Goal: Task Accomplishment & Management: Complete application form

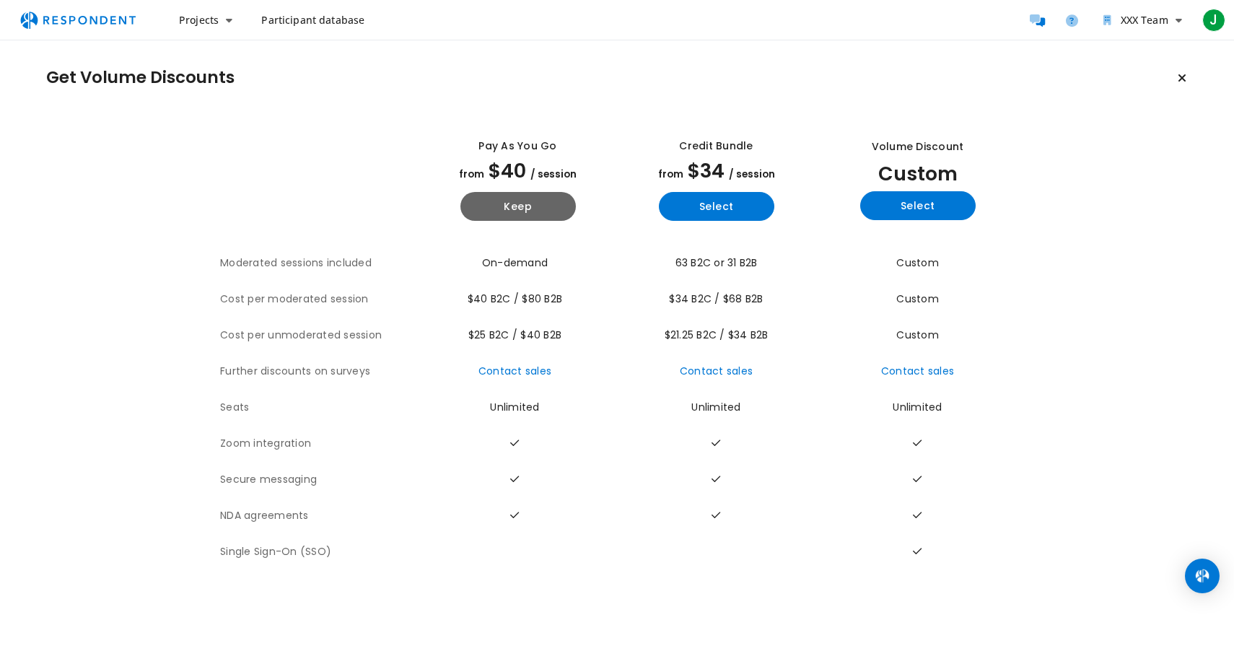
click at [314, 29] on link "Participant database" at bounding box center [313, 20] width 126 height 26
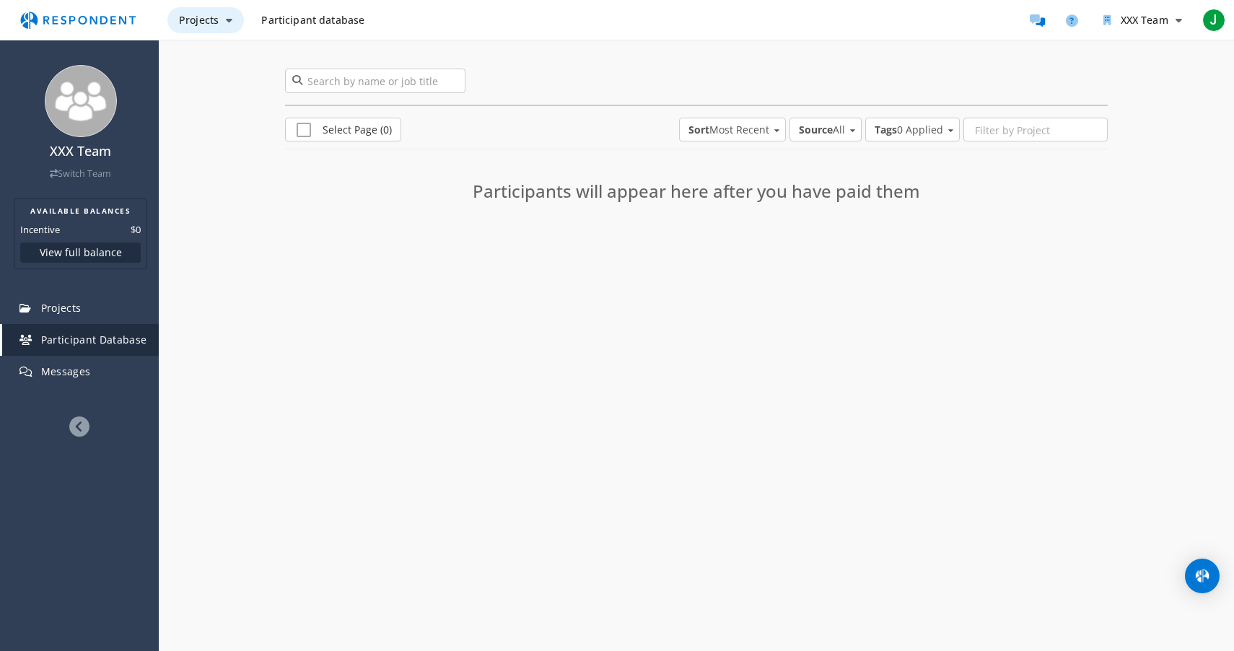
click at [212, 19] on span "Projects" at bounding box center [199, 20] width 40 height 14
click at [314, 21] on md-backdrop at bounding box center [617, 325] width 1234 height 651
click at [121, 19] on img "Main navigation" at bounding box center [78, 19] width 133 height 27
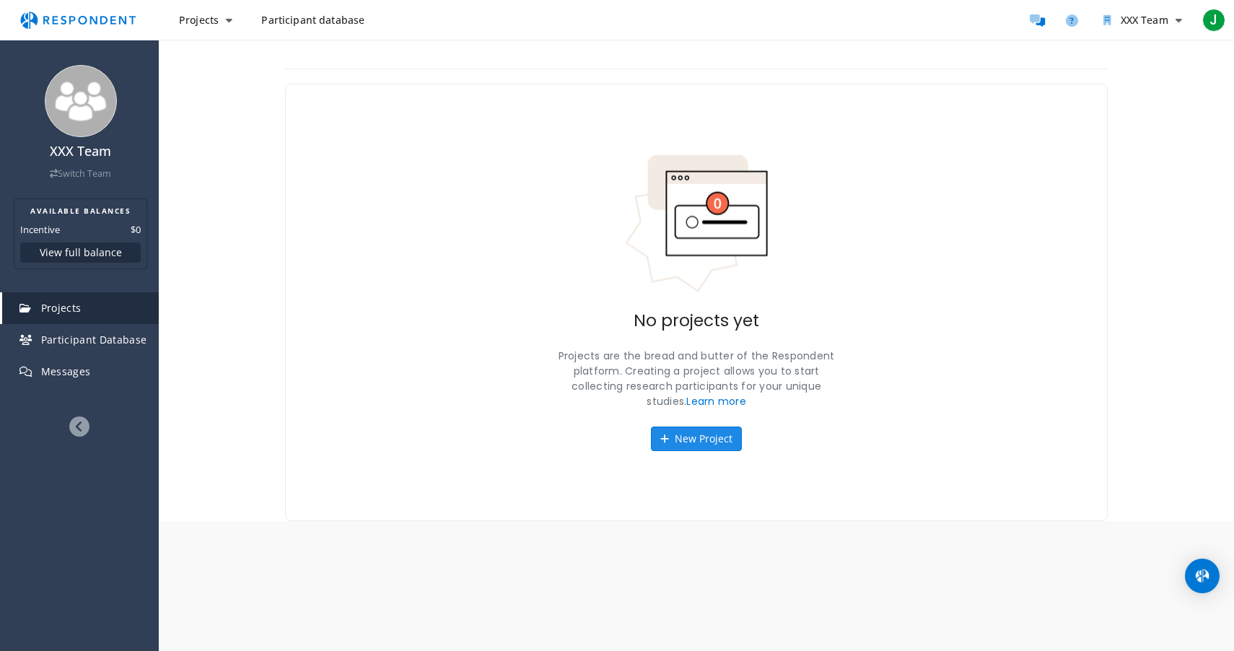
click at [717, 434] on button "New Project" at bounding box center [696, 439] width 91 height 25
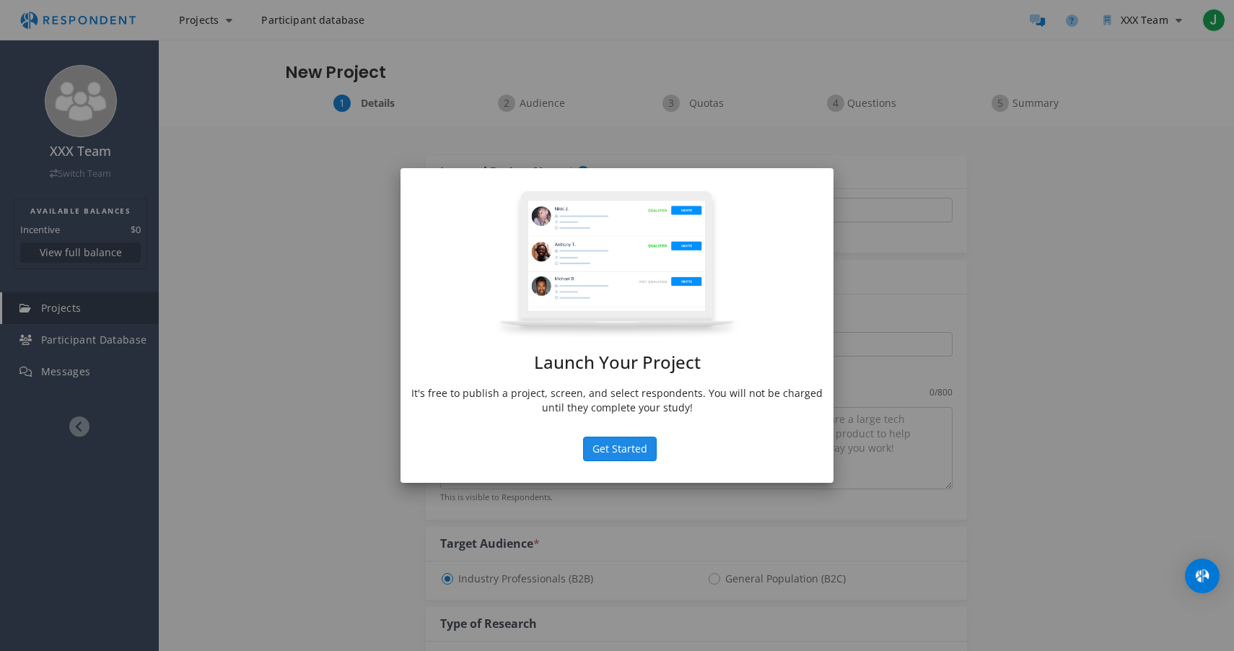
click at [622, 459] on button "Get Started" at bounding box center [620, 449] width 74 height 25
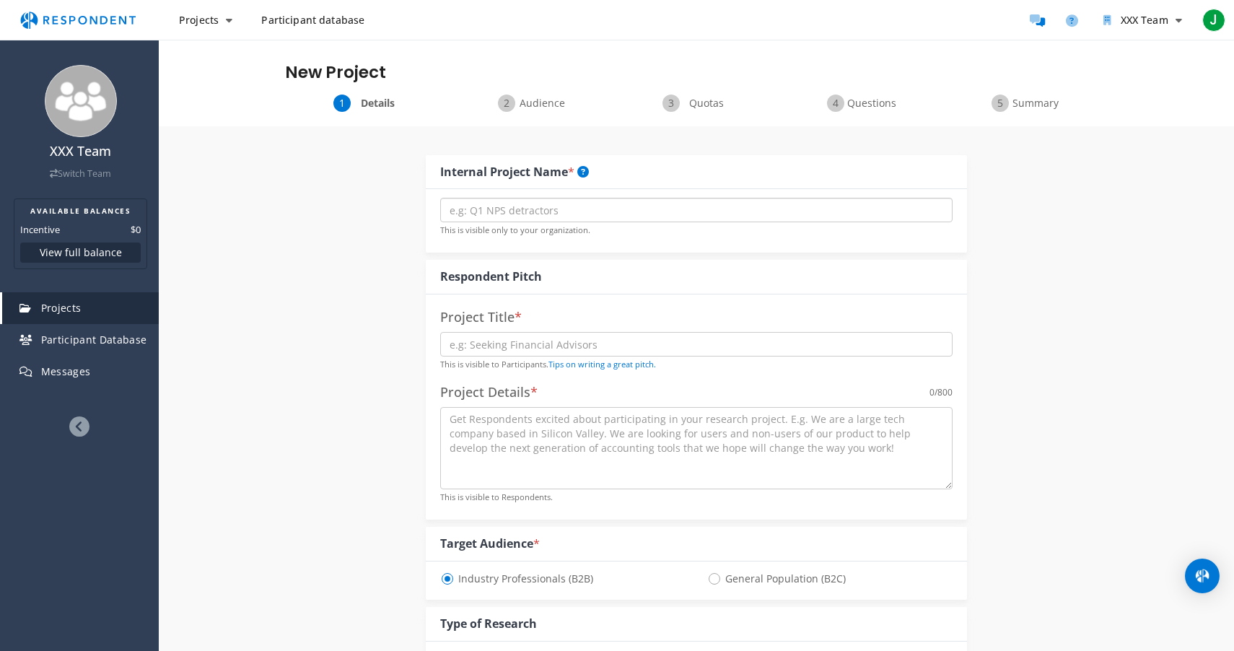
click at [502, 209] on input "text" at bounding box center [696, 210] width 512 height 25
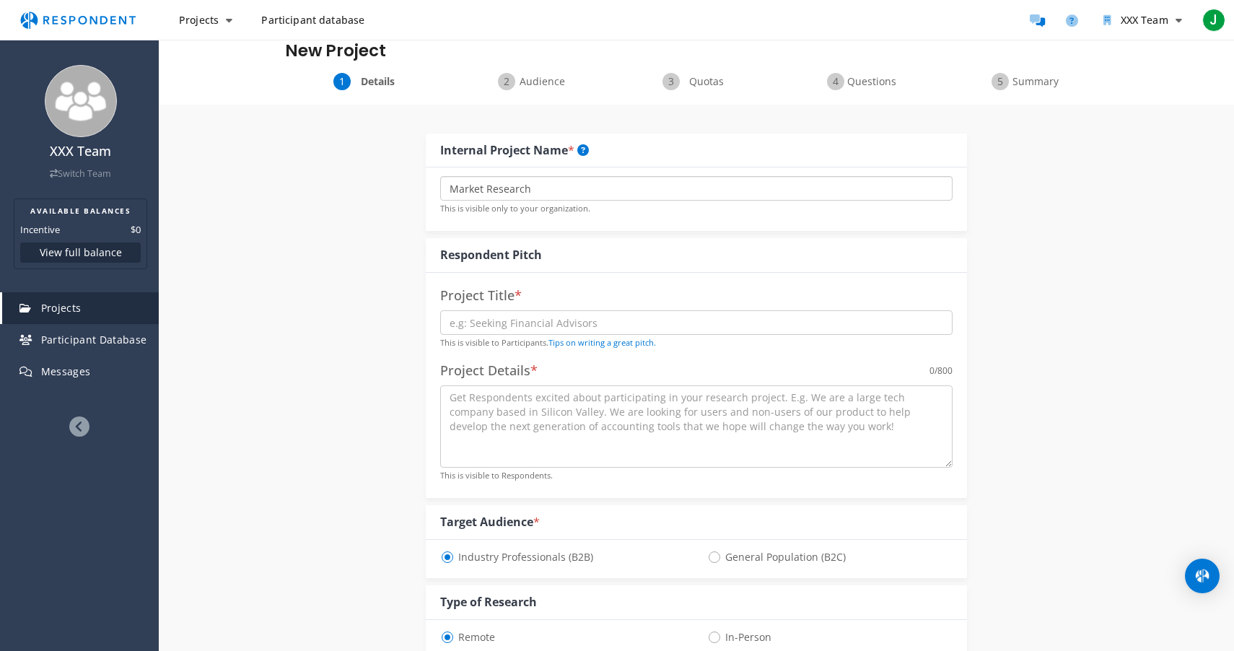
scroll to position [25, 0]
type input "Market Research"
click at [467, 331] on div "This is visible to Participants. Tips on writing a great pitch." at bounding box center [696, 326] width 512 height 39
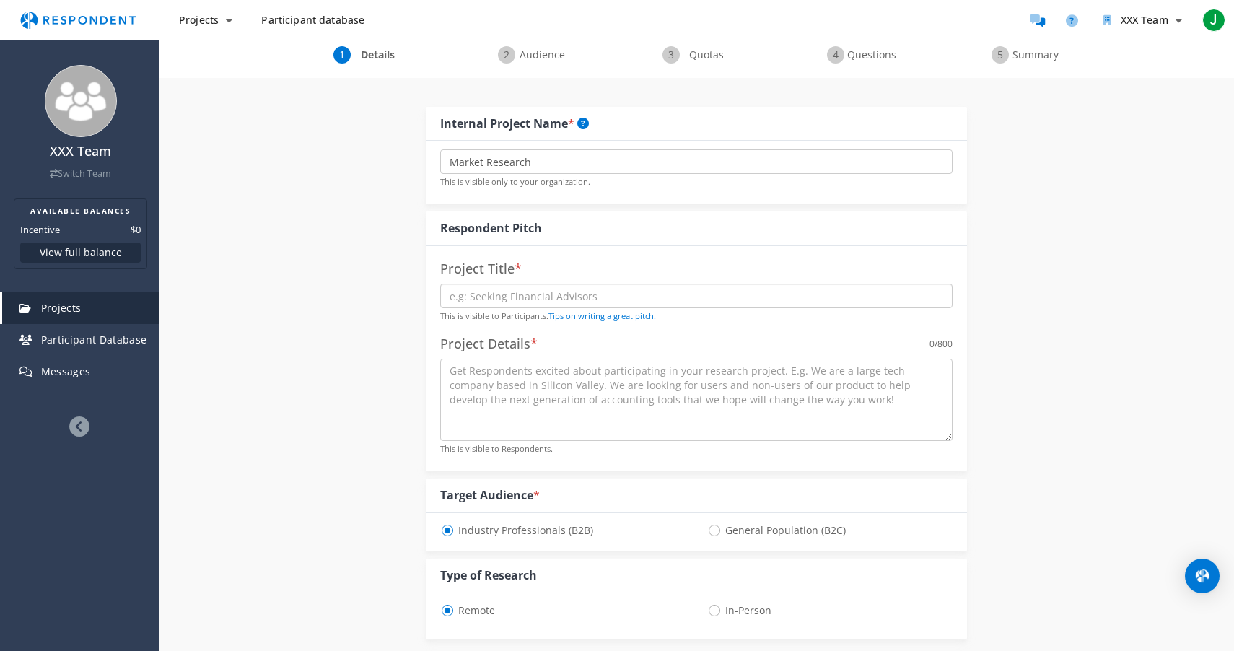
scroll to position [66, 0]
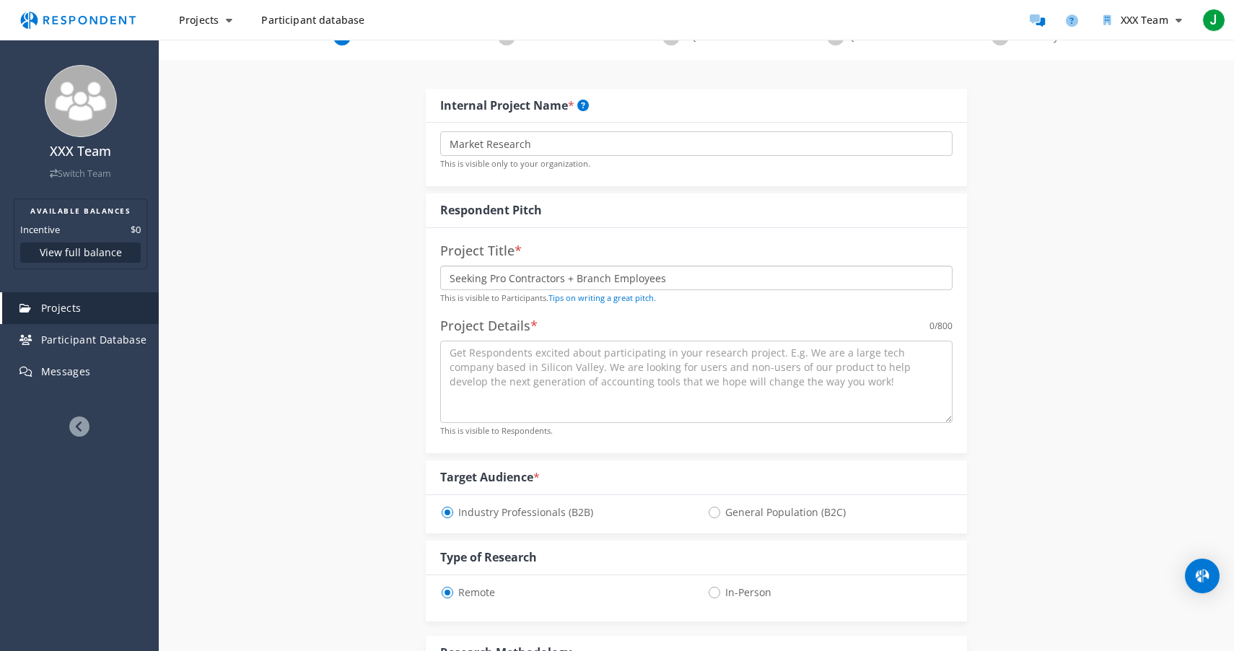
click at [486, 277] on input "Seeking Pro Contractors + Branch Employees" at bounding box center [696, 278] width 512 height 25
type input "Seeking Building Materials Pro Contractors + Branch Employees"
click at [595, 389] on textarea at bounding box center [696, 382] width 512 height 82
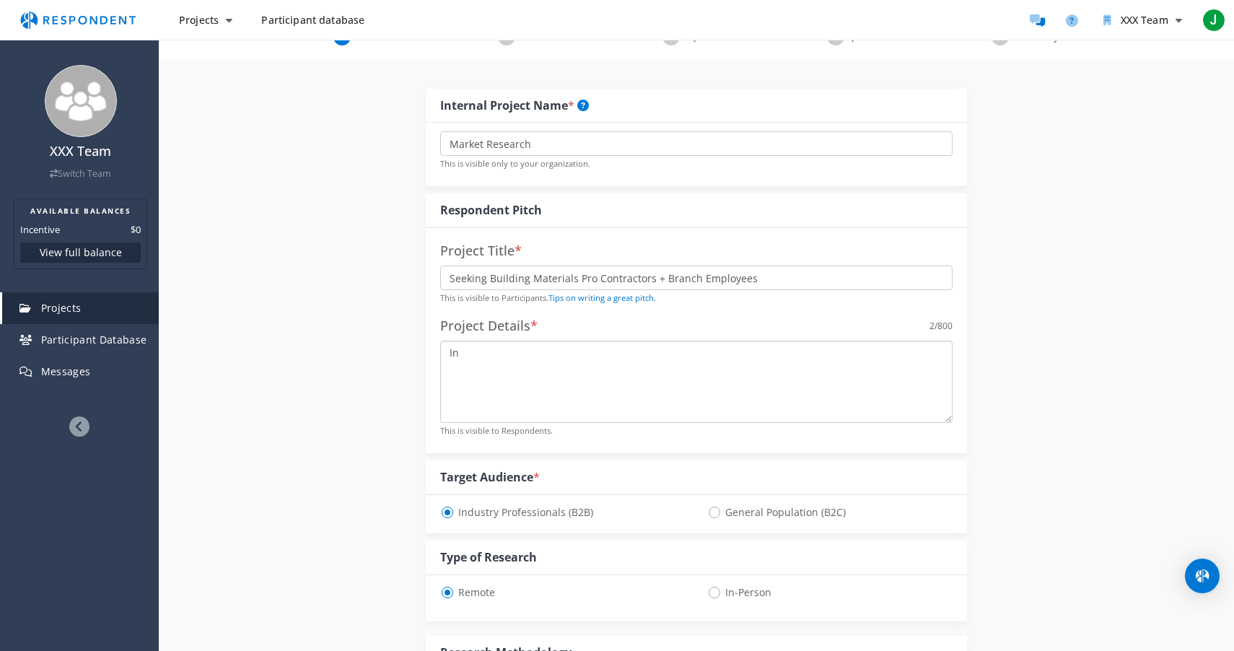
type textarea "I"
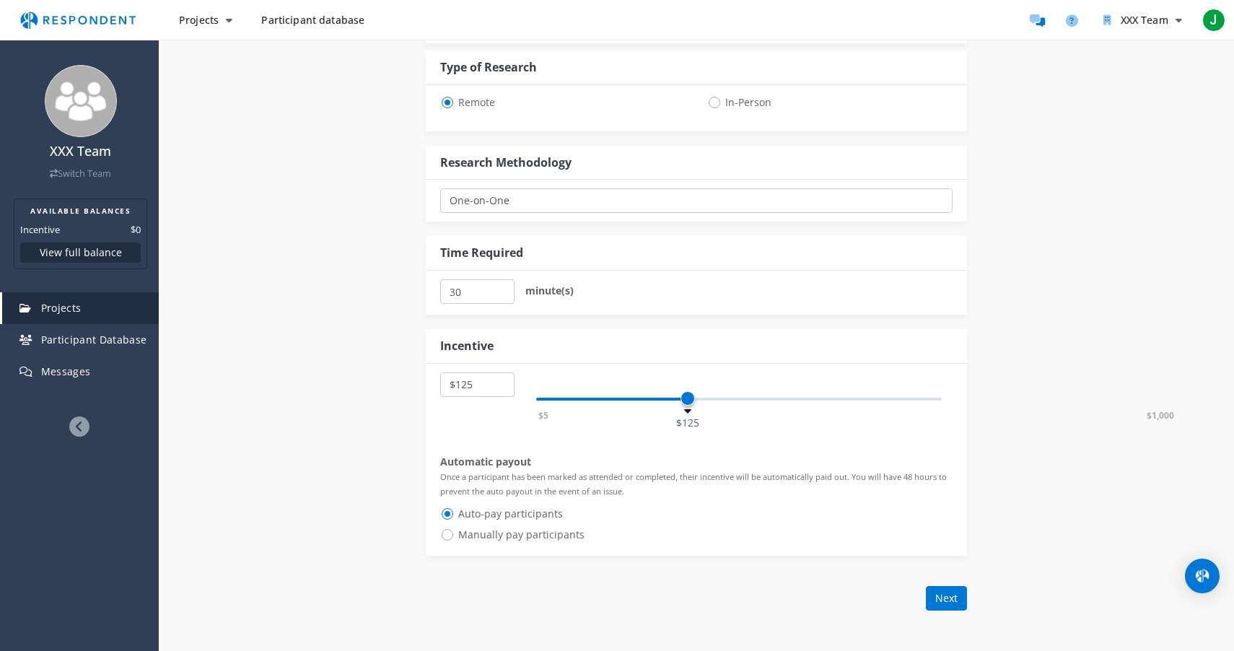
scroll to position [565, 0]
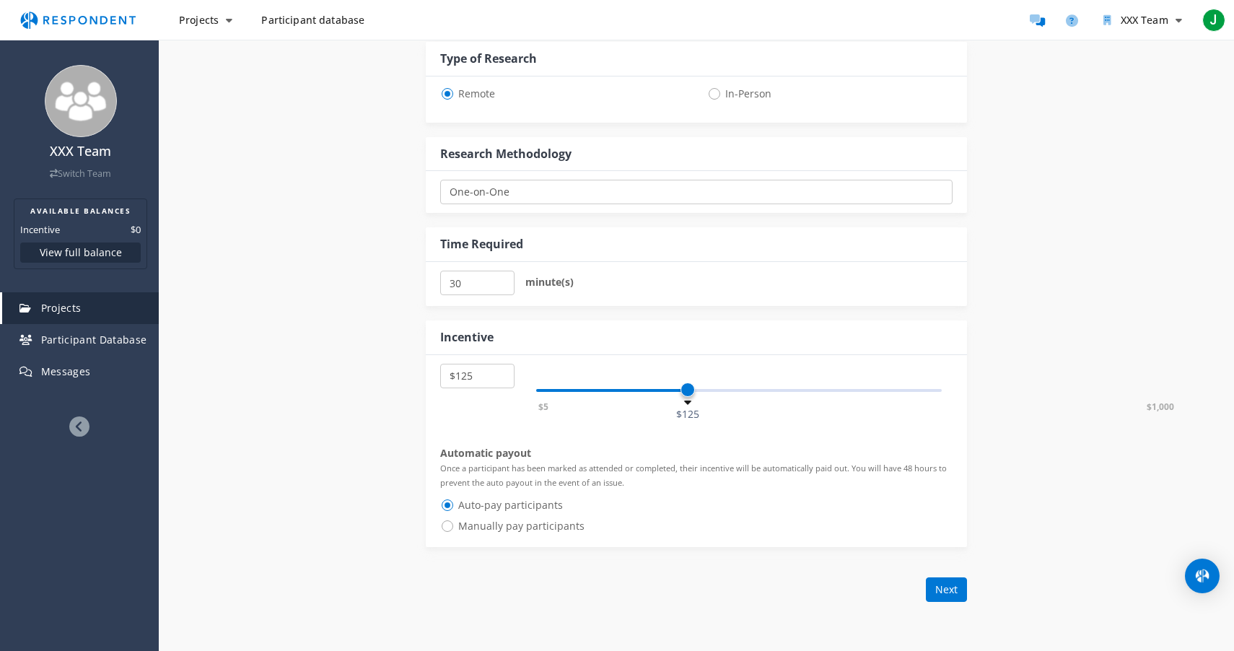
type textarea "Interested in HVAC, electrical, and other high product complexity verticals"
drag, startPoint x: 685, startPoint y: 393, endPoint x: 617, endPoint y: 396, distance: 67.9
click at [617, 396] on span at bounding box center [615, 390] width 14 height 14
select select "number:105"
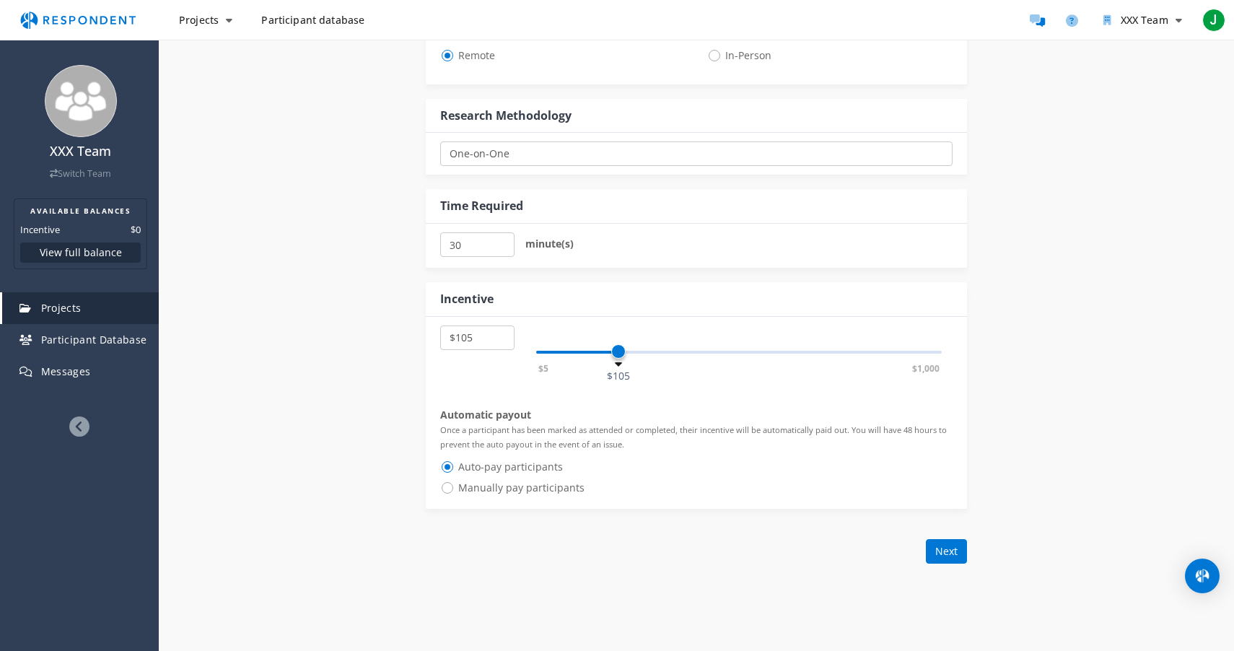
scroll to position [618, 0]
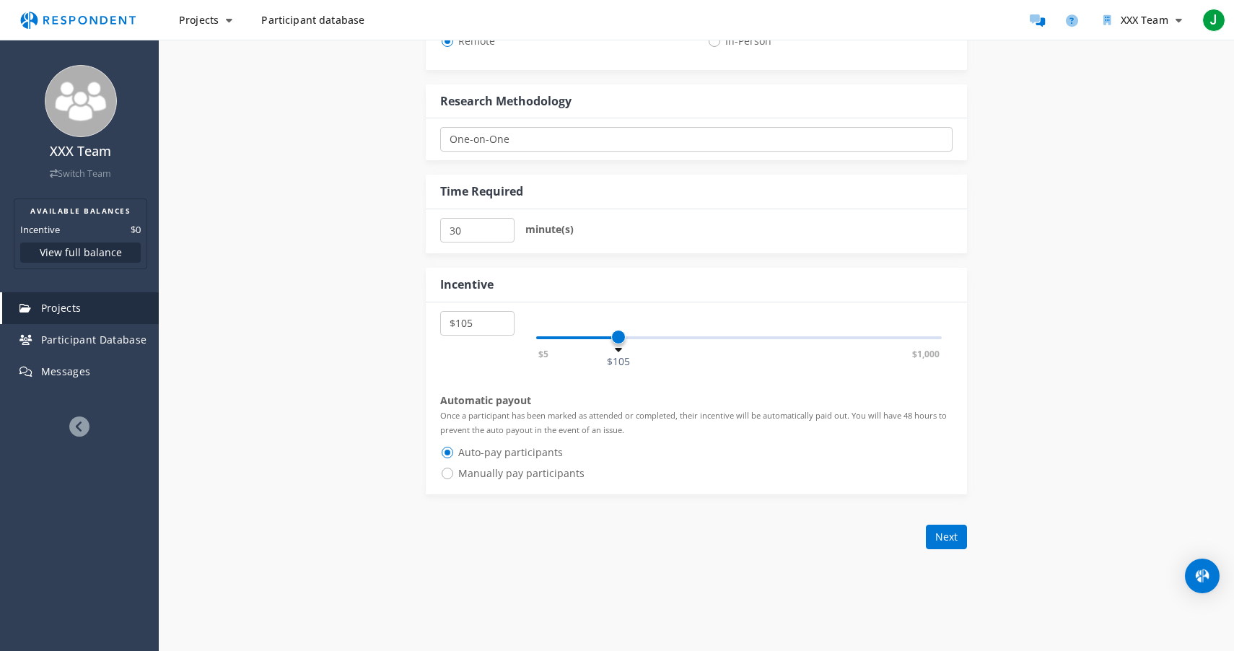
click at [525, 477] on span "Manually pay participants" at bounding box center [512, 473] width 144 height 17
click at [450, 477] on input "Manually pay participants" at bounding box center [444, 472] width 9 height 9
radio input "true"
select select "number:100"
click at [615, 338] on span at bounding box center [615, 337] width 14 height 14
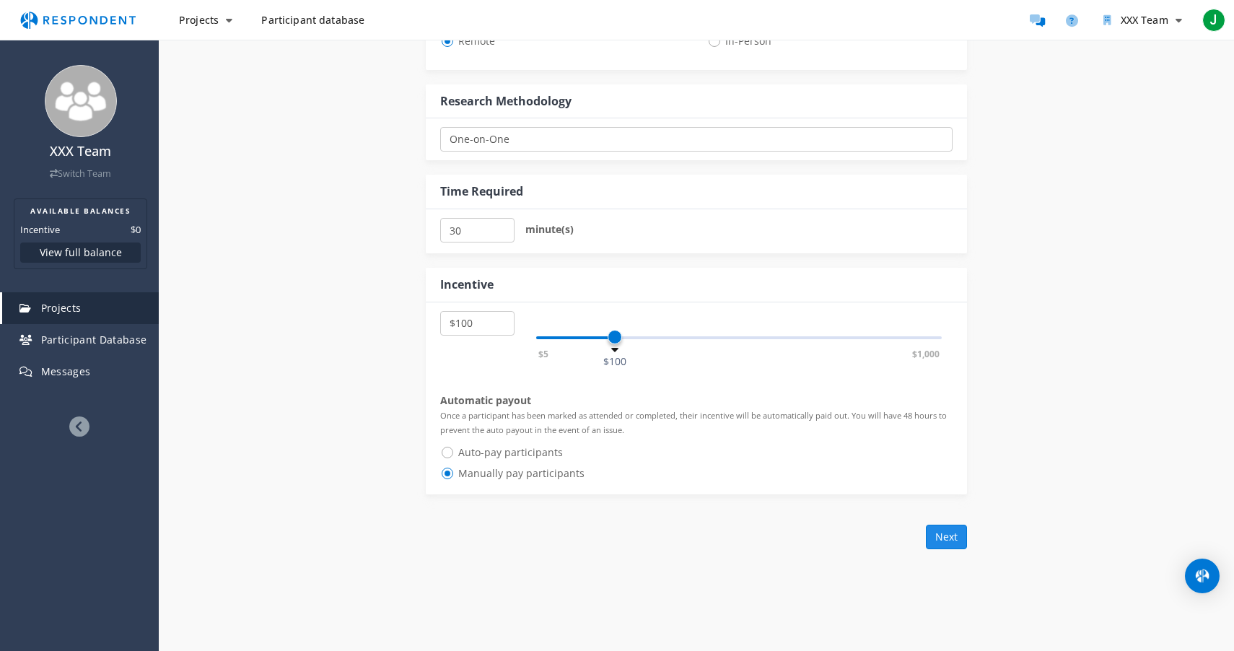
click at [940, 535] on button "Next" at bounding box center [946, 537] width 41 height 25
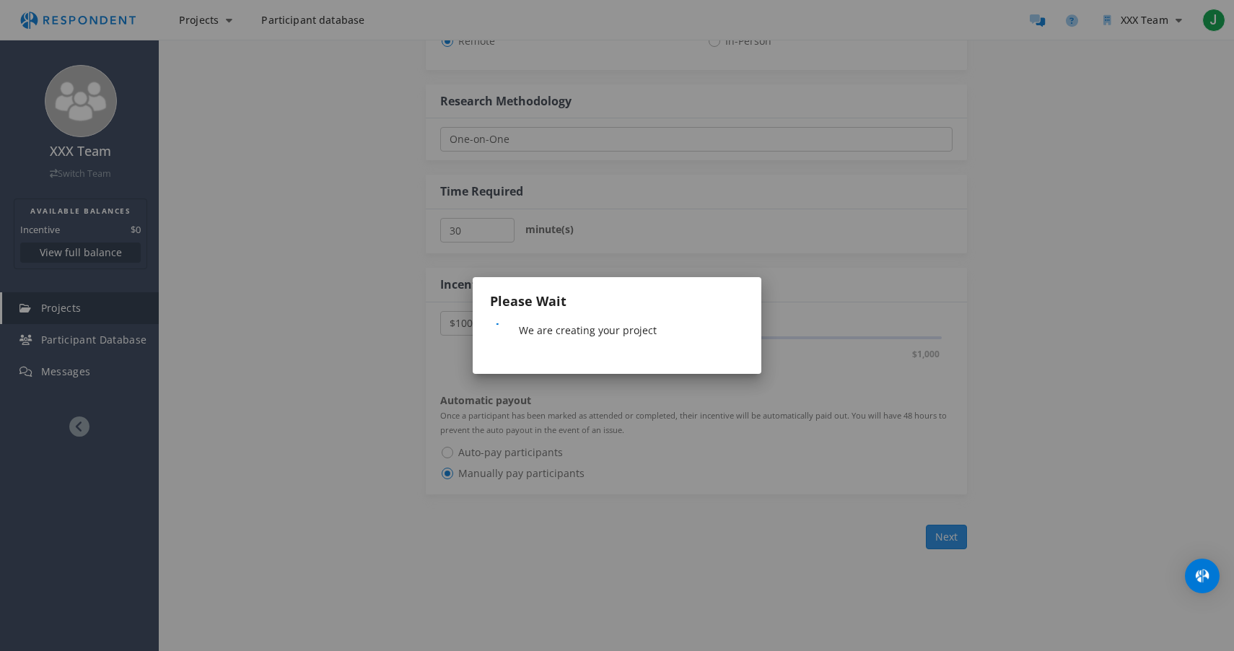
scroll to position [0, 0]
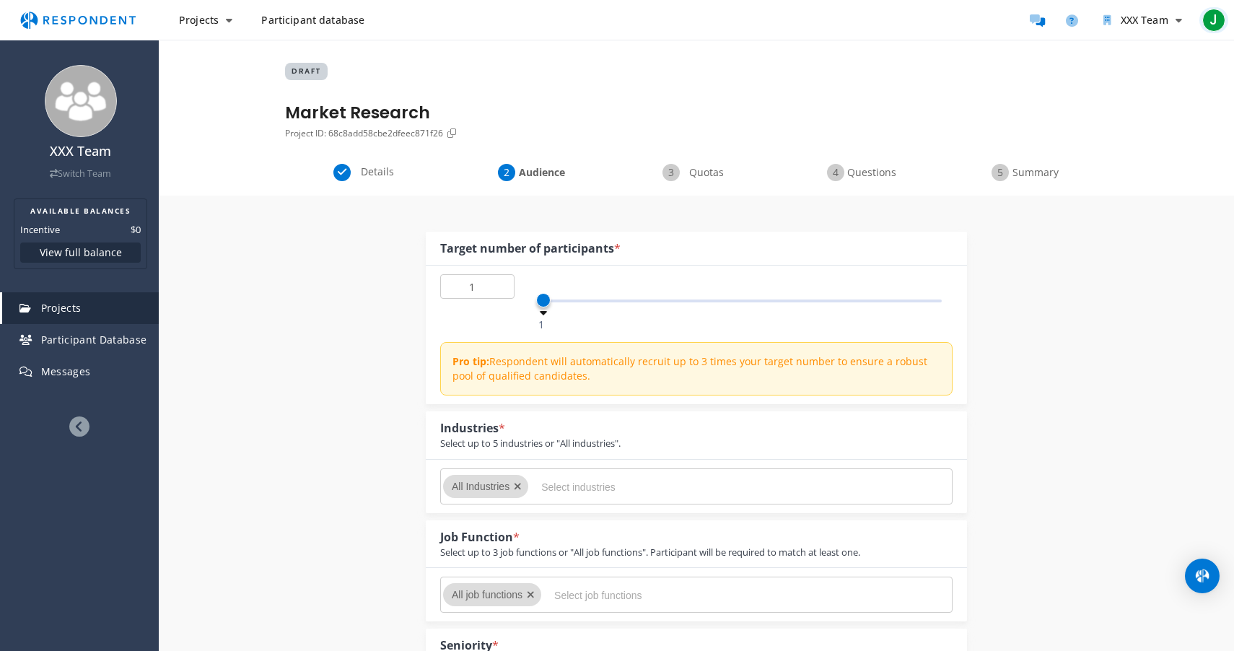
click at [1216, 18] on span "J" at bounding box center [1213, 20] width 23 height 23
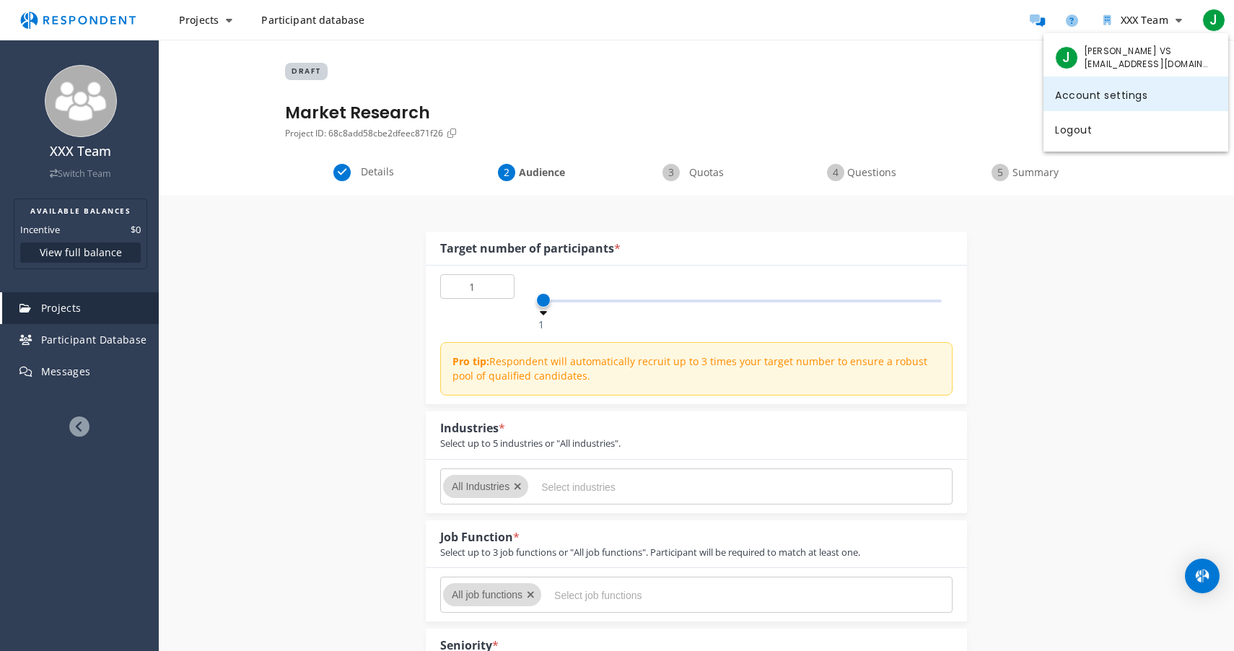
click at [1101, 95] on link "Account settings" at bounding box center [1136, 94] width 185 height 35
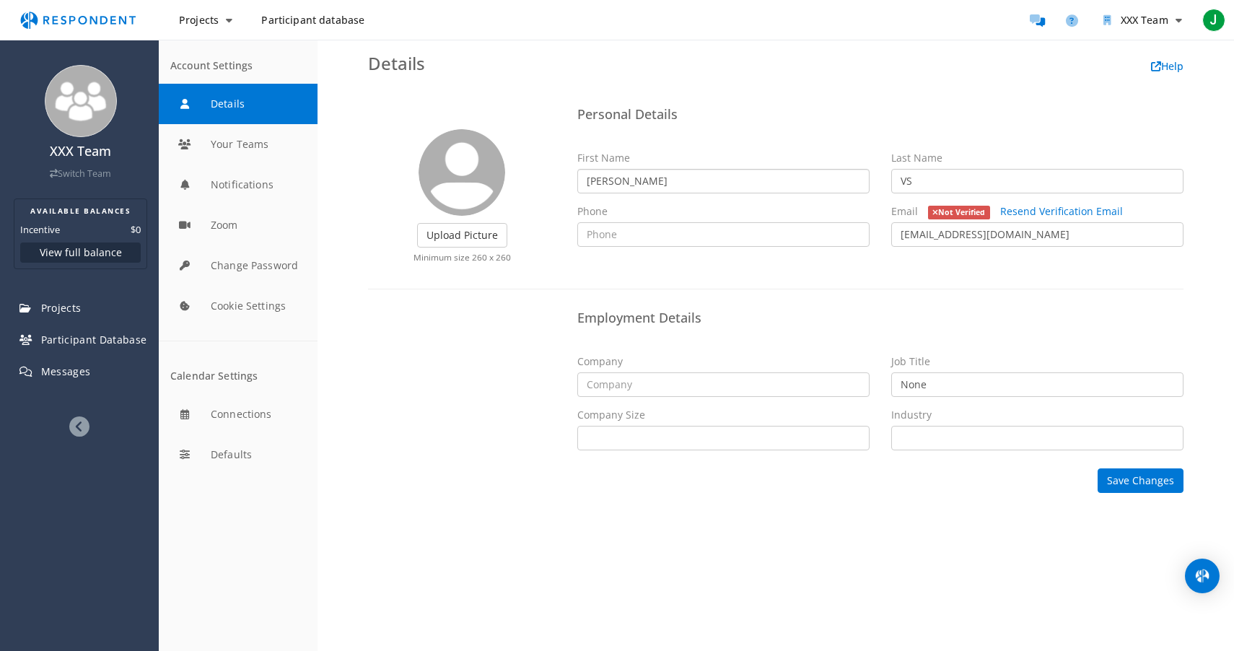
click at [644, 191] on input "Jacques" at bounding box center [723, 181] width 292 height 25
click at [643, 191] on input "Jacques" at bounding box center [723, 181] width 292 height 25
type input "Jack"
click at [917, 185] on input "VS" at bounding box center [1037, 181] width 292 height 25
type input "Von"
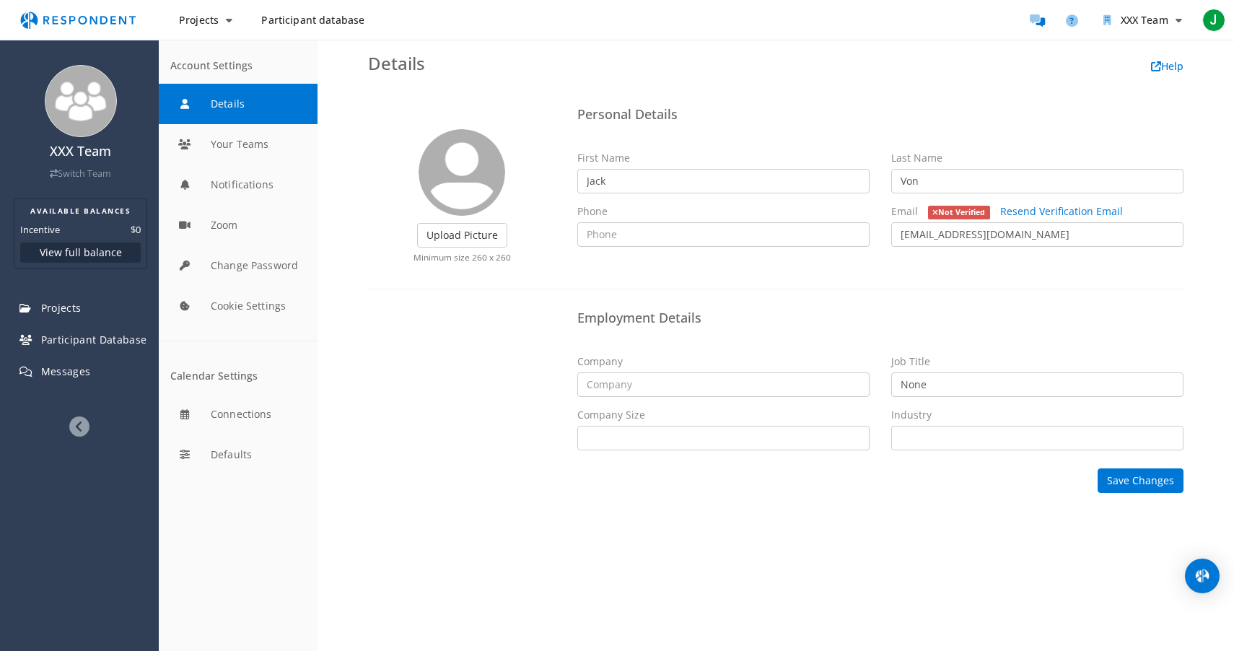
click at [849, 311] on h4 "Employment Details" at bounding box center [880, 318] width 606 height 14
click at [1137, 484] on button "Save Changes" at bounding box center [1141, 480] width 86 height 25
click at [1117, 485] on button "Save Changes" at bounding box center [1141, 480] width 86 height 25
click at [638, 385] on input "text" at bounding box center [723, 384] width 292 height 25
type input "None"
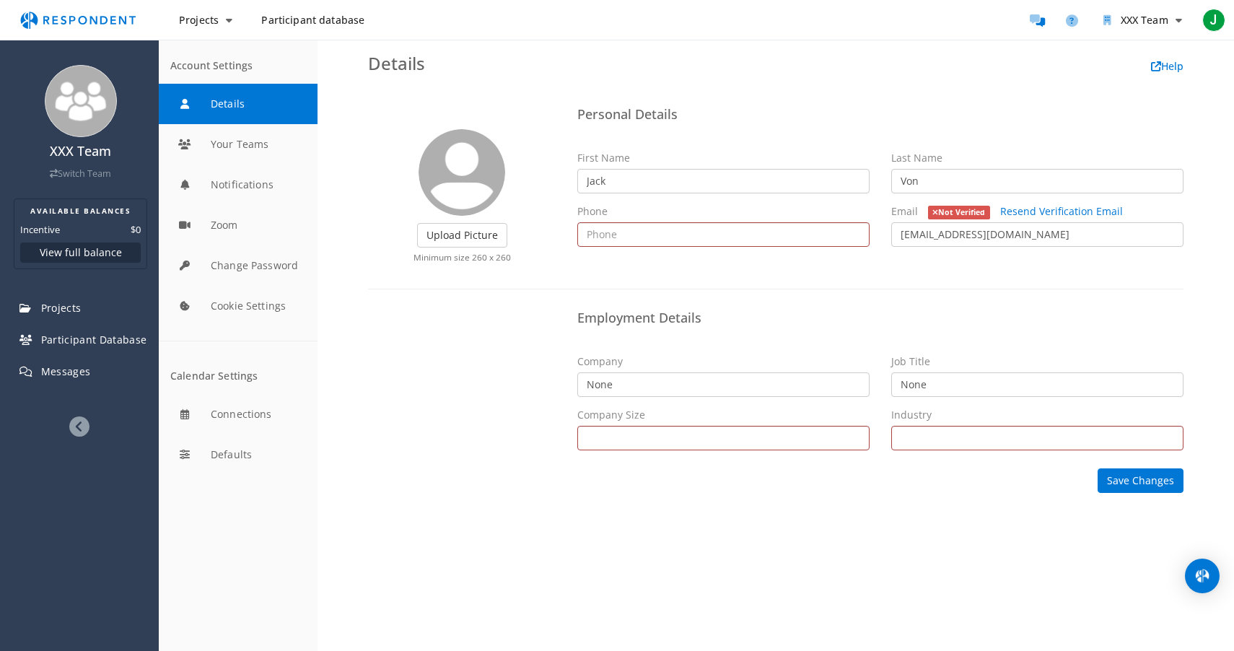
click at [697, 454] on div "Company None Job Title None Company Size Self Employed 1 - 10 11 - 50 51 - 200 …" at bounding box center [881, 407] width 628 height 107
click at [698, 450] on select "Self Employed 1 - 10 11 - 50 51 - 200 201 - 500 501 - 1,000 1,001 - 5,000 5,001…" at bounding box center [723, 438] width 292 height 25
select select "string:selfemployed"
click at [577, 426] on select "Self Employed 1 - 10 11 - 50 51 - 200 201 - 500 501 - 1,000 1,001 - 5,000 5,001…" at bounding box center [723, 438] width 292 height 25
click at [926, 442] on select "Airlines/Aviation Alternative Dispute Resolution Alternative Medicine Animation…" at bounding box center [1037, 438] width 292 height 25
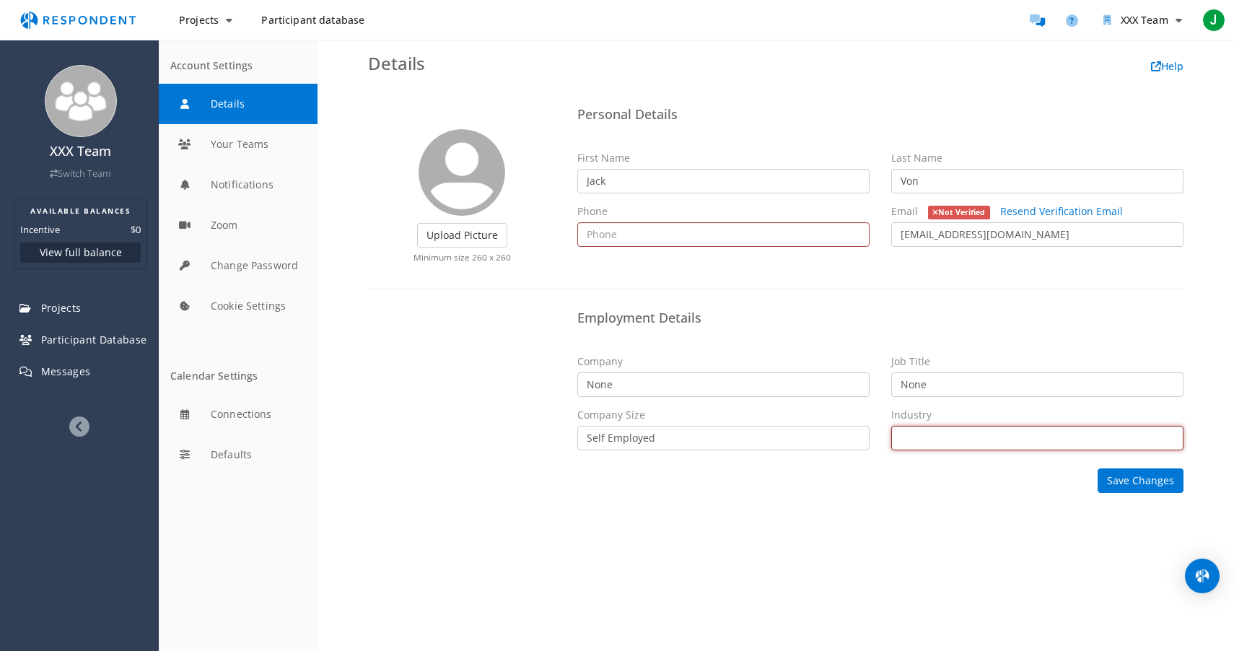
select select "string:Construction"
click at [891, 426] on select "Airlines/Aviation Alternative Dispute Resolution Alternative Medicine Animation…" at bounding box center [1037, 438] width 292 height 25
click at [1131, 484] on button "Save Changes" at bounding box center [1141, 480] width 86 height 25
click at [683, 243] on input "text" at bounding box center [723, 234] width 292 height 25
type input "4016887599"
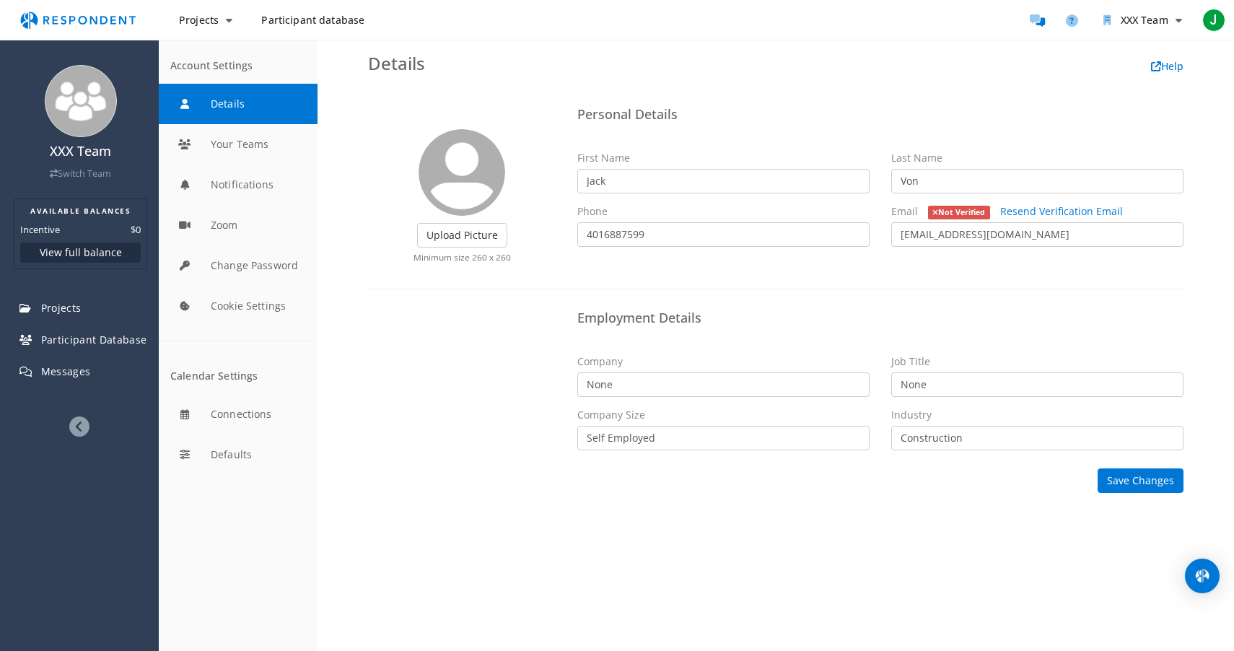
click at [543, 300] on ng-form "Upload Picture Finished Cropping Minimum size 260 x 260 Personal Details First …" at bounding box center [776, 280] width 816 height 361
click at [1114, 486] on button "Save Changes" at bounding box center [1141, 480] width 86 height 25
click at [1214, 14] on span "J" at bounding box center [1213, 20] width 23 height 23
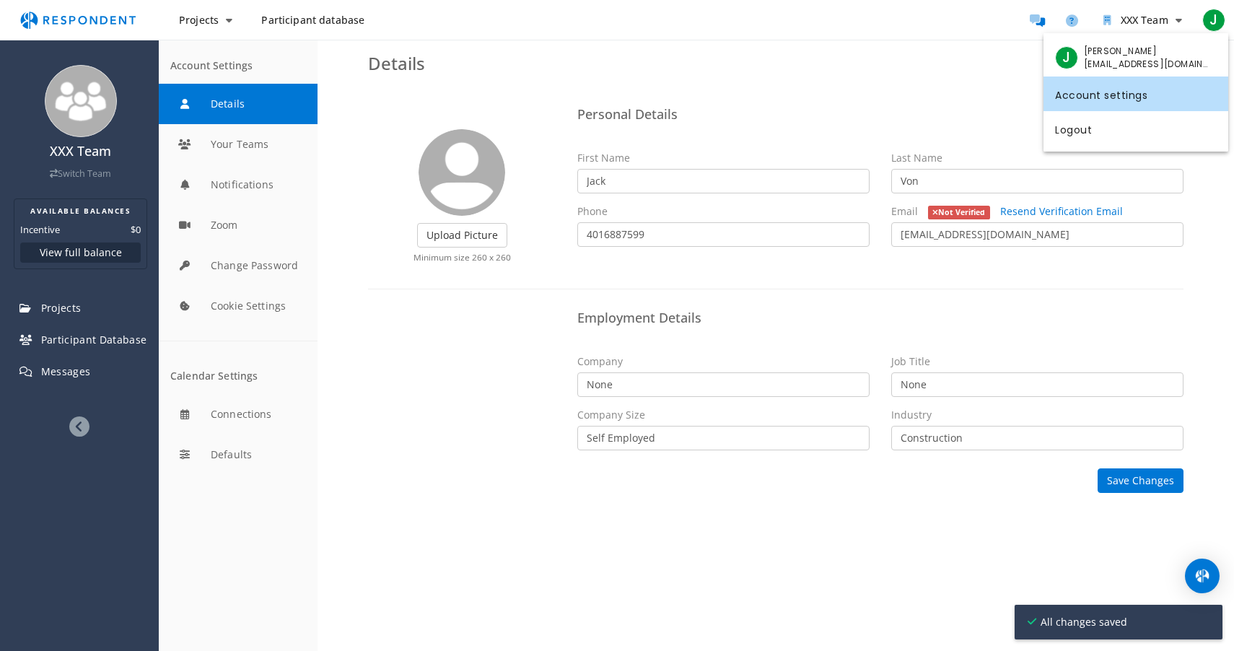
click at [1214, 14] on md-backdrop at bounding box center [617, 325] width 1234 height 651
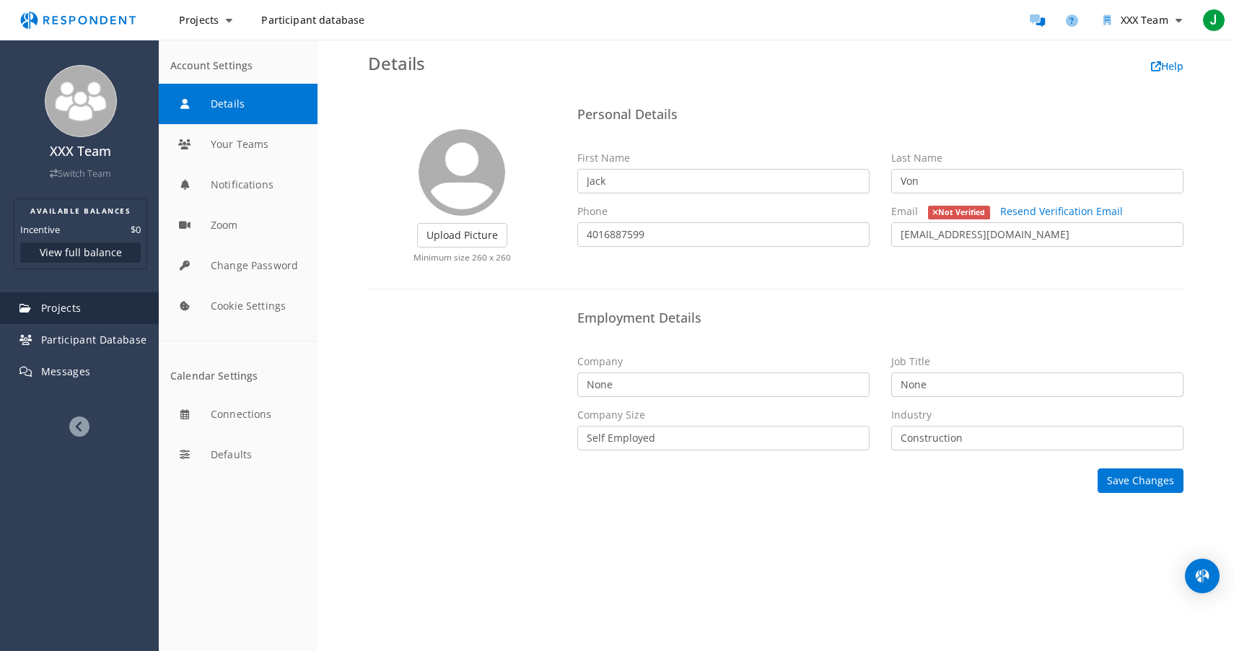
click at [68, 315] on link "Projects" at bounding box center [80, 308] width 157 height 32
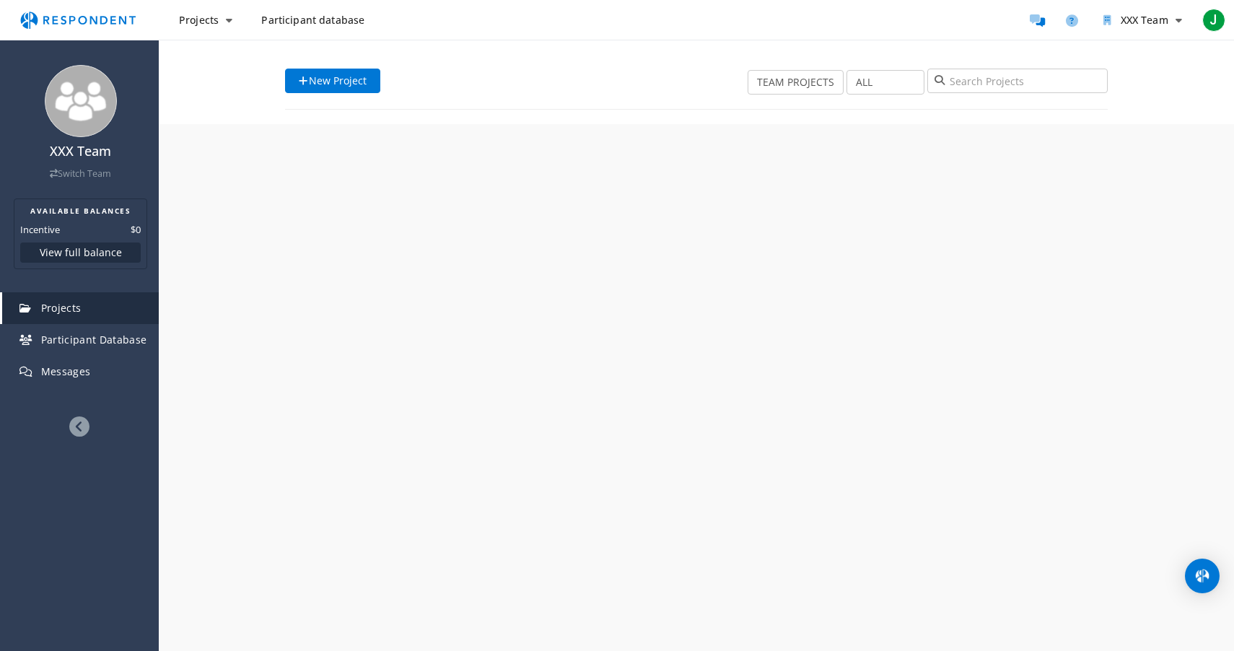
click at [67, 307] on span "Projects" at bounding box center [61, 308] width 40 height 14
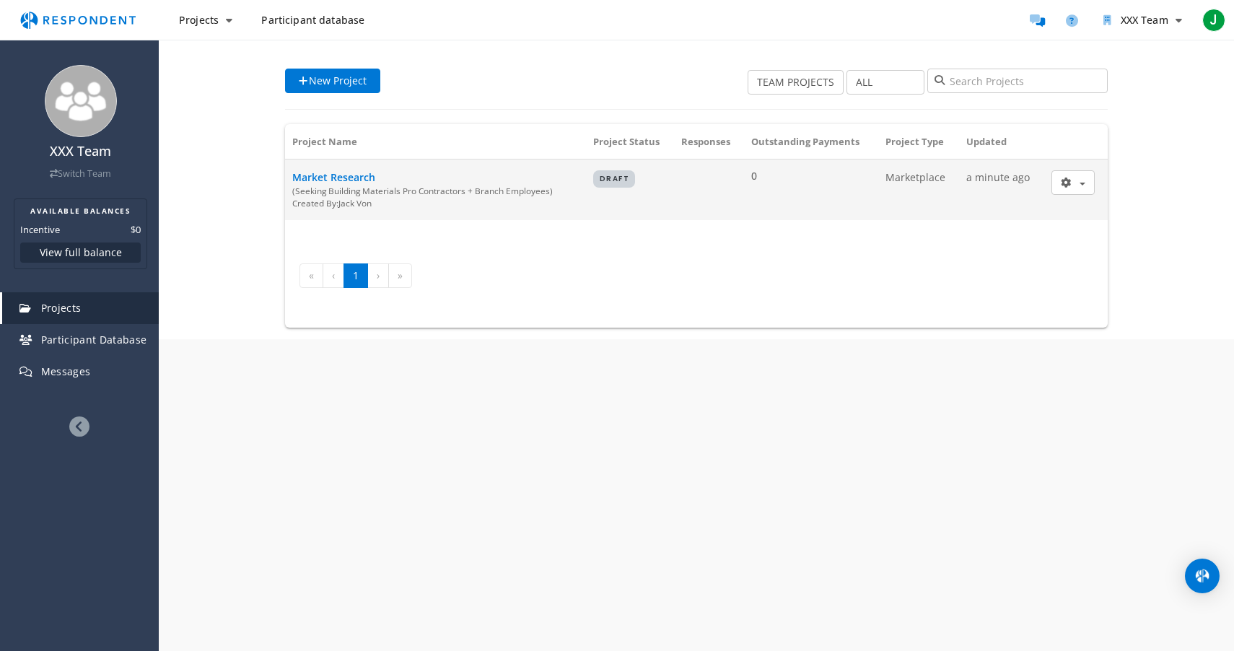
click at [450, 164] on td "Market Research (Seeking Building Materials Pro Contractors + Branch Employees)…" at bounding box center [435, 190] width 301 height 61
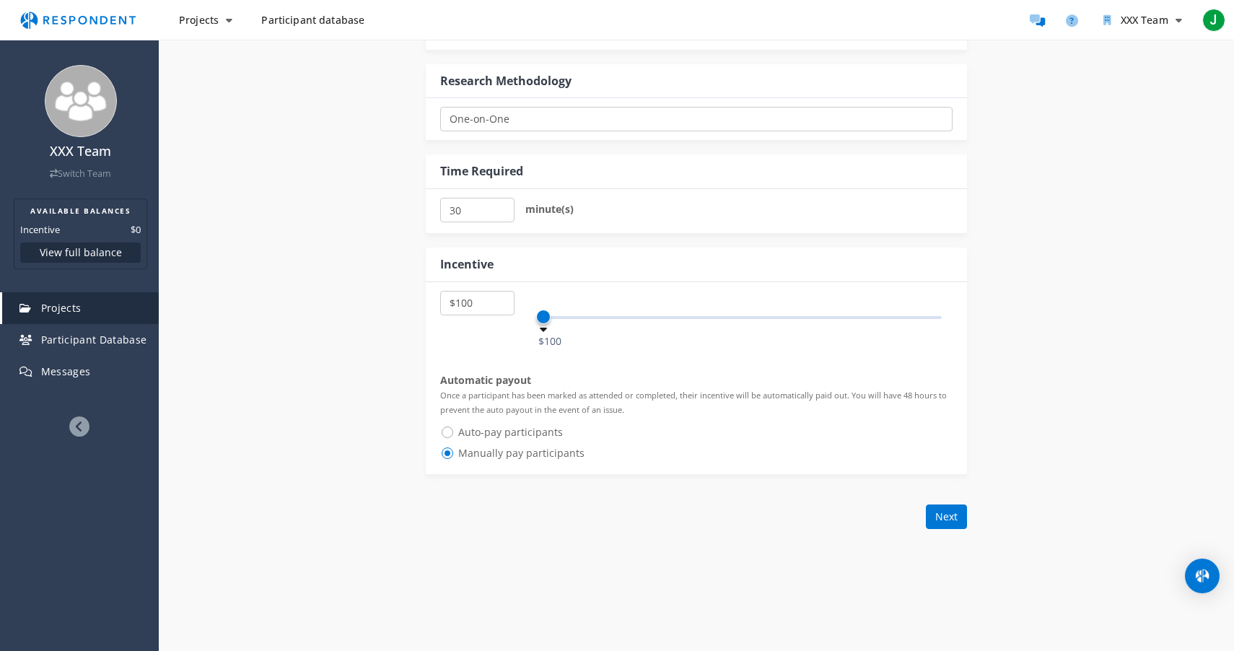
scroll to position [712, 0]
click at [938, 514] on button "Next" at bounding box center [946, 511] width 41 height 25
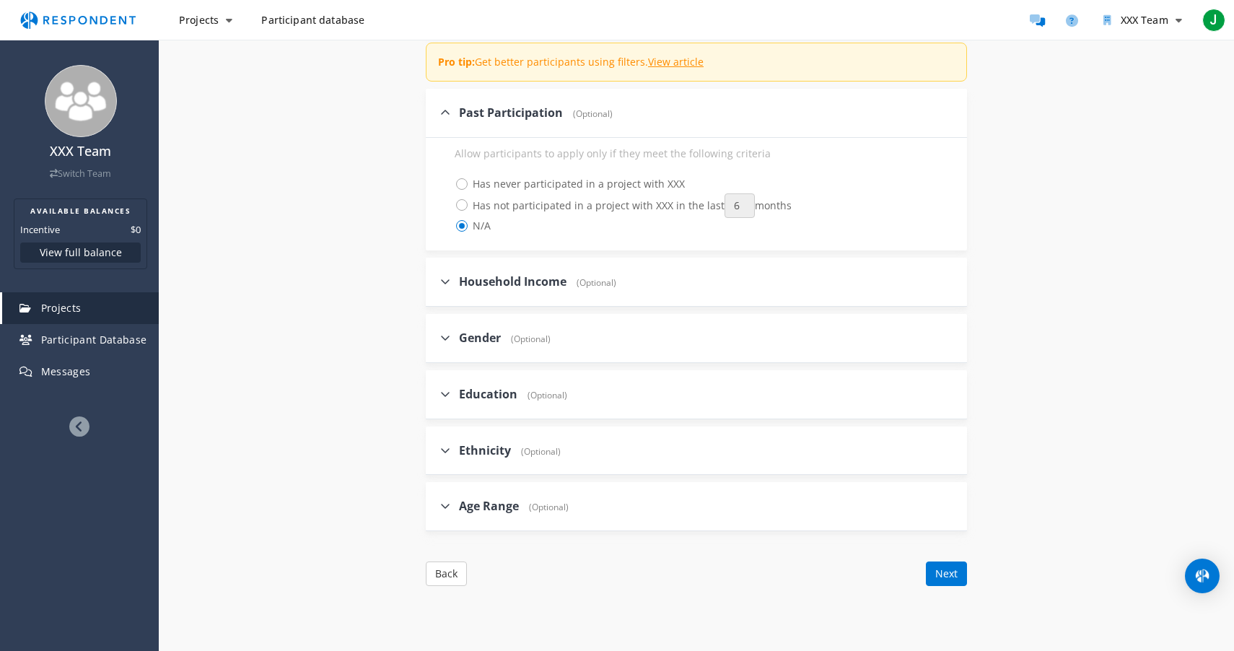
scroll to position [1385, 0]
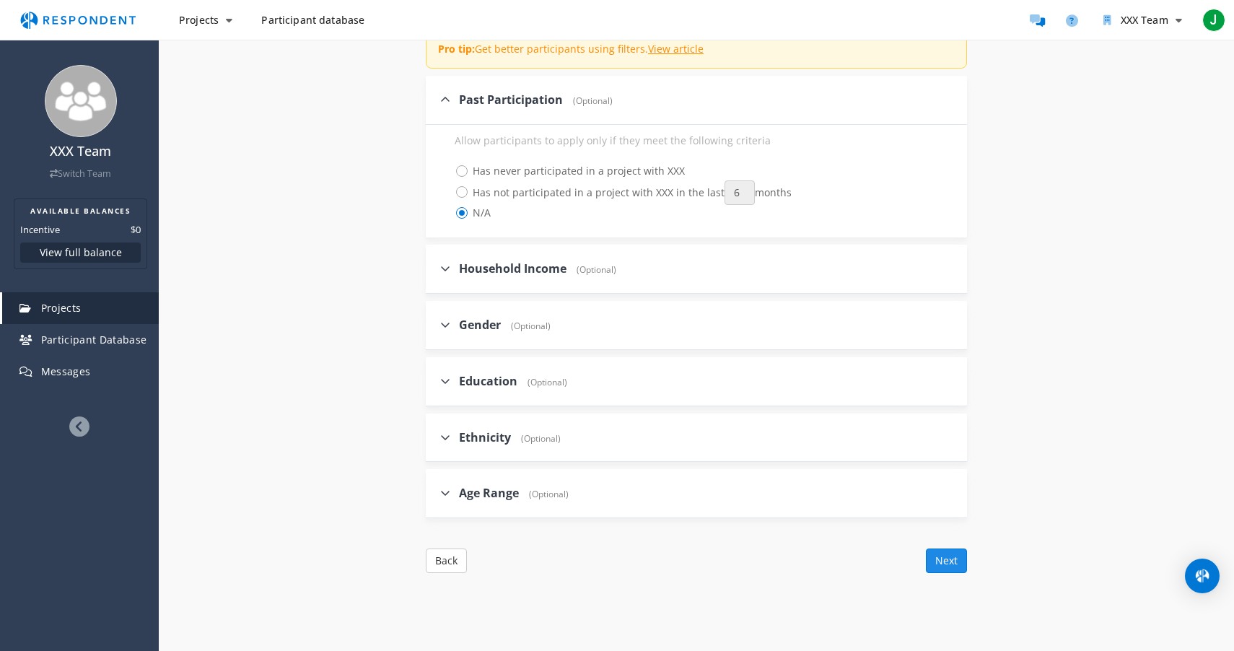
click at [945, 558] on button "Next" at bounding box center [946, 561] width 41 height 25
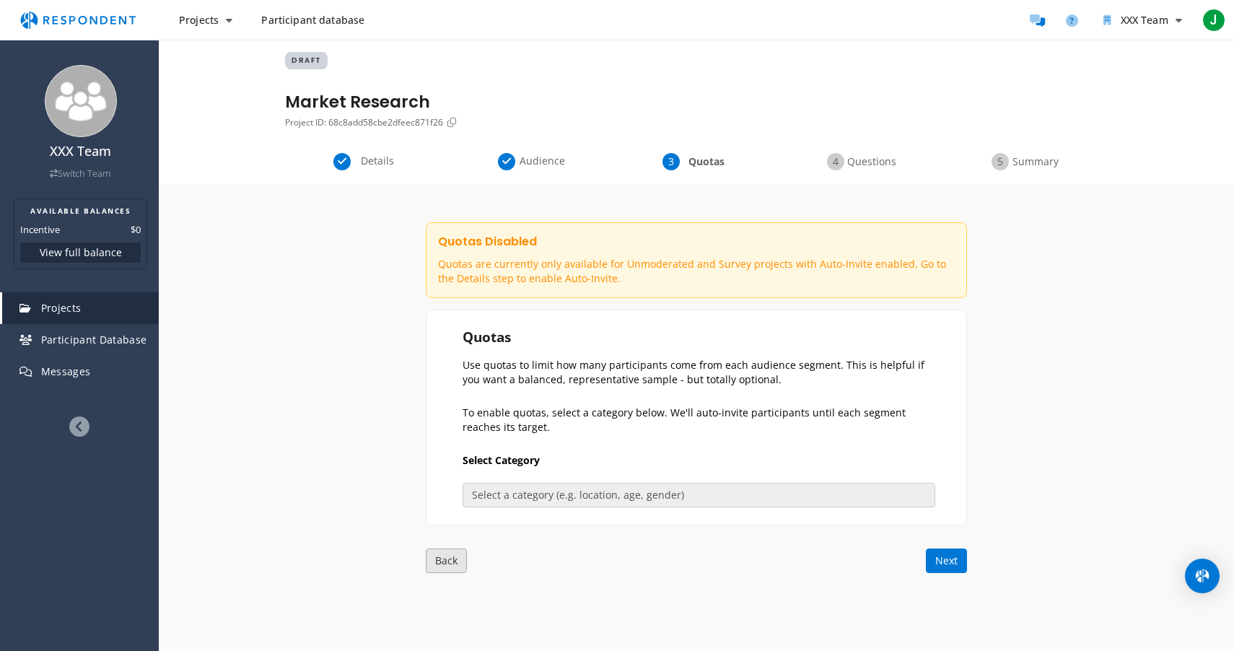
click at [448, 567] on button "Back" at bounding box center [446, 561] width 41 height 25
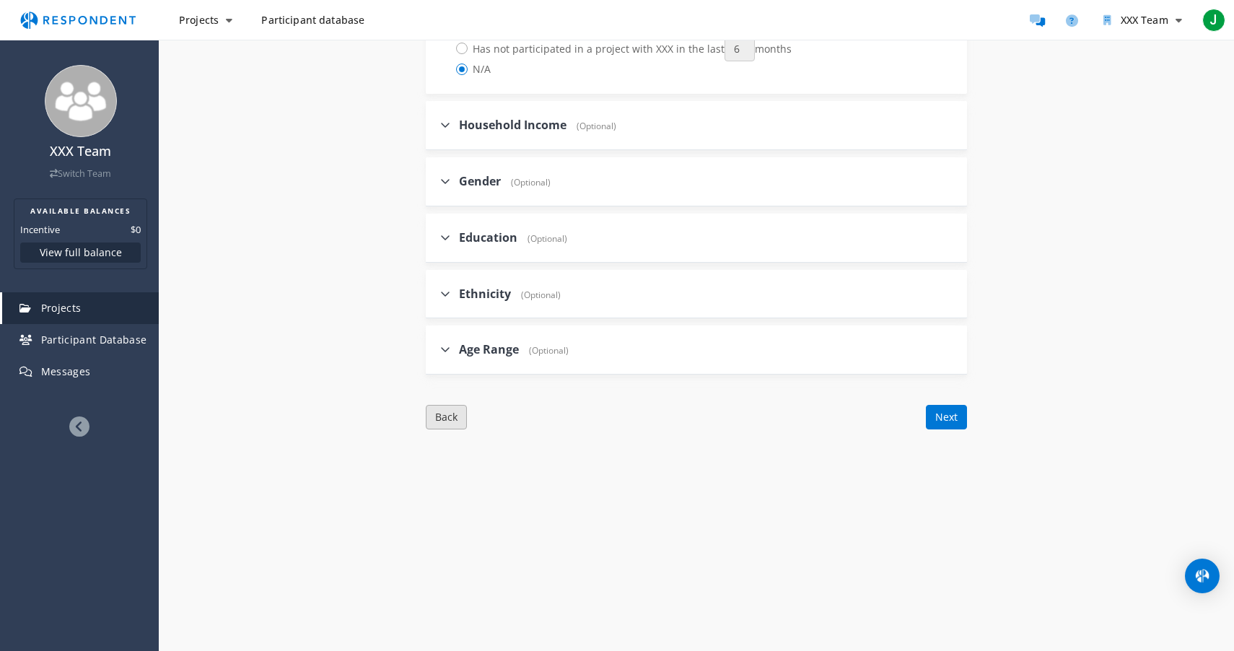
click at [442, 416] on button "Back" at bounding box center [446, 417] width 41 height 25
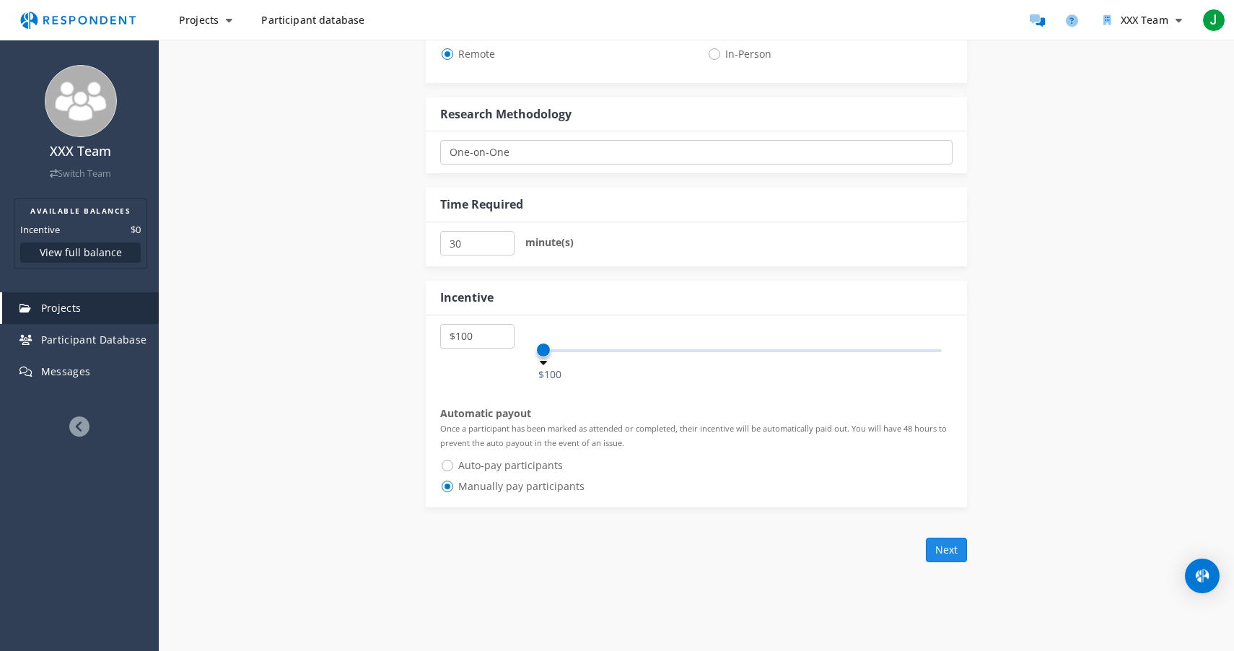
click at [947, 549] on button "Next" at bounding box center [946, 550] width 41 height 25
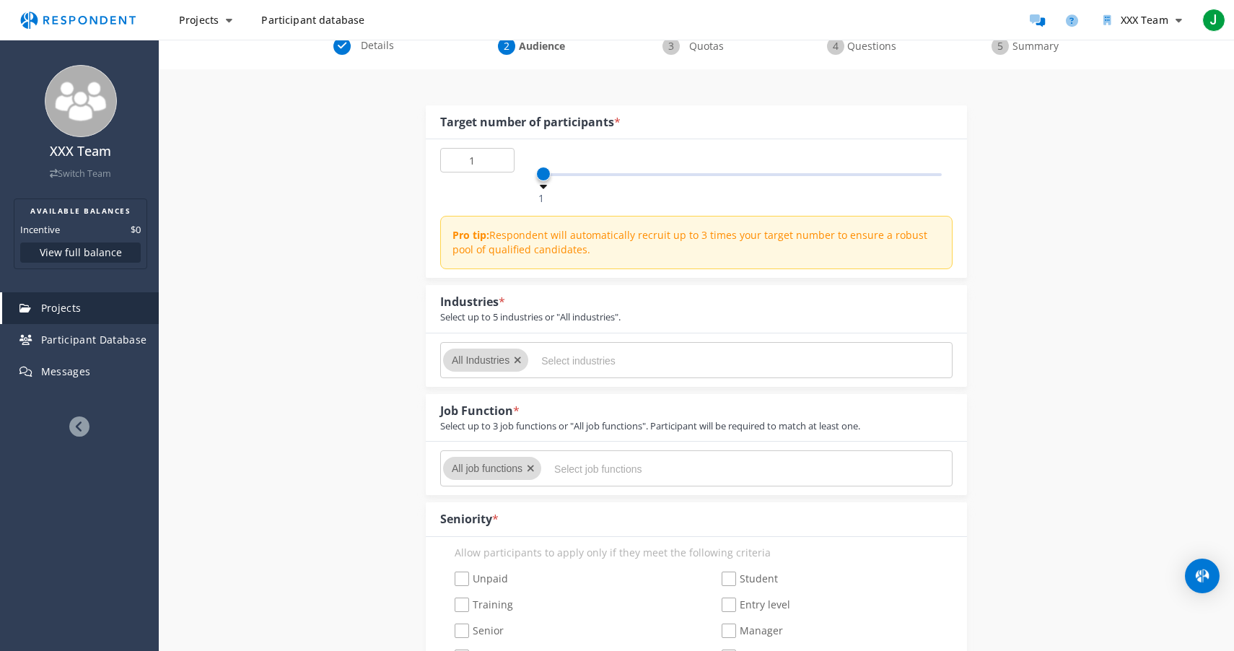
scroll to position [134, 0]
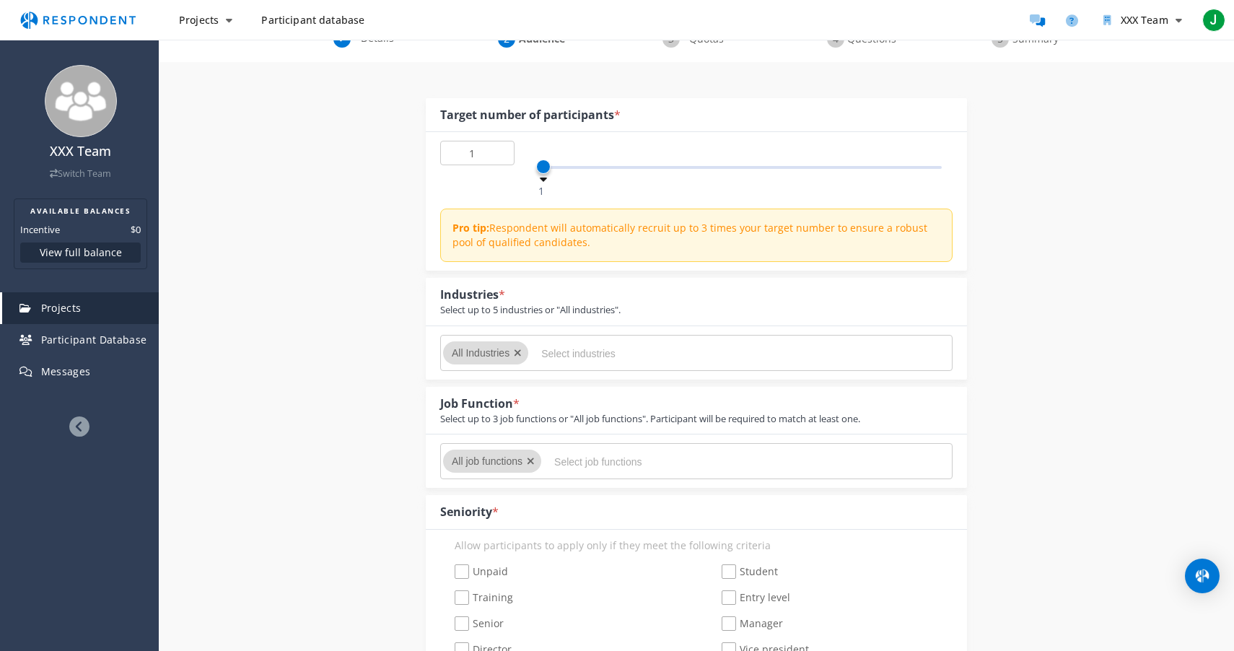
click at [550, 180] on div "1 1 50 1 Pro tip: Respondent will automatically recruit up to 3 times your targ…" at bounding box center [696, 201] width 541 height 139
click at [553, 180] on div "1 1 50 1 Pro tip: Respondent will automatically recruit up to 3 times your targ…" at bounding box center [696, 201] width 541 height 139
drag, startPoint x: 550, startPoint y: 178, endPoint x: 561, endPoint y: 178, distance: 10.8
click at [561, 178] on div "1 50 1" at bounding box center [738, 160] width 427 height 39
type input "10"
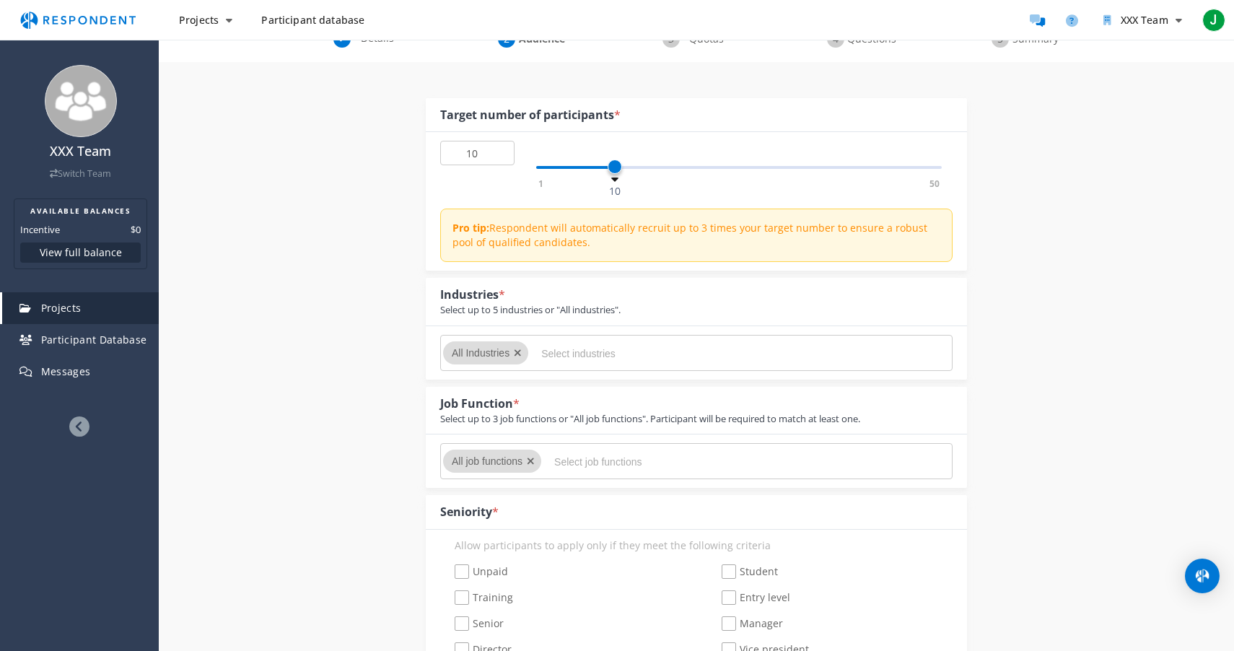
drag, startPoint x: 545, startPoint y: 174, endPoint x: 616, endPoint y: 177, distance: 70.8
click at [616, 177] on span at bounding box center [739, 165] width 406 height 23
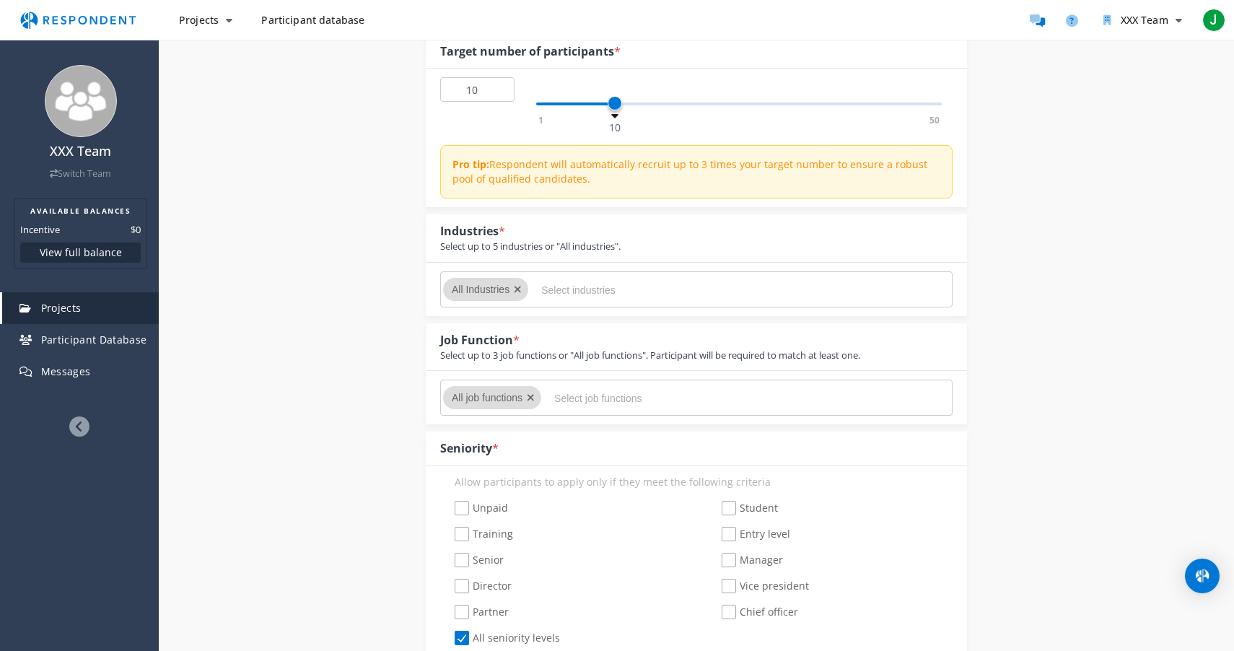
scroll to position [227, 0]
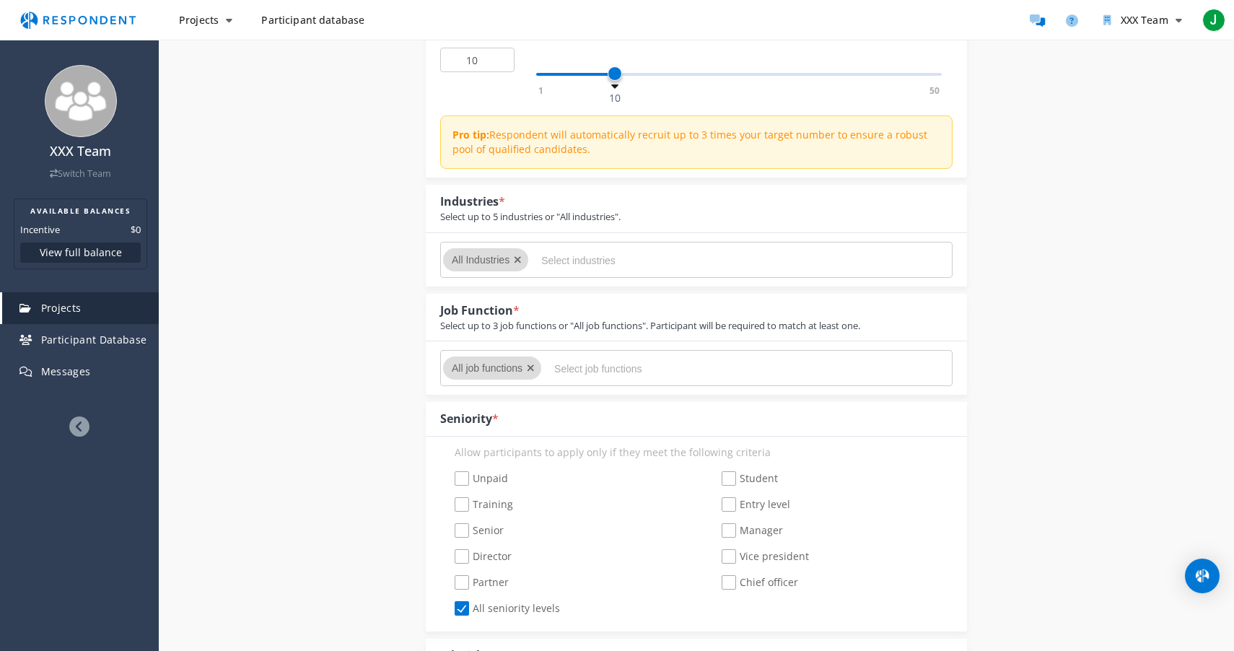
click at [557, 257] on input "Select industries" at bounding box center [649, 260] width 217 height 25
click at [521, 259] on icon "Remove All Industries" at bounding box center [518, 260] width 8 height 10
click at [549, 261] on input "Select industries" at bounding box center [649, 260] width 217 height 25
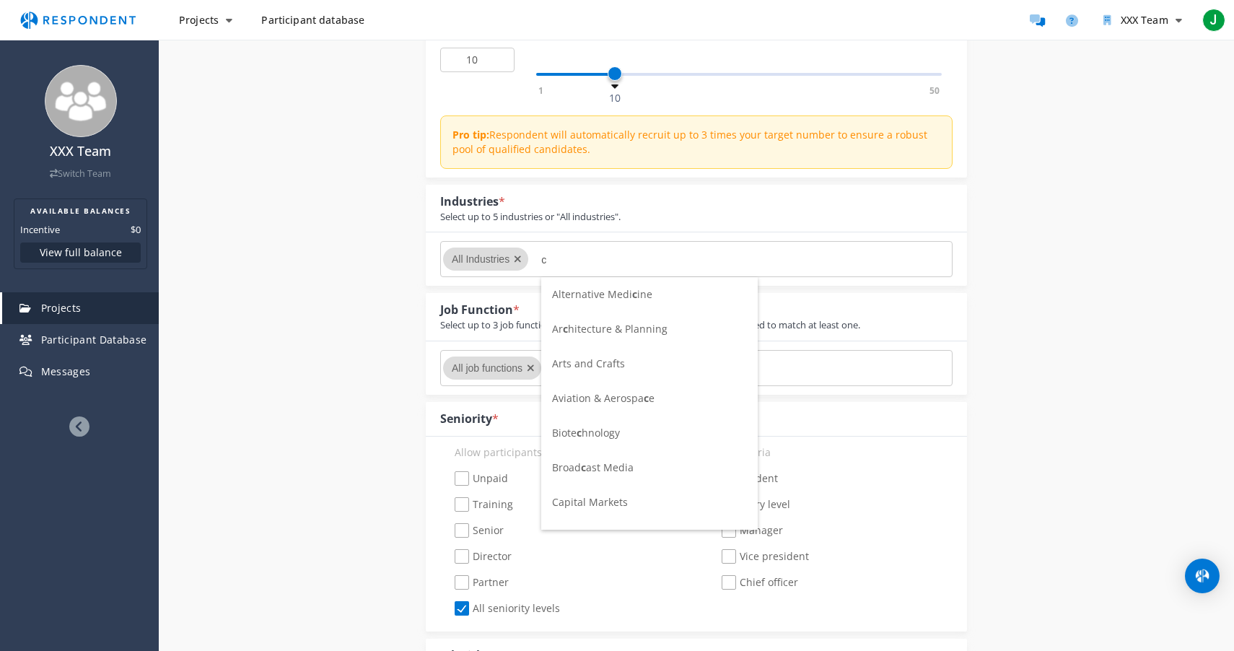
scroll to position [0, 0]
type input "con"
click at [589, 295] on span "Construction" at bounding box center [583, 294] width 62 height 14
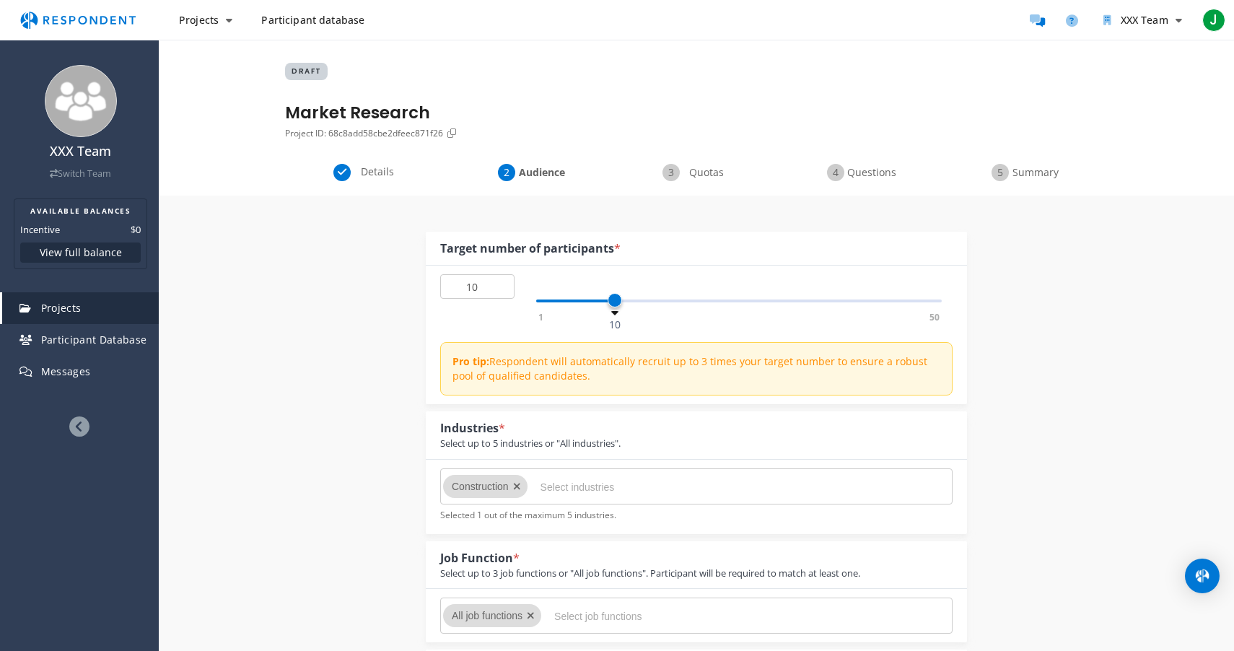
scroll to position [227, 0]
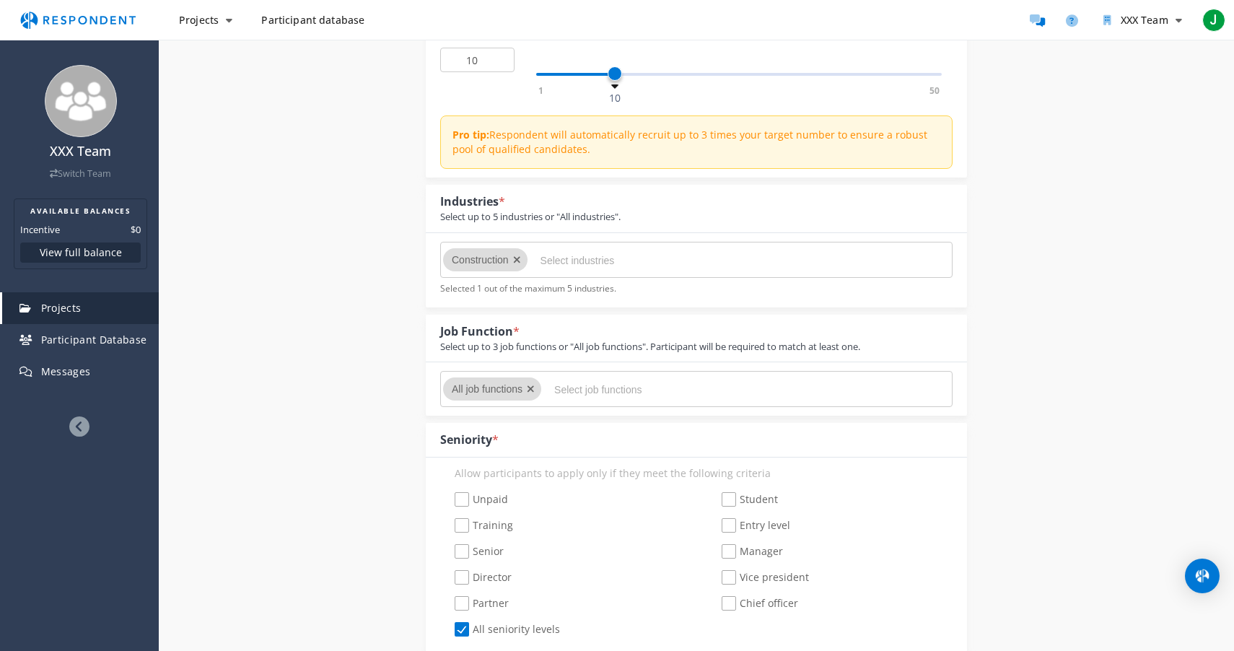
click at [624, 265] on input "Select industries" at bounding box center [649, 260] width 217 height 25
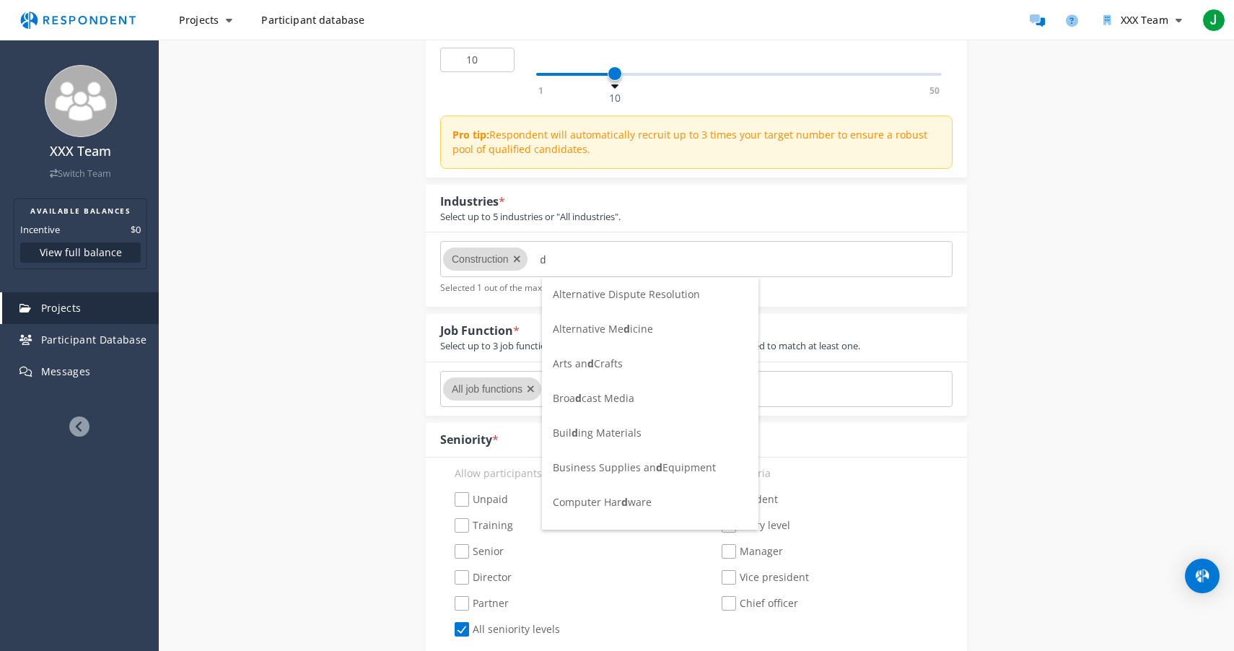
scroll to position [0, 0]
type input "d"
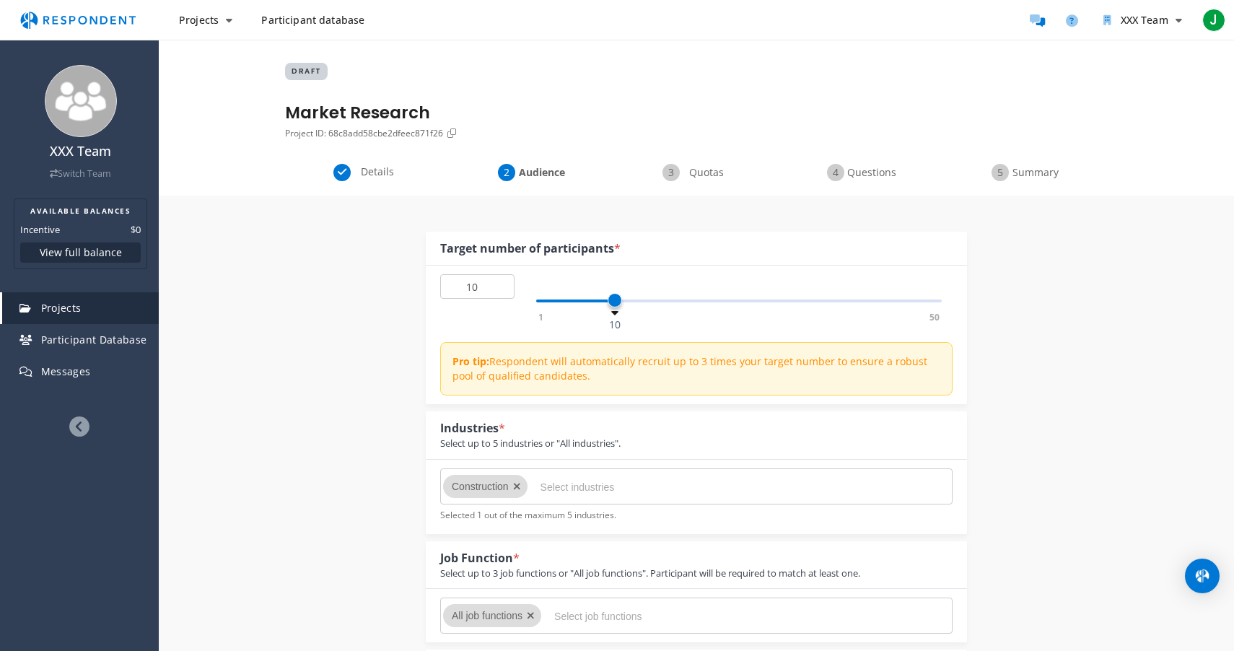
scroll to position [227, 0]
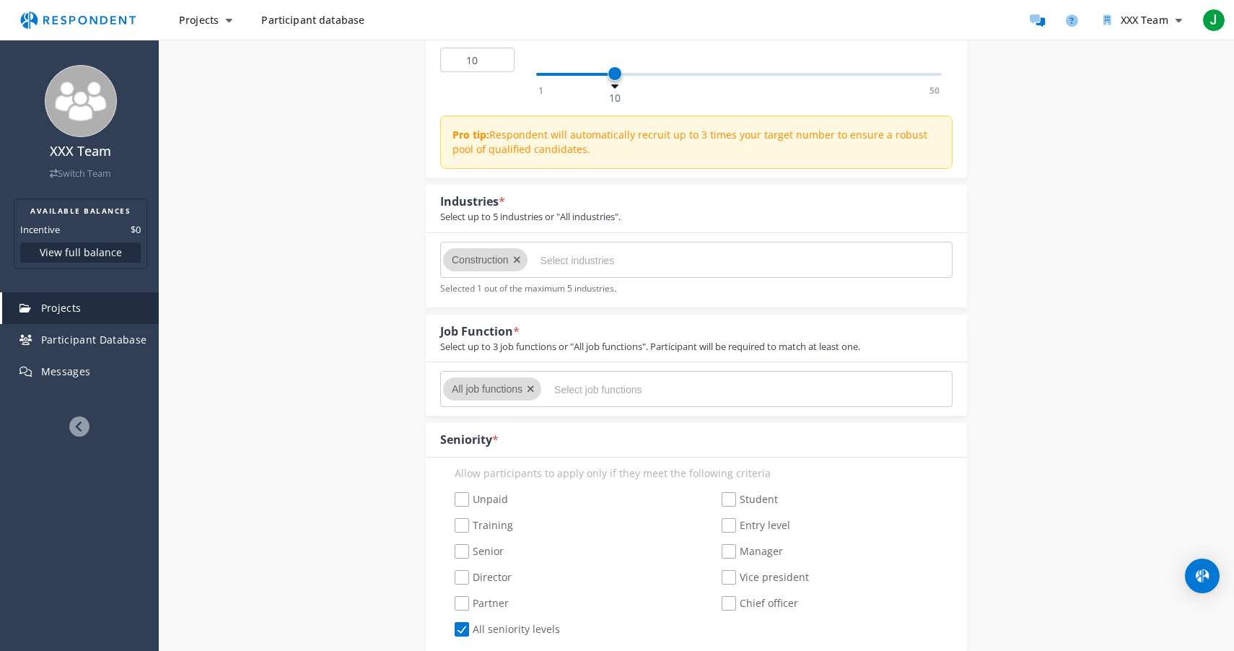
type input "s"
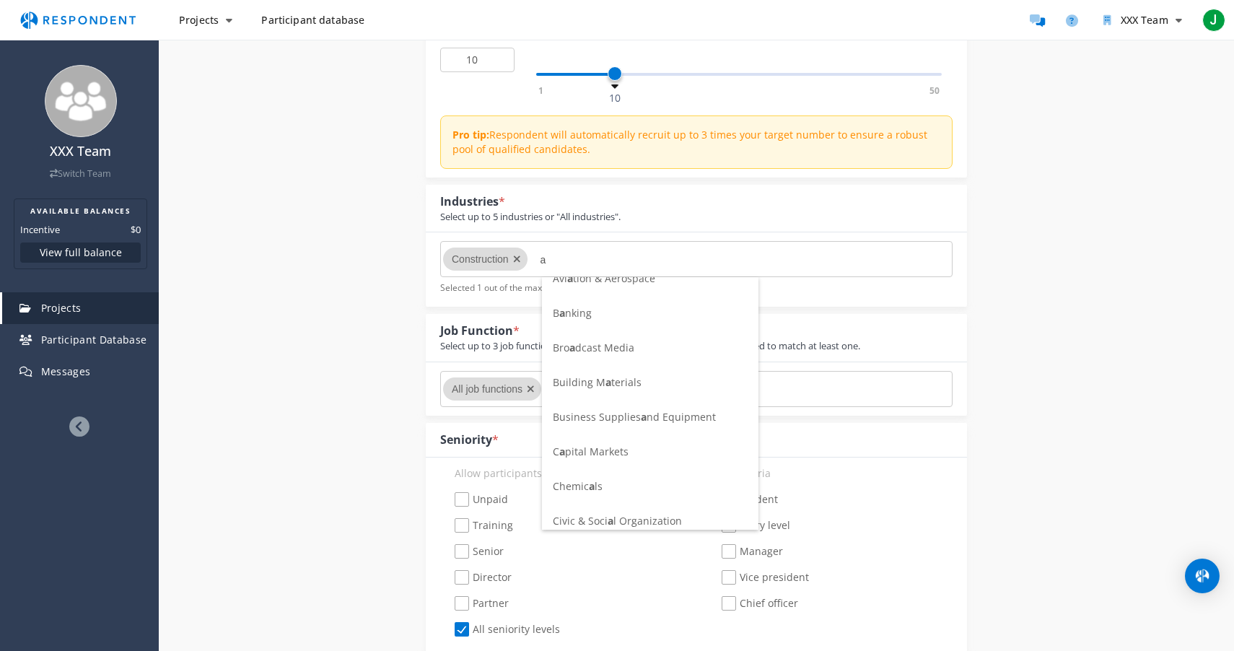
type input "a"
click at [622, 388] on span "Building M a terials" at bounding box center [597, 382] width 89 height 14
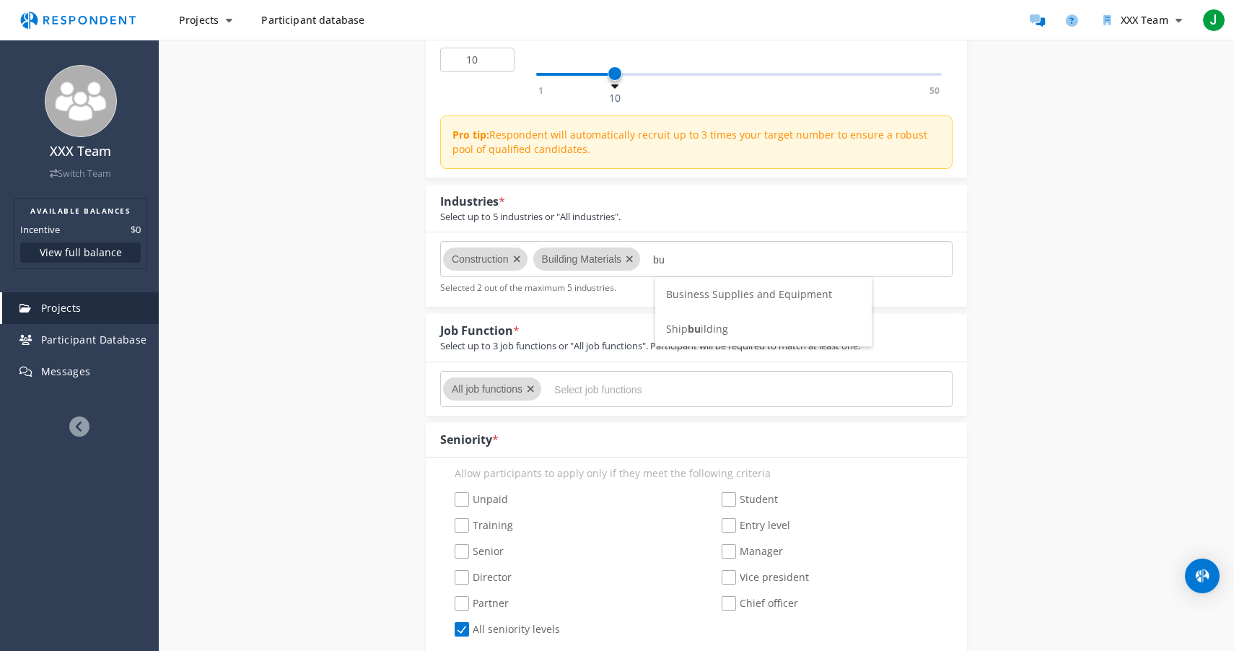
scroll to position [0, 0]
type input "b"
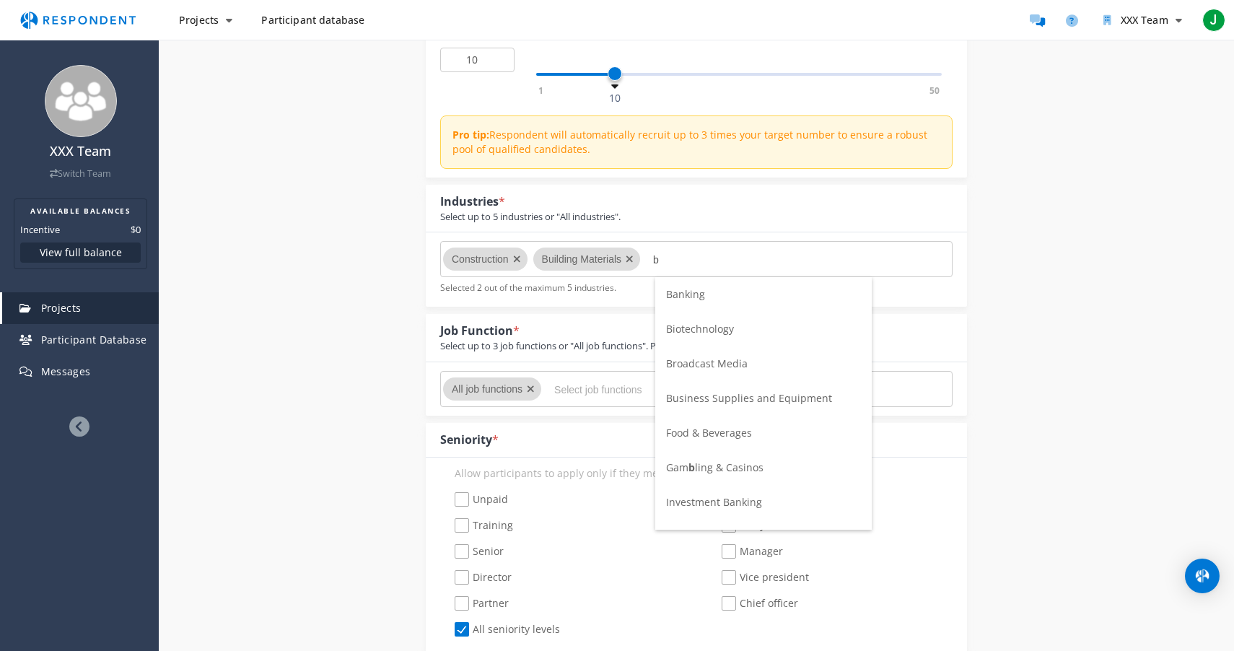
scroll to position [227, 0]
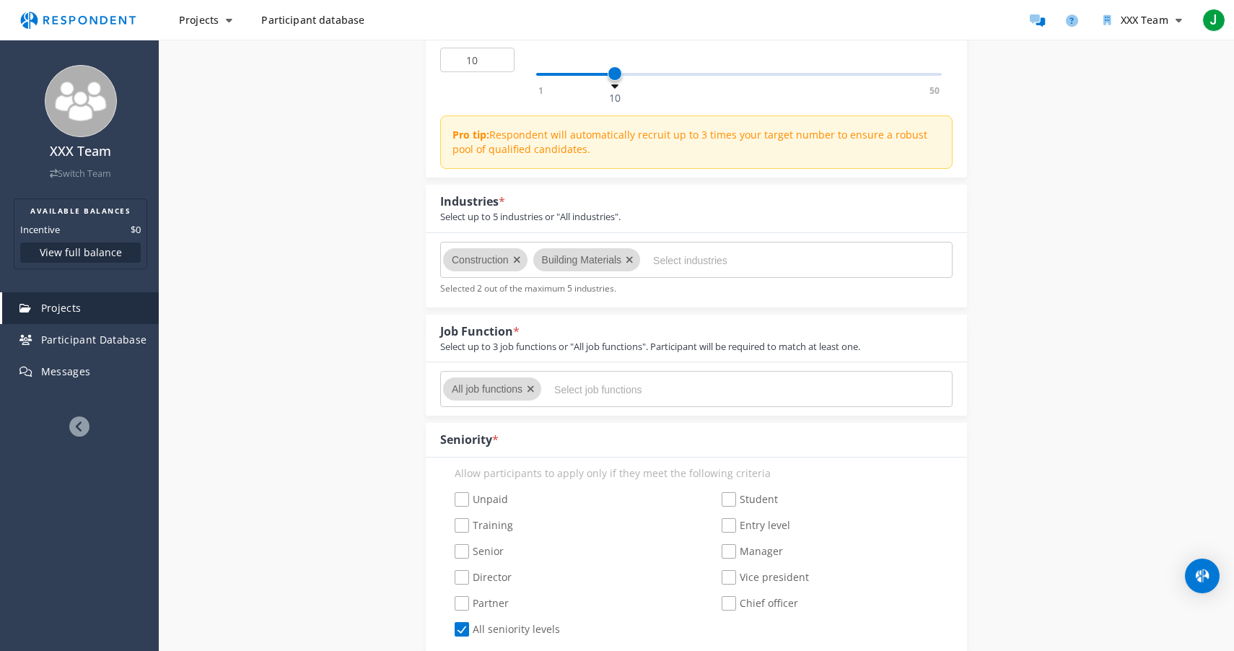
type input "a"
type input "b"
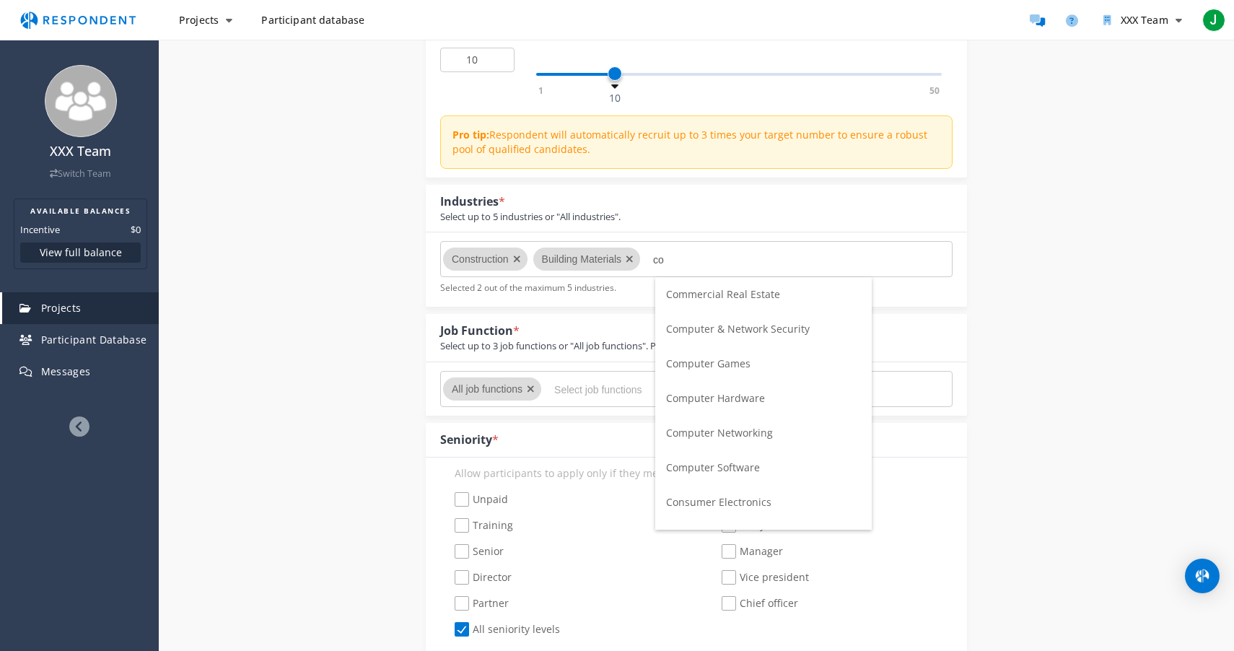
type input "c"
type input "h"
type input "i"
type input "s"
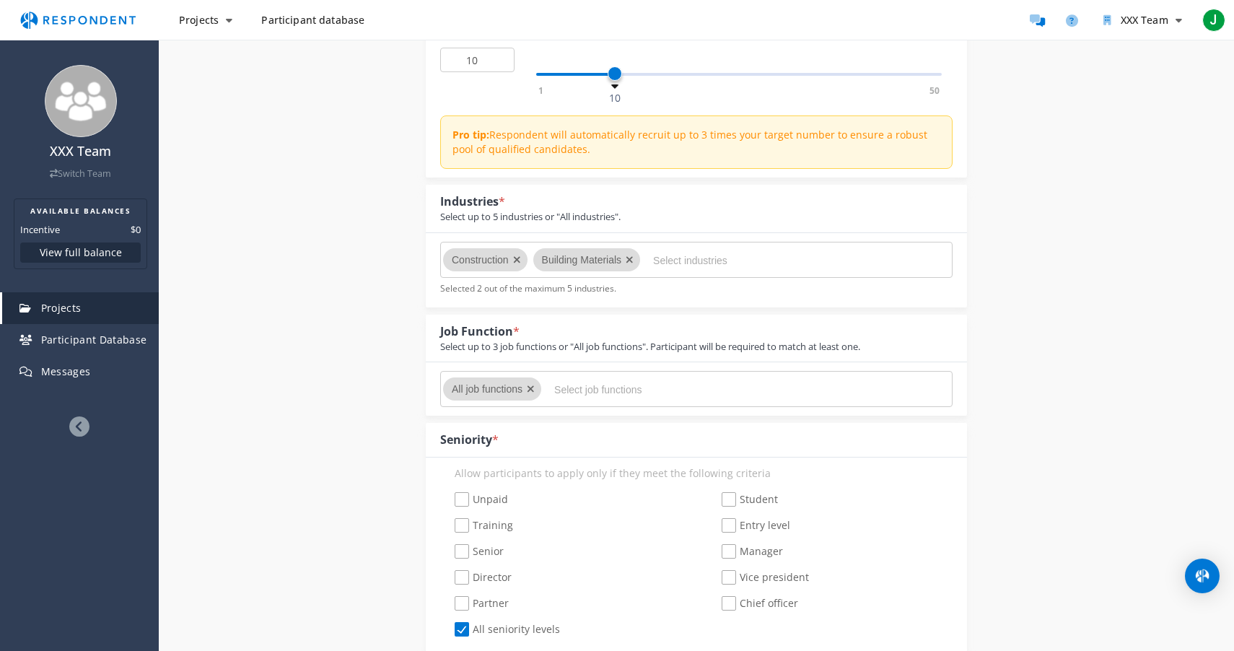
click at [532, 387] on icon "Remove All job functions" at bounding box center [531, 389] width 8 height 10
click at [593, 399] on input "Select job functions" at bounding box center [662, 389] width 217 height 25
type input "[PERSON_NAME]"
click at [593, 429] on li "Sales" at bounding box center [664, 424] width 217 height 35
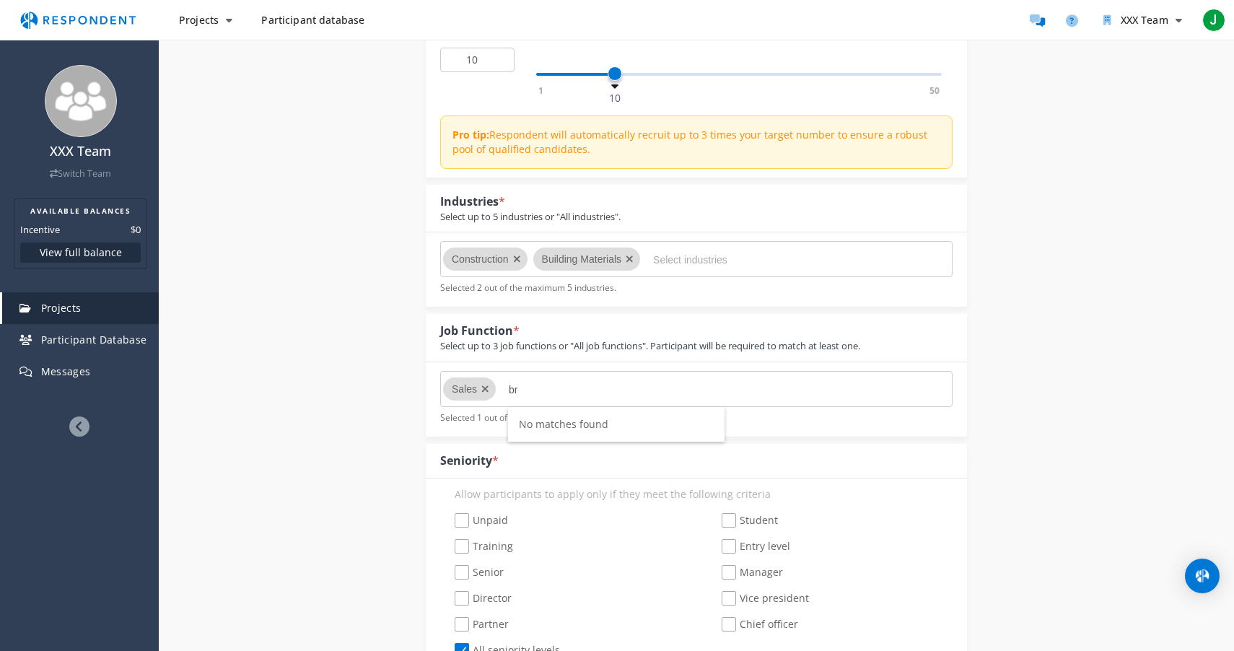
type input "b"
type input "n"
type input "mana"
click at [564, 425] on span "Management" at bounding box center [551, 424] width 64 height 14
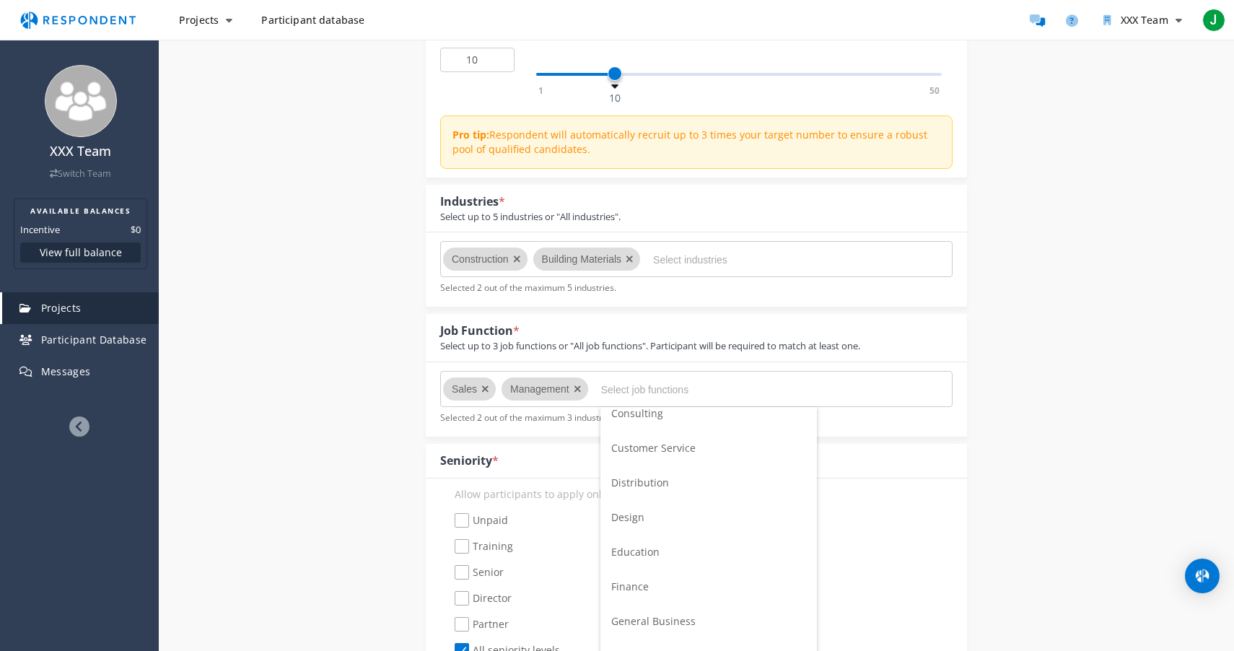
click at [645, 486] on span "Distribution" at bounding box center [640, 483] width 58 height 14
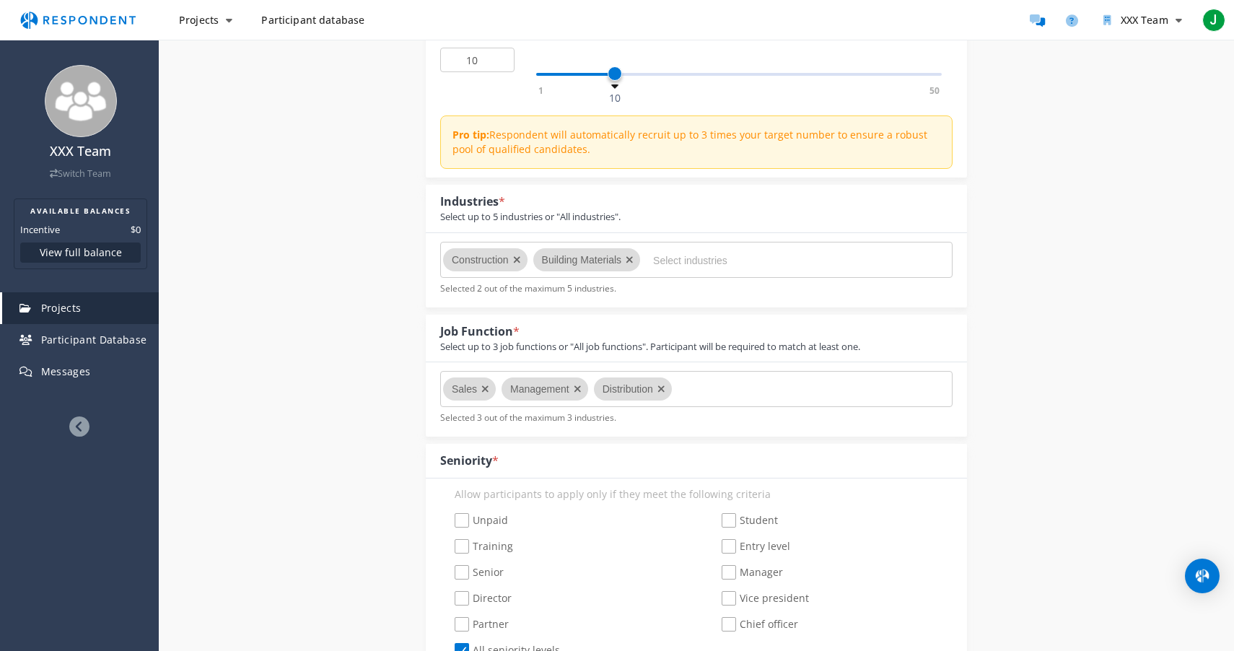
click at [698, 394] on md-chips-wrap "Sales Management Distribution" at bounding box center [696, 389] width 512 height 36
click at [692, 394] on md-chips-wrap "Sales Management Distribution" at bounding box center [696, 389] width 512 height 36
click at [577, 388] on icon "Remove Management" at bounding box center [578, 389] width 8 height 10
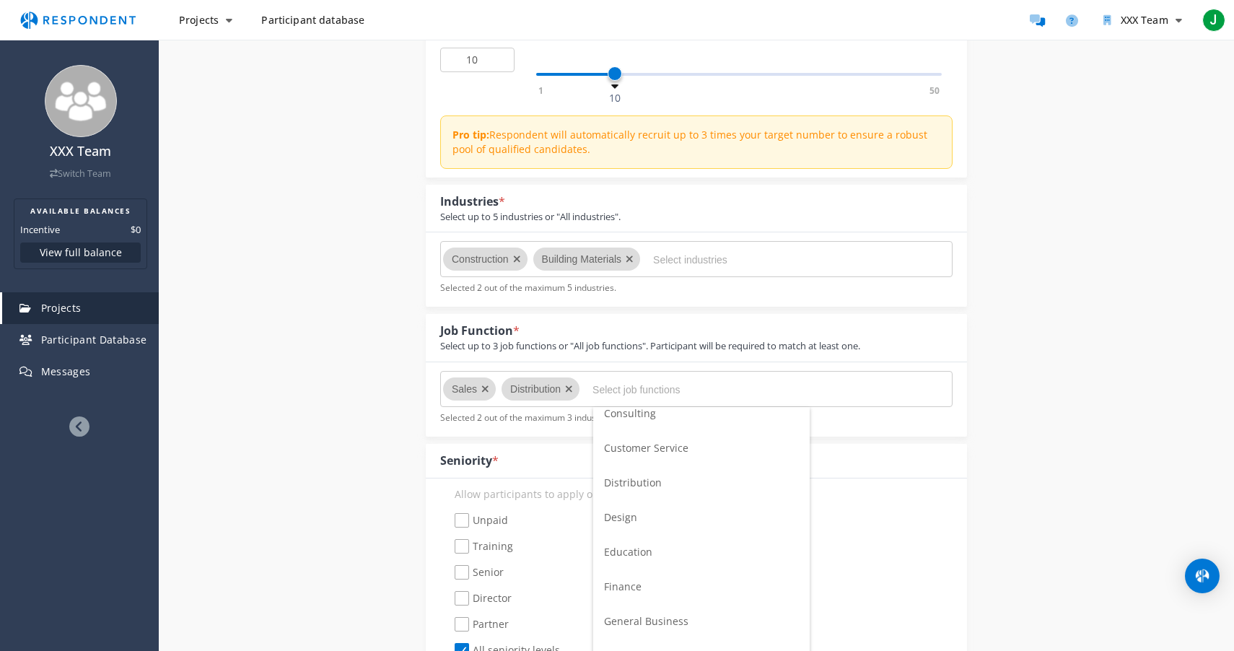
scroll to position [0, 0]
click at [613, 388] on input "Select job functions" at bounding box center [701, 389] width 217 height 25
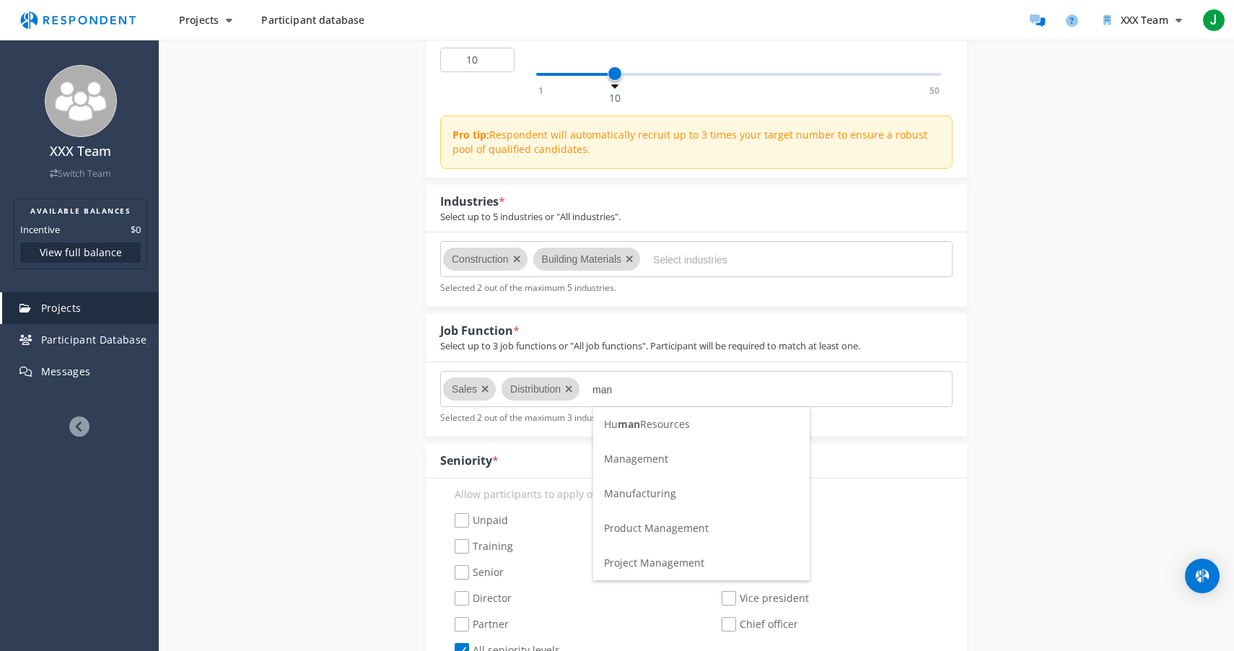
type input "man"
click at [639, 455] on span "Management" at bounding box center [636, 459] width 64 height 14
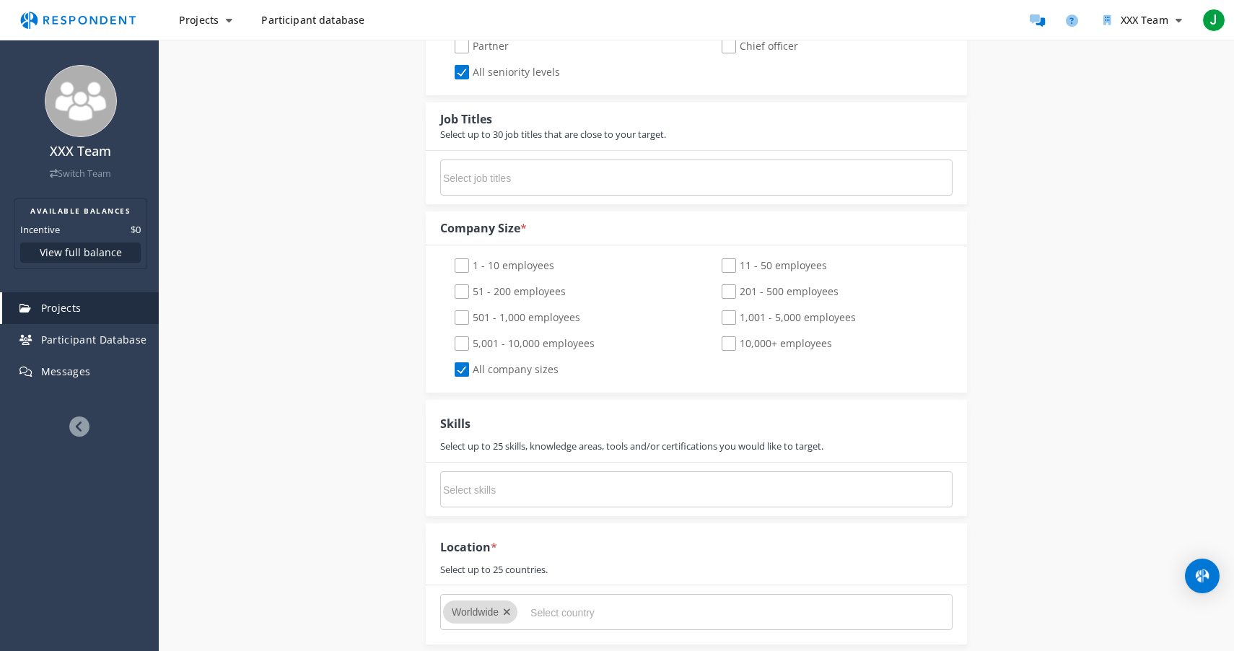
scroll to position [807, 0]
click at [512, 486] on input "Select skills" at bounding box center [551, 488] width 217 height 25
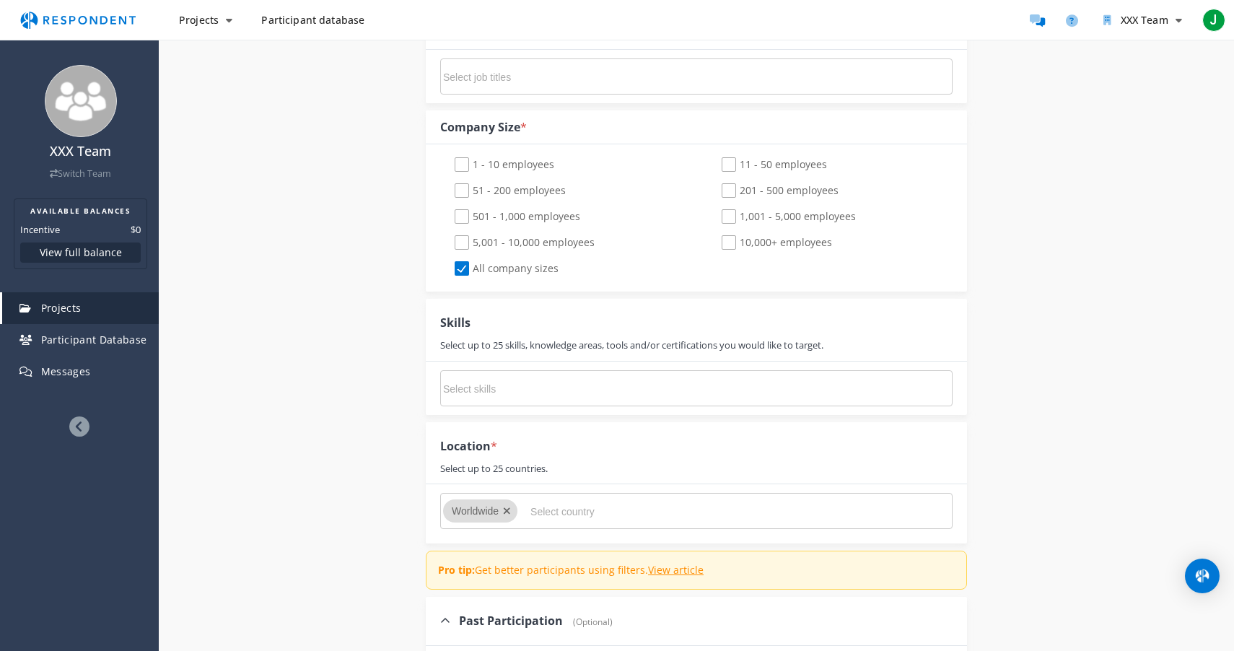
scroll to position [907, 0]
click at [510, 512] on icon "Remove Worldwide" at bounding box center [507, 510] width 8 height 10
click at [533, 512] on input "Select country" at bounding box center [638, 511] width 217 height 25
type input "y"
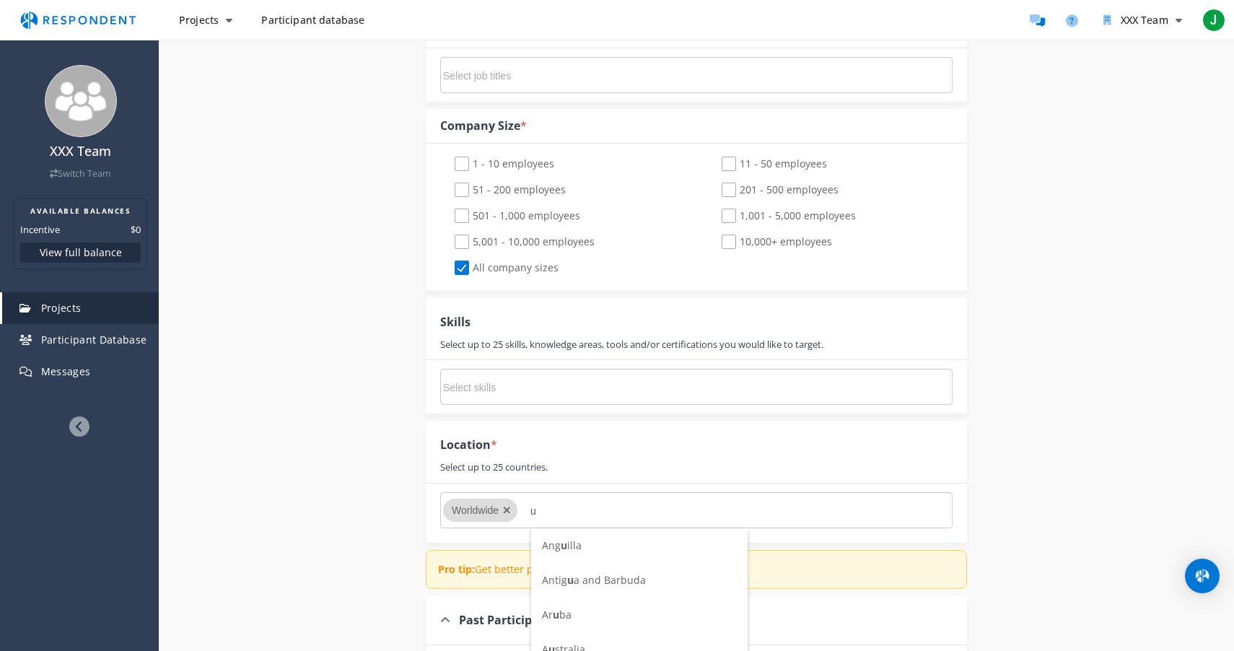
scroll to position [0, 0]
type input "united sta"
click at [574, 536] on li "[GEOGRAPHIC_DATA] [GEOGRAPHIC_DATA]" at bounding box center [639, 545] width 217 height 35
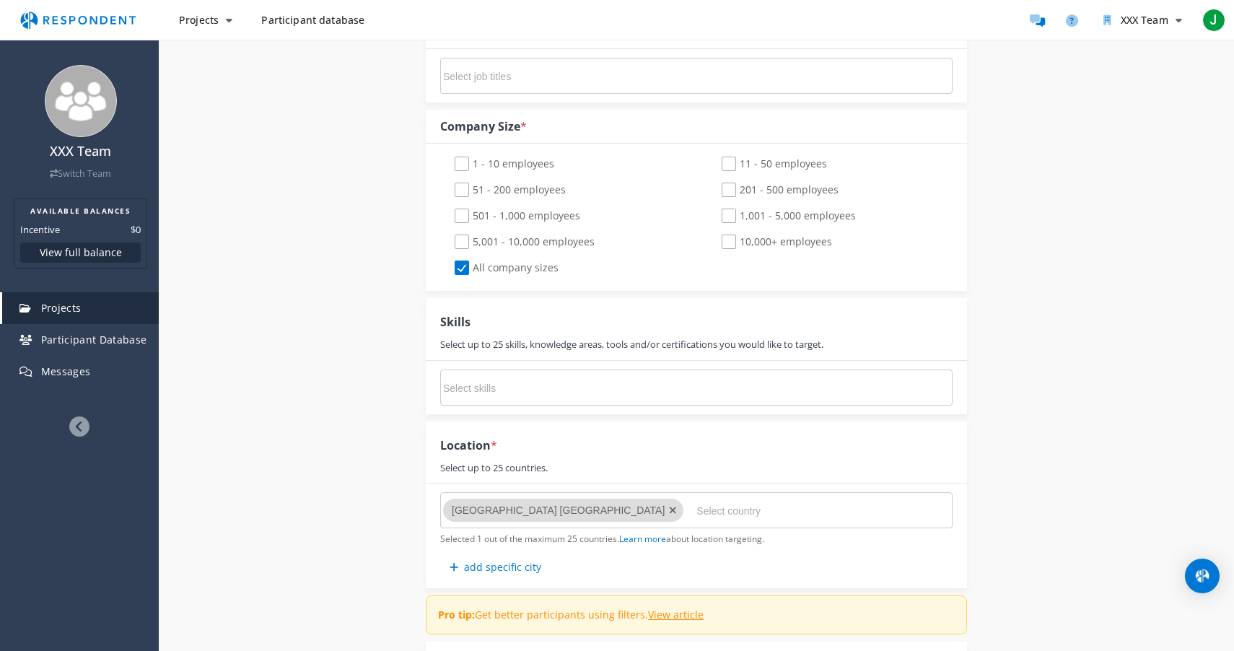
click at [669, 513] on icon "Remove United States Minor Outlying Islands" at bounding box center [673, 510] width 8 height 10
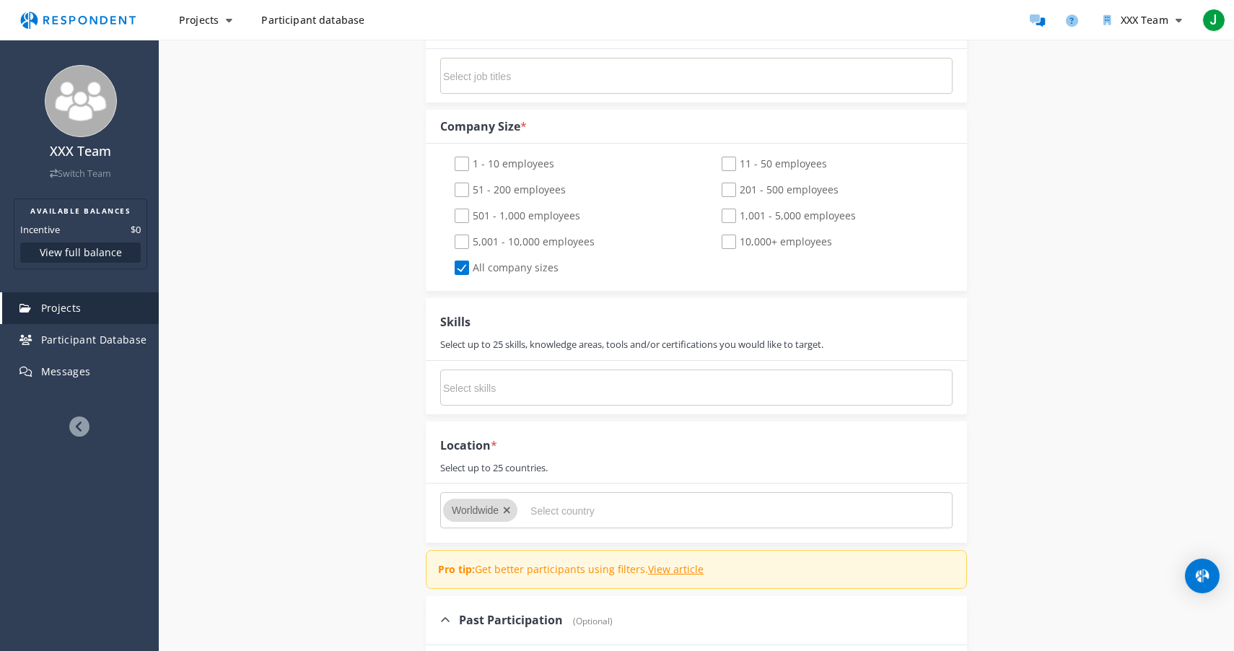
click at [624, 513] on input "Select country" at bounding box center [638, 511] width 217 height 25
type input "y"
type input "united stat"
click at [571, 577] on span "[GEOGRAPHIC_DATA]" at bounding box center [592, 580] width 101 height 14
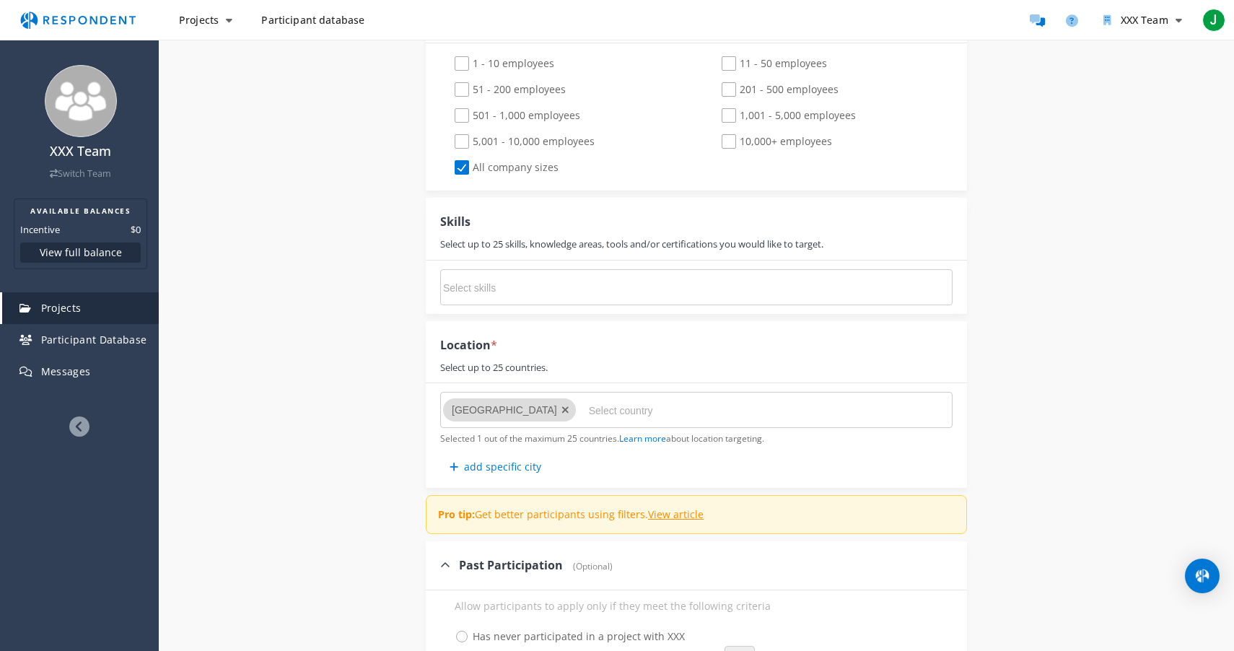
scroll to position [1002, 0]
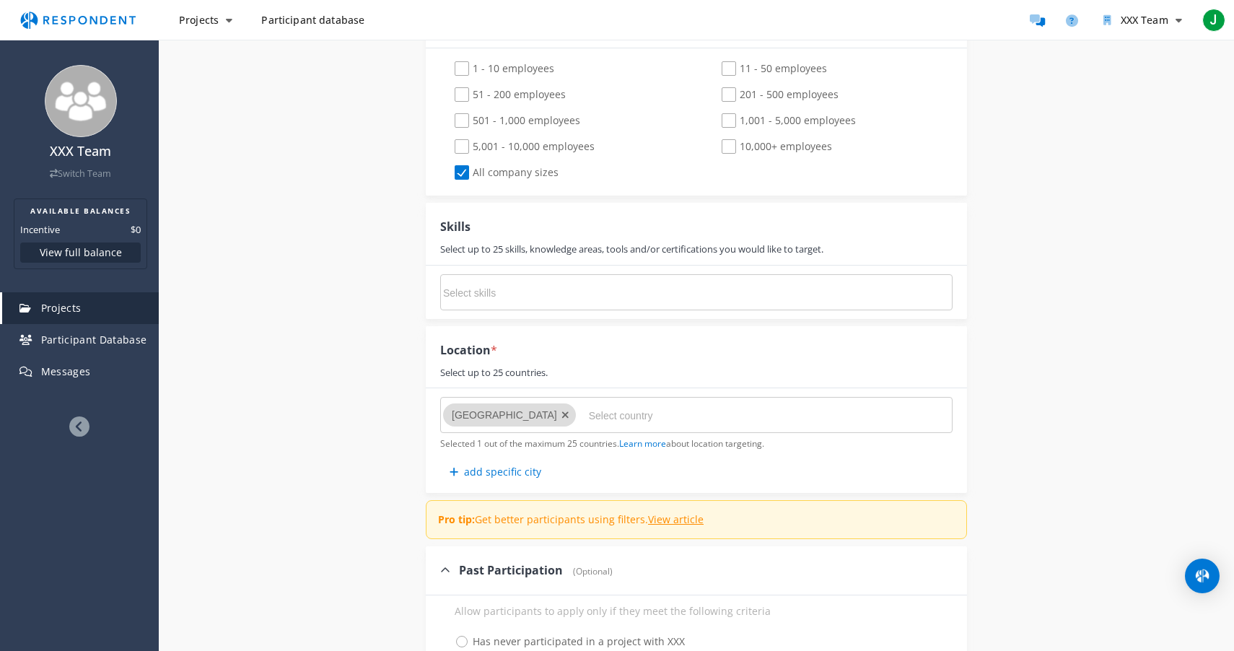
click at [463, 296] on input "Select skills" at bounding box center [551, 293] width 217 height 25
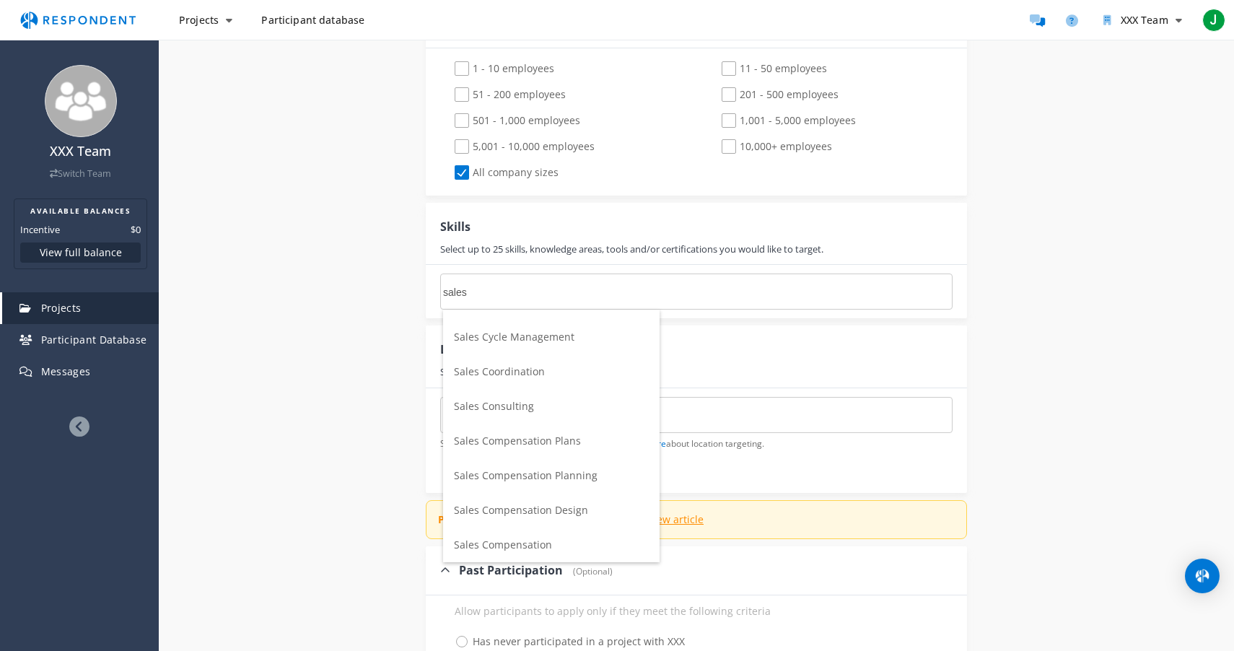
scroll to position [0, 0]
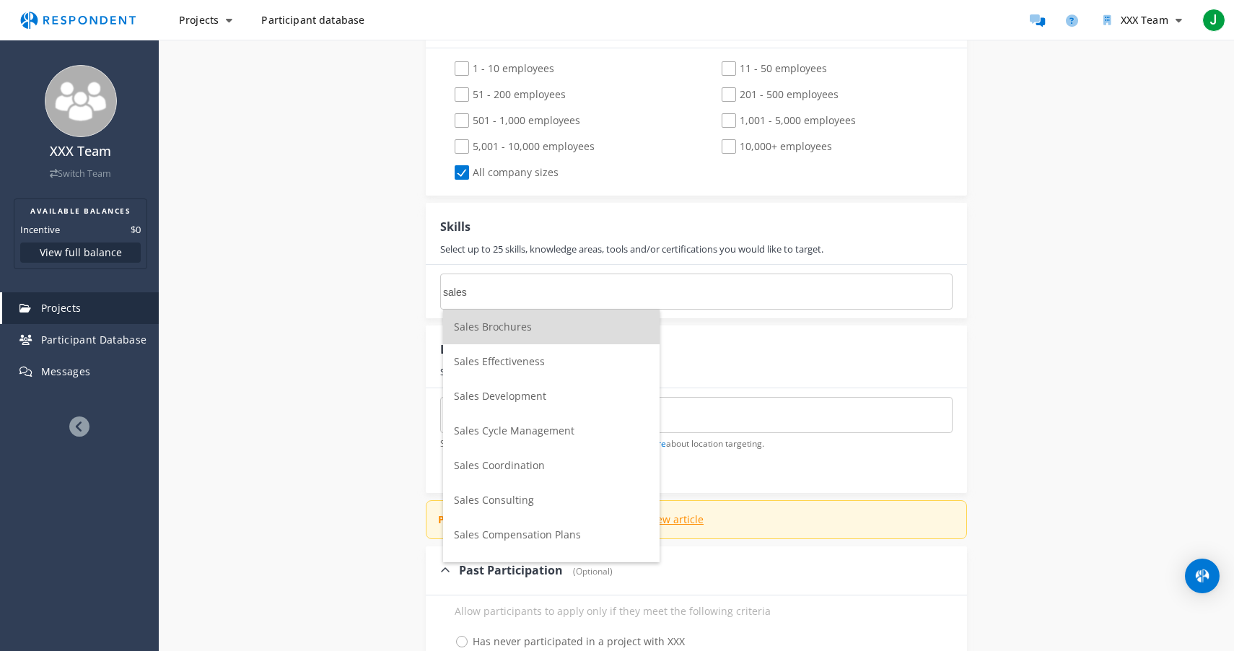
type input "sales"
click at [512, 403] on li "Sales Development" at bounding box center [551, 396] width 217 height 35
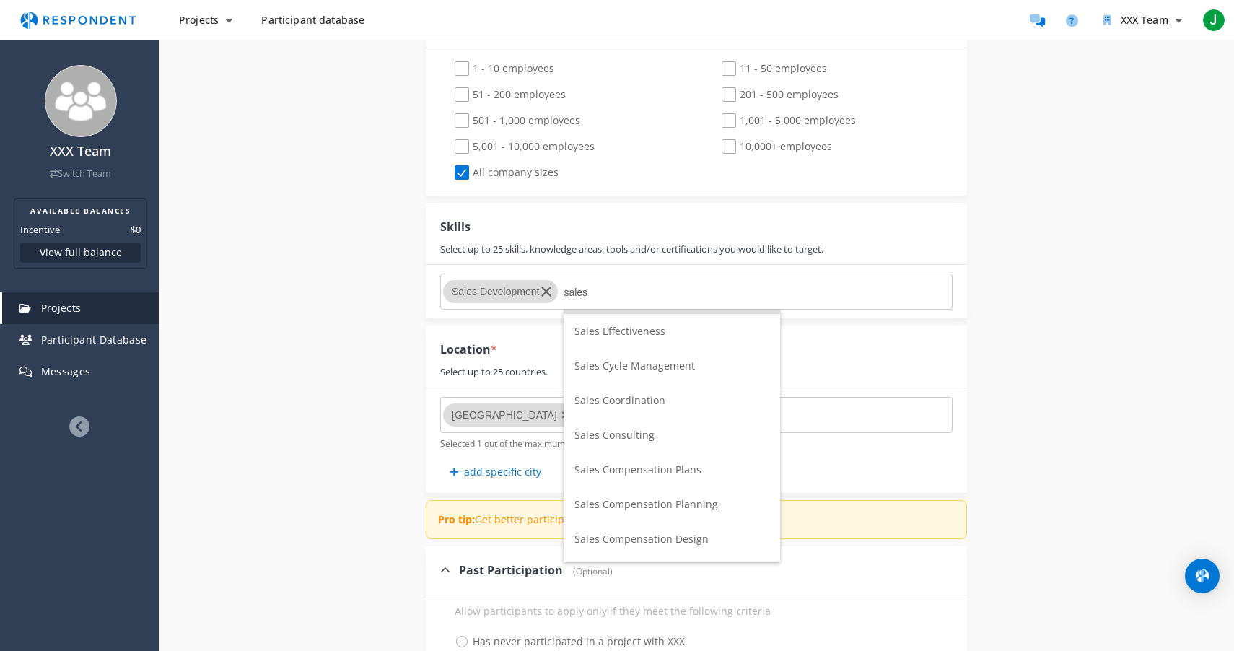
scroll to position [59, 0]
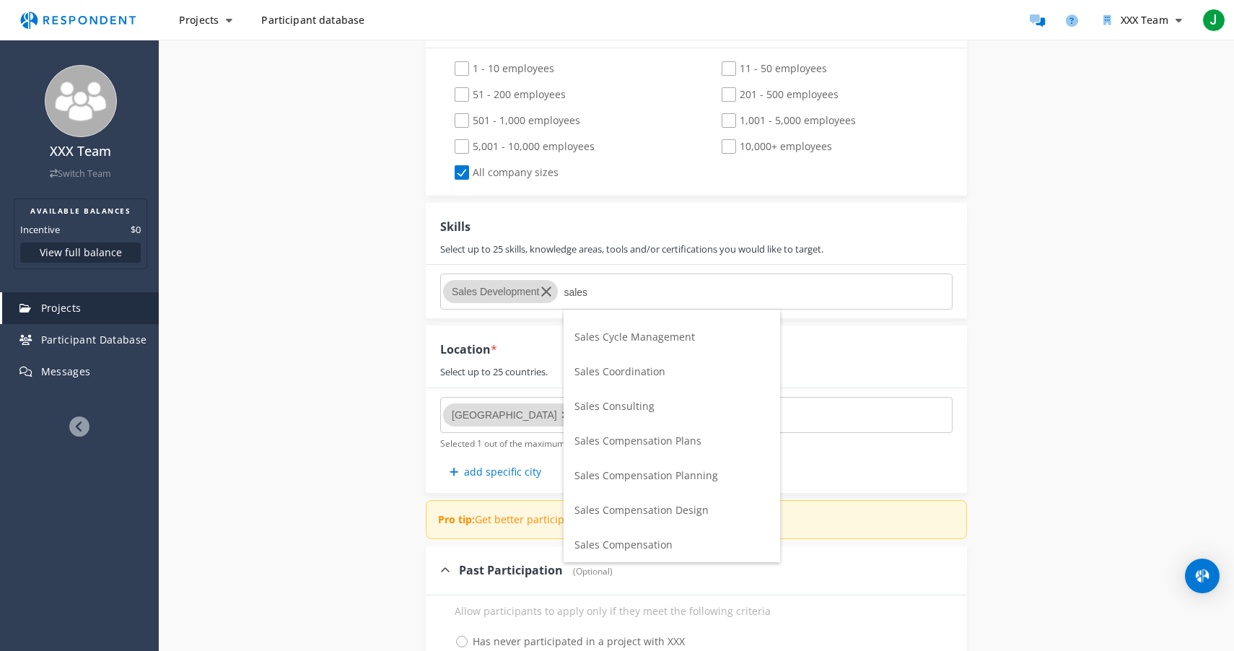
type input "sales"
click at [633, 407] on span "Sales Consulting" at bounding box center [615, 406] width 80 height 14
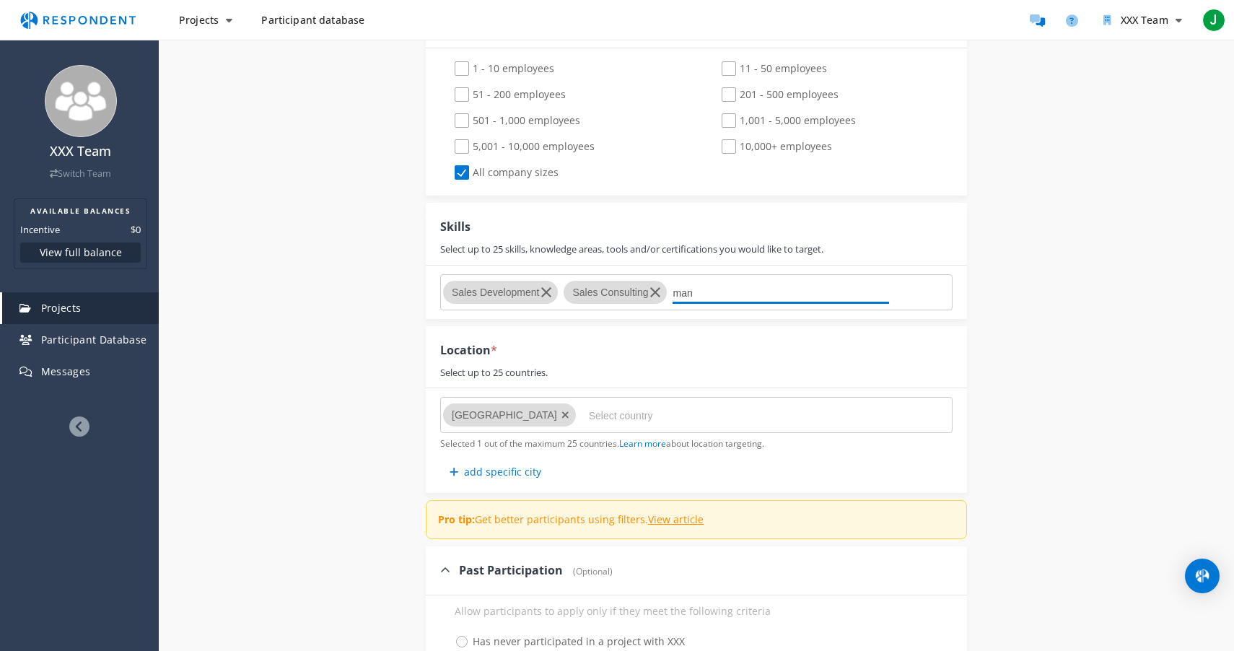
scroll to position [0, 0]
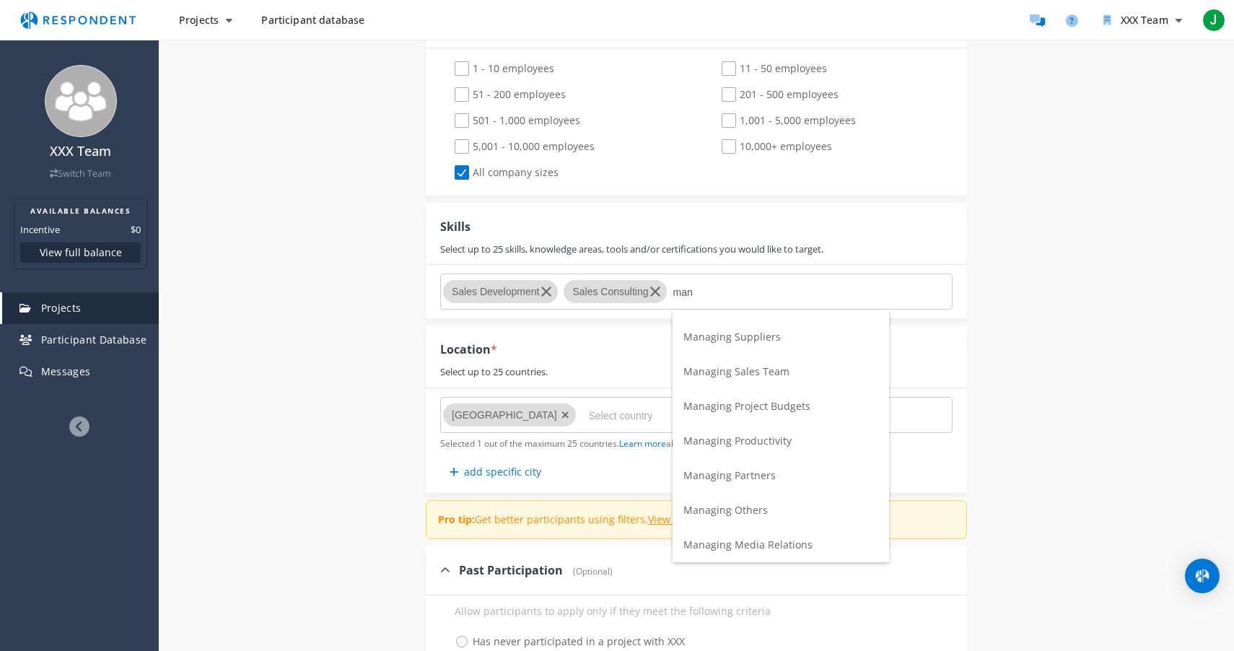
type input "man"
click at [744, 368] on span "Managing Sales Team" at bounding box center [736, 371] width 106 height 14
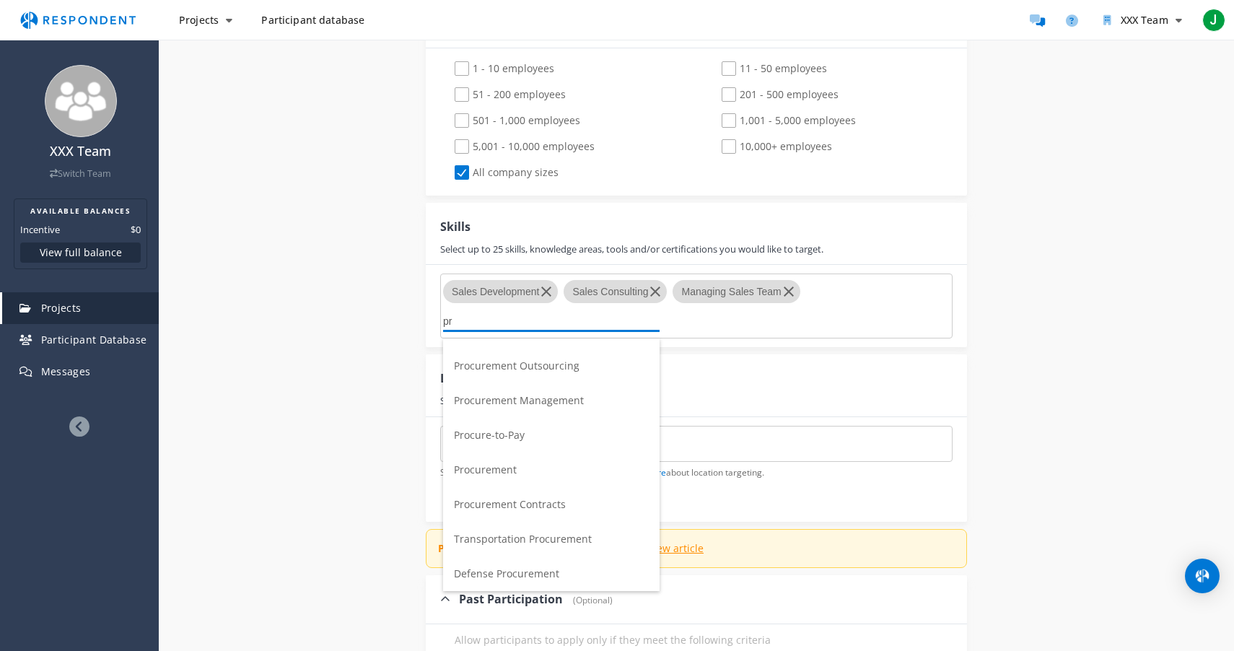
scroll to position [1002, 0]
type input "p"
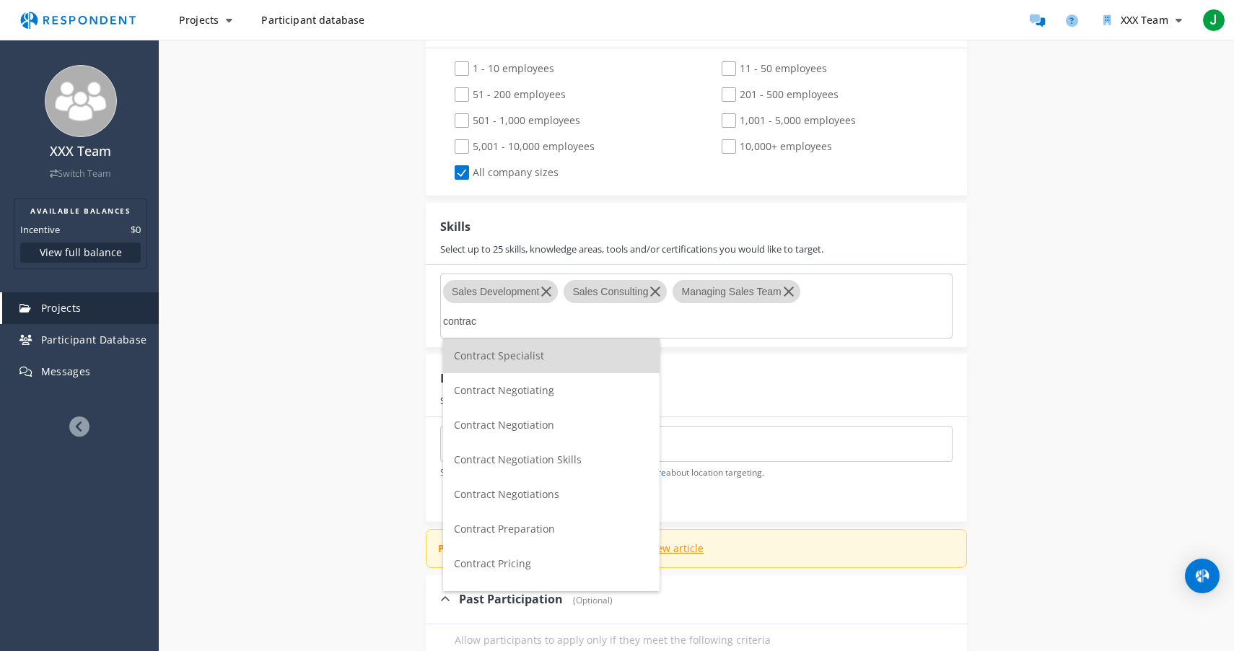
type input "contrac"
click at [344, 341] on div "Internal Project Name * Market Research This is visible only to your organizati…" at bounding box center [696, 144] width 844 height 1903
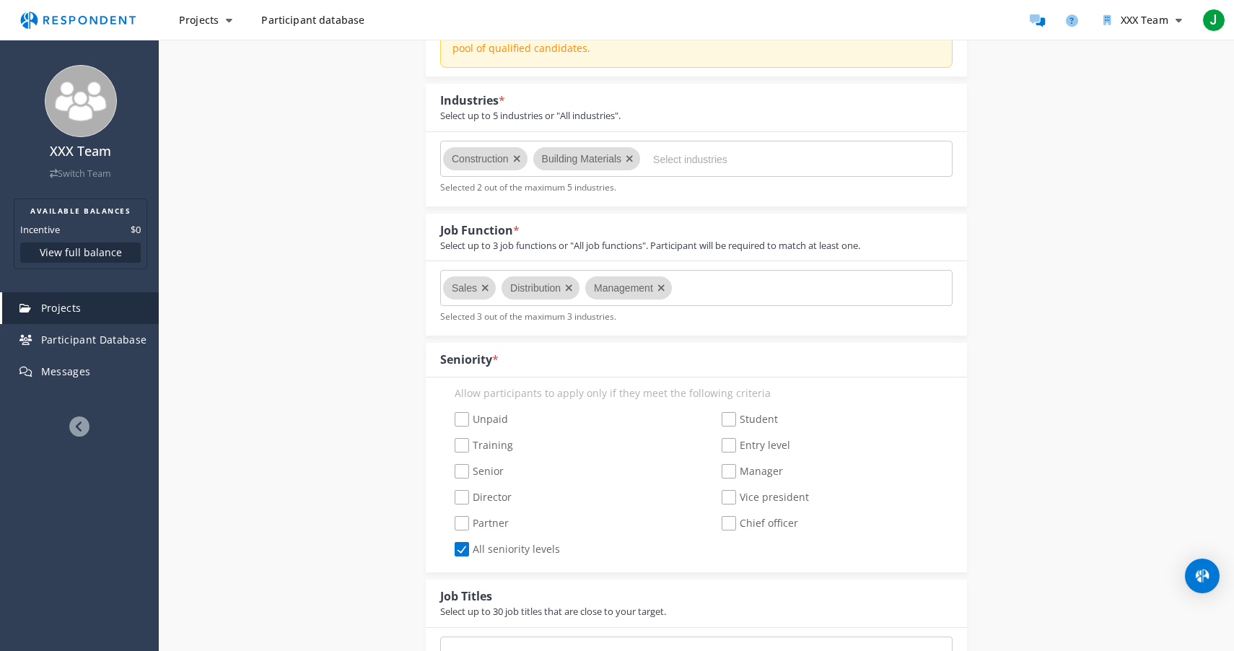
scroll to position [217, 0]
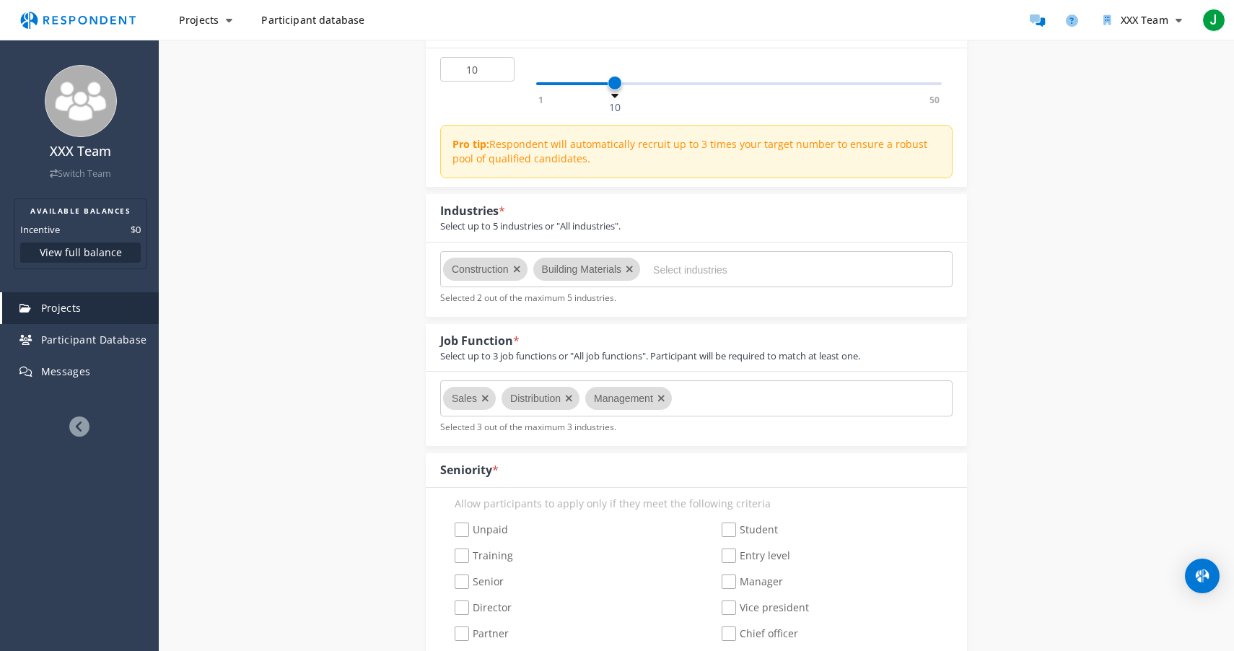
click at [702, 275] on input "Select industries" at bounding box center [761, 270] width 217 height 25
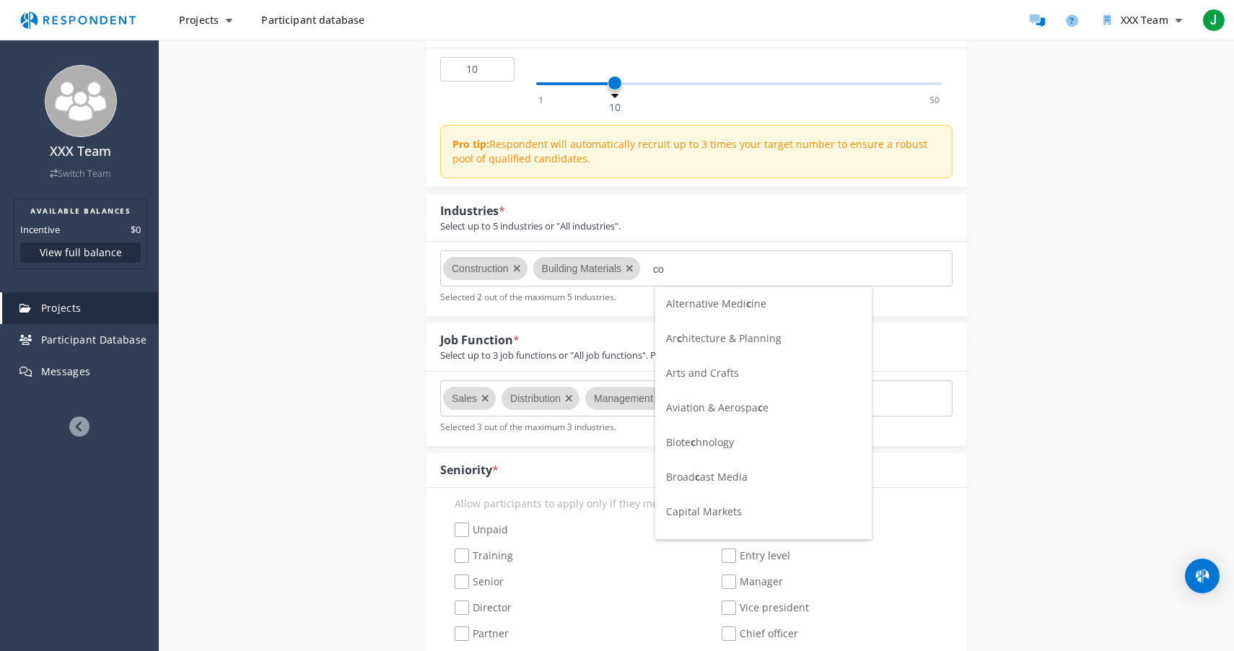
scroll to position [0, 0]
type input "c"
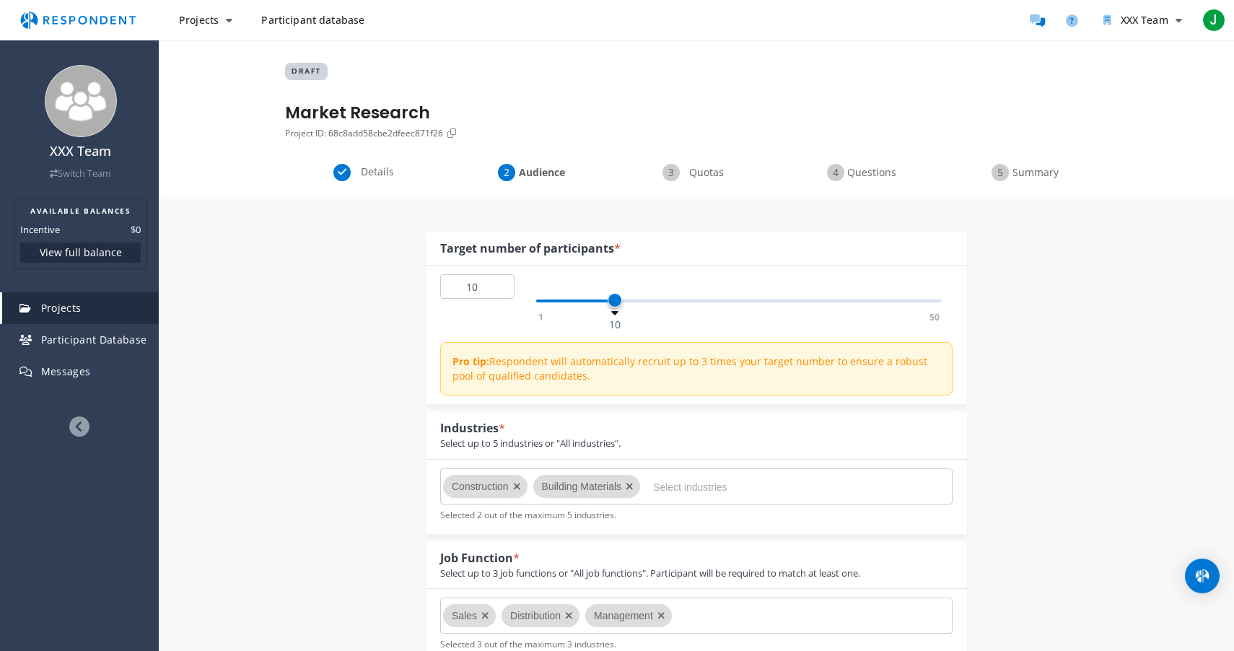
scroll to position [217, 0]
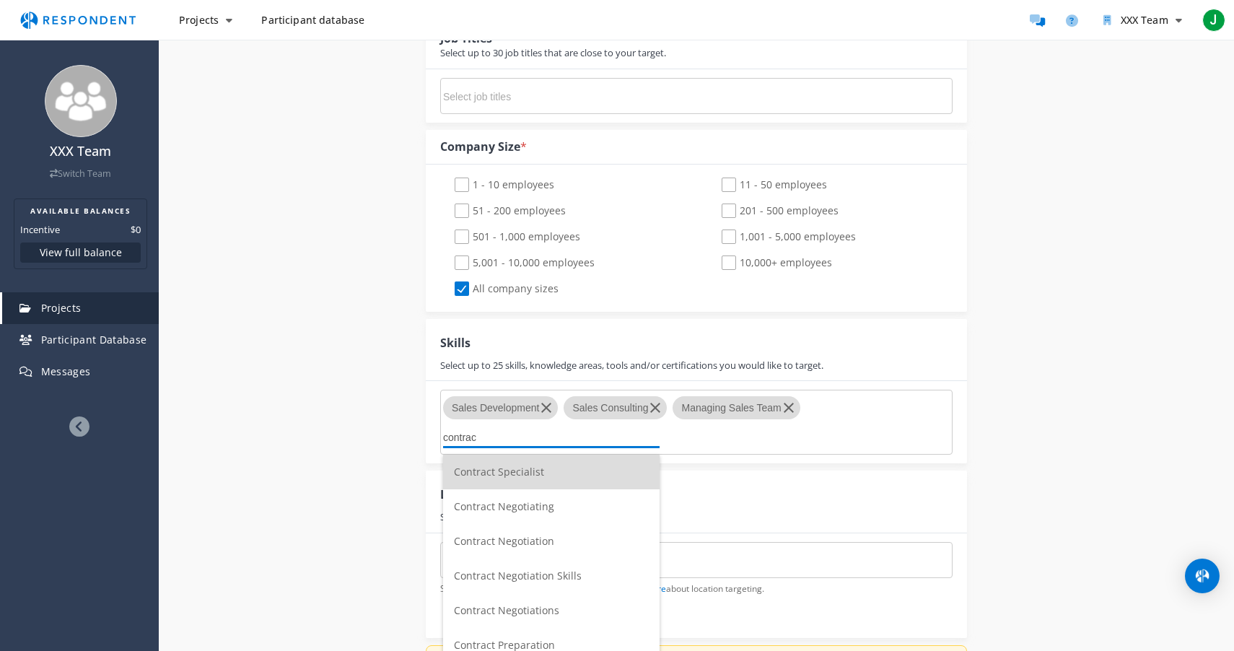
scroll to position [0, 0]
click at [491, 446] on md-autocomplete-wrap "contrac" at bounding box center [551, 436] width 217 height 23
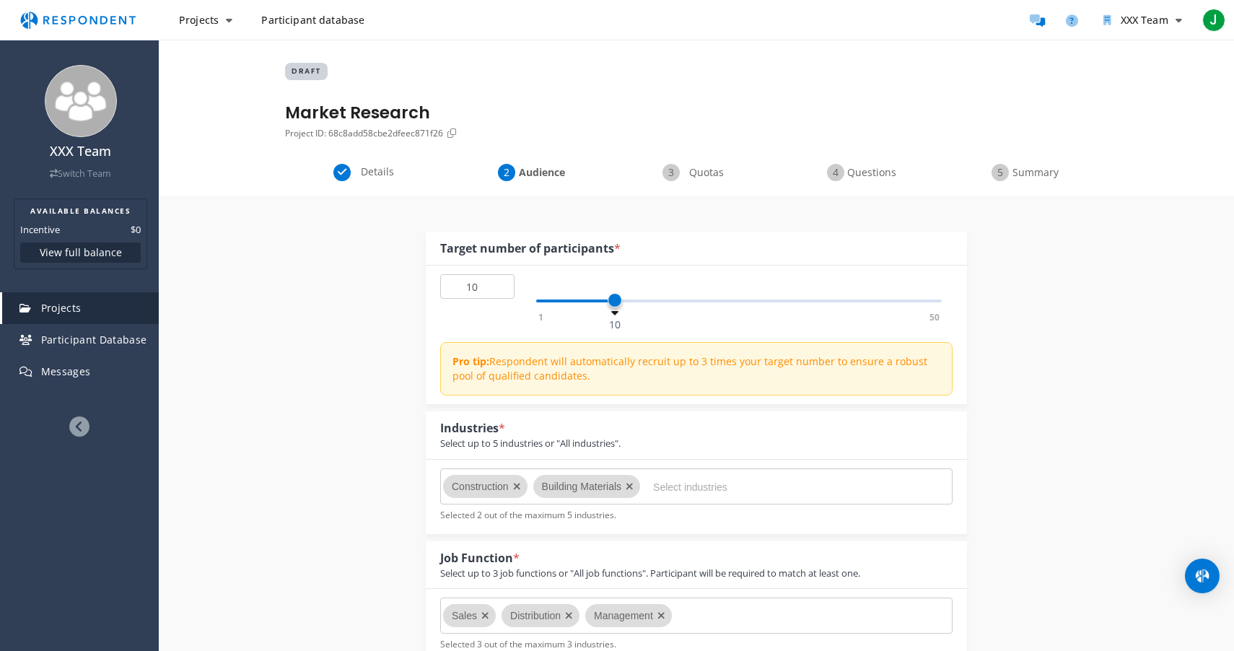
scroll to position [886, 0]
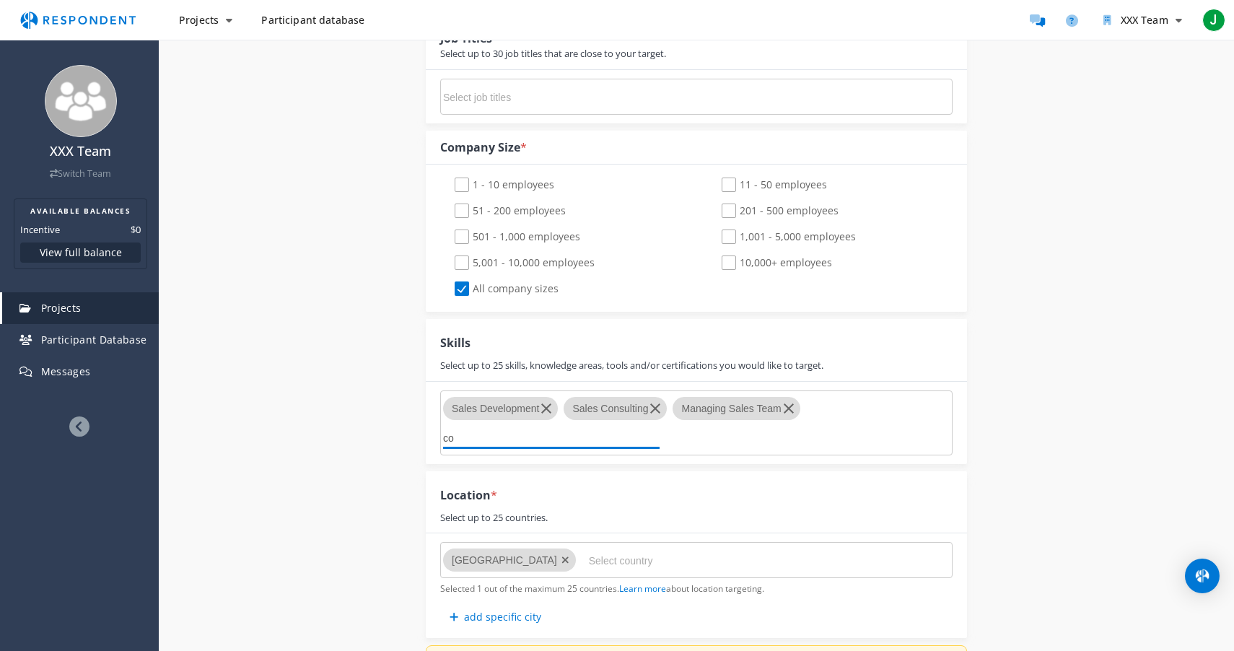
type input "c"
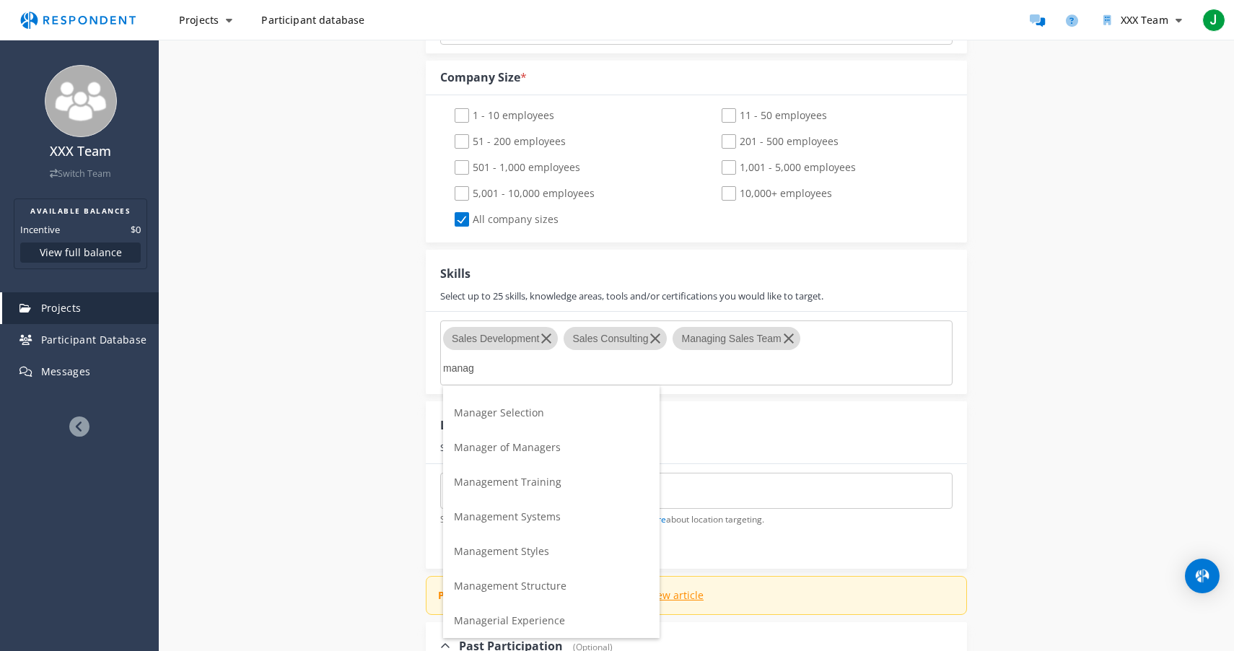
scroll to position [0, 0]
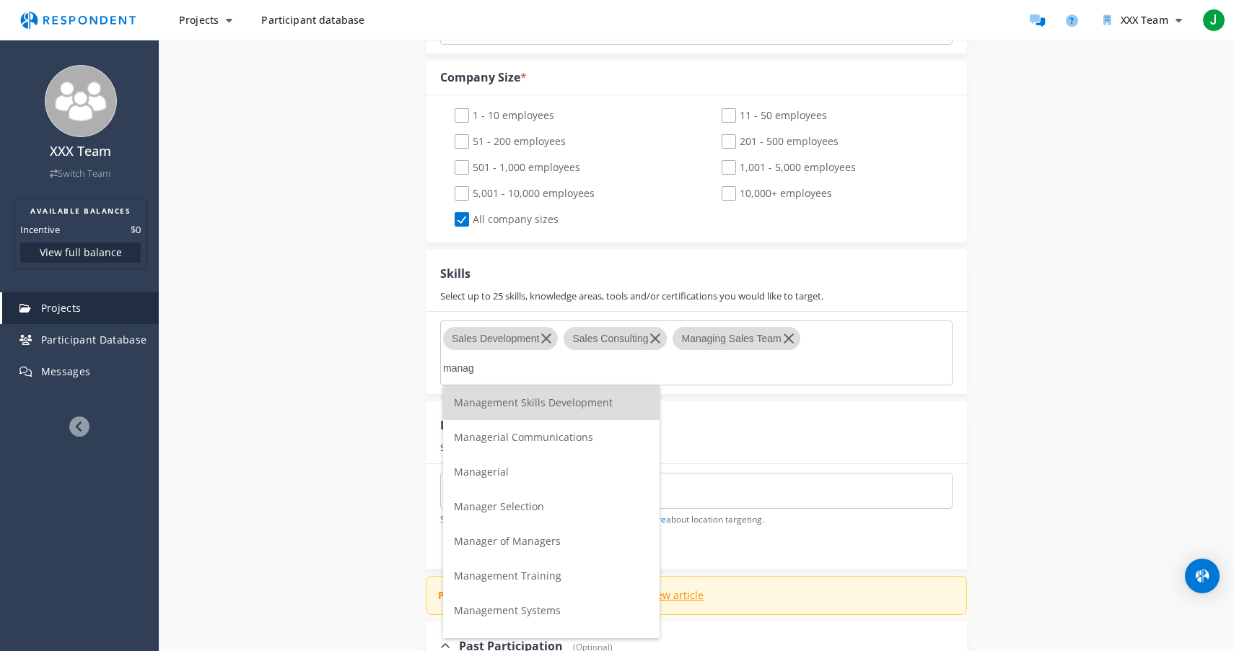
type input "manag"
click at [495, 476] on span "Managerial" at bounding box center [481, 472] width 55 height 14
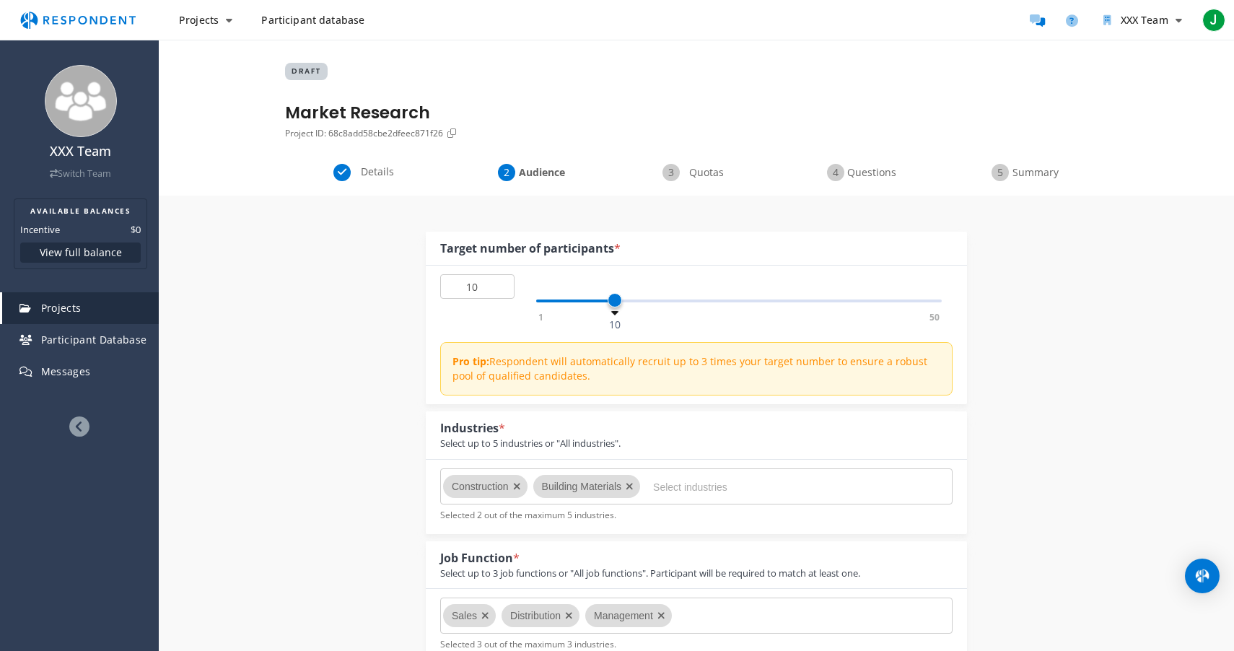
scroll to position [955, 0]
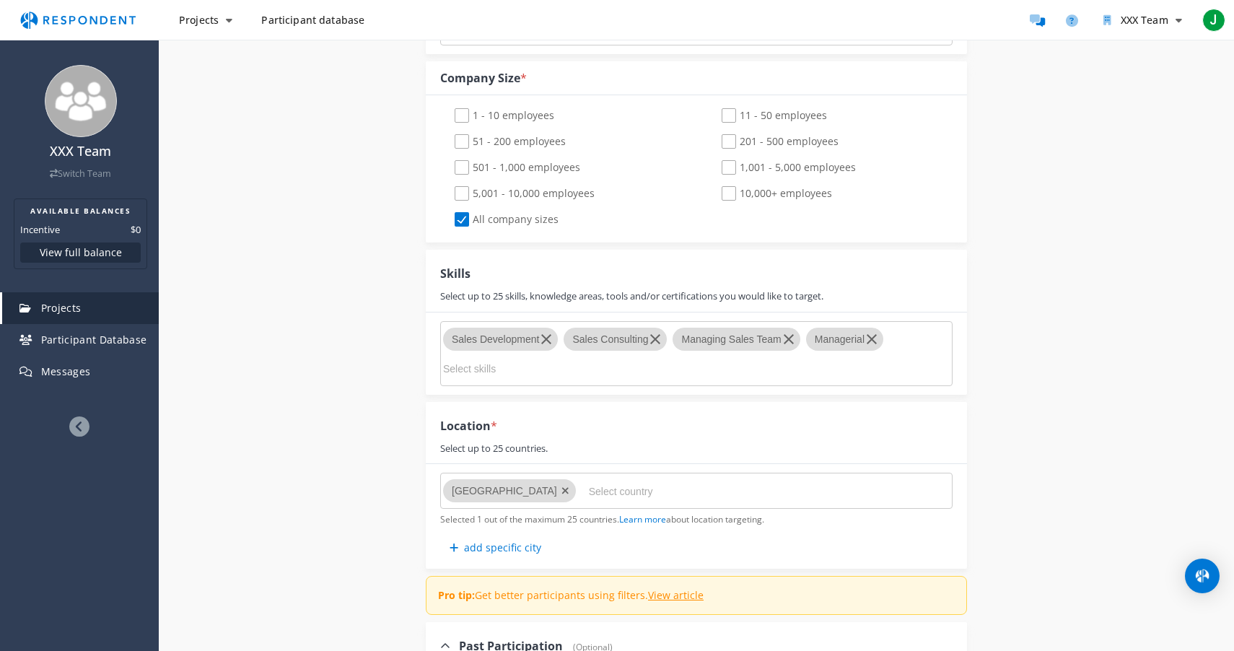
click at [588, 376] on input "Select skills" at bounding box center [551, 369] width 217 height 25
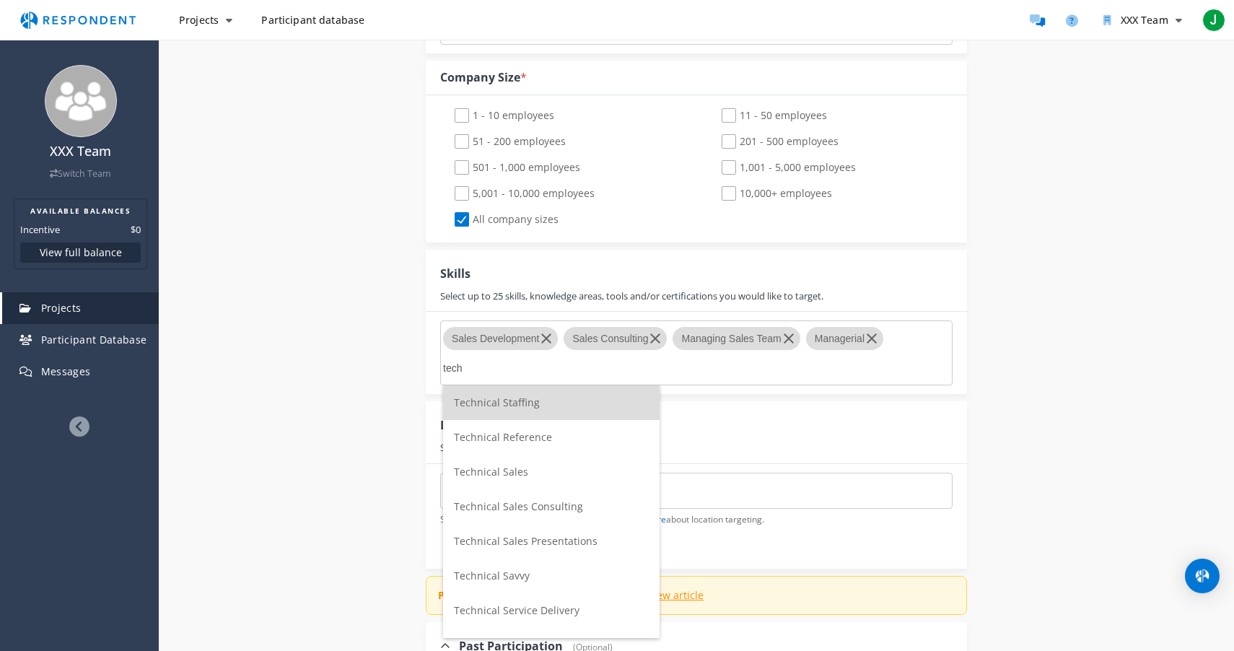
scroll to position [0, 0]
type input "tech"
click at [530, 476] on li "Technical Sales" at bounding box center [551, 472] width 217 height 35
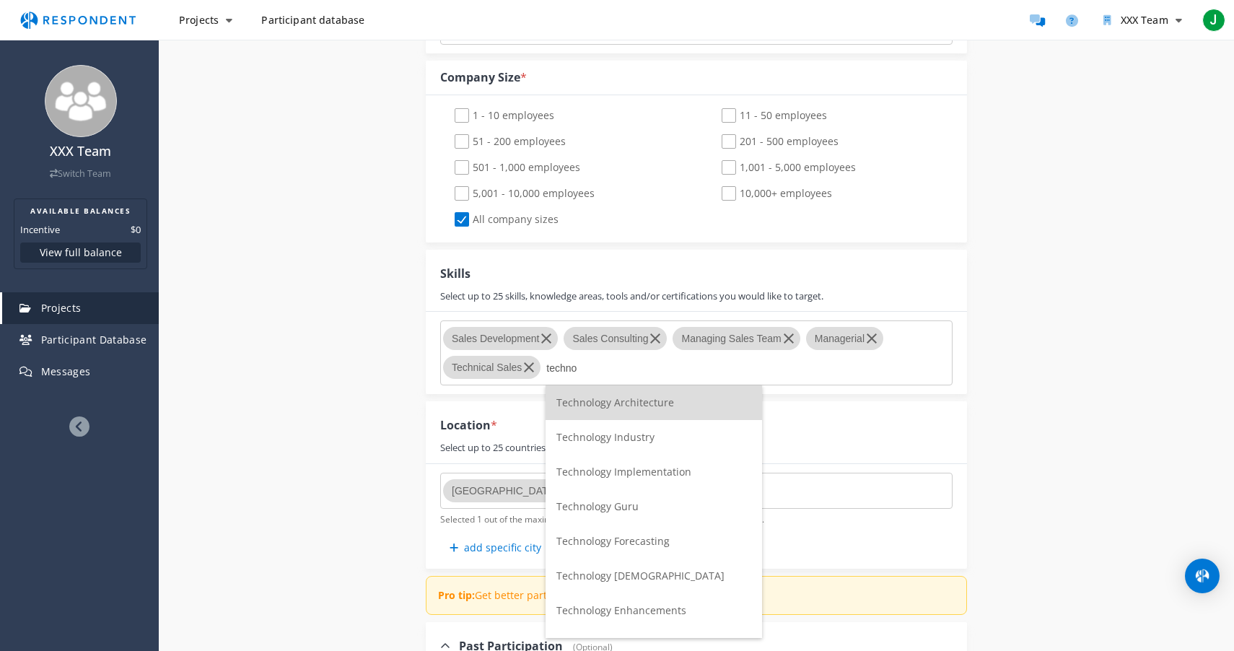
type input "techno"
click at [600, 474] on span "Technology Implementation" at bounding box center [623, 472] width 135 height 14
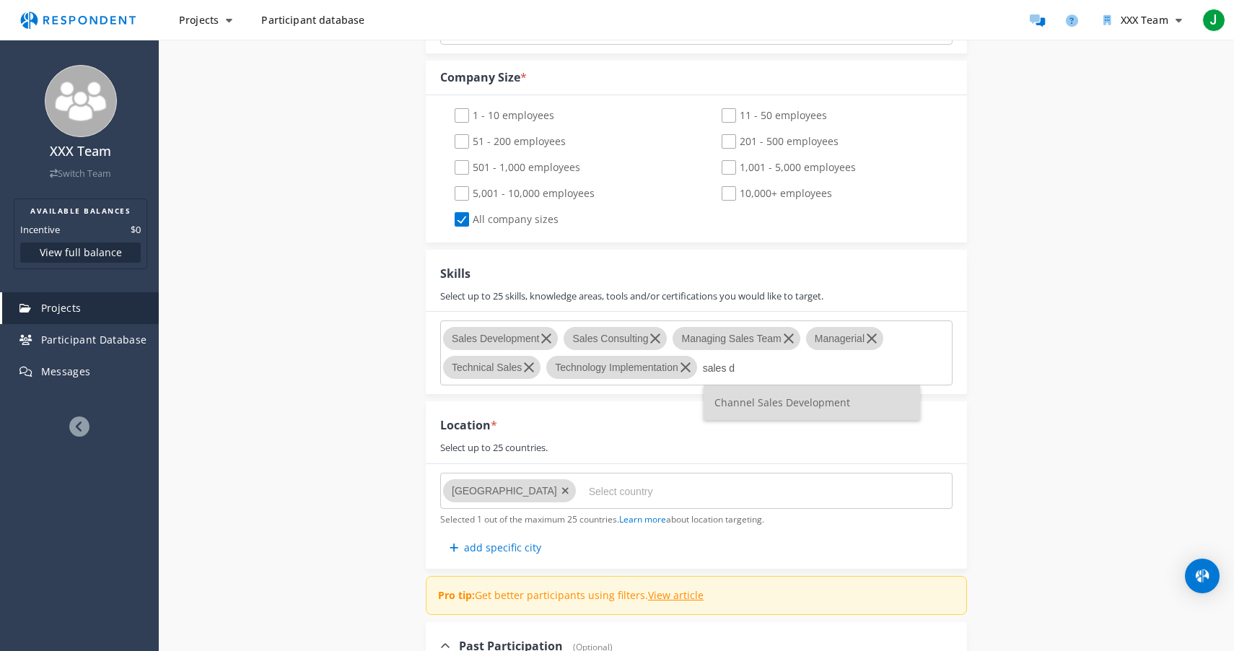
type input "sales d"
click at [766, 401] on span "Channel Sales Development" at bounding box center [783, 403] width 136 height 14
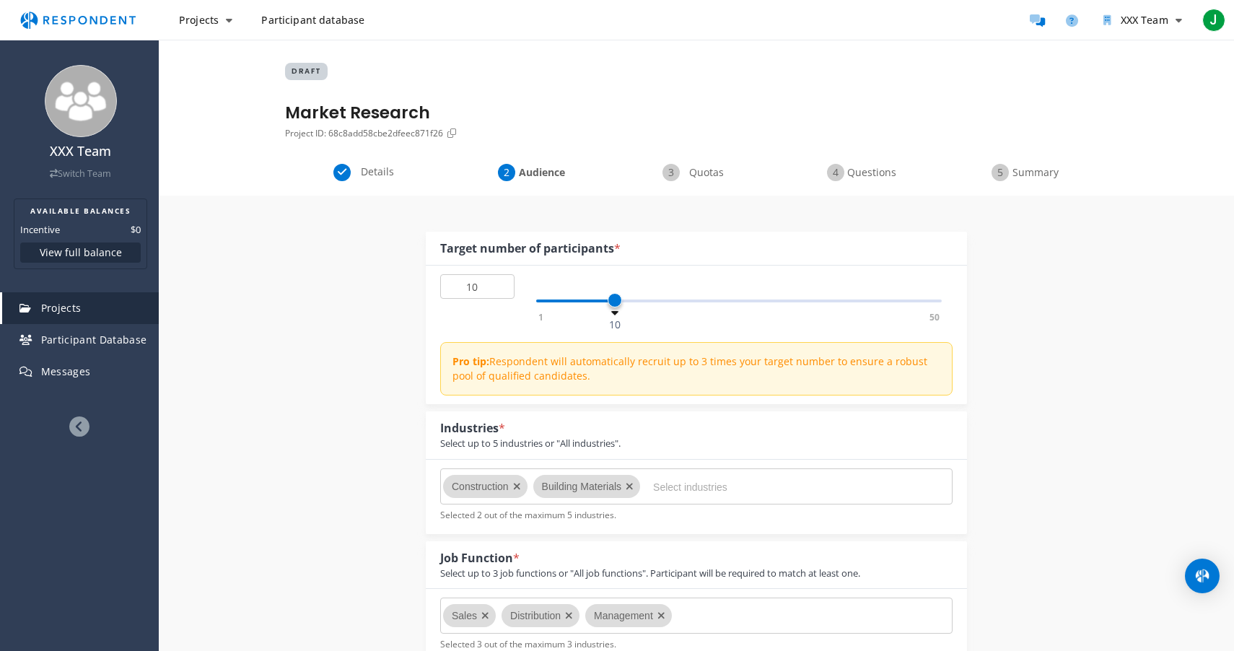
scroll to position [955, 0]
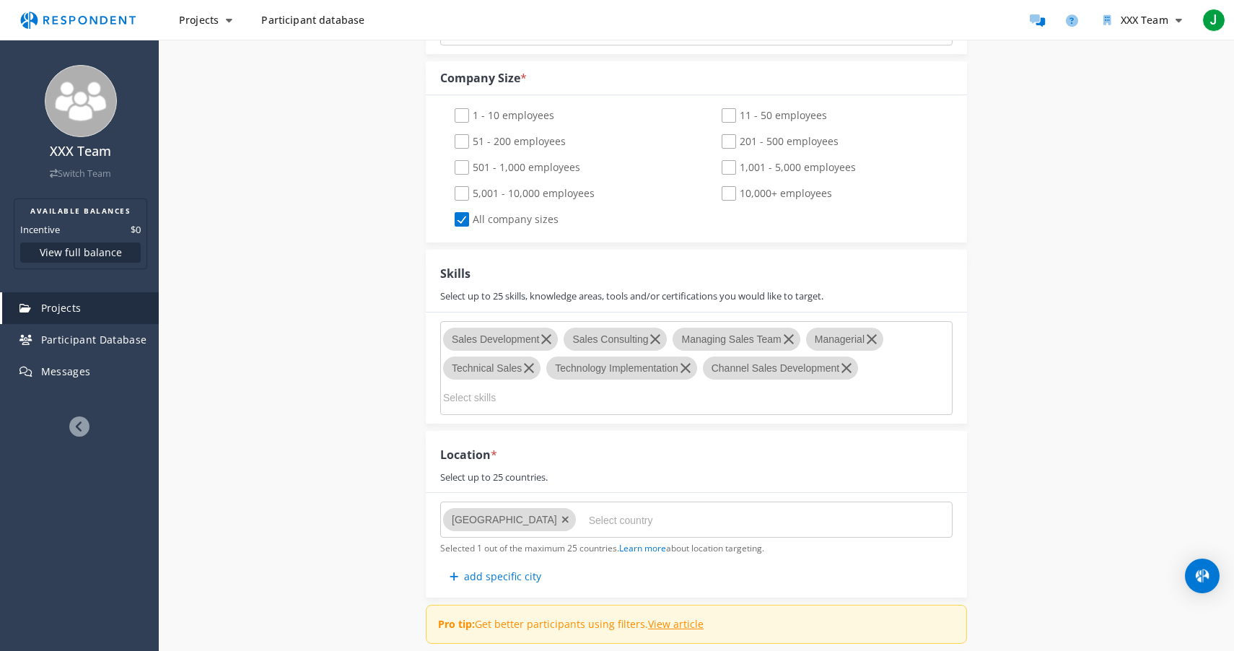
type input "a"
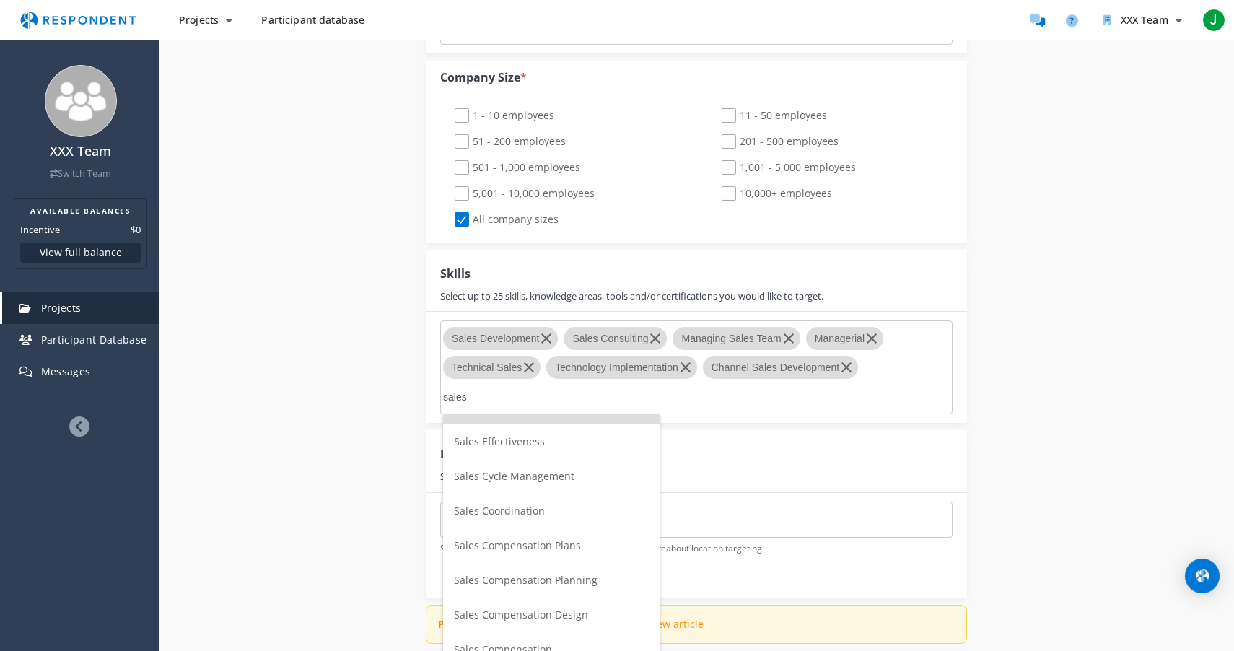
scroll to position [0, 0]
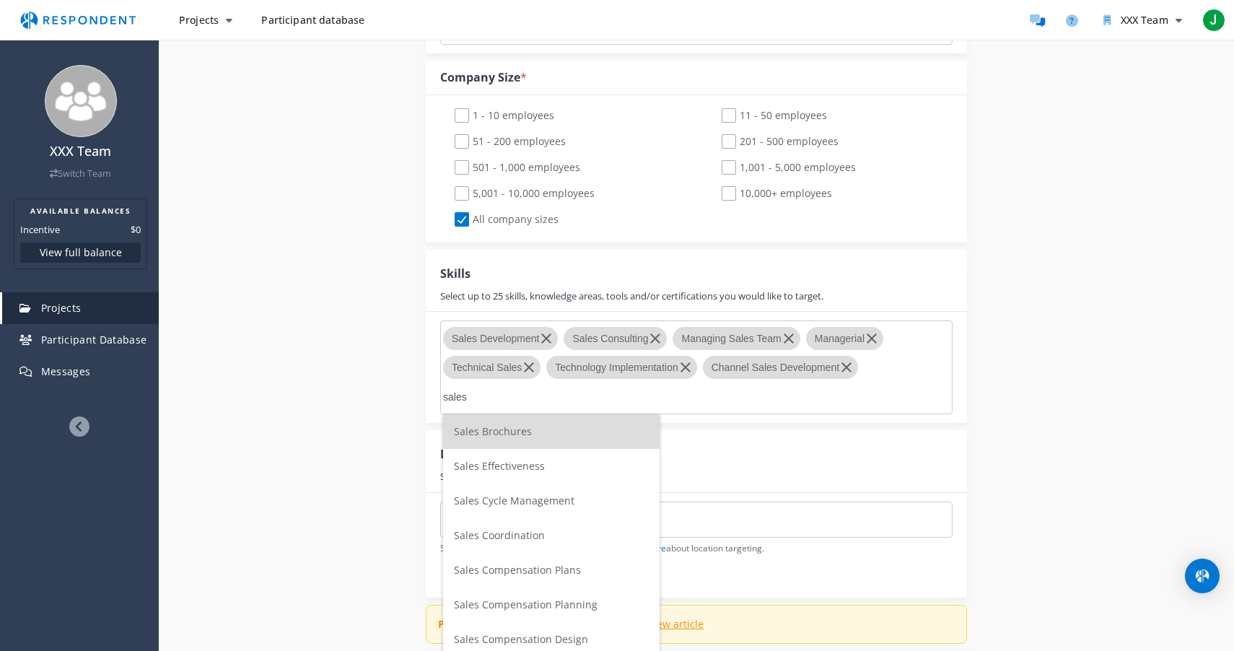
type input "sales"
click at [502, 472] on span "Sales Effectiveness" at bounding box center [499, 466] width 91 height 14
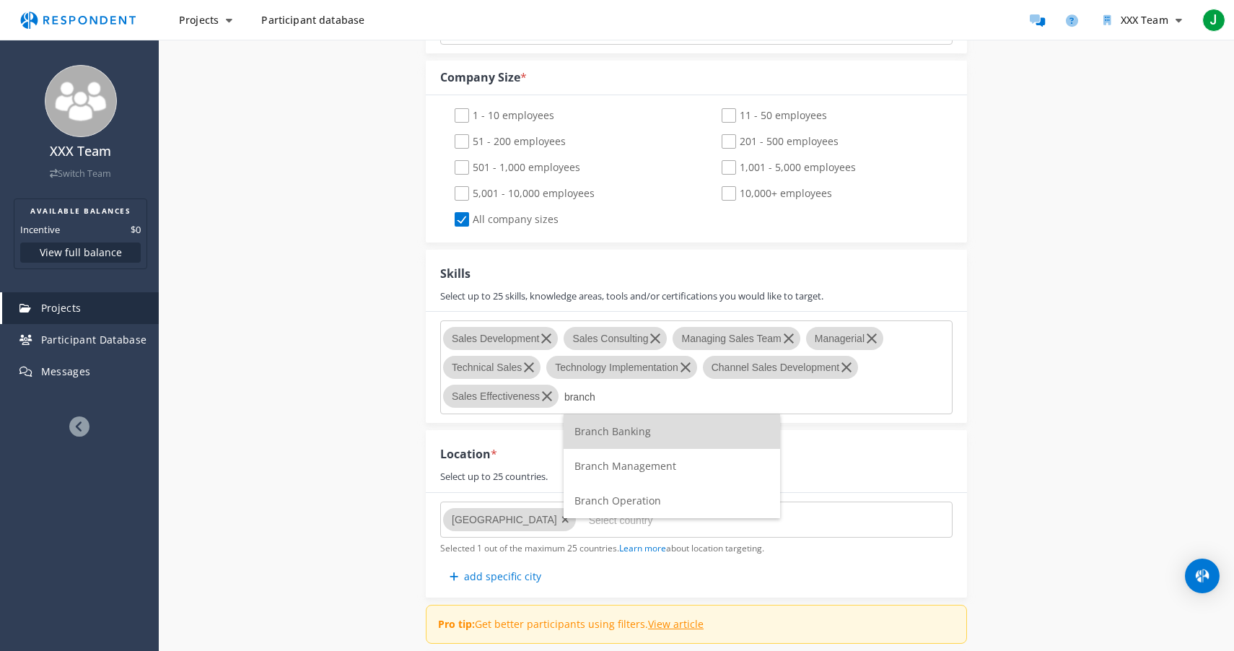
type input "branch"
click at [621, 467] on span "Branch Management" at bounding box center [626, 466] width 102 height 14
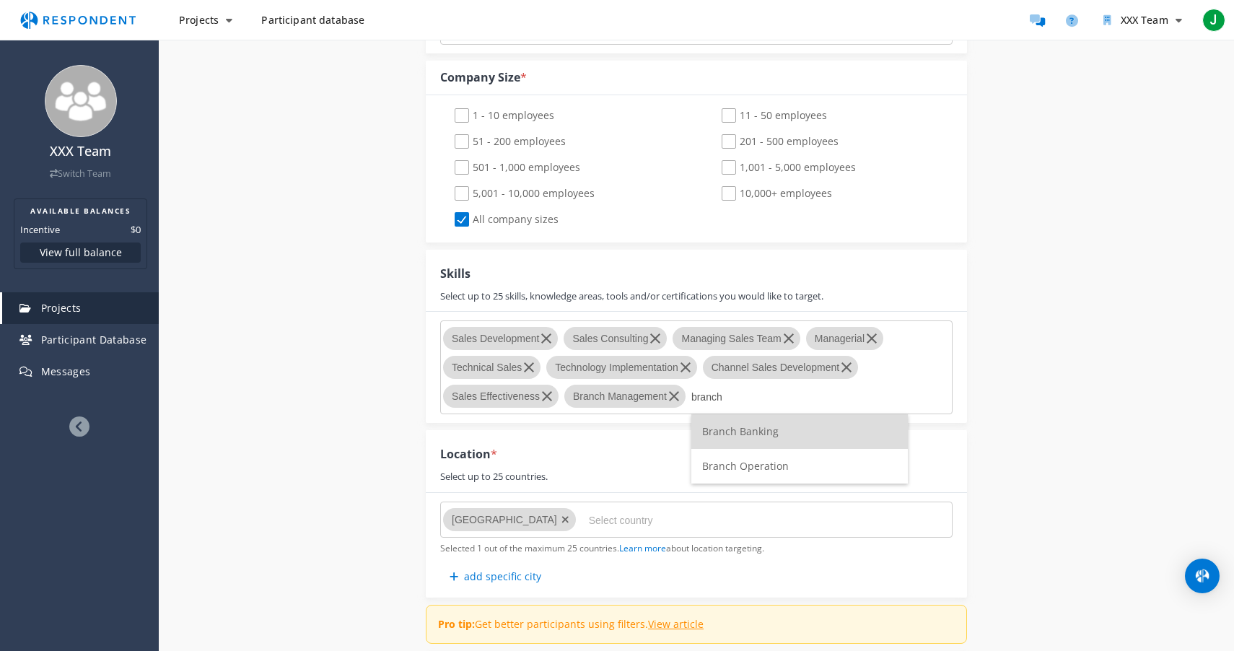
type input "branch"
click at [761, 466] on span "Branch Operation" at bounding box center [745, 466] width 87 height 14
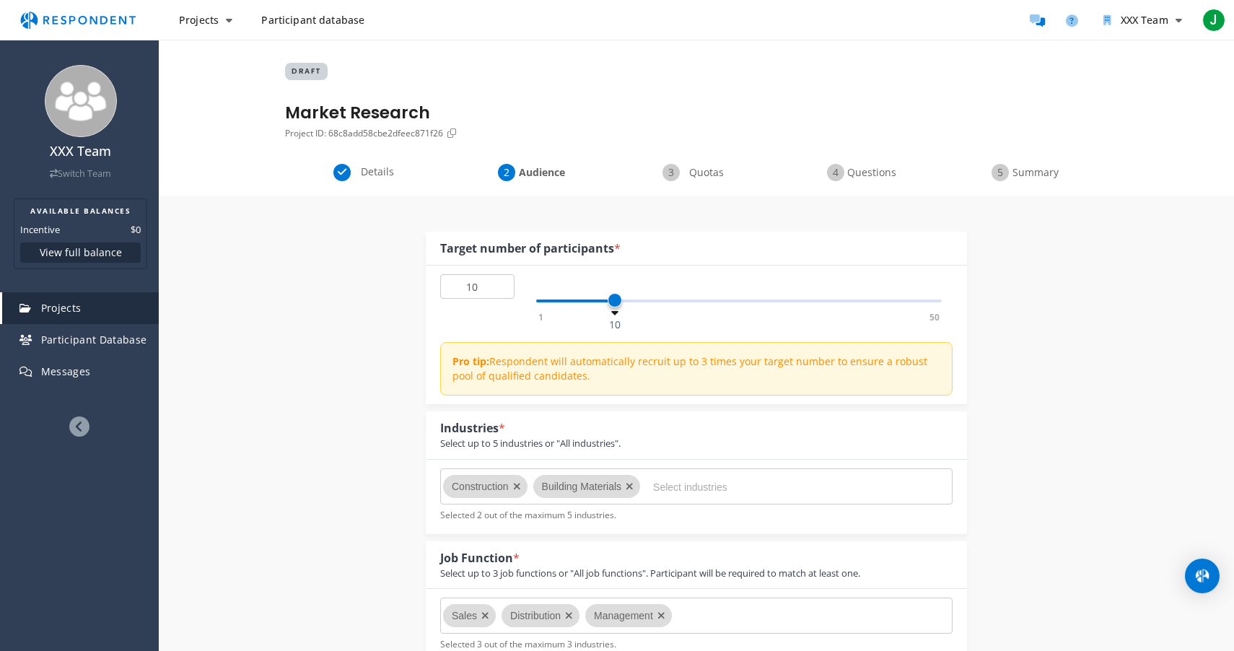
scroll to position [955, 0]
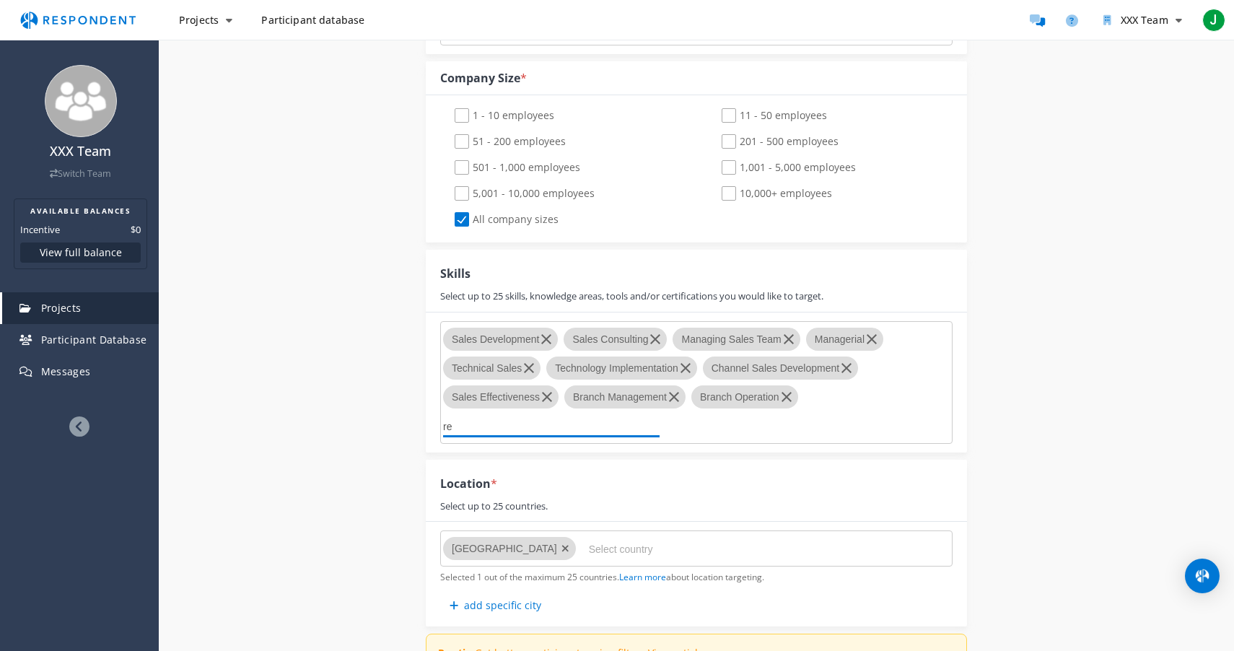
type input "r"
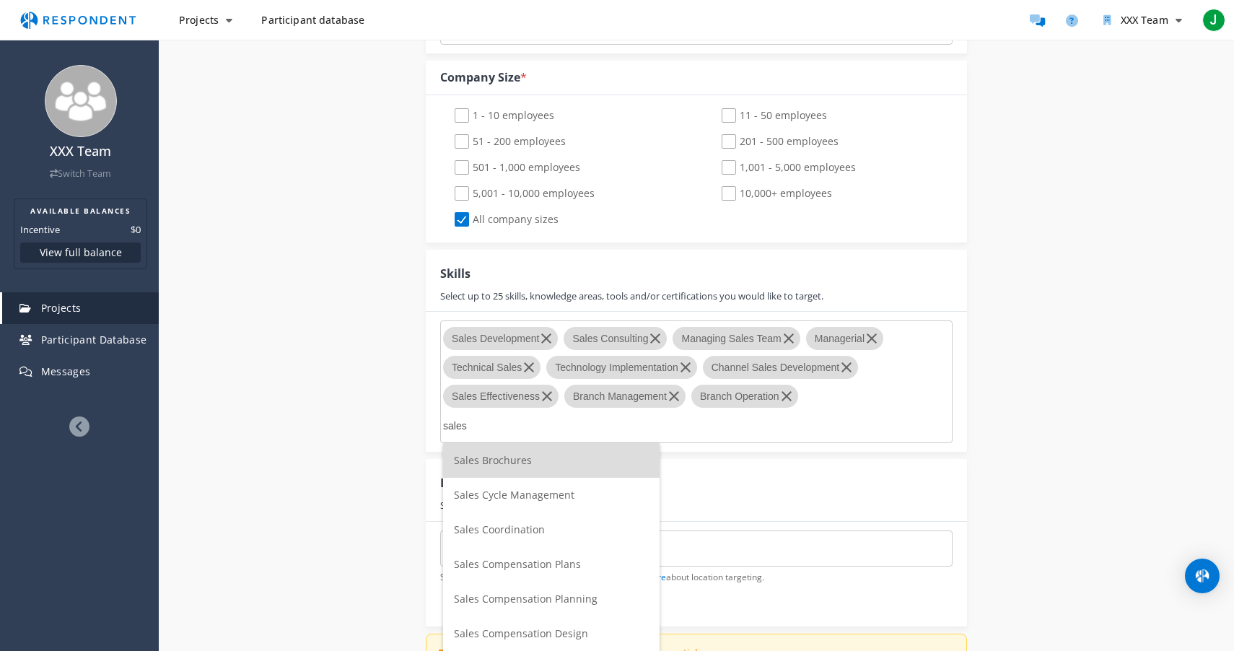
type input "sales"
click at [538, 532] on span "Sales Coordination" at bounding box center [499, 530] width 91 height 14
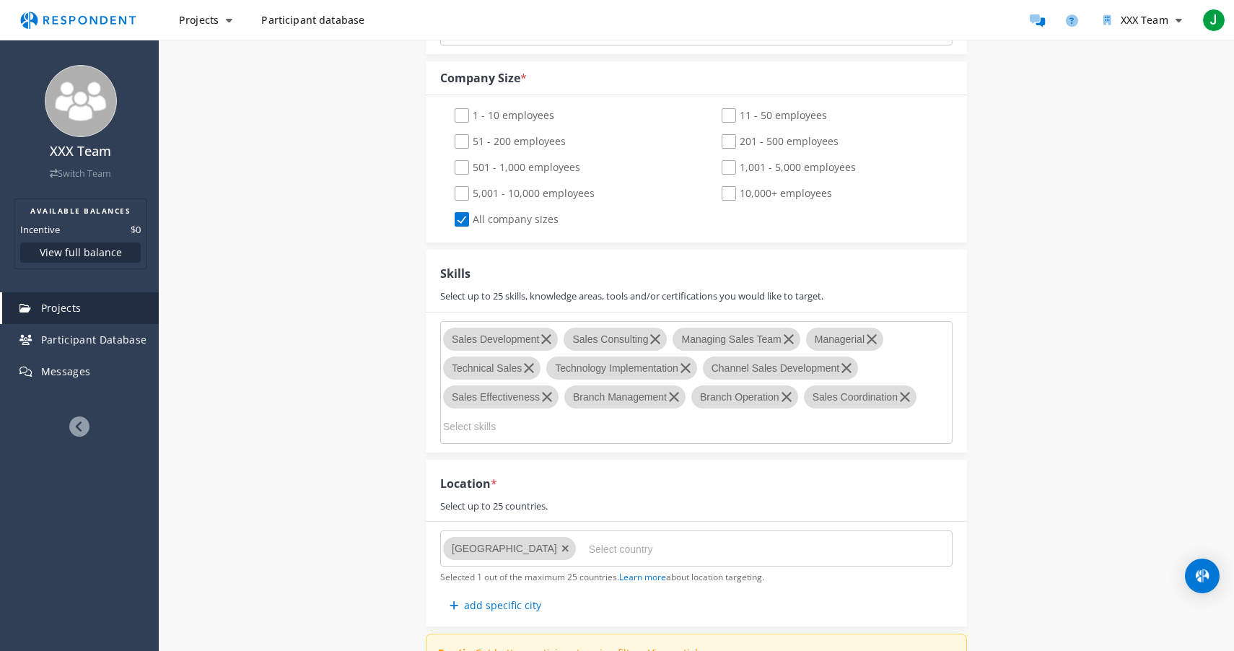
click at [586, 431] on input "Select skills" at bounding box center [551, 426] width 217 height 25
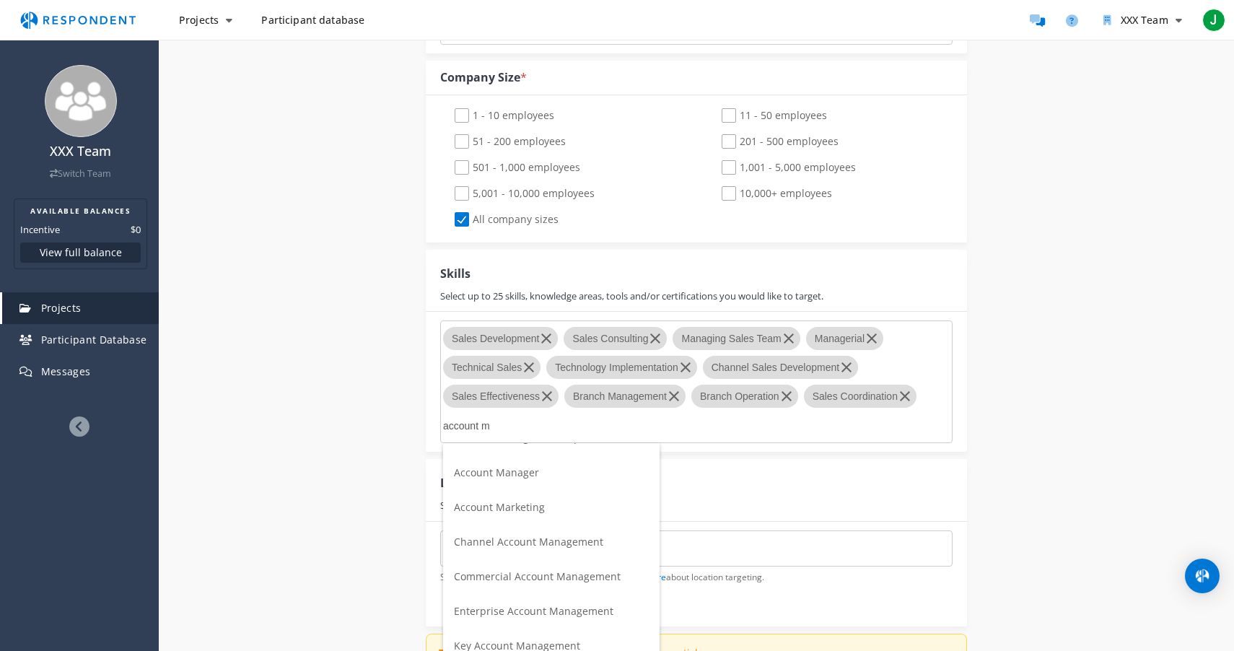
scroll to position [94, 0]
type input "account m"
click at [524, 604] on span "Enterprise Account Management" at bounding box center [534, 609] width 160 height 14
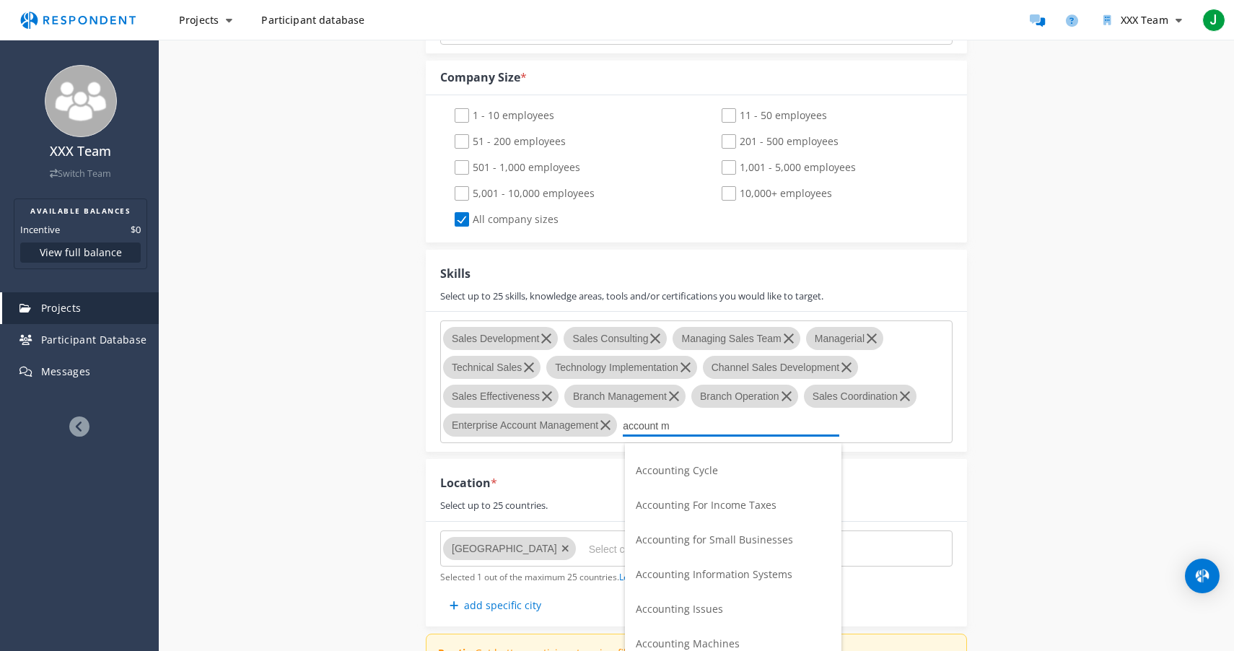
scroll to position [59, 0]
type input "account m"
click at [693, 507] on span "Account Manager" at bounding box center [678, 505] width 85 height 14
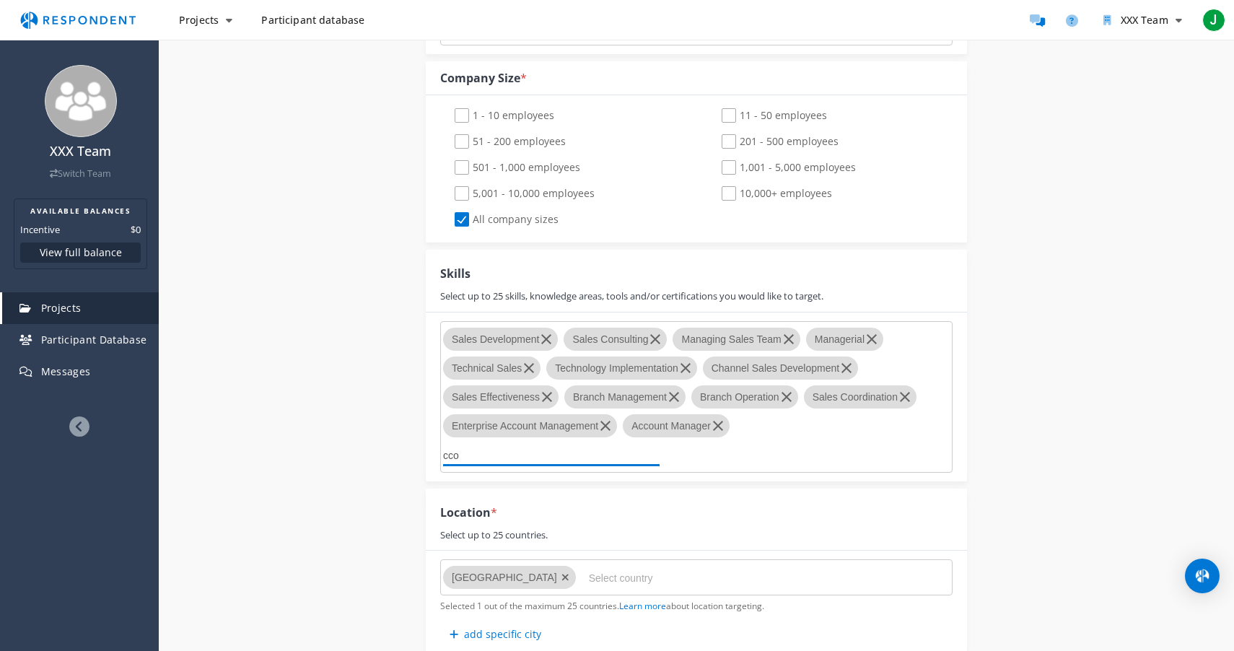
scroll to position [955, 0]
type input "c"
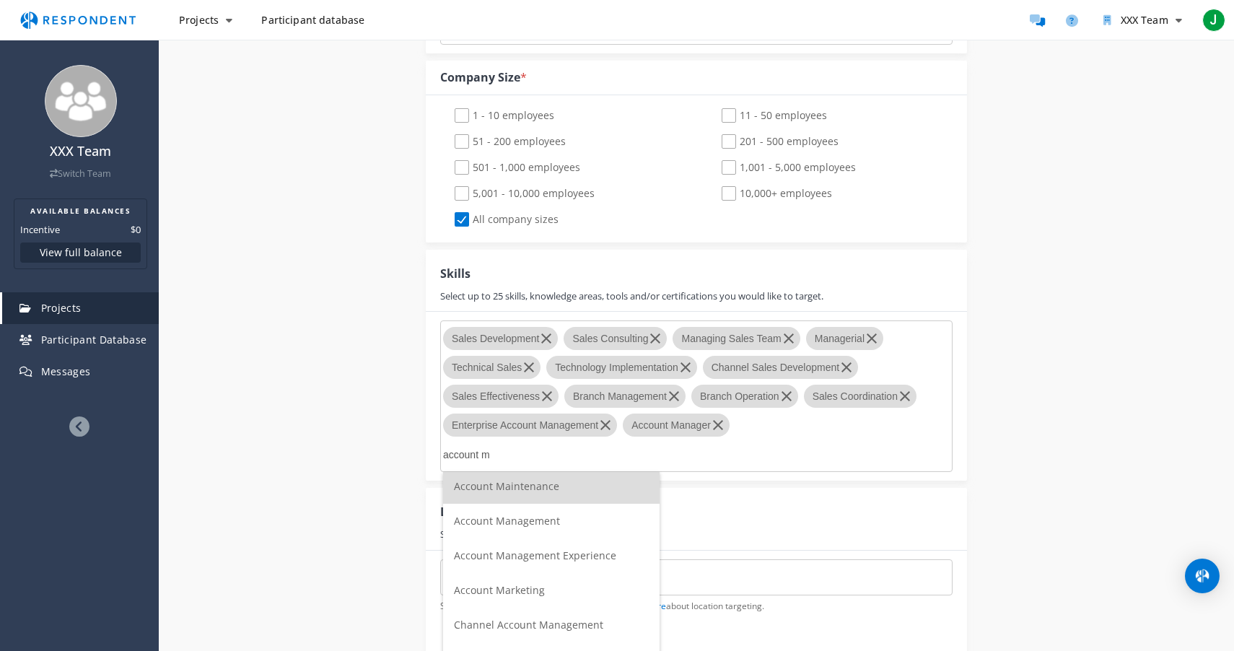
scroll to position [0, 0]
type input "account m"
click at [529, 485] on span "Account Maintenance" at bounding box center [506, 489] width 105 height 14
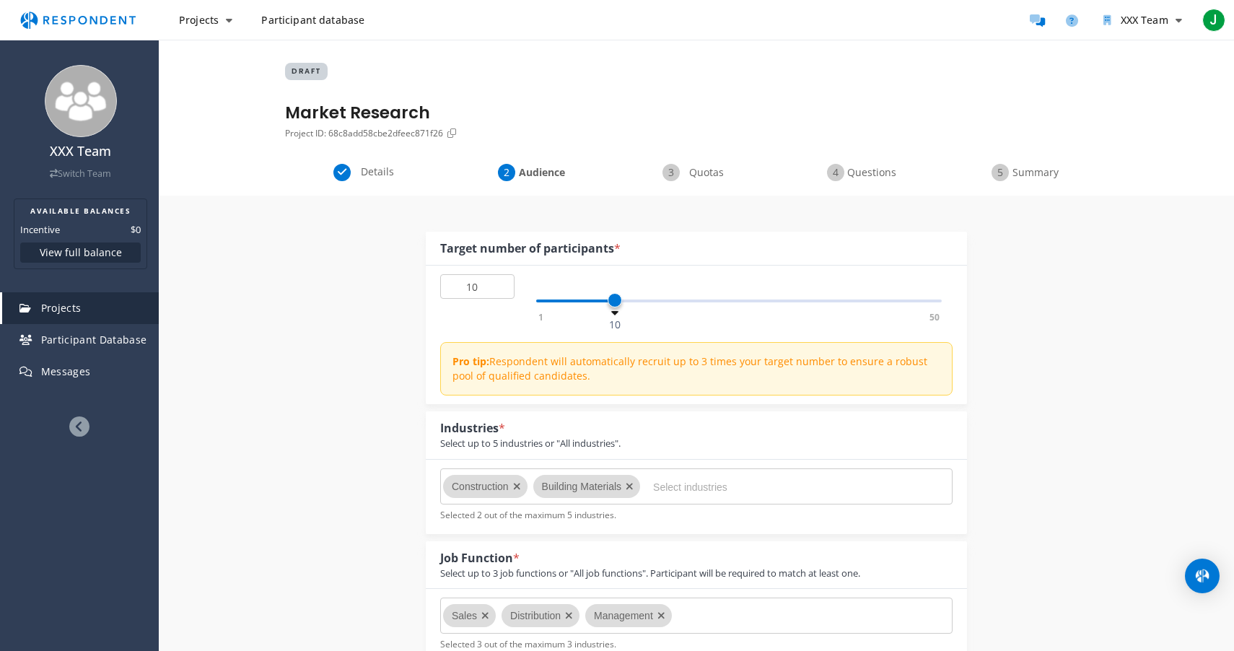
scroll to position [955, 0]
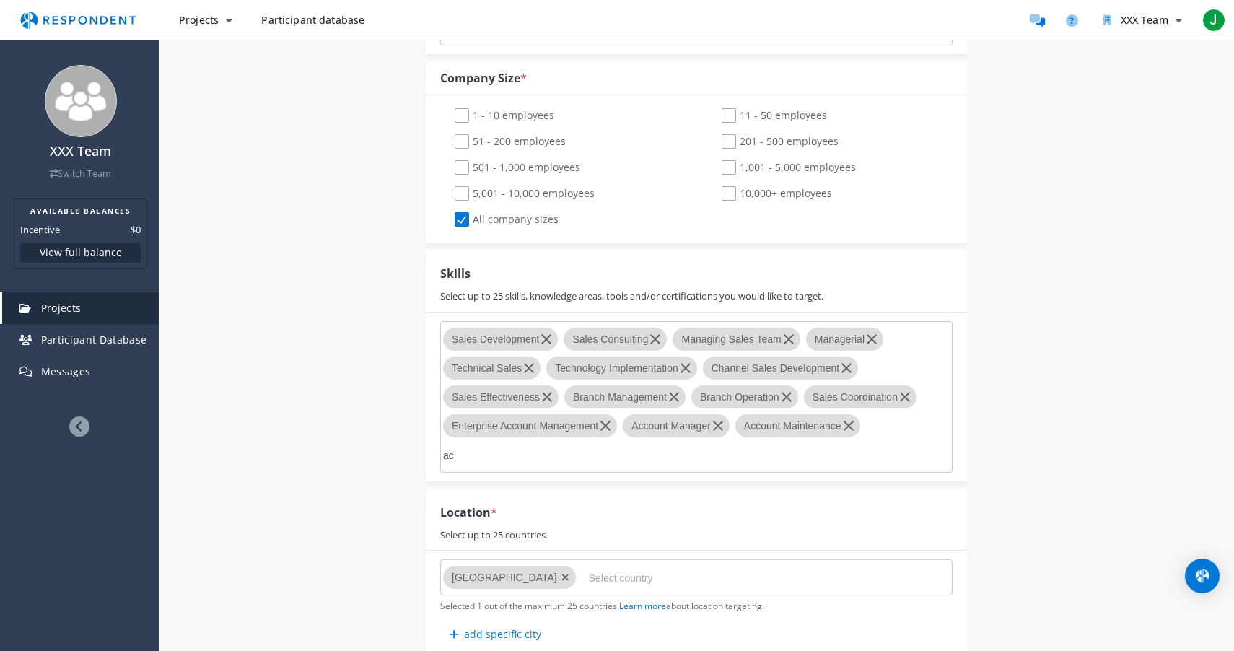
type input "a"
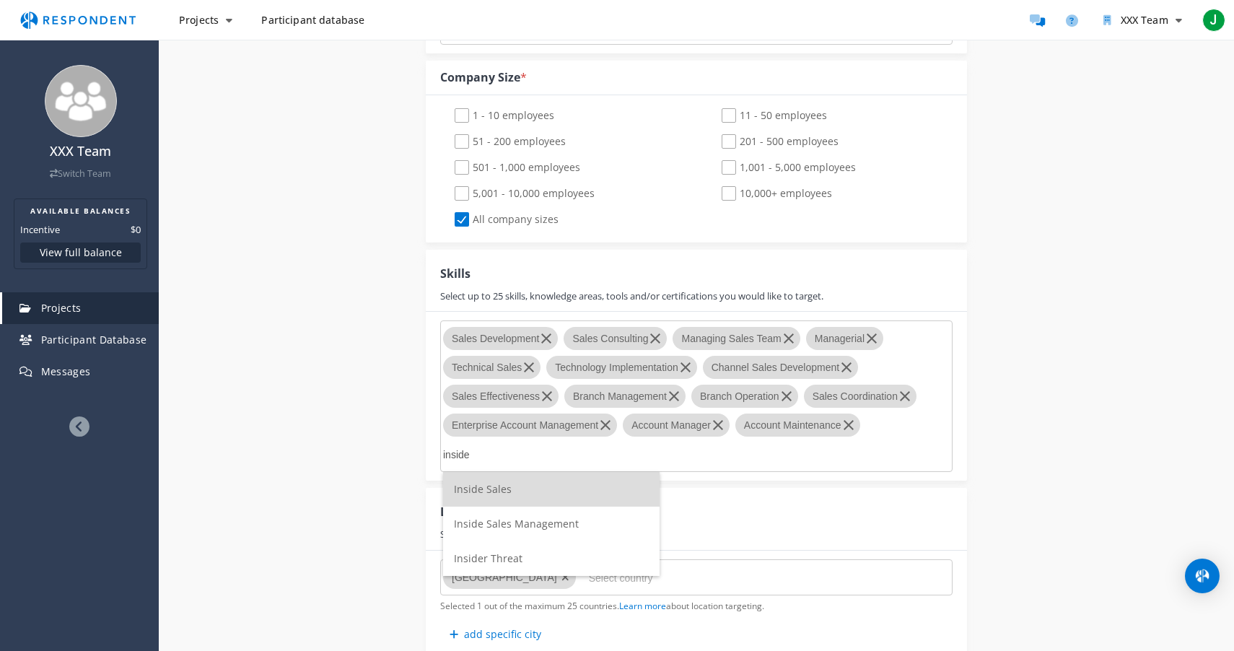
type input "inside"
click at [520, 494] on li "Inside Sales" at bounding box center [551, 489] width 217 height 35
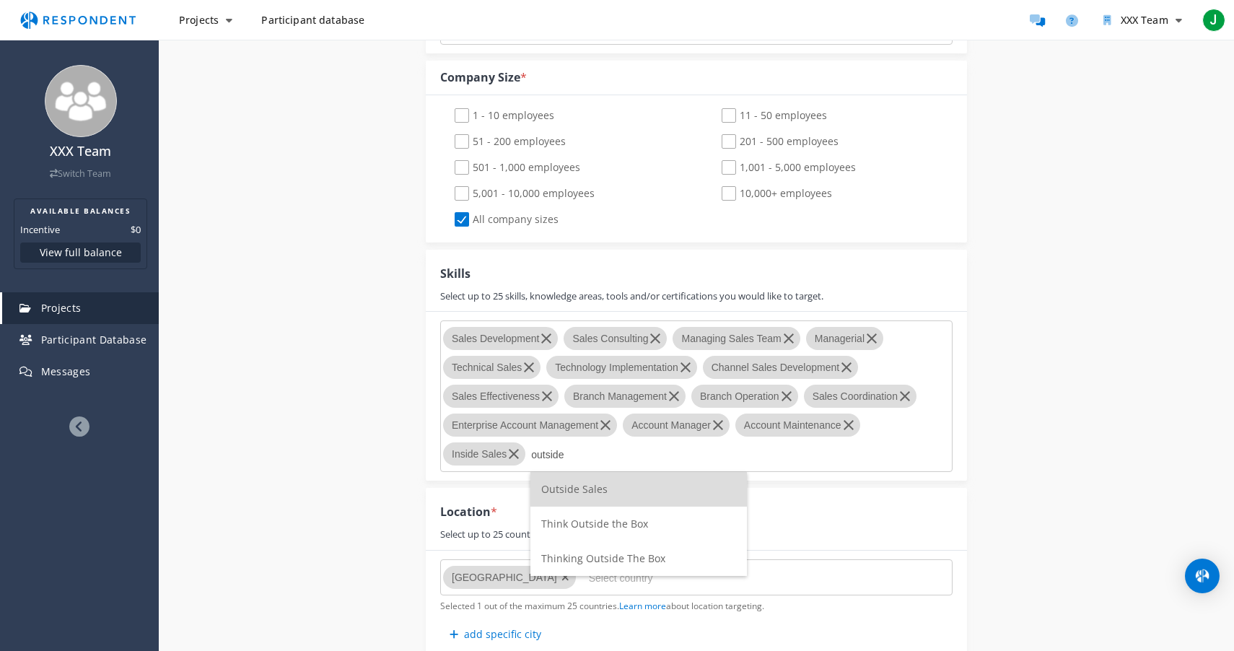
type input "outside"
click at [577, 491] on span "Outside Sales" at bounding box center [574, 489] width 66 height 14
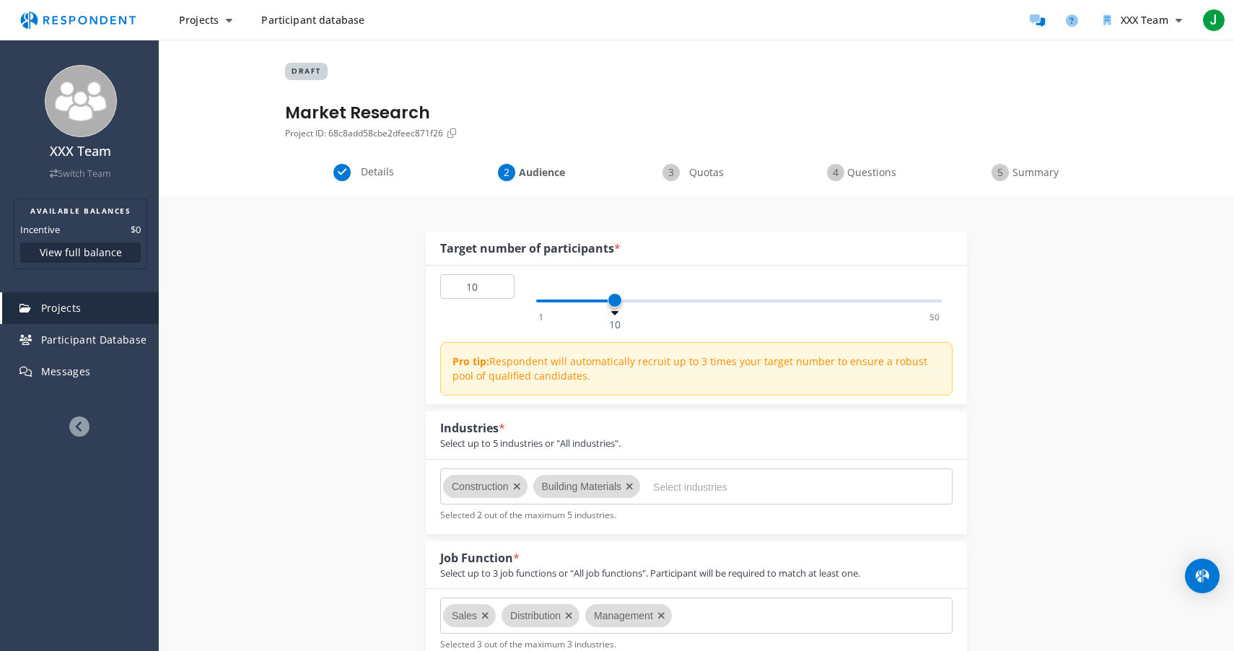
scroll to position [955, 0]
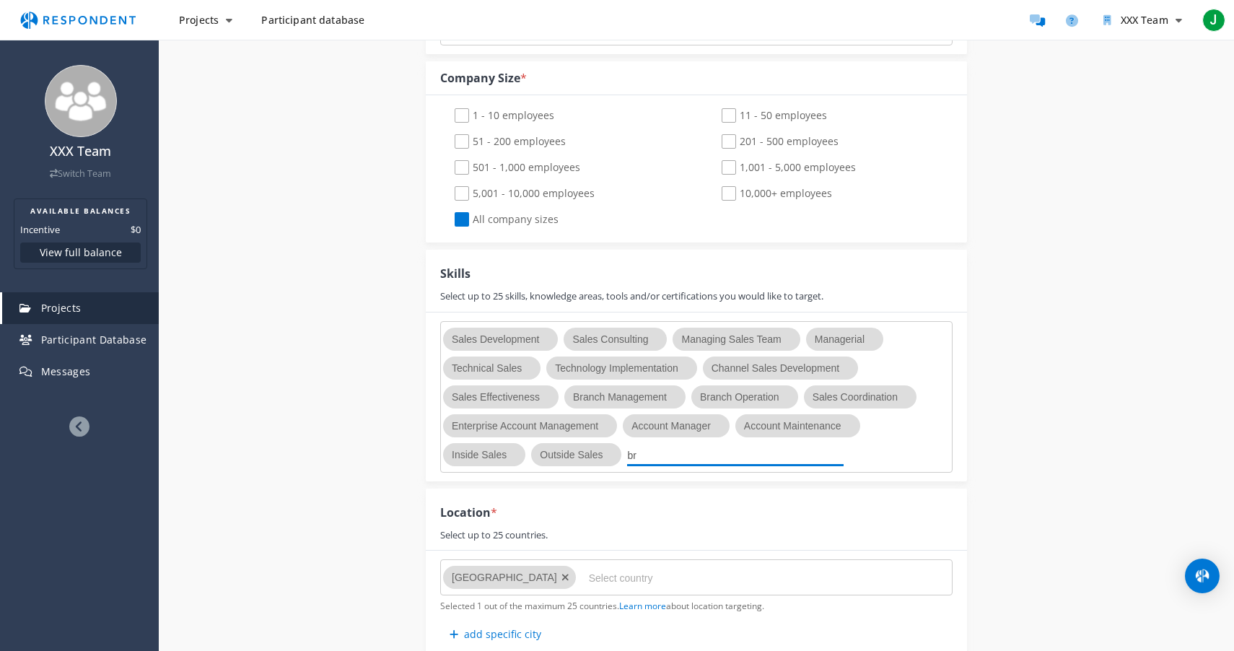
type input "b"
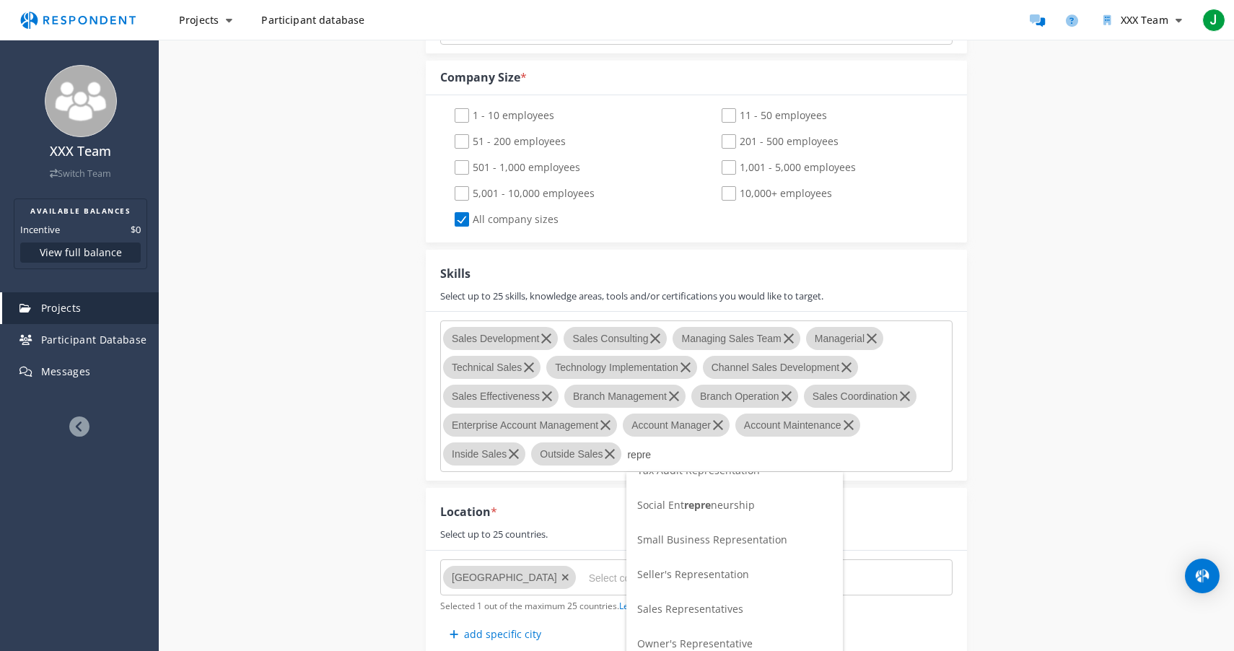
scroll to position [94, 0]
type input "repre"
click at [688, 602] on span "Sales Representatives" at bounding box center [690, 603] width 106 height 14
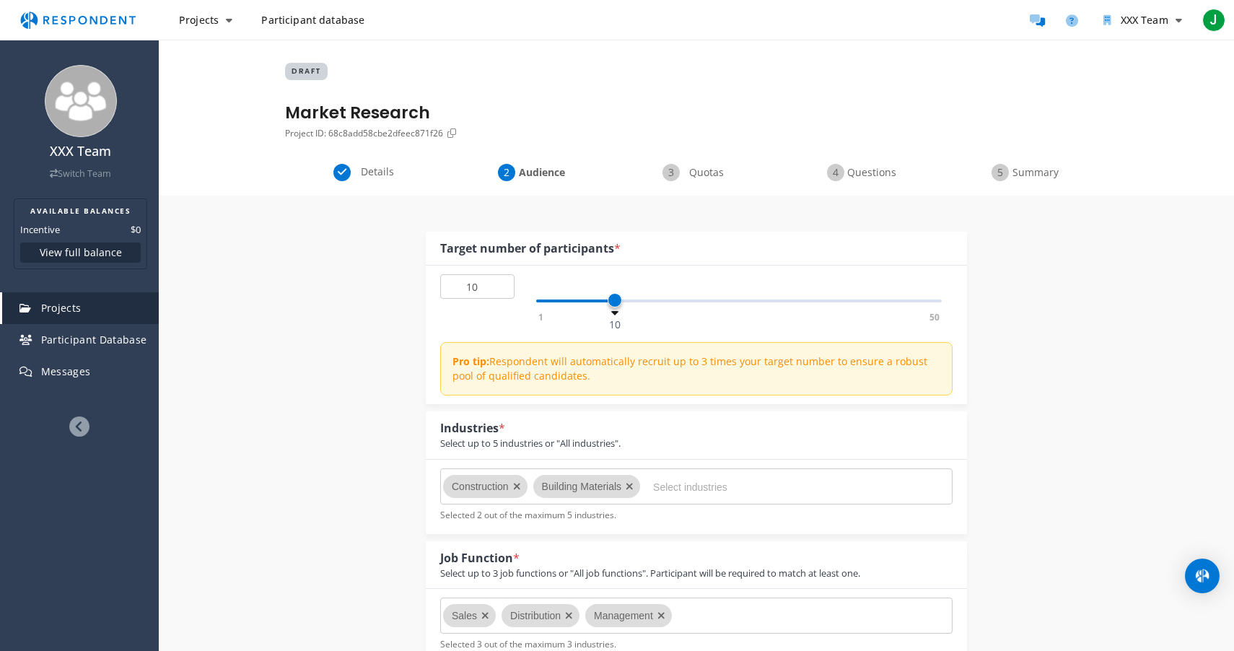
scroll to position [1111, 0]
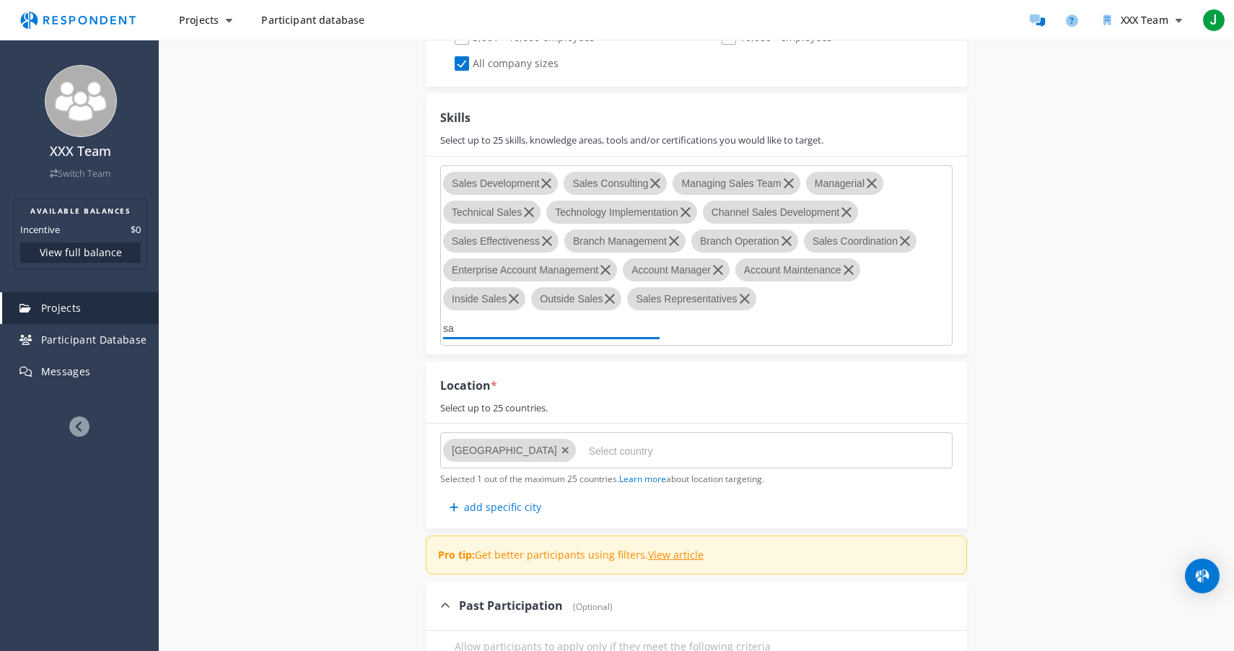
type input "s"
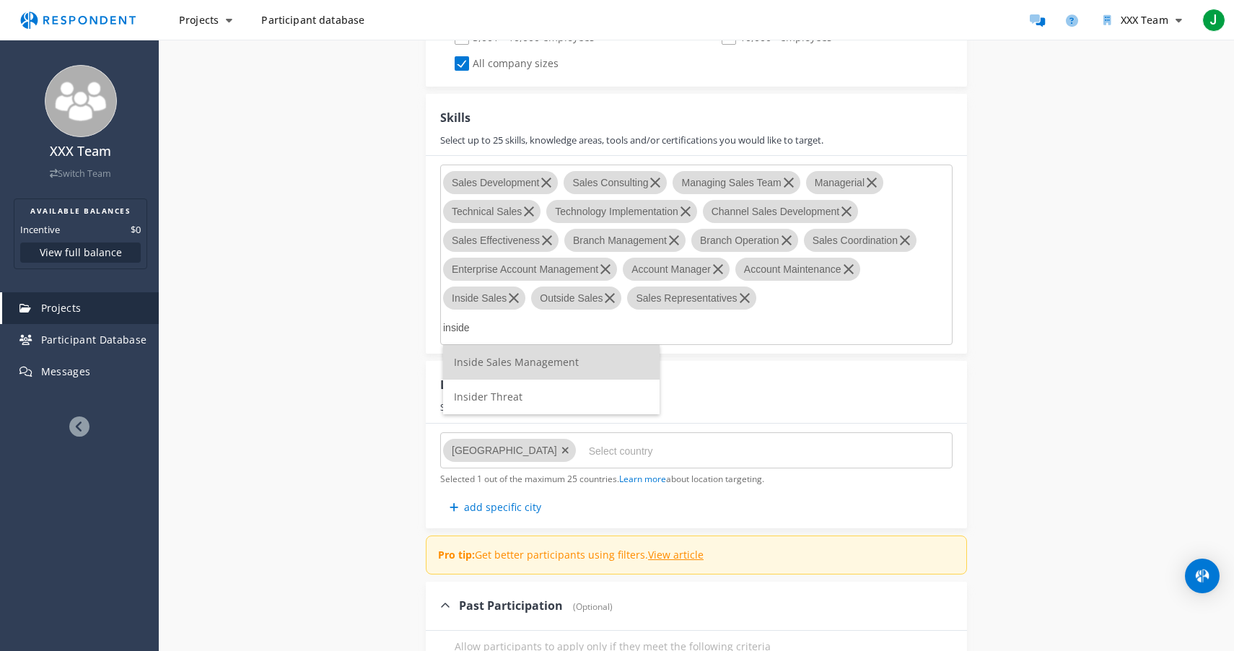
type input "inside"
click at [492, 364] on span "Inside Sales Management" at bounding box center [516, 362] width 125 height 14
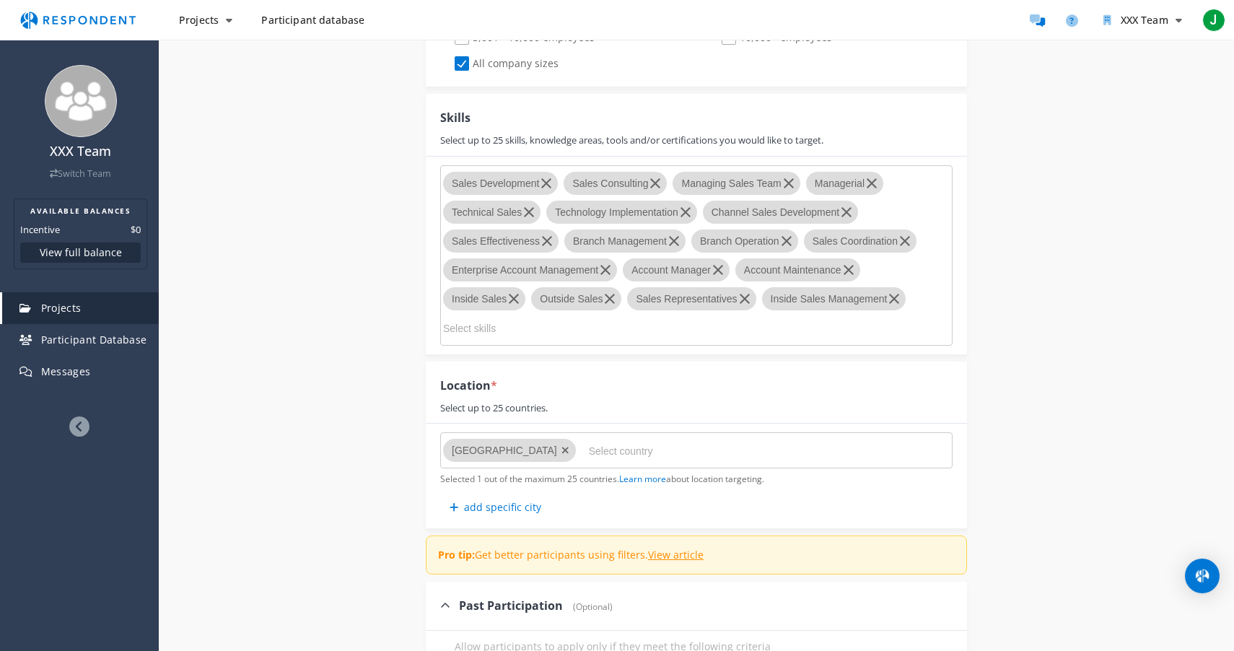
type input "n"
type input "o"
type input "d"
click at [391, 361] on div "Internal Project Name * Market Research This is visible only to your organizati…" at bounding box center [696, 94] width 844 height 2018
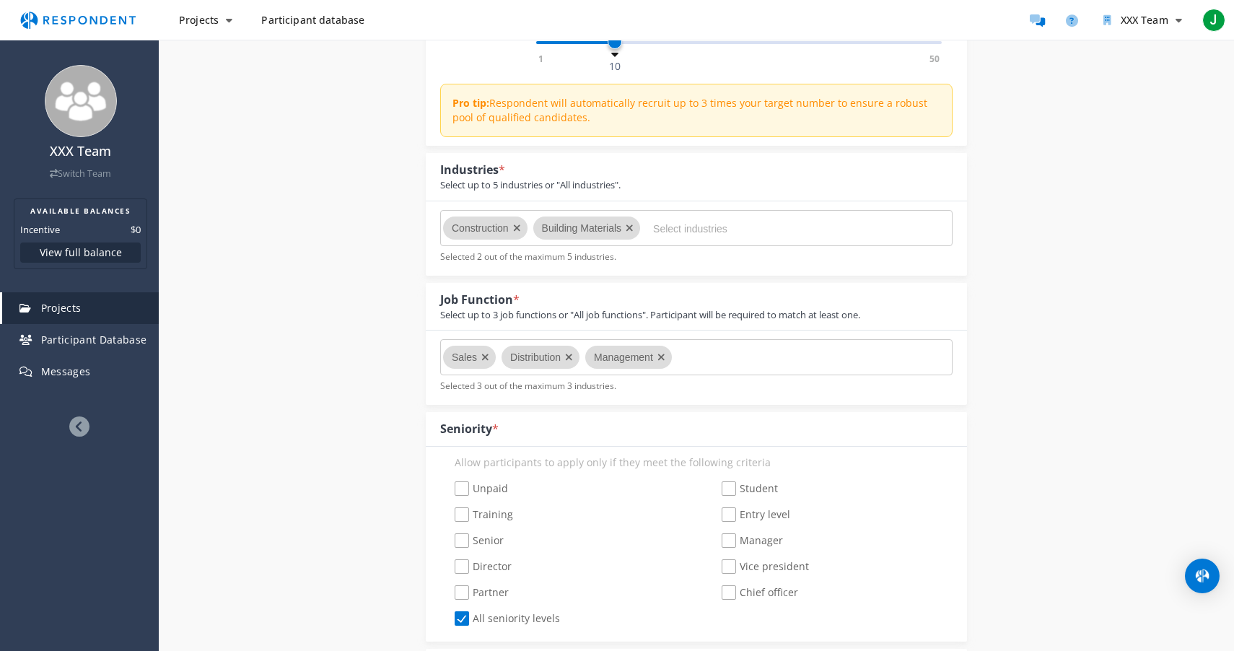
scroll to position [254, 0]
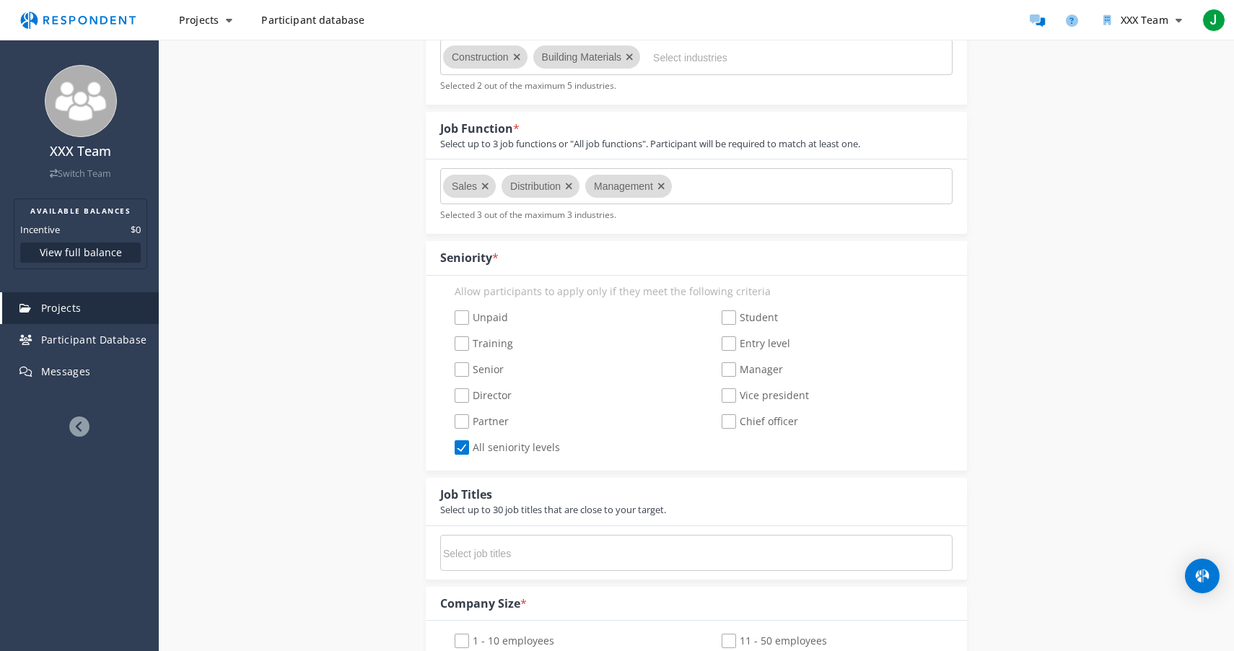
scroll to position [423, 0]
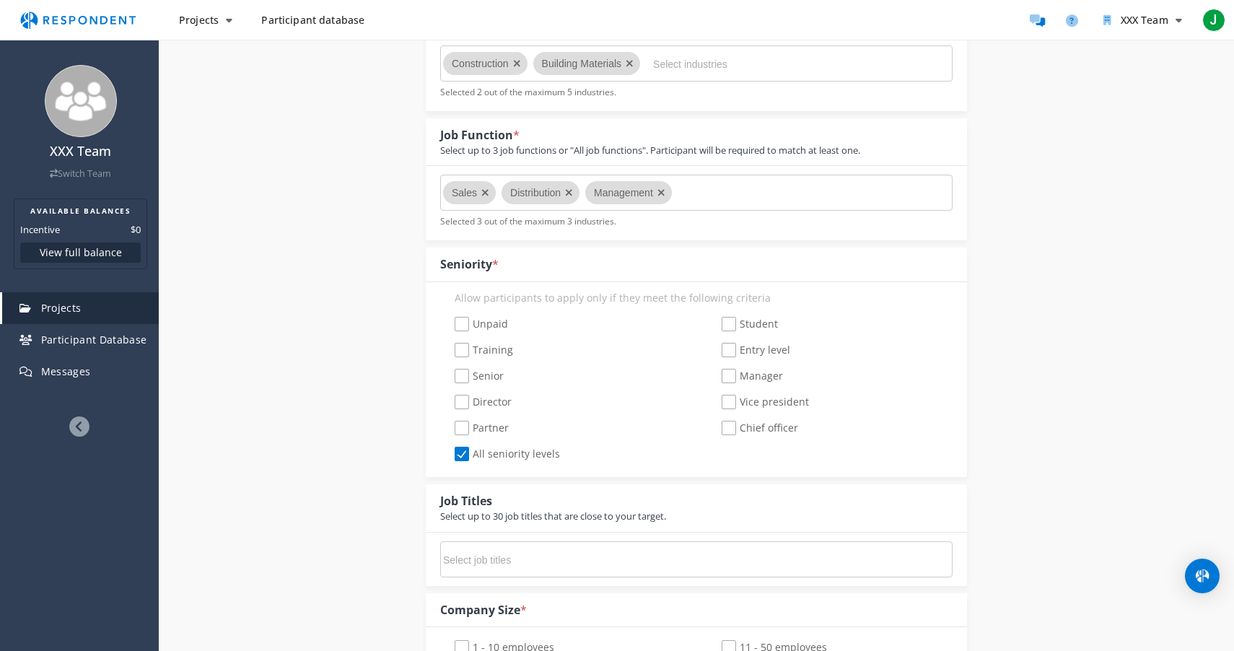
click at [663, 193] on icon "Remove Management" at bounding box center [662, 193] width 8 height 10
click at [663, 193] on input "Select job functions" at bounding box center [701, 193] width 217 height 25
type input "mana"
click at [624, 226] on span "Management" at bounding box center [636, 228] width 64 height 14
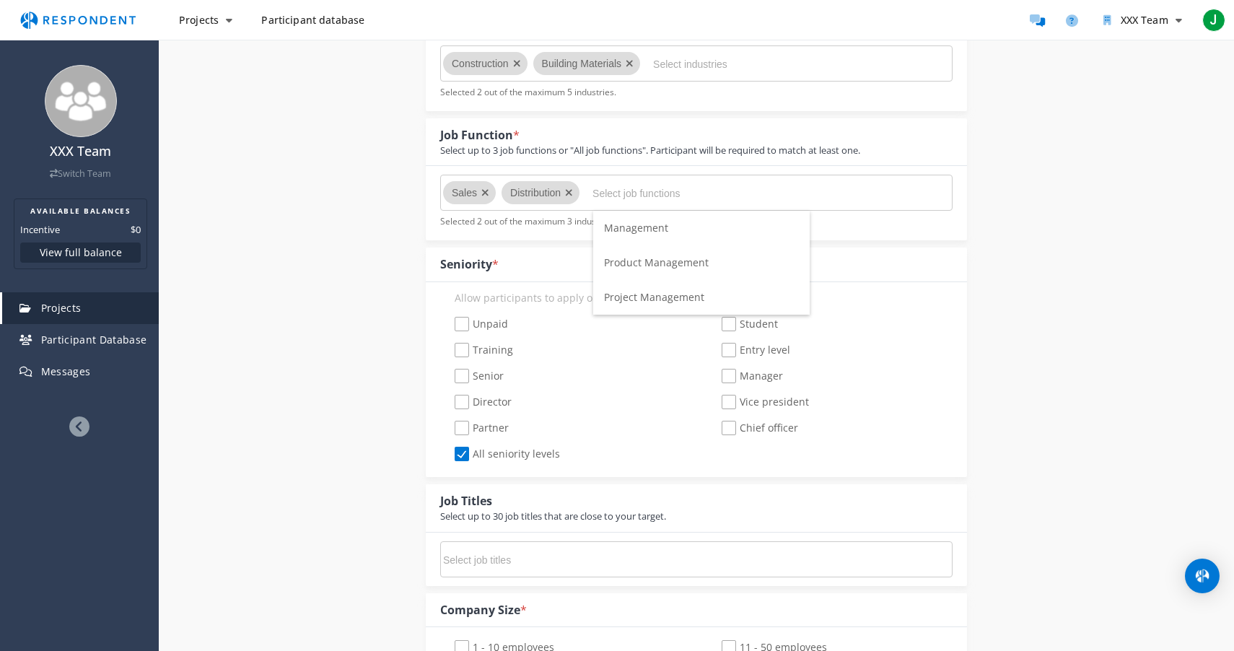
scroll to position [423, 0]
click at [694, 201] on md-chips-wrap "Sales Distribution Management" at bounding box center [696, 193] width 512 height 36
click at [699, 193] on md-chips-wrap "Sales Distribution Management" at bounding box center [696, 193] width 512 height 36
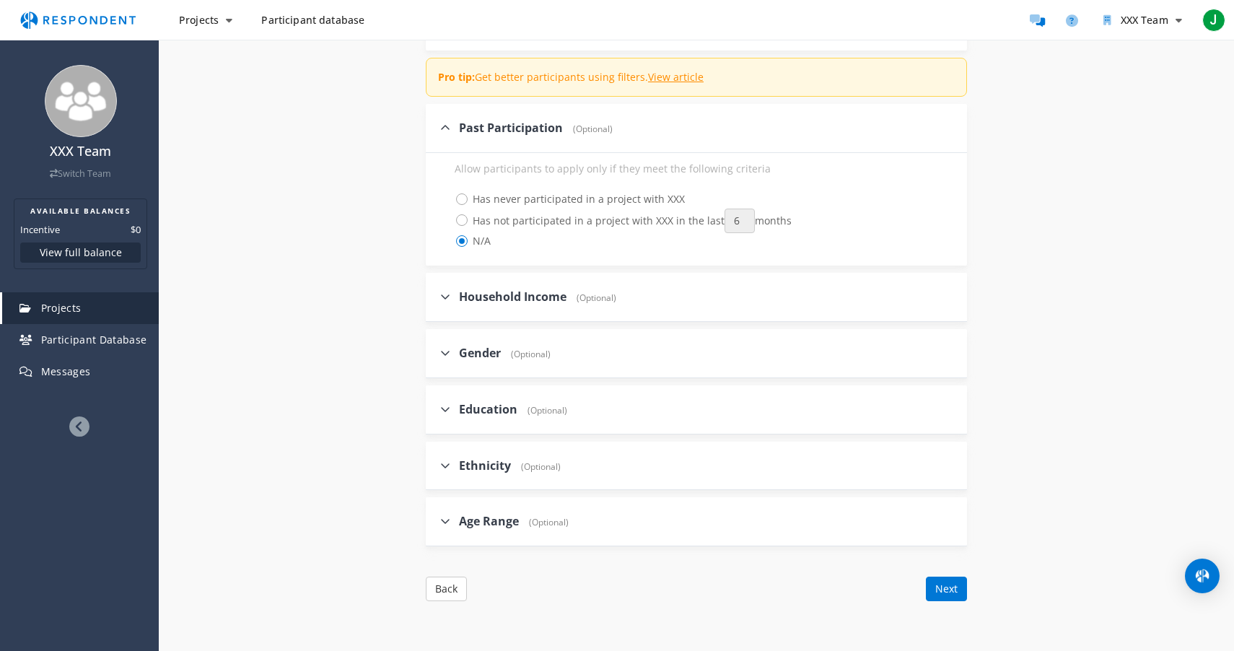
scroll to position [1594, 0]
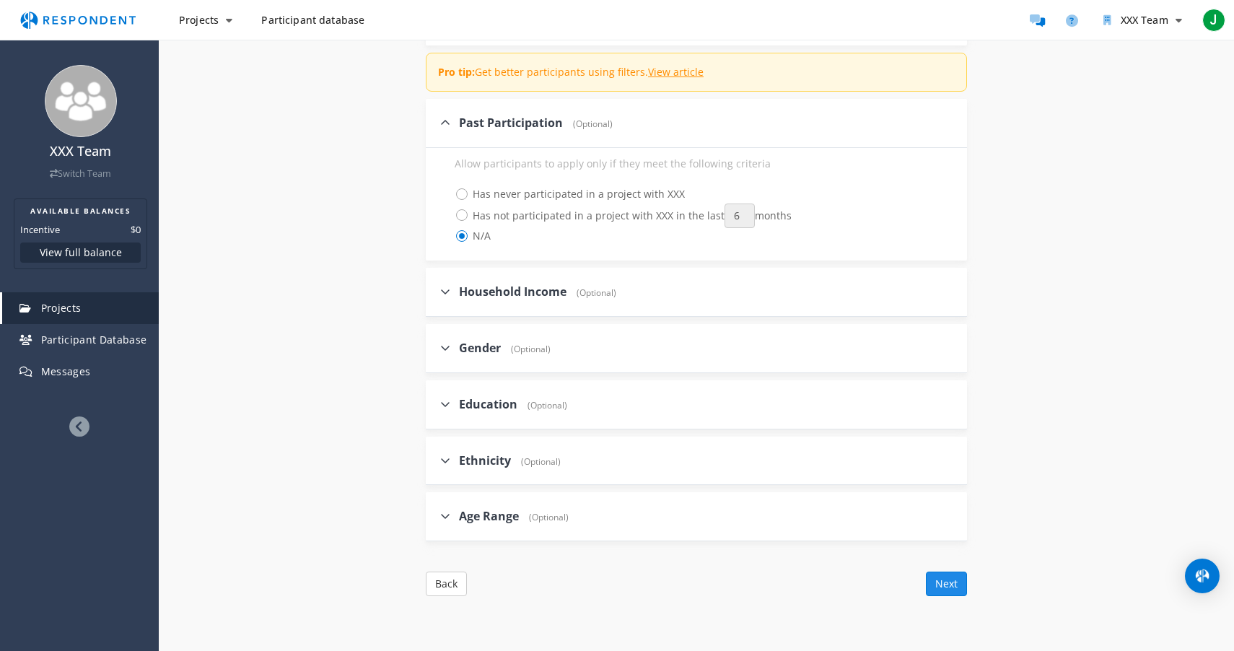
click at [953, 588] on button "Next" at bounding box center [946, 584] width 41 height 25
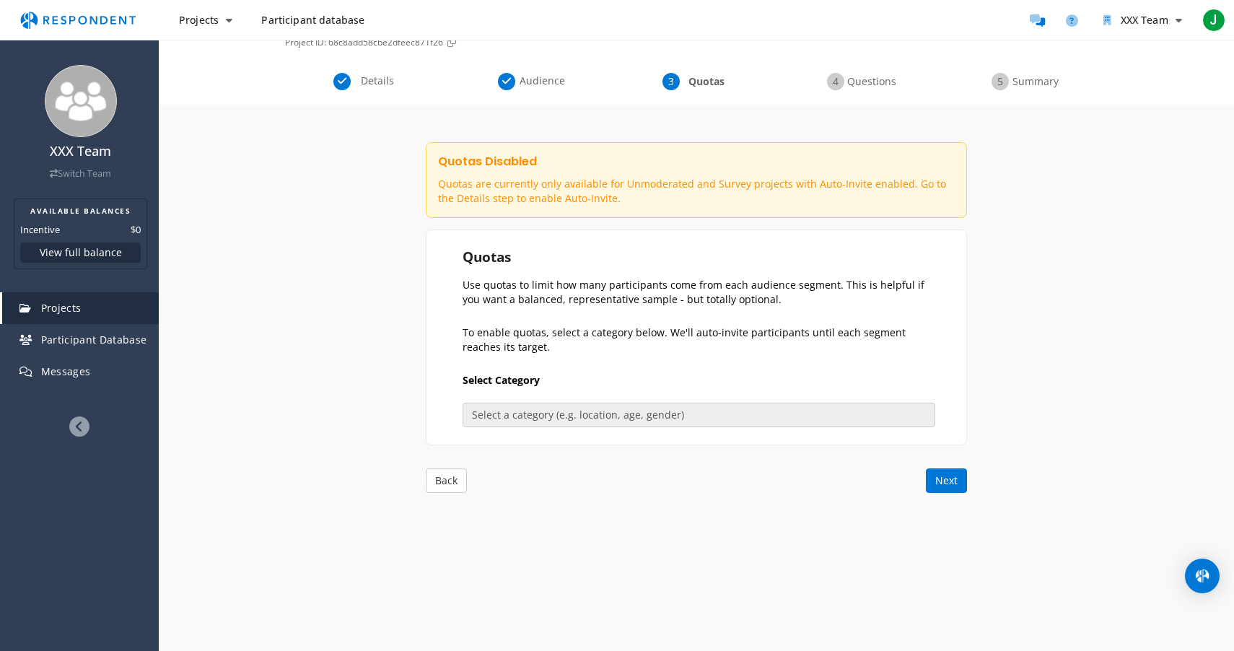
scroll to position [92, 0]
click at [948, 491] on button "Next" at bounding box center [946, 480] width 41 height 25
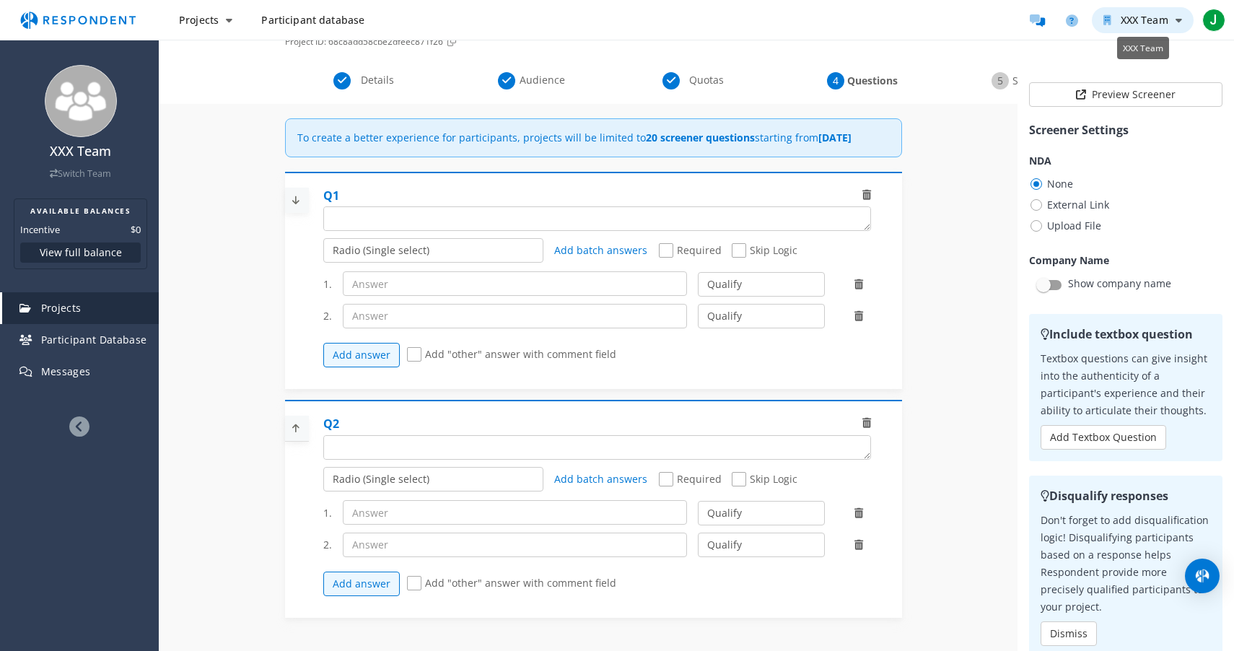
click at [1156, 30] on button "XXX Team" at bounding box center [1143, 20] width 102 height 26
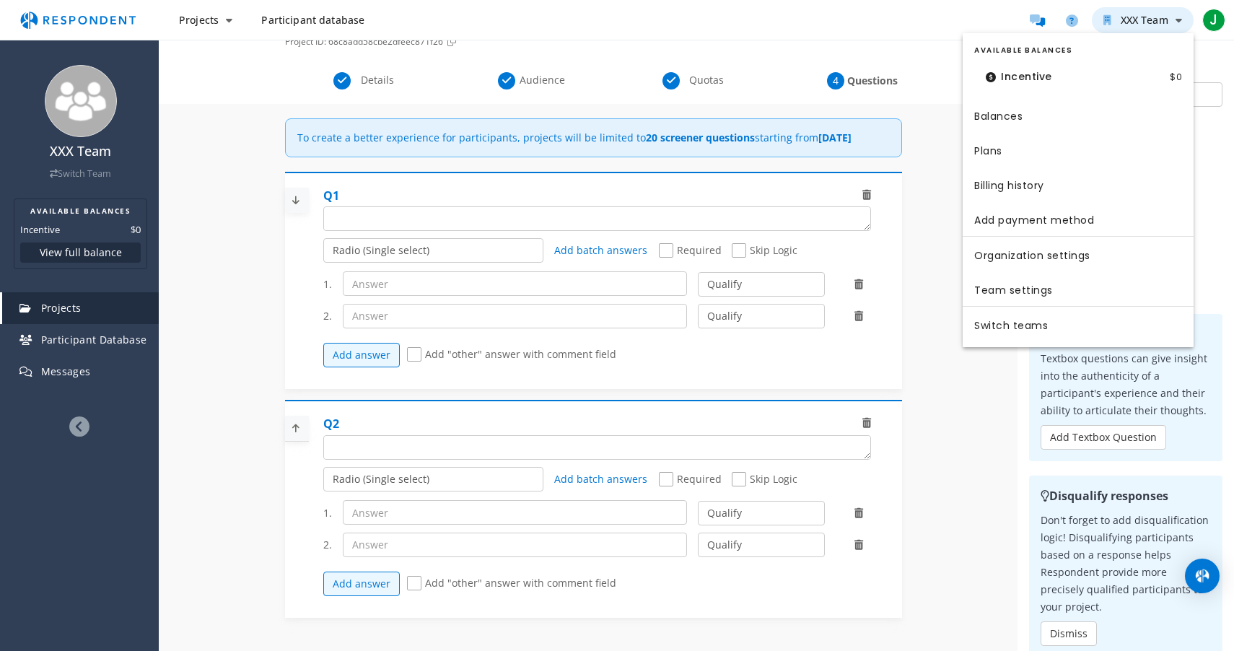
scroll to position [0, 0]
click at [965, 458] on md-backdrop at bounding box center [617, 371] width 1234 height 743
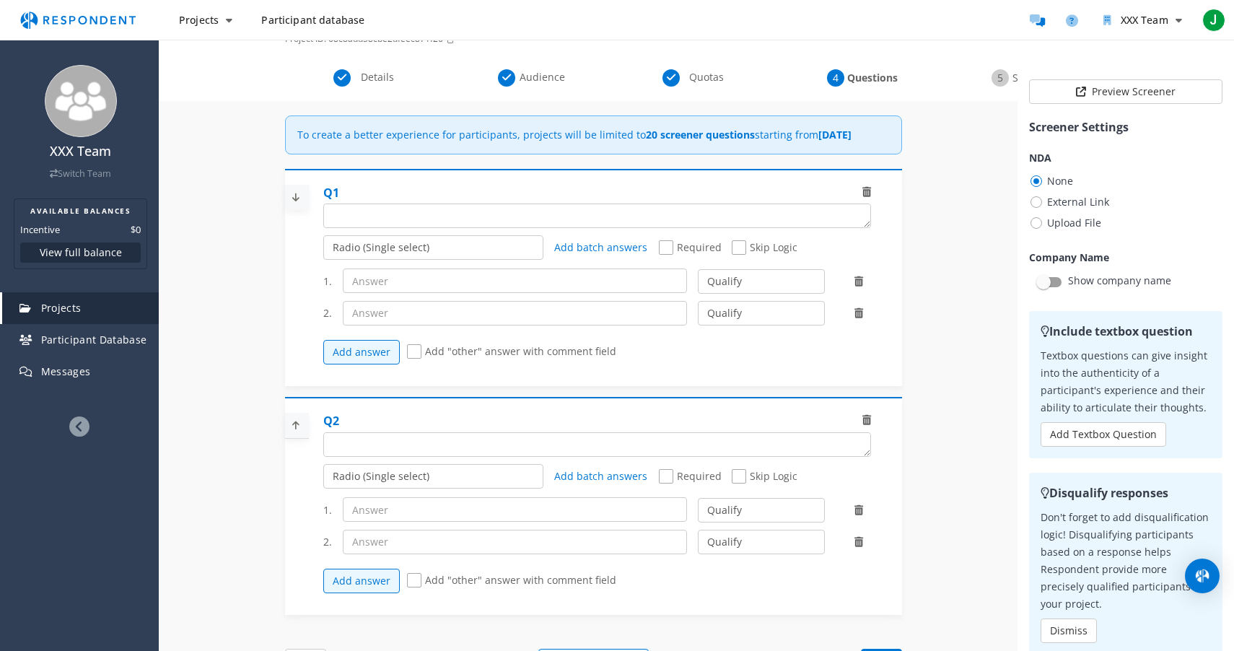
scroll to position [123, 0]
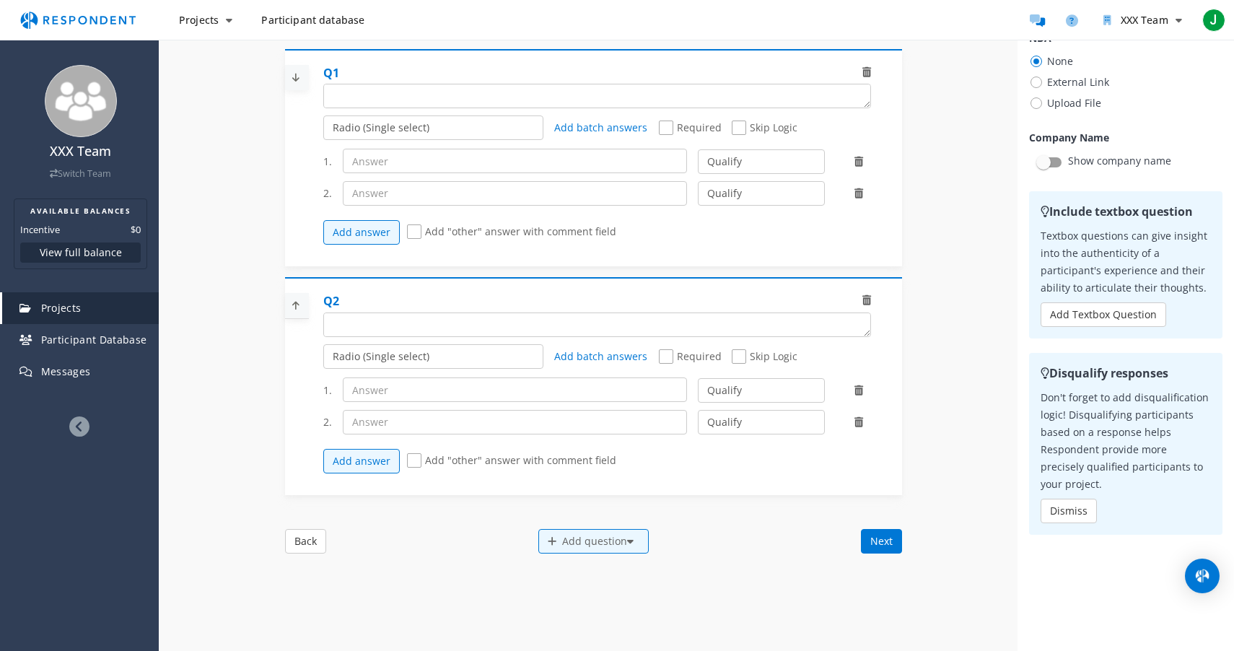
click at [309, 567] on div "Internal Project Name * Market Research This is visible only to your organizati…" at bounding box center [593, 279] width 639 height 596
click at [299, 552] on button "Back" at bounding box center [305, 541] width 41 height 25
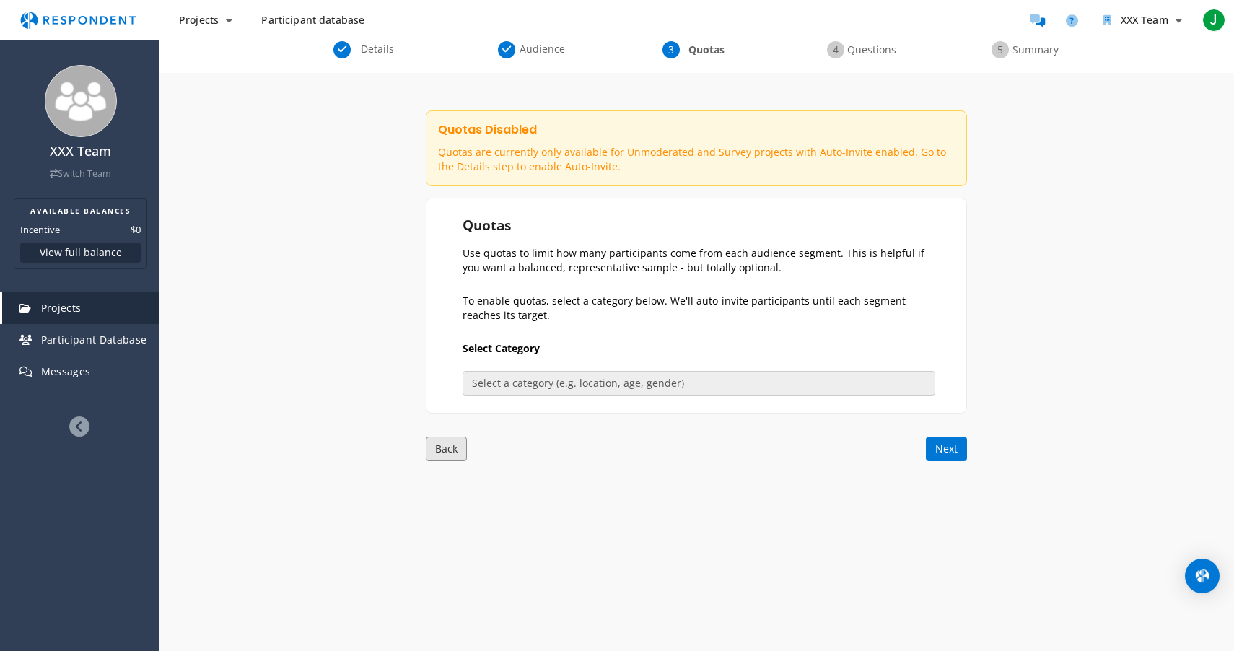
scroll to position [97, 0]
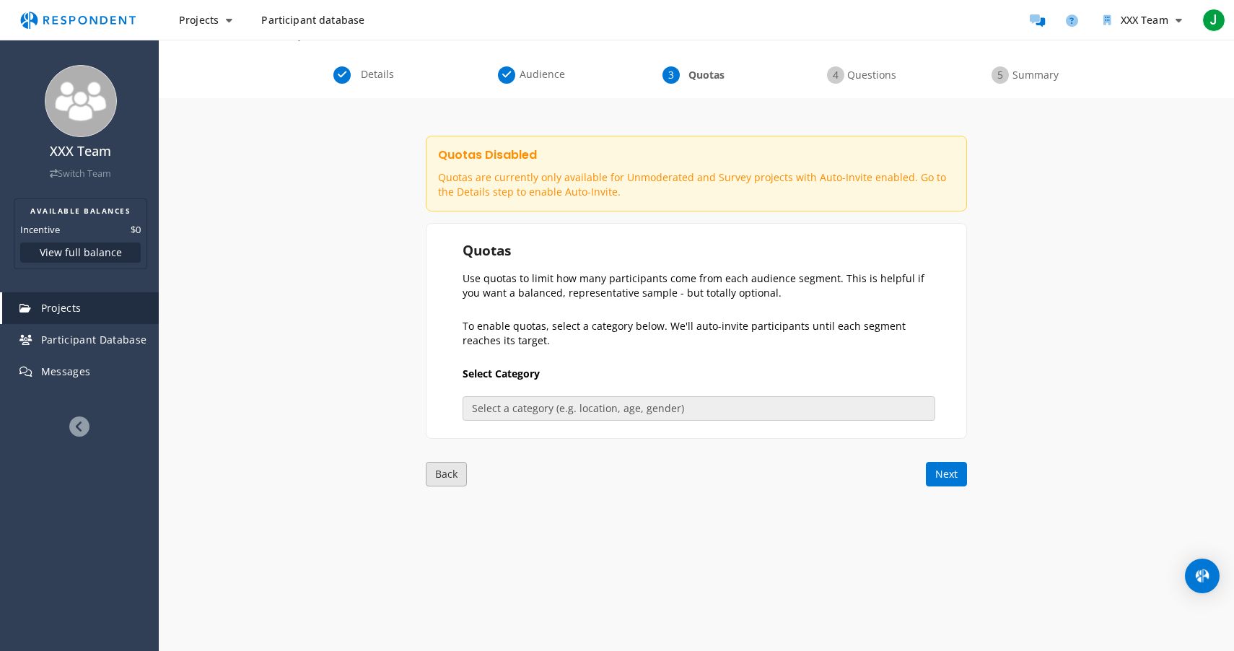
click at [463, 479] on button "Back" at bounding box center [446, 474] width 41 height 25
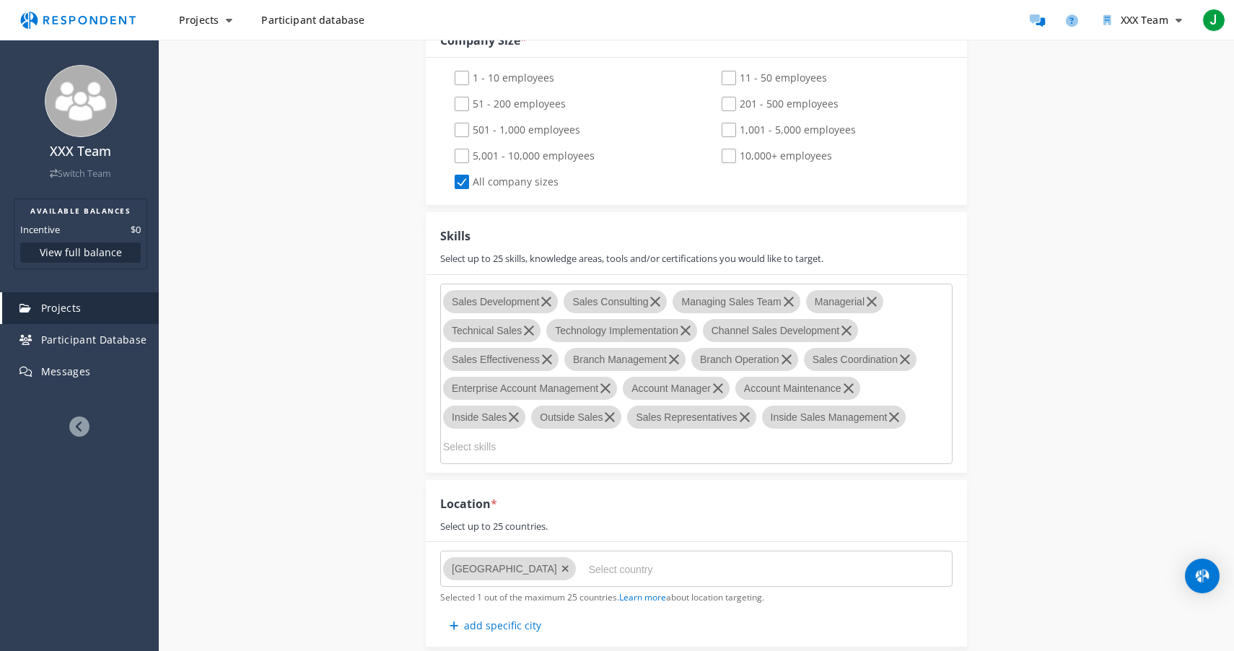
scroll to position [1028, 0]
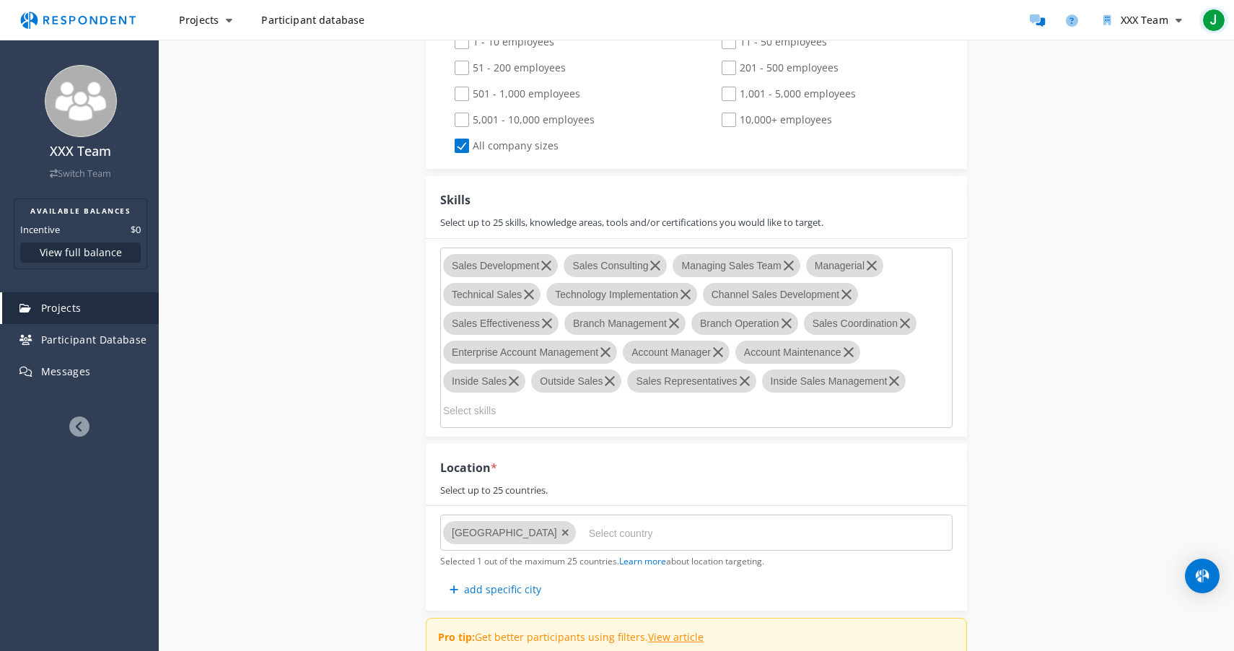
click at [1224, 12] on div "J" at bounding box center [1213, 20] width 23 height 23
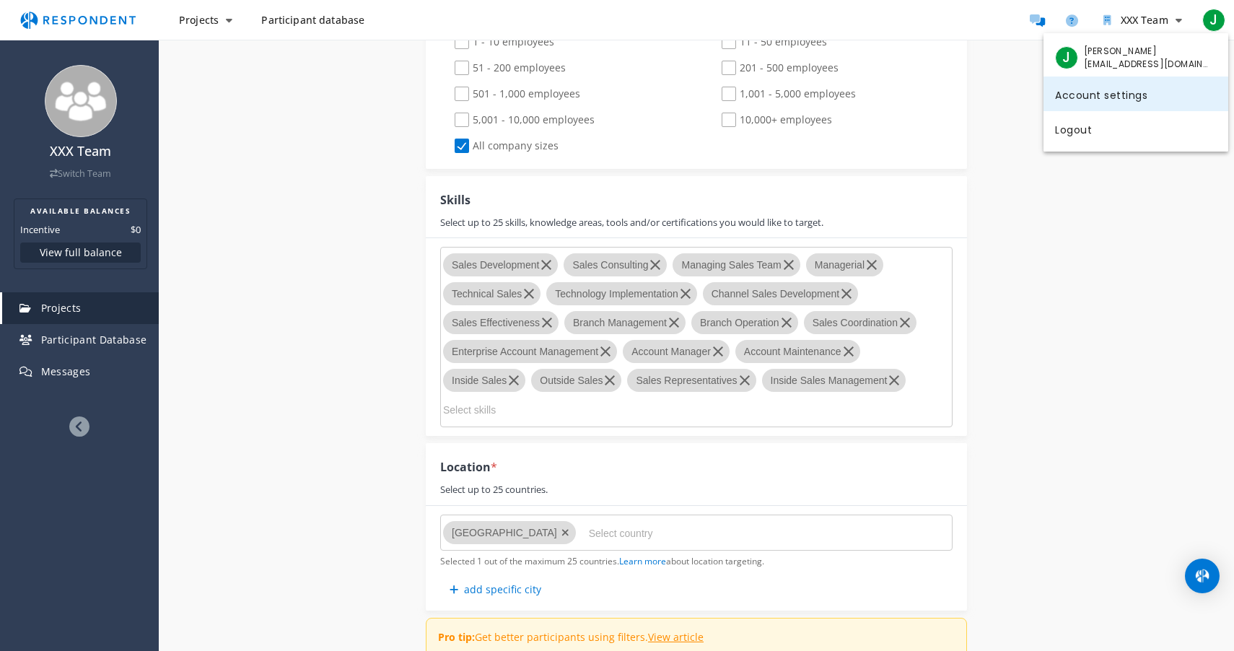
click at [1083, 96] on link "Account settings" at bounding box center [1136, 94] width 185 height 35
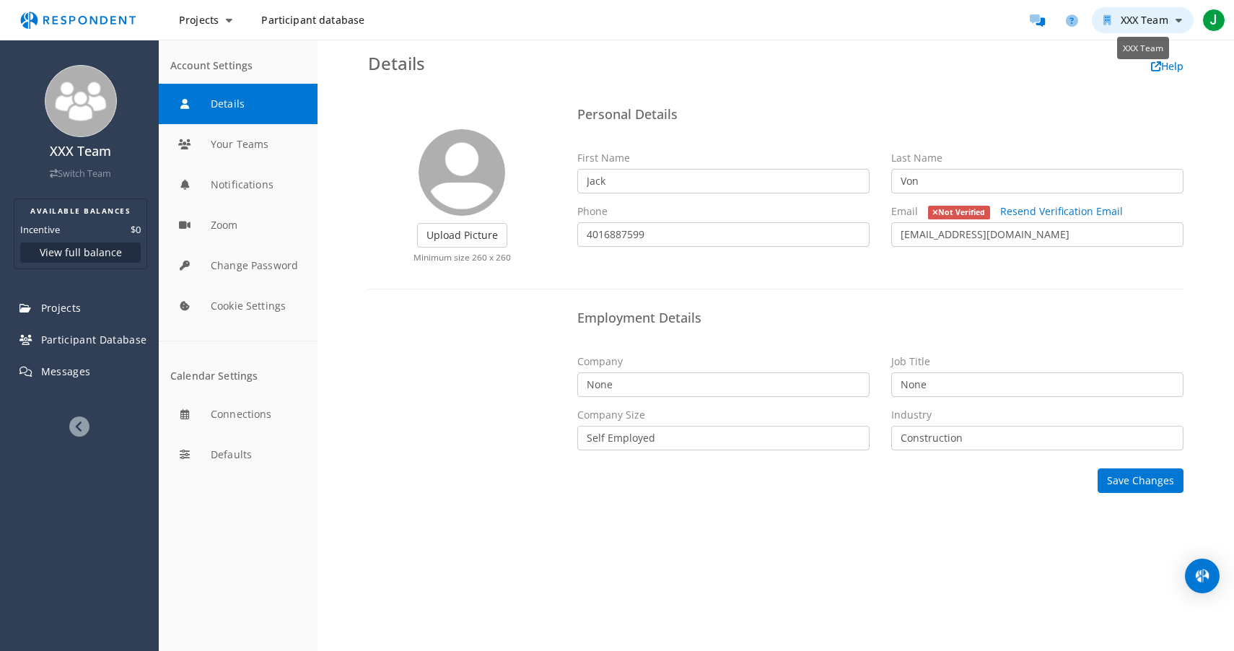
click at [1162, 20] on span "XXX Team" at bounding box center [1145, 20] width 48 height 14
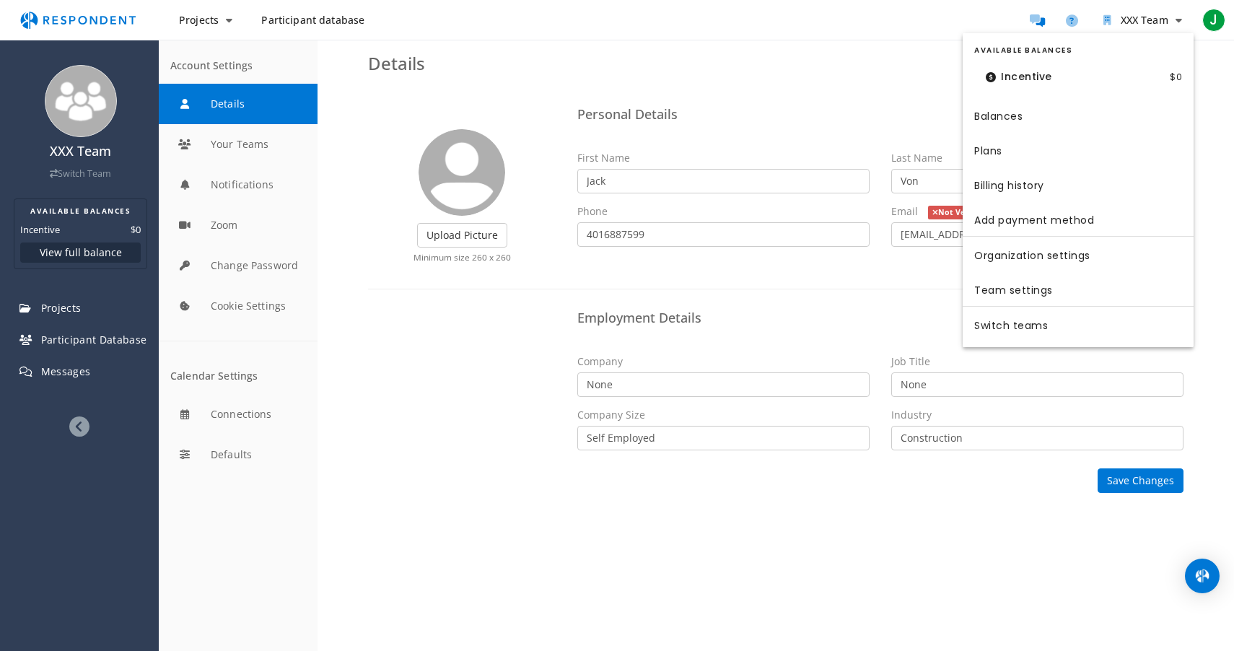
click at [1207, 22] on md-backdrop at bounding box center [617, 325] width 1234 height 651
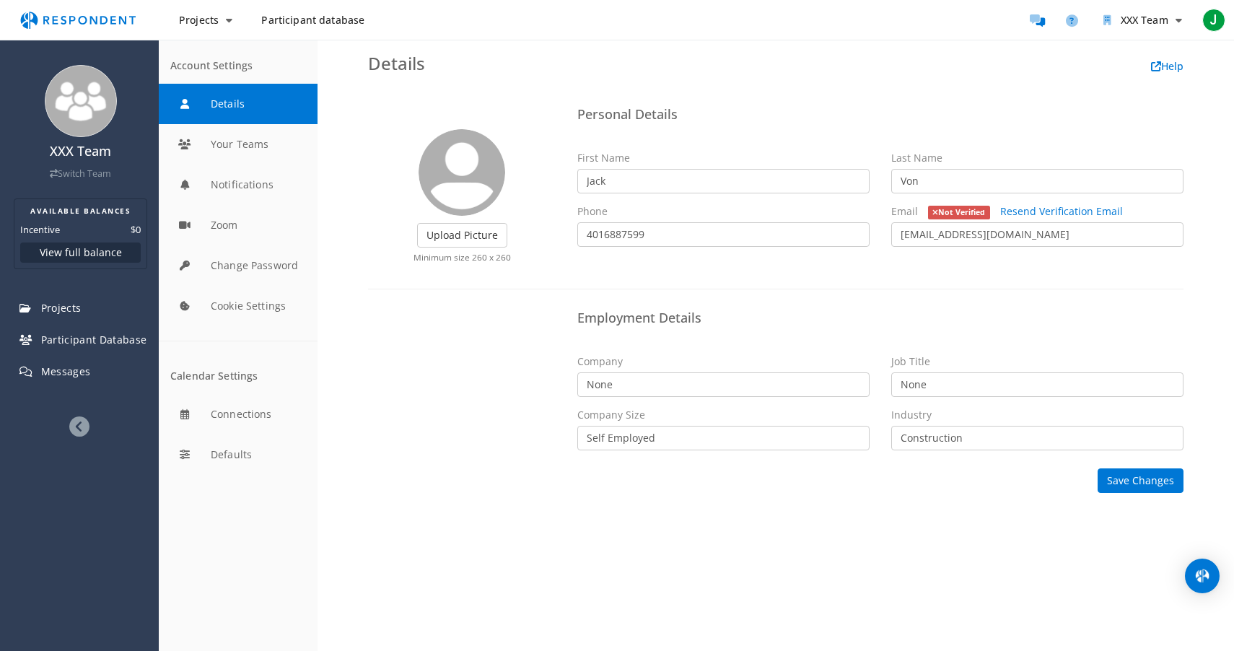
click at [1207, 22] on span "J" at bounding box center [1213, 20] width 23 height 23
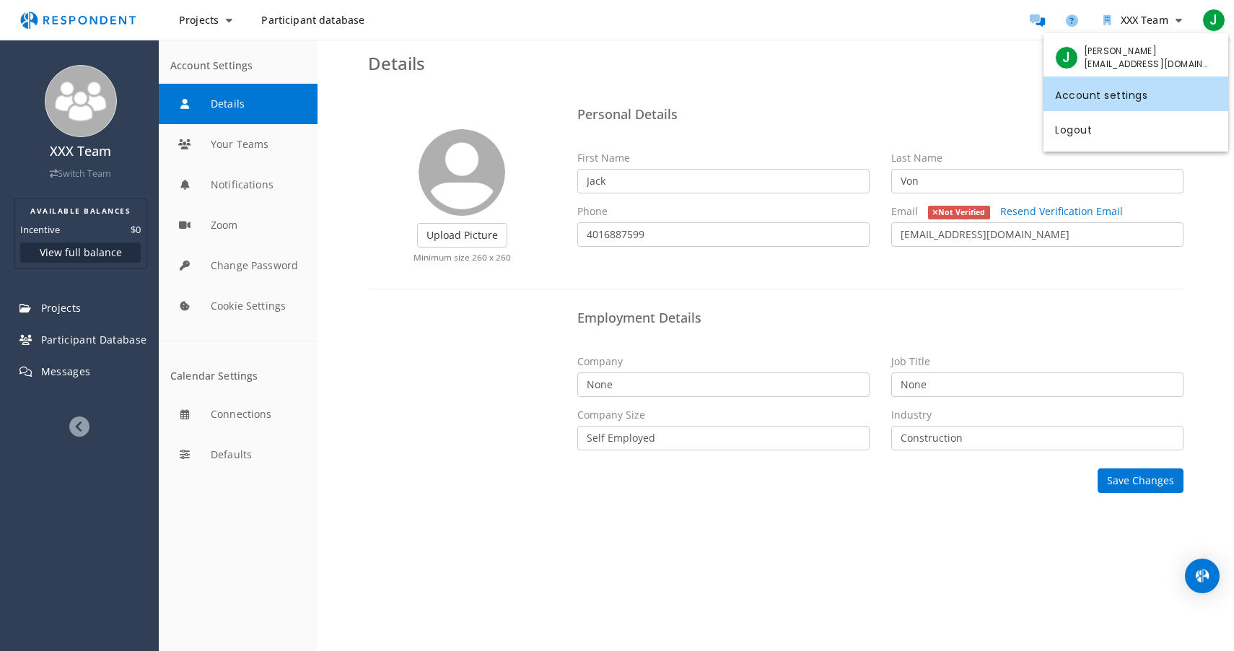
click at [1092, 104] on link "Account settings" at bounding box center [1136, 94] width 185 height 35
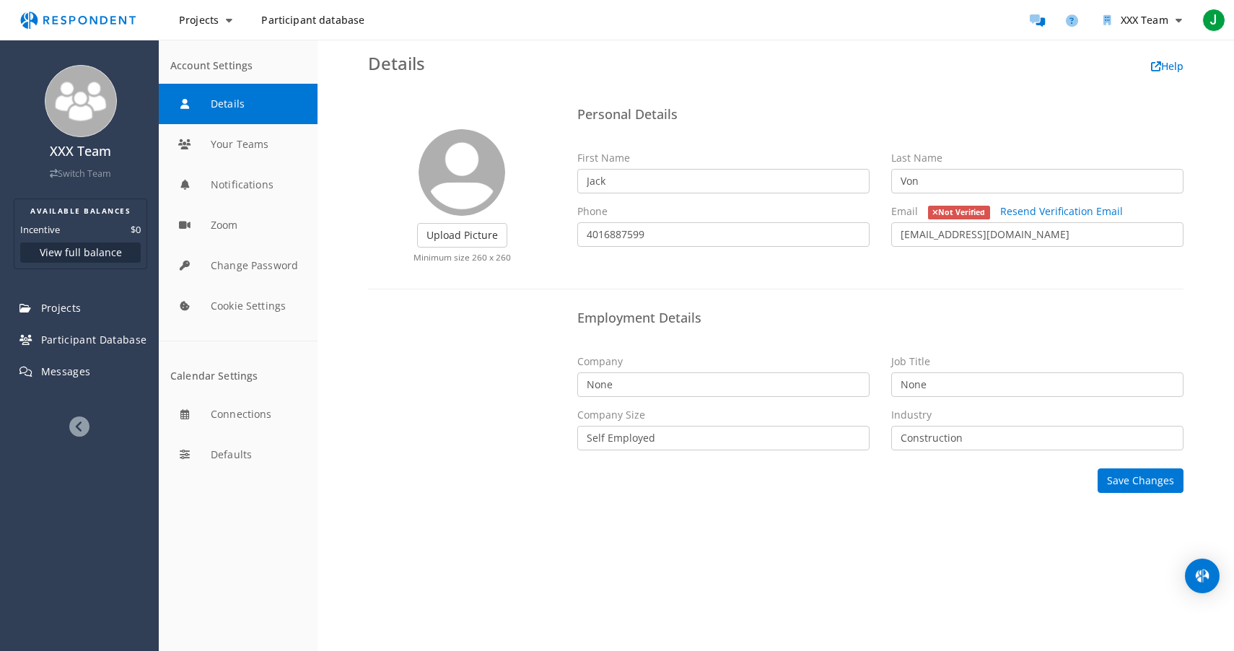
click at [453, 355] on div "Employment Details Company None Job Title None Company Size Self Employed 1 - 1…" at bounding box center [775, 382] width 837 height 157
click at [1168, 26] on span "XXX Team" at bounding box center [1145, 20] width 48 height 14
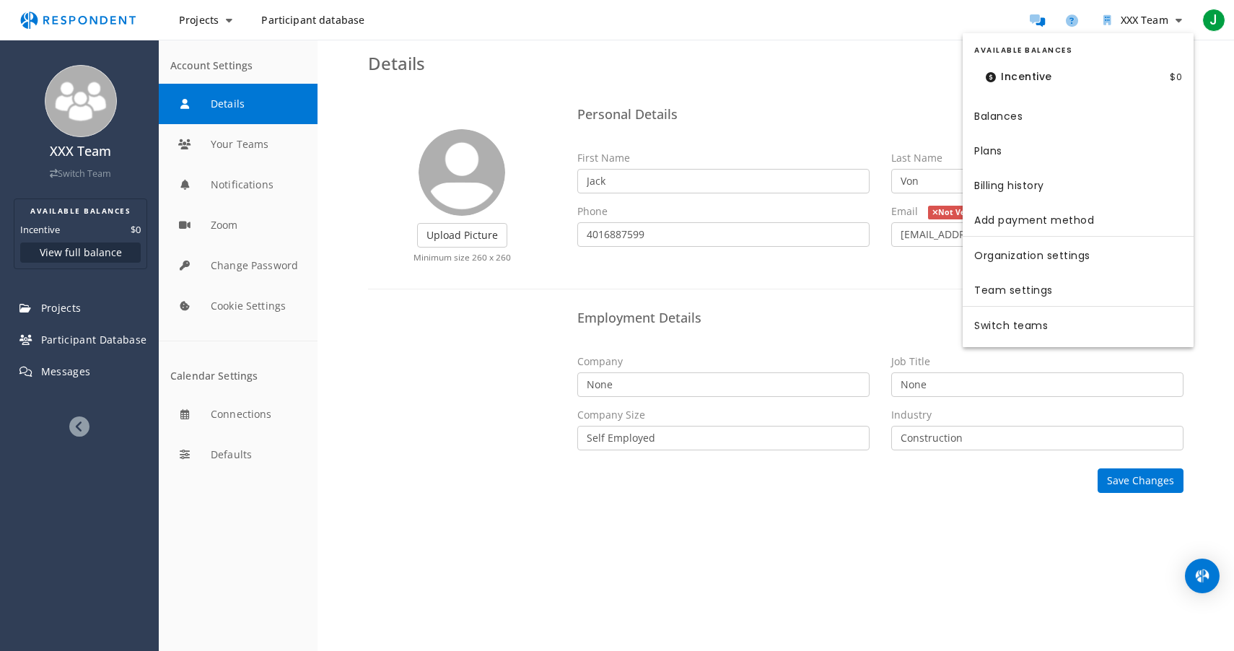
click at [1066, 15] on md-backdrop at bounding box center [617, 325] width 1234 height 651
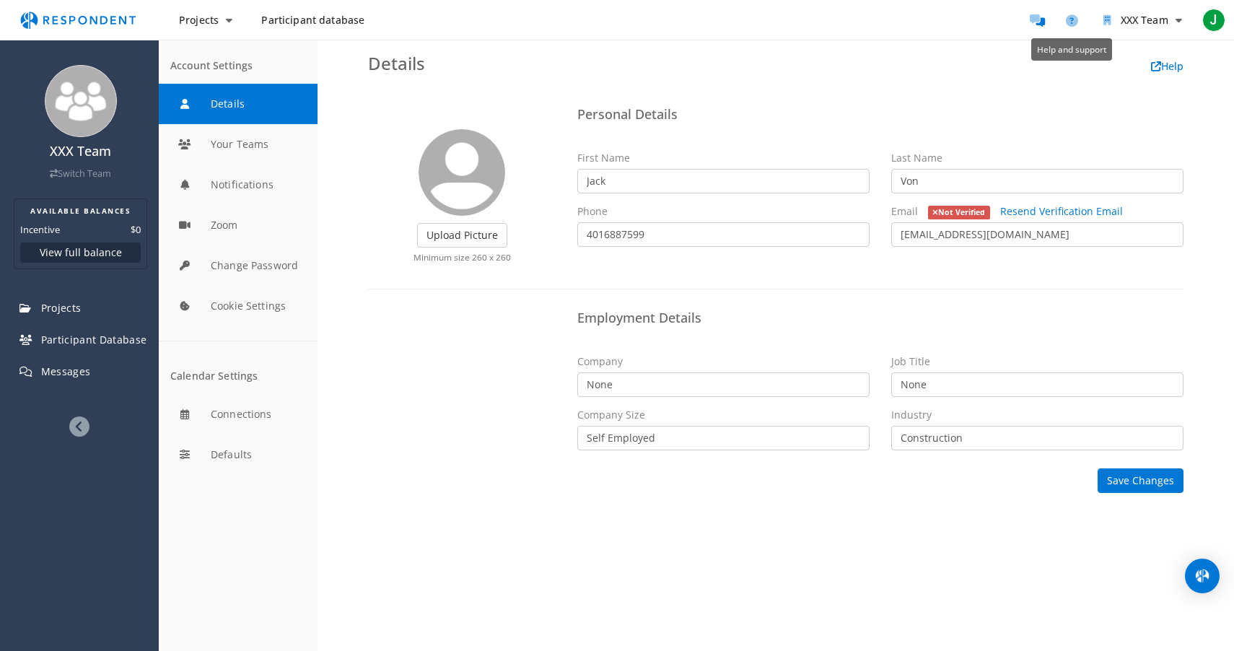
click at [1066, 15] on icon "Help and support" at bounding box center [1072, 20] width 12 height 12
click at [1213, 24] on span "J" at bounding box center [1213, 20] width 23 height 23
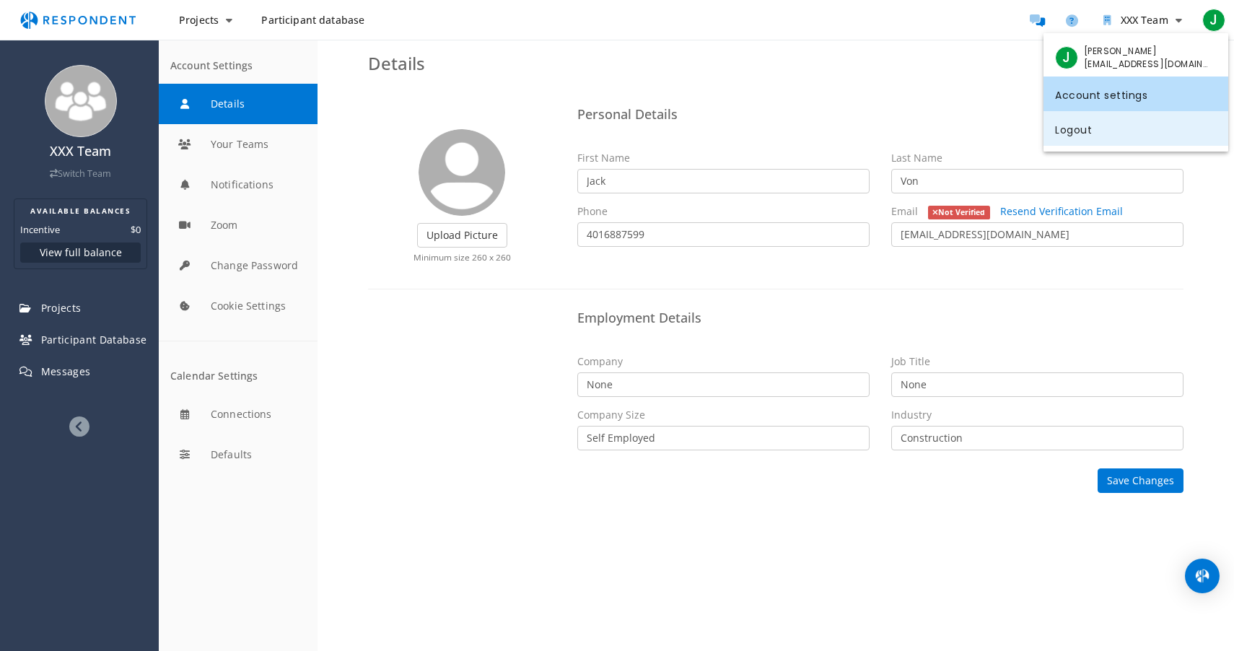
click at [1070, 131] on link "Logout" at bounding box center [1136, 128] width 185 height 35
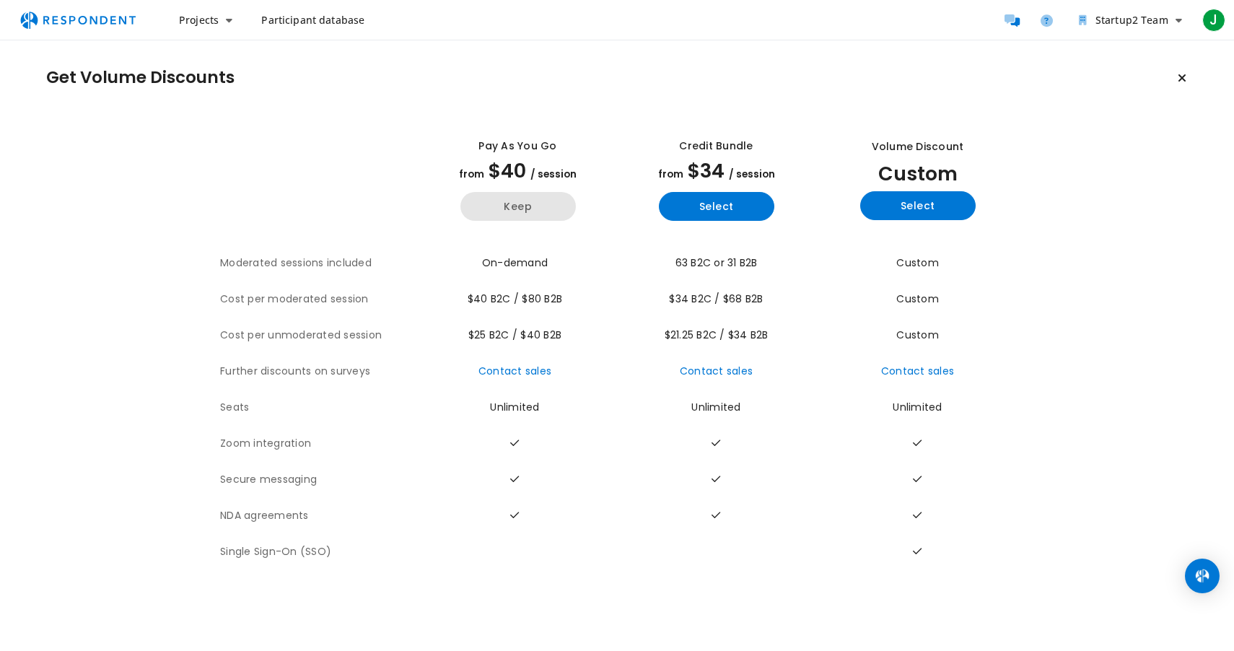
drag, startPoint x: 499, startPoint y: 211, endPoint x: 428, endPoint y: 203, distance: 71.3
click at [428, 203] on div "Pay as you go from $40 / session Keep" at bounding box center [517, 179] width 187 height 105
click at [474, 204] on button "Keep" at bounding box center [517, 206] width 115 height 29
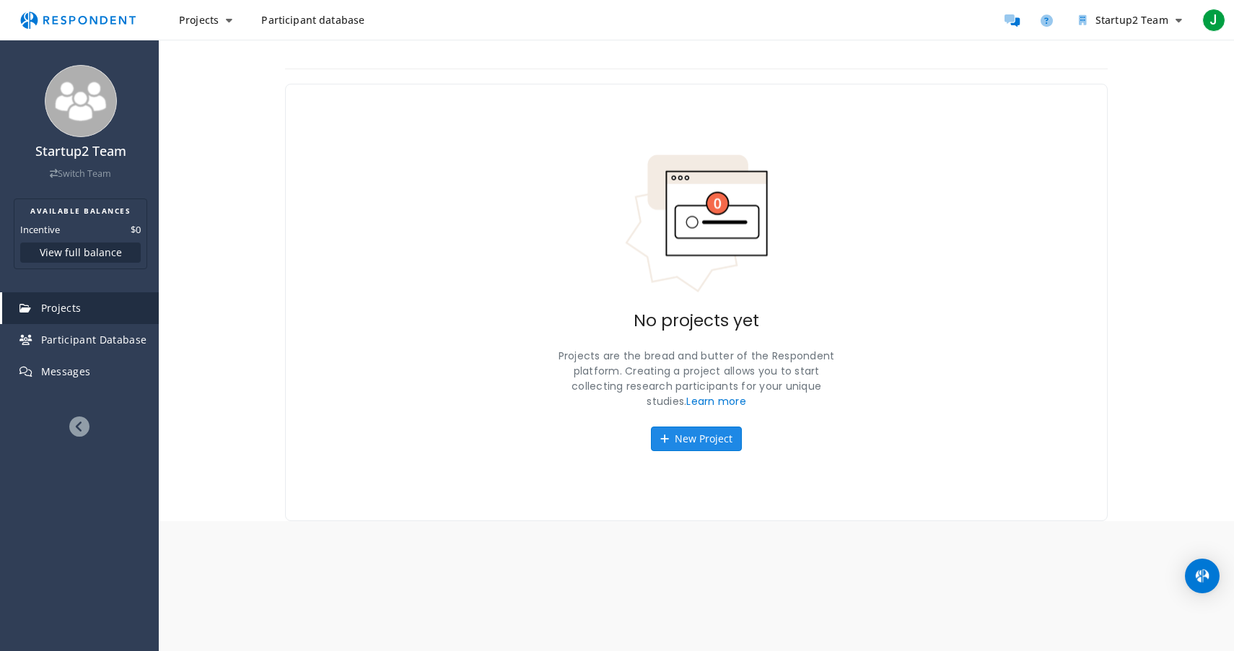
click at [688, 429] on button "New Project" at bounding box center [696, 439] width 91 height 25
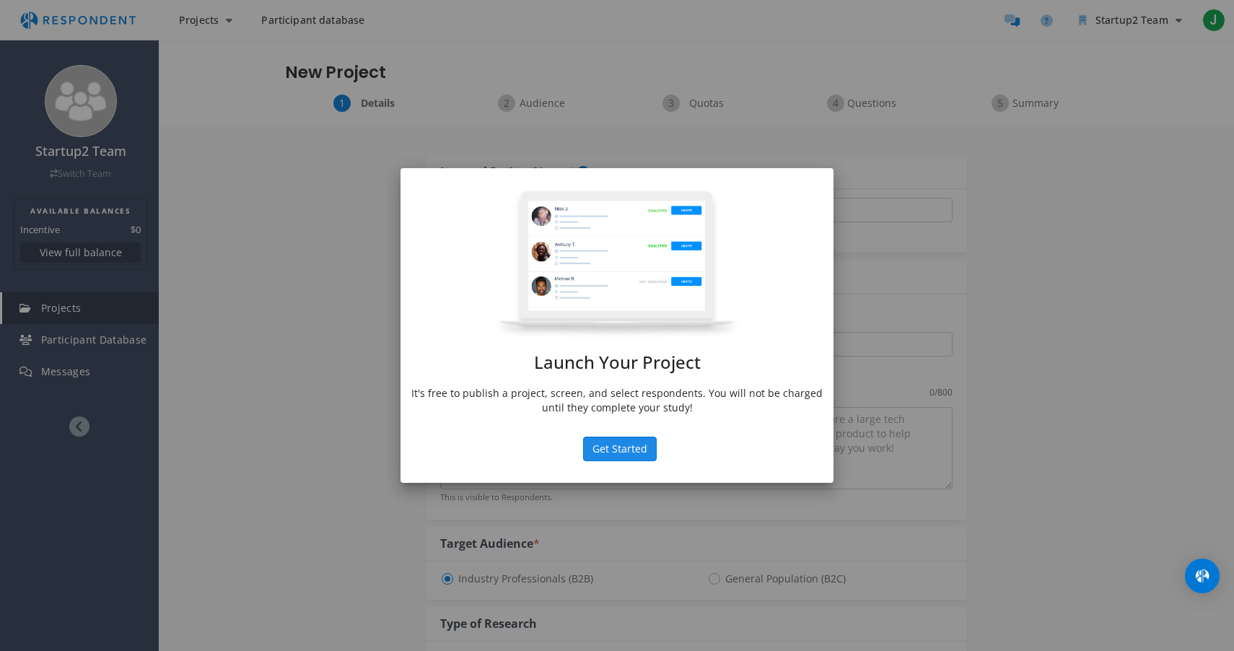
click at [639, 448] on button "Get Started" at bounding box center [620, 449] width 74 height 25
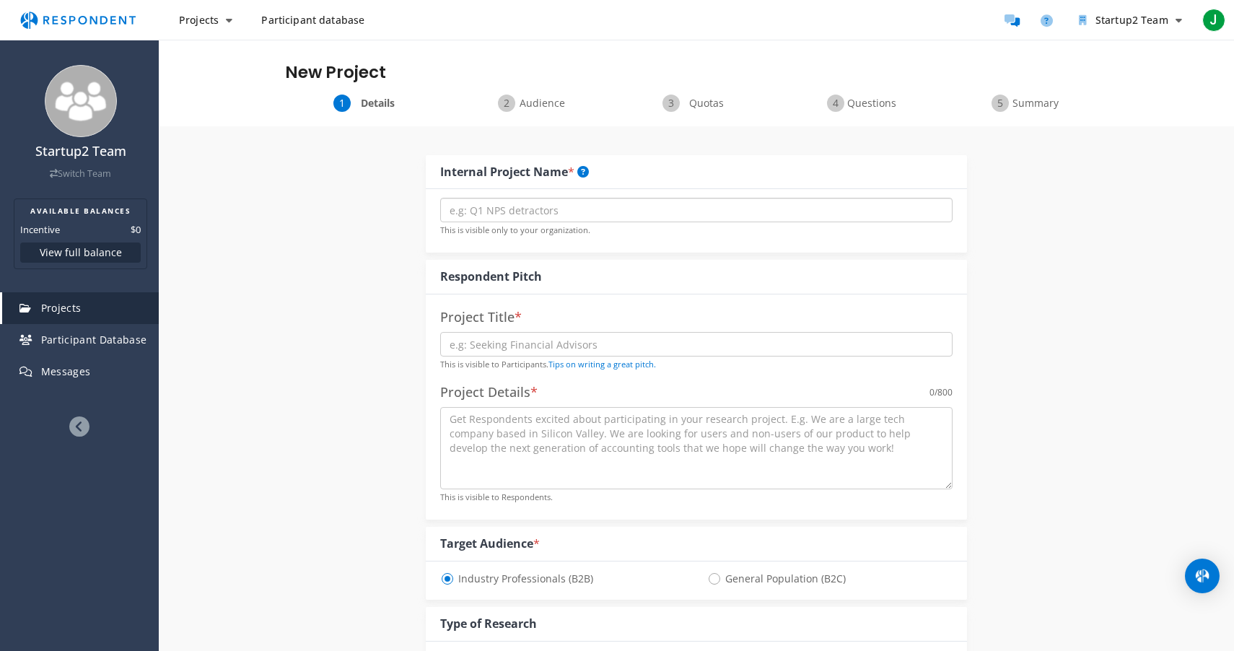
click at [567, 210] on input "text" at bounding box center [696, 210] width 512 height 25
type input "Building Materials Market Research"
click at [626, 198] on input "Building Materials Market Research" at bounding box center [696, 210] width 512 height 25
click at [624, 214] on input "Building Materials Market Research" at bounding box center [696, 210] width 512 height 25
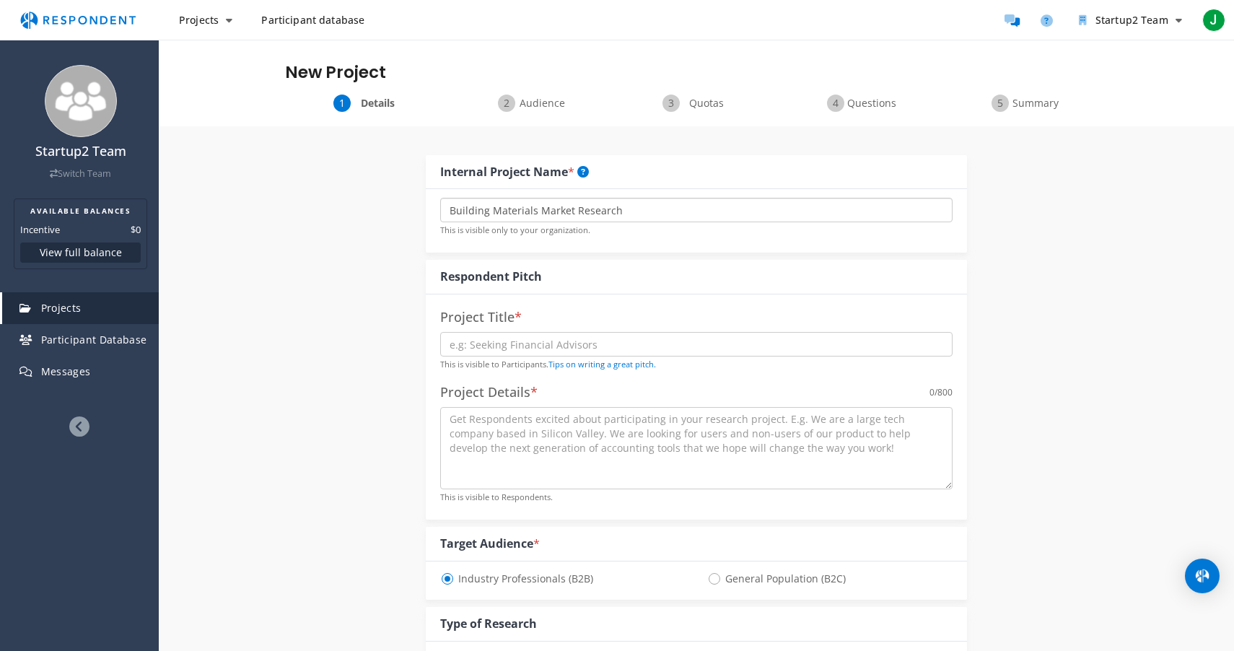
click at [624, 214] on input "Building Materials Market Research" at bounding box center [696, 210] width 512 height 25
click at [619, 213] on input "text" at bounding box center [696, 210] width 512 height 25
type input "Market Research"
click at [552, 337] on input "text" at bounding box center [696, 344] width 512 height 25
paste input "Building Materials Market Research"
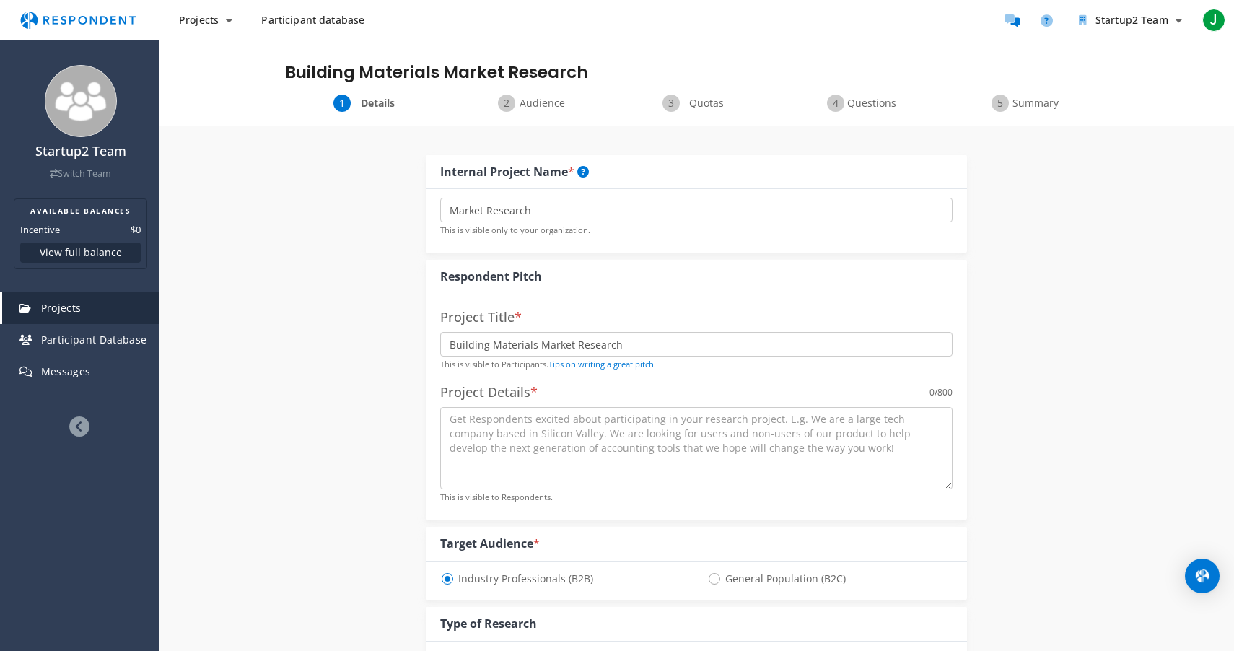
click at [536, 346] on input "Building Materials Market Research" at bounding box center [696, 344] width 512 height 25
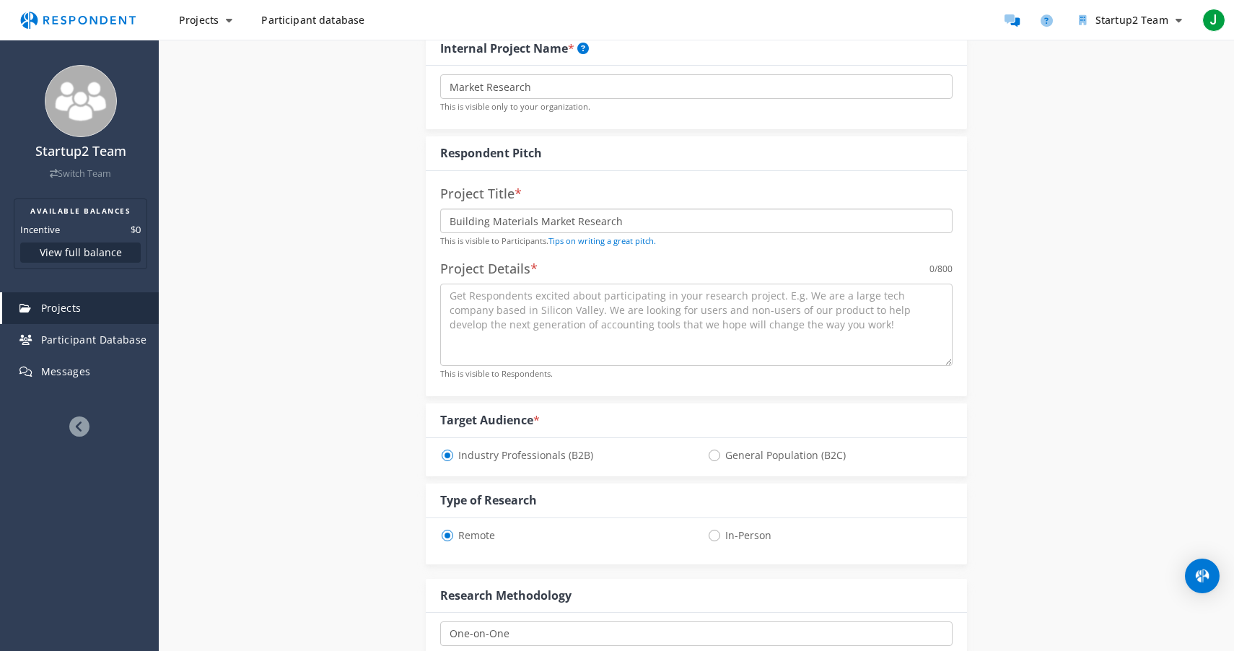
scroll to position [141, 0]
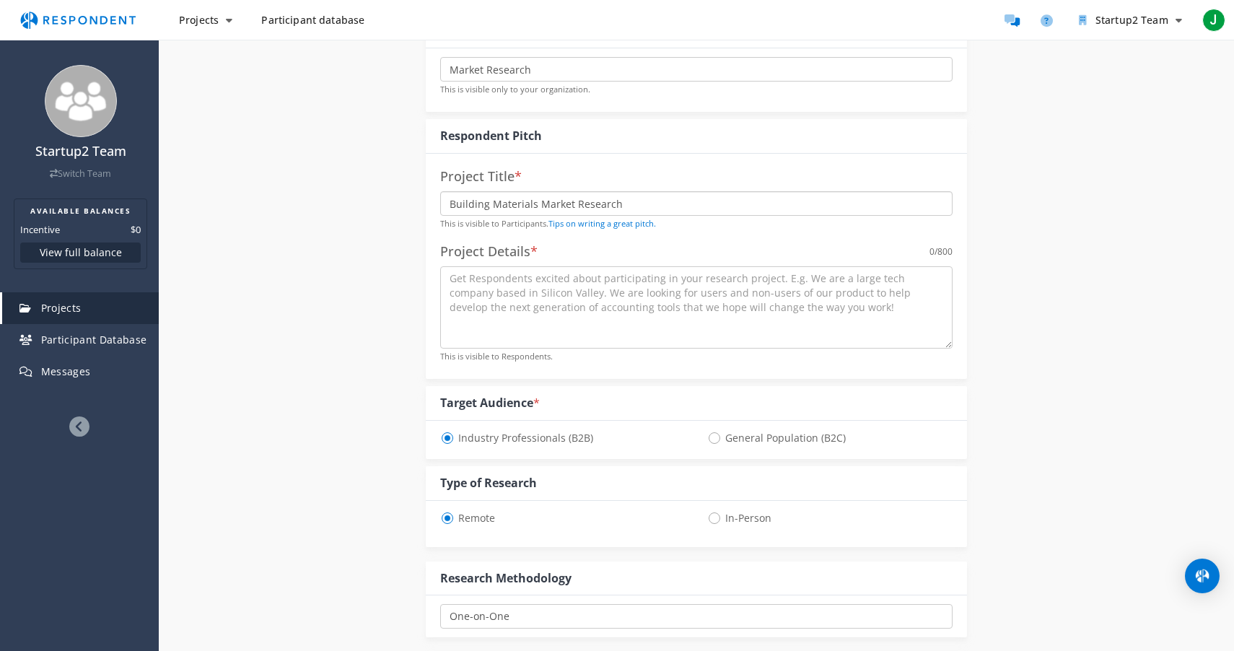
type input "Building Materials Market Research"
click at [486, 305] on textarea at bounding box center [696, 307] width 512 height 82
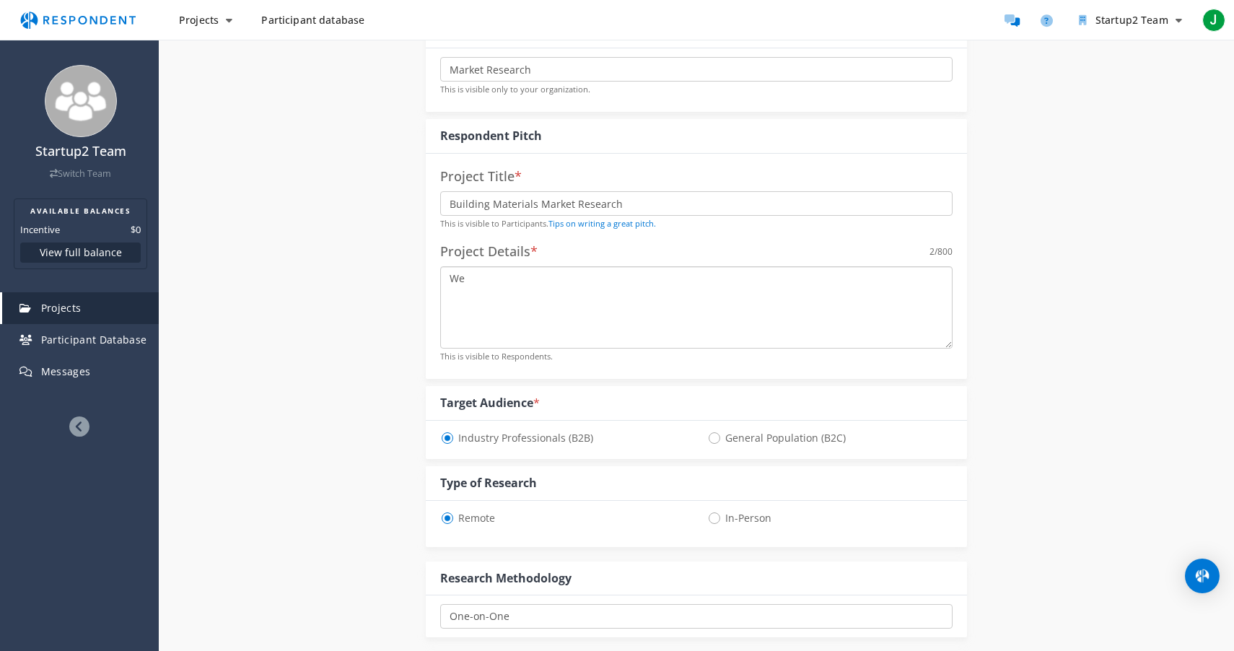
type textarea "W"
click at [628, 286] on textarea "We are a startup based in the [GEOGRAPHIC_DATA] with prior experience in" at bounding box center [696, 307] width 512 height 82
click at [629, 281] on textarea "We are a startup based in the [GEOGRAPHIC_DATA] with prior experience in" at bounding box center [696, 307] width 512 height 82
click at [732, 287] on textarea "We are a startup based in the [GEOGRAPHIC_DATA] with prior experience in" at bounding box center [696, 307] width 512 height 82
click at [710, 279] on textarea "We are a startup based in the [GEOGRAPHIC_DATA] with prior experience in indust…" at bounding box center [696, 307] width 512 height 82
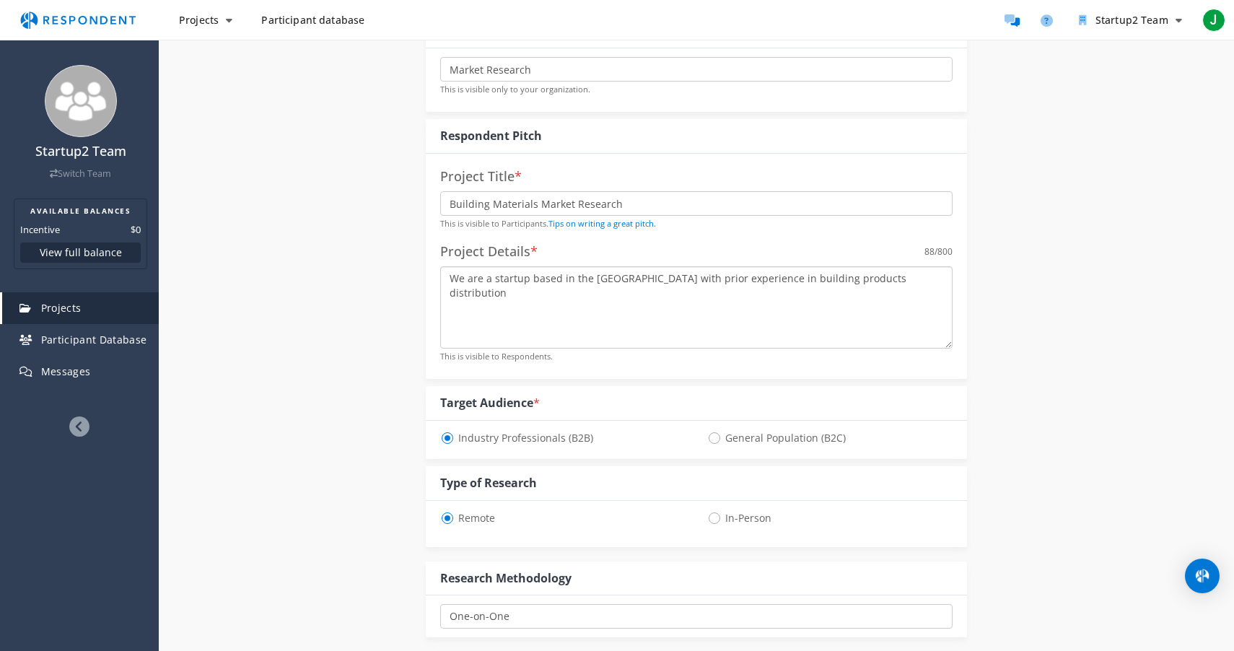
click at [919, 288] on textarea "We are a startup based in the [GEOGRAPHIC_DATA] with prior experience in buildi…" at bounding box center [696, 307] width 512 height 82
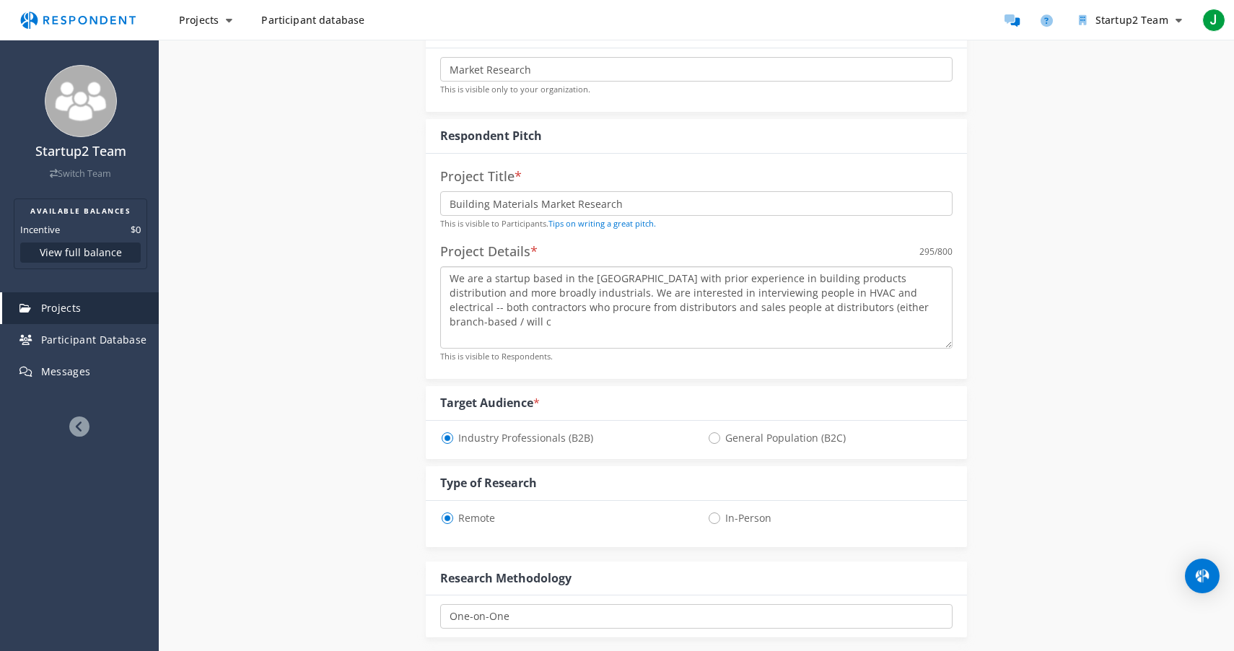
drag, startPoint x: 912, startPoint y: 313, endPoint x: 868, endPoint y: 313, distance: 43.3
click at [875, 313] on textarea "We are a startup based in the [GEOGRAPHIC_DATA] with prior experience in buildi…" at bounding box center [696, 307] width 512 height 82
click at [867, 313] on textarea "We are a startup based in the [GEOGRAPHIC_DATA] with prior experience in buildi…" at bounding box center [696, 307] width 512 height 82
click at [909, 313] on textarea "We are a startup based in the [GEOGRAPHIC_DATA] with prior experience in buildi…" at bounding box center [696, 307] width 512 height 82
drag, startPoint x: 907, startPoint y: 313, endPoint x: 847, endPoint y: 313, distance: 59.9
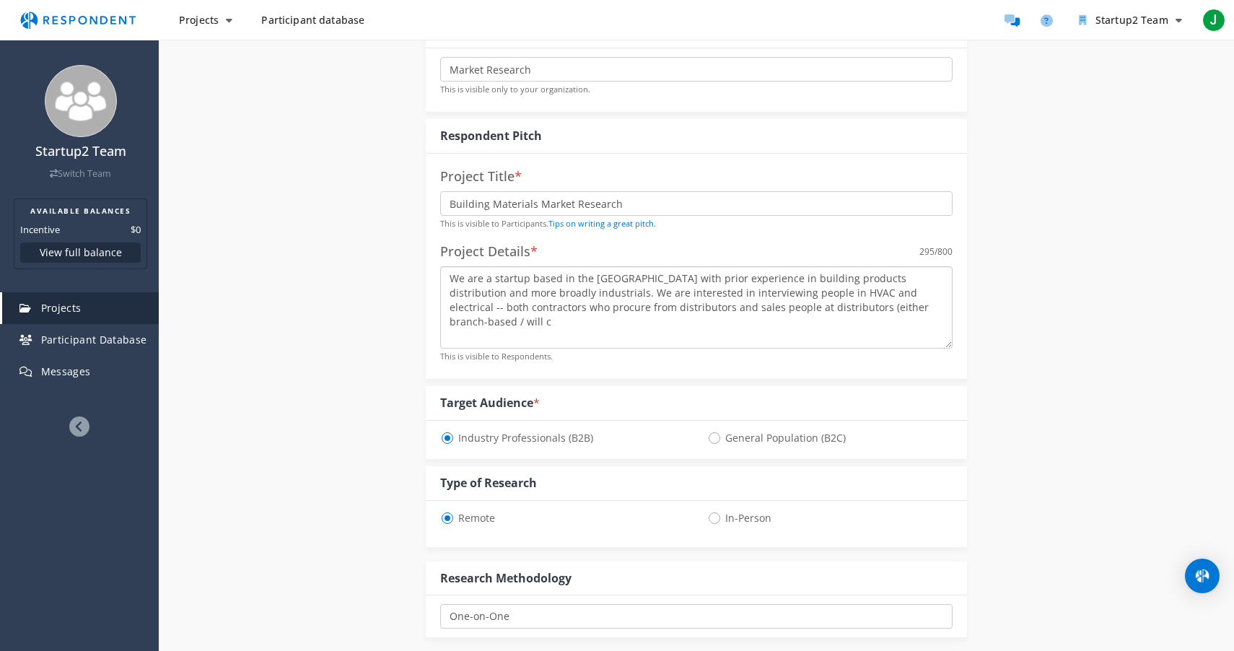
click at [847, 313] on textarea "We are a startup based in the [GEOGRAPHIC_DATA] with prior experience in buildi…" at bounding box center [696, 307] width 512 height 82
click at [766, 308] on textarea "We are a startup based in the [GEOGRAPHIC_DATA] with prior experience in buildi…" at bounding box center [696, 307] width 512 height 82
click at [852, 322] on textarea "We are a startup based in the [GEOGRAPHIC_DATA] with prior experience in buildi…" at bounding box center [696, 307] width 512 height 82
click at [593, 310] on textarea "We are a startup based in the [GEOGRAPHIC_DATA] with prior experience in buildi…" at bounding box center [696, 307] width 512 height 82
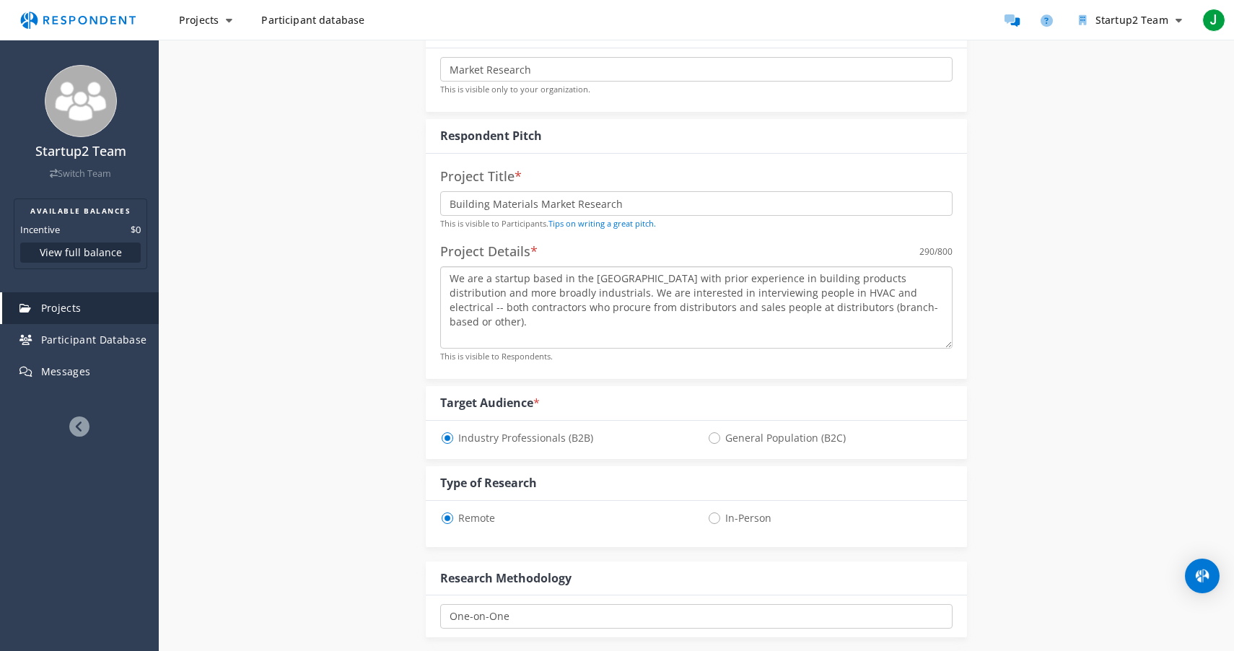
click at [510, 310] on textarea "We are a startup based in the [GEOGRAPHIC_DATA] with prior experience in buildi…" at bounding box center [696, 307] width 512 height 82
click at [910, 311] on textarea "We are a startup based in the [GEOGRAPHIC_DATA] with prior experience in buildi…" at bounding box center [696, 307] width 512 height 82
click at [453, 325] on textarea "We are a startup based in the [GEOGRAPHIC_DATA] with prior experience in buildi…" at bounding box center [696, 307] width 512 height 82
click at [811, 341] on textarea "We are a startup based in the [GEOGRAPHIC_DATA] with prior experience in buildi…" at bounding box center [696, 307] width 512 height 82
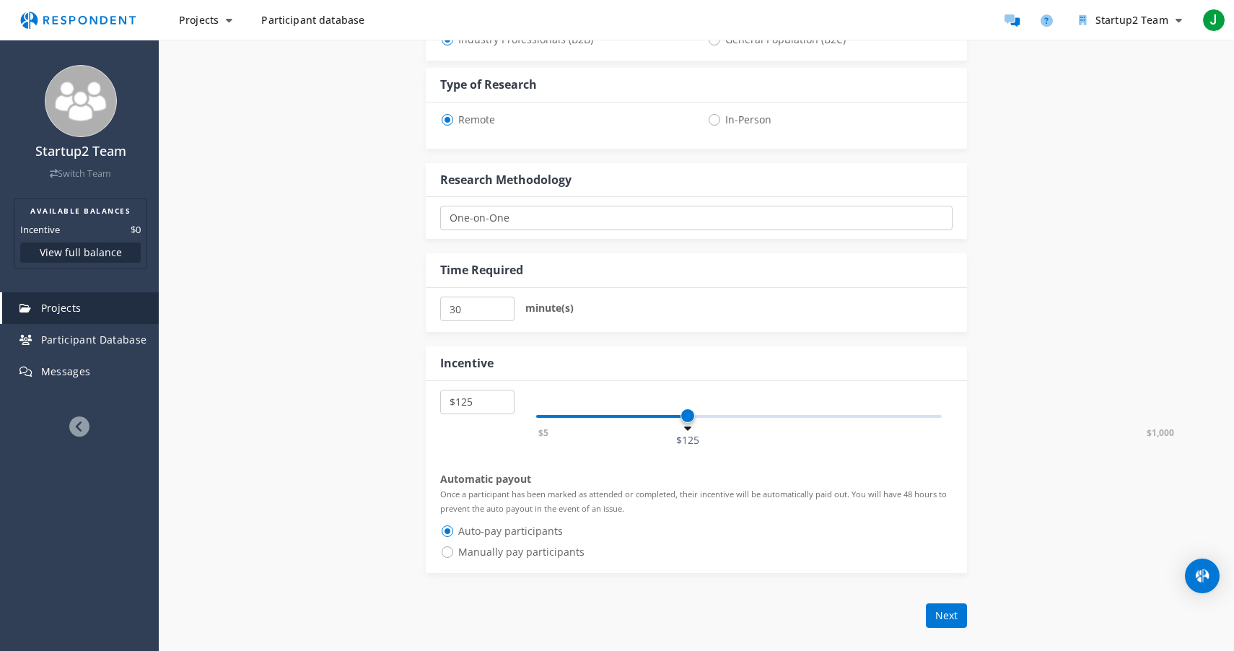
scroll to position [566, 0]
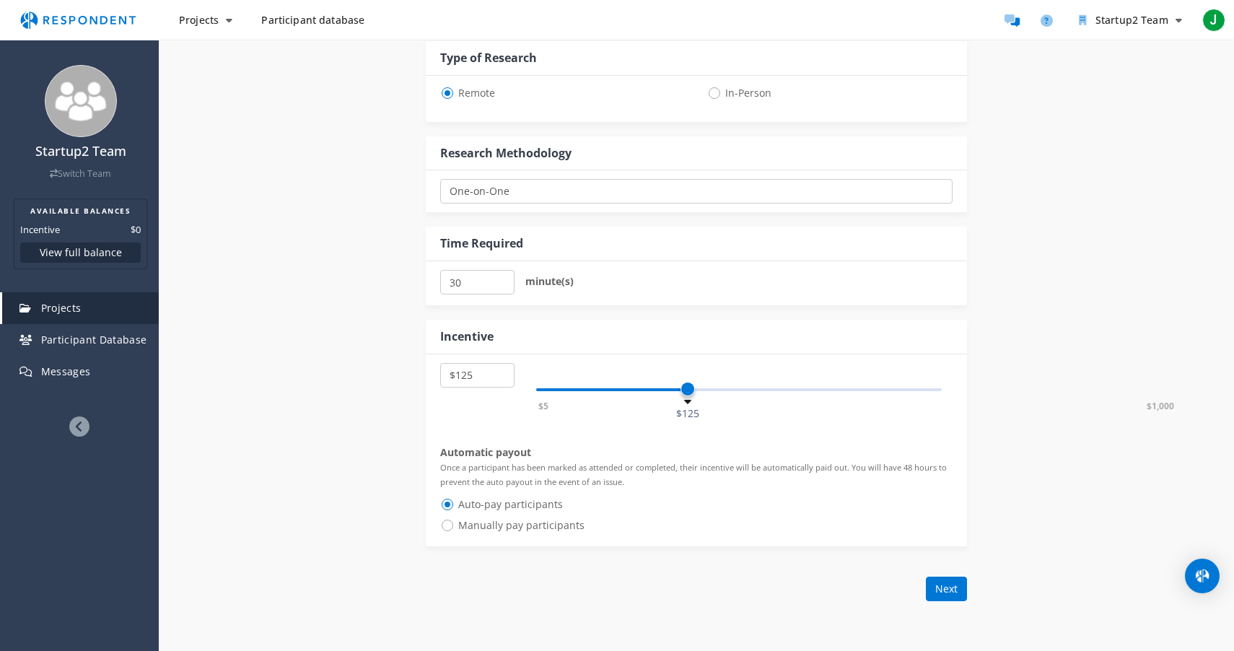
type textarea "We are a startup based in the [GEOGRAPHIC_DATA] with prior experience in buildi…"
select select "number:100"
drag, startPoint x: 689, startPoint y: 397, endPoint x: 616, endPoint y: 396, distance: 72.9
click at [616, 396] on span at bounding box center [739, 388] width 406 height 23
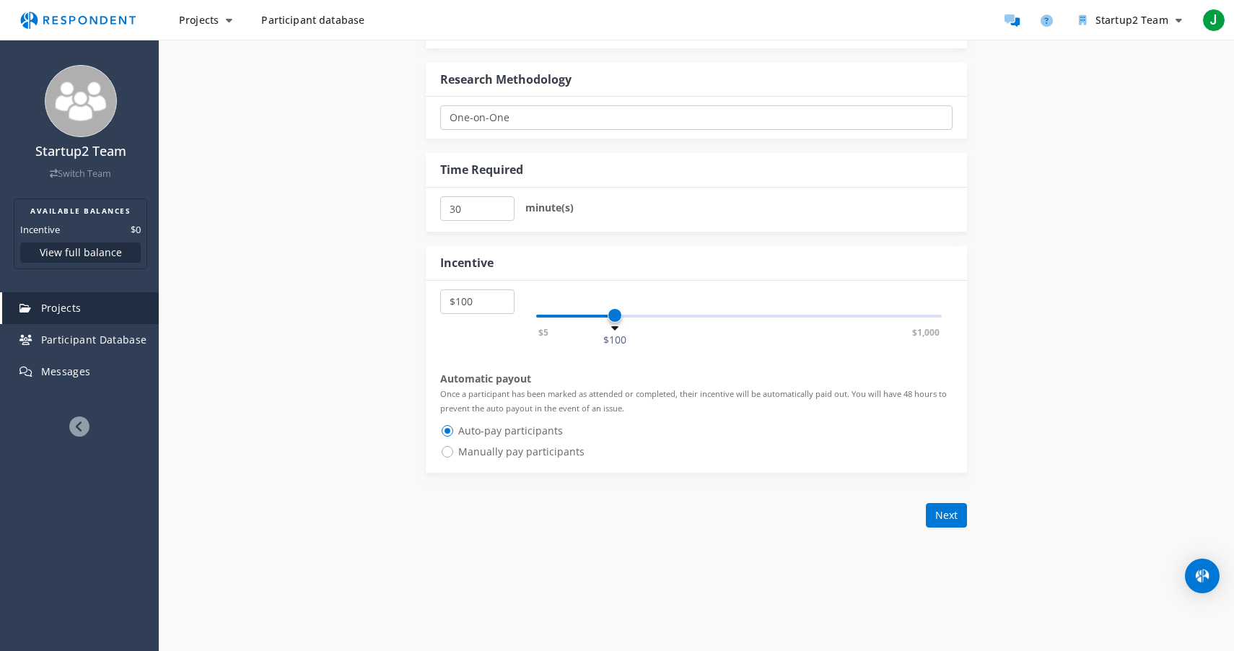
scroll to position [650, 0]
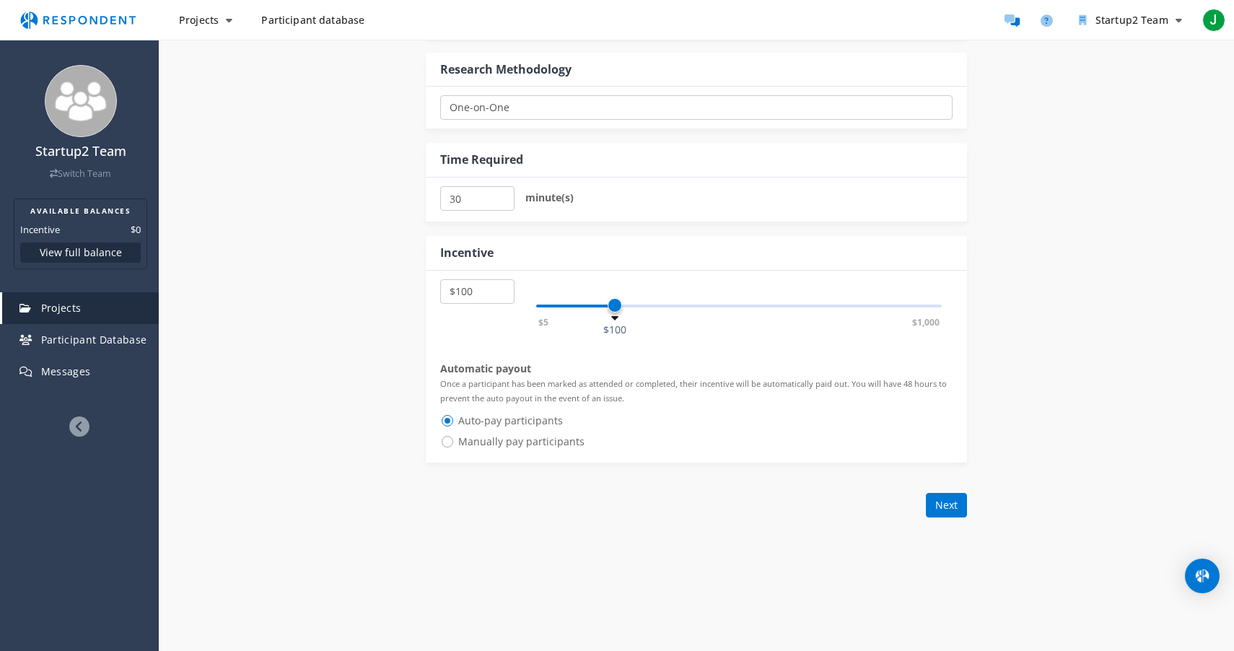
click at [554, 443] on span "Manually pay participants" at bounding box center [512, 441] width 144 height 17
click at [450, 443] on input "Manually pay participants" at bounding box center [444, 440] width 9 height 9
radio input "true"
click at [546, 419] on span "Auto-pay participants" at bounding box center [501, 420] width 123 height 17
click at [450, 419] on input "Auto-pay participants" at bounding box center [444, 419] width 9 height 9
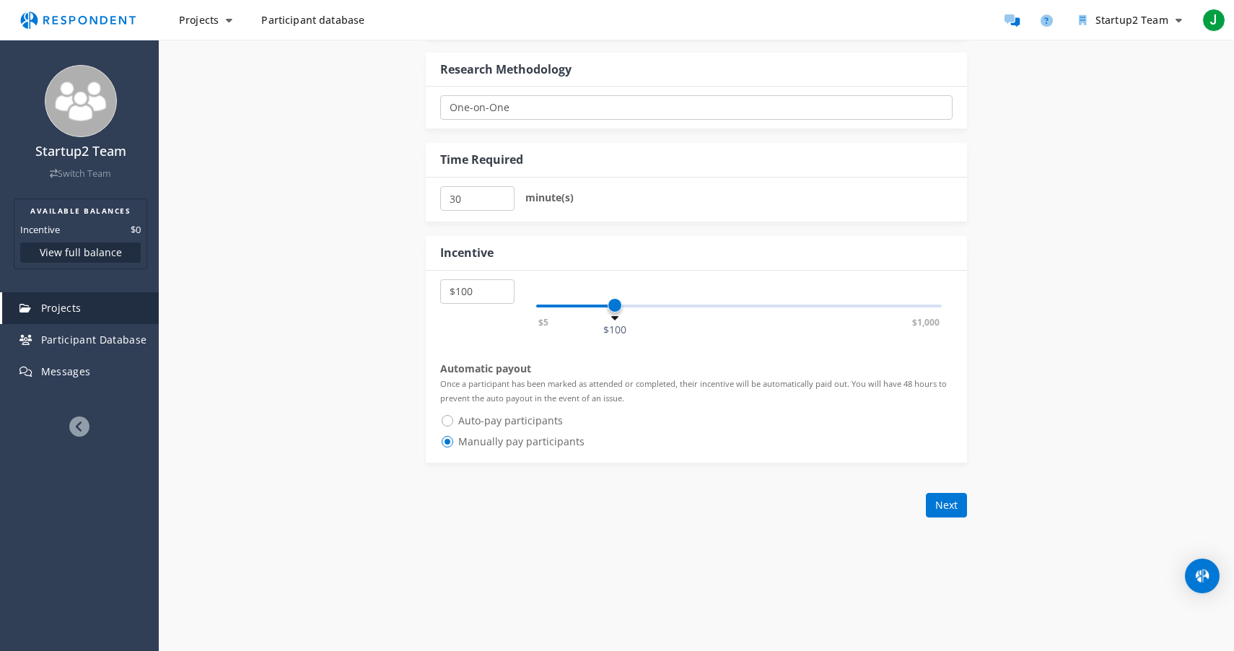
radio input "true"
click at [956, 503] on button "Next" at bounding box center [946, 505] width 41 height 25
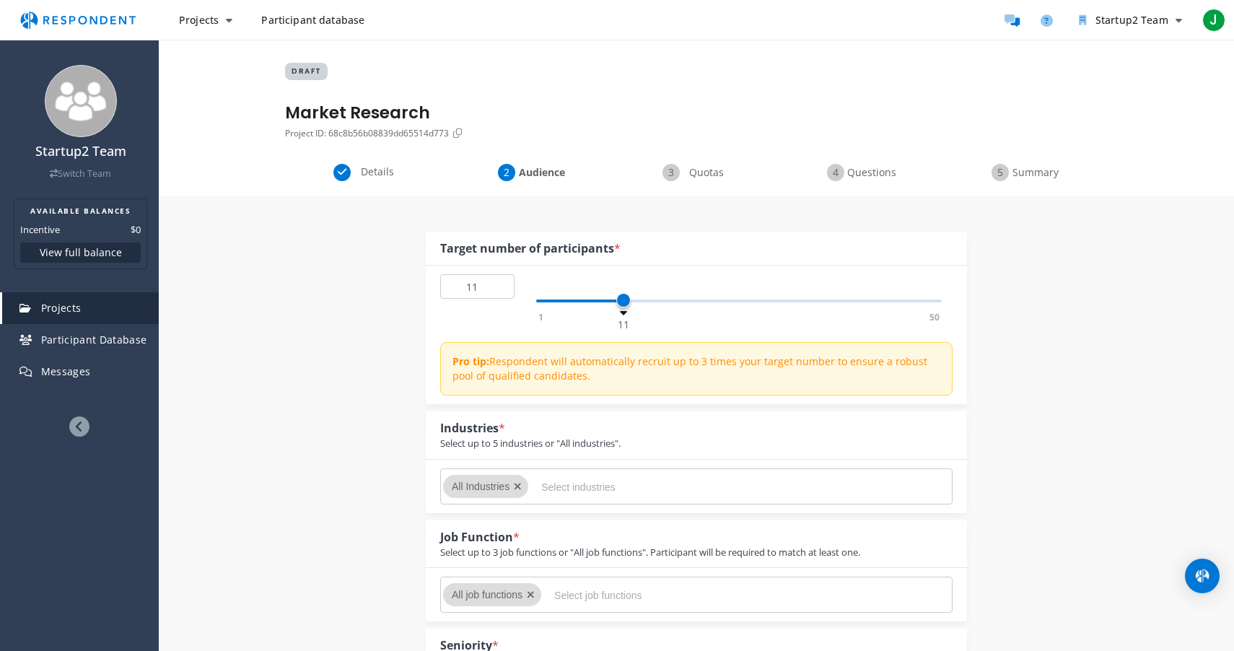
type input "10"
drag, startPoint x: 548, startPoint y: 299, endPoint x: 616, endPoint y: 304, distance: 68.8
click at [616, 304] on span at bounding box center [615, 300] width 14 height 14
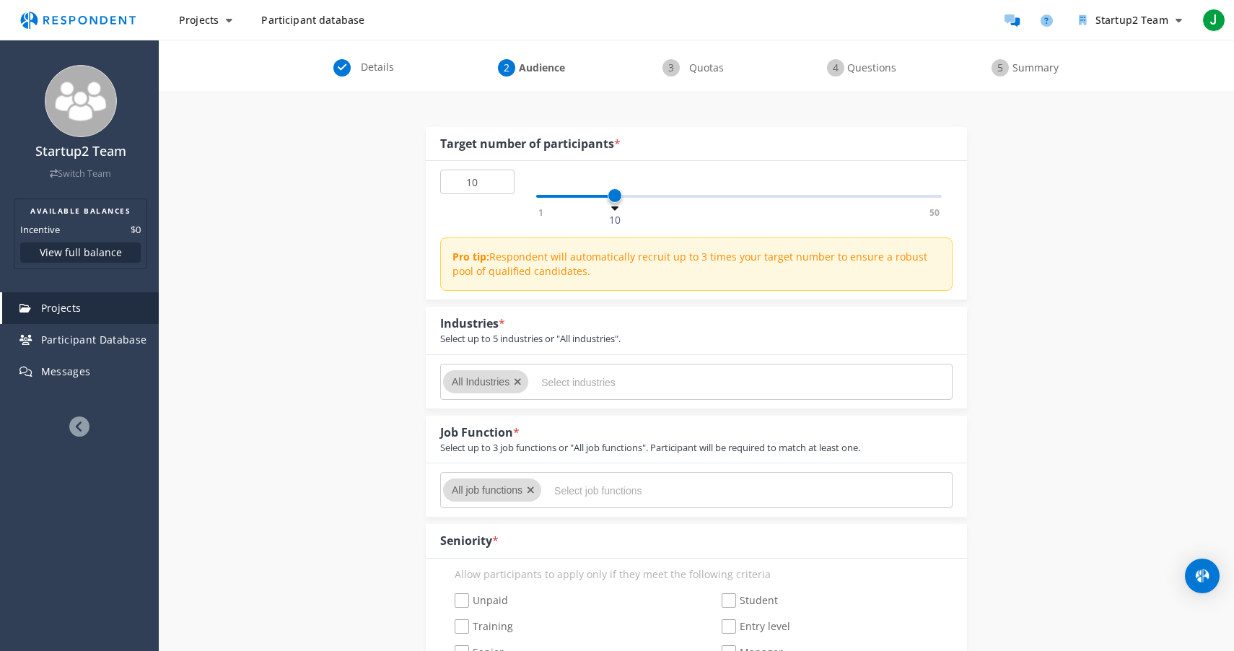
scroll to position [115, 0]
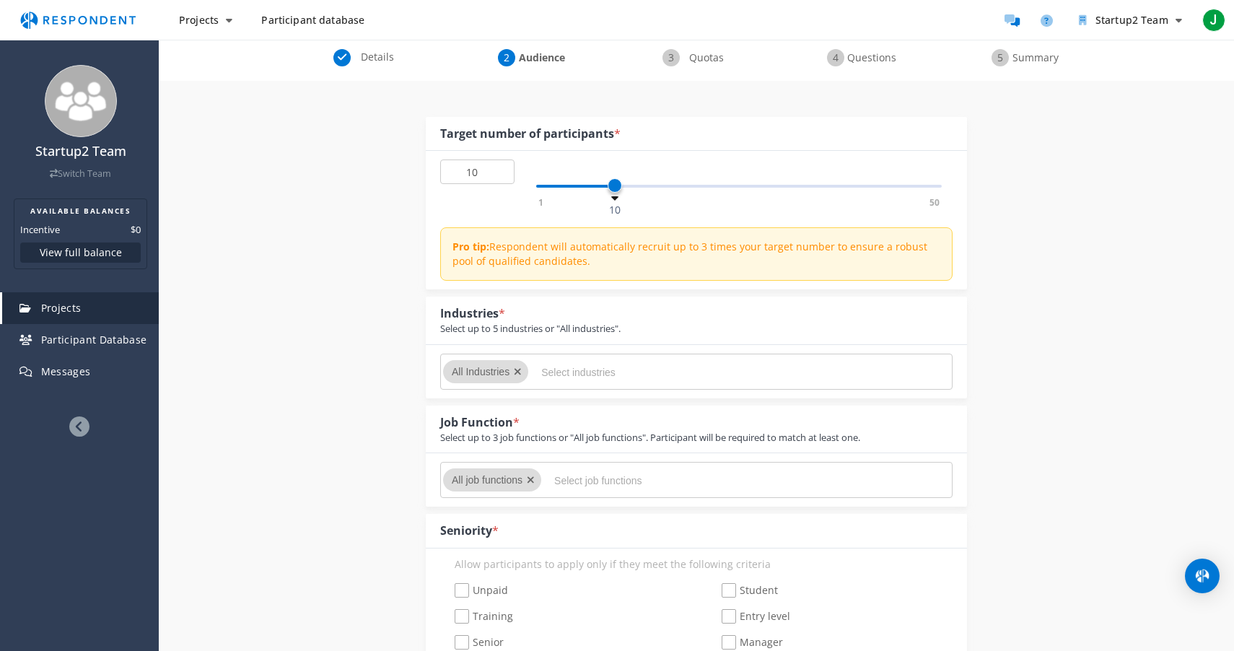
click at [507, 371] on span "All Industries" at bounding box center [481, 372] width 58 height 12
click at [517, 371] on icon "Remove All Industries" at bounding box center [518, 372] width 8 height 10
click at [531, 372] on md-chips-wrap "All Industries" at bounding box center [696, 372] width 512 height 36
click at [554, 376] on input "Select industries" at bounding box center [649, 372] width 217 height 25
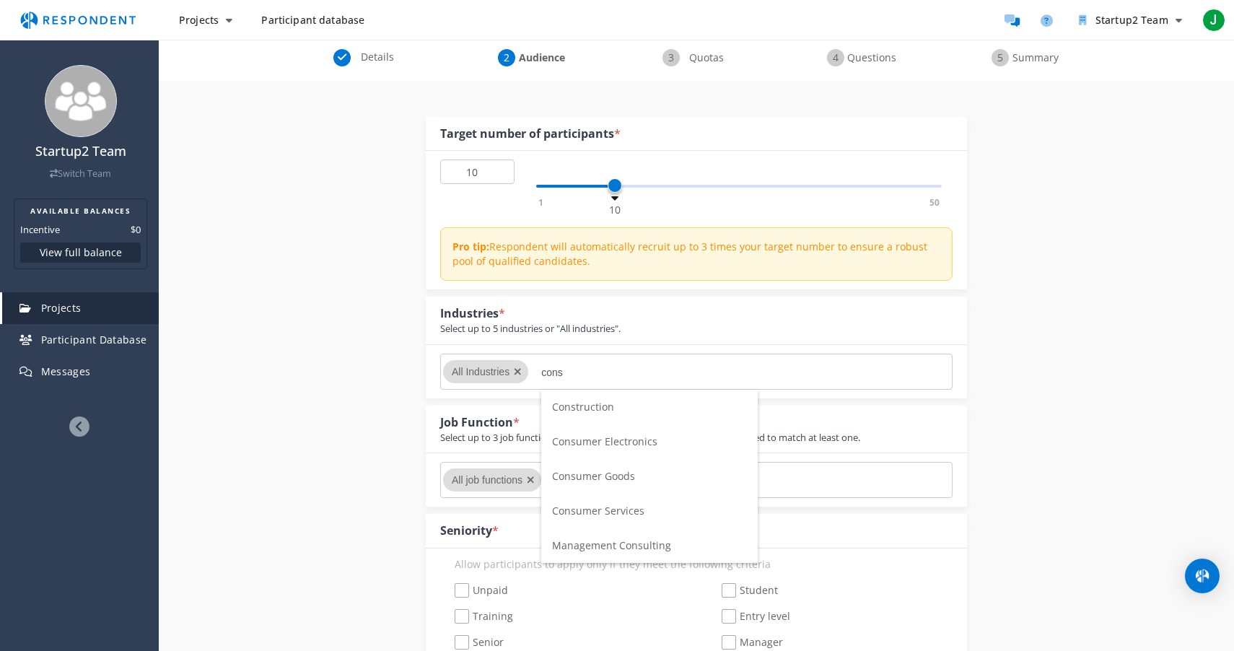
type input "cons"
click at [606, 401] on span "Construction" at bounding box center [583, 407] width 62 height 14
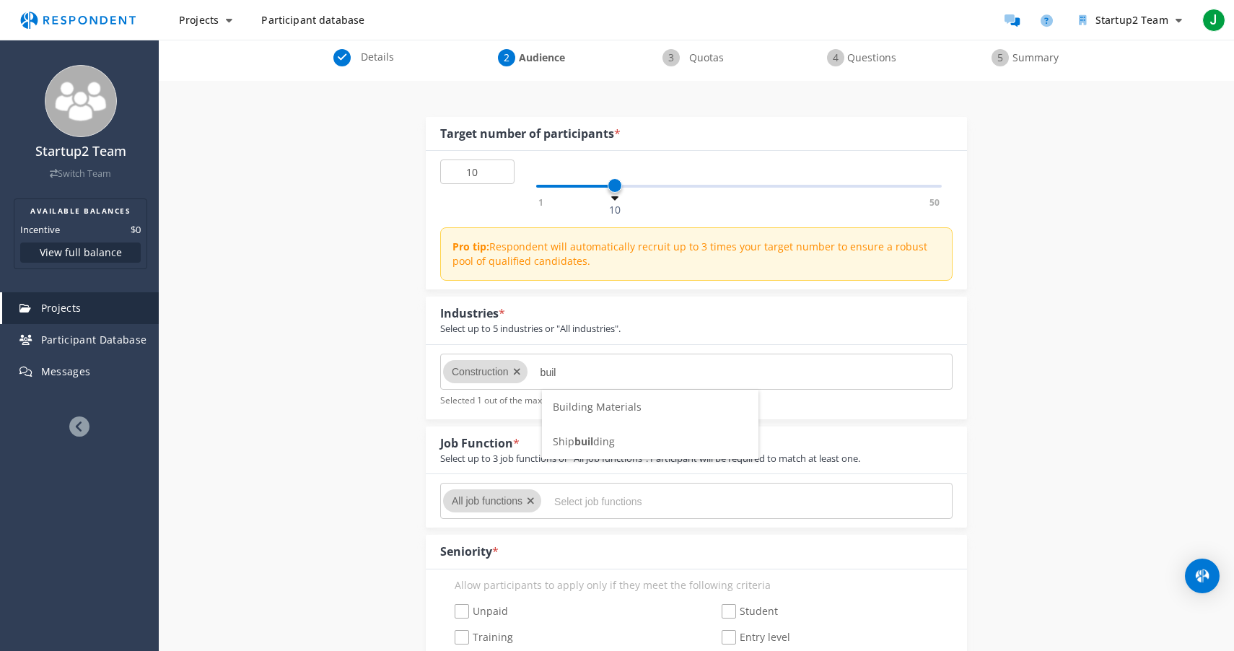
type input "buil"
click at [609, 406] on span "Building Materials" at bounding box center [597, 407] width 89 height 14
click at [572, 504] on input "Select job functions" at bounding box center [662, 501] width 217 height 25
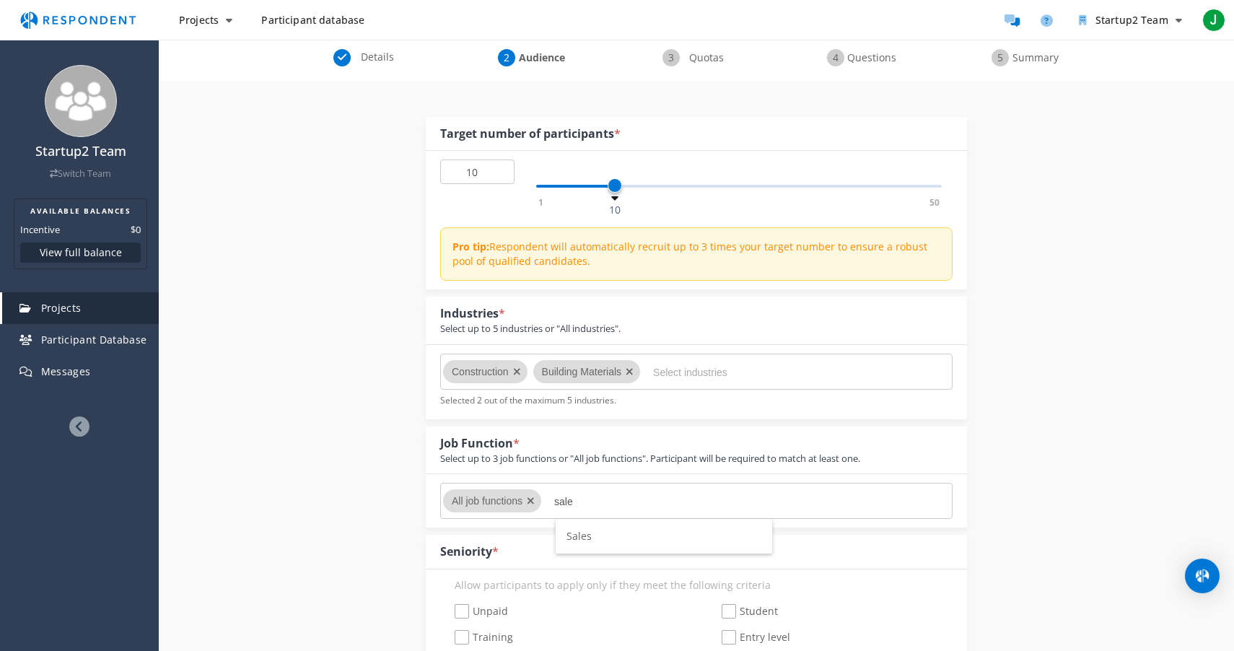
type input "sale"
click at [578, 538] on span "Sales" at bounding box center [579, 536] width 25 height 14
type input "dist"
click at [572, 531] on span "Distribution" at bounding box center [548, 536] width 58 height 14
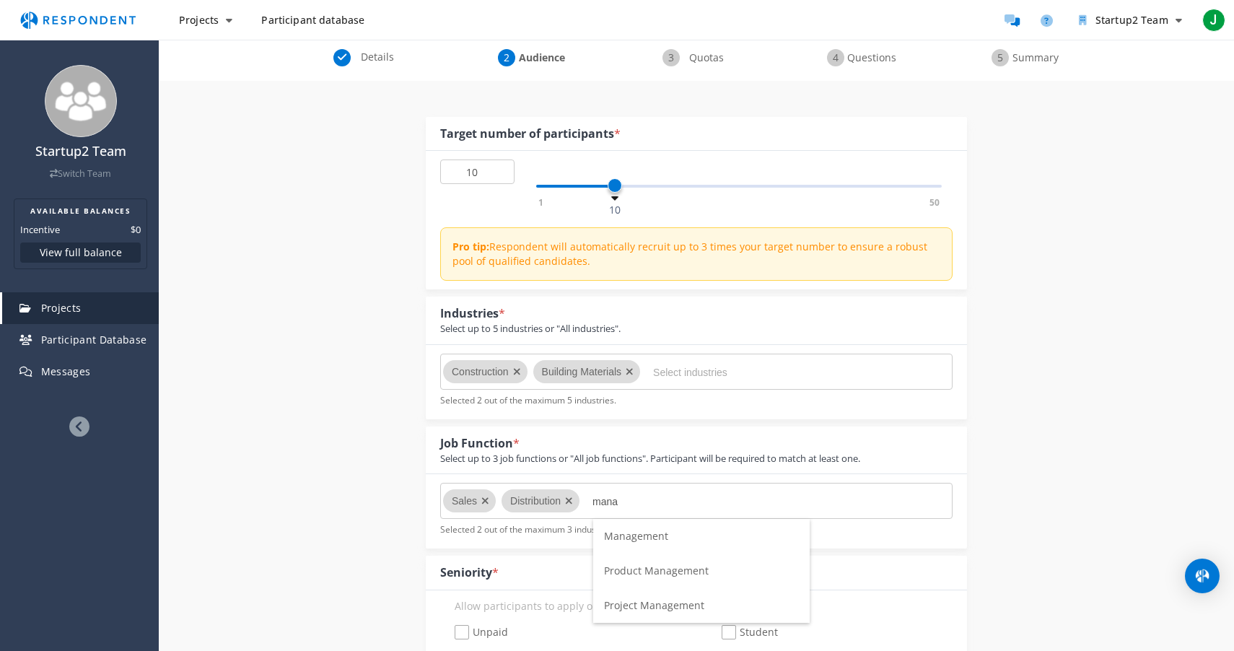
type input "mana"
click at [660, 536] on span "Management" at bounding box center [636, 536] width 64 height 14
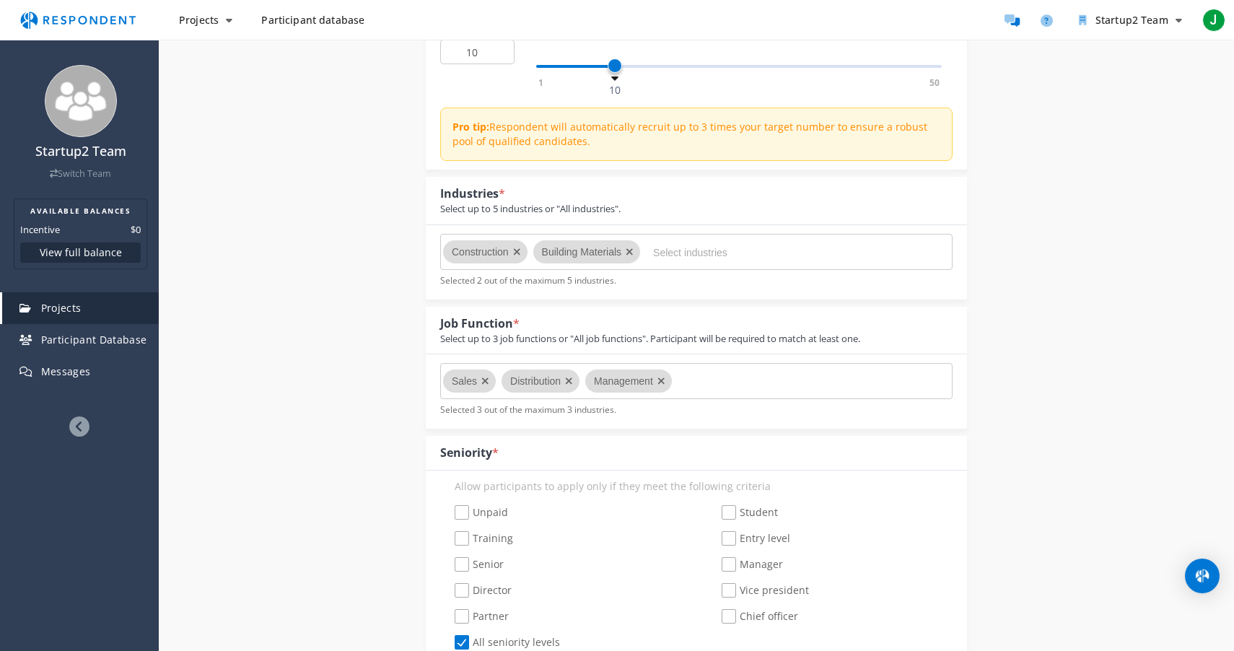
scroll to position [294, 0]
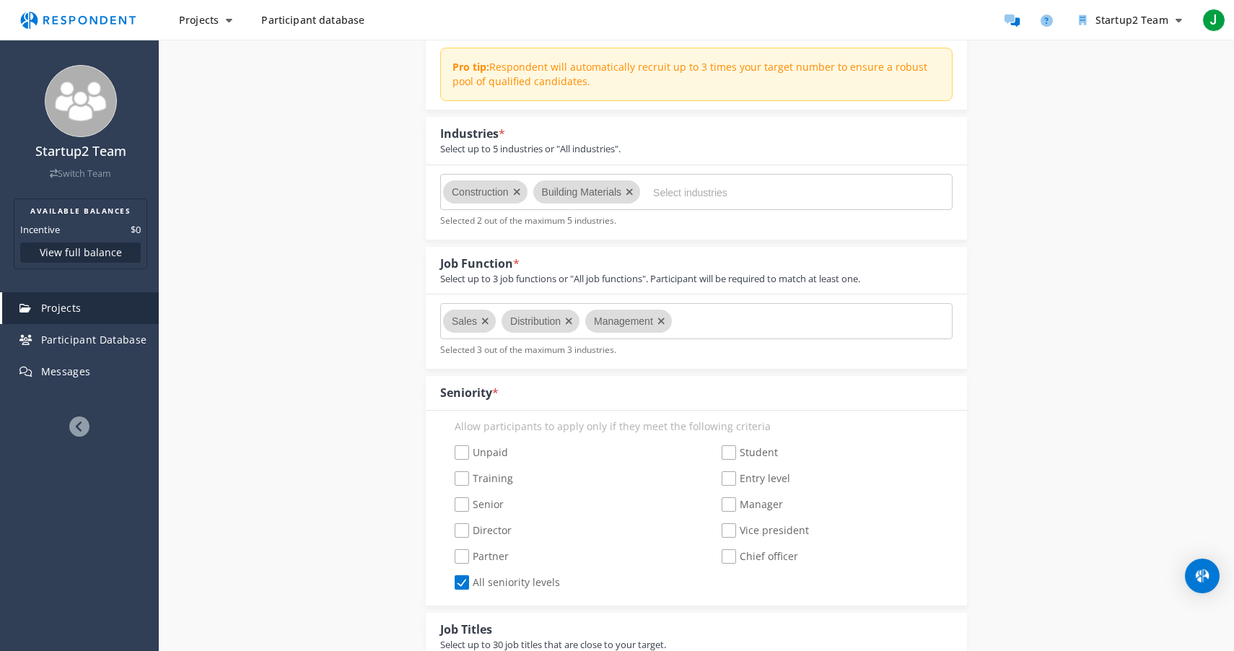
click at [761, 323] on md-chips-wrap "Sales Distribution Management" at bounding box center [696, 321] width 512 height 36
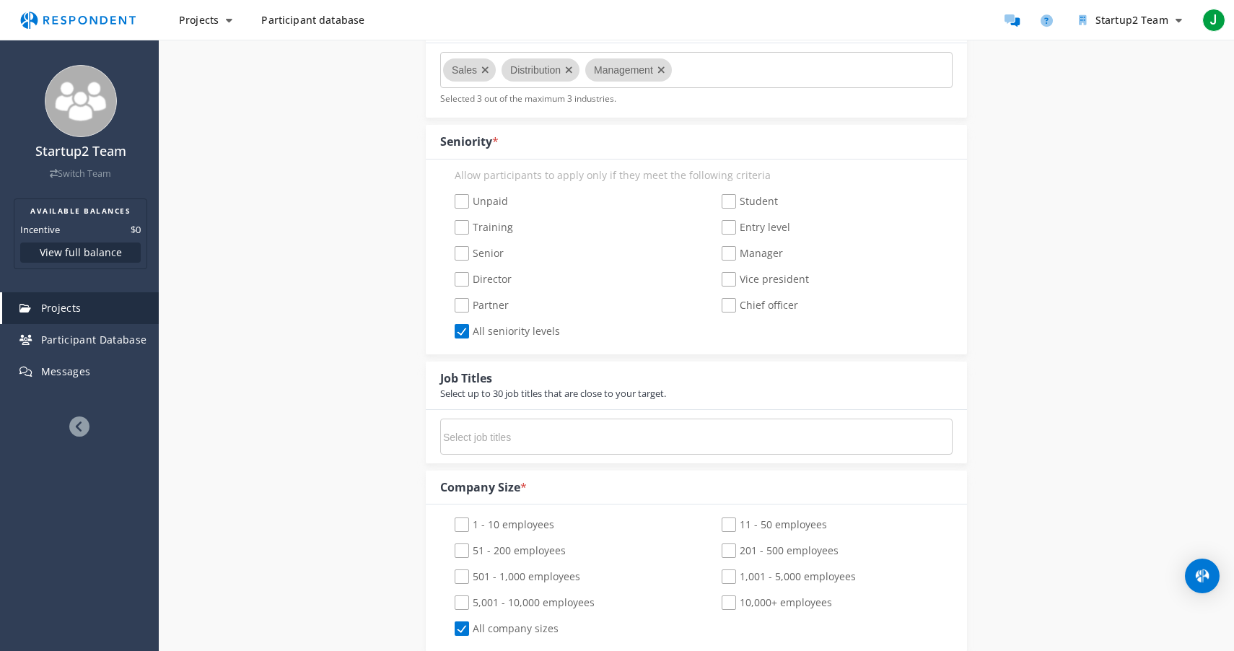
scroll to position [577, 0]
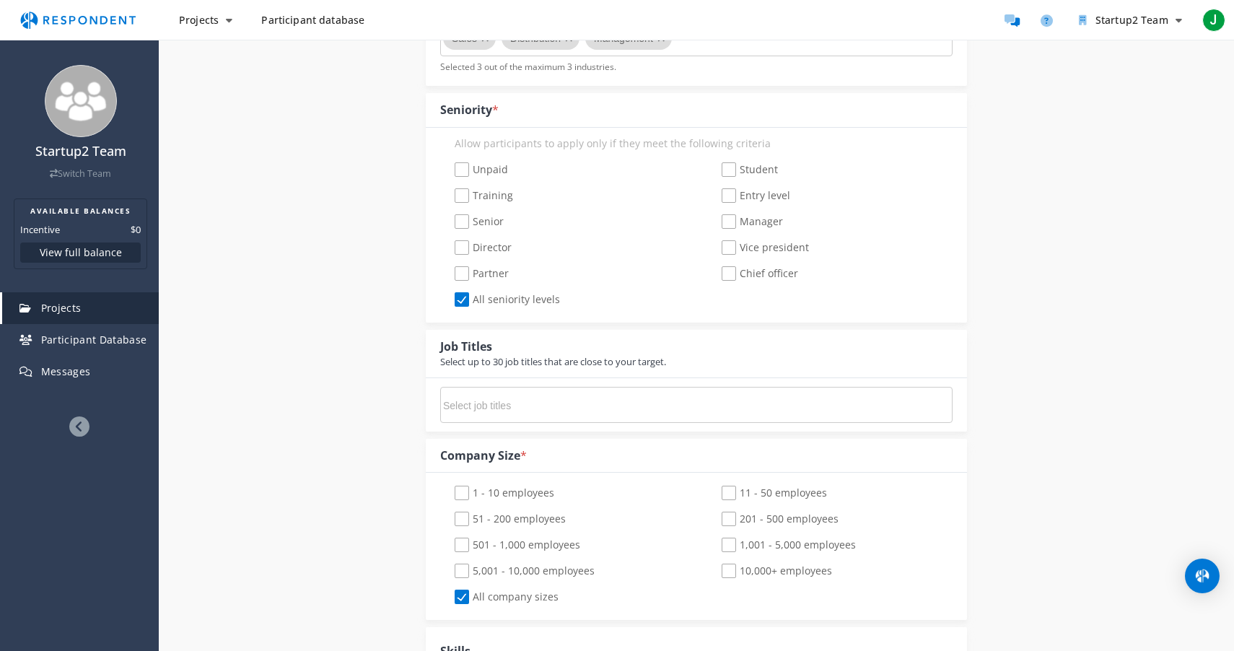
click at [510, 412] on input "Select job titles" at bounding box center [551, 405] width 217 height 25
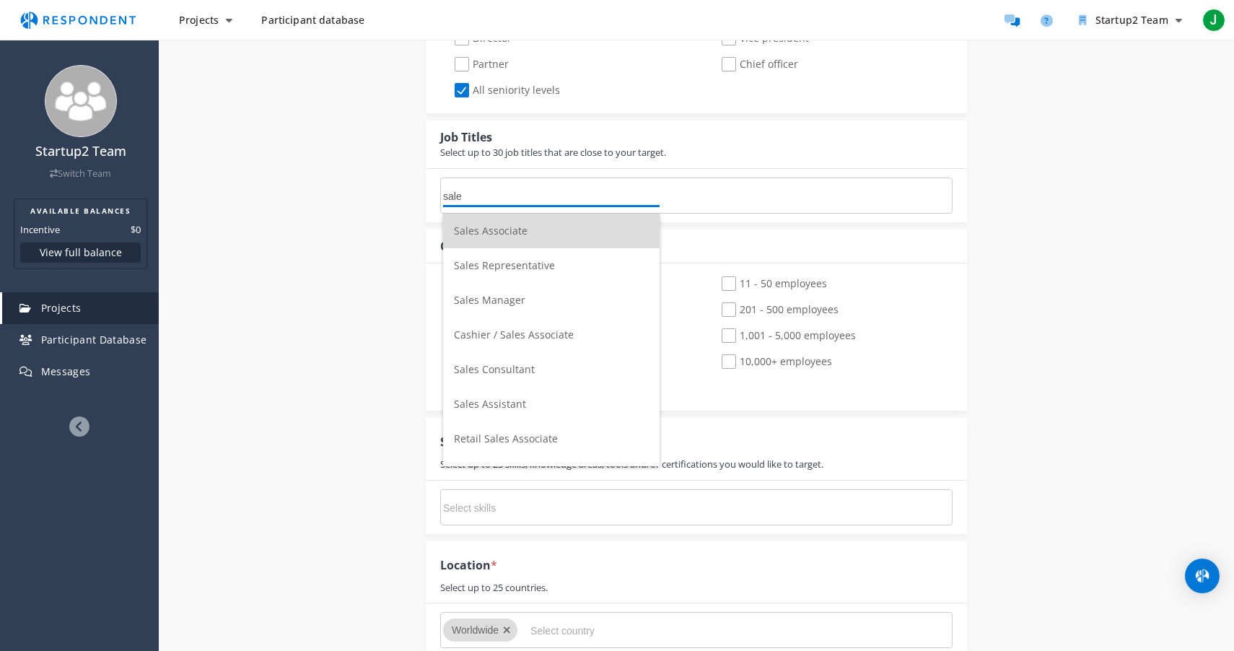
scroll to position [0, 0]
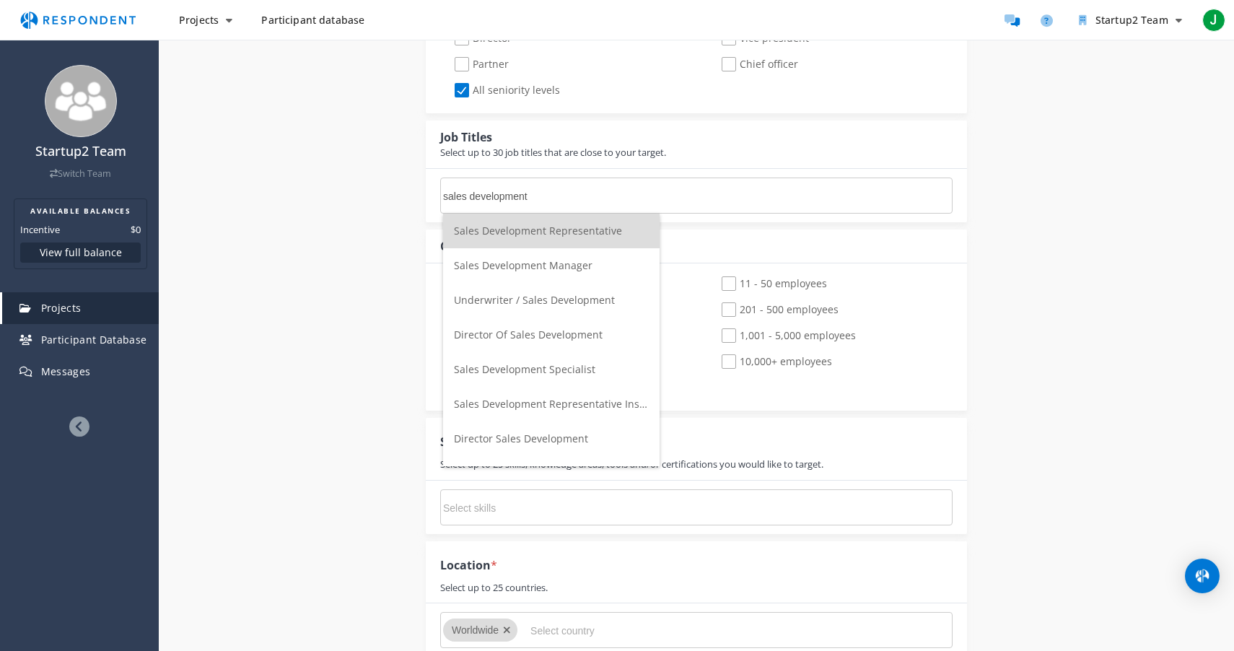
type input "sales development"
click at [538, 230] on span "Sales Development Representative" at bounding box center [538, 231] width 168 height 14
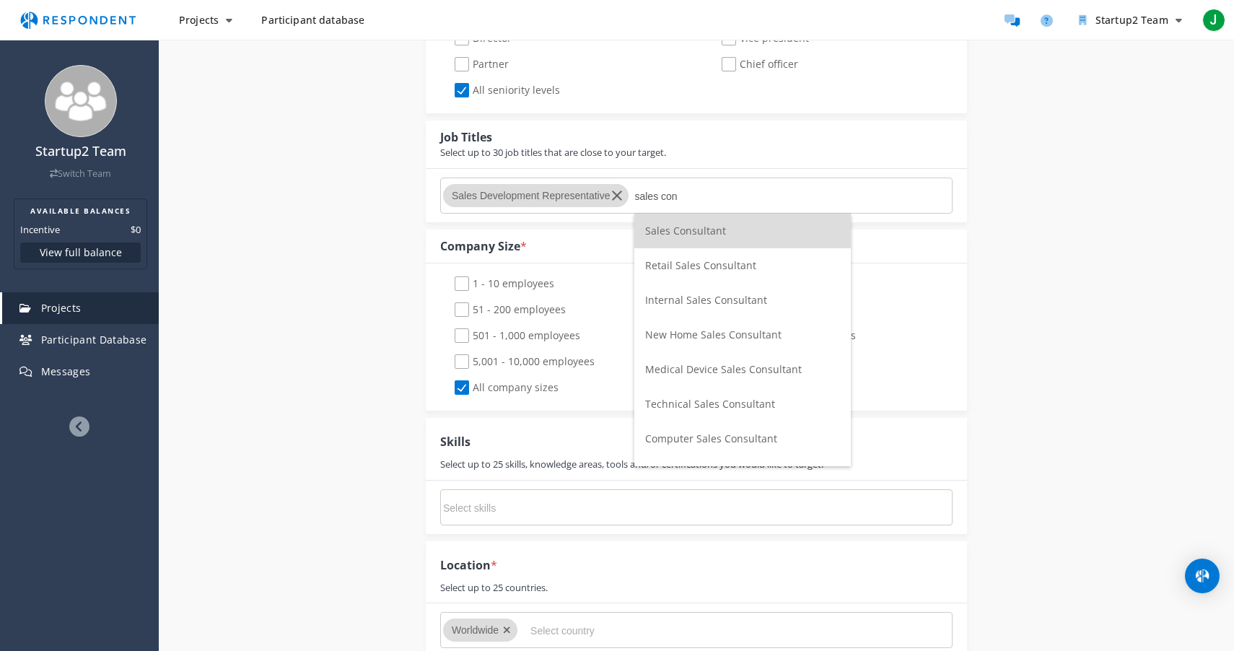
type input "sales con"
click at [720, 231] on span "Sales Consultant" at bounding box center [685, 231] width 81 height 14
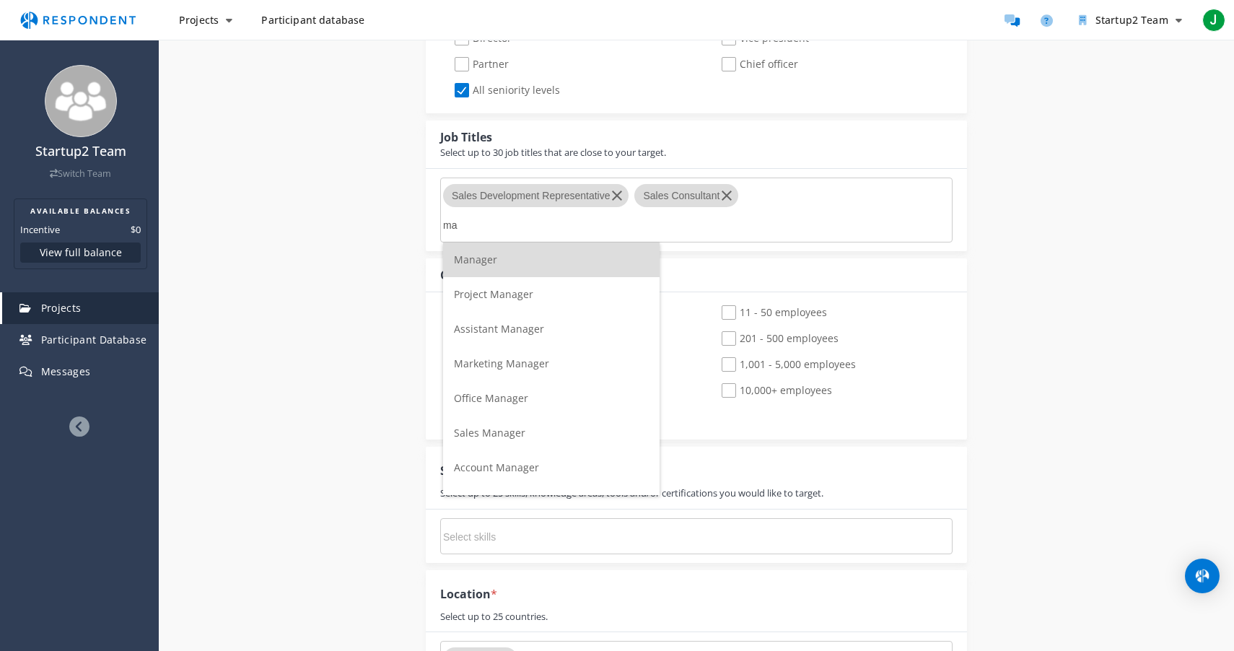
type input "m"
type input "sales"
click at [512, 264] on span "Sales Associate" at bounding box center [491, 260] width 74 height 14
type input "sales"
click at [528, 264] on span "Sales Representative" at bounding box center [504, 260] width 101 height 14
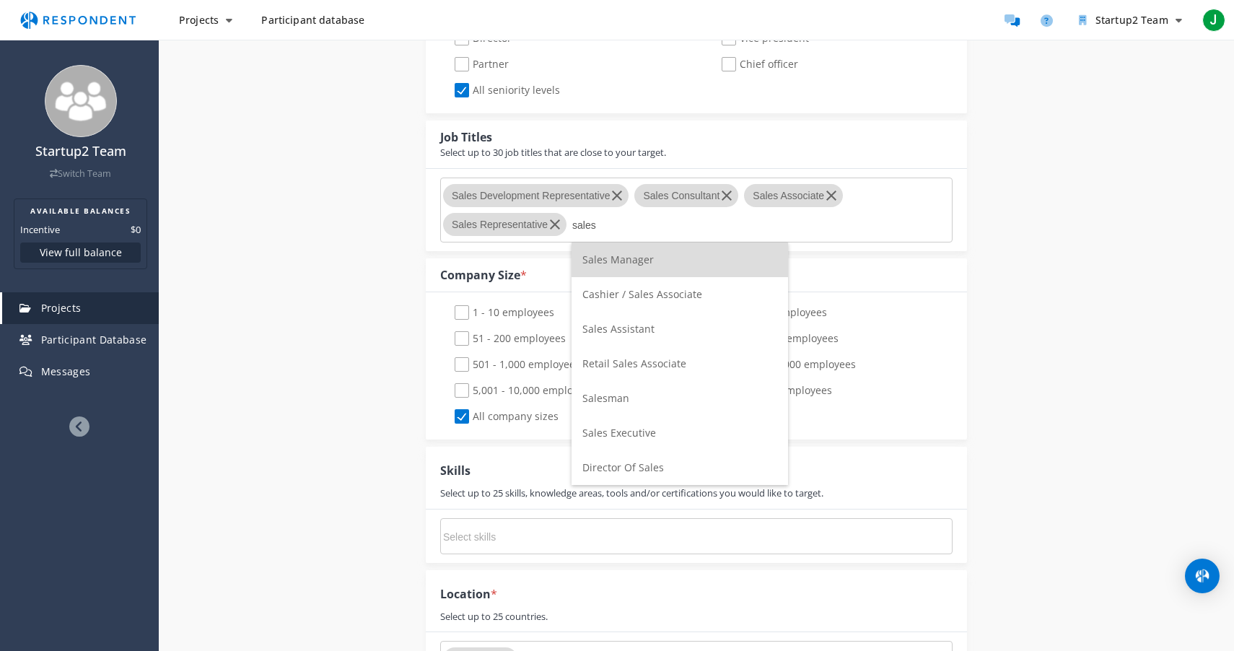
type input "sales"
click at [642, 258] on span "Sales Manager" at bounding box center [617, 260] width 71 height 14
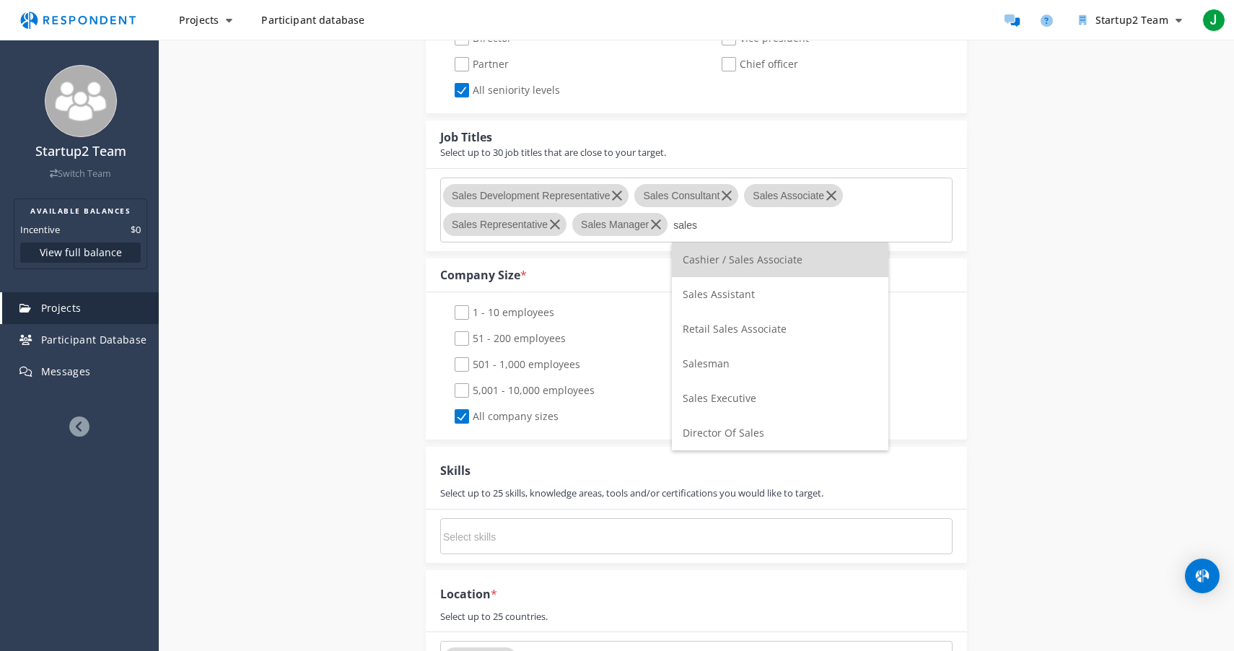
type input "sales"
click at [732, 360] on li "Salesman" at bounding box center [780, 363] width 217 height 35
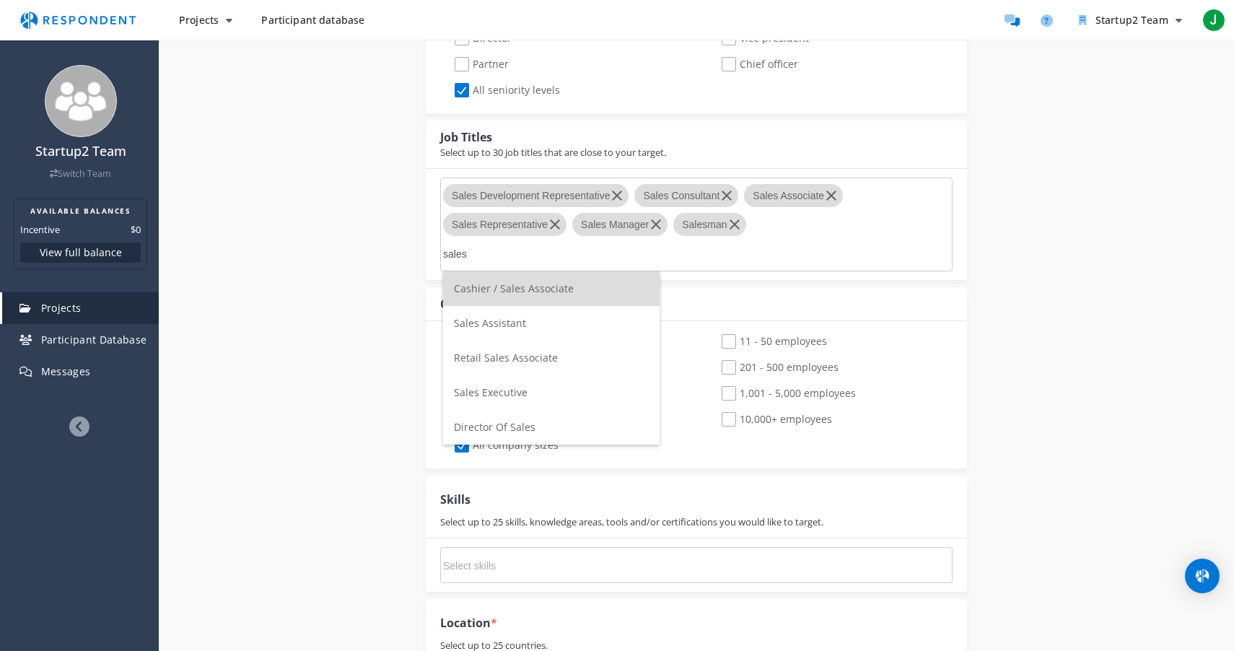
type input "sales"
click at [513, 391] on span "Sales Executive" at bounding box center [491, 392] width 74 height 14
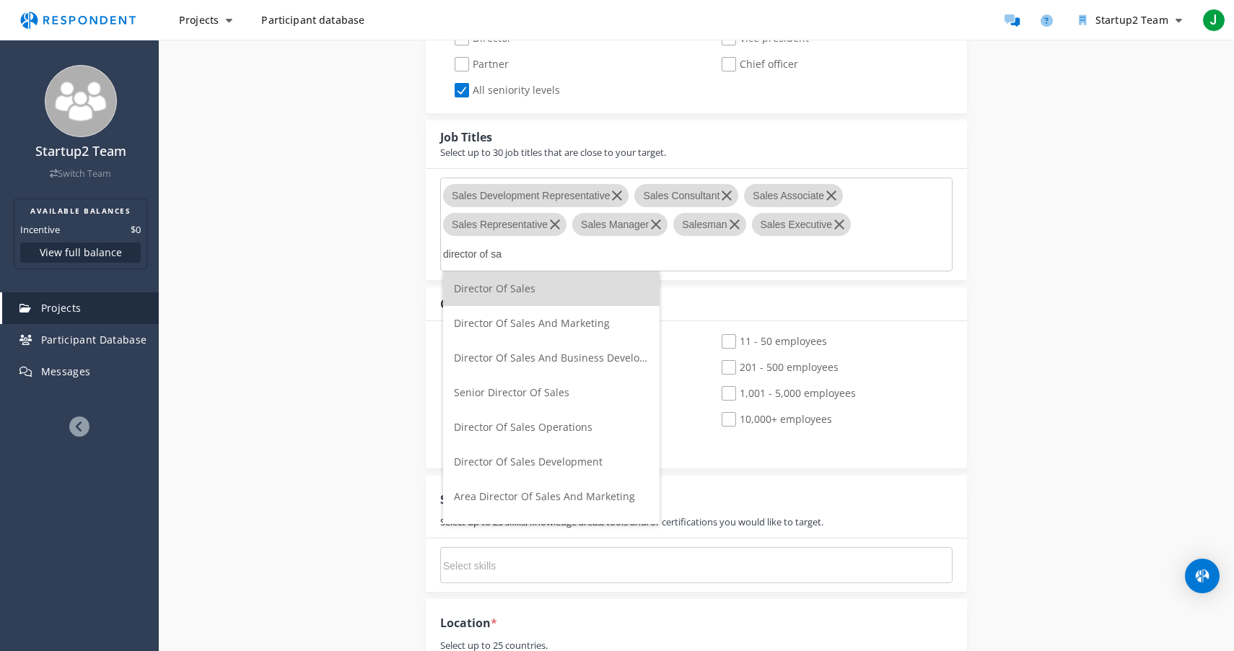
type input "director of sa"
click at [531, 291] on span "Director Of Sales" at bounding box center [495, 288] width 82 height 14
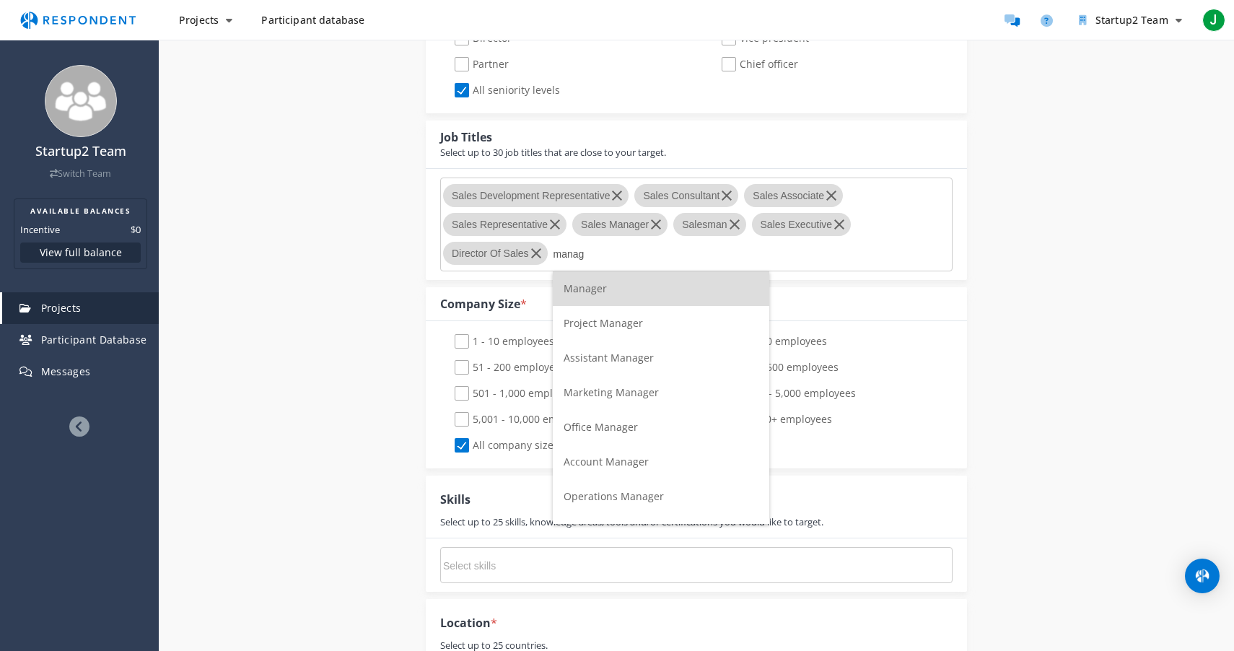
type input "manag"
click at [616, 296] on li "Manager" at bounding box center [661, 288] width 217 height 35
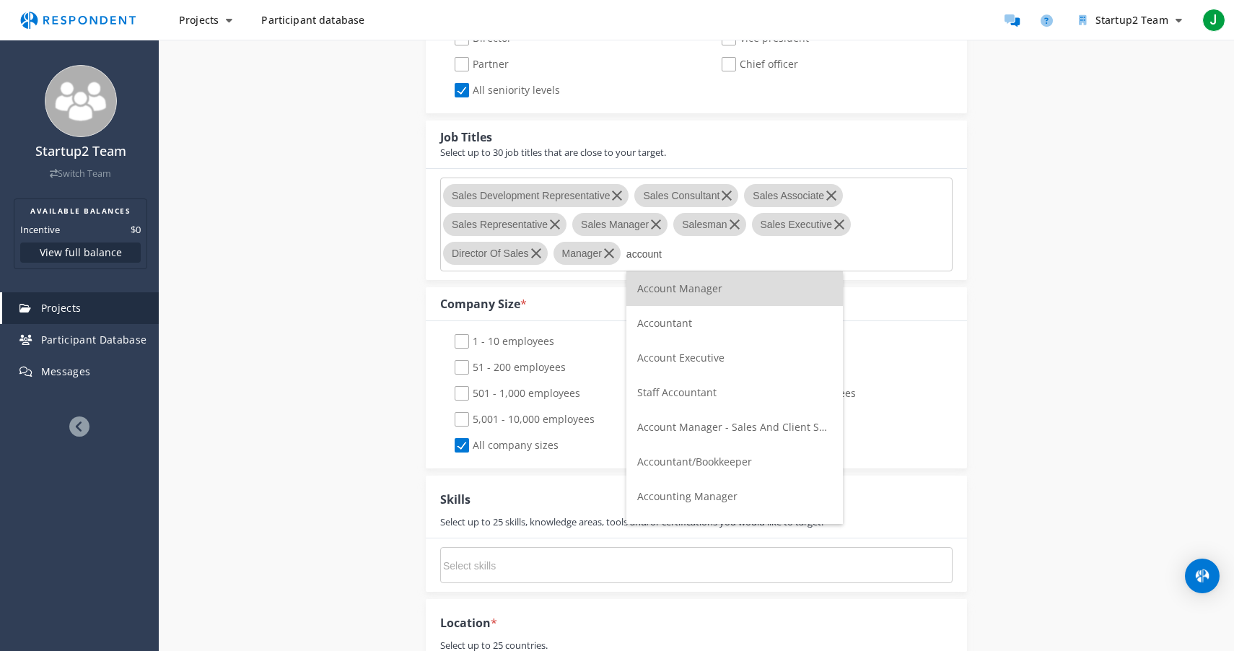
type input "account"
click at [670, 296] on li "Account Manager" at bounding box center [734, 288] width 217 height 35
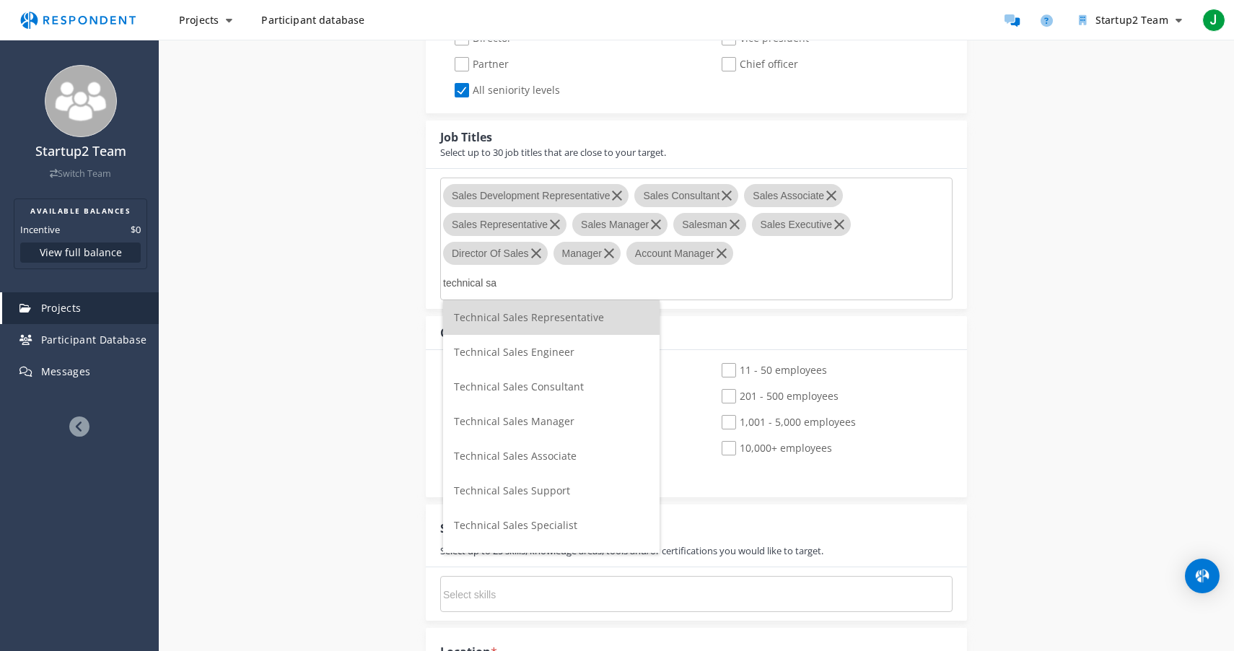
type input "technical sa"
click at [546, 317] on span "Technical Sales Representative" at bounding box center [529, 317] width 150 height 14
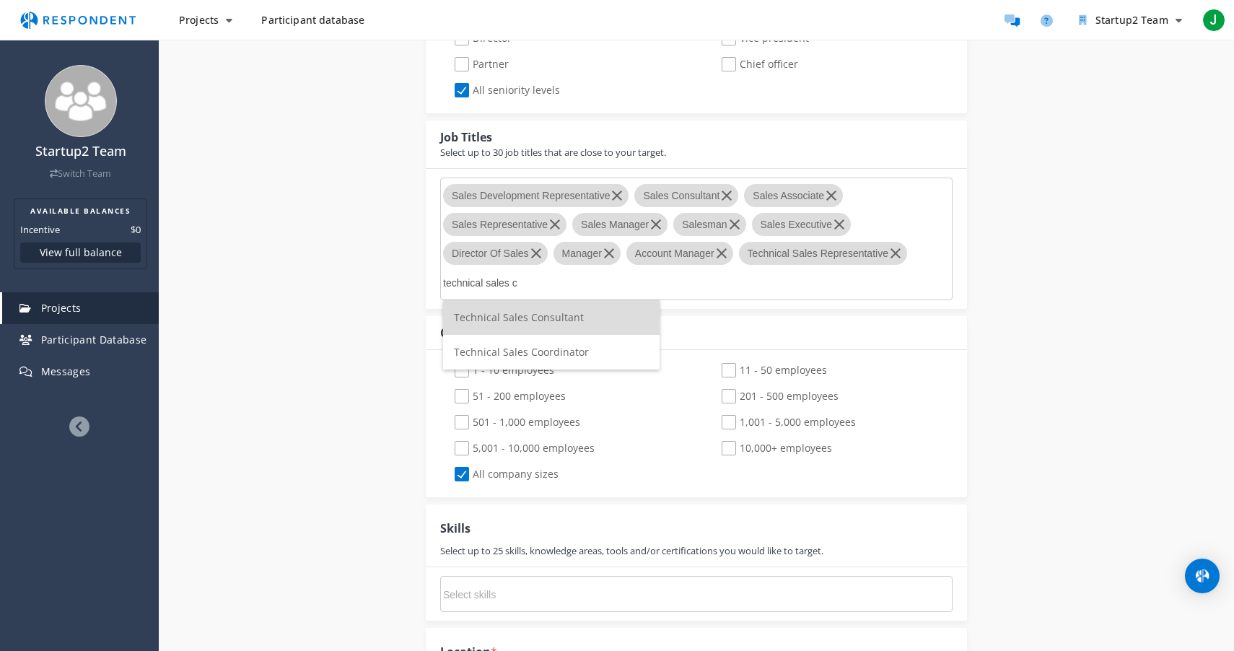
type input "technical sales c"
click at [564, 317] on span "Technical Sales Consultant" at bounding box center [519, 317] width 130 height 14
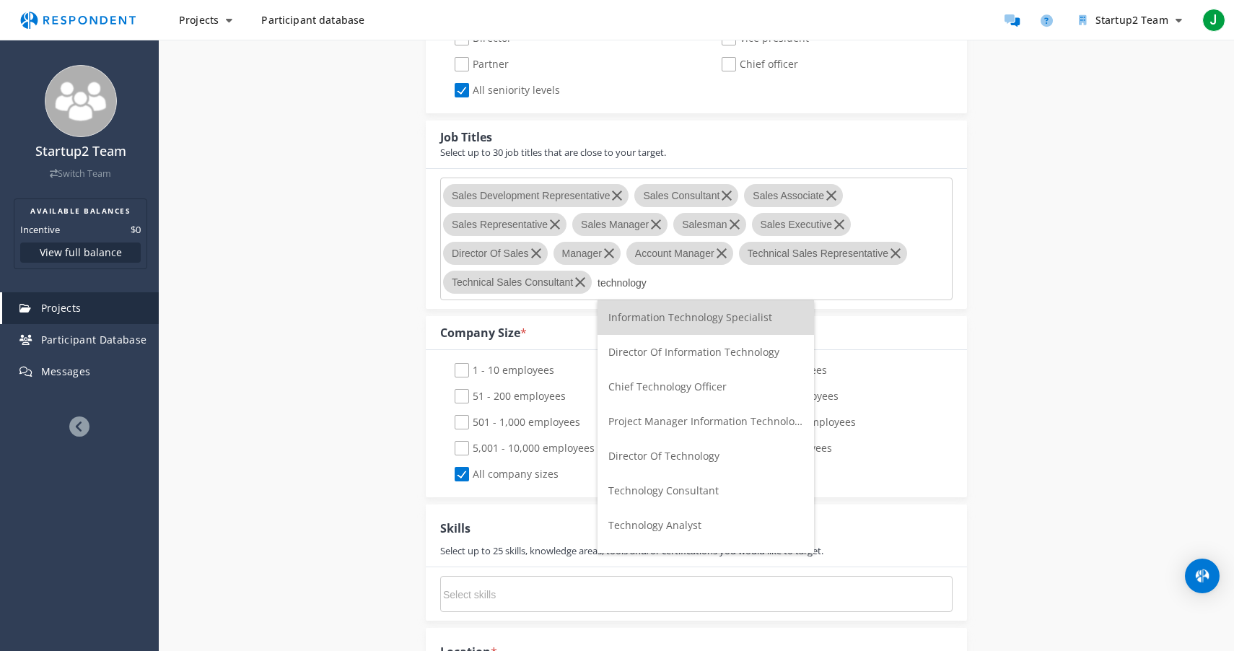
type input "technology"
click at [686, 315] on span "Information Technology Specialist" at bounding box center [690, 317] width 164 height 14
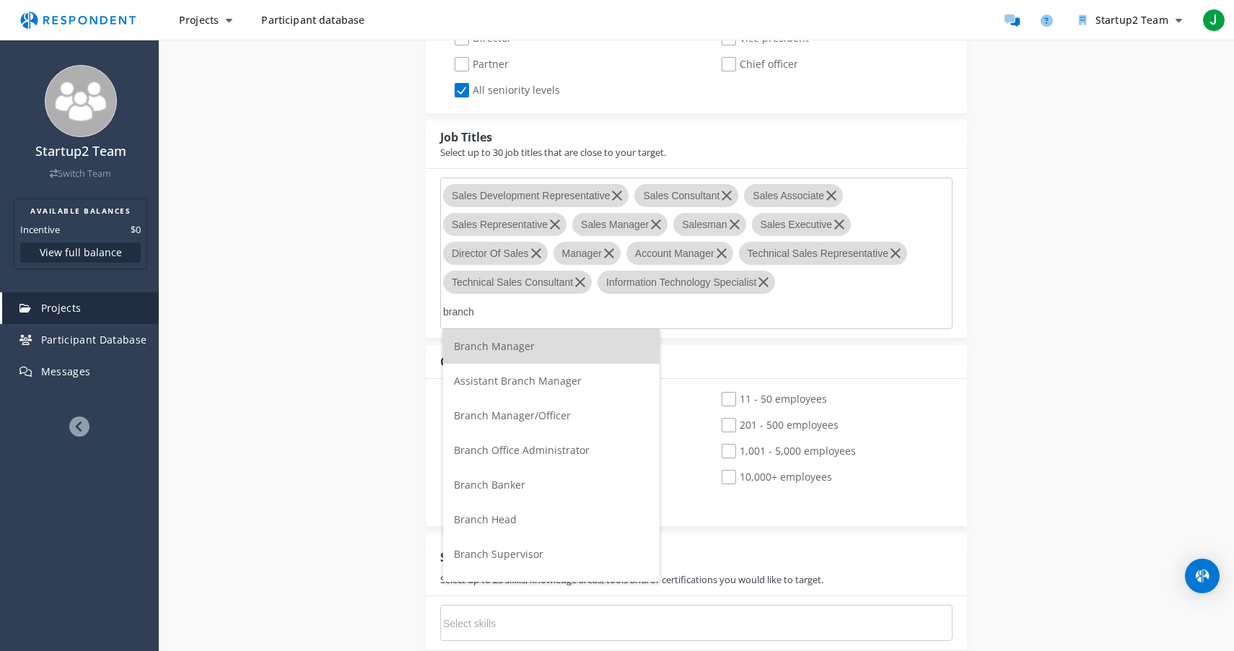
type input "branch"
click at [535, 350] on li "Branch Manager" at bounding box center [551, 346] width 217 height 35
type input "branch"
click at [528, 352] on span "Assistant Branch Manager" at bounding box center [518, 346] width 128 height 14
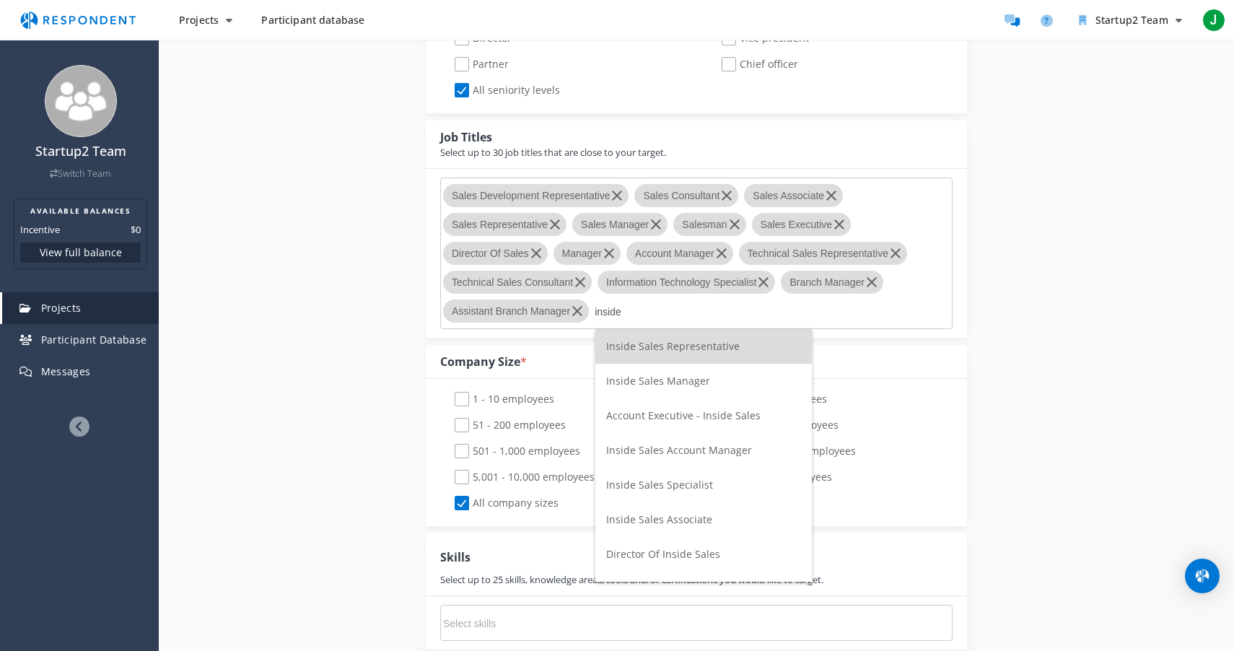
type input "inside"
click at [663, 343] on span "Inside Sales Representative" at bounding box center [673, 346] width 134 height 14
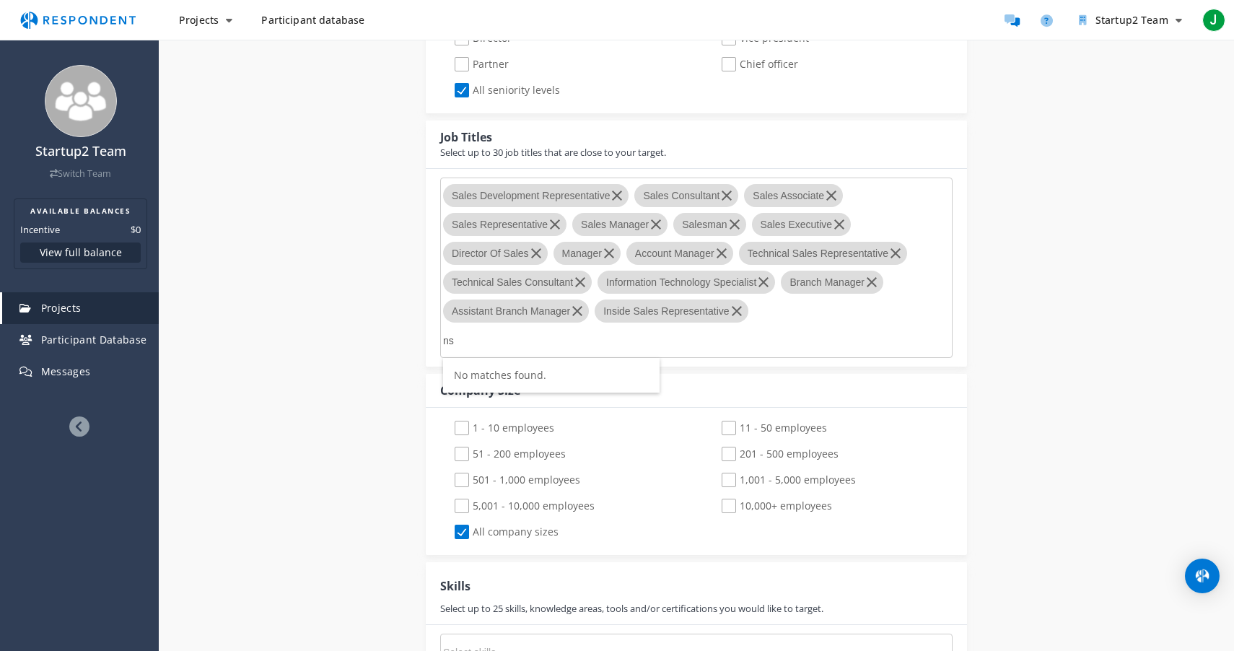
type input "n"
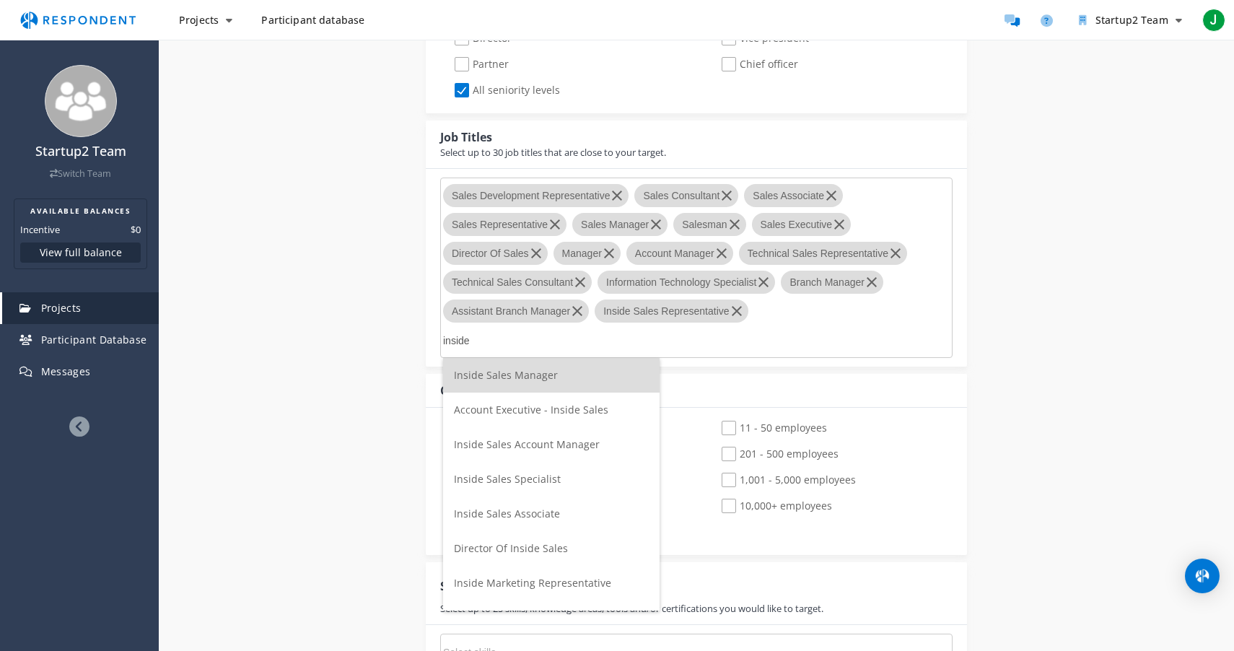
type input "inside"
click at [543, 404] on span "Account Executive - Inside Sales" at bounding box center [531, 410] width 154 height 14
type input "outside"
click at [546, 372] on span "Outside Sales Representative" at bounding box center [525, 375] width 142 height 14
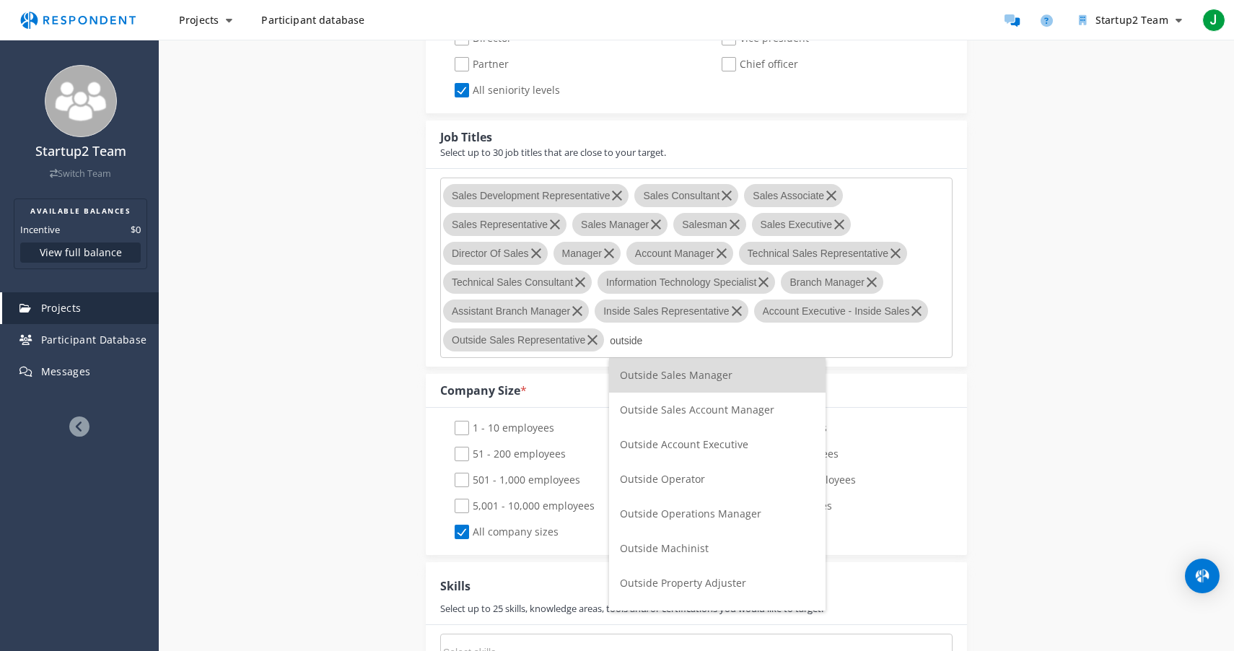
type input "outside"
click at [689, 380] on span "Outside Sales Manager" at bounding box center [676, 375] width 113 height 14
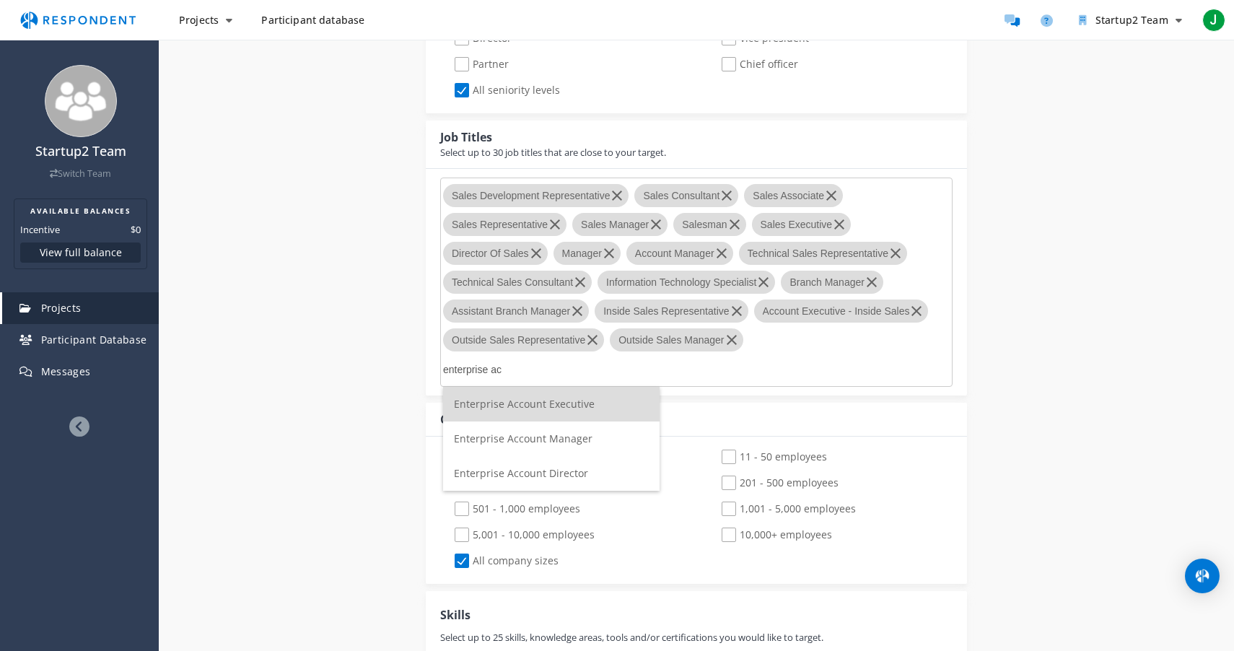
type input "enterprise ac"
click at [562, 440] on span "Enterprise Account Manager" at bounding box center [523, 439] width 139 height 14
type input "enterprise acc"
click at [568, 402] on span "Enterprise Account Executive" at bounding box center [524, 404] width 141 height 14
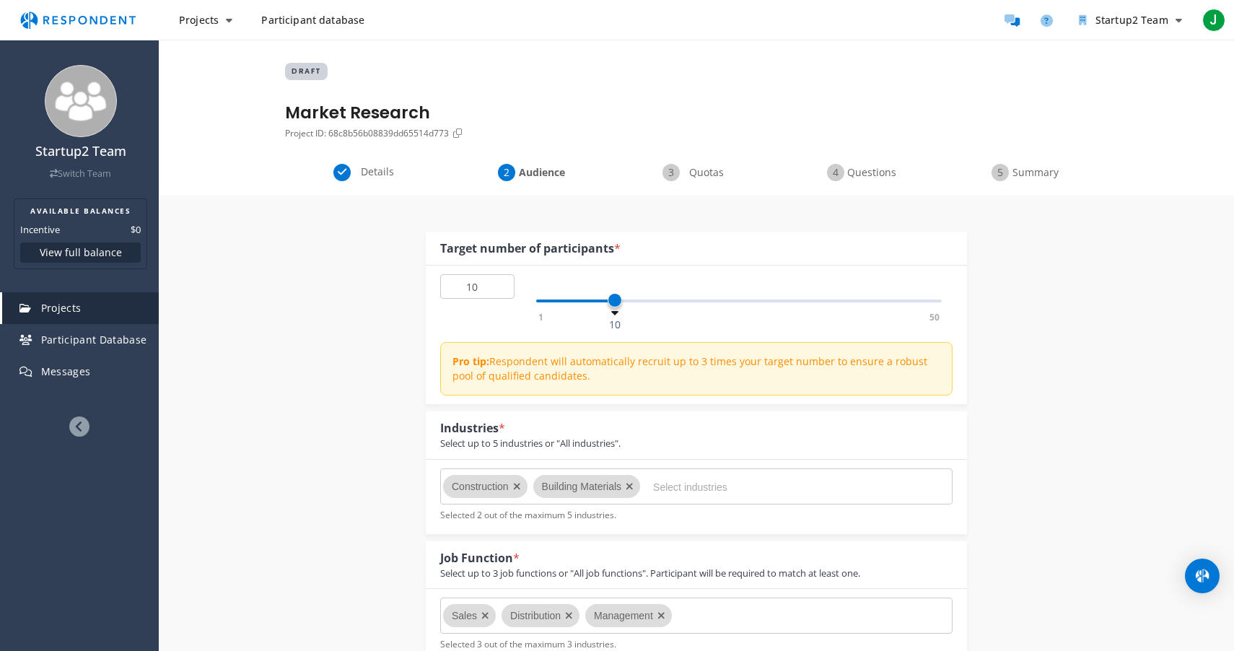
scroll to position [787, 0]
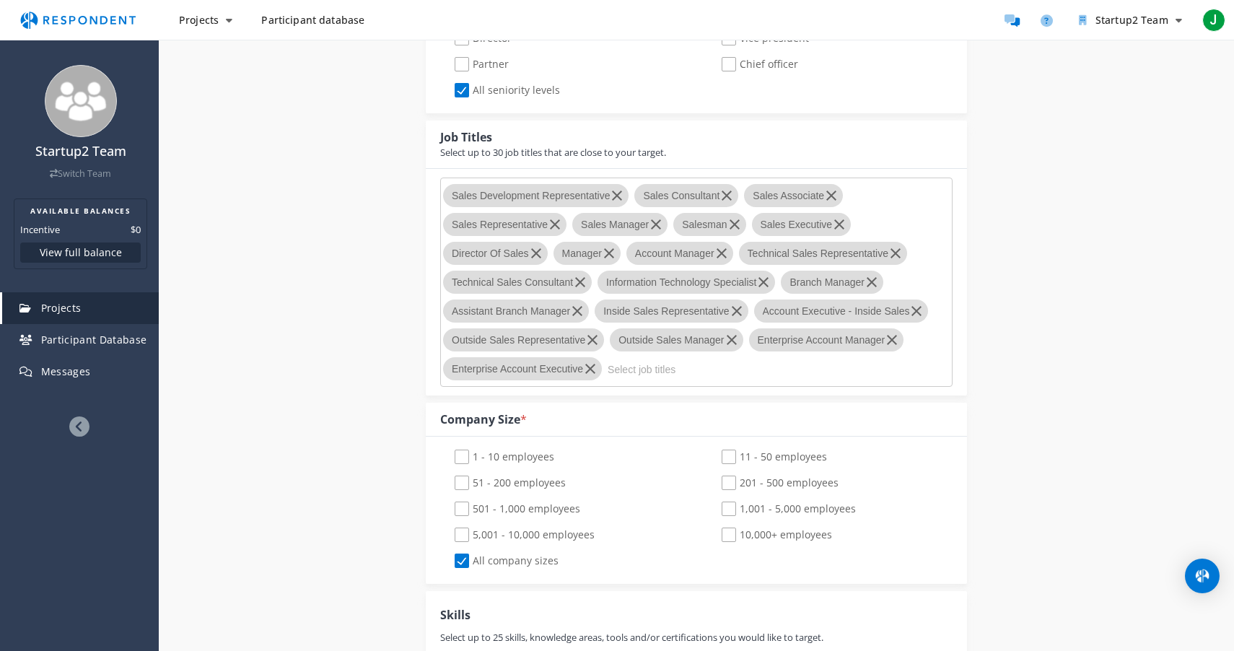
type input "t"
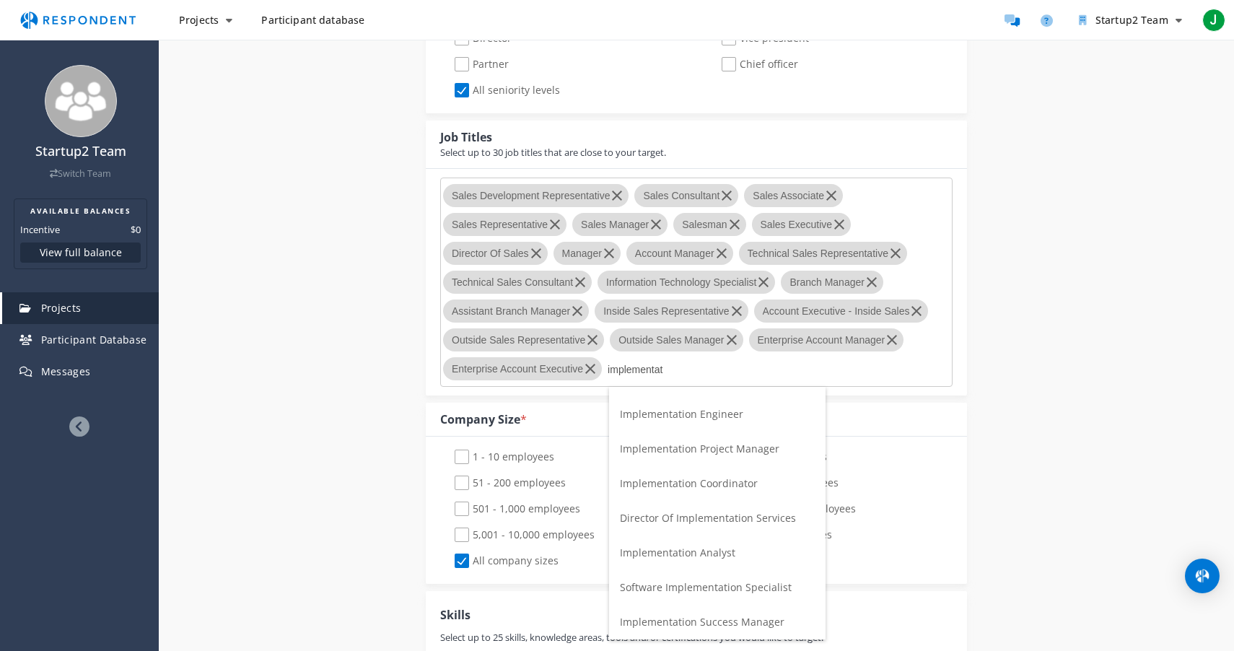
scroll to position [91, 0]
type input "implementat"
click at [706, 588] on span "Software Implementation Specialist" at bounding box center [706, 590] width 172 height 14
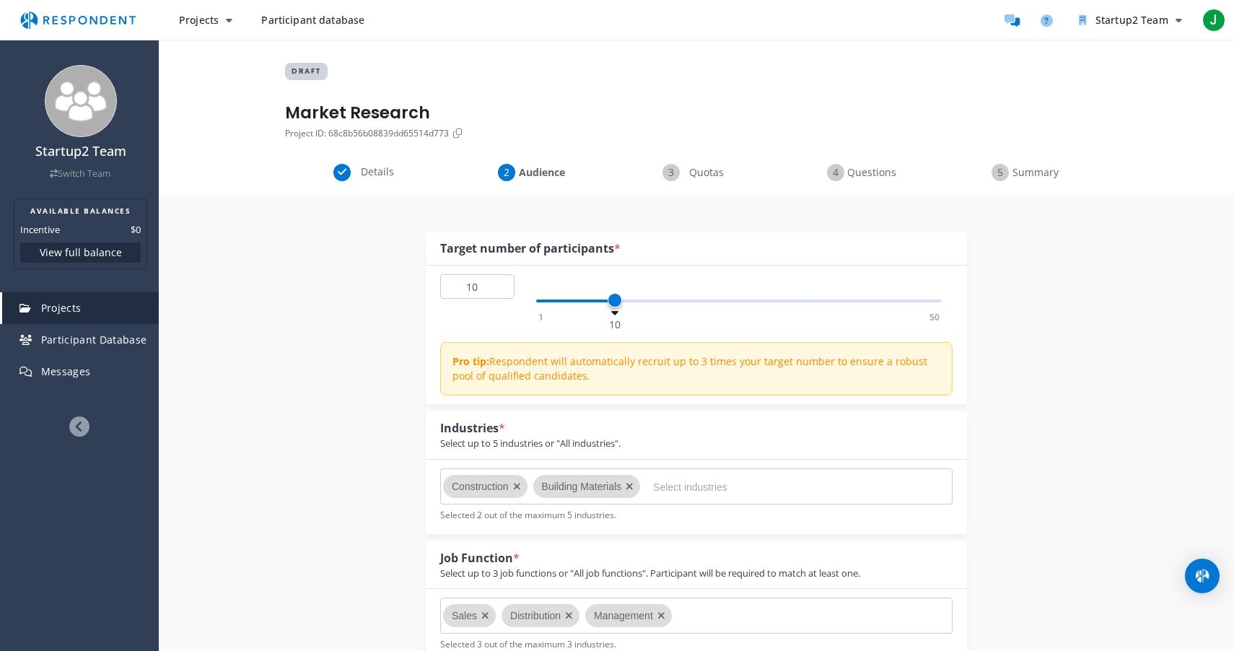
scroll to position [787, 0]
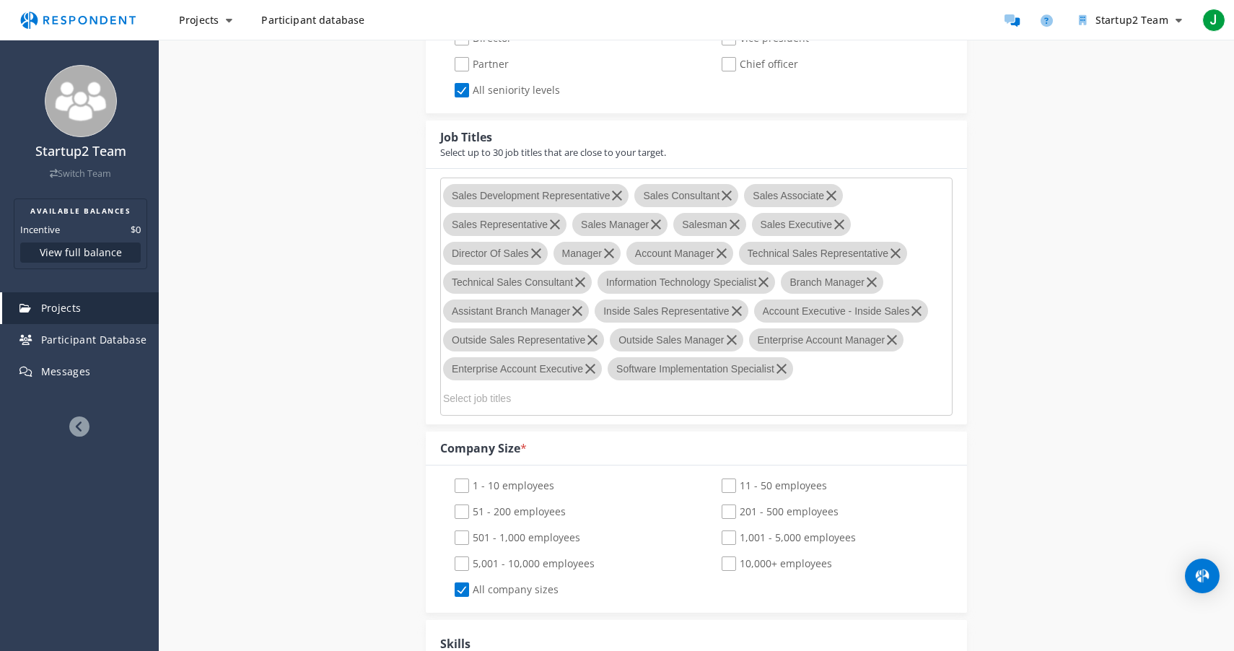
click at [759, 401] on md-chips-wrap "Sales Development Representative Sales Consultant Sales Associate Sales Represe…" at bounding box center [696, 297] width 512 height 238
click at [753, 403] on md-chips-wrap "Sales Development Representative Sales Consultant Sales Associate Sales Represe…" at bounding box center [696, 297] width 512 height 238
click at [551, 393] on input "Select job titles" at bounding box center [551, 398] width 217 height 25
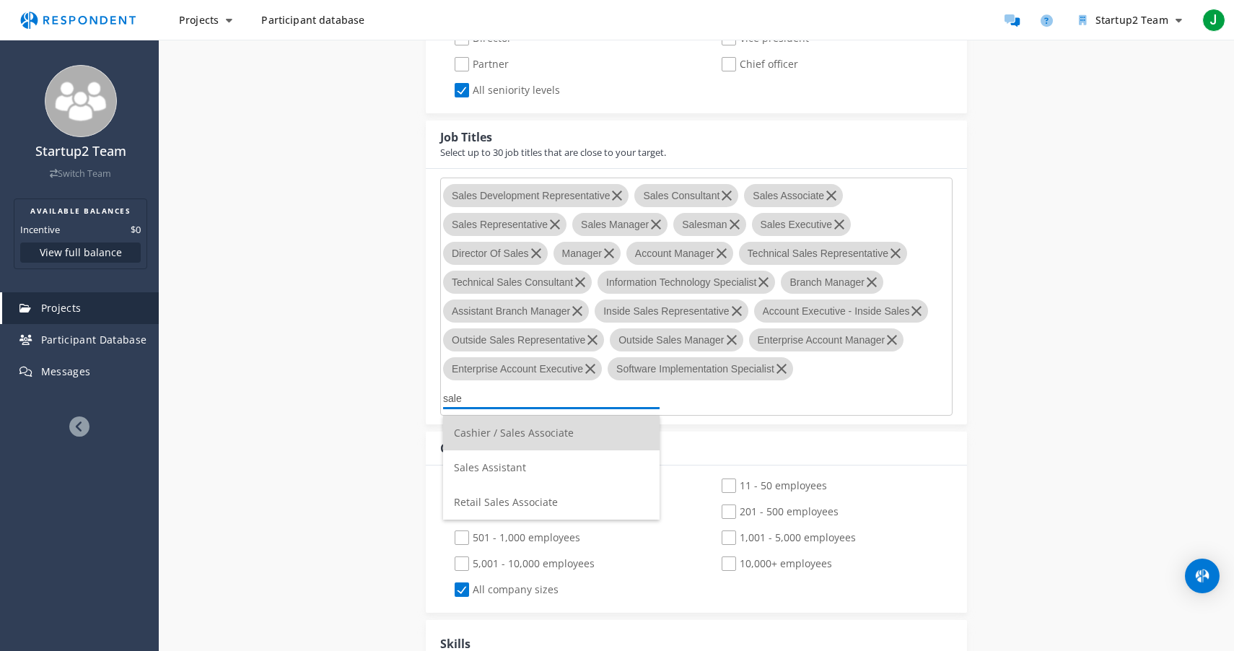
scroll to position [0, 0]
type input "sales eff"
click at [377, 399] on div "Internal Project Name * Market Research This is visible only to your organizati…" at bounding box center [696, 424] width 844 height 2030
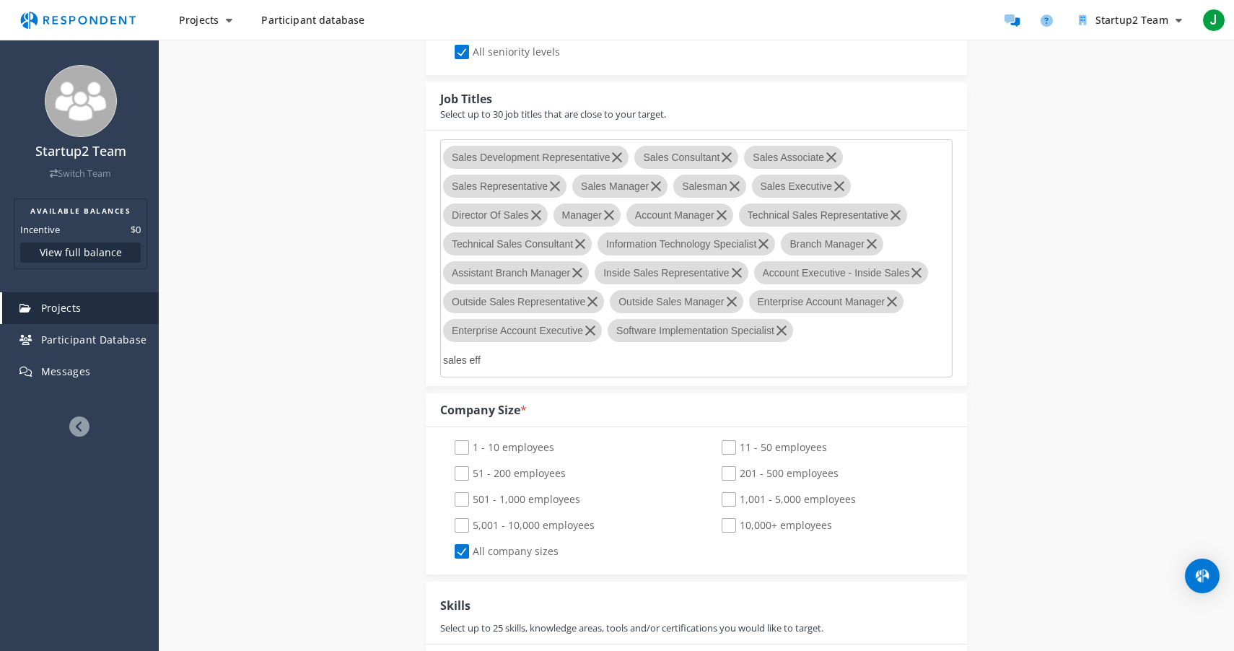
scroll to position [824, 0]
click at [543, 358] on input "sales eff" at bounding box center [551, 361] width 217 height 25
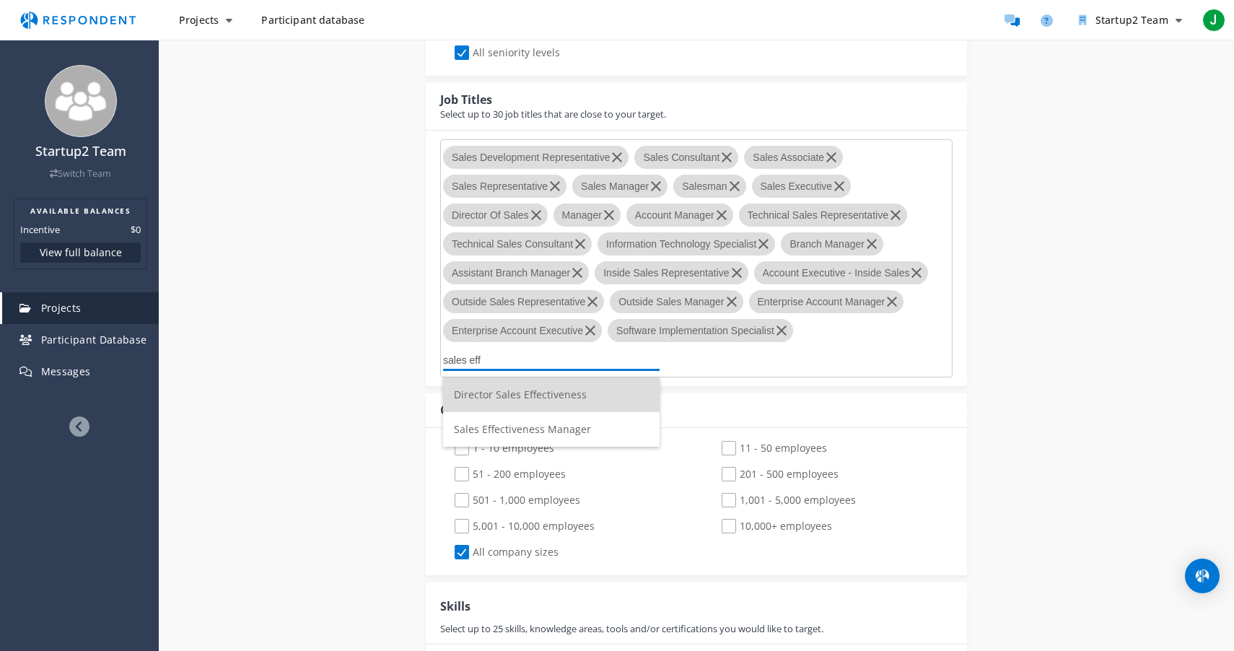
scroll to position [0, 0]
click at [512, 430] on span "Sales Effectiveness Manager" at bounding box center [522, 429] width 137 height 14
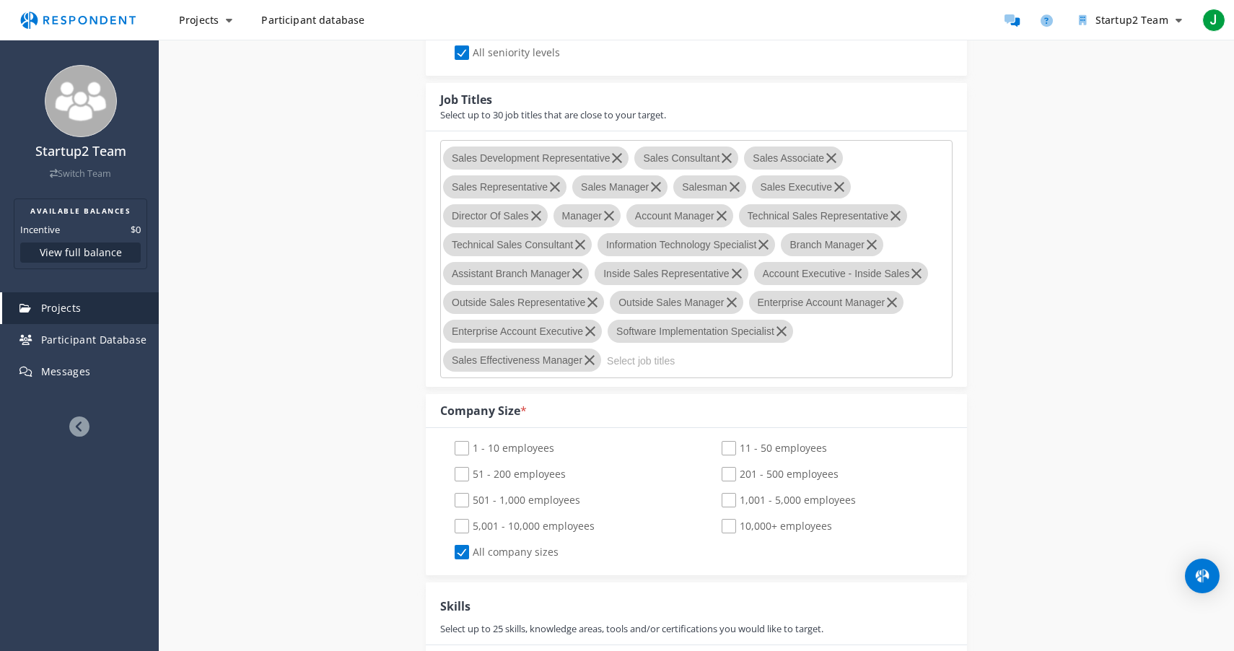
type input "c"
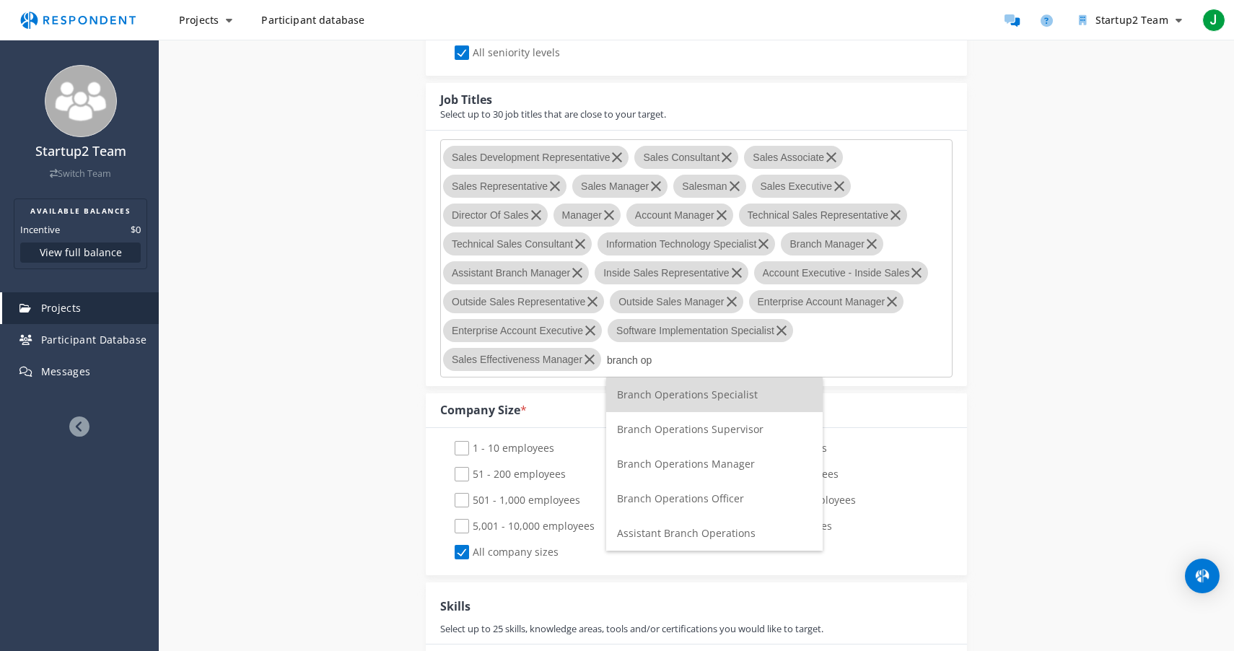
type input "branch op"
click at [705, 462] on span "Branch Operations Manager" at bounding box center [686, 464] width 138 height 14
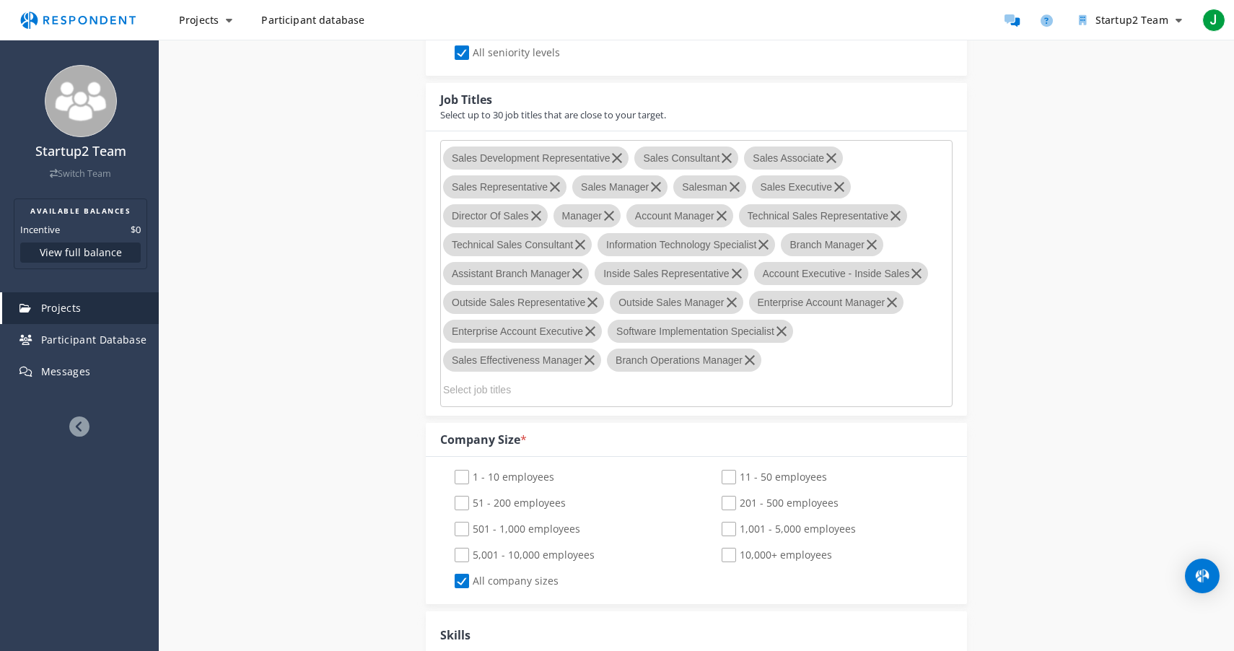
type input "s"
type input "account main"
click at [556, 416] on li "Account Maintenance Specialist" at bounding box center [551, 423] width 217 height 35
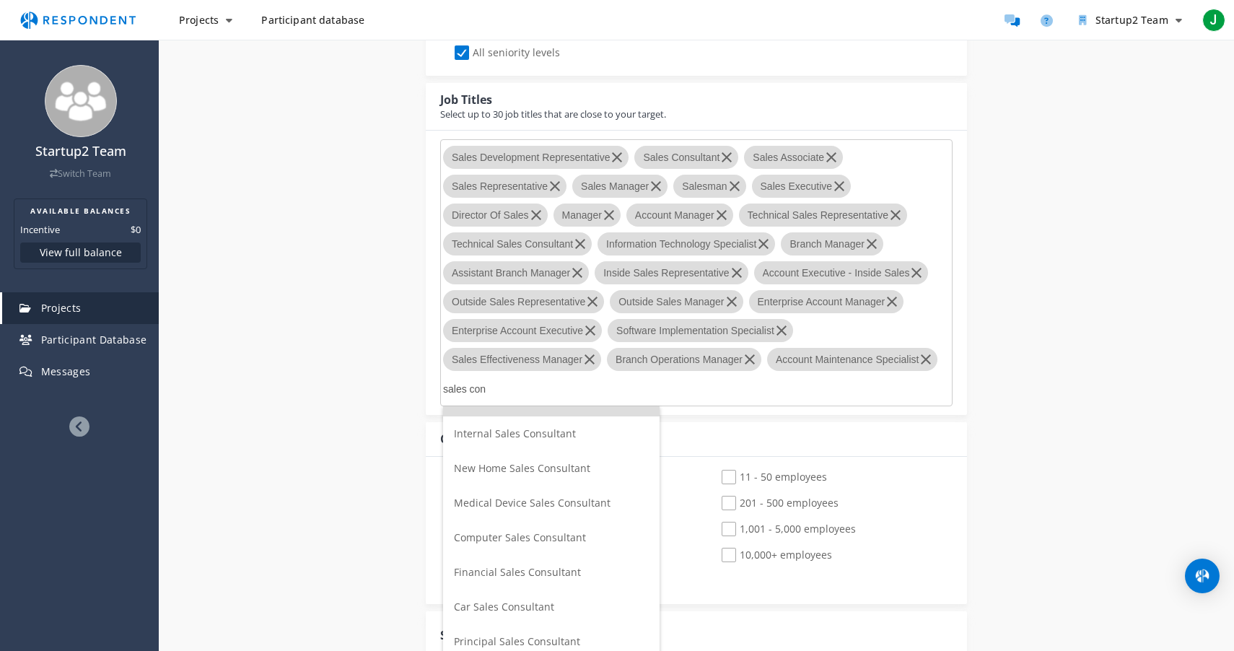
type input "sales con"
click at [411, 375] on div "Internal Project Name * Market Research This is visible only to your organizati…" at bounding box center [696, 400] width 844 height 2059
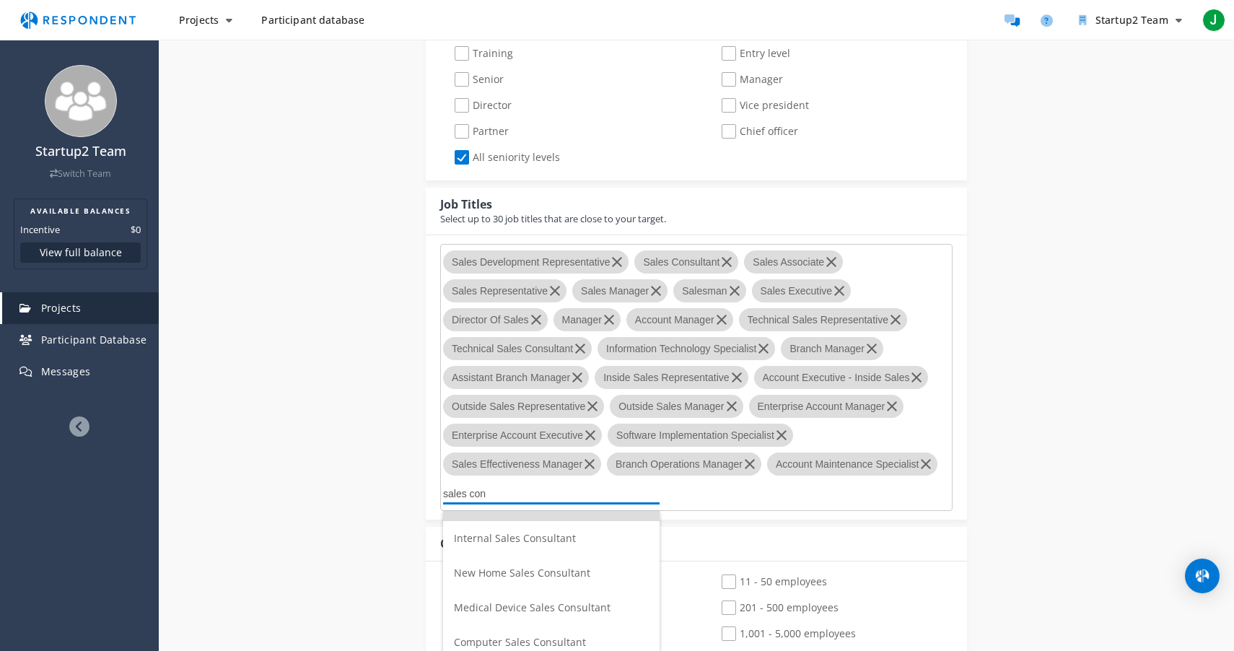
scroll to position [0, 0]
drag, startPoint x: 494, startPoint y: 492, endPoint x: 442, endPoint y: 499, distance: 52.5
click at [442, 499] on md-chips-wrap "Sales Development Representative Sales Consultant Sales Associate Sales Represe…" at bounding box center [696, 377] width 512 height 267
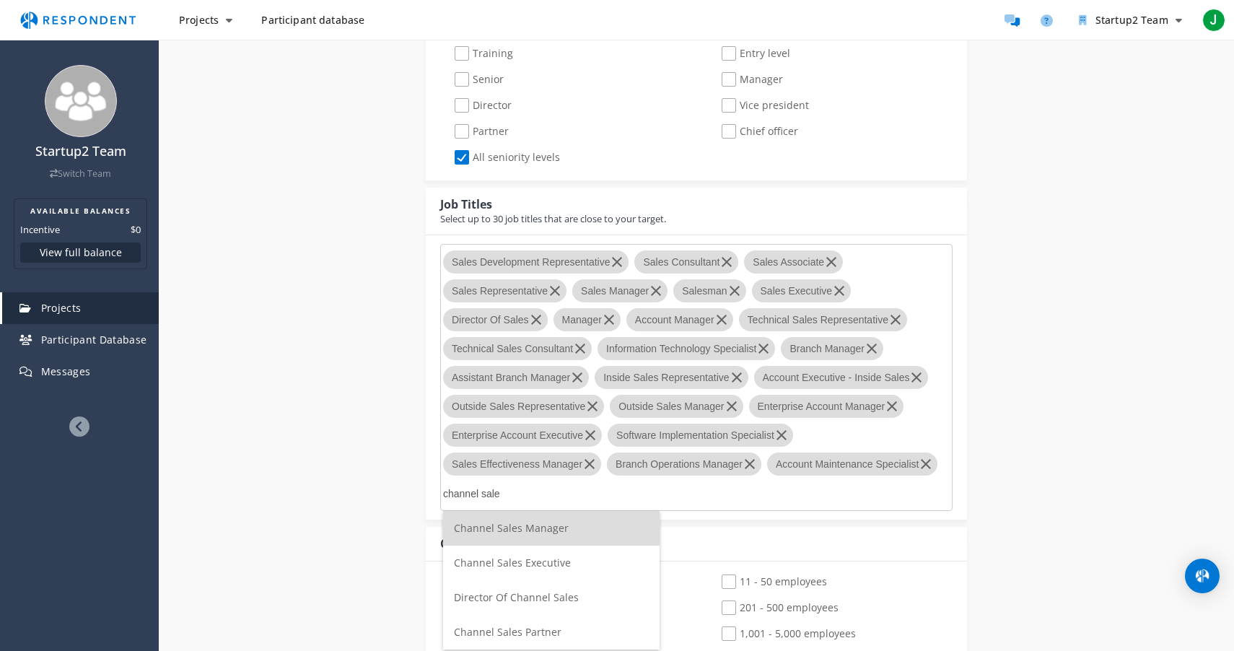
type input "channel sale"
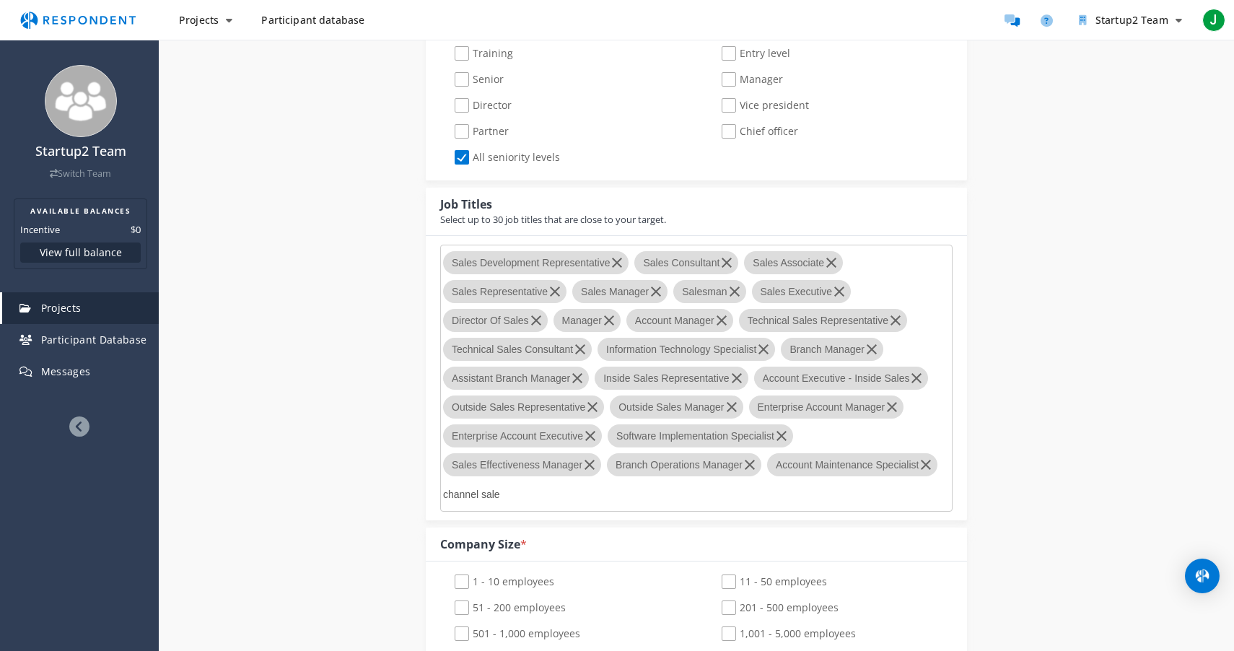
click at [380, 542] on div "Internal Project Name * Market Research This is visible only to your organizati…" at bounding box center [696, 505] width 844 height 2059
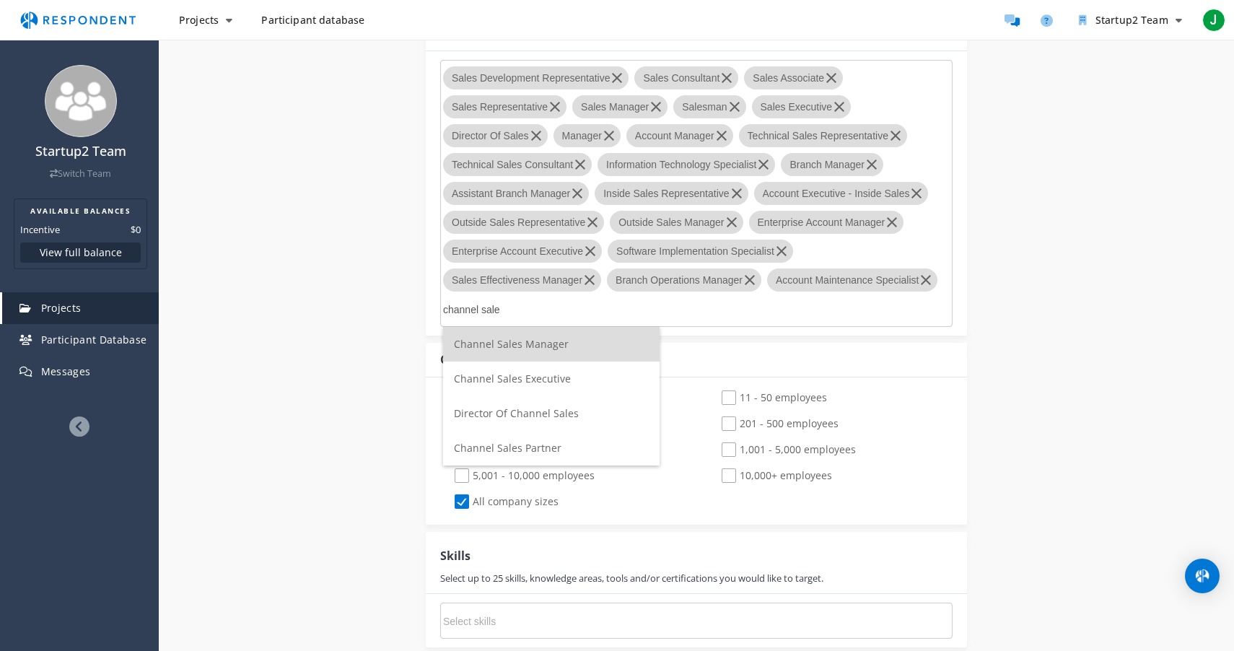
click at [513, 349] on span "Channel Sales Manager" at bounding box center [511, 344] width 115 height 14
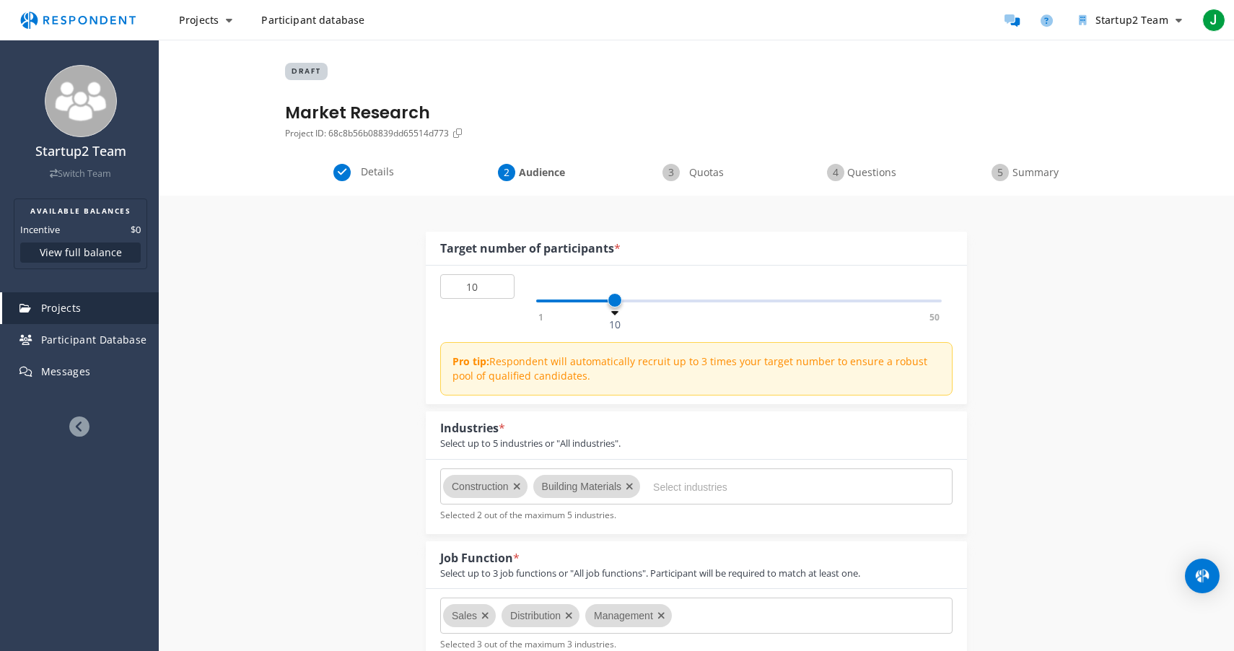
scroll to position [904, 0]
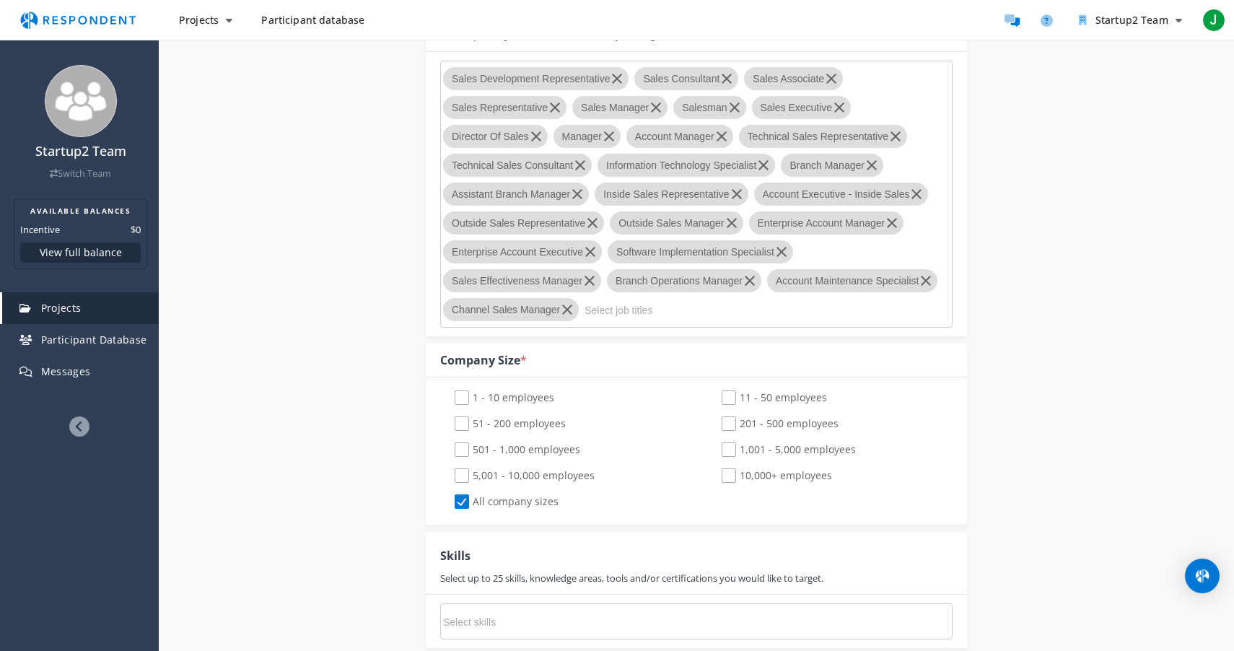
click at [628, 307] on input "Select job titles" at bounding box center [693, 310] width 217 height 25
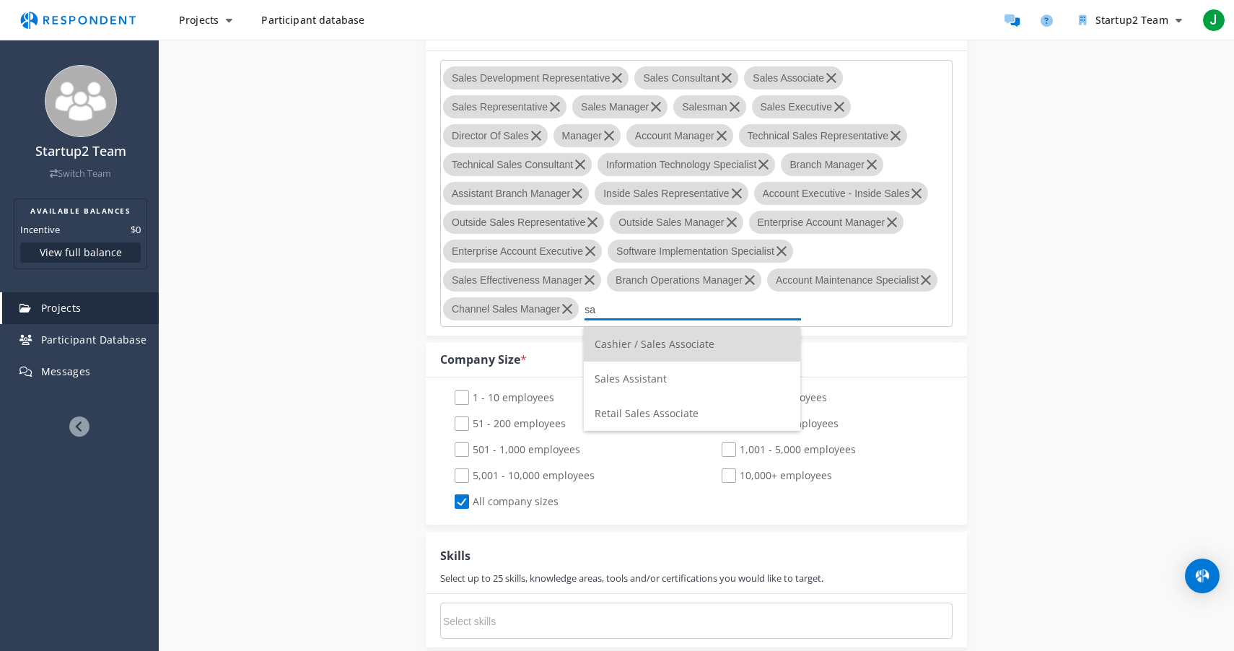
type input "s"
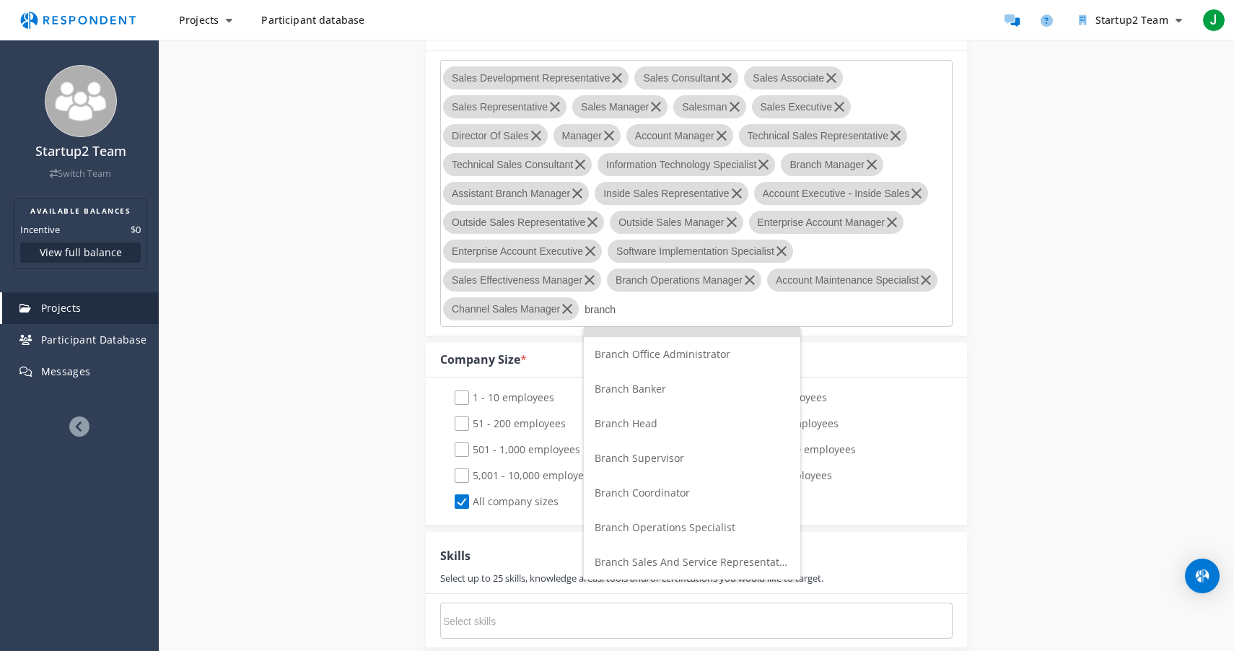
type input "branch"
click at [665, 326] on span "Branch Manager/Officer" at bounding box center [653, 320] width 117 height 14
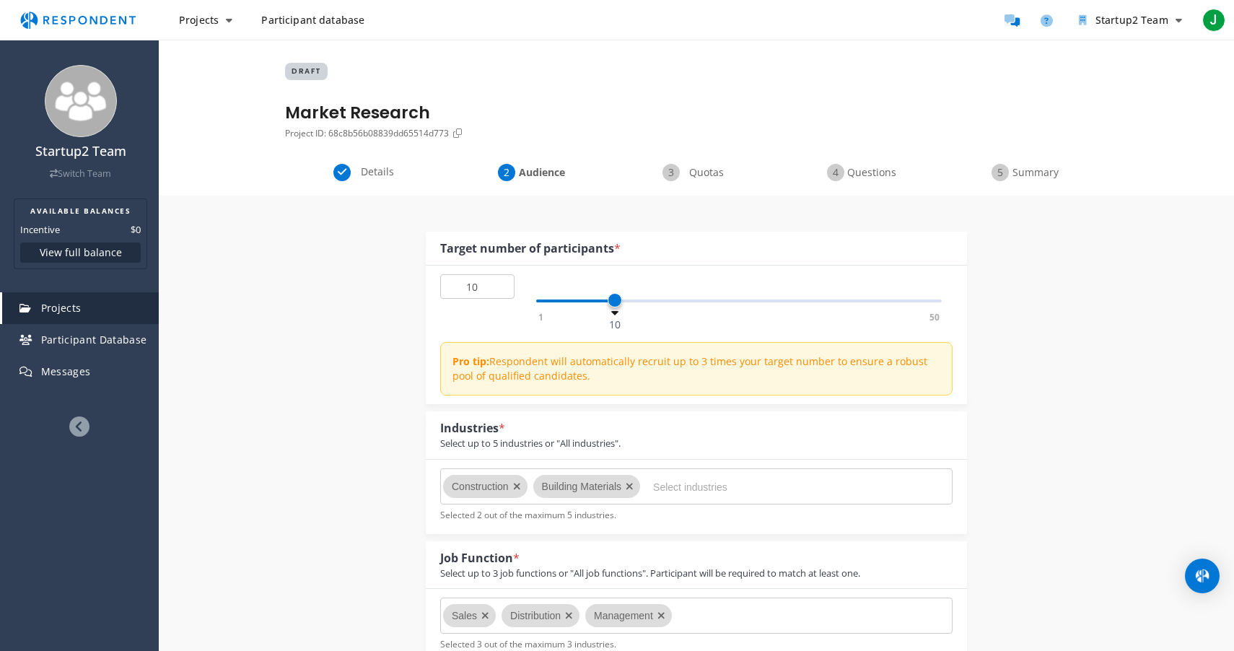
scroll to position [904, 0]
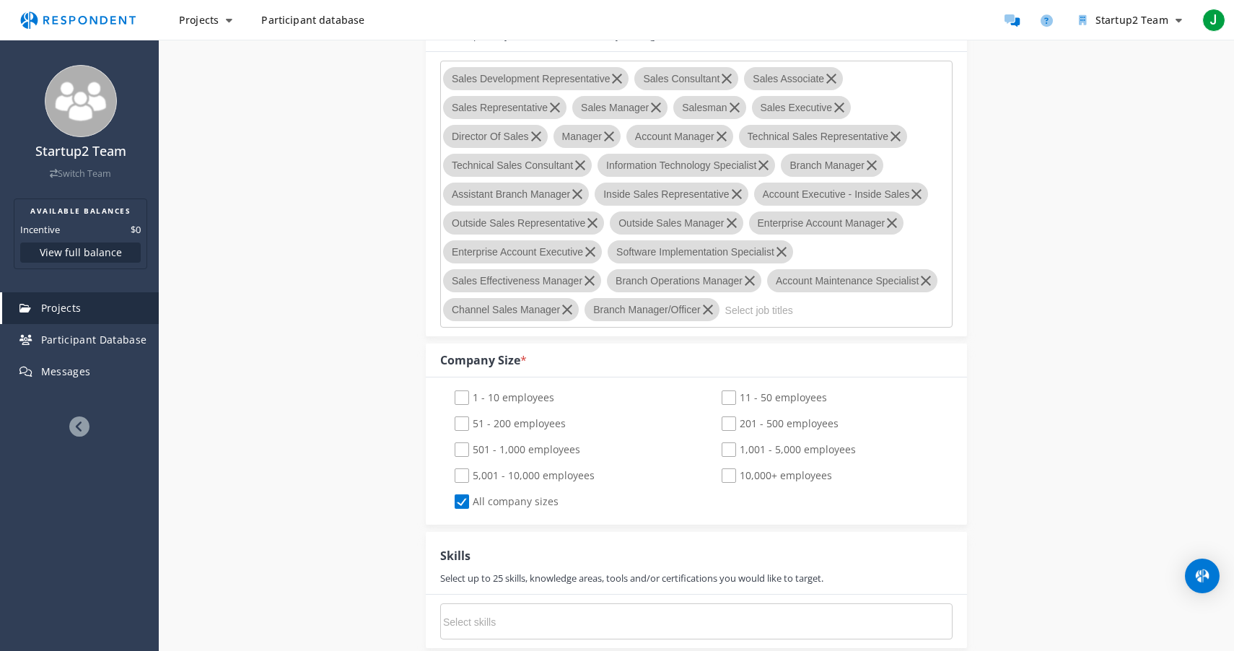
click at [755, 322] on md-chips-wrap "Sales Development Representative Sales Consultant Sales Associate Sales Represe…" at bounding box center [696, 194] width 512 height 267
click at [759, 317] on input "Select job titles" at bounding box center [833, 310] width 217 height 25
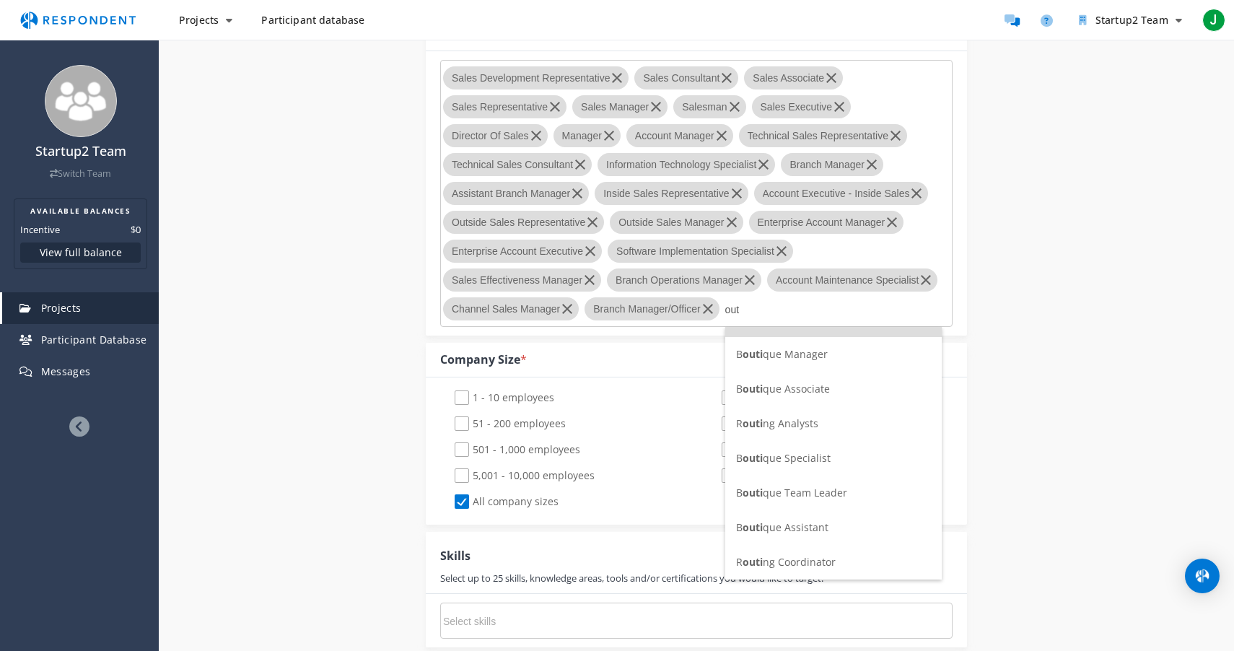
scroll to position [0, 0]
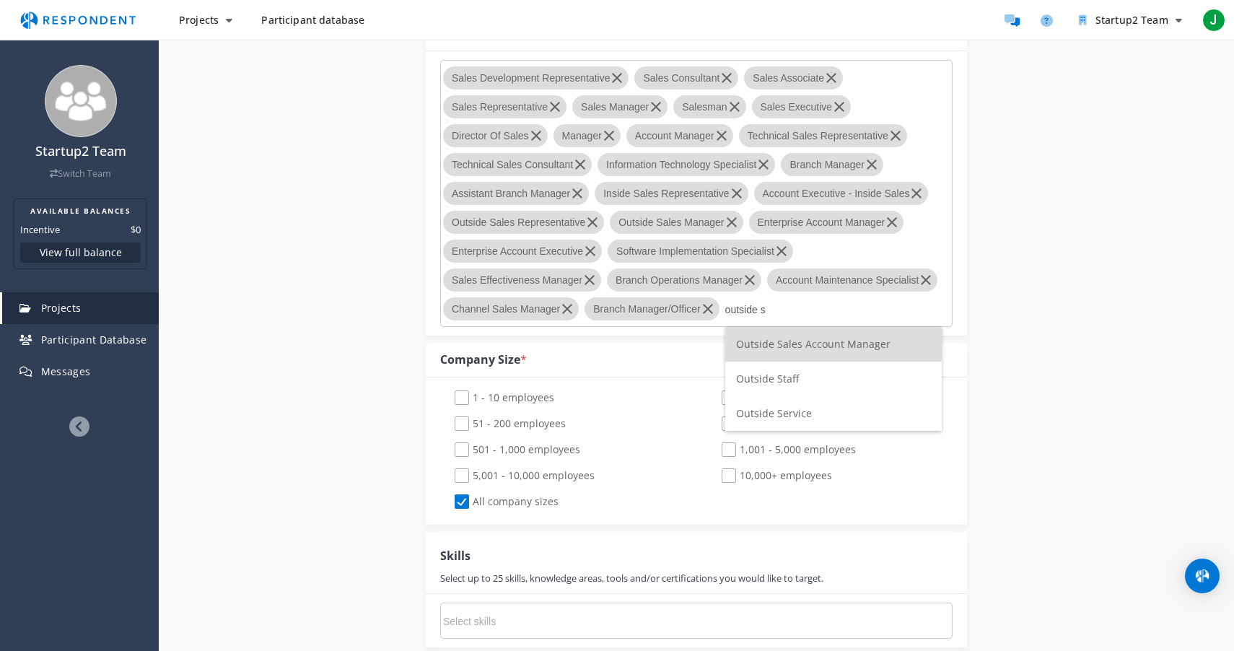
type input "outside s"
click at [780, 346] on span "Outside Sales Account Manager" at bounding box center [813, 344] width 154 height 14
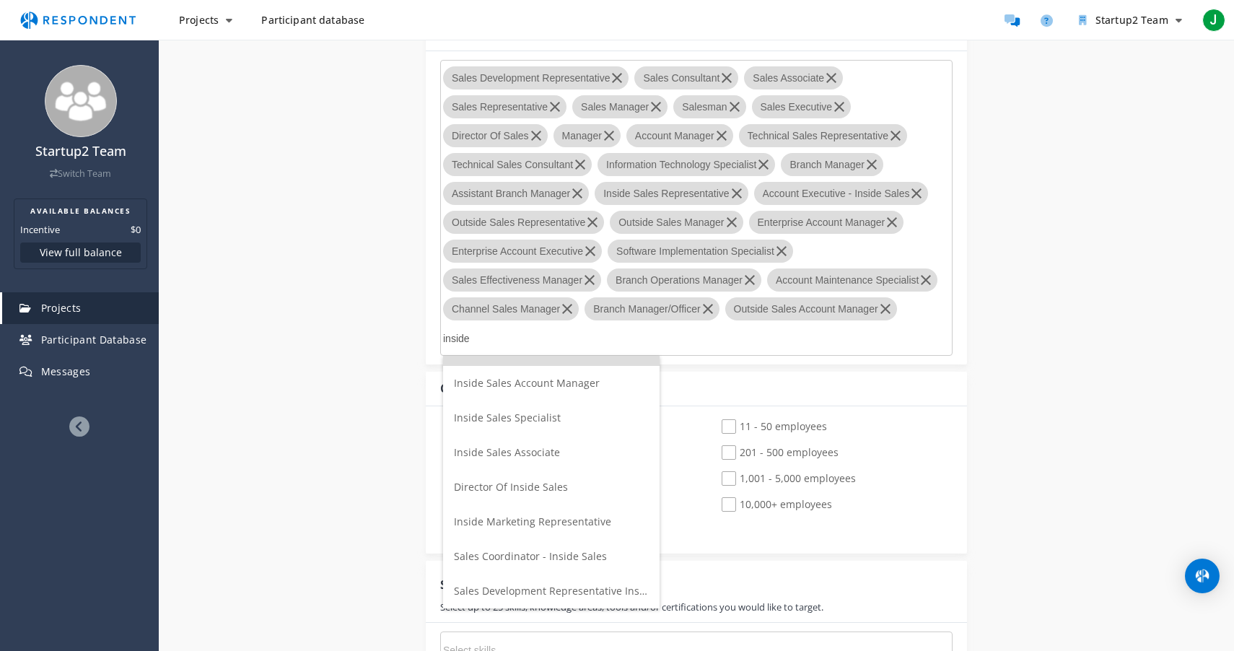
type input "inside"
click at [530, 355] on span "Inside Sales Manager" at bounding box center [506, 348] width 104 height 14
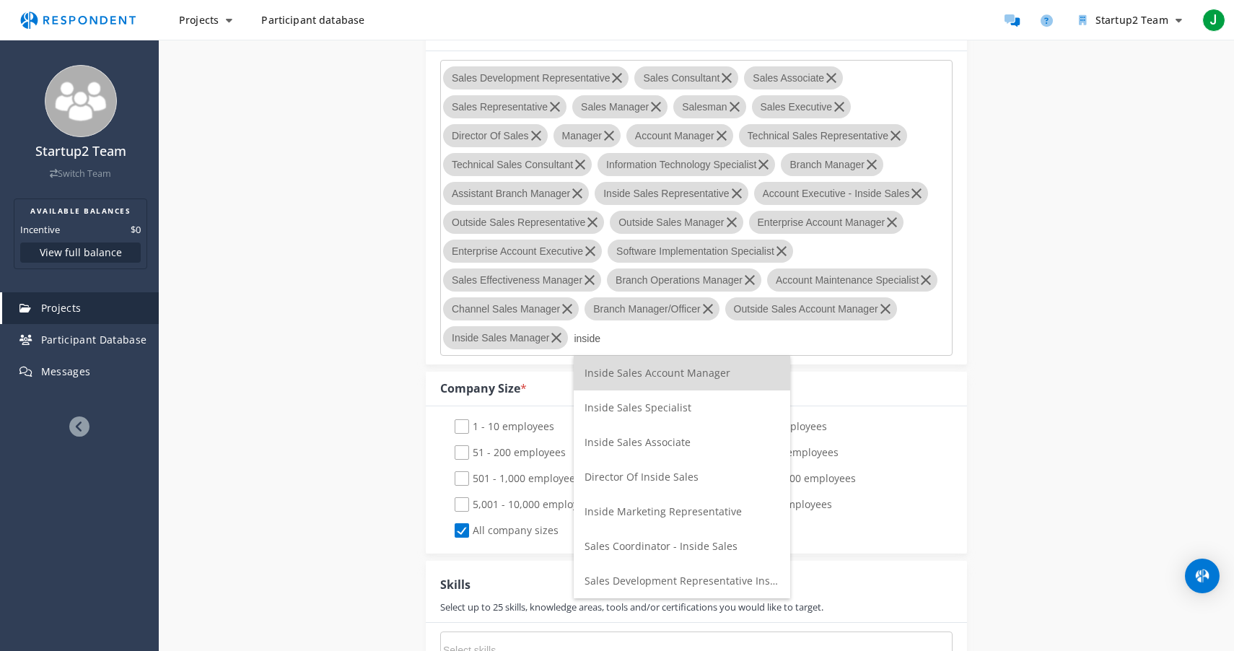
type input "inside"
click at [656, 376] on span "Inside Sales Account Manager" at bounding box center [658, 373] width 146 height 14
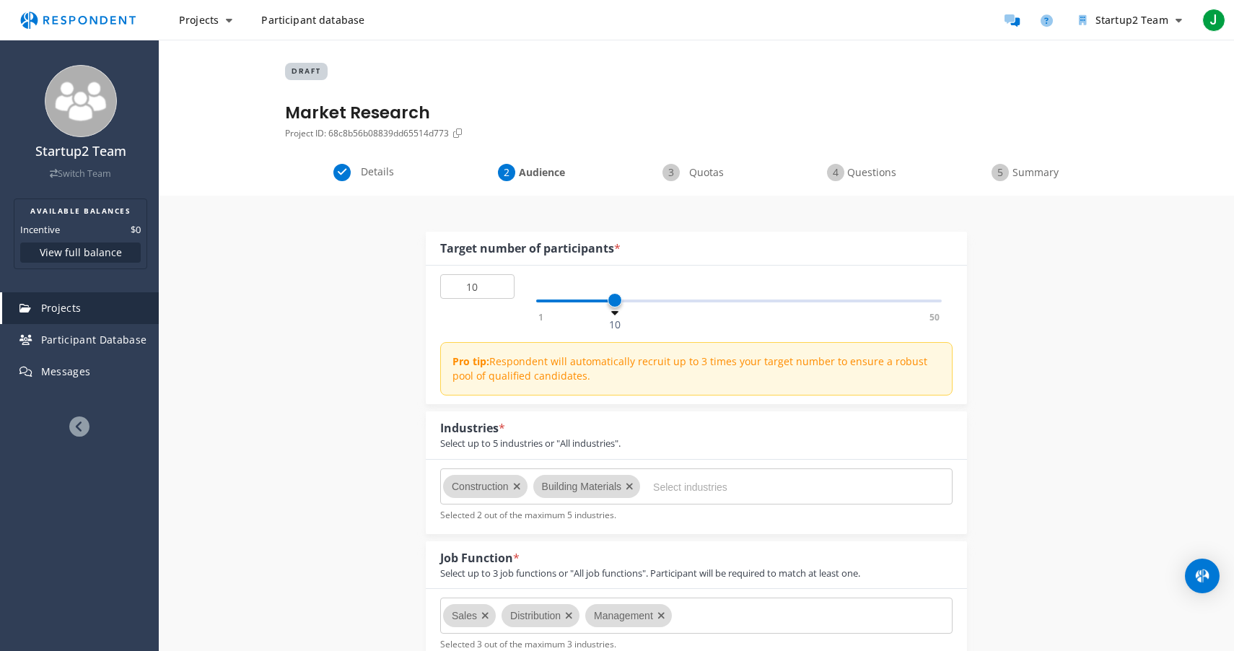
scroll to position [904, 0]
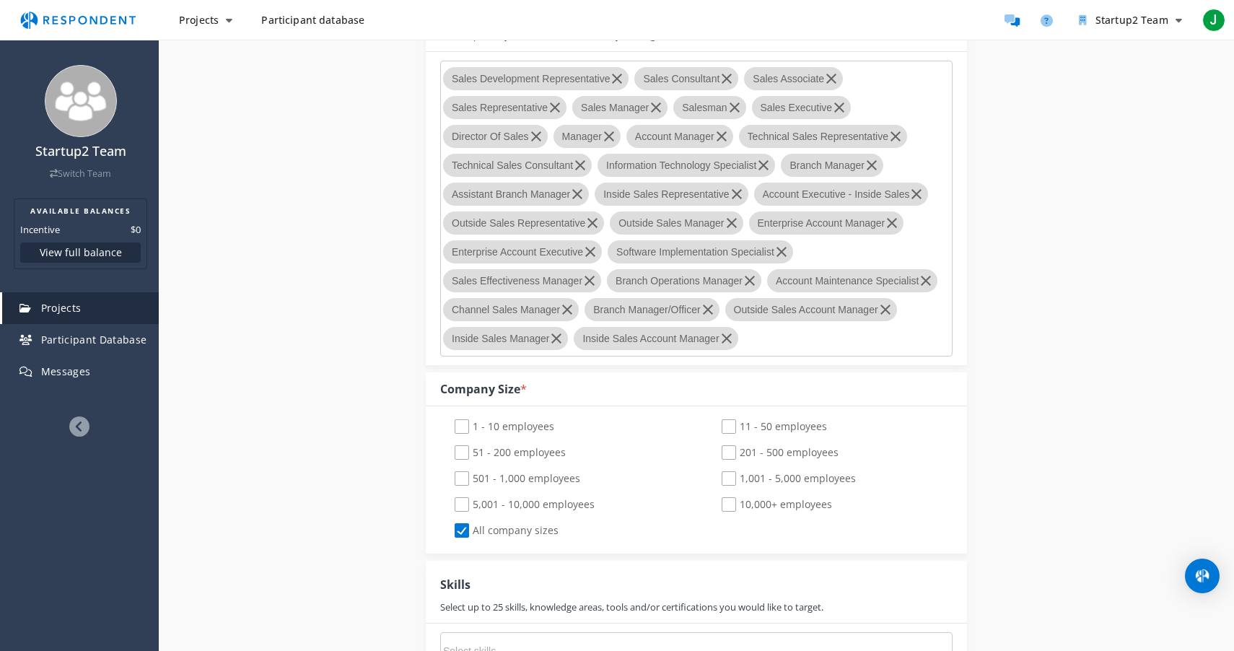
click at [782, 345] on md-chips-wrap "Sales Development Representative Sales Consultant Sales Associate Sales Represe…" at bounding box center [696, 209] width 512 height 296
click at [771, 344] on md-chips-wrap "Sales Development Representative Sales Consultant Sales Associate Sales Represe…" at bounding box center [696, 209] width 512 height 296
click at [743, 343] on md-chips-wrap "Sales Development Representative Sales Consultant Sales Associate Sales Represe…" at bounding box center [696, 209] width 512 height 296
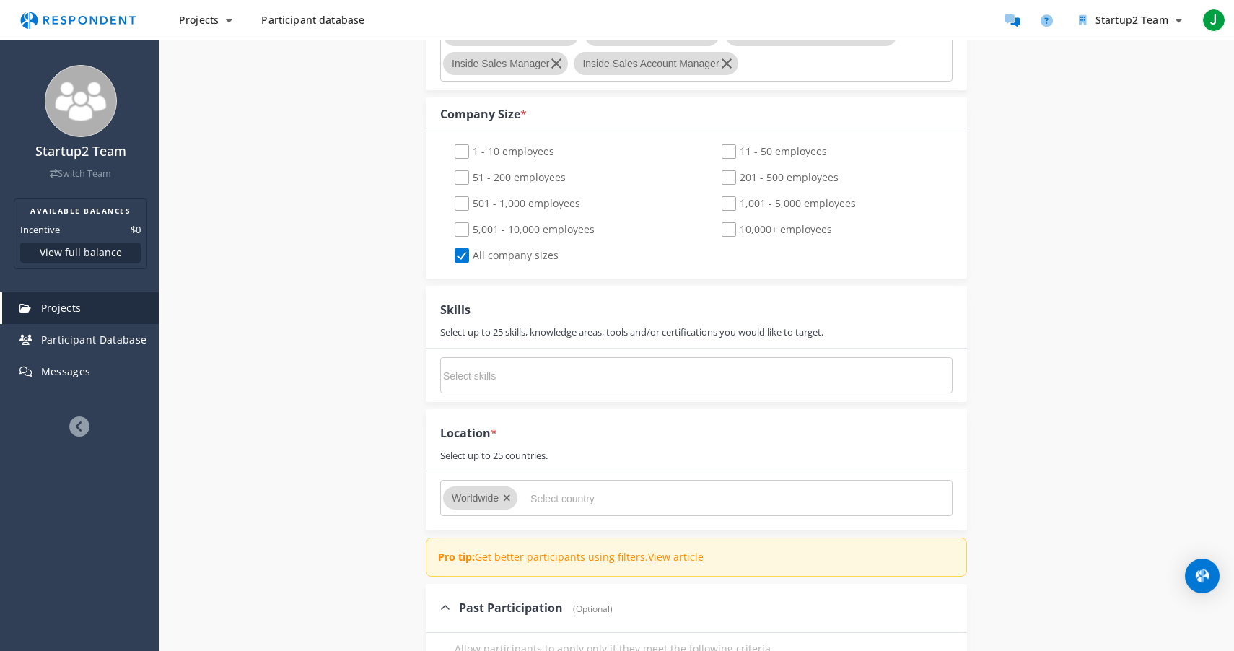
scroll to position [1181, 0]
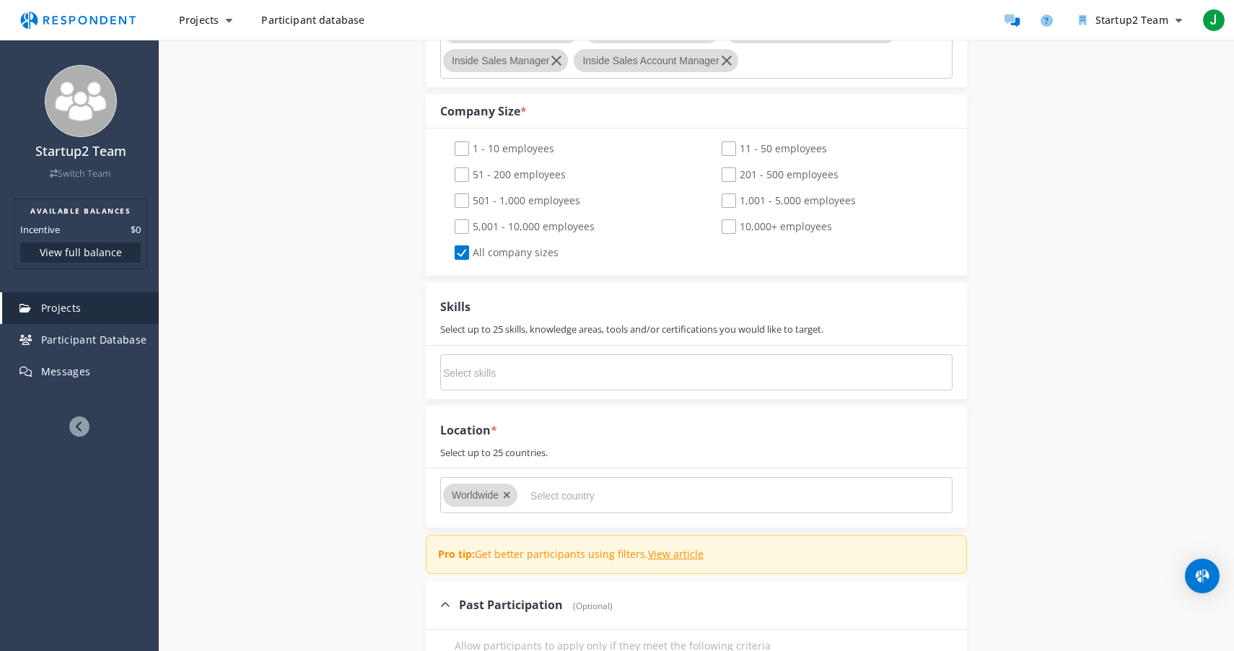
click at [478, 377] on input "Select skills" at bounding box center [551, 373] width 217 height 25
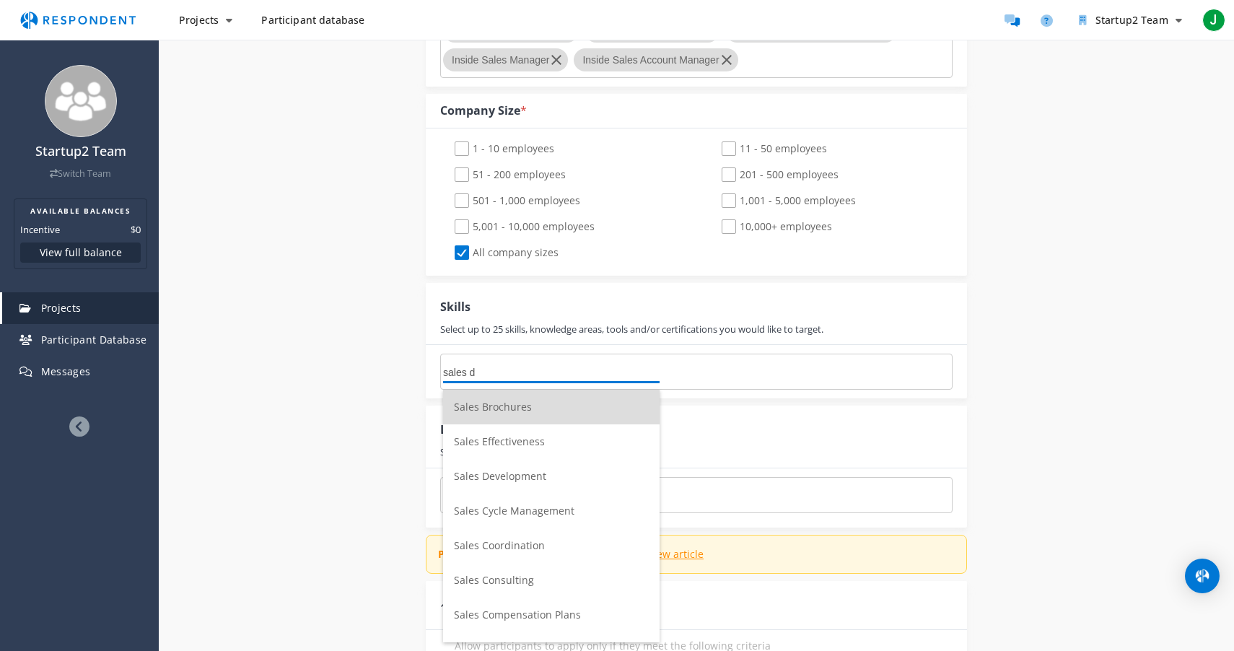
scroll to position [0, 0]
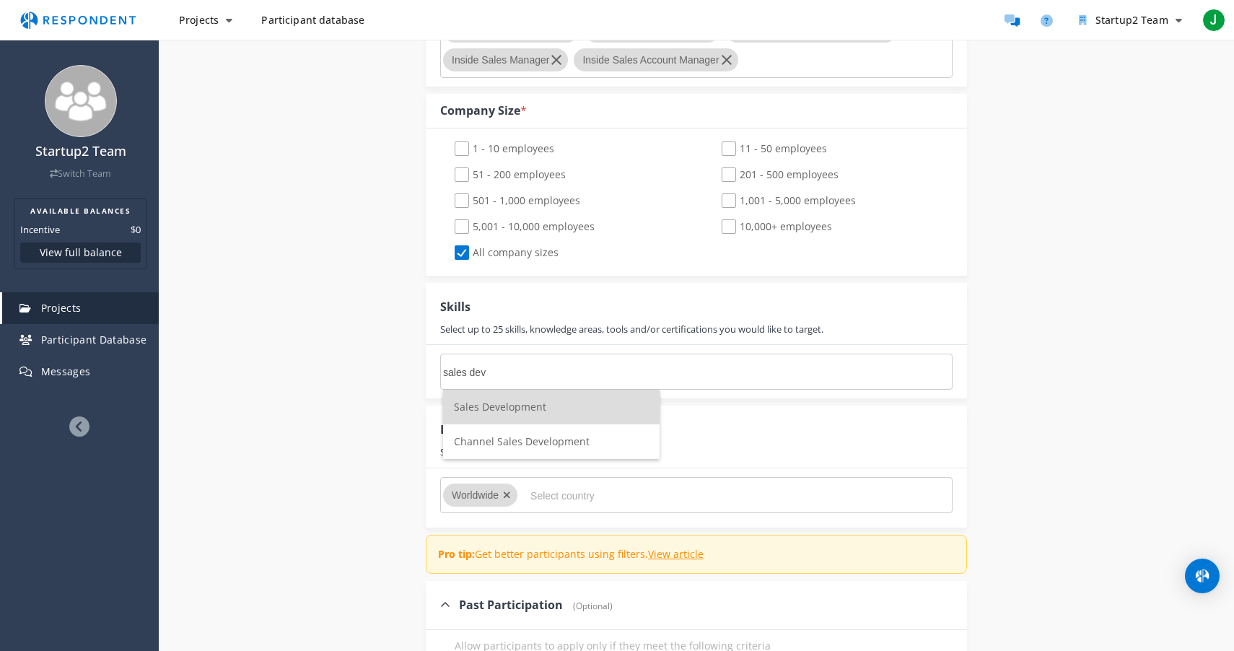
type input "sales dev"
click at [503, 406] on span "Sales Development" at bounding box center [500, 407] width 92 height 14
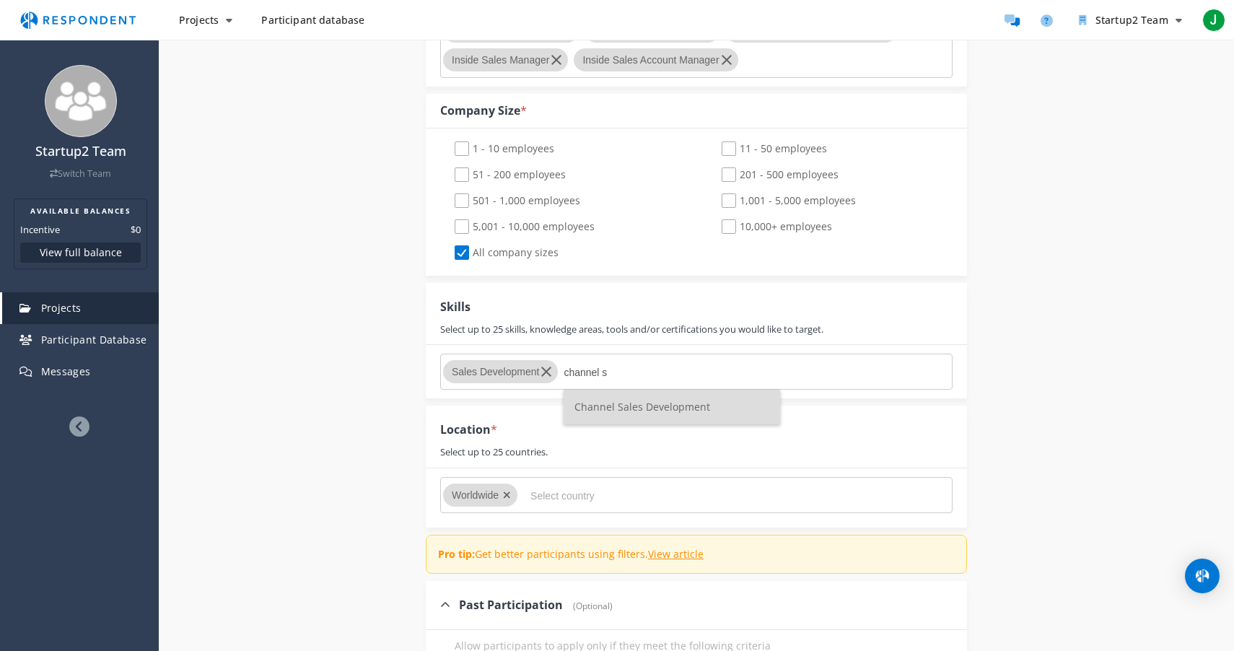
type input "channel s"
click at [637, 423] on li "Channel Sales Development" at bounding box center [672, 407] width 217 height 35
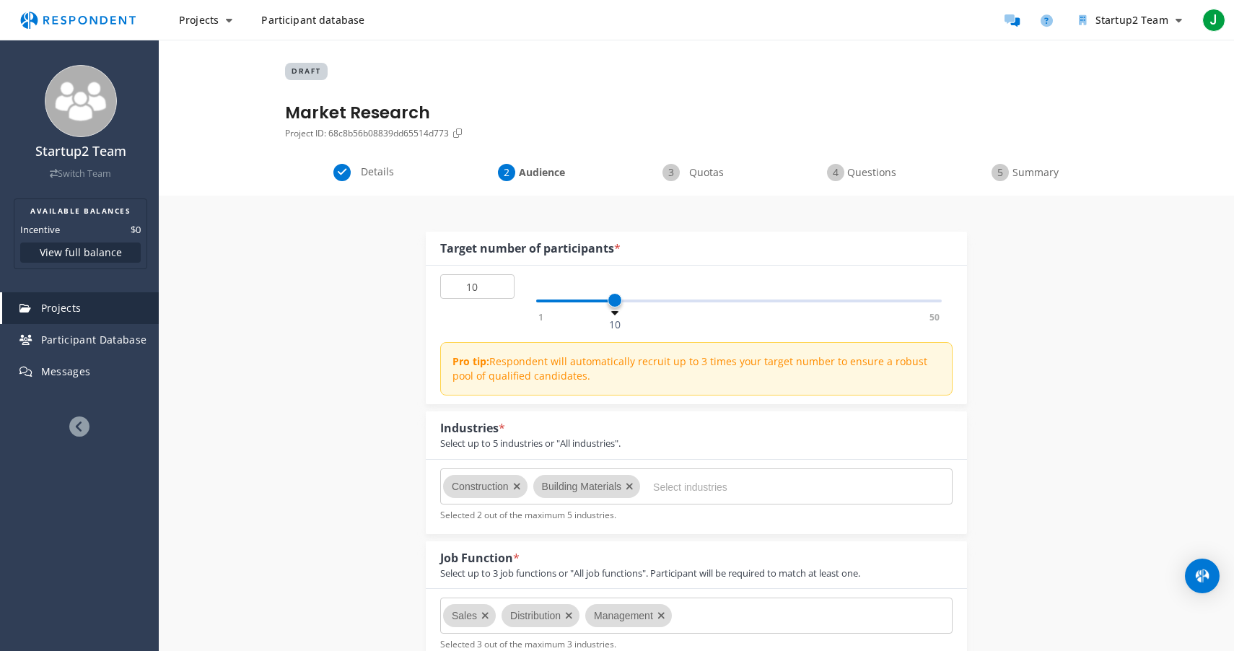
scroll to position [1181, 0]
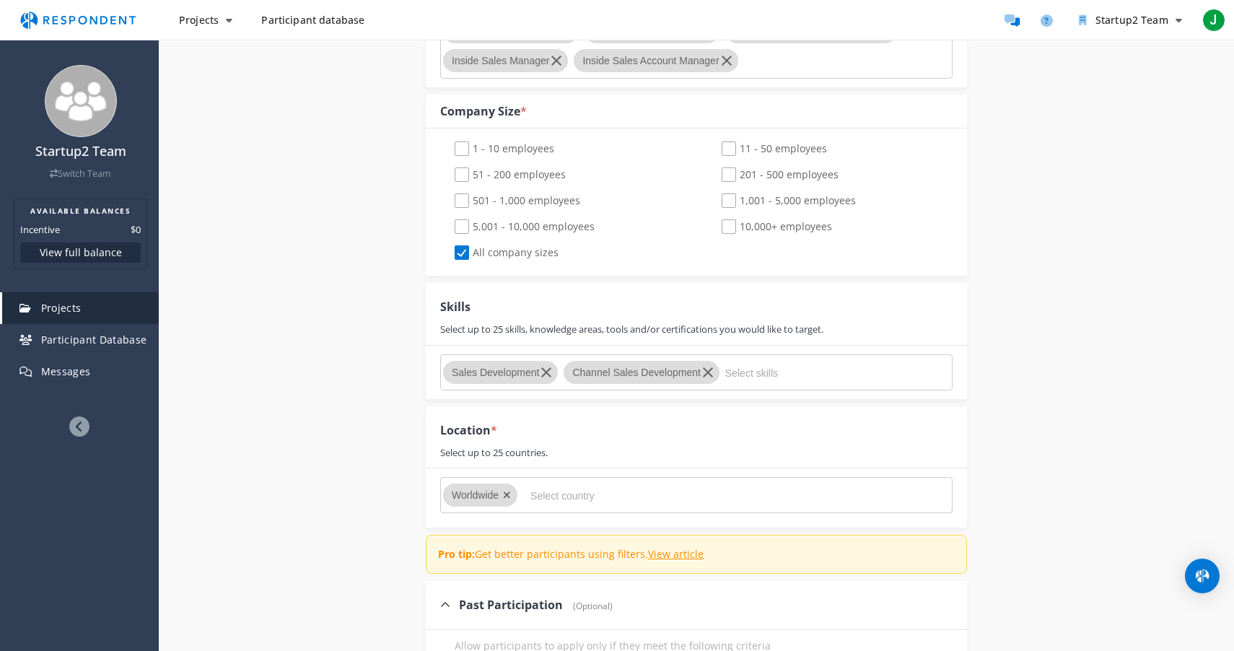
type input "a"
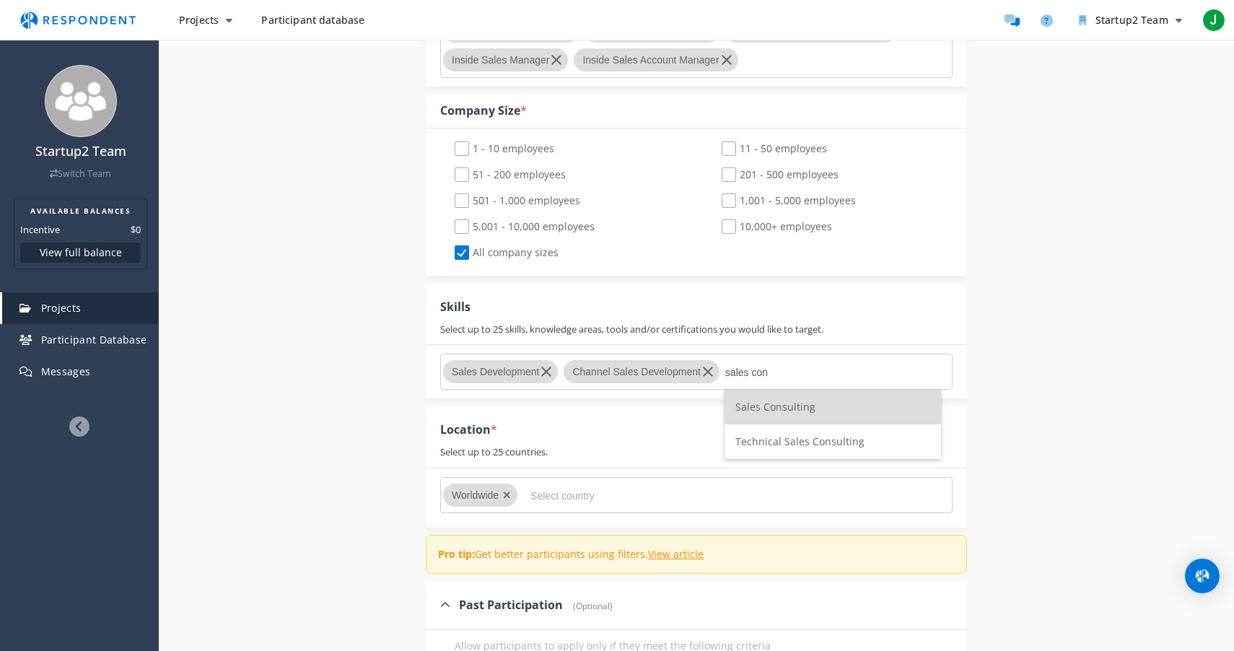
scroll to position [0, 0]
type input "sales con"
click at [766, 408] on span "Sales Consulting" at bounding box center [775, 407] width 80 height 14
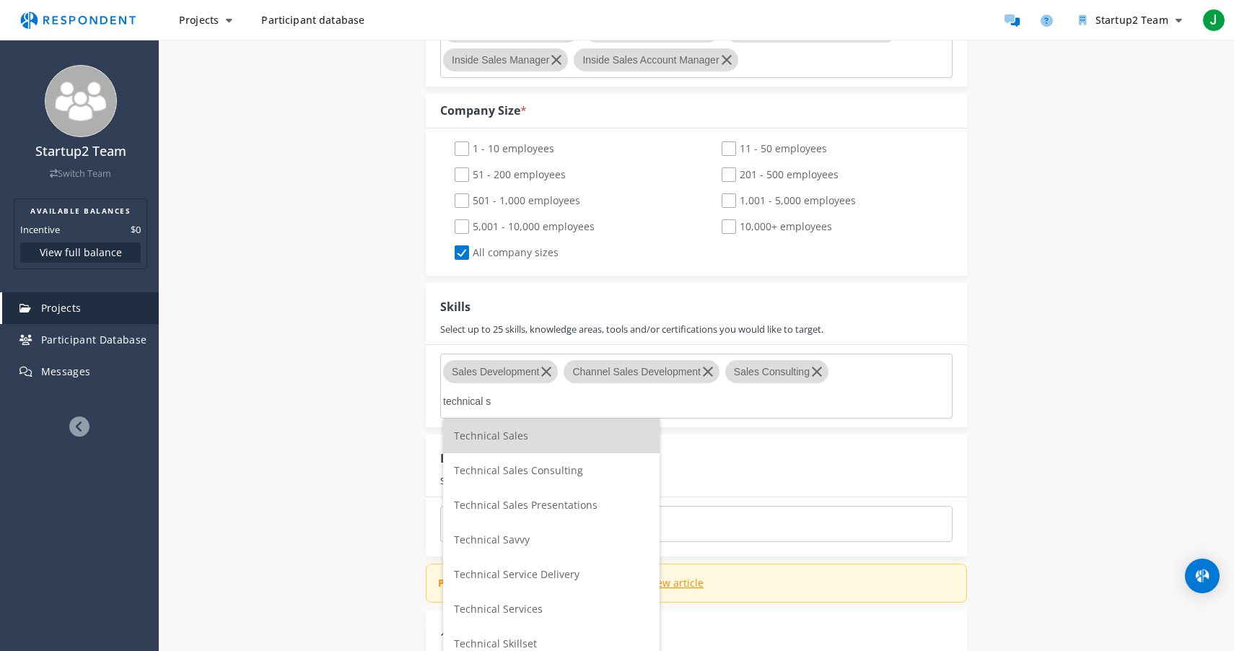
type input "technical s"
click at [544, 433] on li "Technical Sales" at bounding box center [551, 436] width 217 height 35
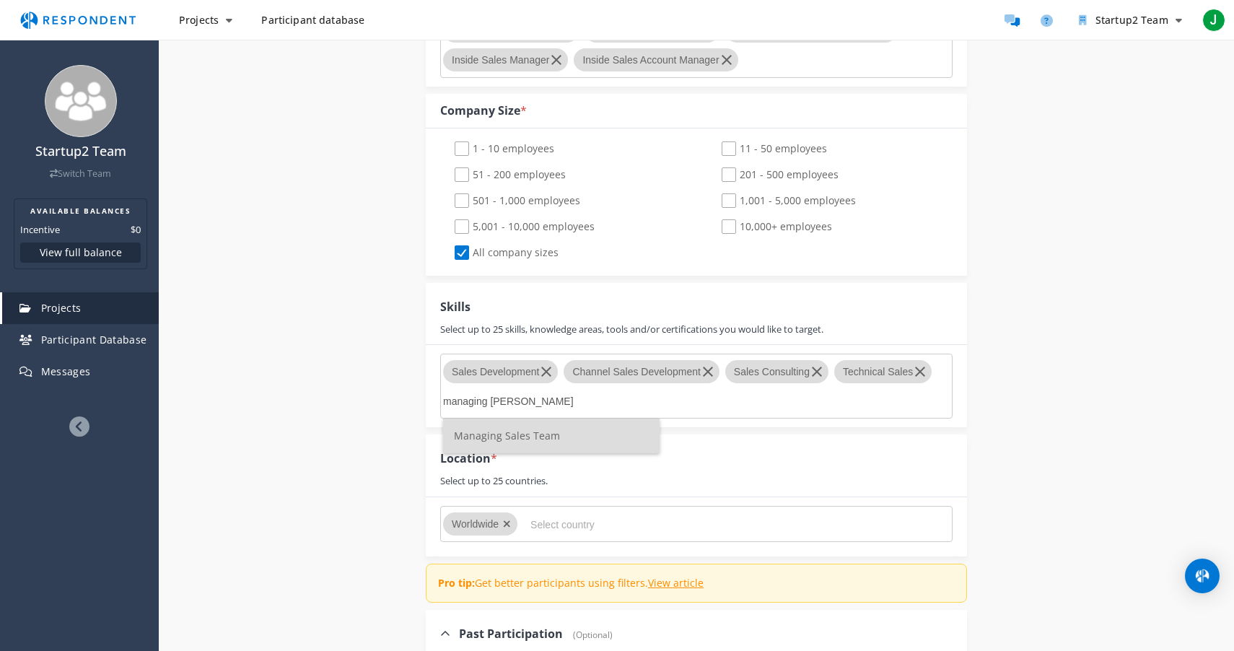
type input "managing [PERSON_NAME]"
click at [523, 442] on span "Managing Sales Team" at bounding box center [507, 436] width 106 height 14
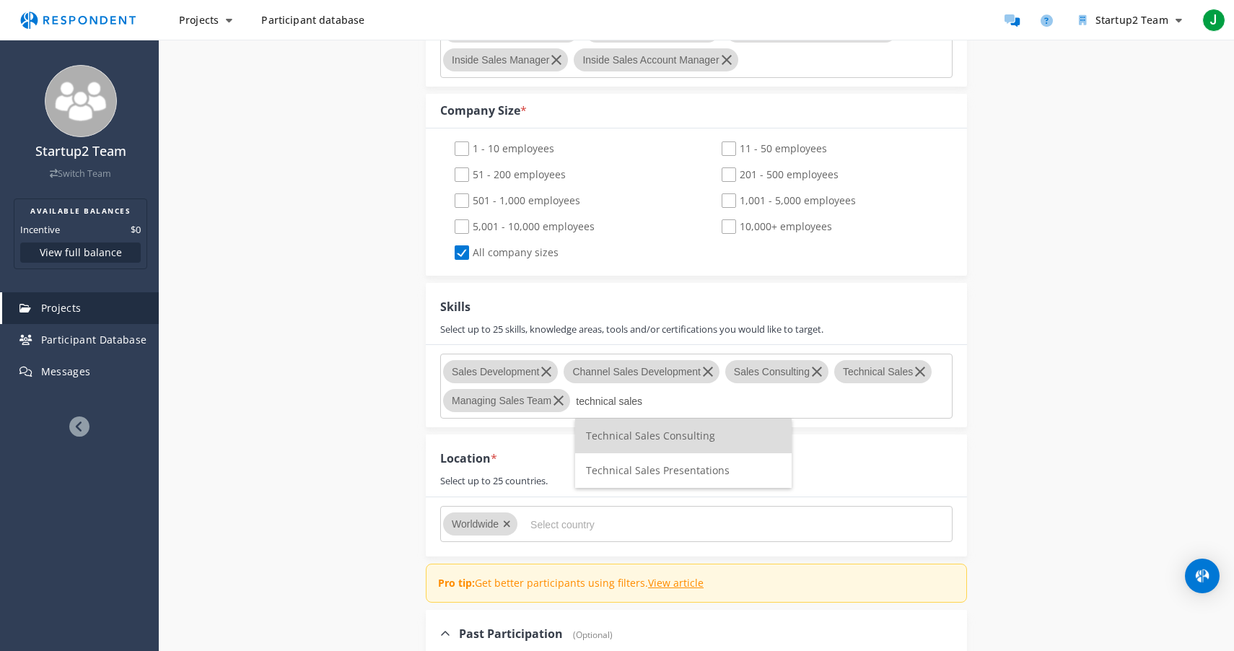
type input "technical sales"
click at [670, 436] on span "Technical Sales Consulting" at bounding box center [650, 436] width 129 height 14
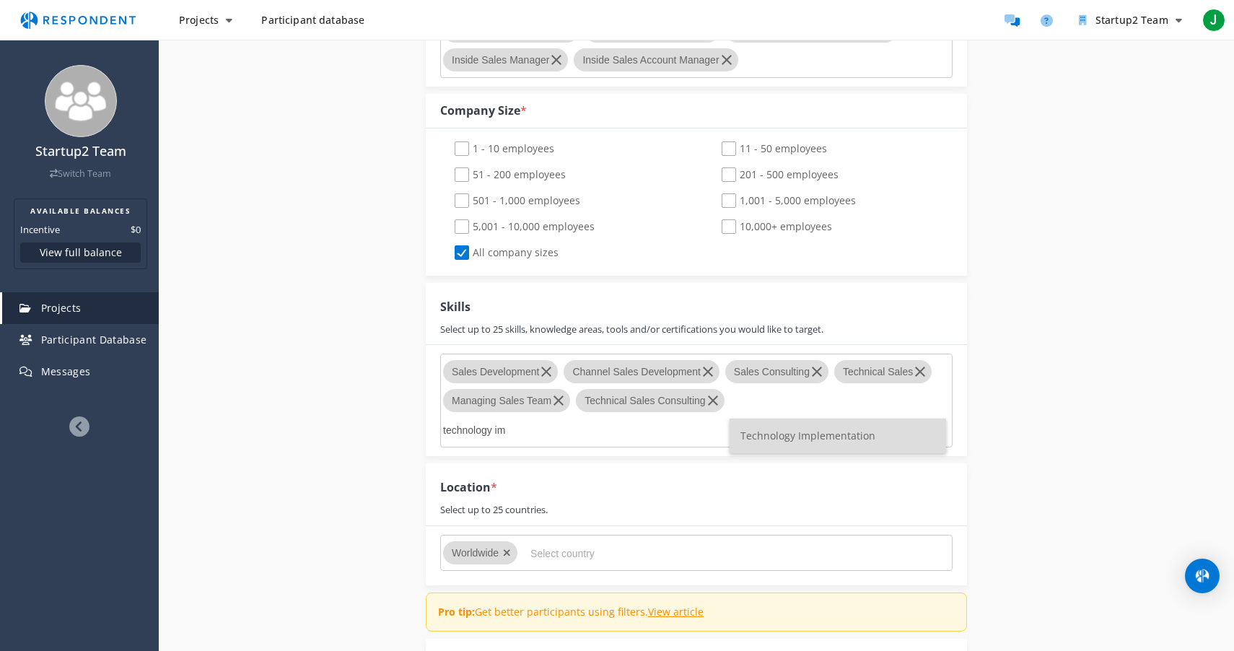
type input "technology im"
click at [803, 433] on span "Technology Implementation" at bounding box center [808, 436] width 135 height 14
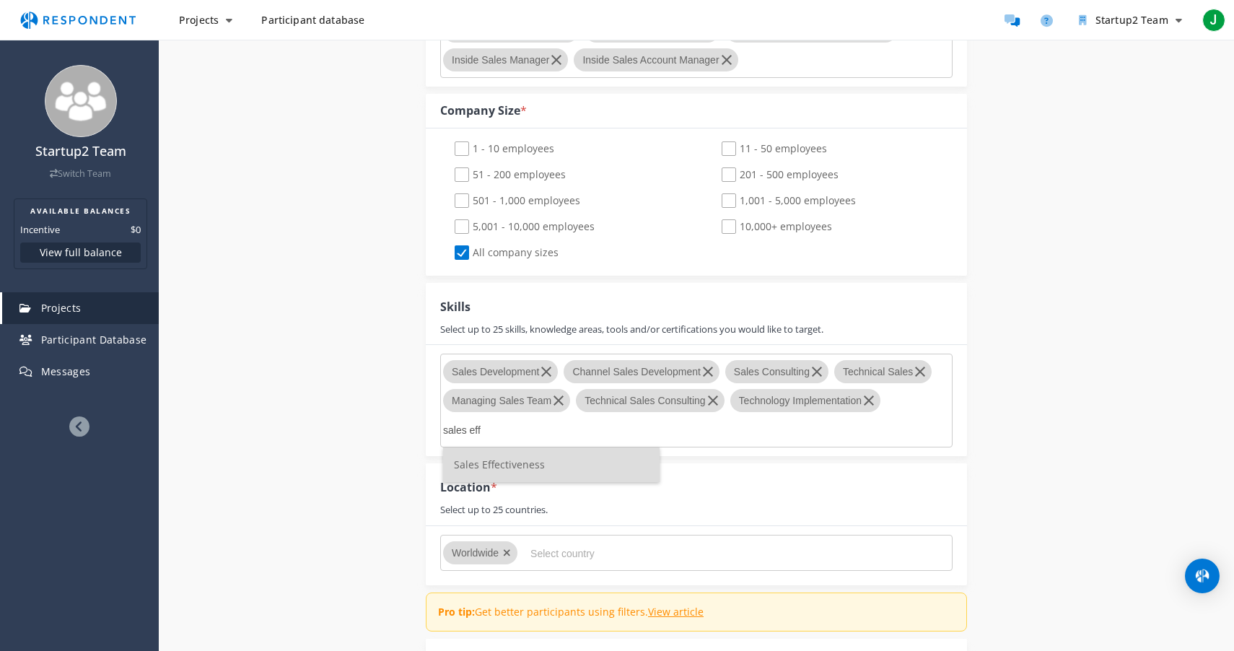
type input "sales eff"
click at [577, 475] on li "Sales Effectiveness" at bounding box center [551, 464] width 217 height 35
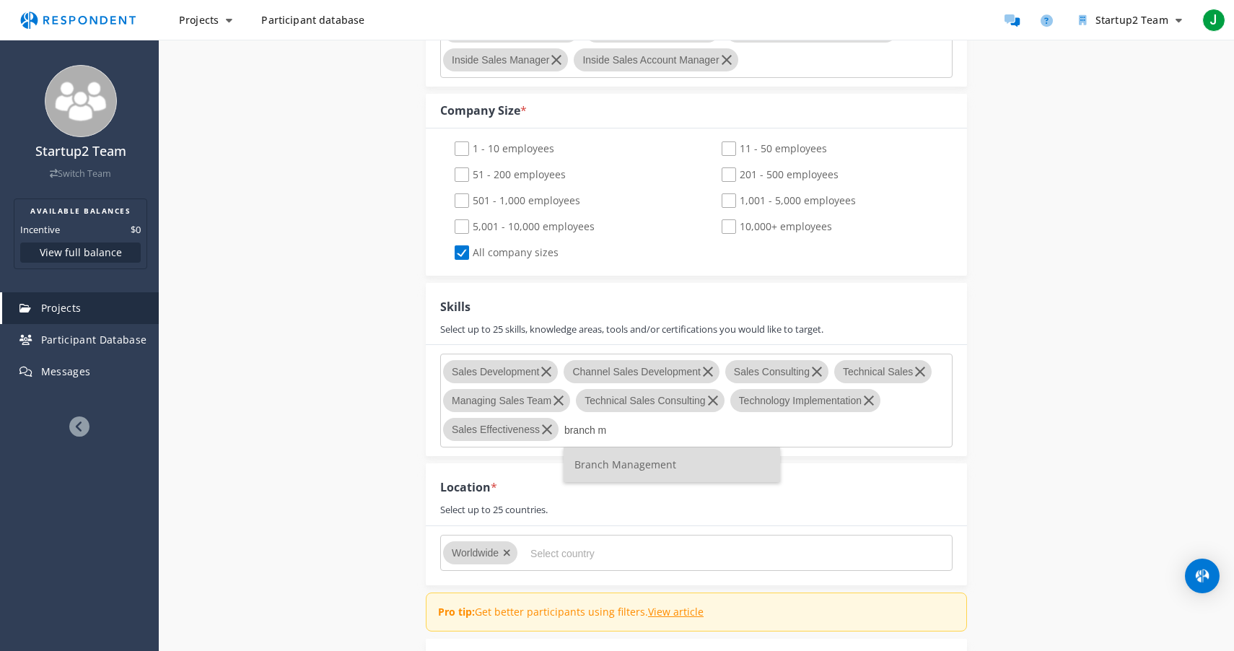
type input "branch m"
click at [631, 470] on span "Branch Management" at bounding box center [626, 465] width 102 height 14
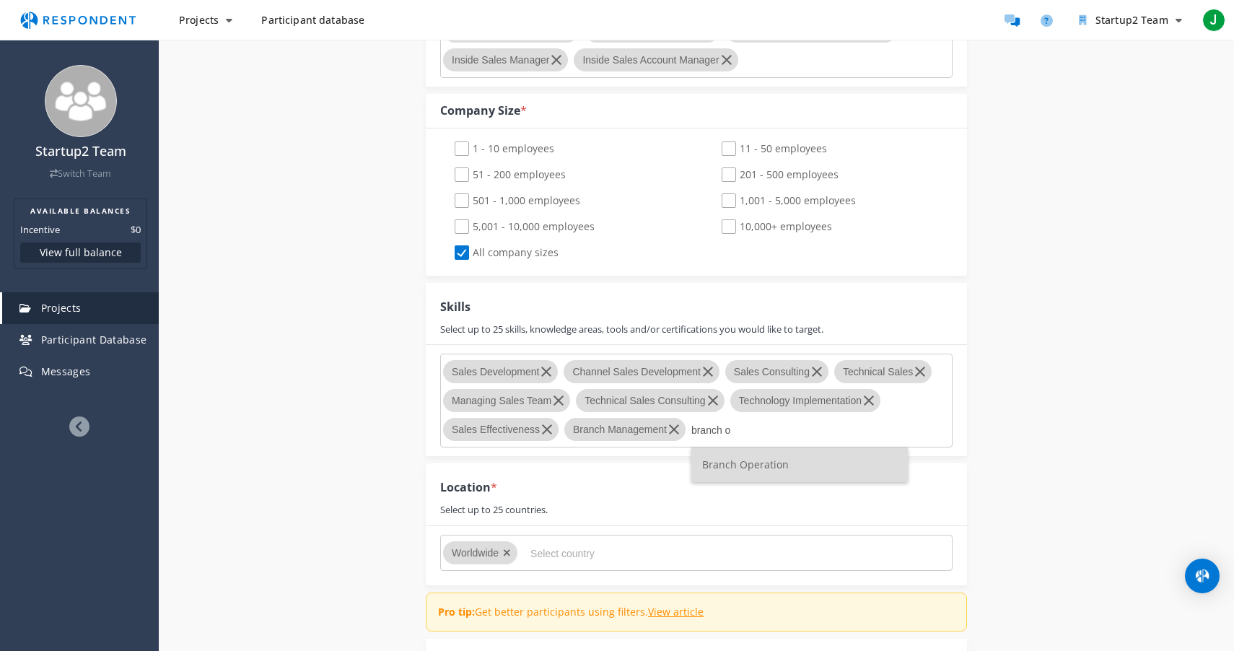
type input "branch o"
click at [742, 466] on span "Branch Operation" at bounding box center [745, 465] width 87 height 14
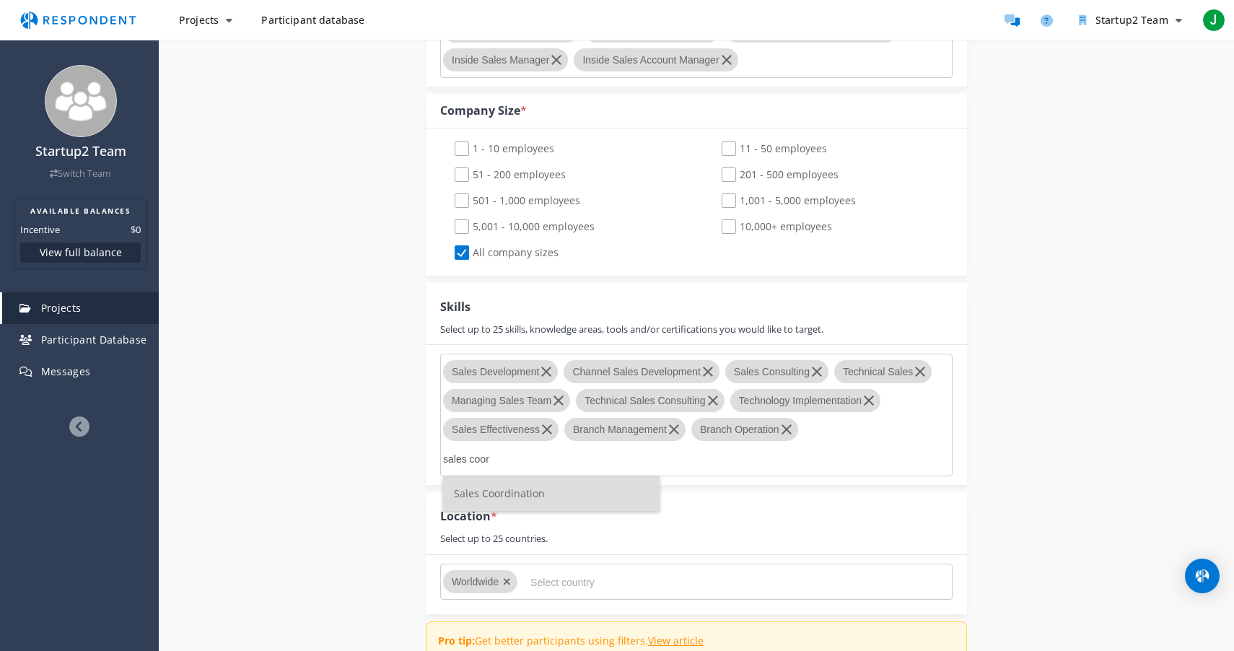
type input "sales coor"
click at [581, 484] on li "Sales Coordination" at bounding box center [551, 493] width 217 height 35
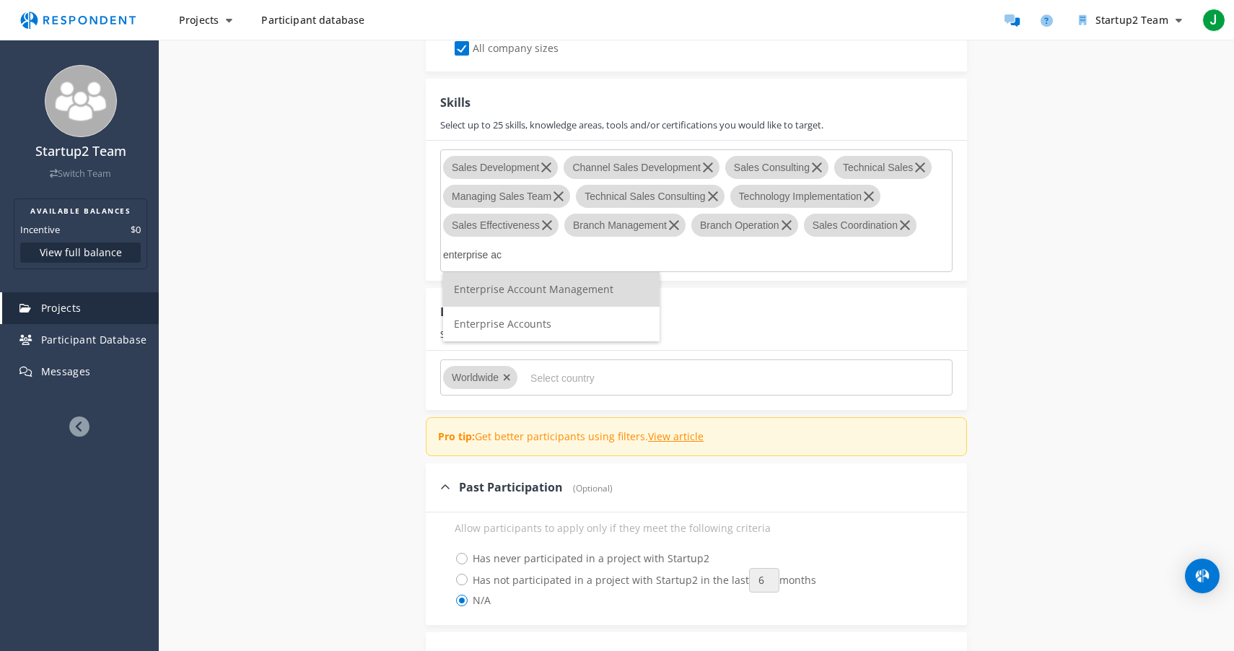
type input "enterprise ac"
click at [526, 288] on span "Enterprise Account Management" at bounding box center [534, 289] width 160 height 14
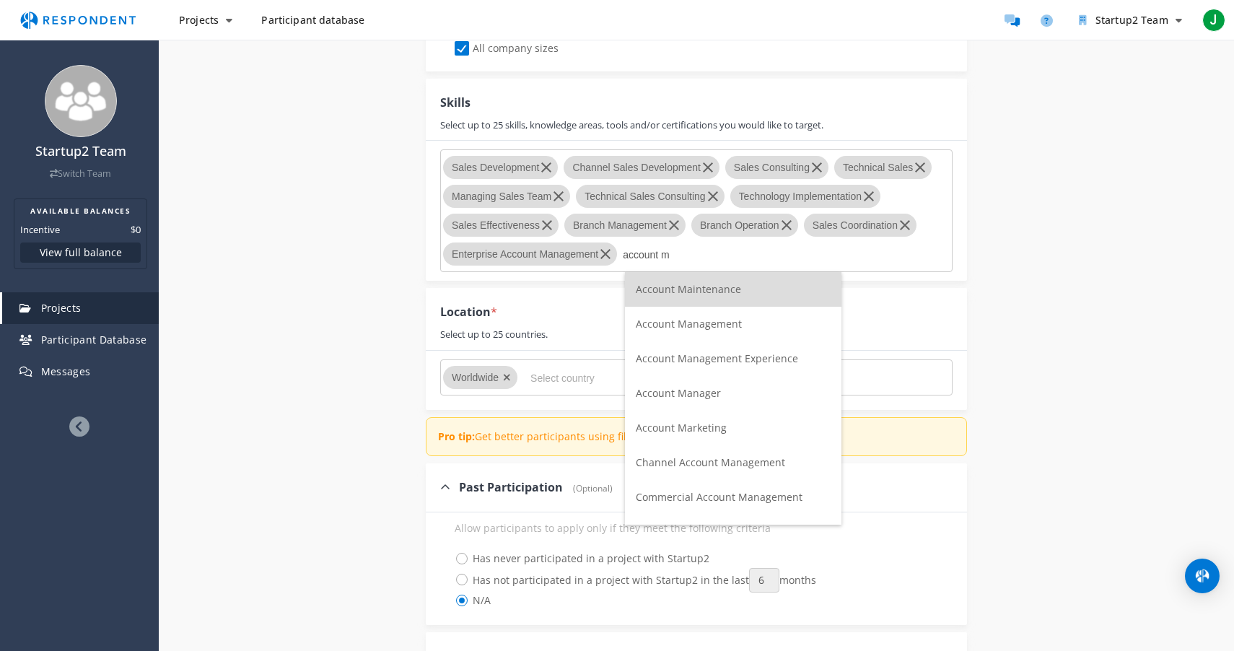
type input "account m"
click at [718, 287] on span "Account Maintenance" at bounding box center [688, 289] width 105 height 14
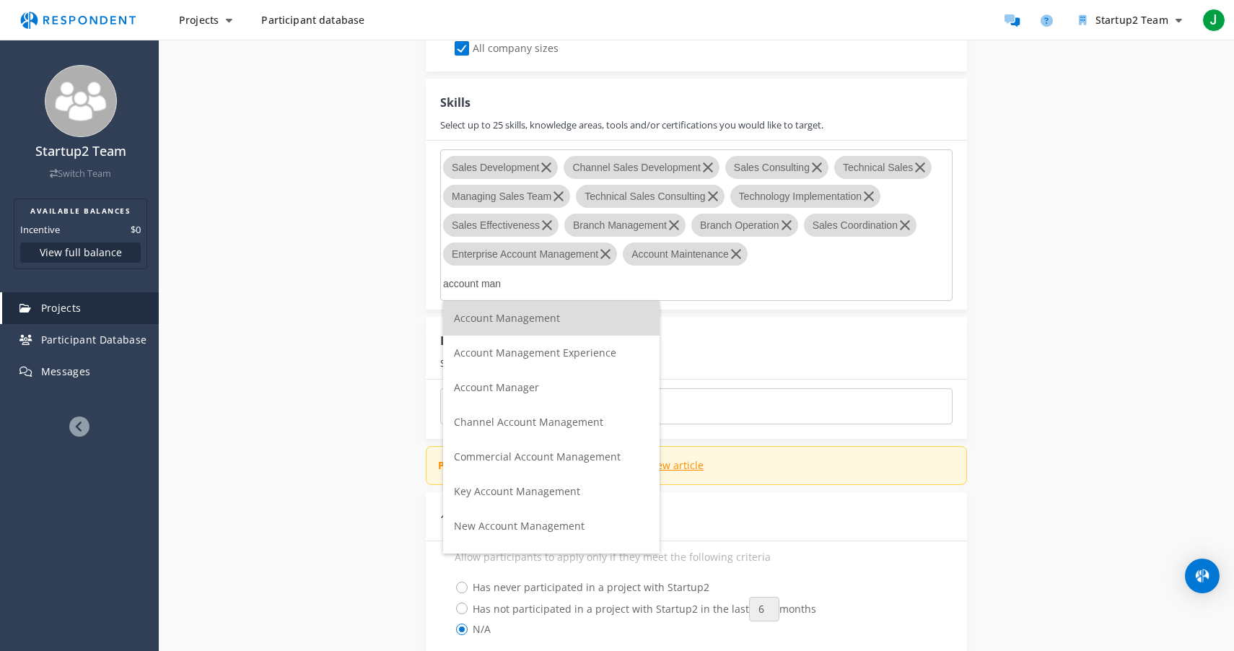
type input "account man"
click at [528, 320] on span "Account Management" at bounding box center [507, 318] width 106 height 14
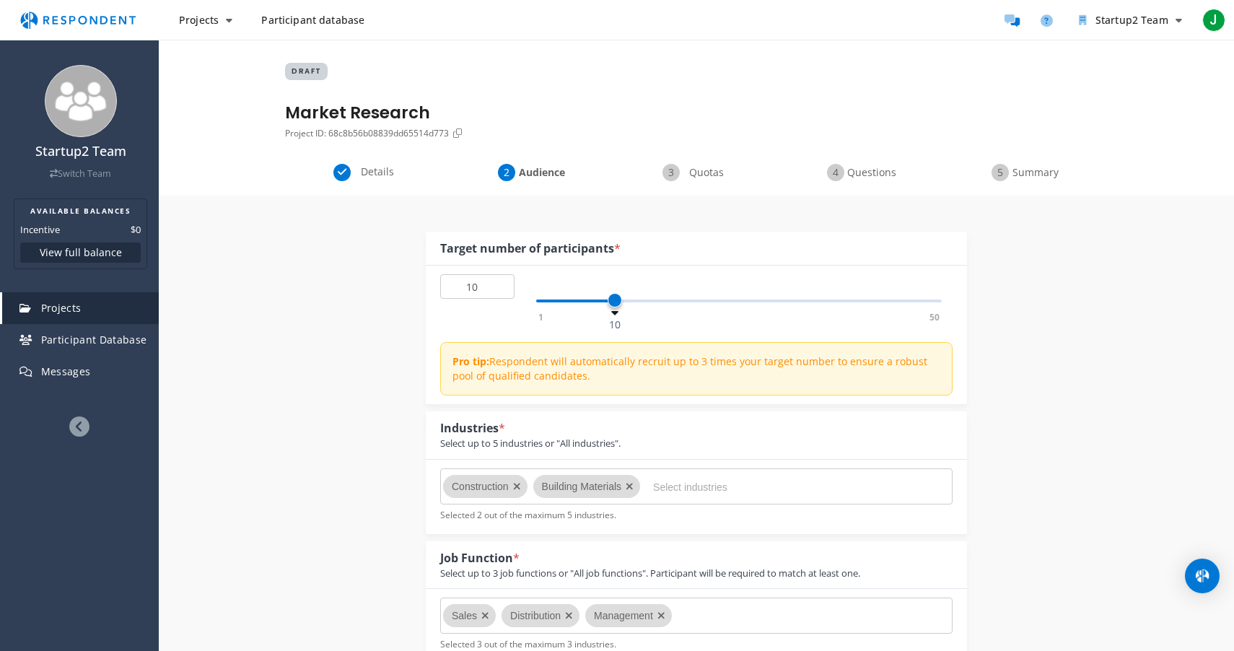
scroll to position [1386, 0]
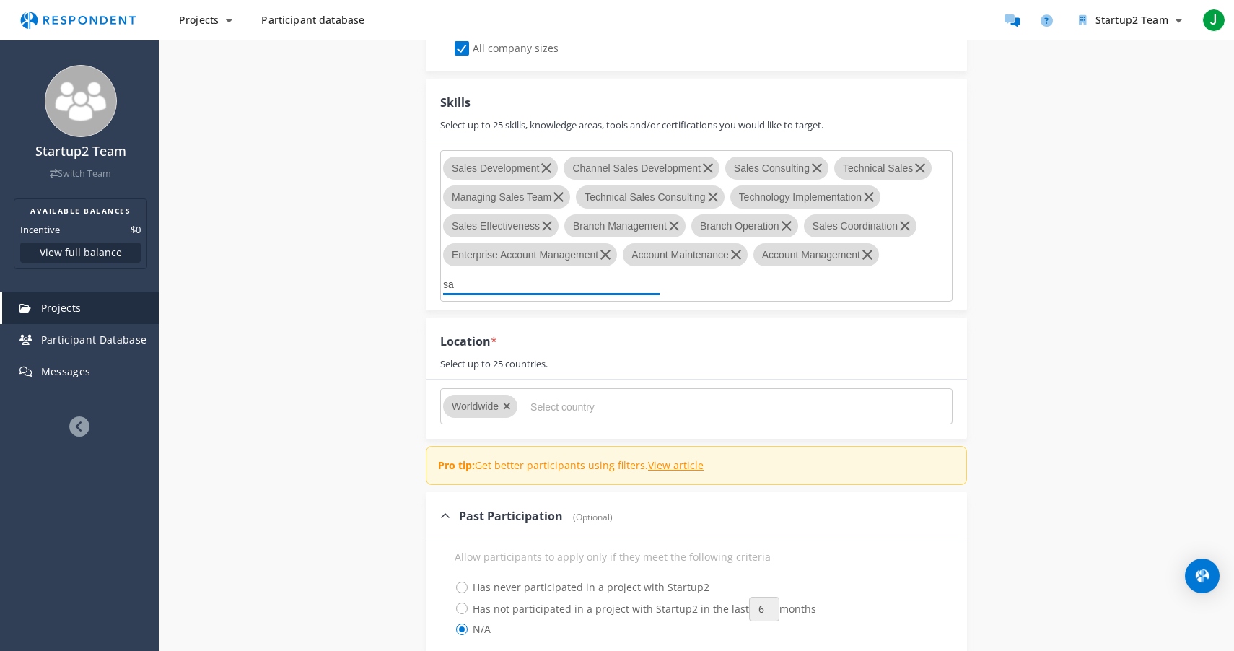
type input "s"
type input "a"
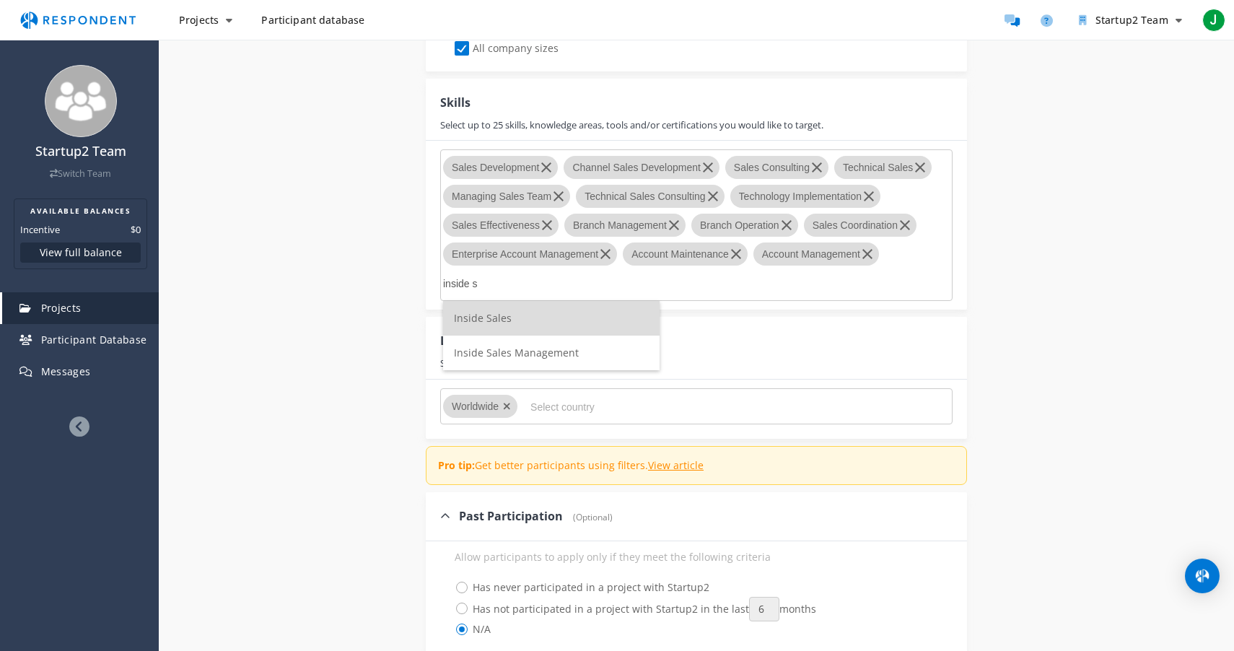
type input "inside s"
click at [481, 312] on span "Inside Sales" at bounding box center [483, 318] width 58 height 14
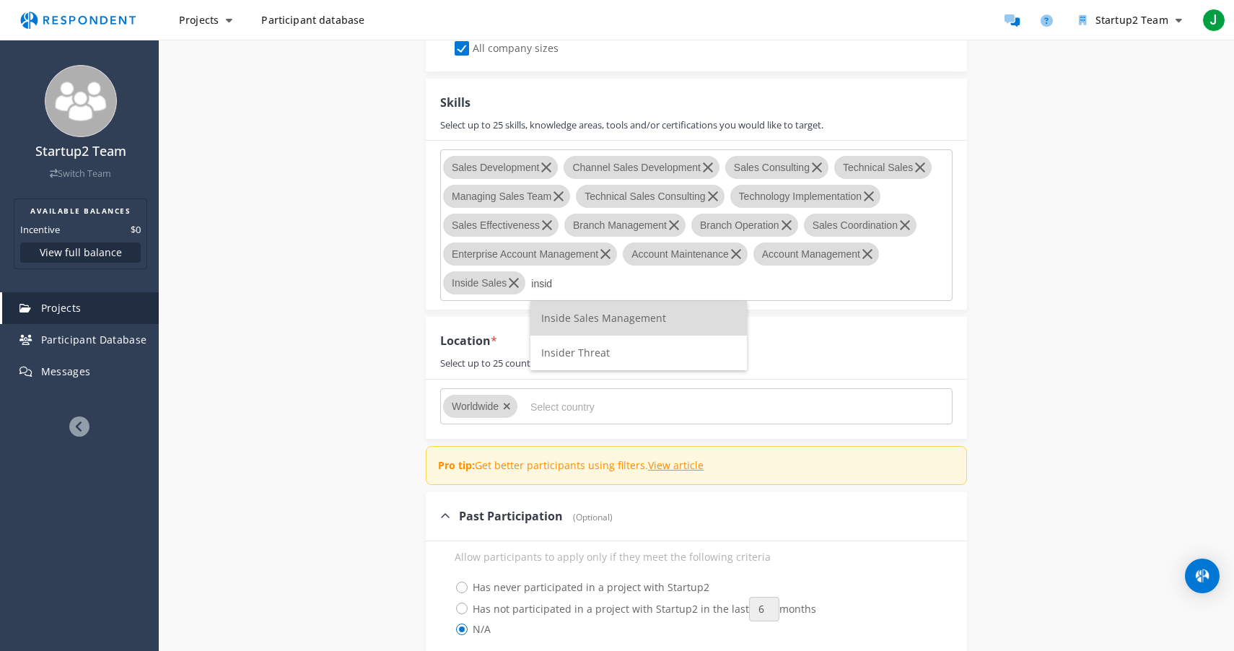
type input "insid"
click at [587, 316] on span "Inside Sales Management" at bounding box center [603, 318] width 125 height 14
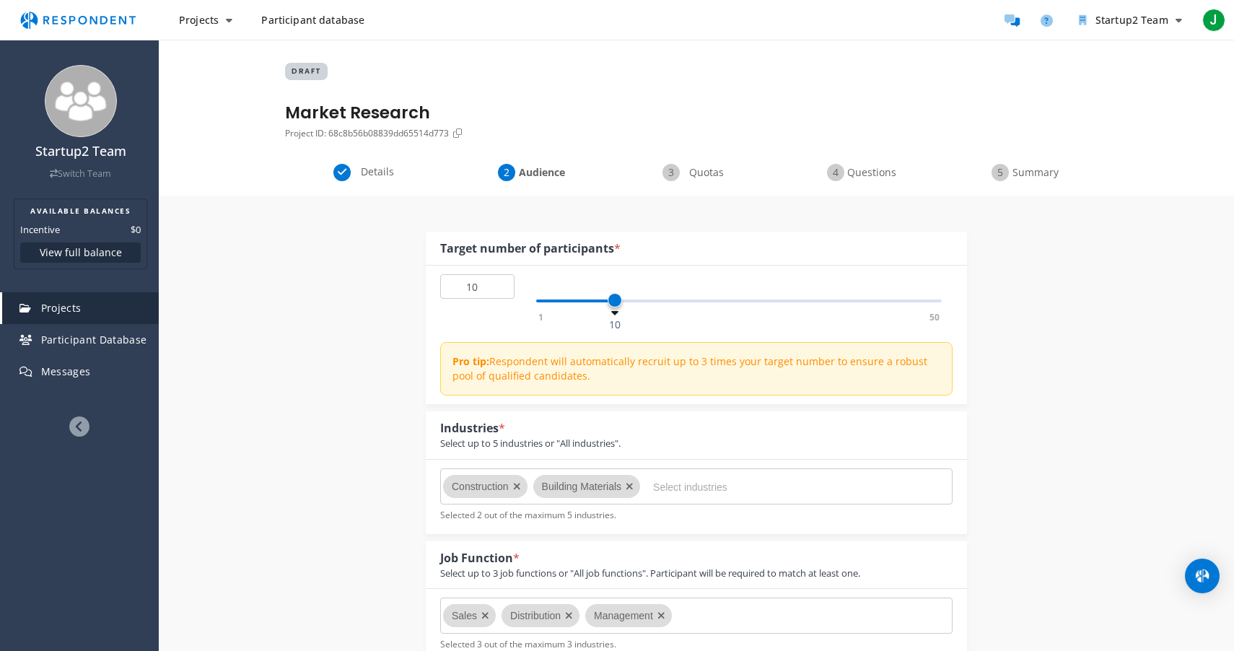
scroll to position [1386, 0]
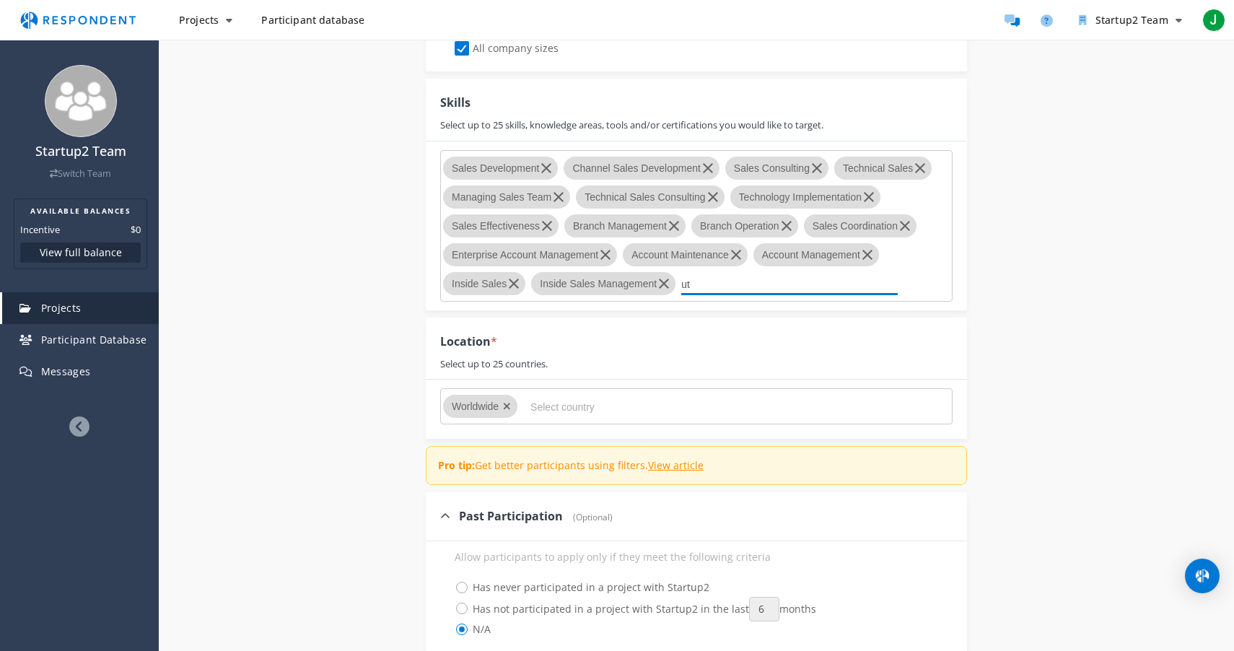
type input "u"
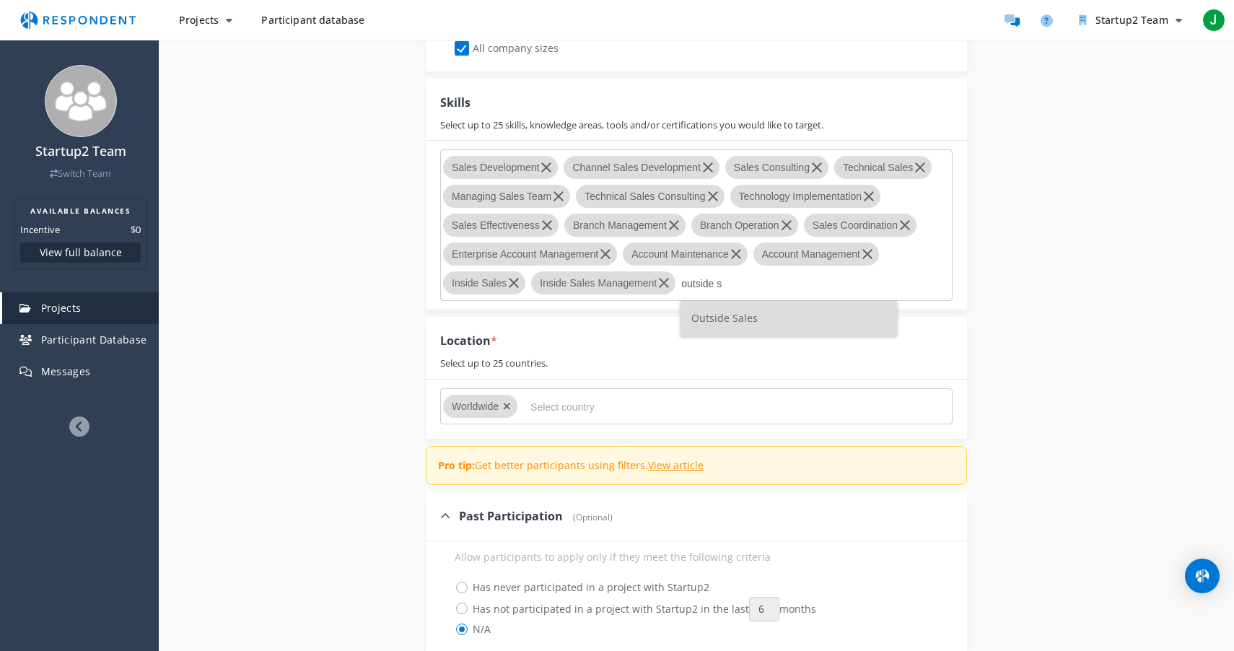
type input "outside s"
click at [741, 329] on li "Outside Sales" at bounding box center [789, 318] width 217 height 35
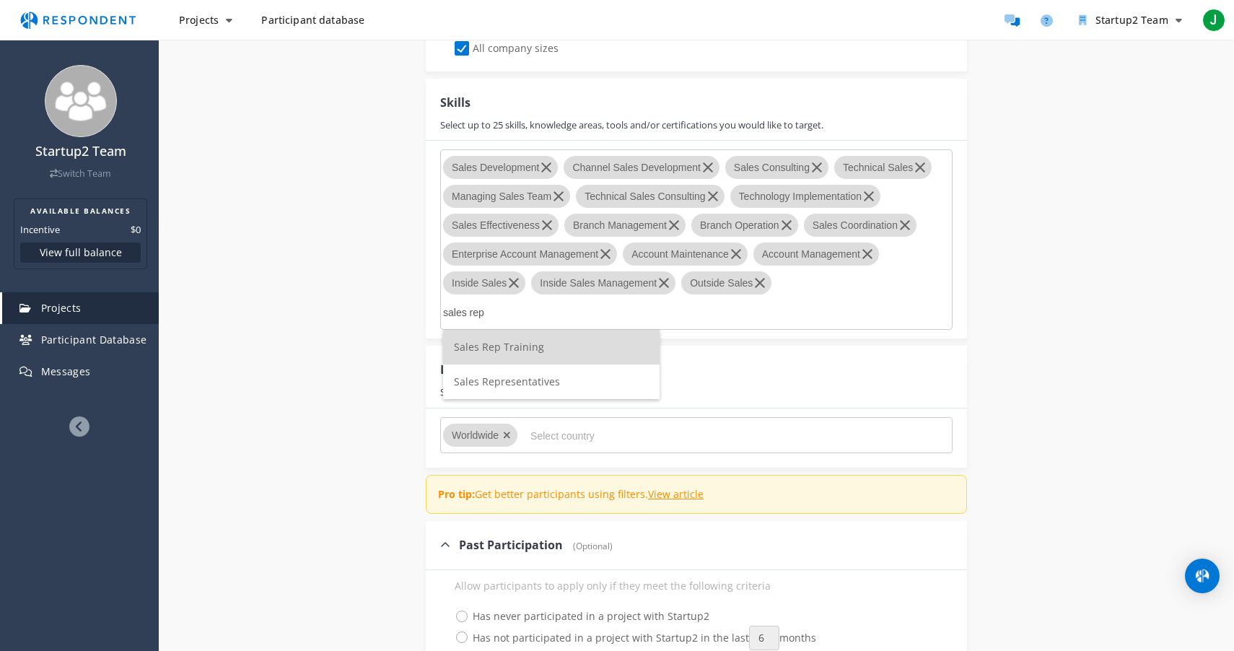
type input "sales rep"
click at [526, 385] on span "Sales Representatives" at bounding box center [507, 382] width 106 height 14
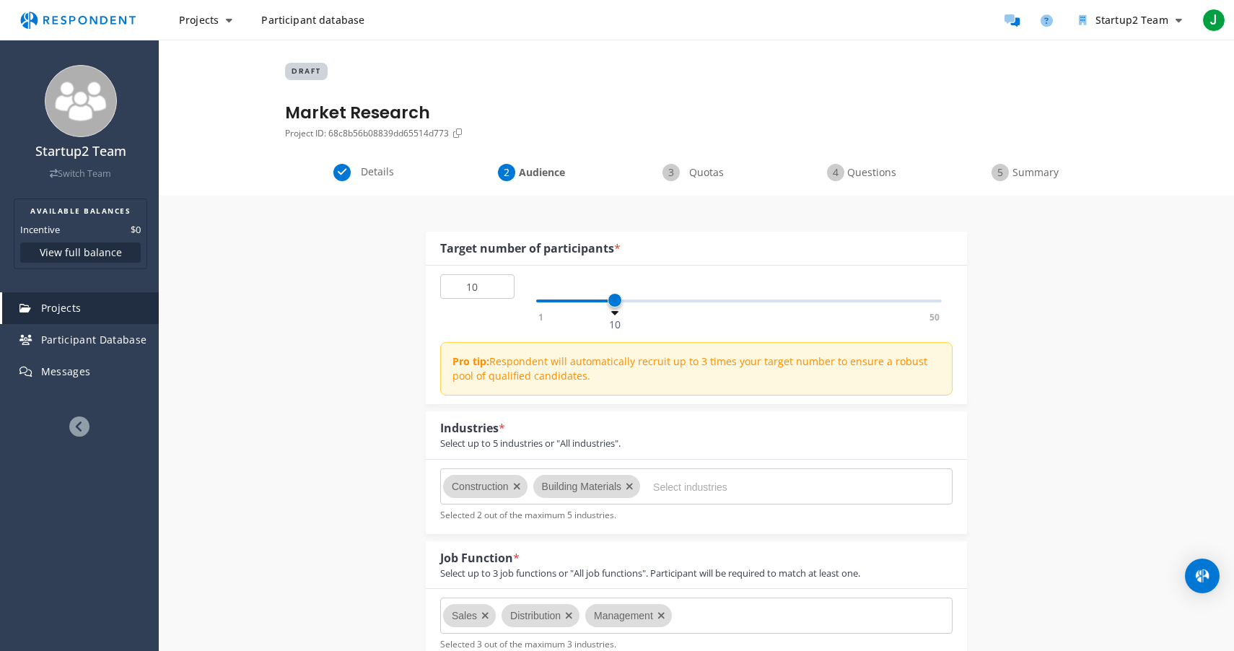
scroll to position [1386, 0]
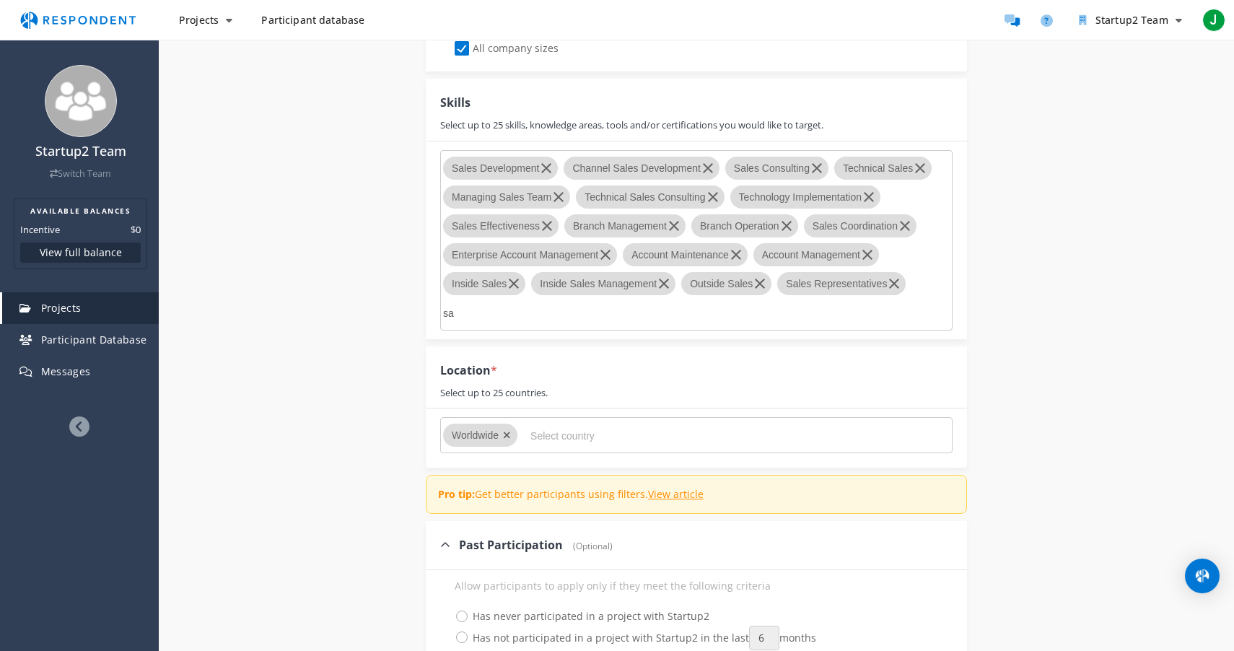
type input "s"
type input "b"
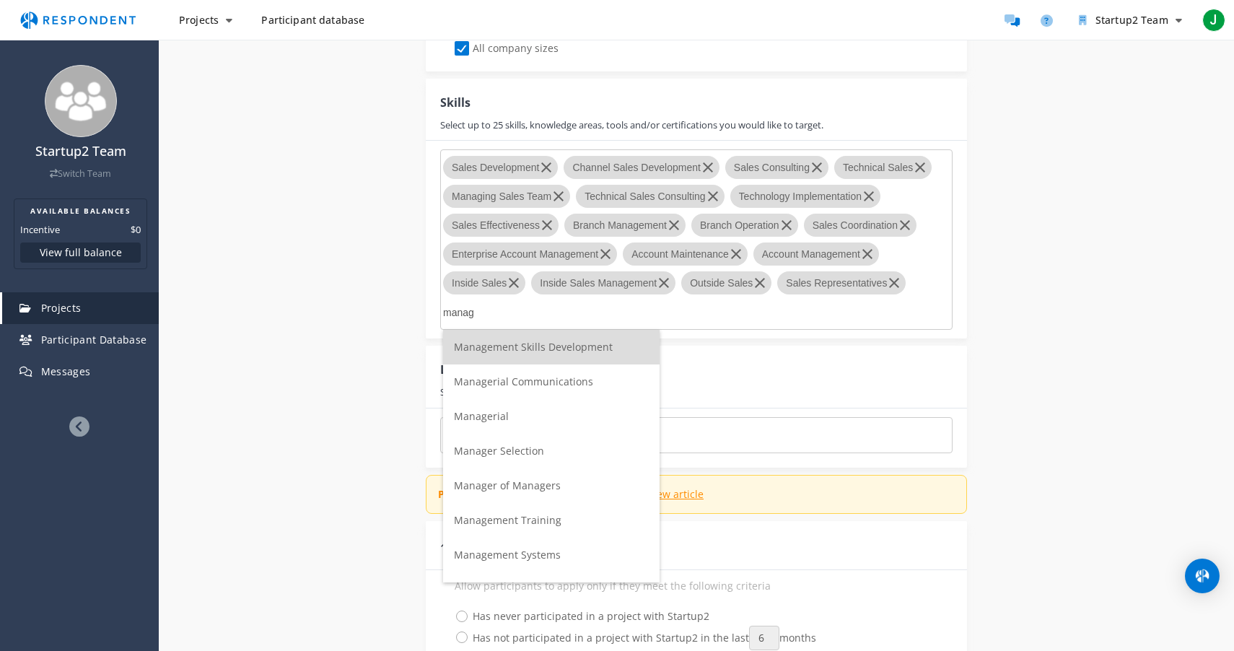
type input "manag"
click at [509, 416] on li "Managerial" at bounding box center [551, 416] width 217 height 35
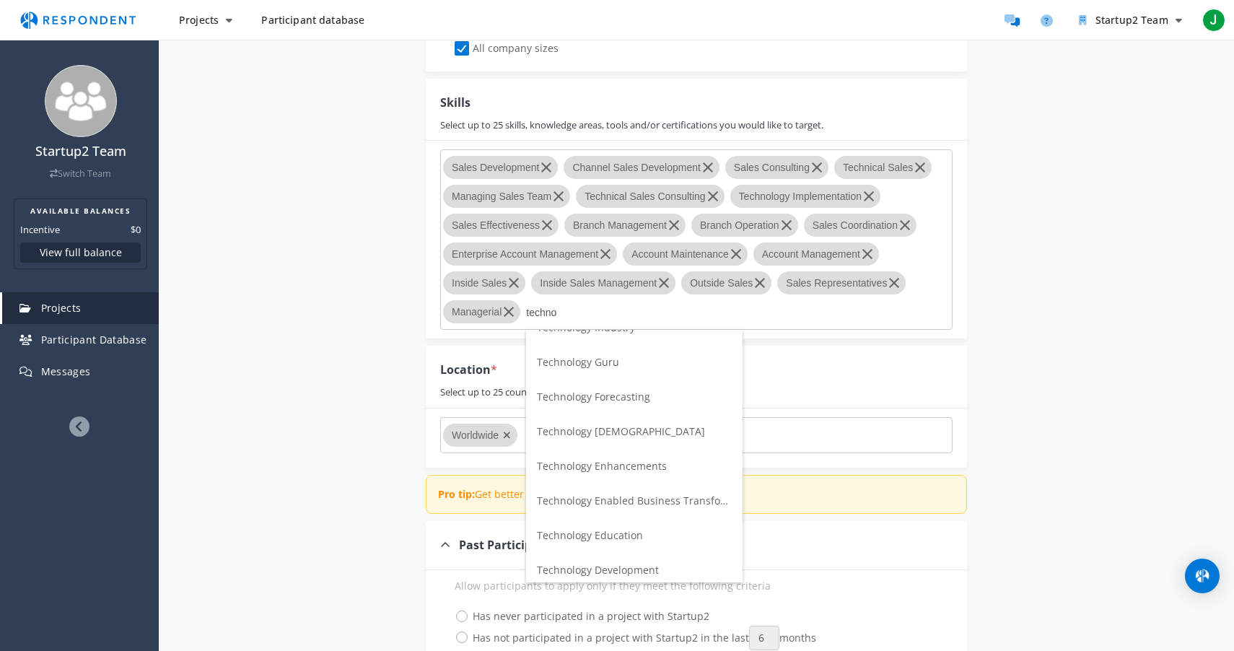
scroll to position [59, 0]
type input "techno"
click at [598, 568] on span "Technology Development" at bounding box center [598, 565] width 122 height 14
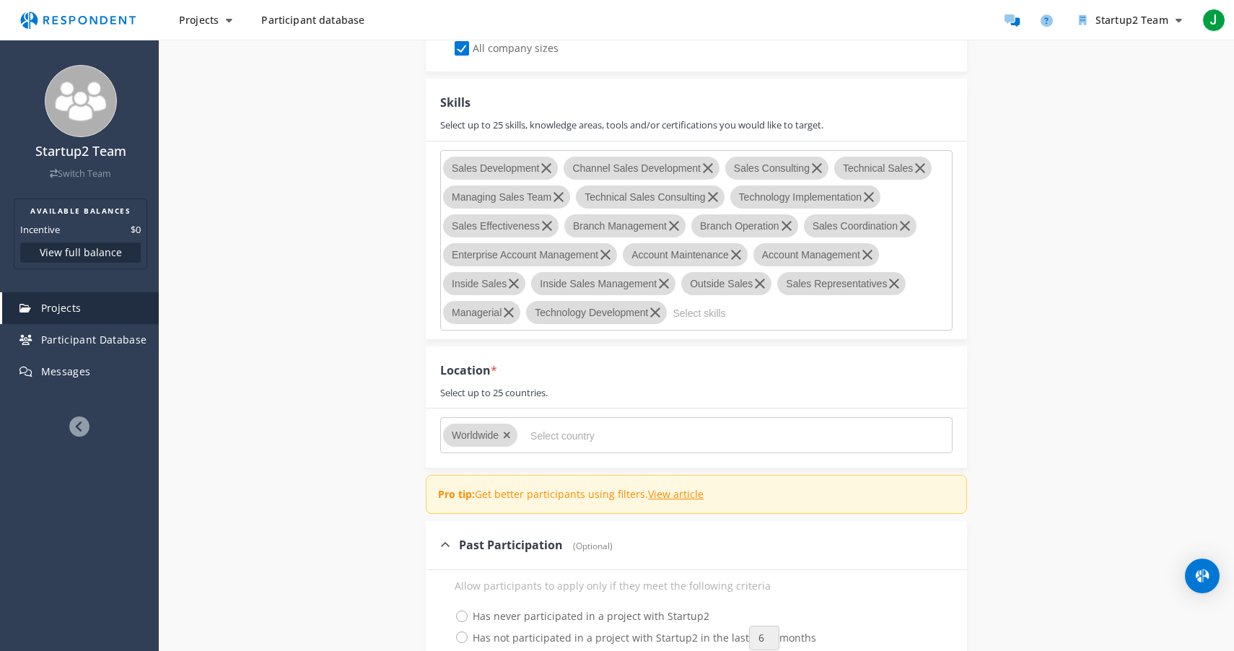
click at [567, 448] on md-chips-wrap "Worldwide" at bounding box center [696, 435] width 512 height 36
click at [568, 445] on input "Select country" at bounding box center [638, 436] width 217 height 25
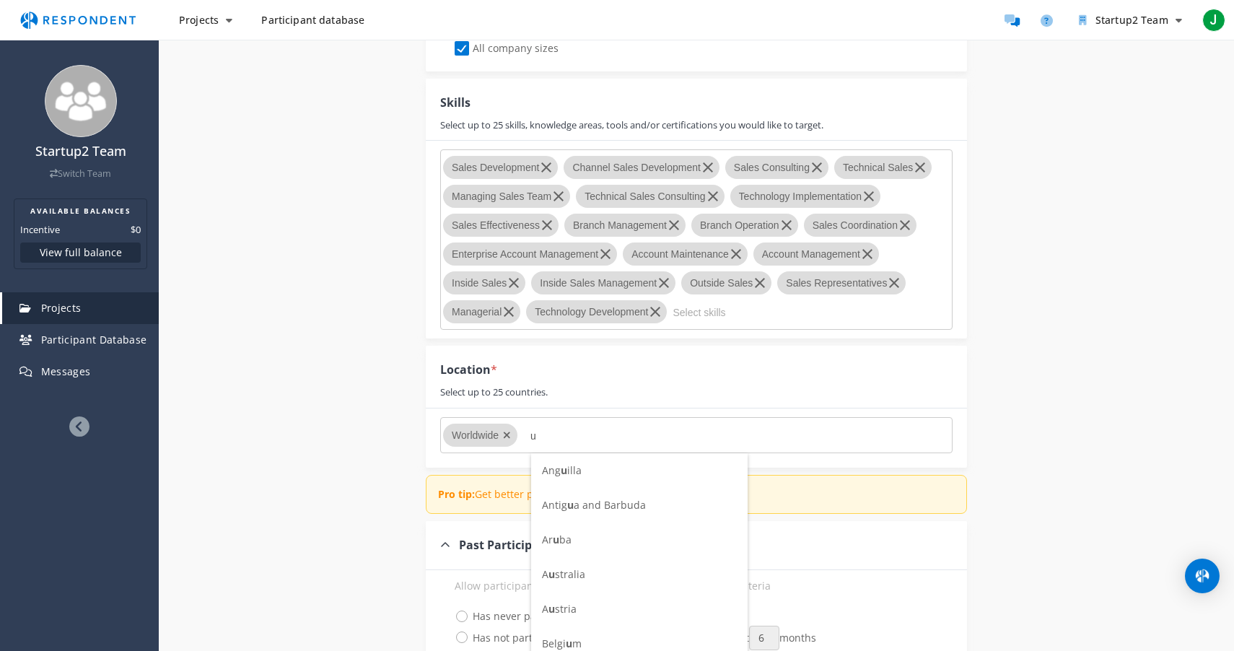
scroll to position [0, 0]
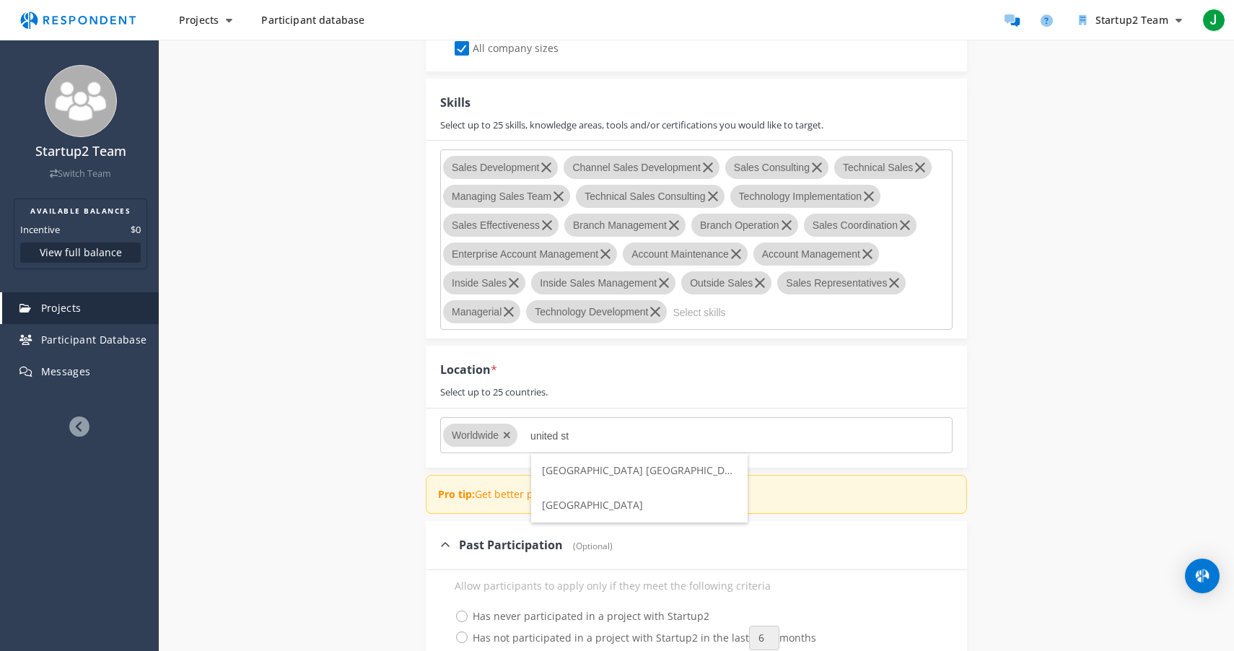
type input "united st"
click at [560, 502] on span "[GEOGRAPHIC_DATA]" at bounding box center [592, 505] width 101 height 14
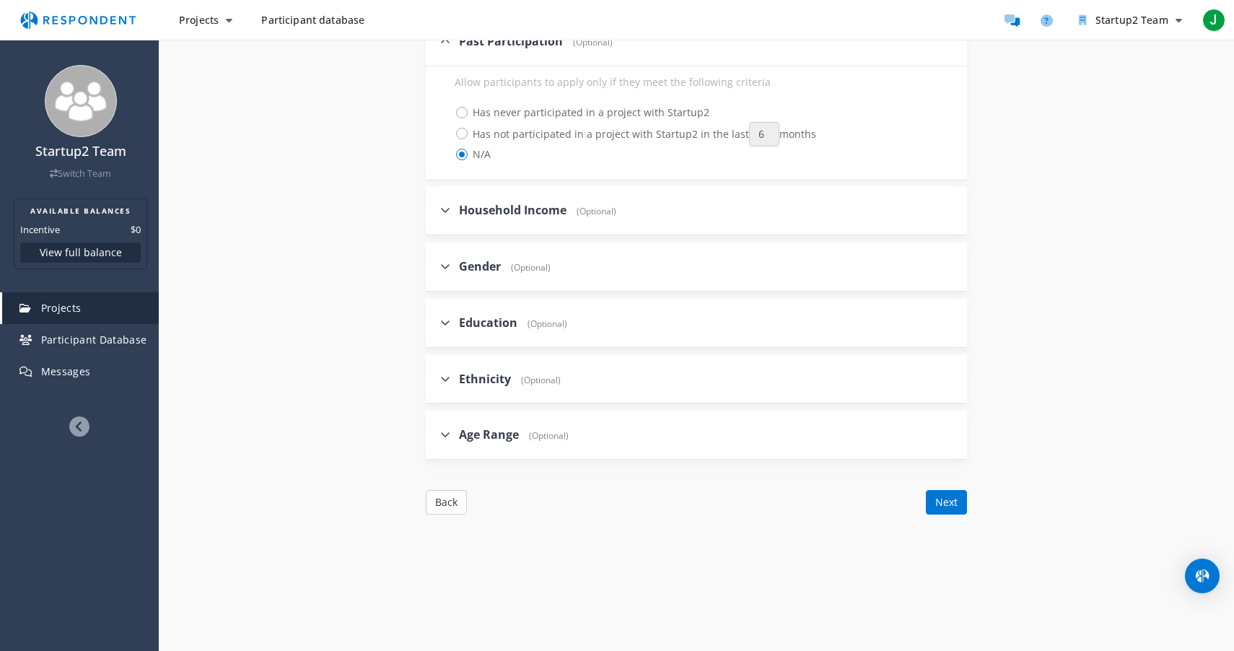
scroll to position [1940, 0]
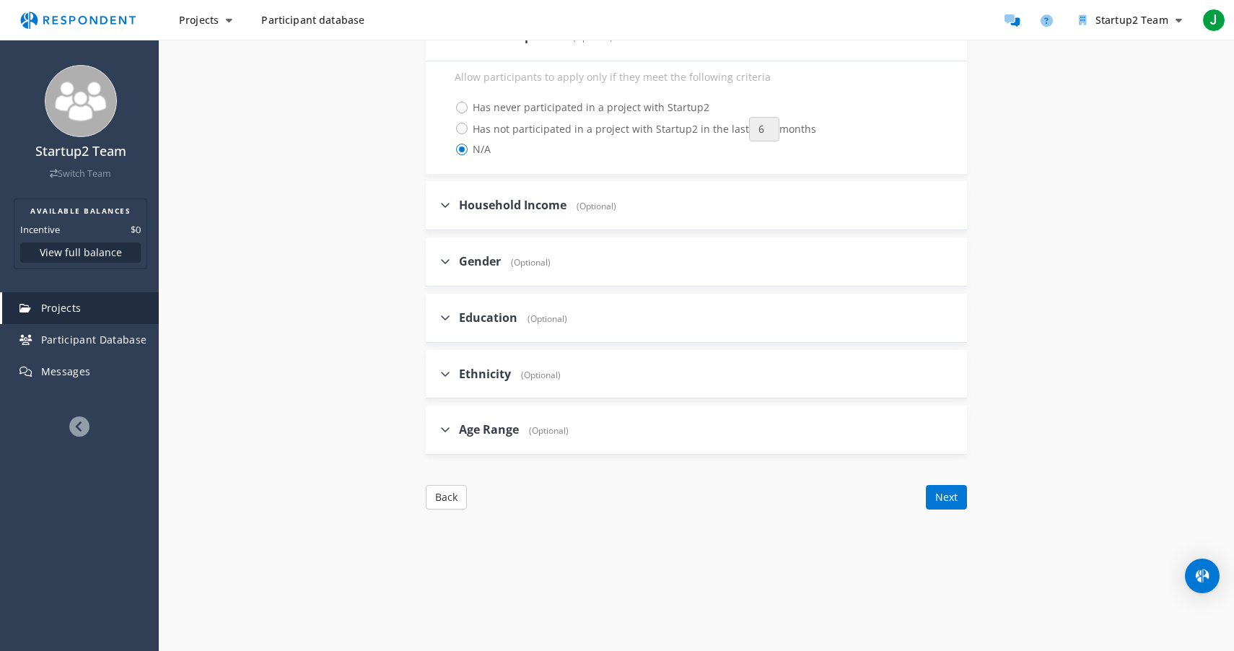
click at [953, 495] on button "Next" at bounding box center [946, 497] width 41 height 25
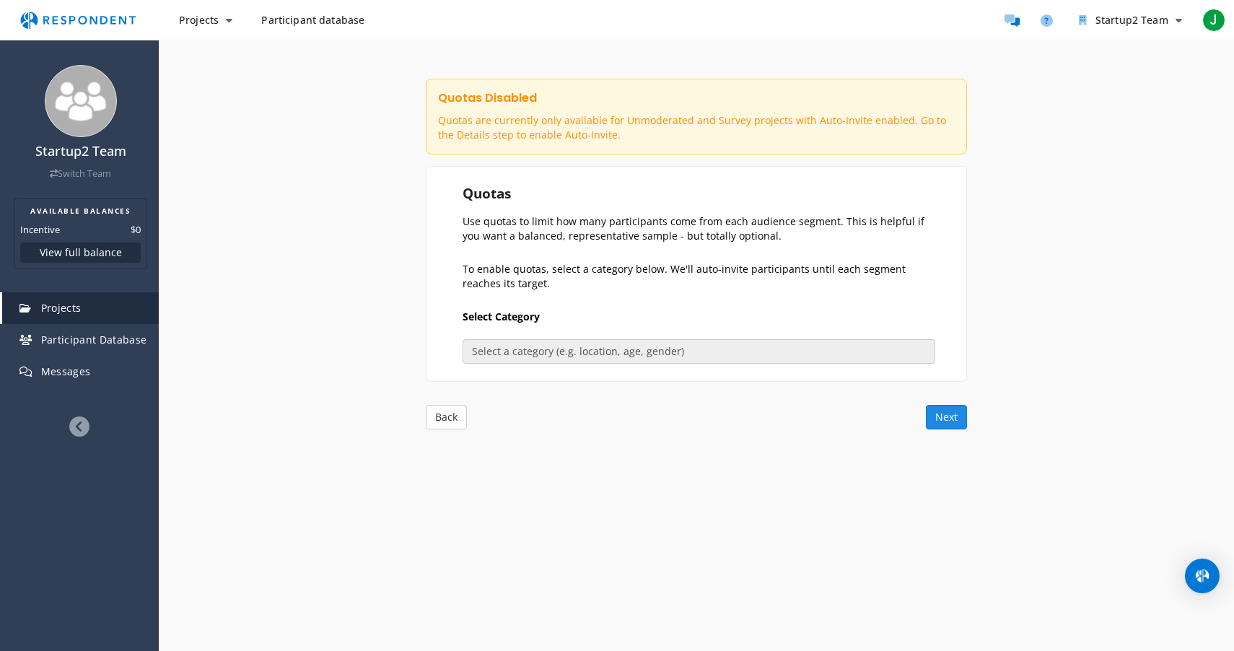
scroll to position [74, 0]
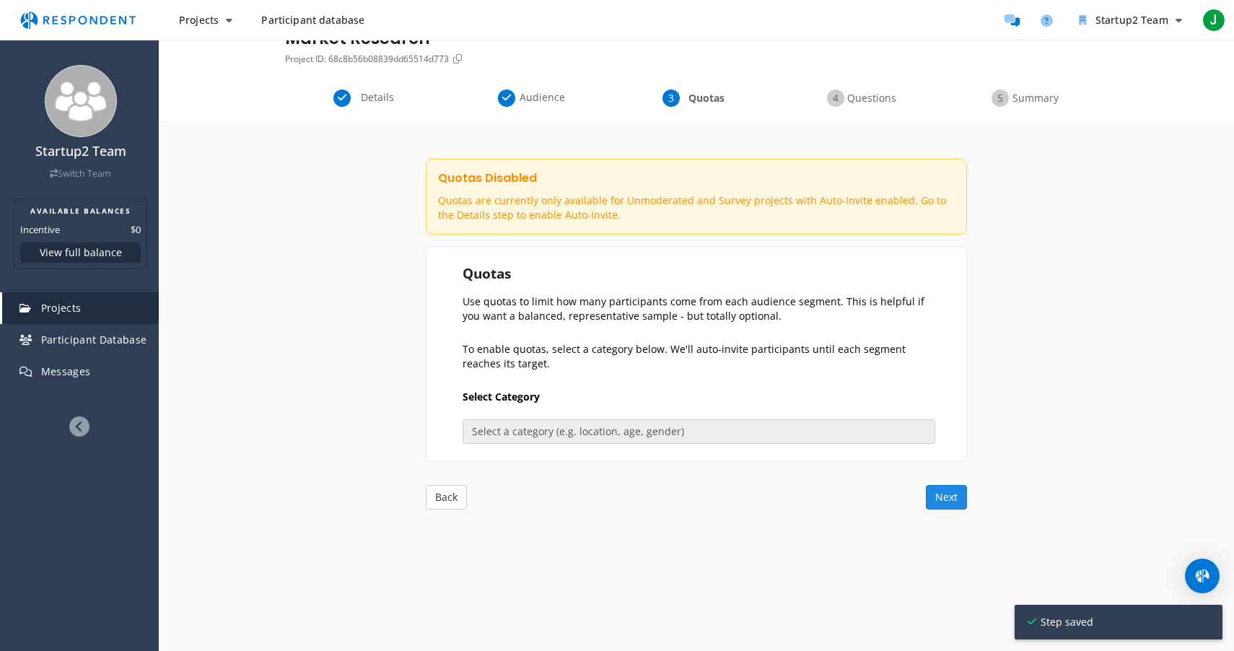
click at [938, 492] on button "Next" at bounding box center [946, 497] width 41 height 25
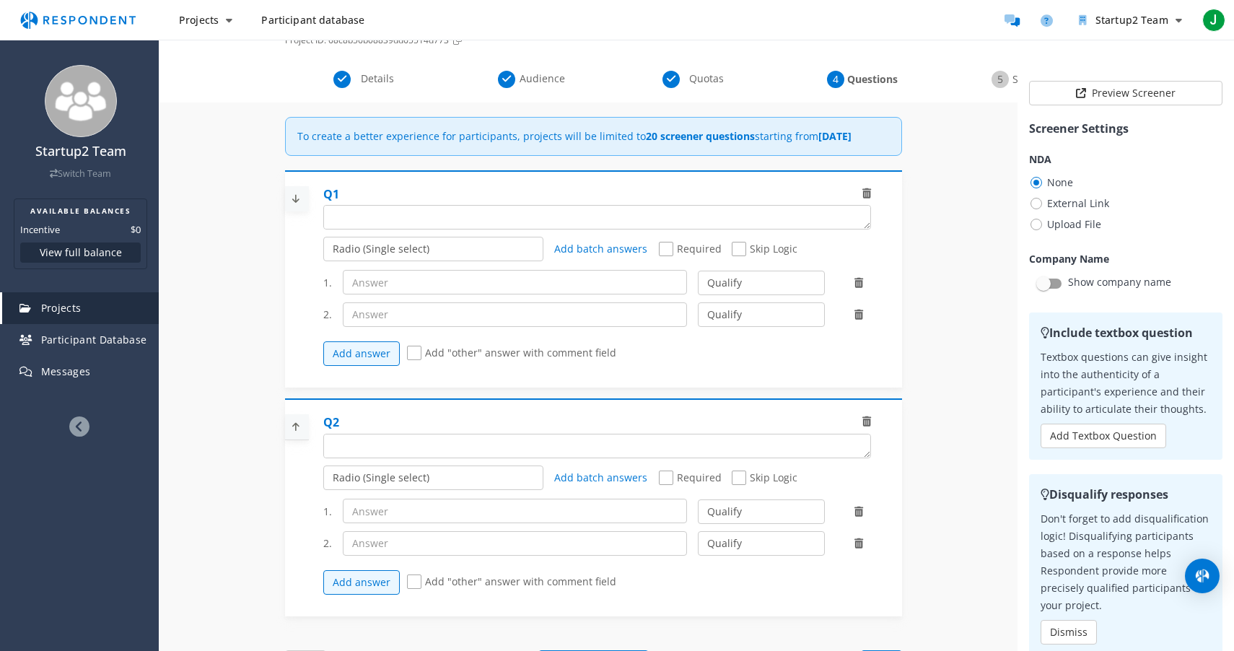
scroll to position [40, 0]
click at [395, 231] on textarea "Which of the following categories best describes your firm's total assets under…" at bounding box center [597, 219] width 546 height 23
click at [447, 231] on textarea "Which of the following categories best describes your firm's total assets under…" at bounding box center [583, 219] width 518 height 23
click at [529, 231] on textarea "Which of the following categories best describes your firm's total assets under…" at bounding box center [583, 219] width 518 height 23
type textarea "Do you work in HVAC, electrical, or both?"
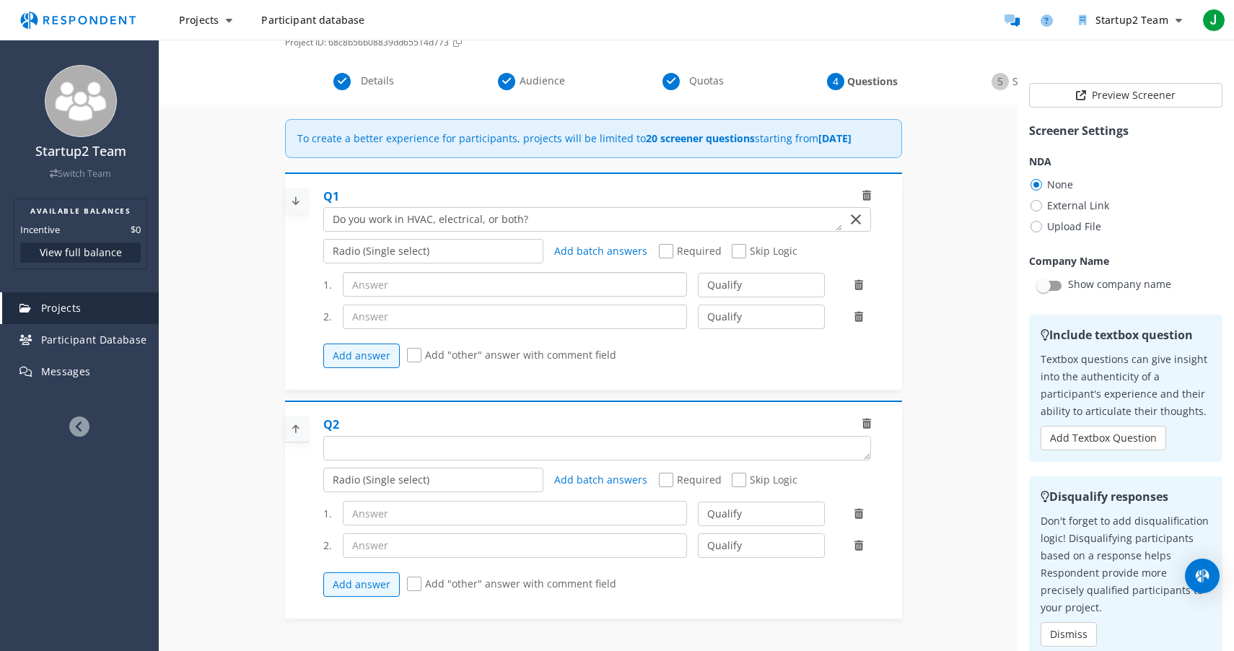
click at [447, 297] on input "text" at bounding box center [515, 284] width 345 height 25
click at [670, 261] on span "Required" at bounding box center [690, 252] width 63 height 17
click at [668, 256] on input "Required" at bounding box center [663, 251] width 9 height 9
checkbox input "true"
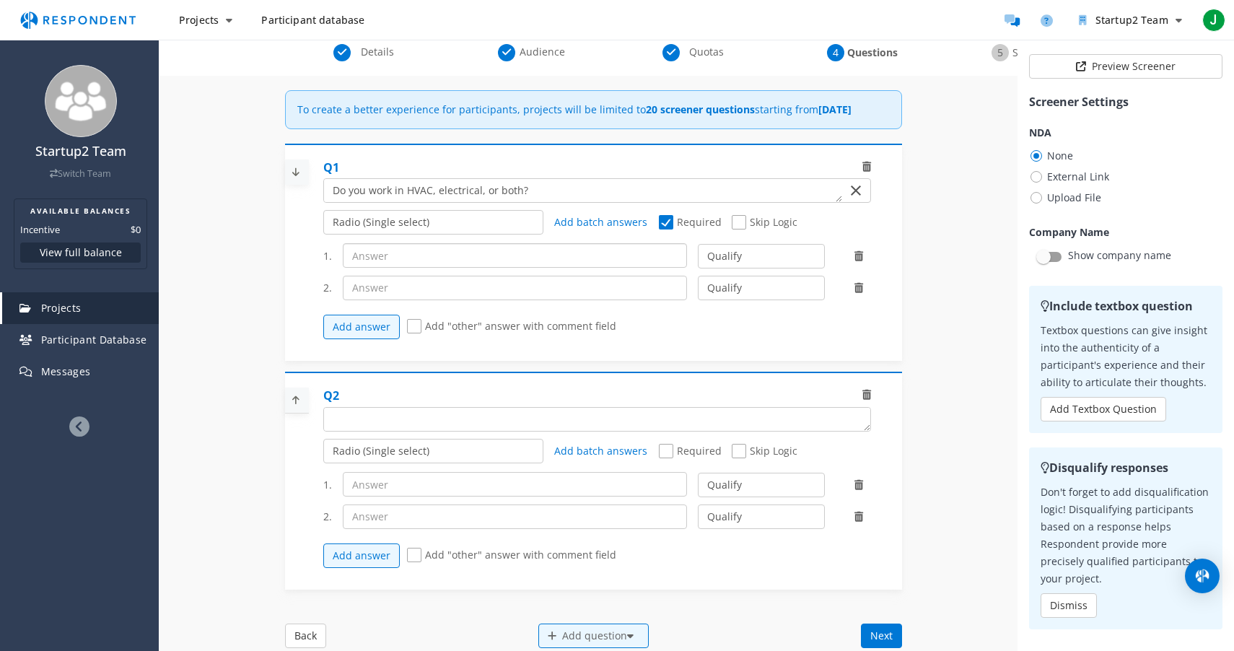
click at [435, 268] on input "text" at bounding box center [515, 255] width 345 height 25
type input "HVAC"
click at [402, 300] on input "text" at bounding box center [515, 288] width 345 height 25
type input "Electrical"
click at [360, 335] on button "Add answer" at bounding box center [361, 327] width 77 height 25
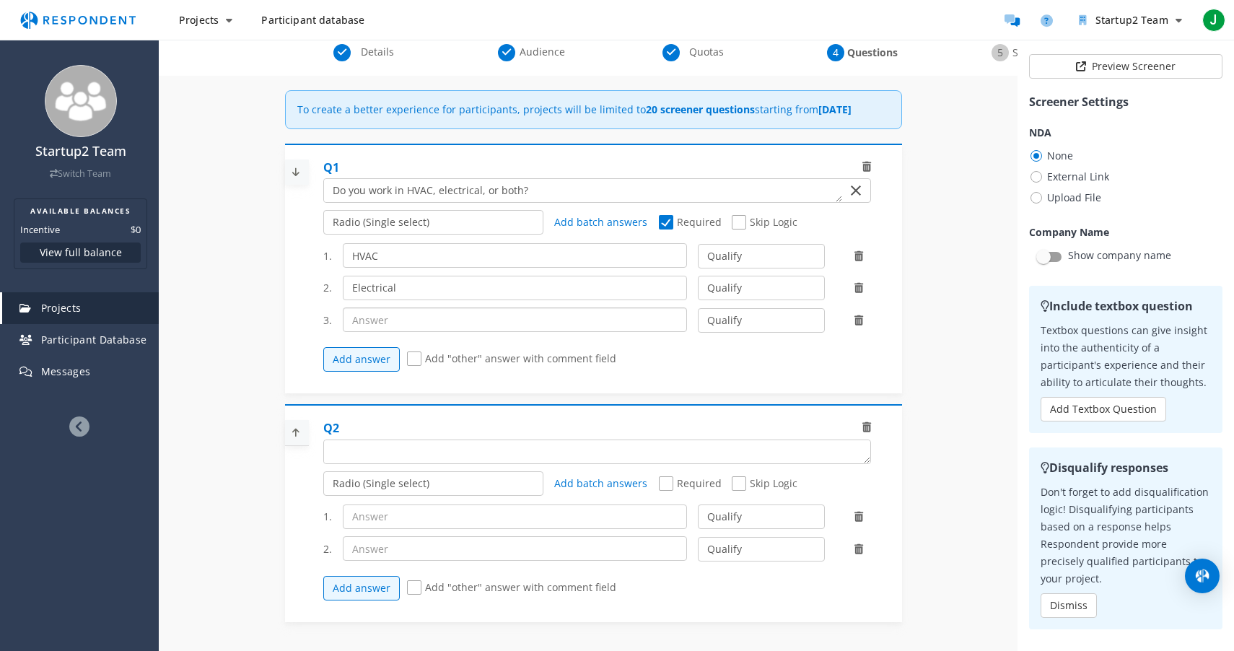
click at [394, 332] on input "text" at bounding box center [515, 319] width 345 height 25
type input "Both"
click at [224, 353] on div "Details Audience Quotas Questions Summary Internal Project Name * Market Resear…" at bounding box center [696, 473] width 1075 height 858
click at [418, 369] on span "Add "other" answer with comment field" at bounding box center [511, 359] width 209 height 17
click at [416, 364] on input "Add "other" answer with comment field" at bounding box center [411, 358] width 9 height 9
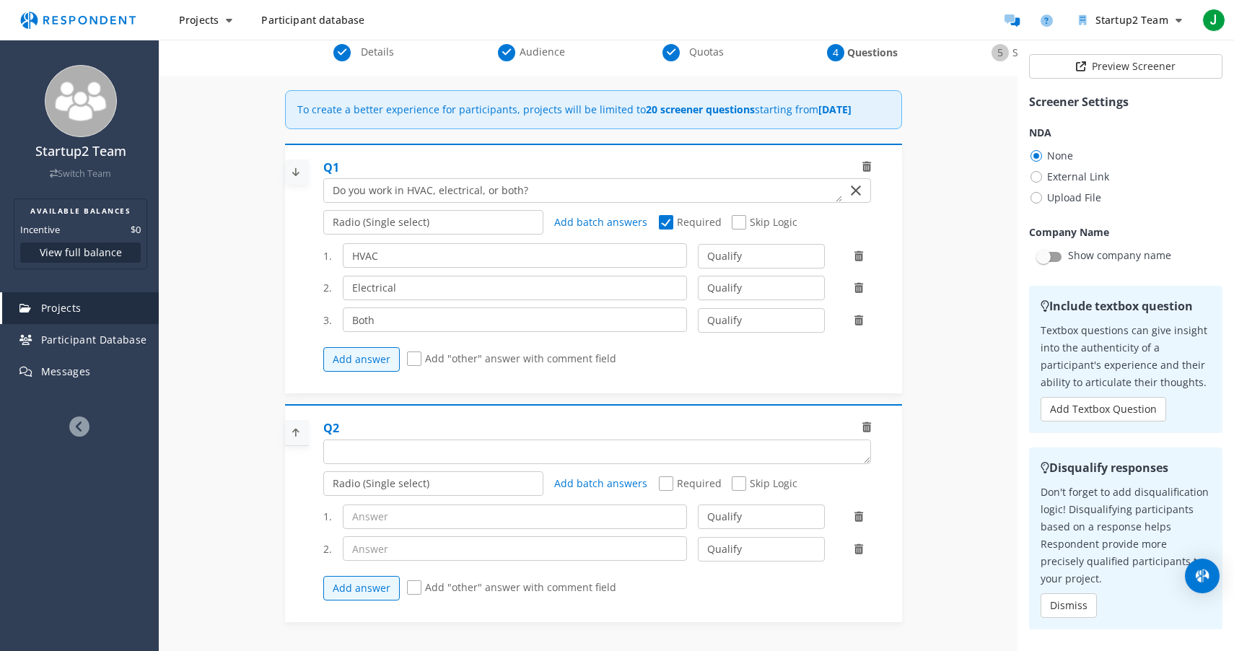
checkbox input "true"
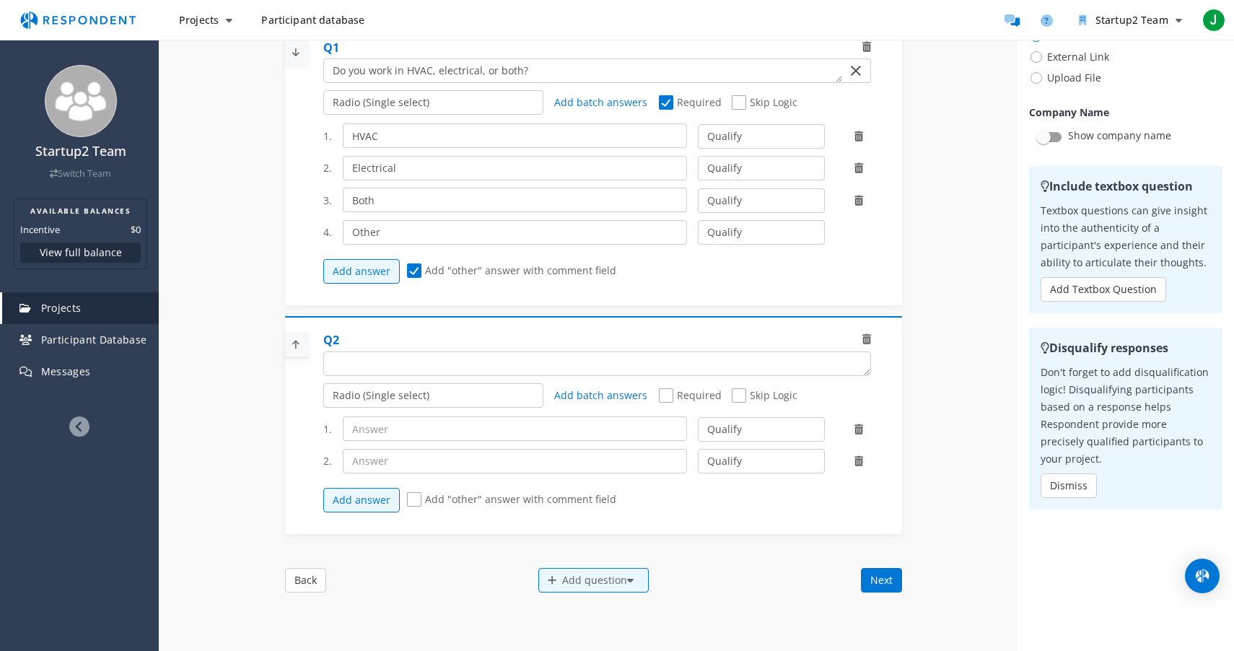
scroll to position [136, 0]
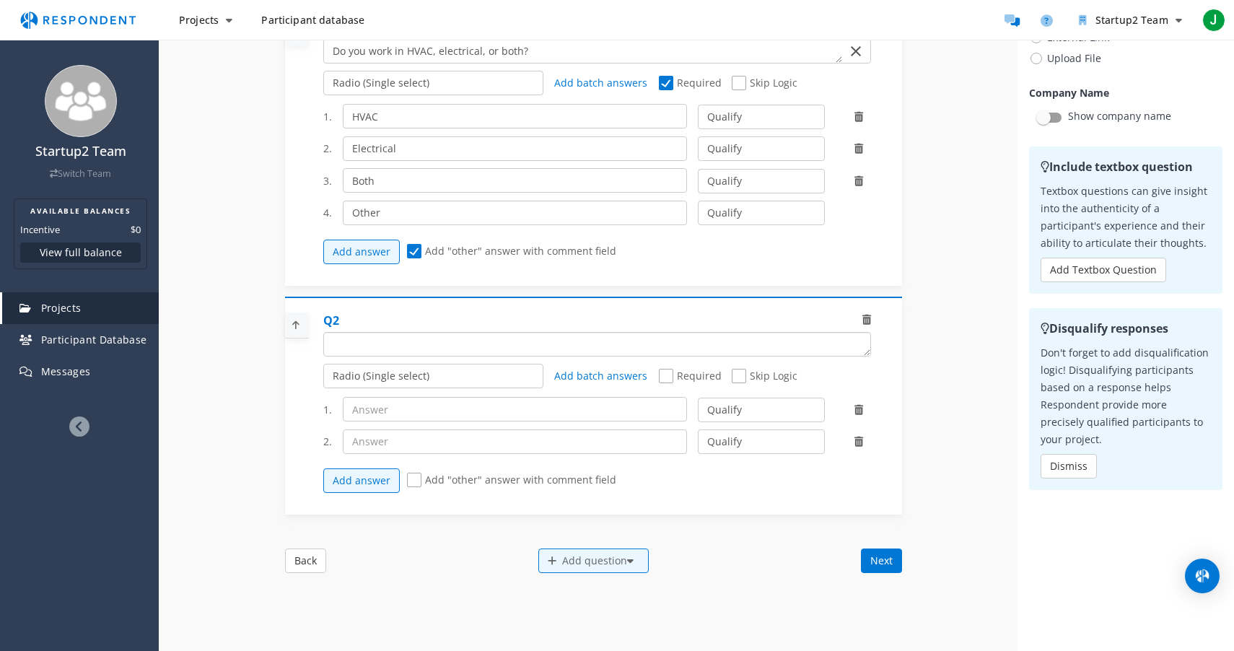
click at [429, 356] on textarea "Which of the following categories best describes your firm's total assets under…" at bounding box center [597, 344] width 546 height 23
type textarea "Are"
type textarea "Do you work for a distributor or a contractor?"
click at [401, 421] on input "text" at bounding box center [515, 409] width 345 height 25
type input "Distributor"
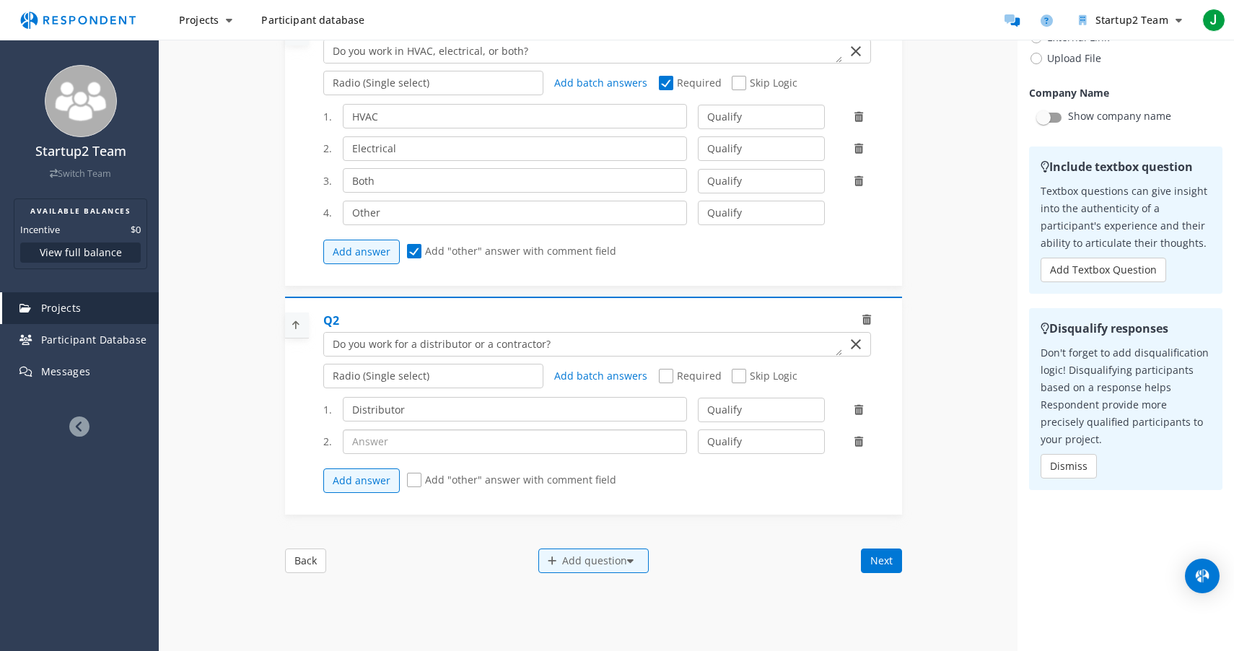
click at [417, 453] on input "text" at bounding box center [515, 441] width 345 height 25
type input "Contractor"
click at [419, 490] on span "Add "other" answer with comment field" at bounding box center [511, 481] width 209 height 17
click at [416, 485] on input "Add "other" answer with comment field" at bounding box center [411, 480] width 9 height 9
checkbox input "true"
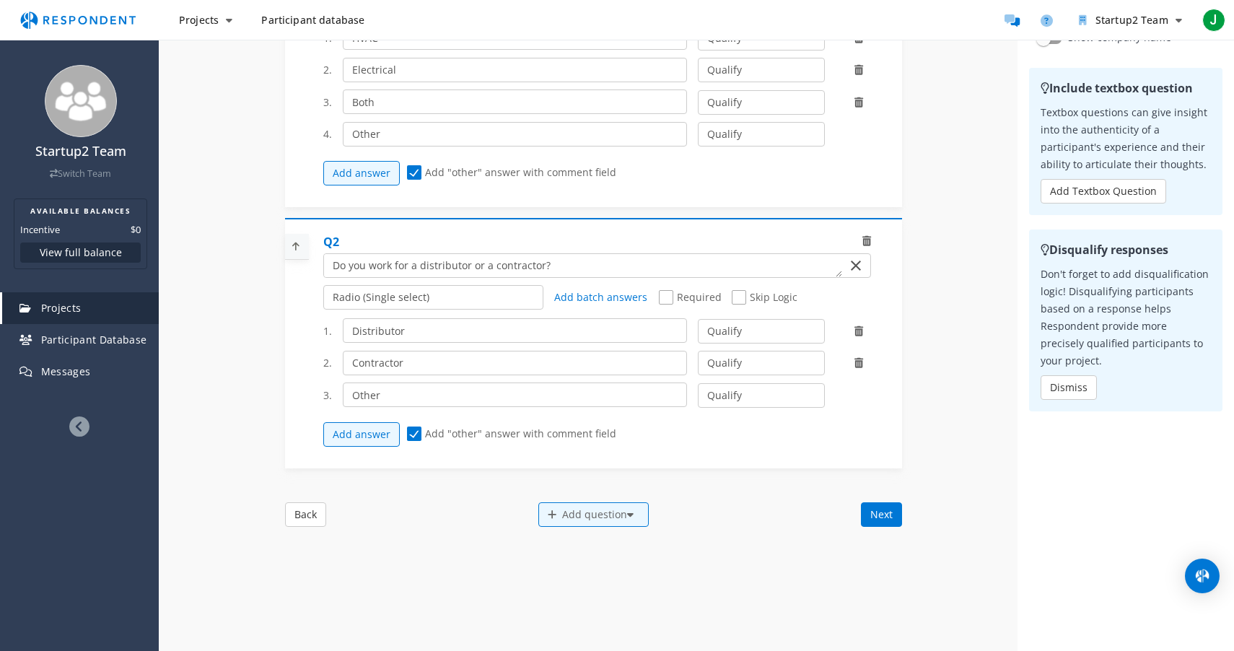
scroll to position [235, 0]
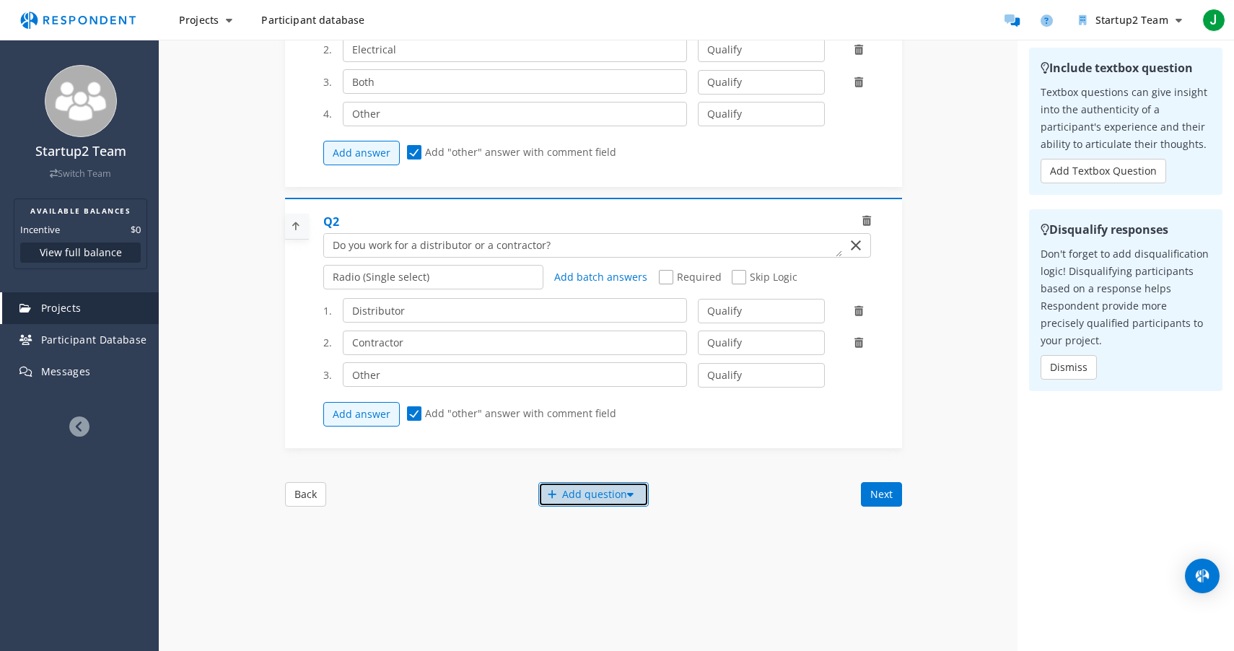
click at [581, 504] on div "Add question" at bounding box center [593, 494] width 110 height 25
click at [548, 510] on button "Create My Own" at bounding box center [606, 511] width 139 height 35
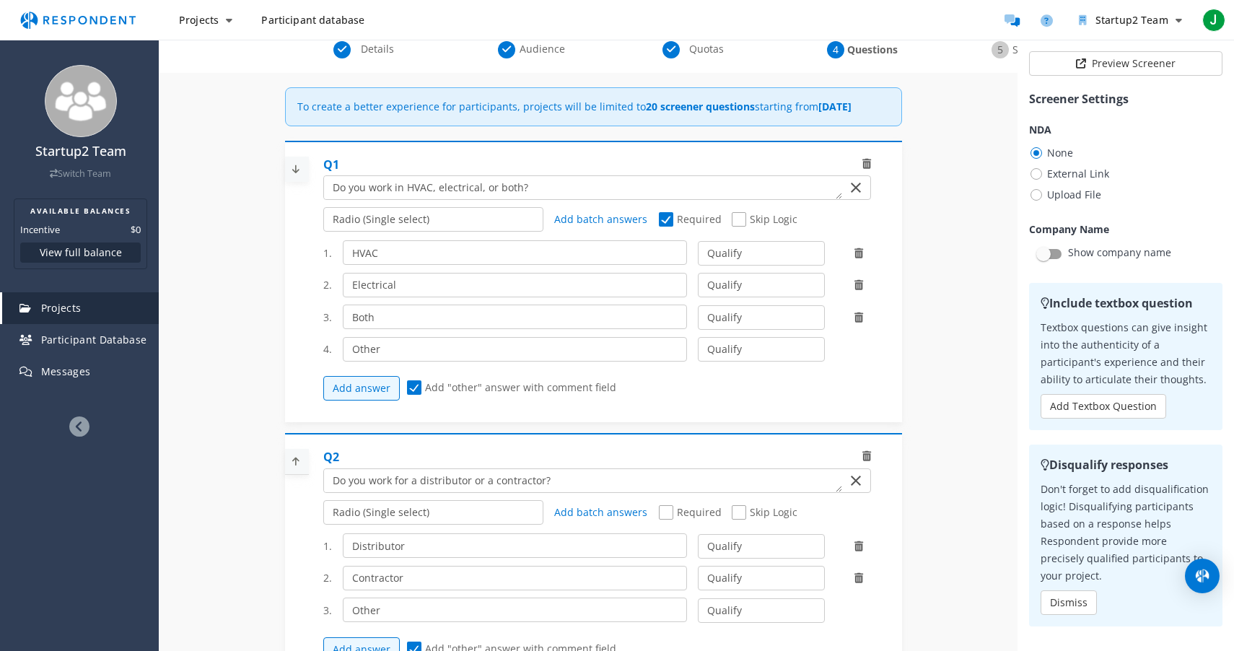
scroll to position [235, 0]
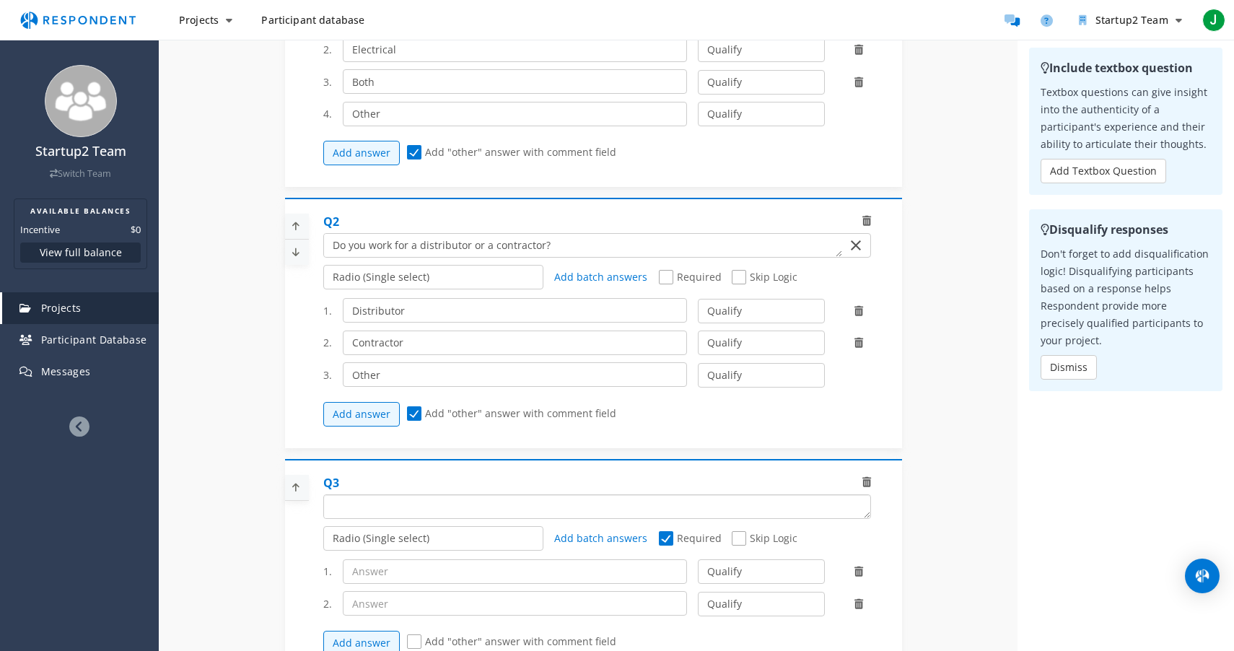
click at [450, 518] on textarea "Which of the following categories best describes your firm's total assets under…" at bounding box center [597, 506] width 546 height 23
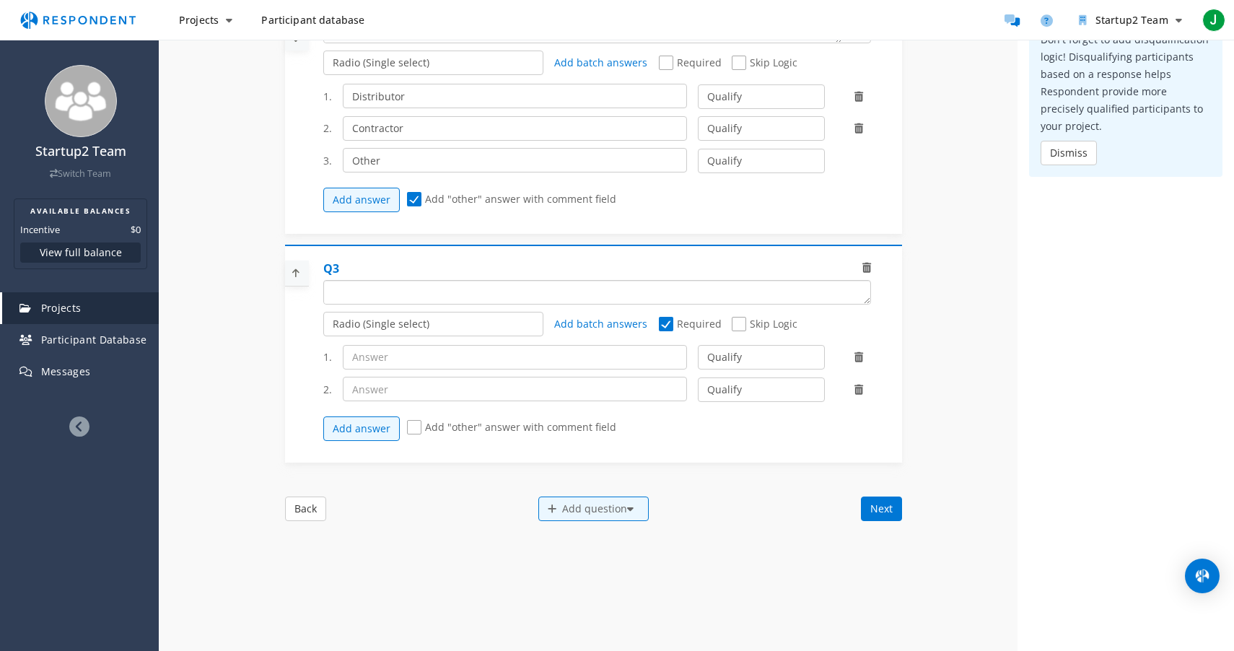
scroll to position [455, 0]
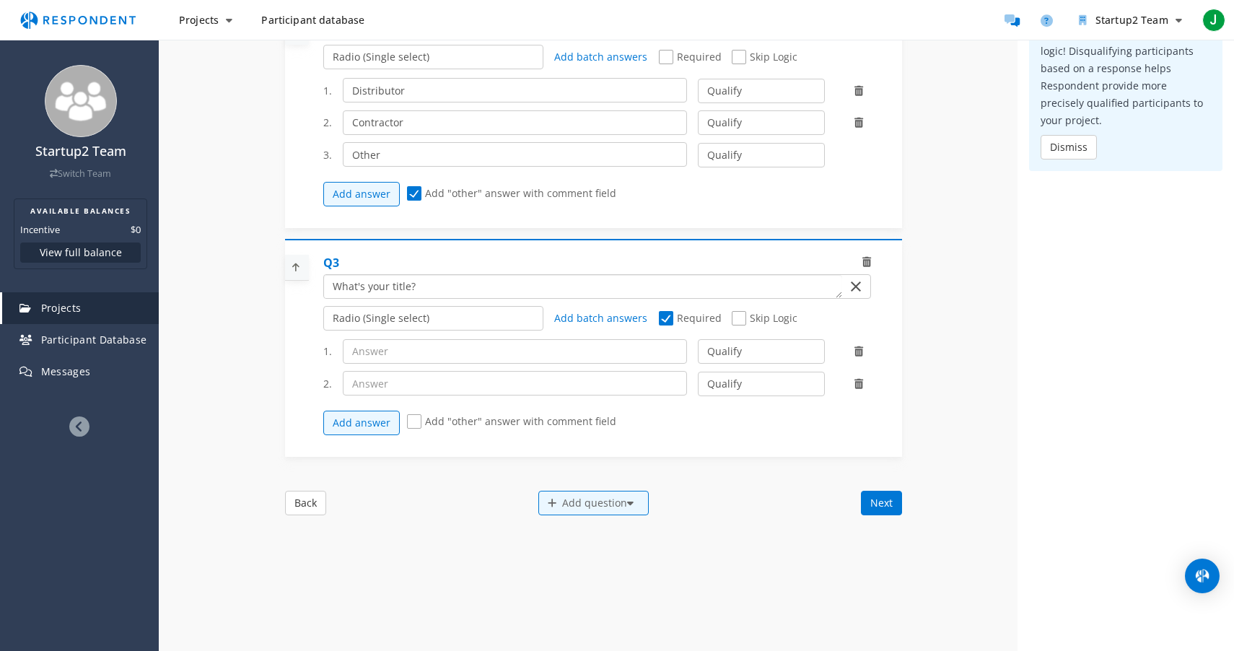
type textarea "What's your title?"
click at [461, 325] on select "Radio (Single select) Checkbox (Multi select) Multi-line text box Single-line t…" at bounding box center [433, 318] width 221 height 25
click at [323, 331] on select "Radio (Single select) Checkbox (Multi select) Multi-line text box Single-line t…" at bounding box center [433, 318] width 221 height 25
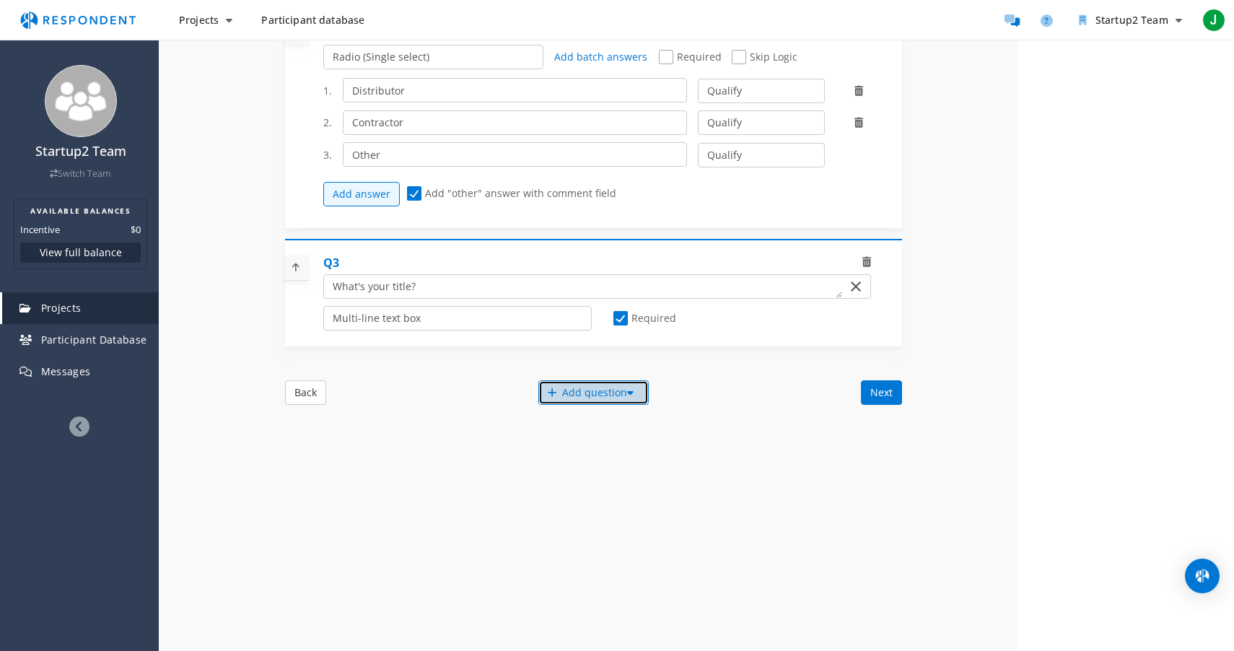
click at [569, 402] on div "Add question" at bounding box center [593, 392] width 110 height 25
click at [575, 415] on button "Create My Own" at bounding box center [606, 409] width 139 height 35
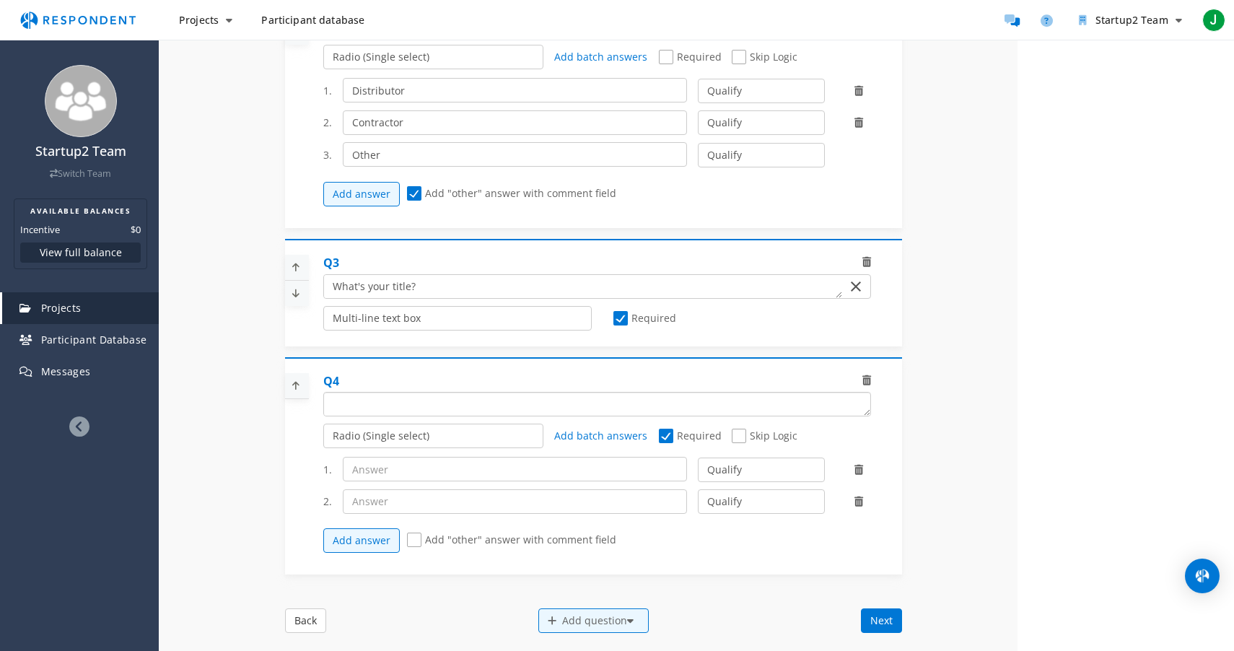
click at [458, 416] on textarea "Which of the following categories best describes your firm's total assets under…" at bounding box center [597, 404] width 546 height 23
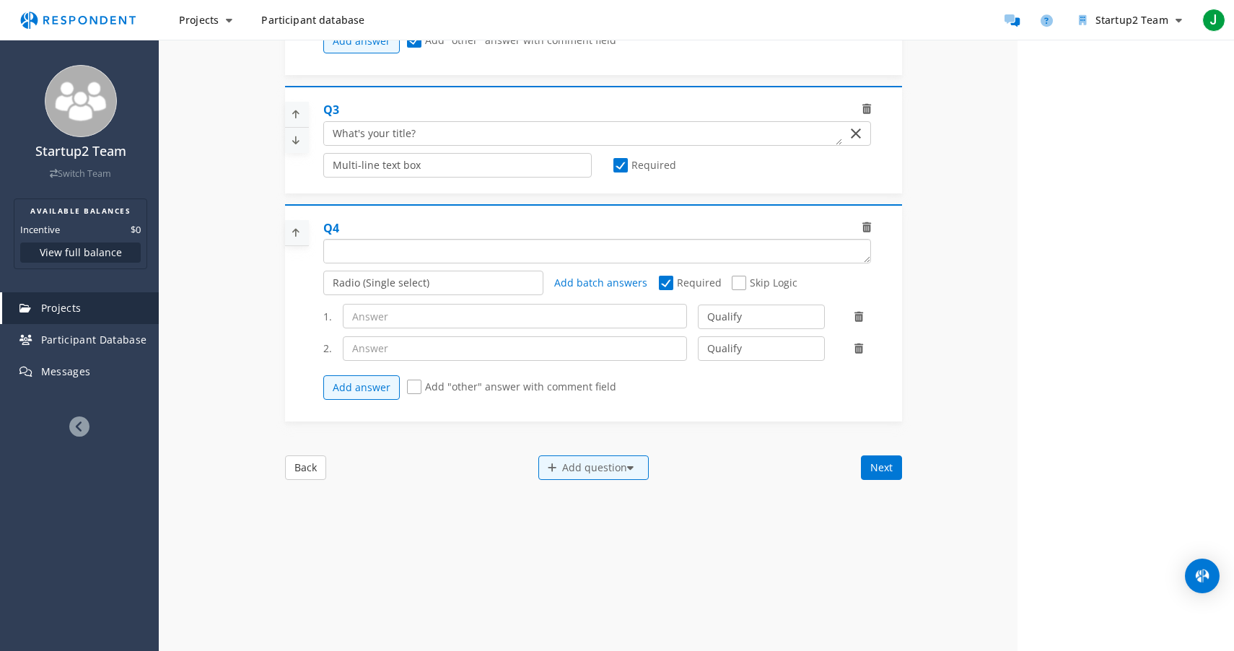
scroll to position [618, 0]
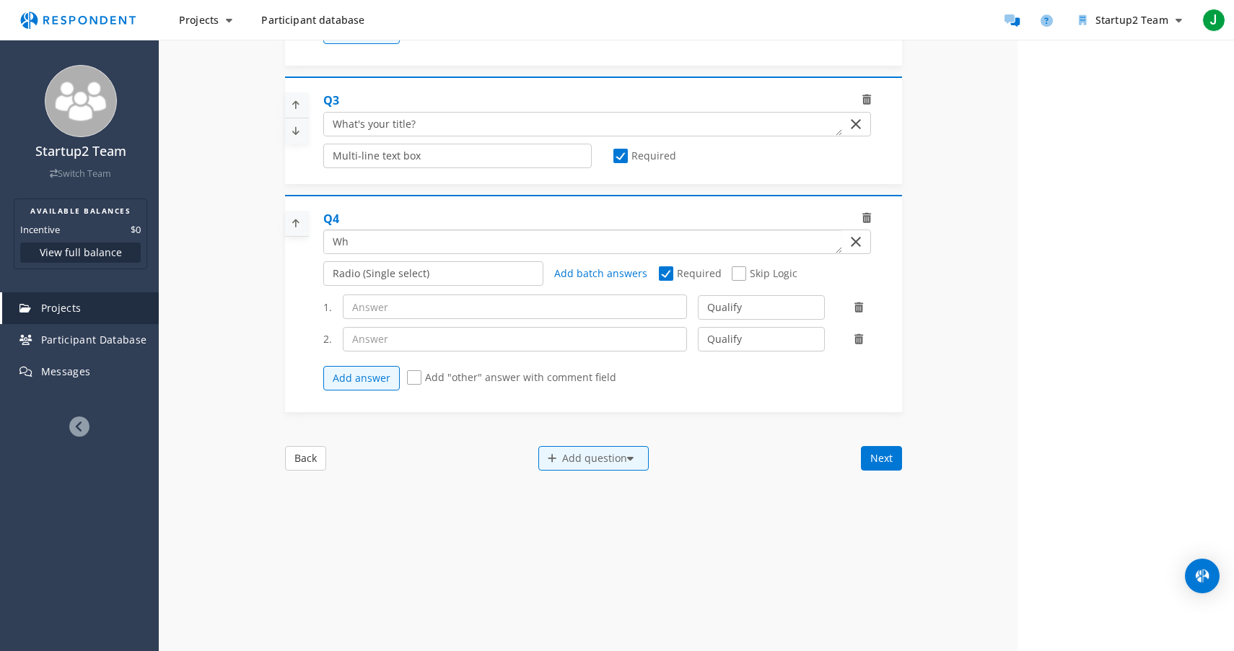
type textarea "W"
type textarea "How often are you responsible for buying or selling equipment/products?"
click at [455, 286] on select "Radio (Single select) Checkbox (Multi select) Multi-line text box Single-line t…" at bounding box center [433, 273] width 221 height 25
click at [323, 286] on select "Radio (Single select) Checkbox (Multi select) Multi-line text box Single-line t…" at bounding box center [433, 273] width 221 height 25
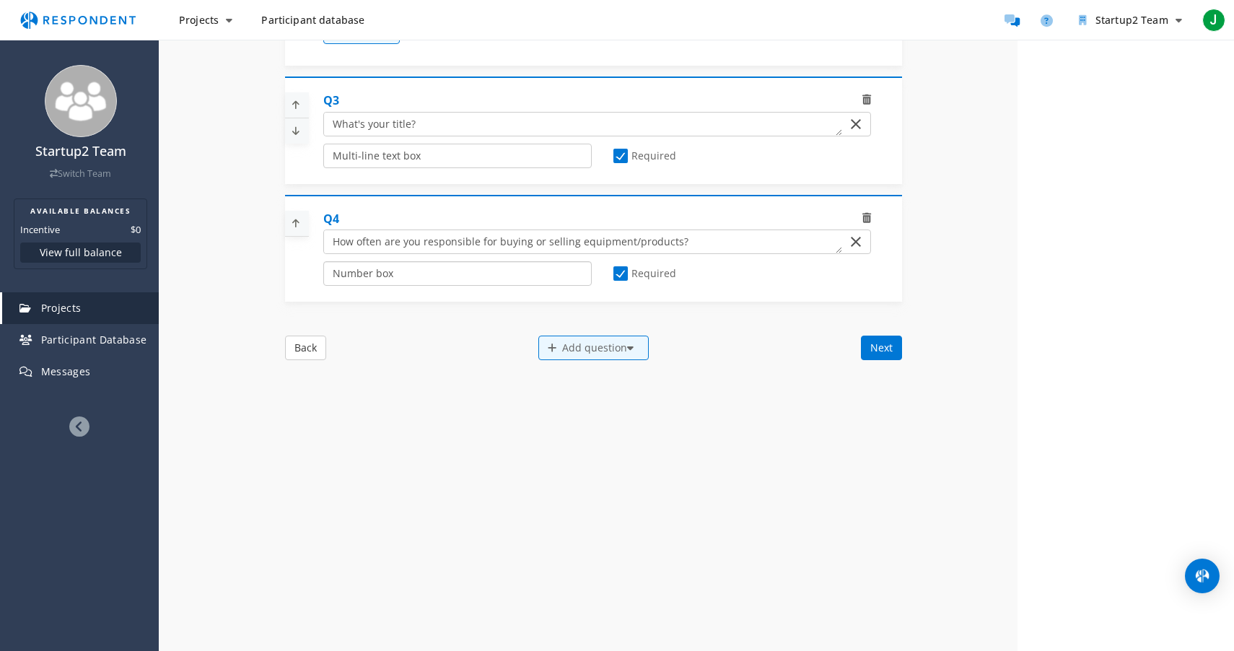
click at [410, 281] on select "Radio (Single select) Checkbox (Multi select) Multi-line text box Single-line t…" at bounding box center [457, 273] width 268 height 25
click at [323, 286] on select "Radio (Single select) Checkbox (Multi select) Multi-line text box Single-line t…" at bounding box center [457, 273] width 268 height 25
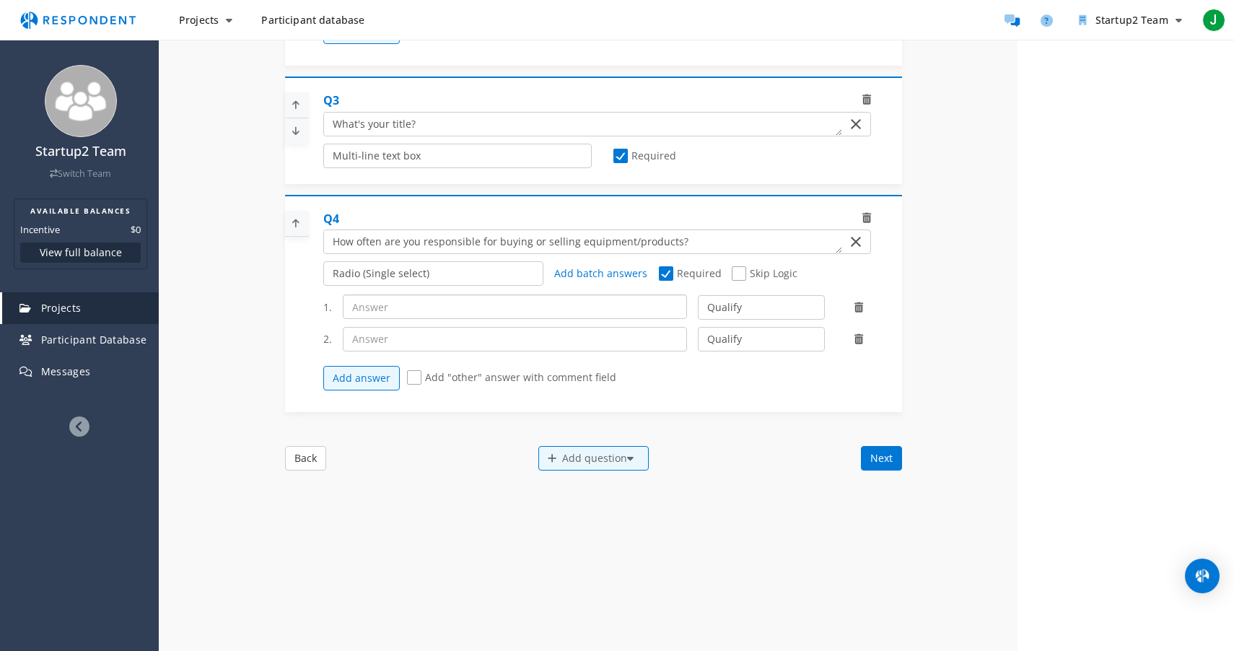
click at [401, 319] on input "text" at bounding box center [515, 306] width 345 height 25
type input "S"
type input "Never"
click at [396, 349] on input "text" at bounding box center [515, 339] width 345 height 25
type input "Sometimes"
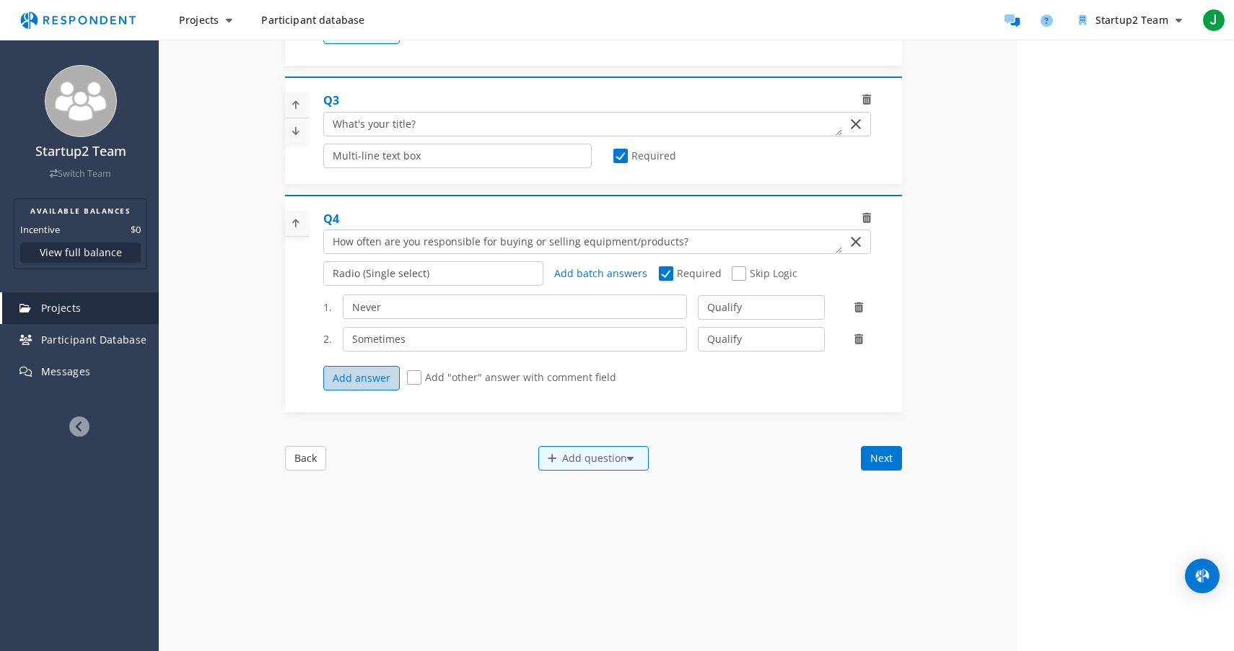
click at [361, 390] on button "Add answer" at bounding box center [361, 378] width 77 height 25
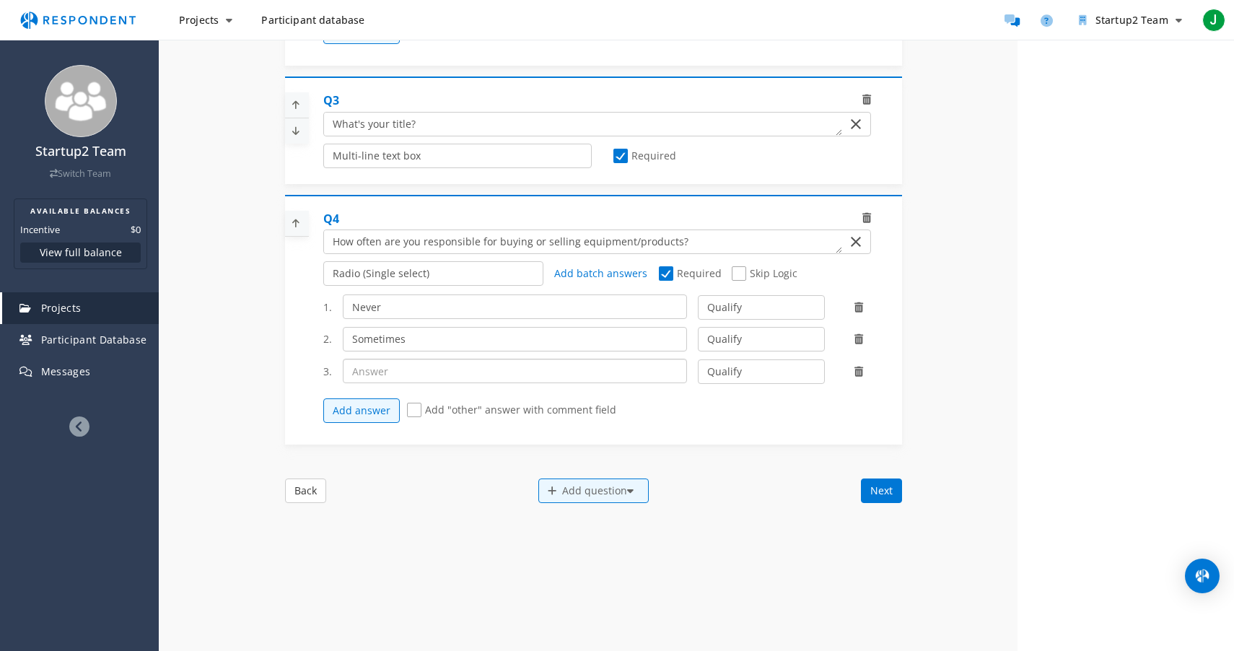
click at [372, 383] on input "text" at bounding box center [515, 371] width 345 height 25
type input "Often"
click at [549, 496] on icon at bounding box center [552, 491] width 9 height 10
click at [570, 502] on button "Create My Own" at bounding box center [606, 506] width 139 height 35
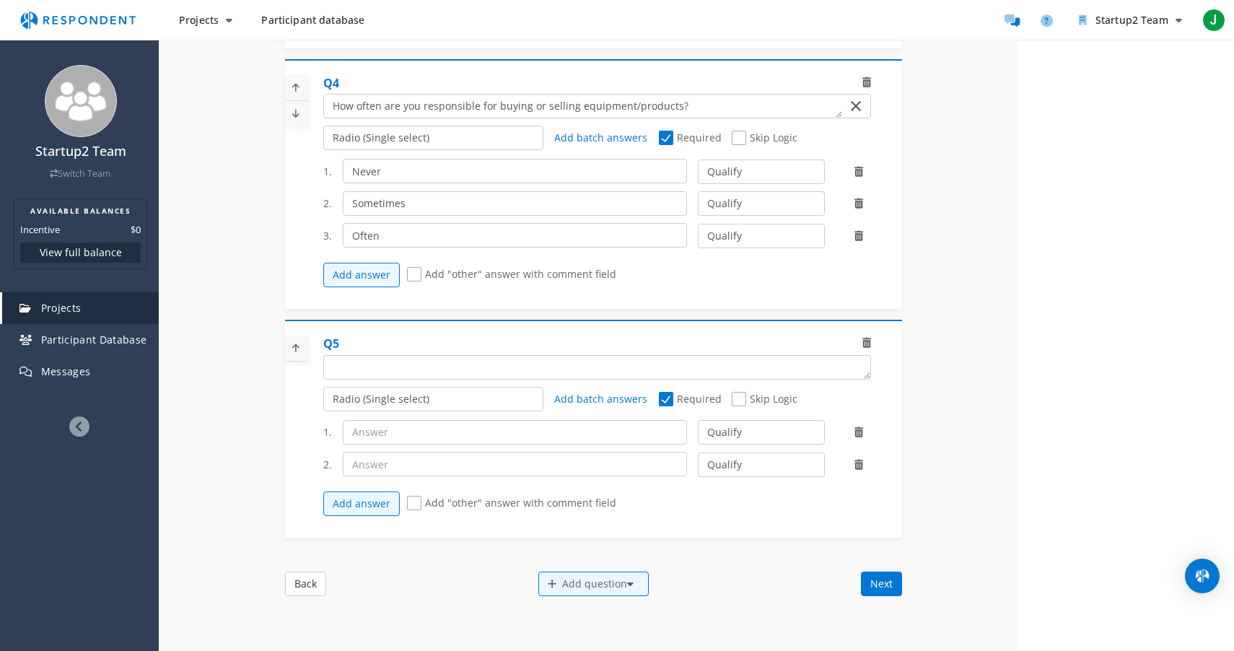
scroll to position [757, 0]
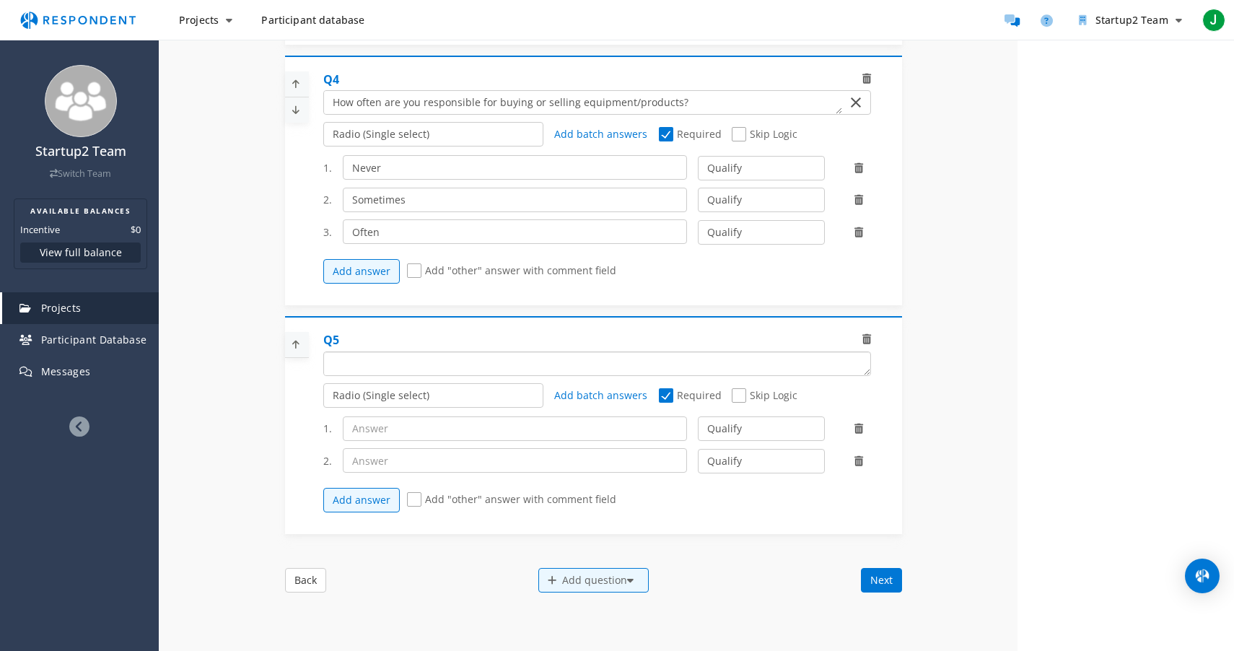
click at [428, 375] on textarea "Which of the following categories best describes your firm's total assets under…" at bounding box center [597, 363] width 546 height 23
type textarea "What kind of projects do you service?"
click at [392, 436] on input "text" at bounding box center [515, 428] width 345 height 25
type input "single family residential"
click at [445, 464] on input "text" at bounding box center [515, 460] width 345 height 25
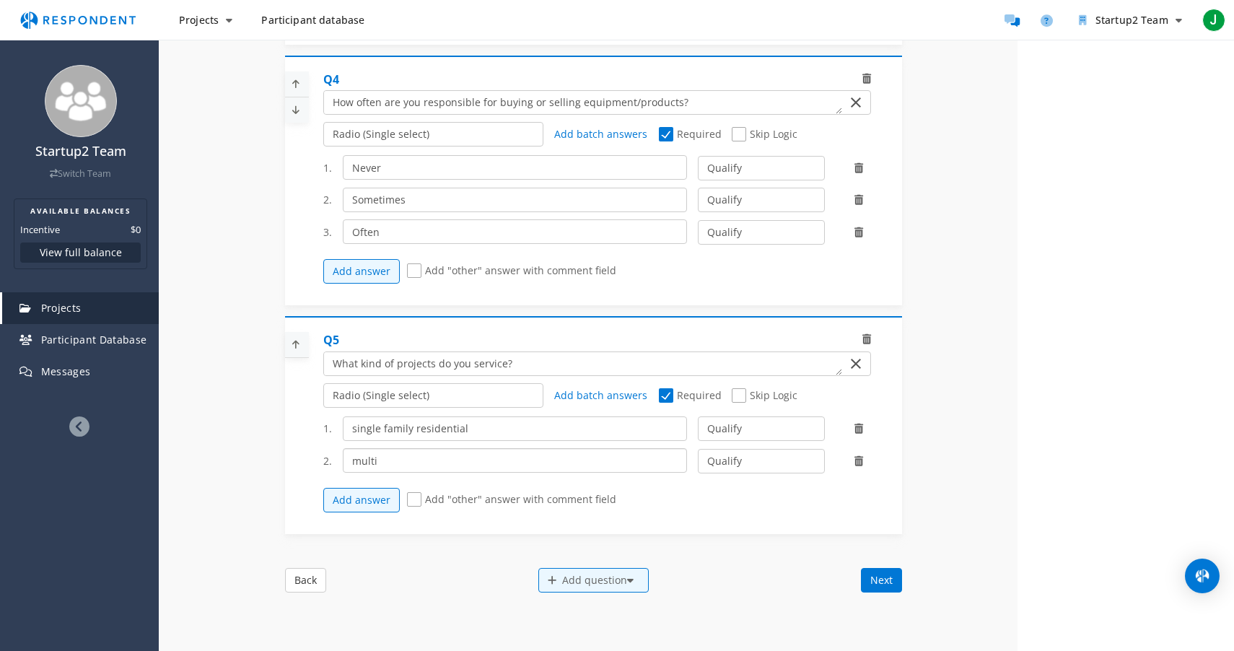
type input "multi"
click at [357, 436] on input "single family residential" at bounding box center [515, 428] width 345 height 25
type input "Single family residential"
click at [363, 470] on input "multi" at bounding box center [515, 460] width 345 height 25
click at [392, 473] on input "Multi" at bounding box center [515, 460] width 345 height 25
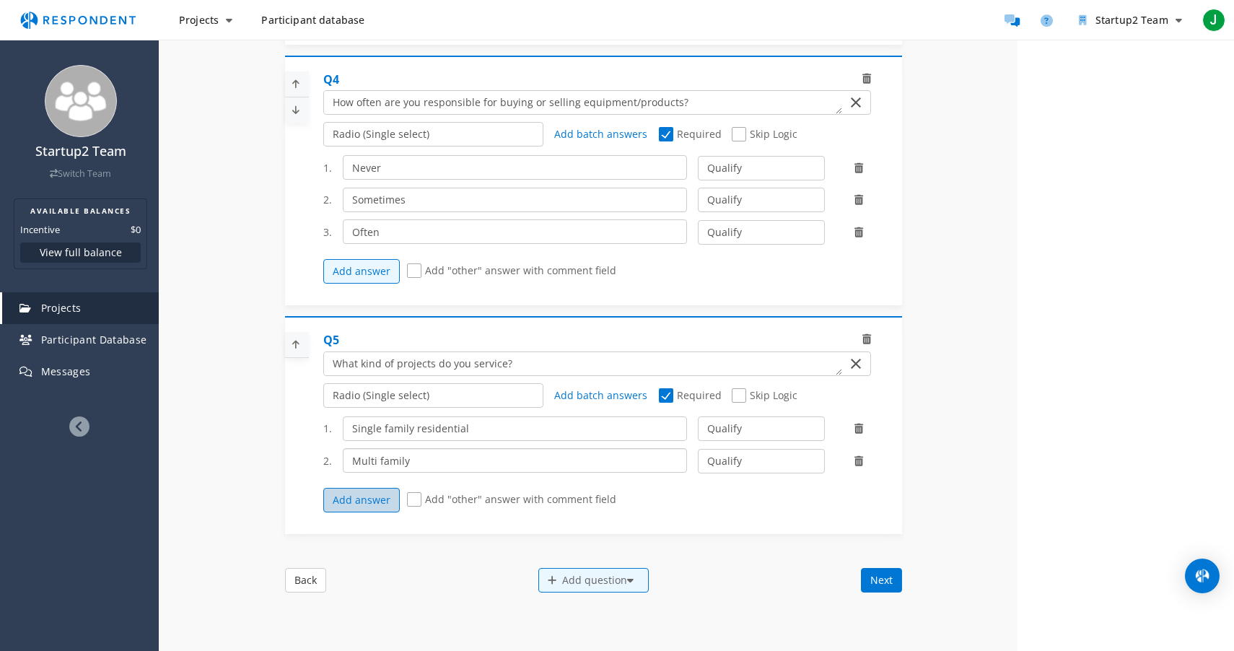
type input "Multi family"
click at [355, 506] on button "Add answer" at bounding box center [361, 500] width 77 height 25
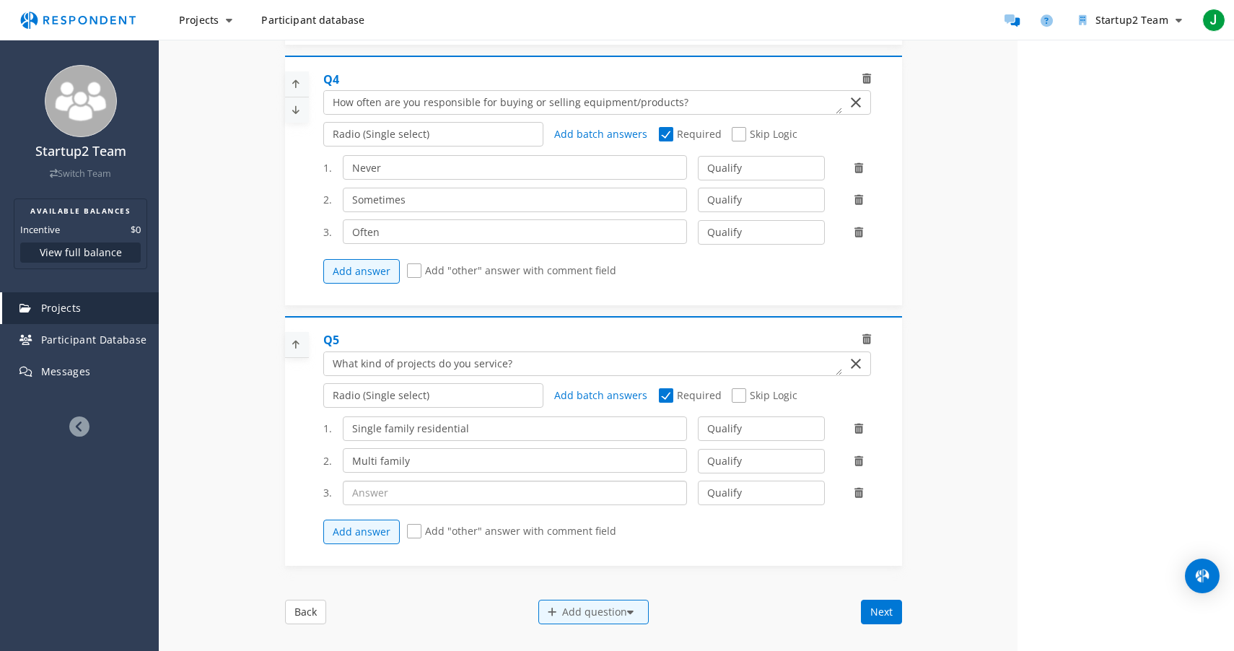
click at [403, 504] on input "text" at bounding box center [515, 493] width 345 height 25
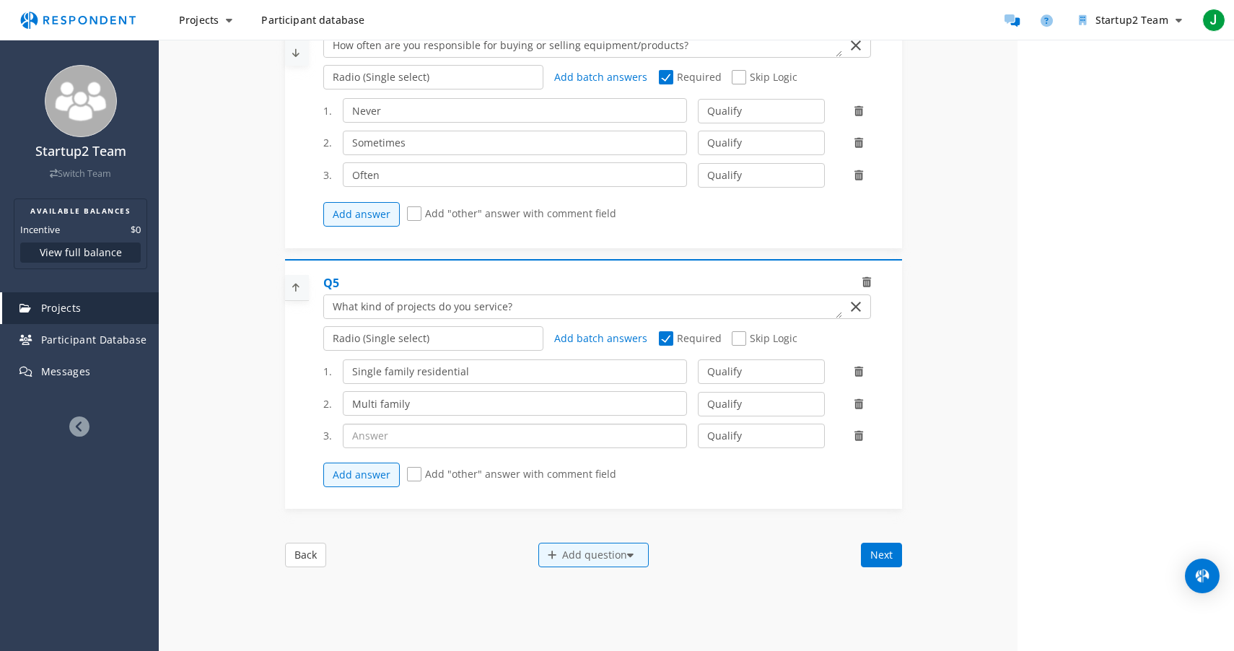
scroll to position [815, 0]
type input "Light commercial"
click at [364, 486] on button "Add answer" at bounding box center [361, 474] width 77 height 25
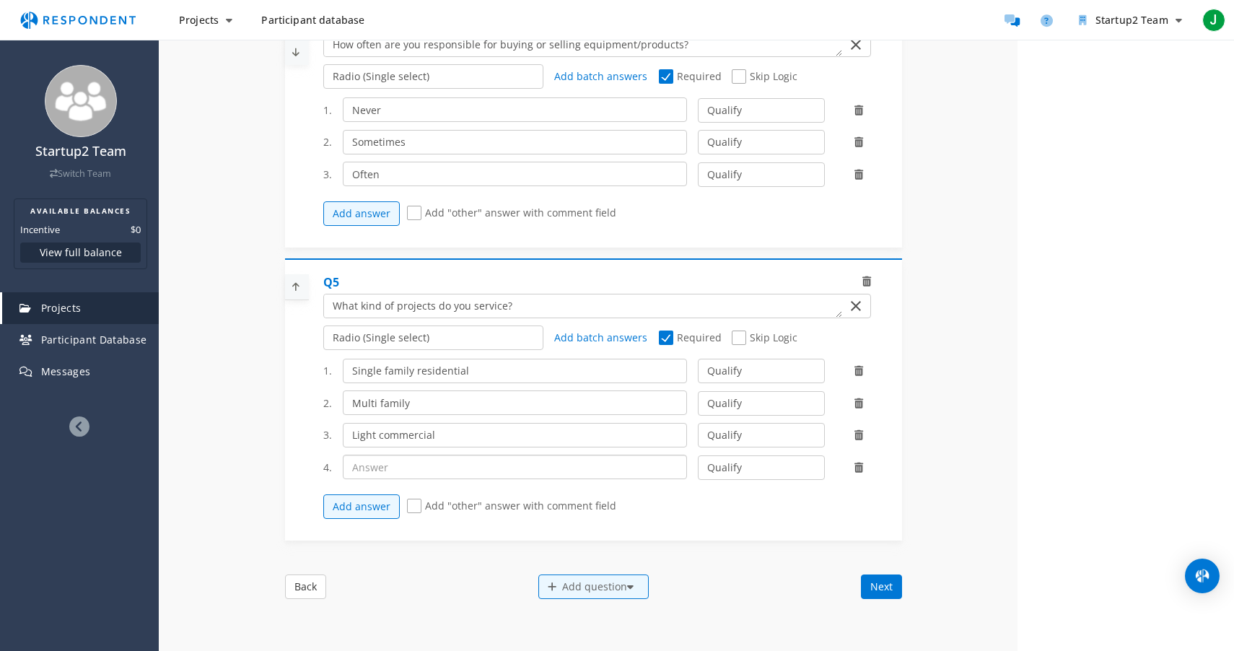
click at [400, 479] on input "text" at bounding box center [515, 467] width 345 height 25
type input "Heavy commercial"
click at [378, 515] on button "Add answer" at bounding box center [361, 506] width 77 height 25
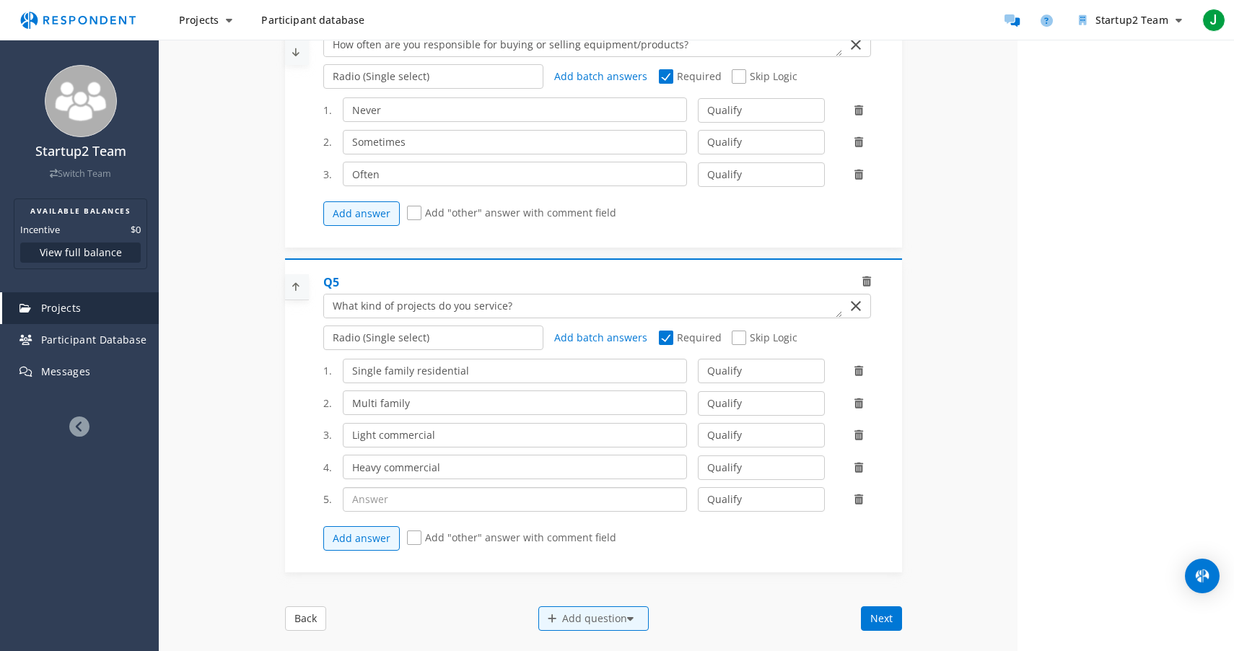
click at [384, 512] on input "text" at bounding box center [515, 499] width 345 height 25
type input "Infrastructure"
click at [238, 498] on div "Details Audience Quotas Questions Summary Internal Project Name * Market Resear…" at bounding box center [696, 39] width 1075 height 1627
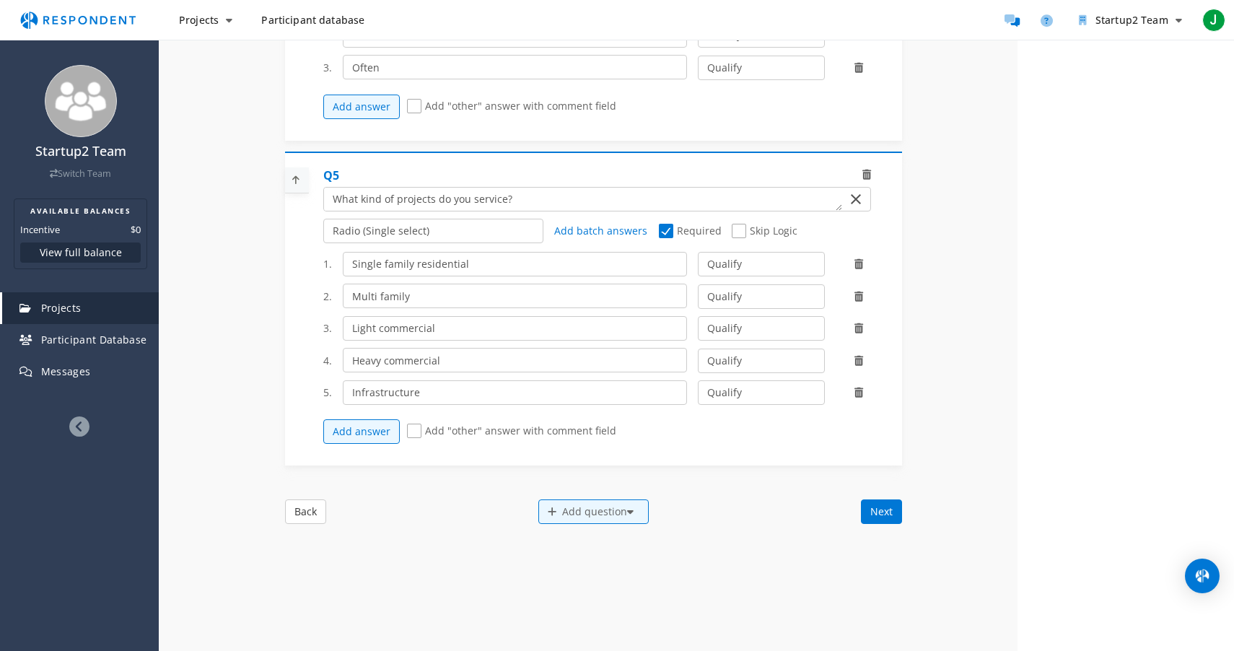
scroll to position [943, 0]
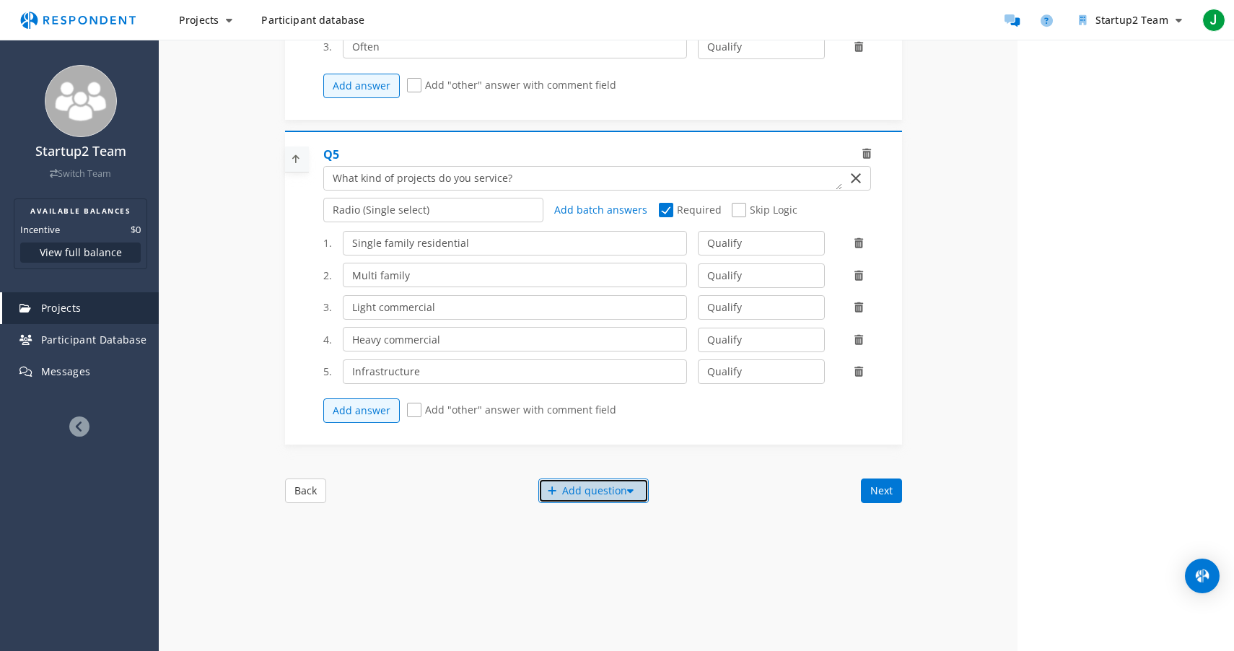
click at [592, 497] on div "Add question" at bounding box center [593, 491] width 110 height 25
click at [572, 506] on button "Create My Own" at bounding box center [606, 505] width 139 height 35
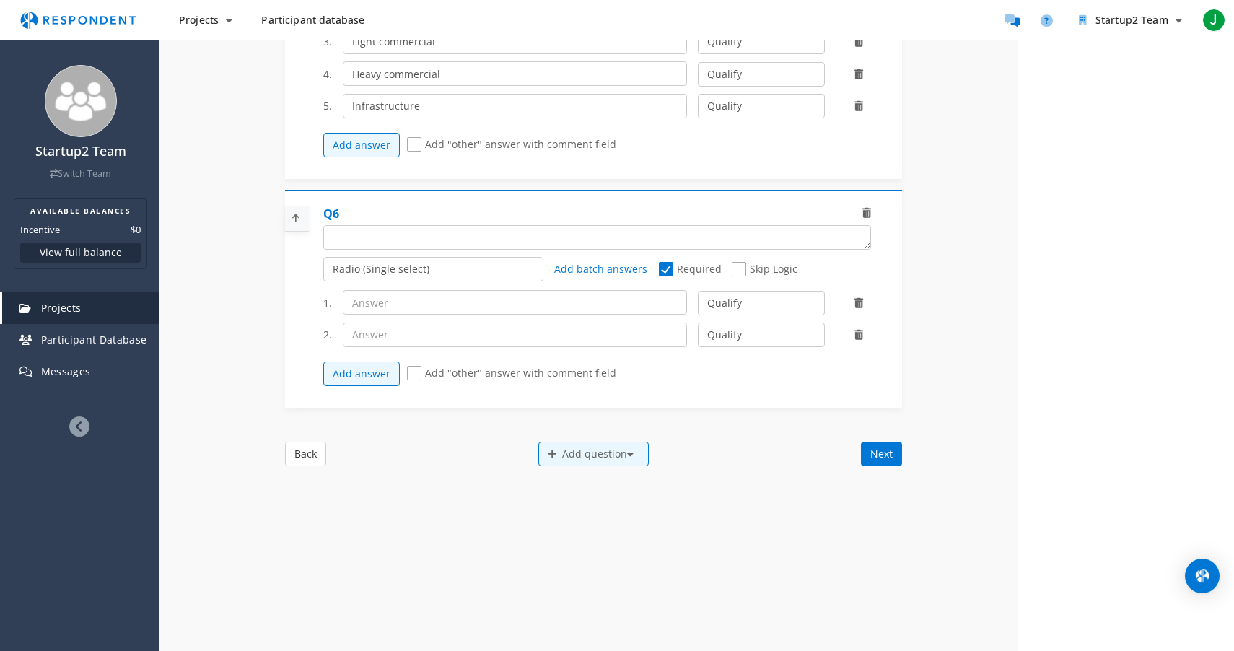
scroll to position [1220, 0]
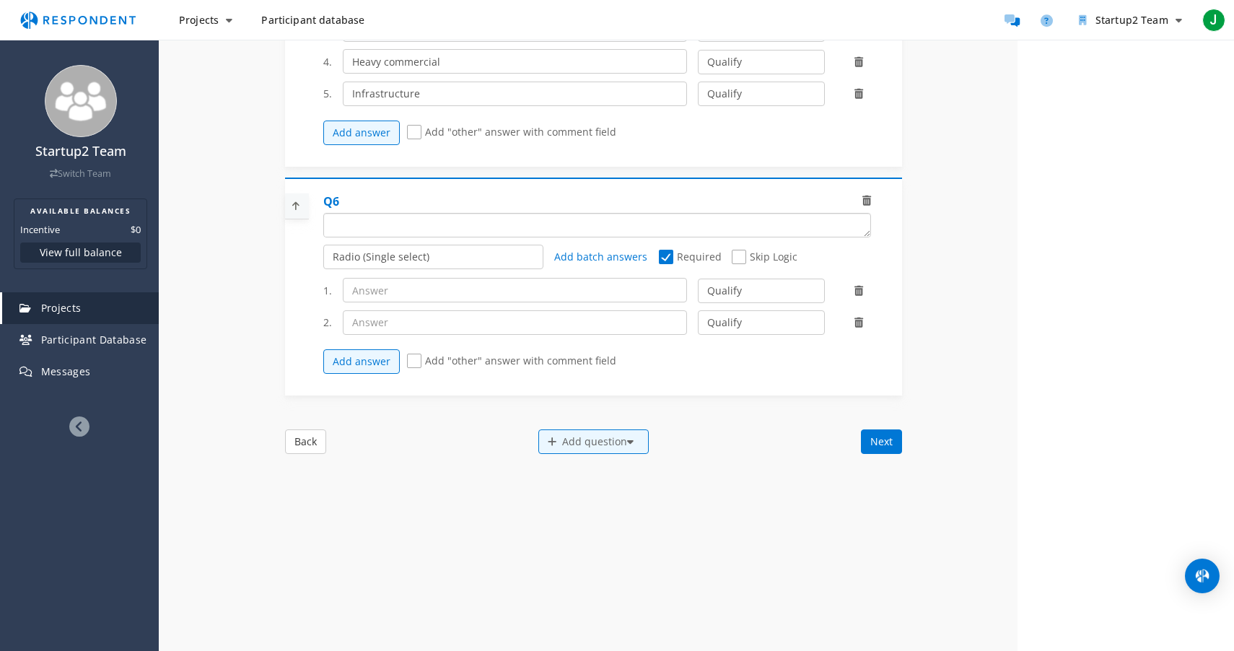
click at [376, 235] on textarea "Which of the following categories best describes your firm's total assets under…" at bounding box center [597, 225] width 546 height 23
type textarea "How complex is your average project in terms of SKUs and material requirements?"
click at [392, 266] on select "Radio (Single select) Checkbox (Multi select) Multi-line text box Single-line t…" at bounding box center [433, 257] width 221 height 25
click at [323, 269] on select "Radio (Single select) Checkbox (Multi select) Multi-line text box Single-line t…" at bounding box center [433, 257] width 221 height 25
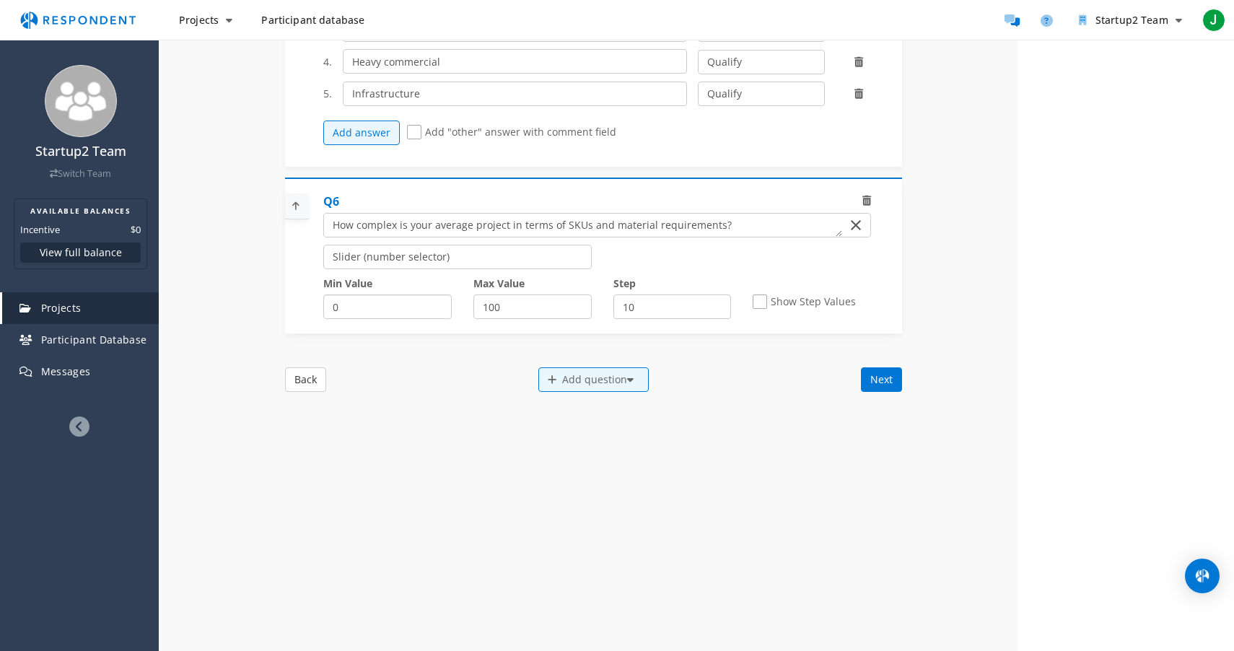
click at [404, 319] on input "0" at bounding box center [387, 306] width 128 height 25
type input "1"
click at [564, 314] on input "100" at bounding box center [532, 306] width 118 height 25
type input "10"
click at [649, 319] on input "10" at bounding box center [672, 306] width 118 height 25
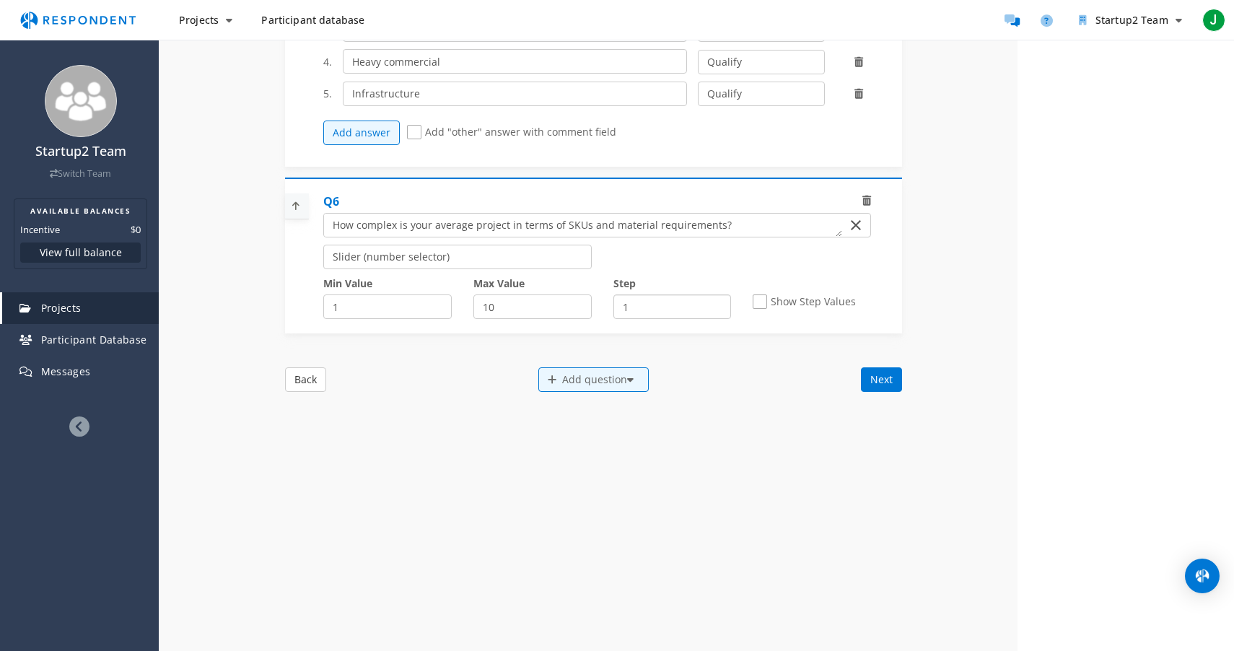
type input "1"
click at [760, 237] on textarea "Which of the following categories best describes your firm's total assets under…" at bounding box center [583, 225] width 518 height 23
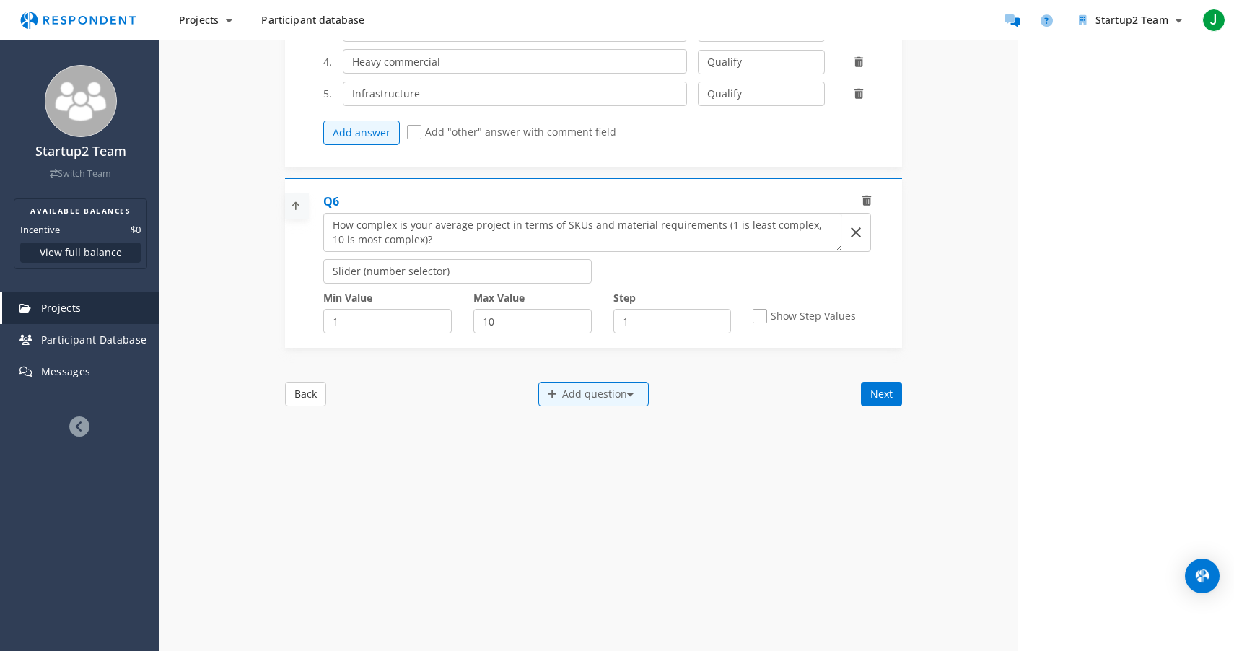
type textarea "How complex is your average project in terms of SKUs and material requirements …"
click at [766, 326] on span "Show Step Values" at bounding box center [804, 317] width 103 height 17
click at [762, 321] on input "Show Step Values" at bounding box center [757, 316] width 9 height 9
checkbox input "true"
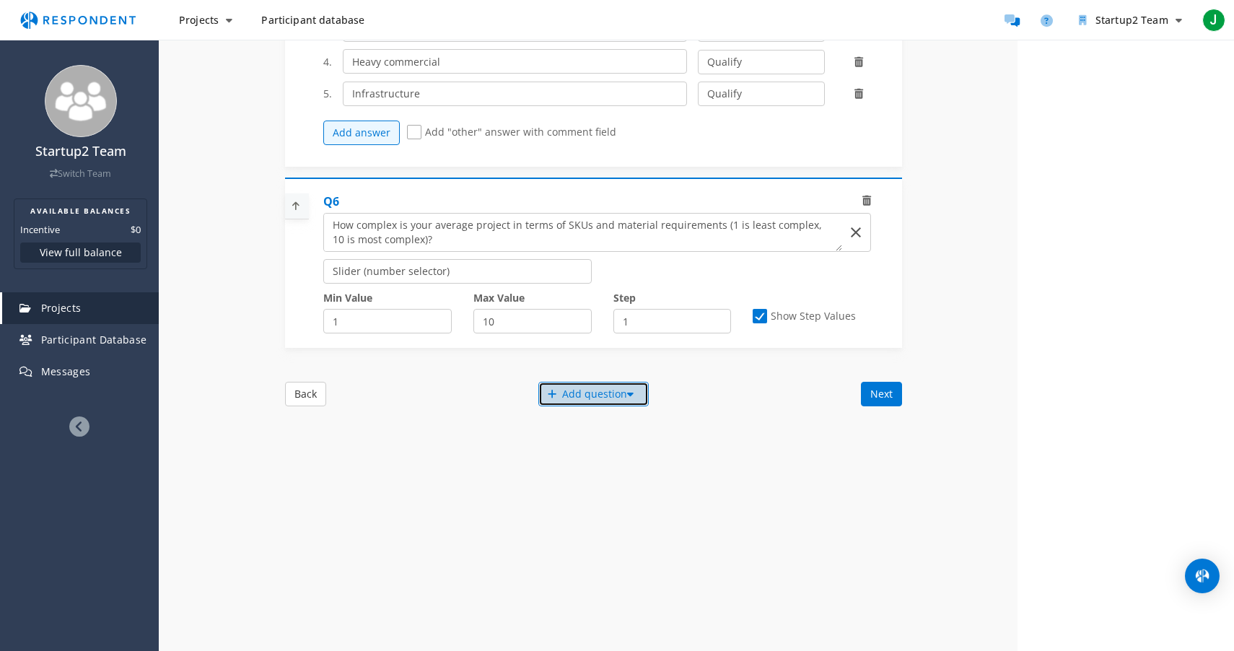
click at [596, 406] on div "Add question" at bounding box center [593, 394] width 110 height 25
click at [577, 419] on button "Create My Own" at bounding box center [606, 408] width 139 height 35
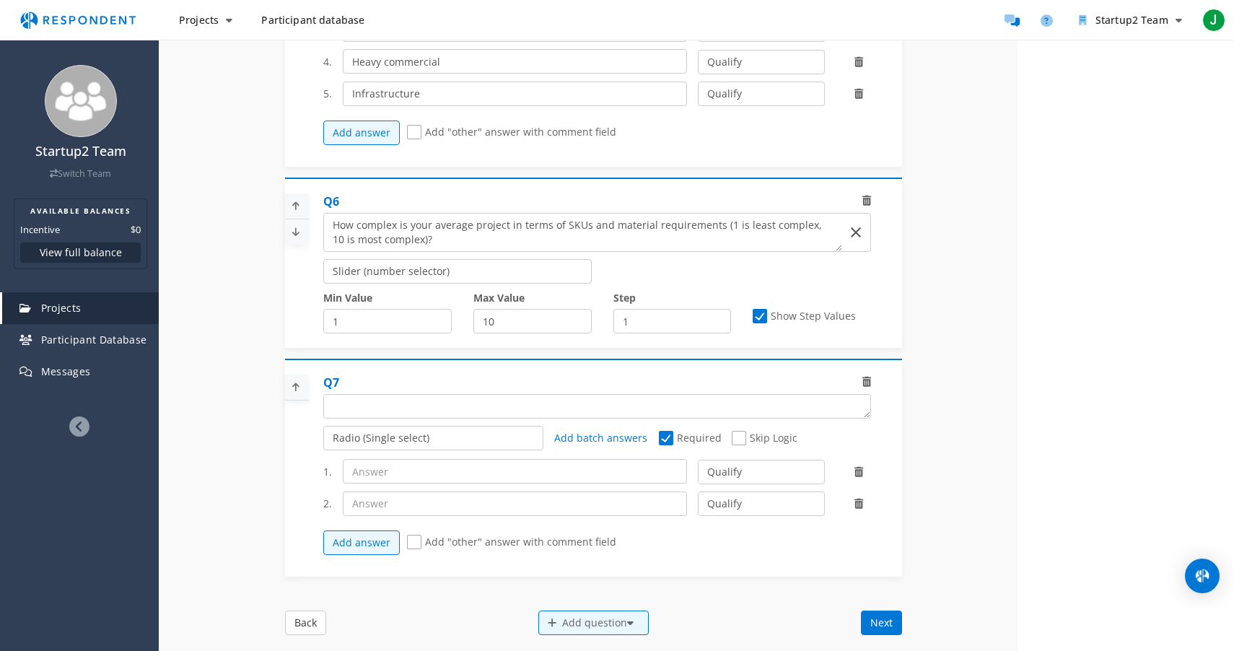
scroll to position [1306, 0]
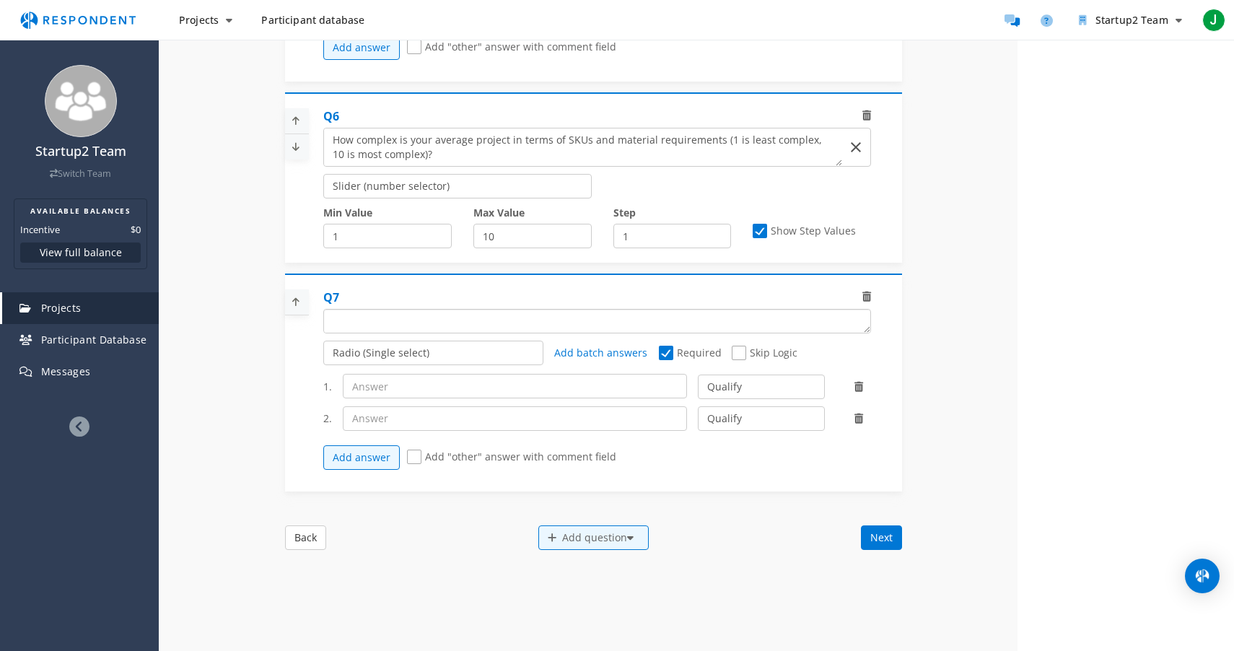
click at [385, 325] on textarea "Which of the following categories best describes your firm's total assets under…" at bounding box center [597, 321] width 546 height 23
type textarea "Do you rely on MEP consultants in SKU selection?"
click at [406, 387] on input "text" at bounding box center [515, 386] width 345 height 25
click at [409, 357] on select "Radio (Single select) Checkbox (Multi select) Multi-line text box Single-line t…" at bounding box center [433, 353] width 221 height 25
click at [422, 393] on input "text" at bounding box center [515, 386] width 345 height 25
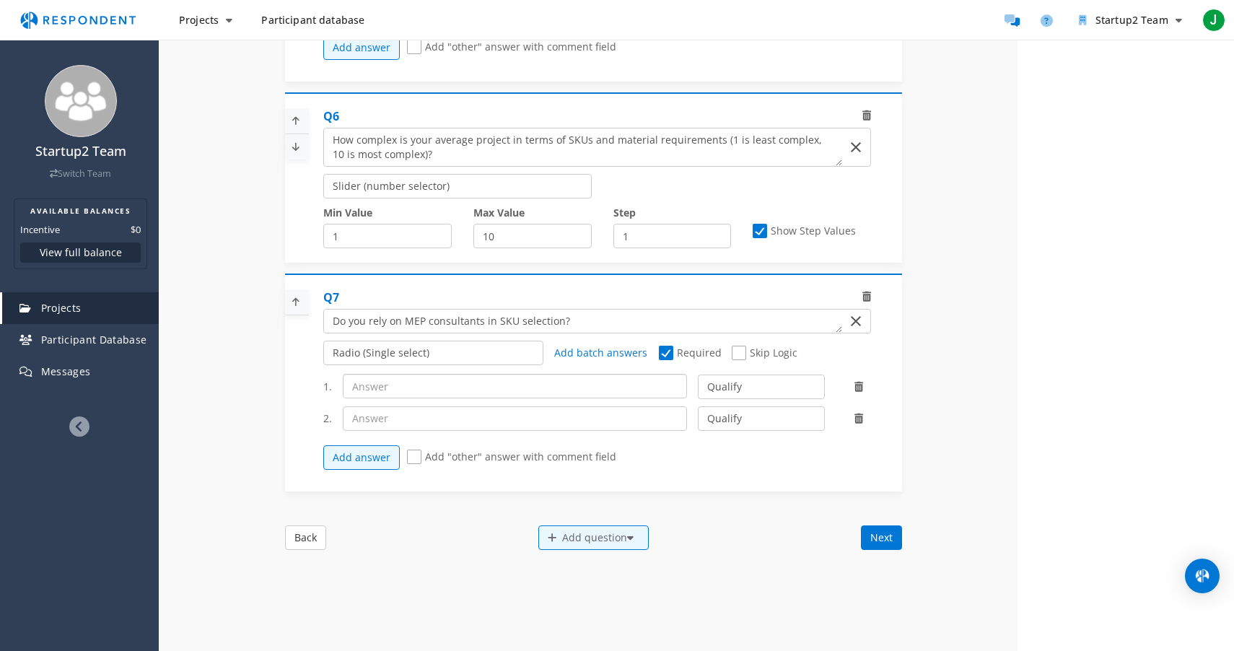
type input "T"
type input "Yes"
click at [412, 424] on input "text" at bounding box center [515, 418] width 345 height 25
type input "No"
click at [414, 466] on span "Add "other" answer with comment field" at bounding box center [511, 458] width 209 height 17
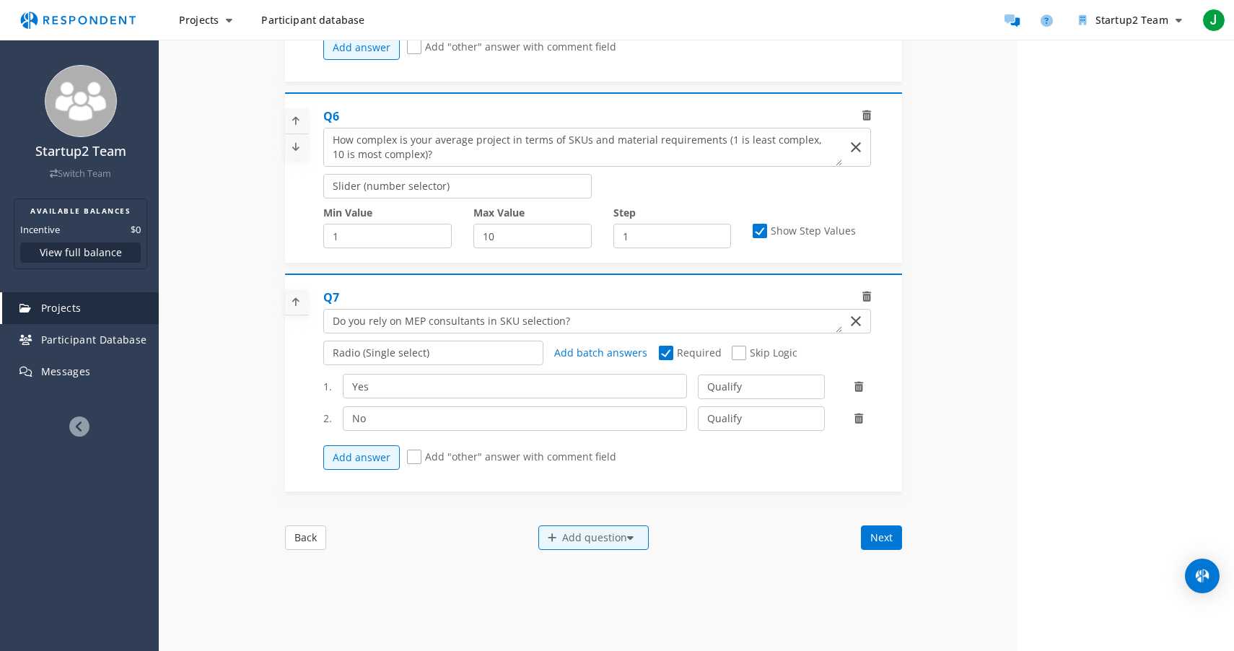
click at [414, 462] on input "Add "other" answer with comment field" at bounding box center [411, 457] width 9 height 9
checkbox input "true"
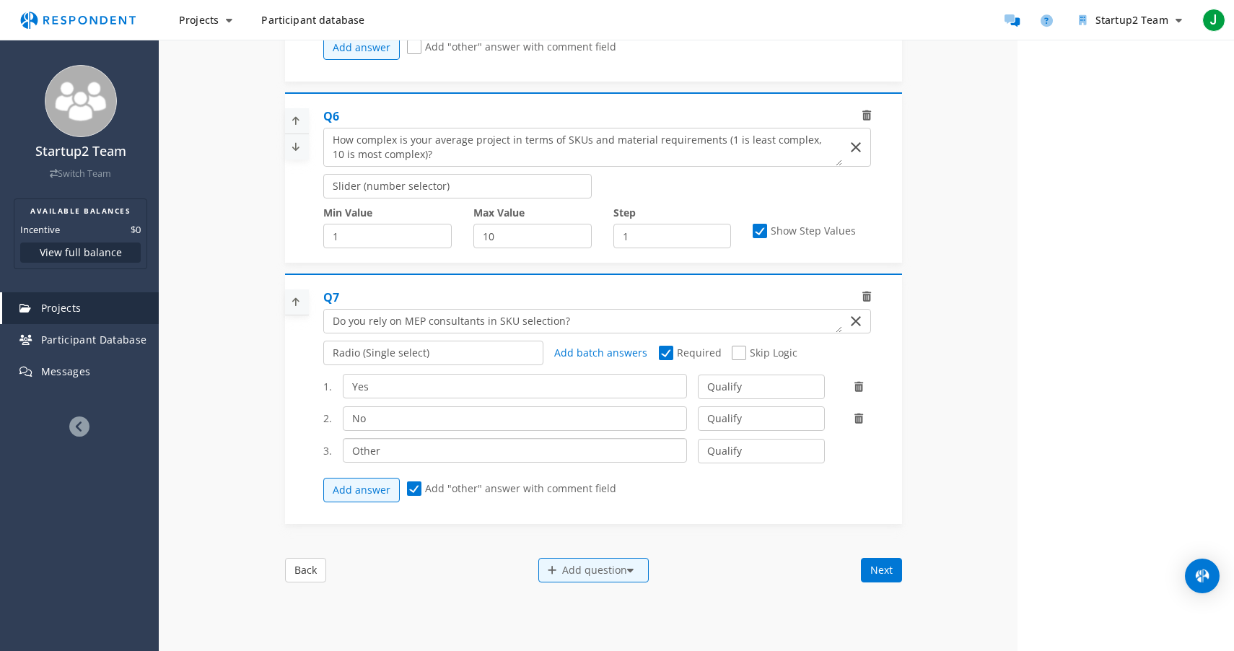
click at [489, 456] on input "Other" at bounding box center [515, 450] width 345 height 25
click at [758, 510] on div "Add answer Add "other" answer with comment field" at bounding box center [602, 490] width 559 height 39
click at [748, 457] on select "Qualify Disqualify" at bounding box center [761, 451] width 126 height 25
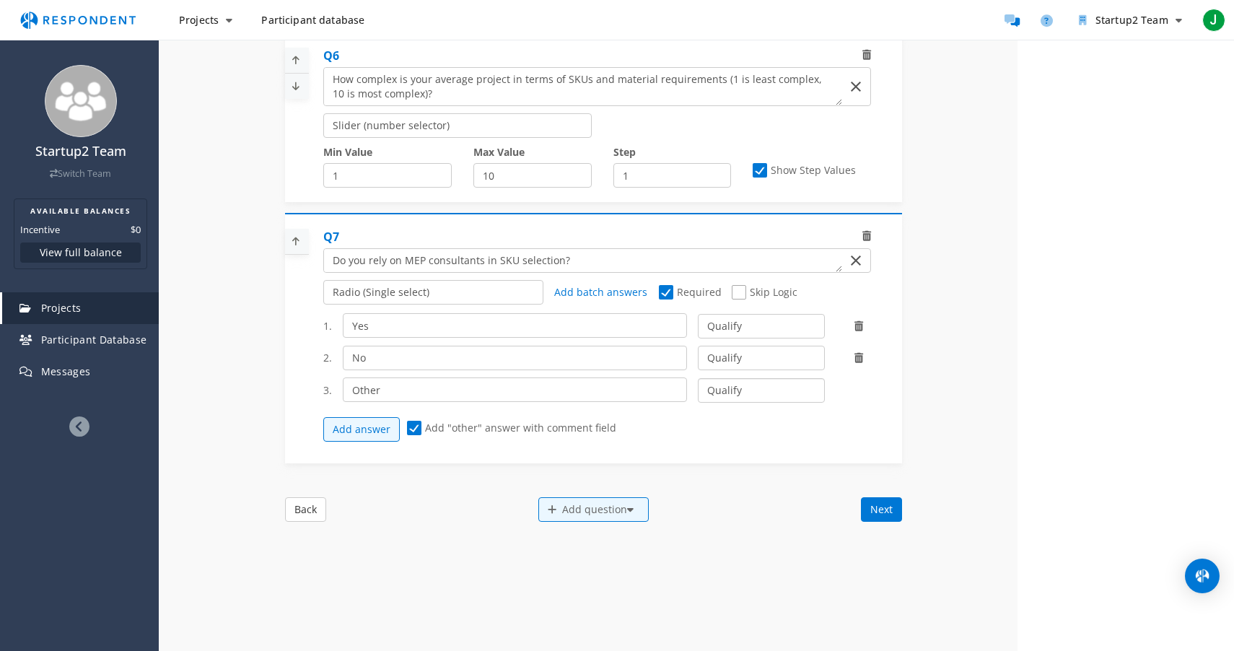
scroll to position [1379, 0]
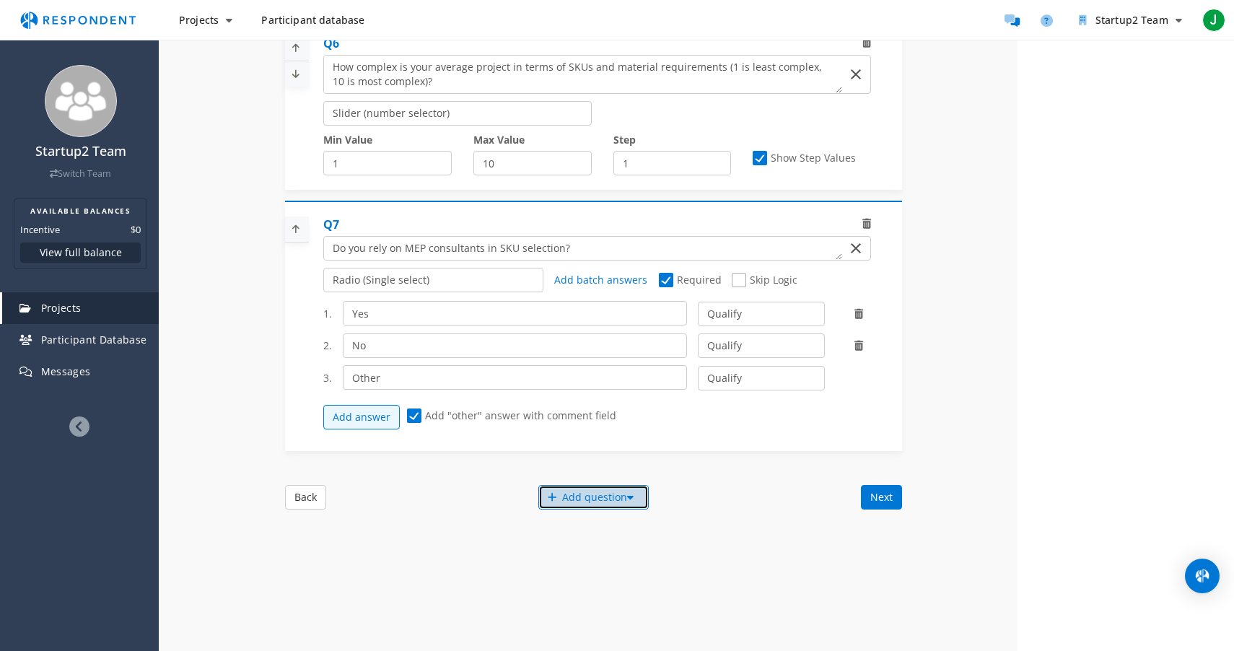
click at [595, 503] on div "Add question" at bounding box center [593, 497] width 110 height 25
click at [583, 507] on button "Create My Own" at bounding box center [606, 510] width 139 height 35
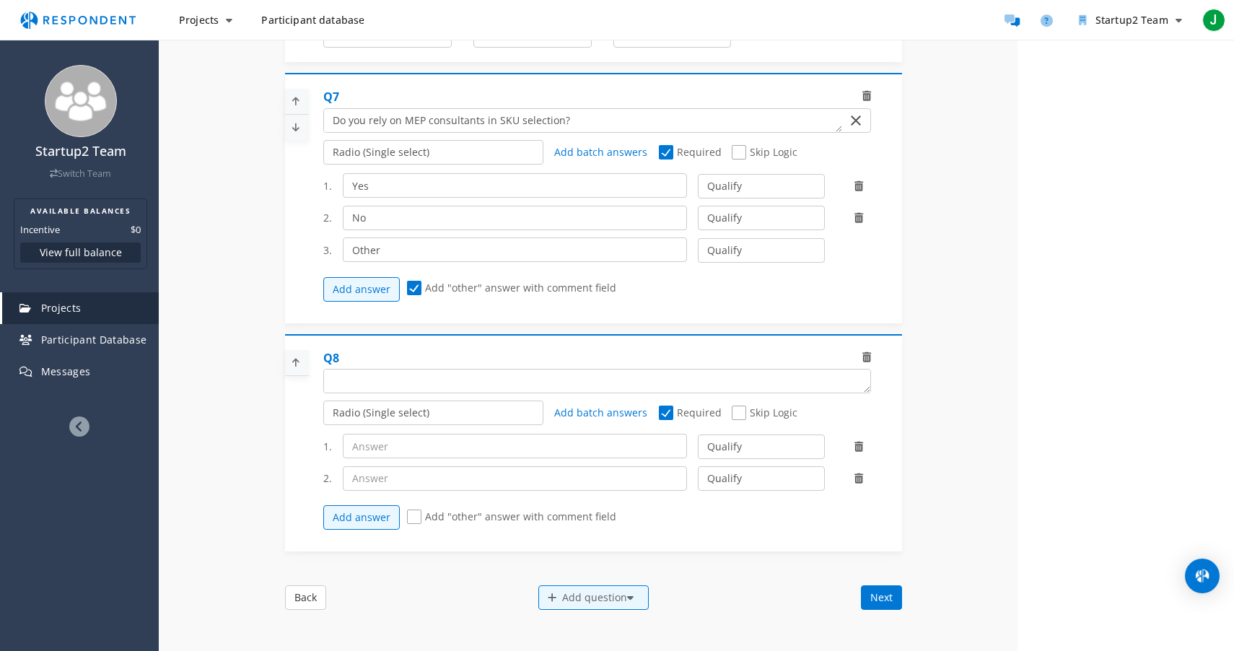
scroll to position [1513, 0]
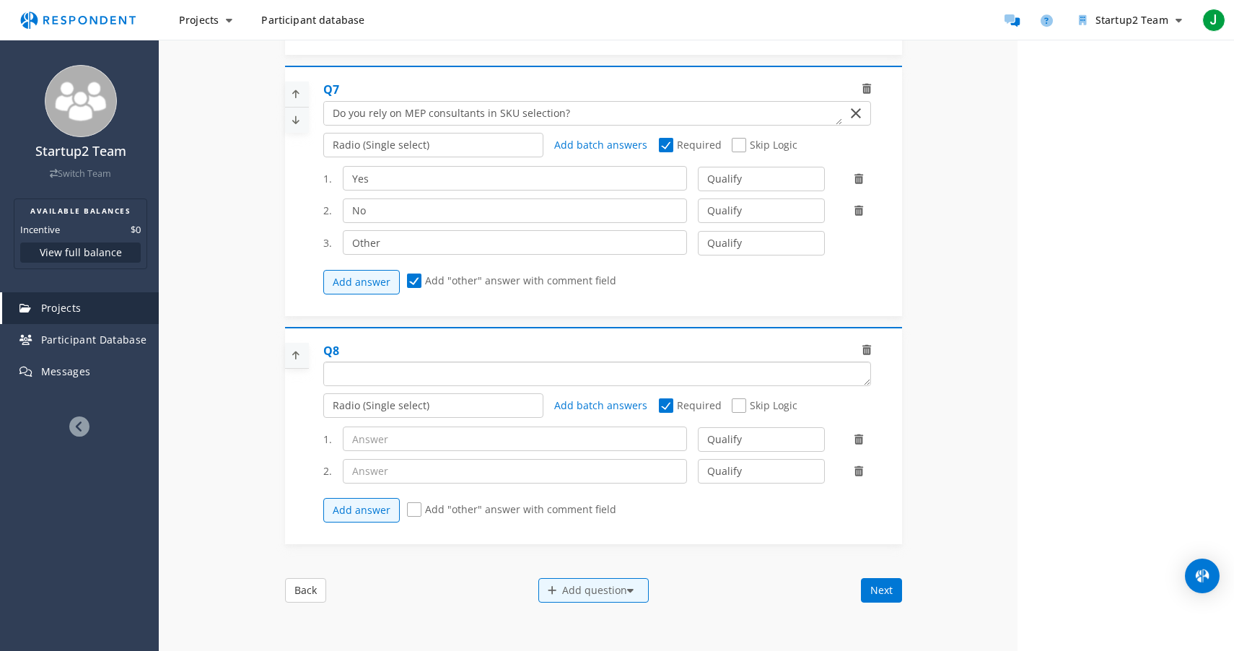
click at [440, 385] on textarea "Which of the following categories best describes your firm's total assets under…" at bounding box center [597, 373] width 546 height 23
type textarea "Do you rely on distributor contacts in [GEOGRAPHIC_DATA]"
click at [562, 124] on textarea "Which of the following categories best describes your firm's total assets under…" at bounding box center [583, 113] width 518 height 23
click at [556, 122] on textarea "Which of the following categories best describes your firm's total assets under…" at bounding box center [583, 113] width 518 height 23
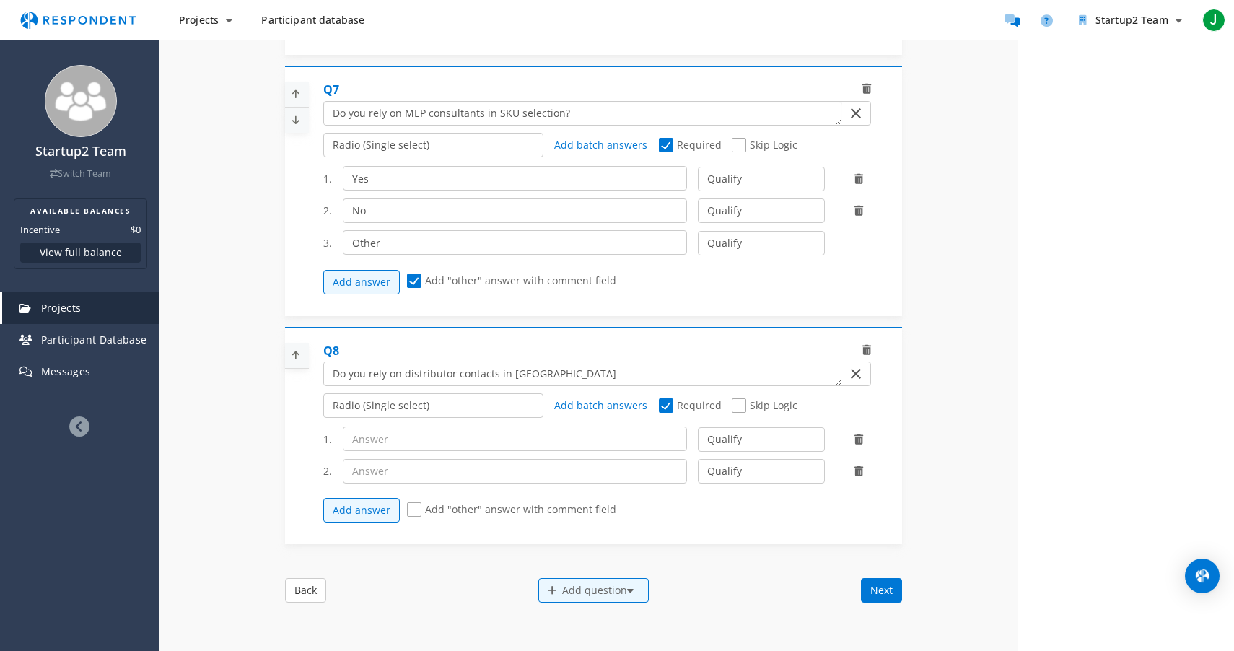
click at [554, 123] on textarea "Which of the following categories best describes your firm's total assets under…" at bounding box center [583, 113] width 518 height 23
click at [552, 123] on textarea "Which of the following categories best describes your firm's total assets under…" at bounding box center [583, 113] width 518 height 23
click at [518, 125] on textarea "Which of the following categories best describes your firm's total assets under…" at bounding box center [583, 113] width 518 height 23
click at [560, 121] on textarea "Which of the following categories best describes your firm's total assets under…" at bounding box center [583, 113] width 518 height 23
drag, startPoint x: 774, startPoint y: 127, endPoint x: 651, endPoint y: 126, distance: 122.7
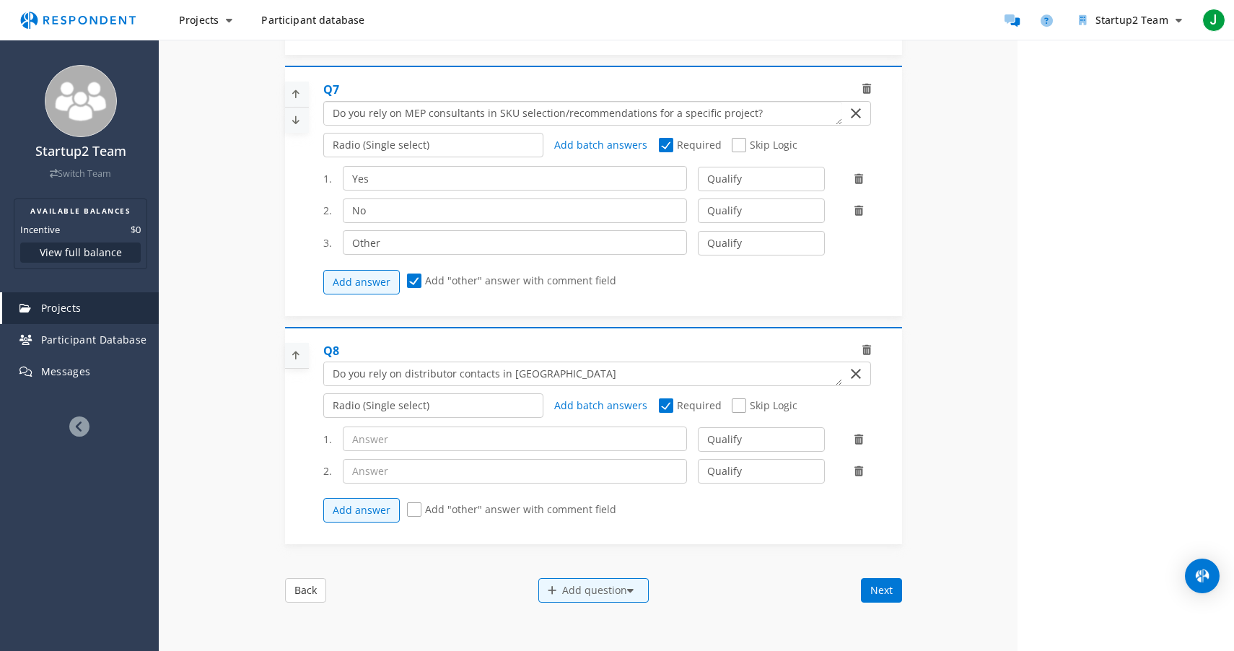
click at [651, 125] on textarea "Which of the following categories best describes your firm's total assets under…" at bounding box center [583, 113] width 518 height 23
type textarea "Do you rely on MEP consultants in SKU selection/recommendations for a specific …"
click at [595, 383] on textarea "Which of the following categories best describes your firm's total assets under…" at bounding box center [583, 373] width 518 height 23
paste textarea "for a specific project?"
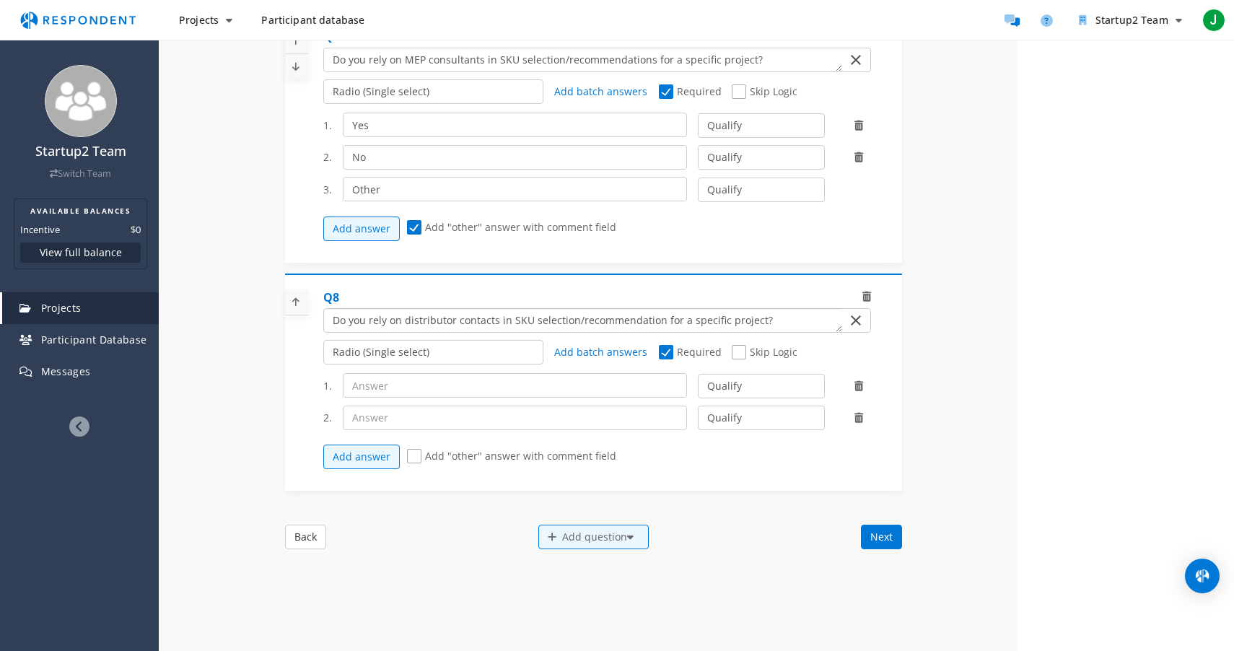
scroll to position [1571, 0]
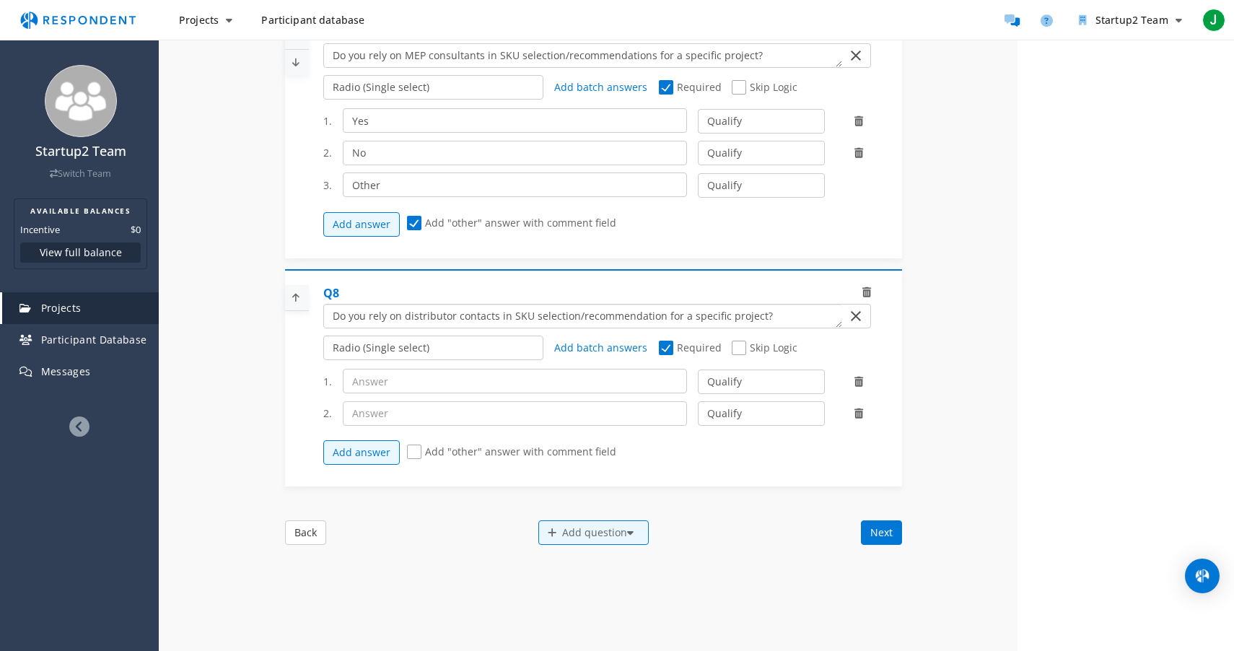
type textarea "Do you rely on distributor contacts in SKU selection/recommendation for a speci…"
click at [584, 536] on div "Add question" at bounding box center [593, 532] width 110 height 25
click at [588, 537] on button "Create My Own" at bounding box center [606, 545] width 139 height 35
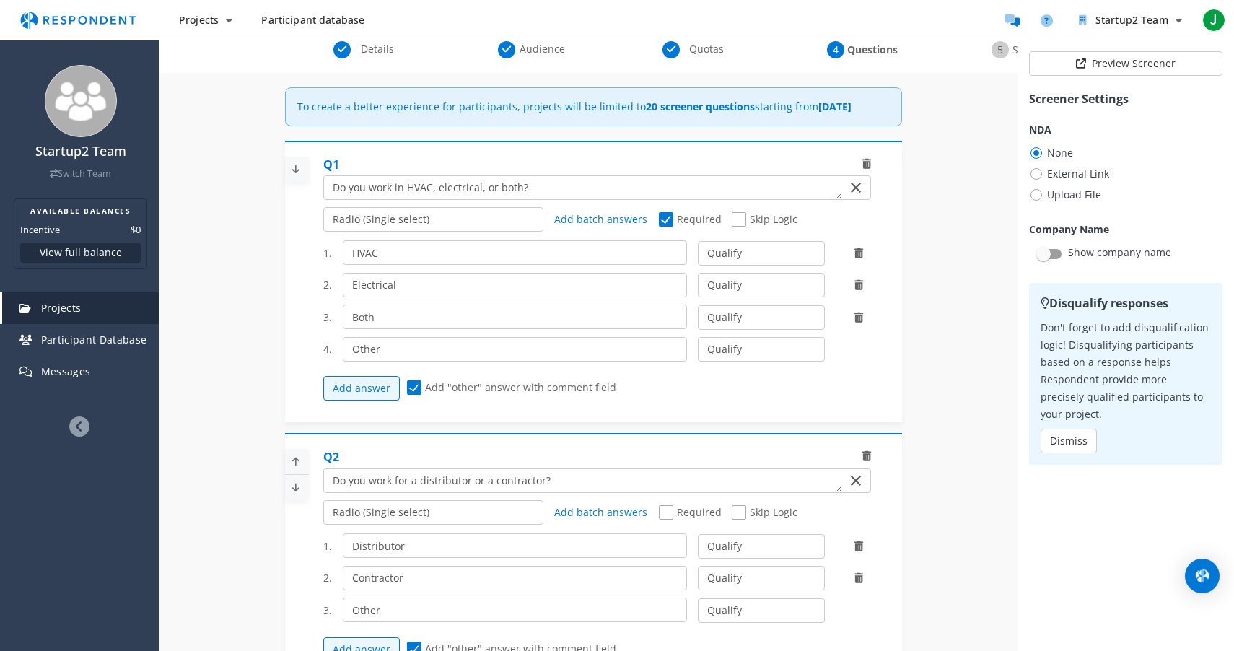
scroll to position [1571, 0]
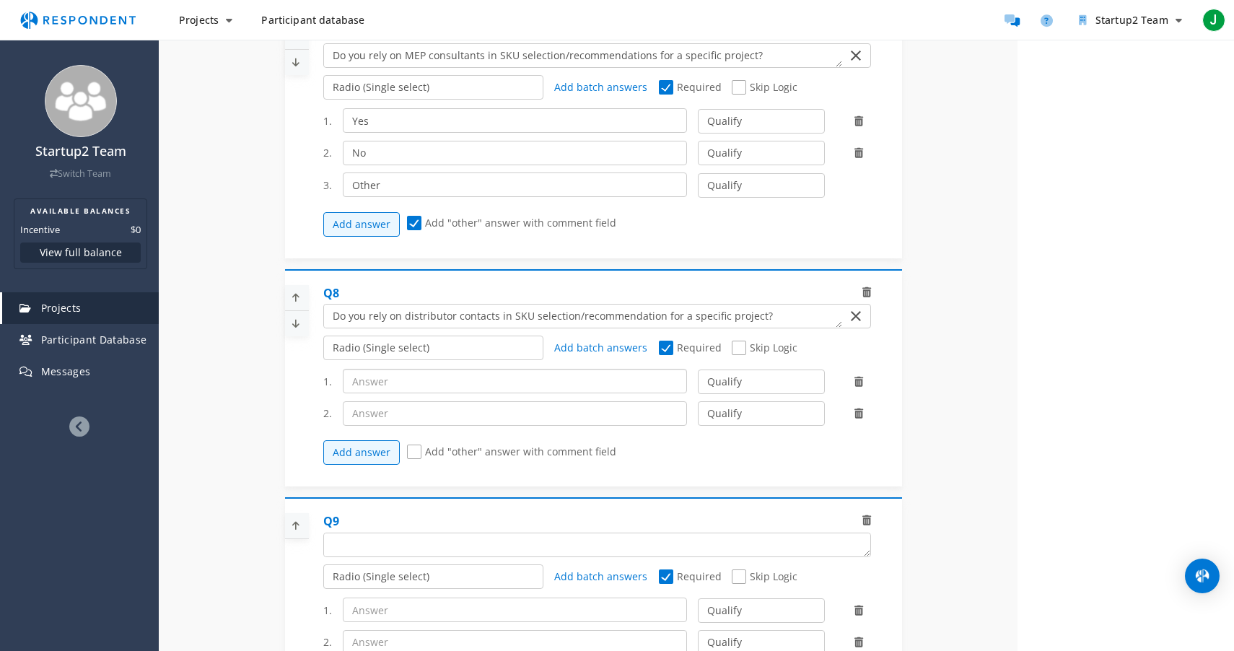
click at [463, 392] on input "text" at bounding box center [515, 381] width 345 height 25
type input "Yes"
click at [420, 417] on input "text" at bounding box center [515, 413] width 345 height 25
type input "No"
click at [418, 462] on span "Add "other" answer with comment field" at bounding box center [511, 453] width 209 height 17
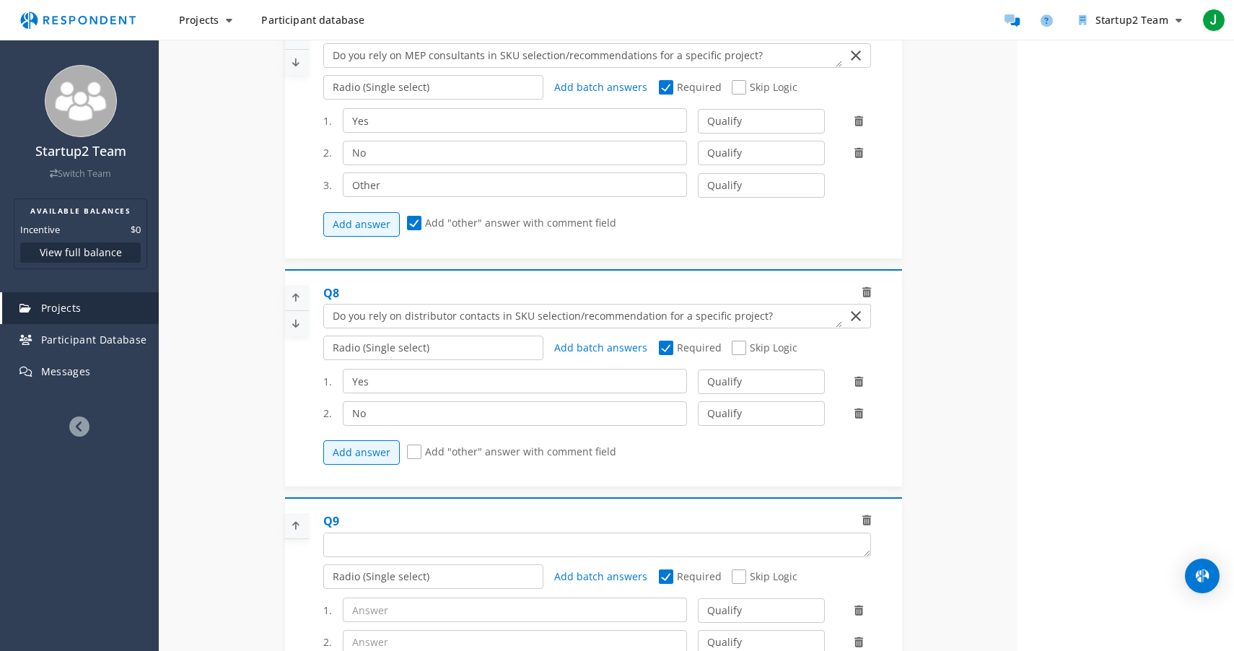
click at [416, 457] on input "Add "other" answer with comment field" at bounding box center [411, 451] width 9 height 9
checkbox input "true"
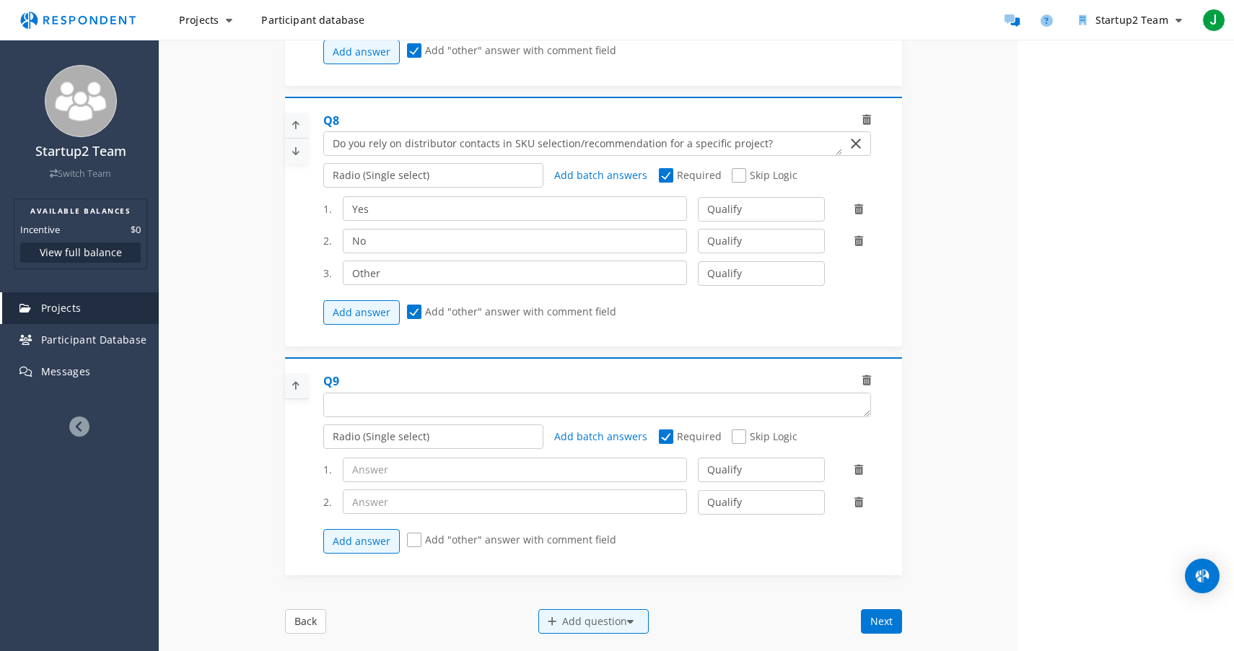
scroll to position [1767, 0]
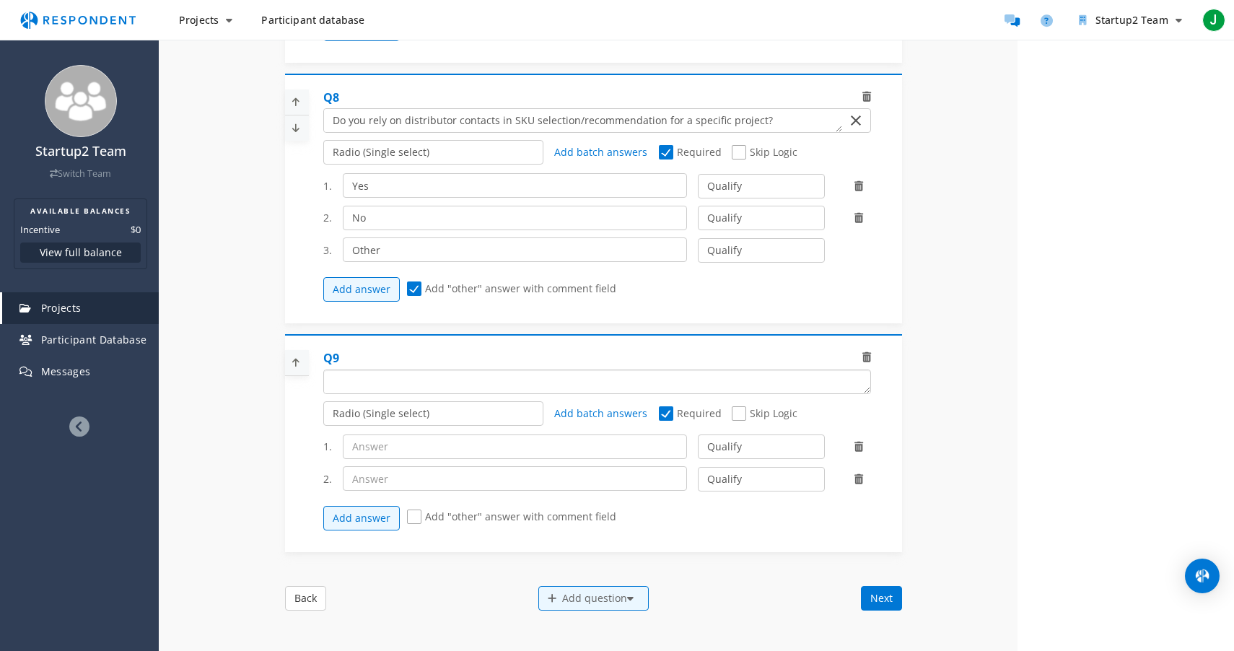
click at [446, 393] on textarea "Which of the following categories best describes your firm's total assets under…" at bounding box center [597, 381] width 546 height 23
type textarea "If you rely on distru"
click at [497, 132] on textarea "Which of the following categories best describes your firm's total assets under…" at bounding box center [583, 120] width 518 height 23
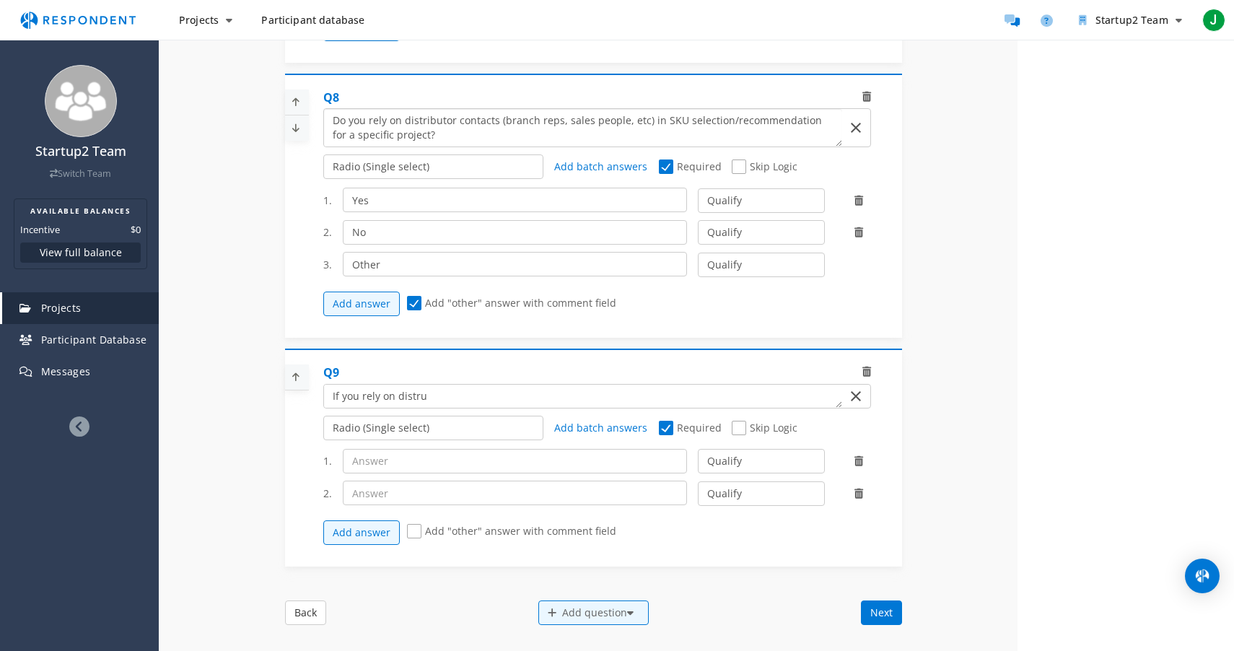
type textarea "Do you rely on distributor contacts (branch reps, sales people, etc) in SKU sel…"
click at [442, 408] on textarea "Which of the following categories best describes your firm's total assets under…" at bounding box center [583, 396] width 518 height 23
type textarea "If you rely on distributor contacts, do they do a satisfactory job?"
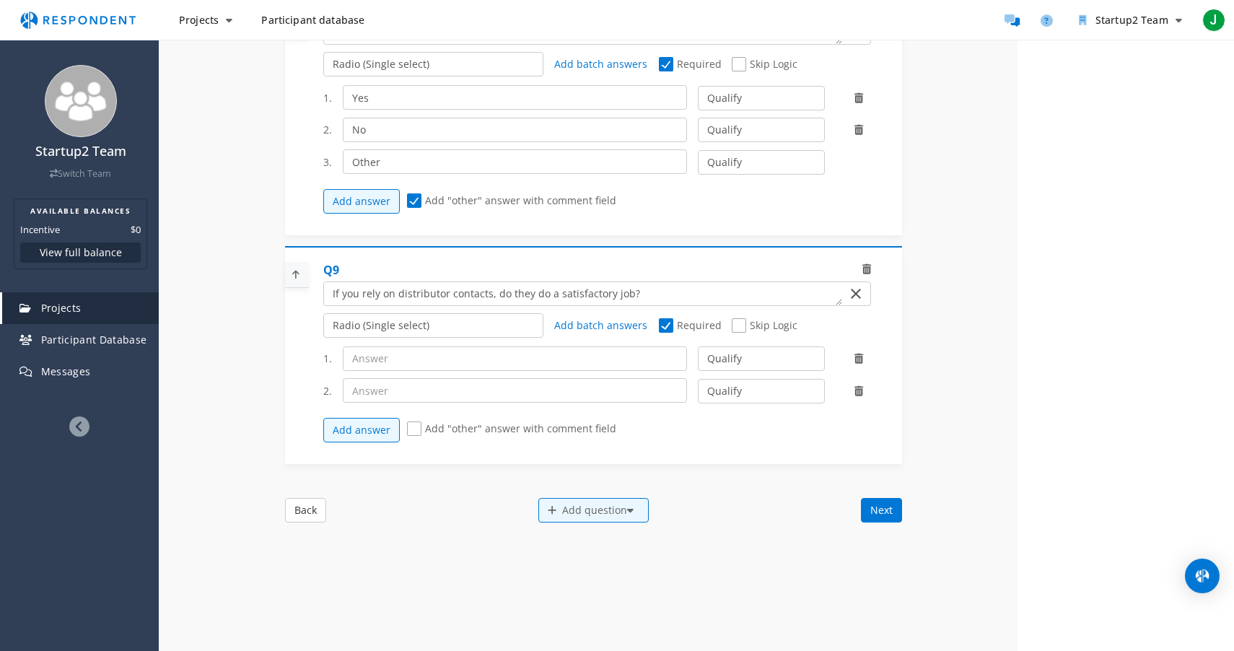
scroll to position [1903, 0]
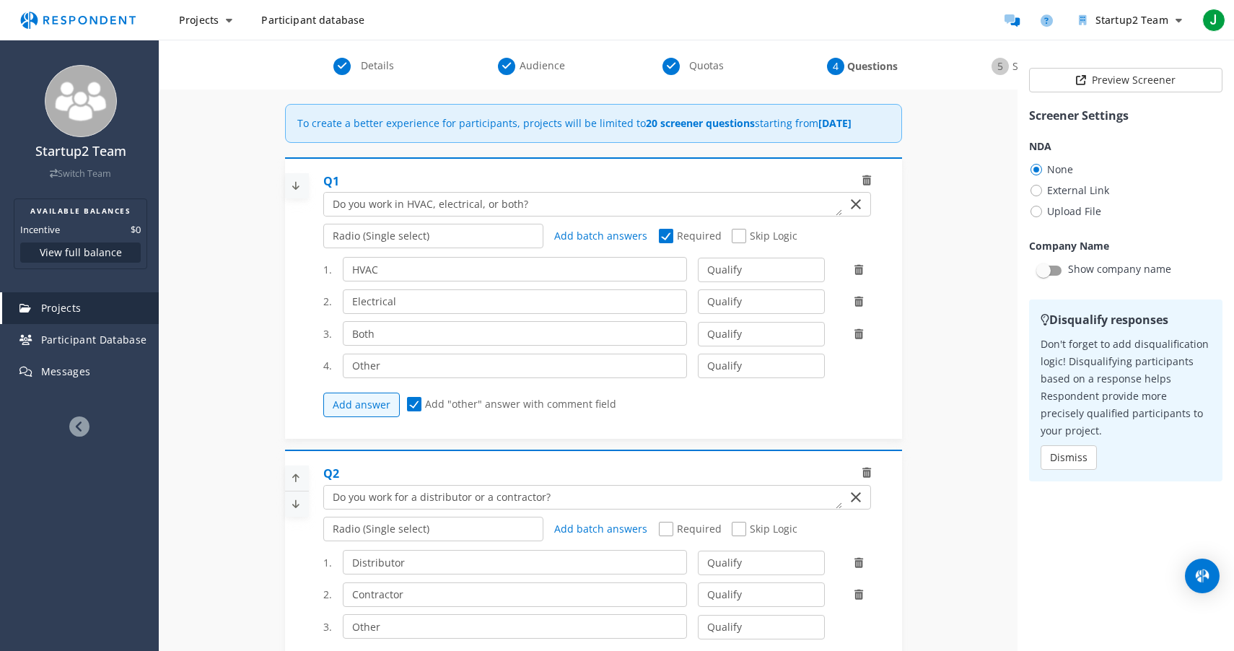
scroll to position [123, 0]
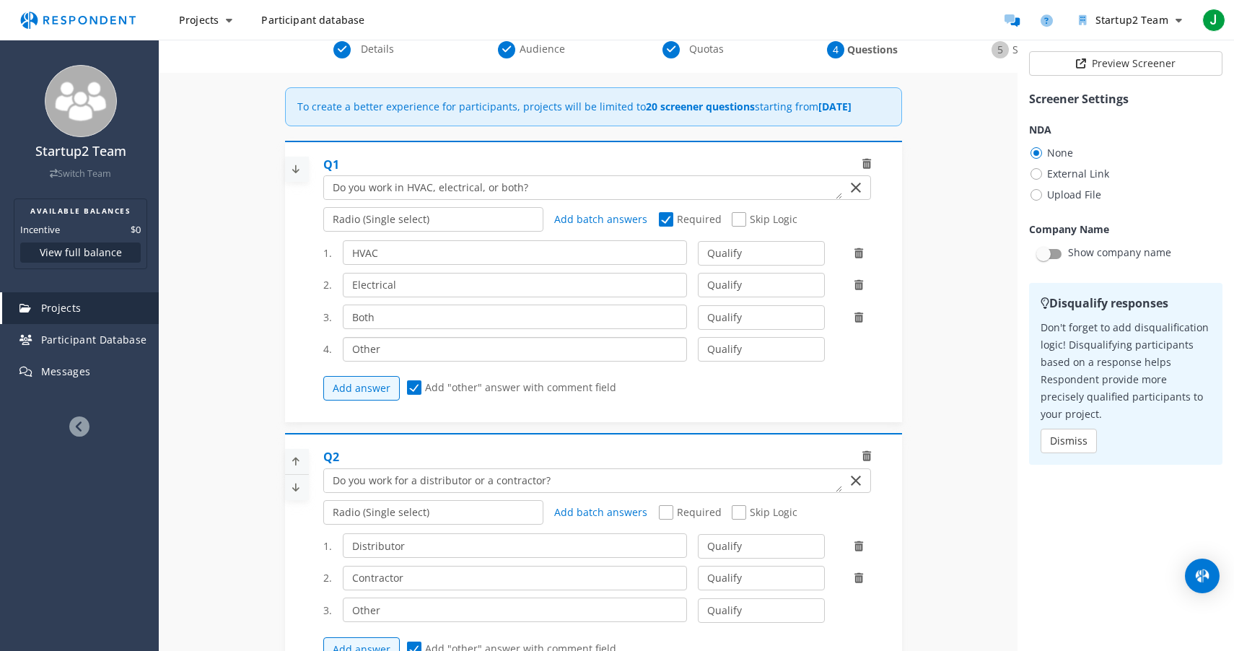
click at [544, 362] on input "Other" at bounding box center [515, 349] width 345 height 25
click at [351, 401] on button "Add answer" at bounding box center [361, 388] width 77 height 25
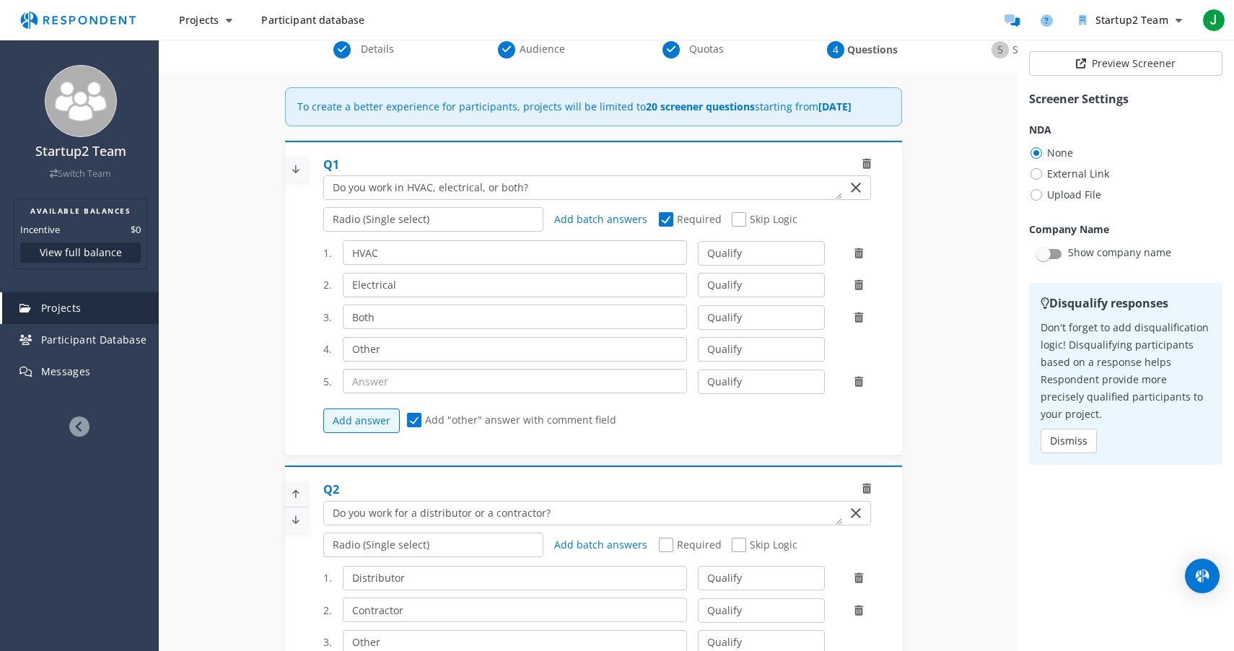
click at [374, 393] on input "text" at bounding box center [515, 381] width 345 height 25
type input "No"
click at [727, 394] on select "Qualify Disqualify" at bounding box center [761, 382] width 126 height 25
select select "number:2"
click at [698, 382] on select "Qualify Disqualify" at bounding box center [761, 382] width 126 height 25
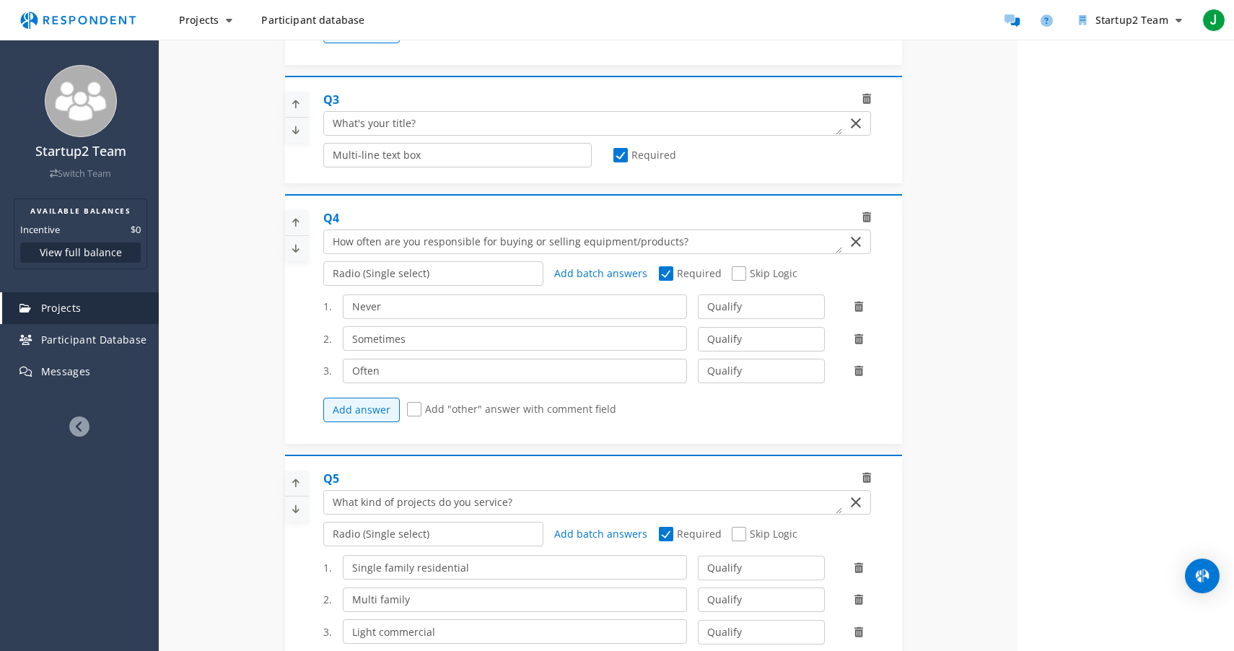
scroll to position [652, 0]
click at [715, 318] on select "Qualify Disqualify" at bounding box center [761, 305] width 126 height 25
select select "number:2"
click at [698, 305] on select "Qualify Disqualify" at bounding box center [761, 305] width 126 height 25
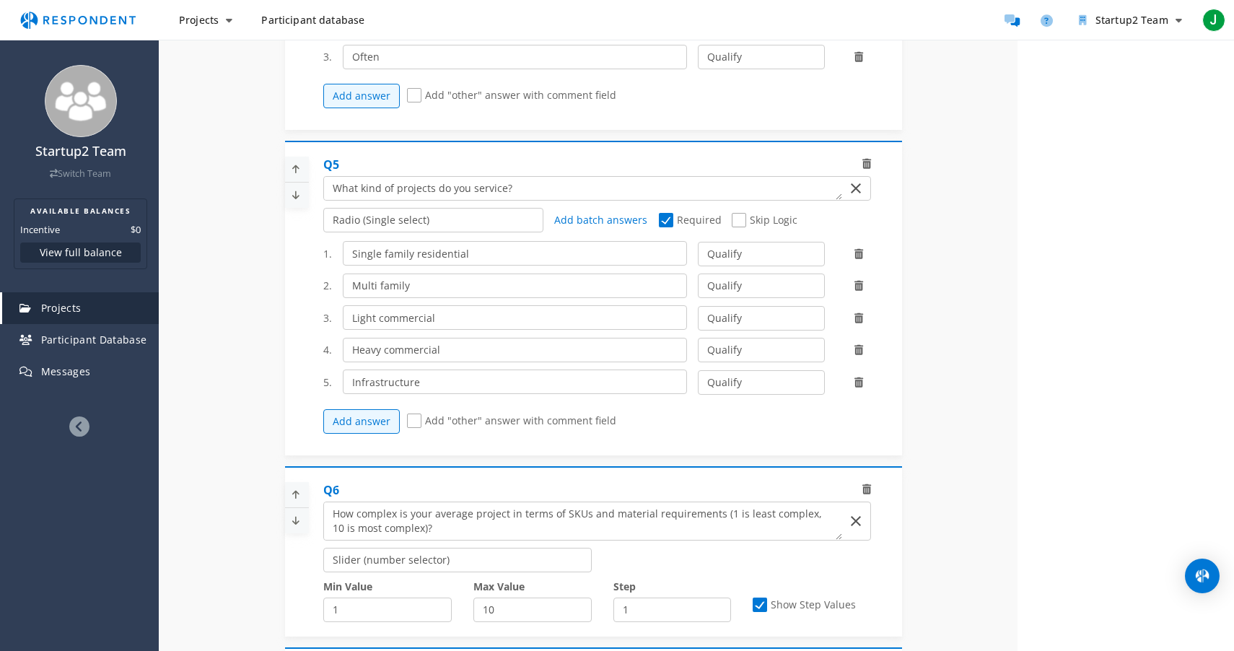
scroll to position [975, 0]
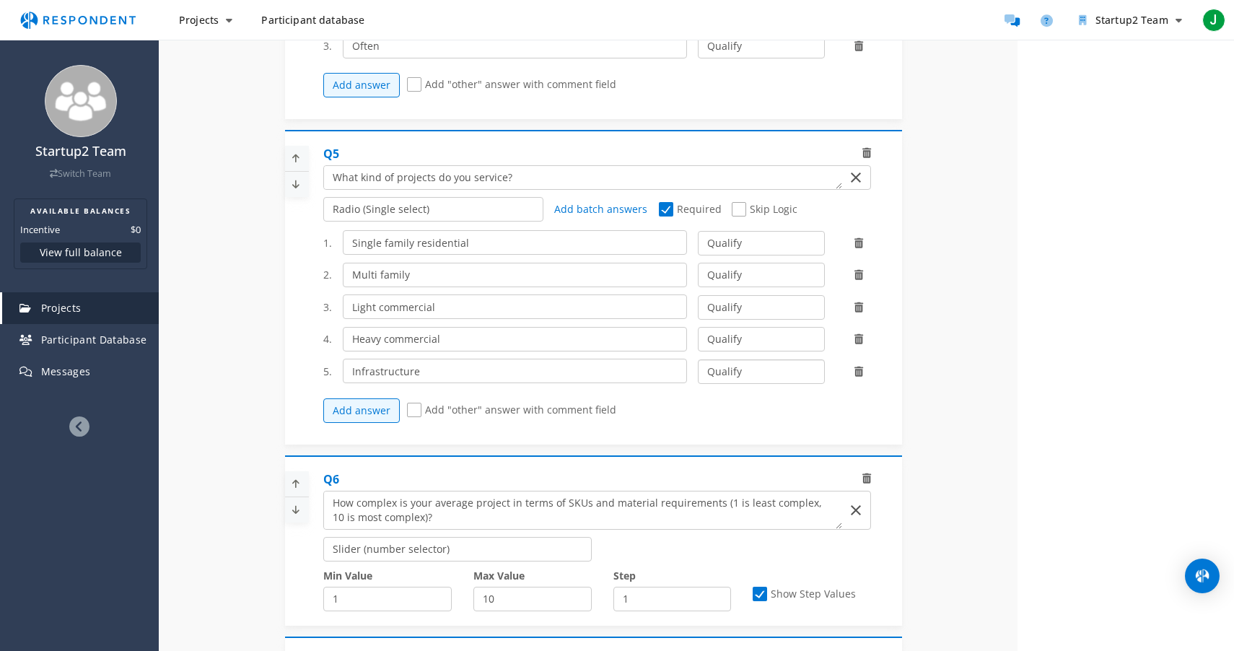
click at [736, 384] on select "Qualify Disqualify" at bounding box center [761, 371] width 126 height 25
select select "number:2"
click at [698, 367] on select "Qualify Disqualify" at bounding box center [761, 371] width 126 height 25
click at [733, 351] on select "Qualify Disqualify" at bounding box center [761, 339] width 126 height 25
select select "number:2"
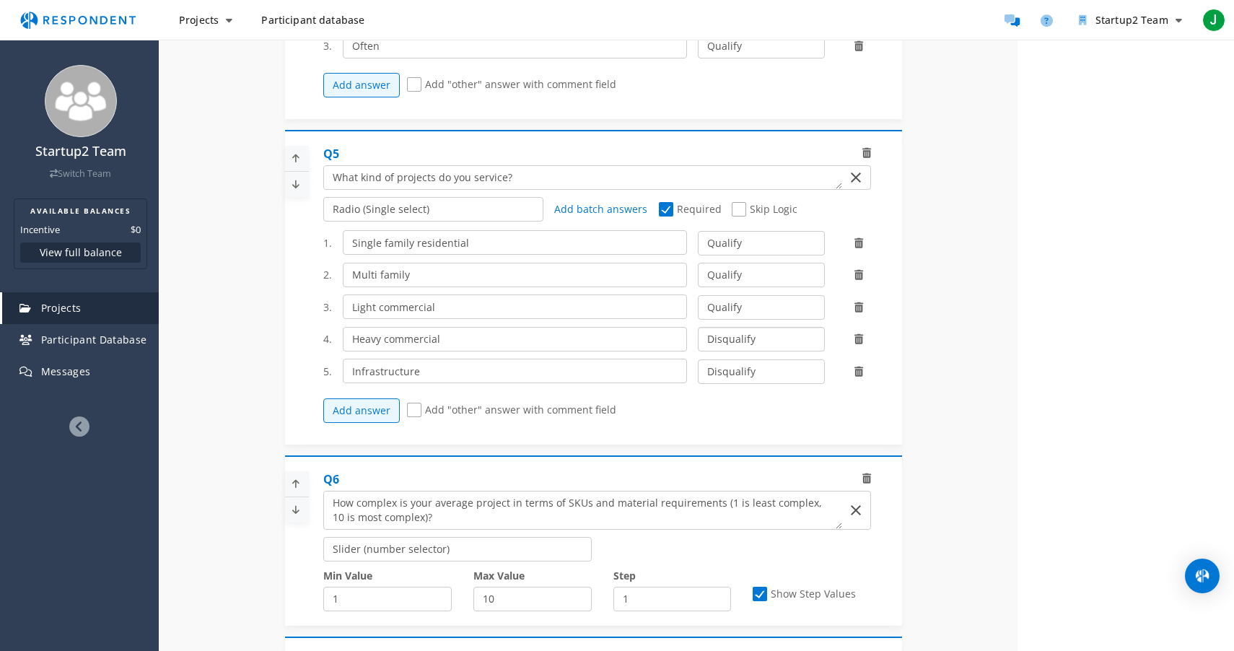
click at [698, 336] on select "Qualify Disqualify" at bounding box center [761, 339] width 126 height 25
click at [716, 287] on select "Qualify Disqualify" at bounding box center [761, 275] width 126 height 25
select select "number:2"
click at [698, 272] on select "Qualify Disqualify" at bounding box center [761, 275] width 126 height 25
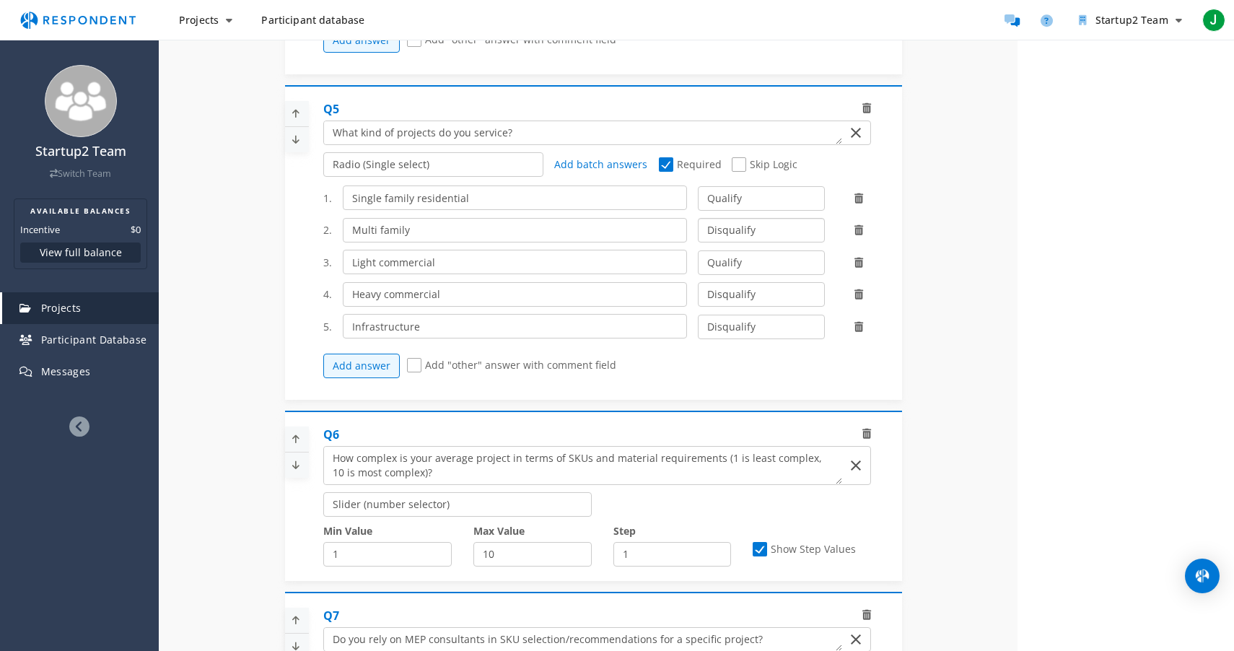
scroll to position [1022, 0]
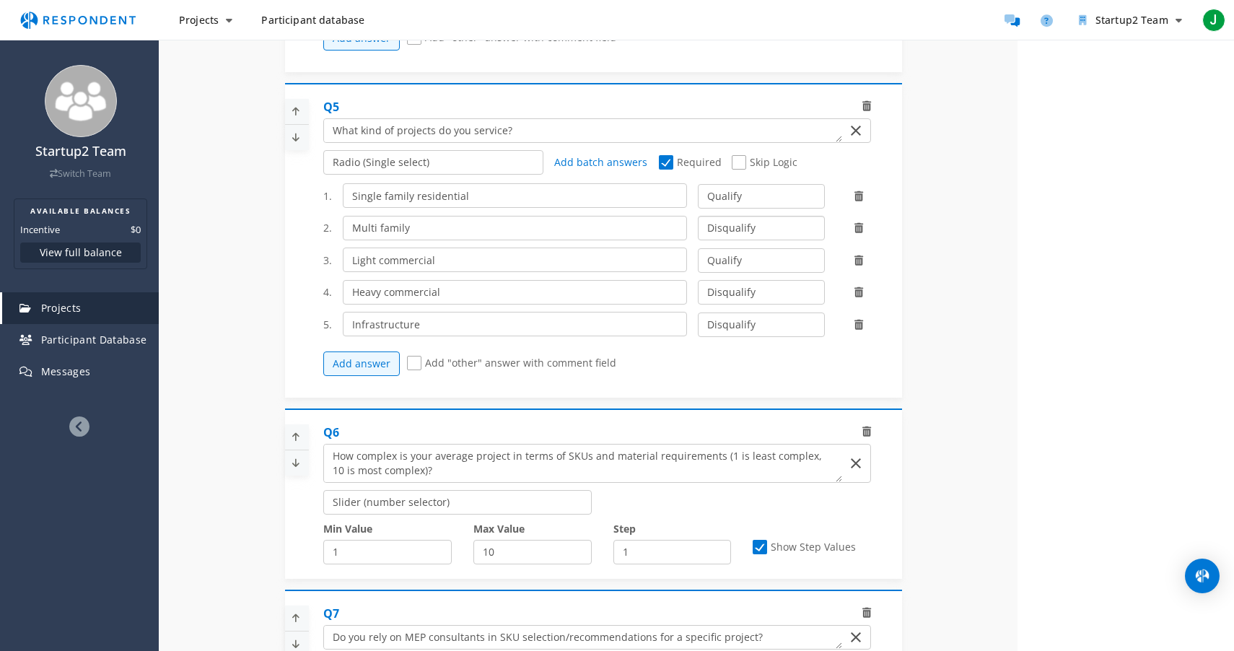
click at [725, 240] on select "Qualify Disqualify" at bounding box center [761, 228] width 126 height 25
click at [593, 169] on span "Add batch answers" at bounding box center [600, 162] width 93 height 14
type textarea "Single family residential Multi family Light commercial Heavy commercial Infras…"
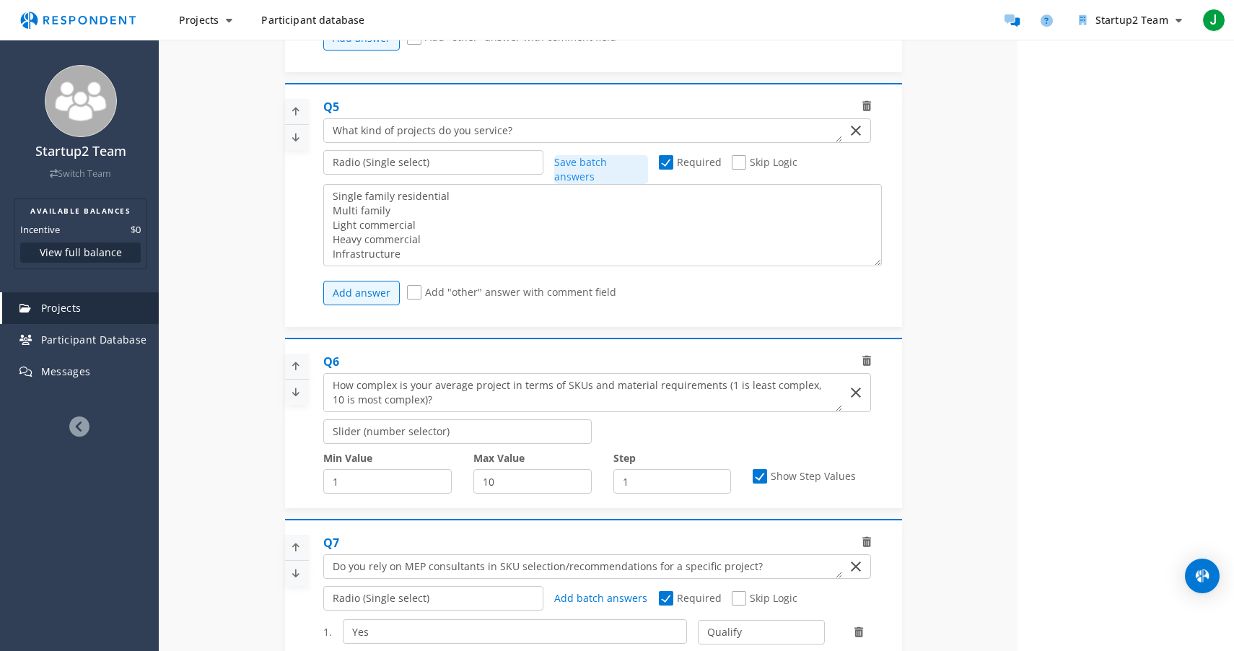
click at [741, 171] on span "Skip Logic" at bounding box center [765, 163] width 66 height 17
click at [741, 167] on input "Skip Logic" at bounding box center [736, 162] width 9 height 9
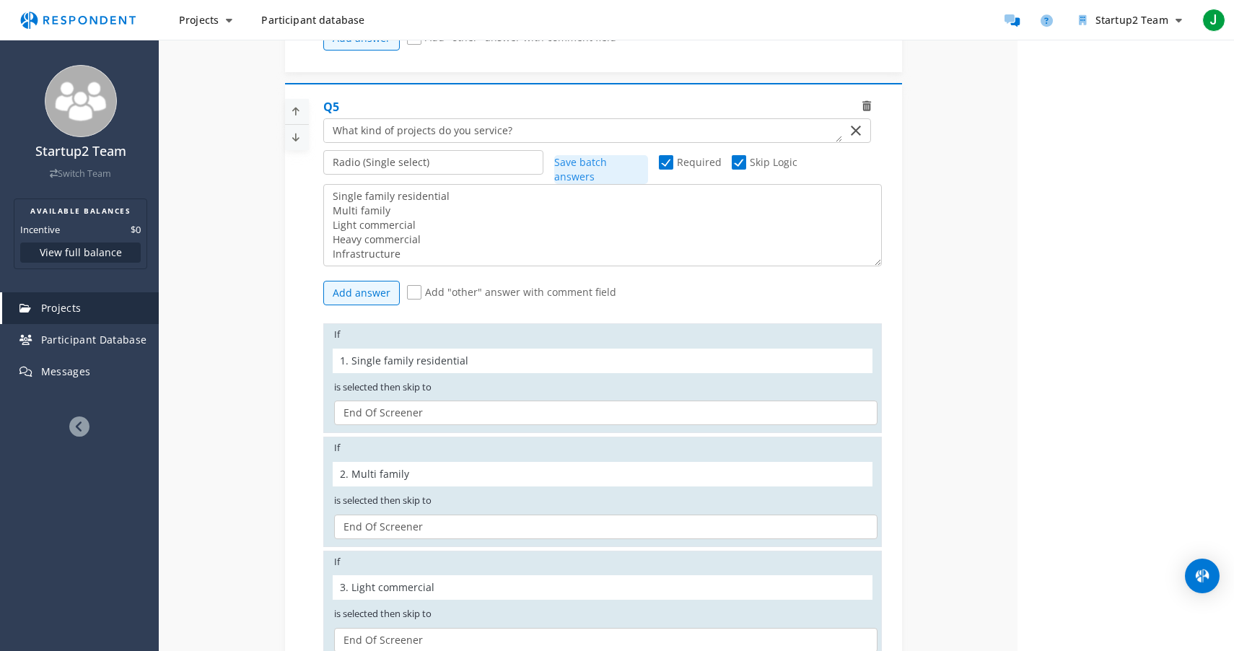
click at [741, 171] on span "Skip Logic" at bounding box center [765, 163] width 66 height 17
click at [741, 167] on input "Skip Logic" at bounding box center [736, 162] width 9 height 9
checkbox input "false"
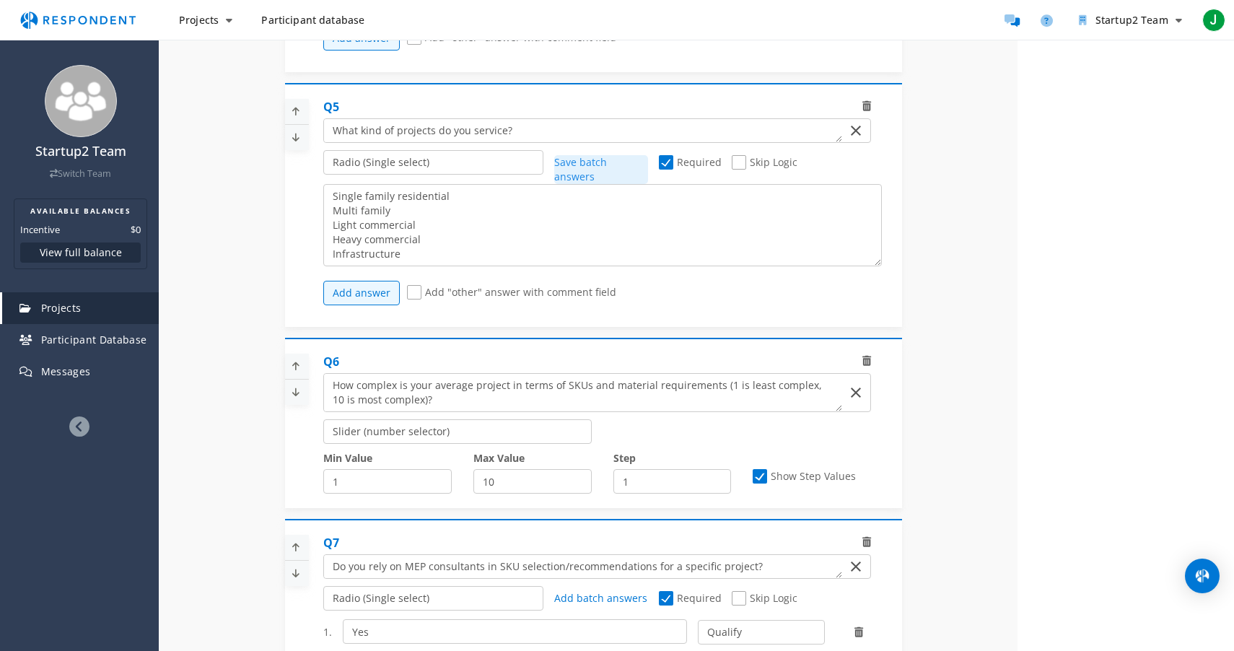
click at [669, 172] on span "Required" at bounding box center [690, 163] width 63 height 17
click at [668, 167] on input "Required" at bounding box center [663, 162] width 9 height 9
checkbox input "false"
click at [393, 175] on select "Radio (Single select) Checkbox (Multi select) Multi-line text box Single-line t…" at bounding box center [433, 162] width 221 height 25
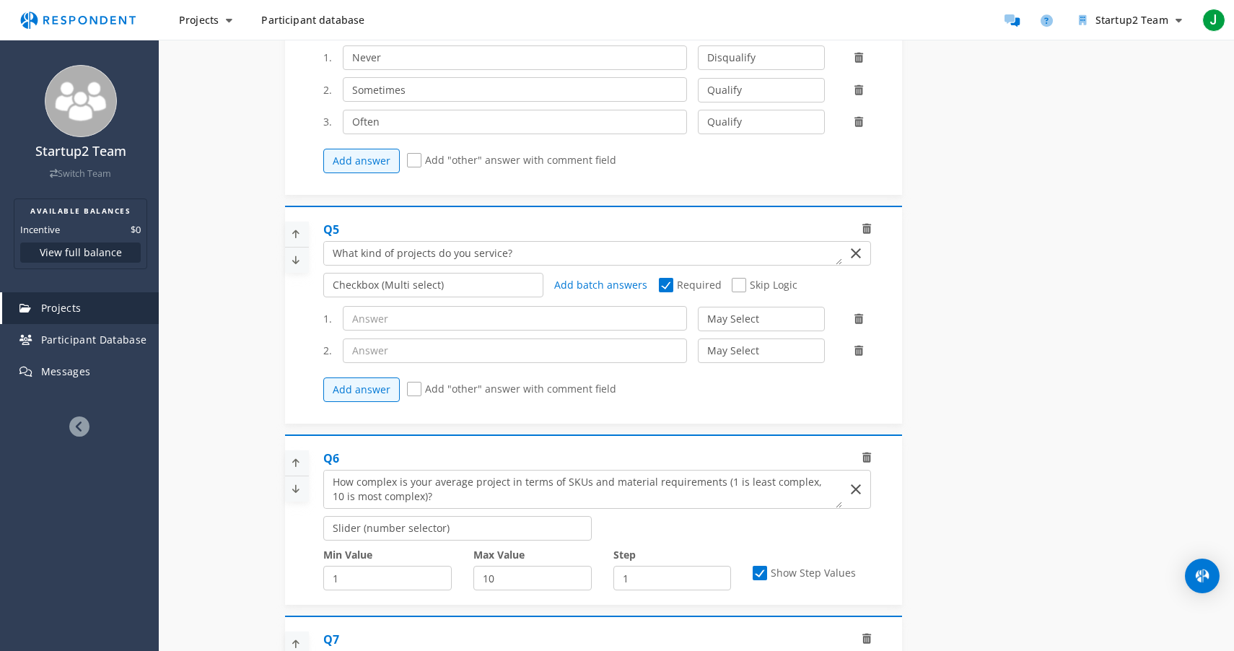
scroll to position [1145, 0]
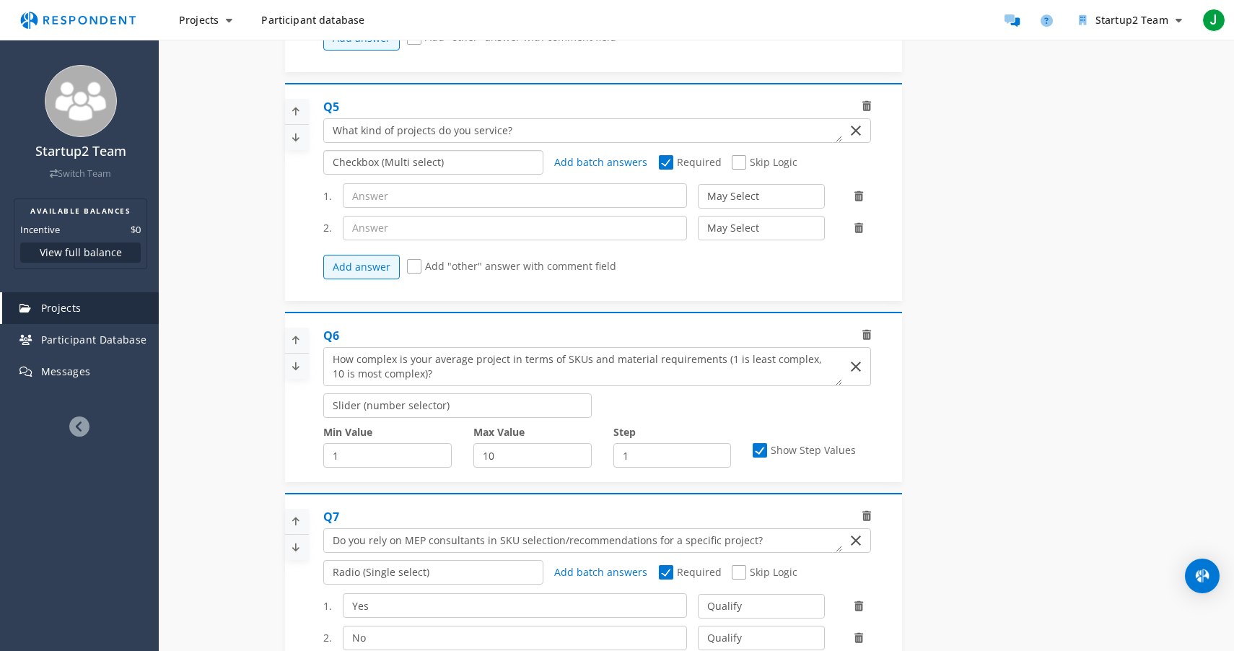
click at [380, 175] on select "Radio (Single select) Checkbox (Multi select) Multi-line text box Single-line t…" at bounding box center [433, 162] width 221 height 25
click at [373, 208] on input "text" at bounding box center [515, 195] width 345 height 25
type input "Single family residential"
click at [427, 238] on input "text" at bounding box center [515, 228] width 345 height 25
type input "m"
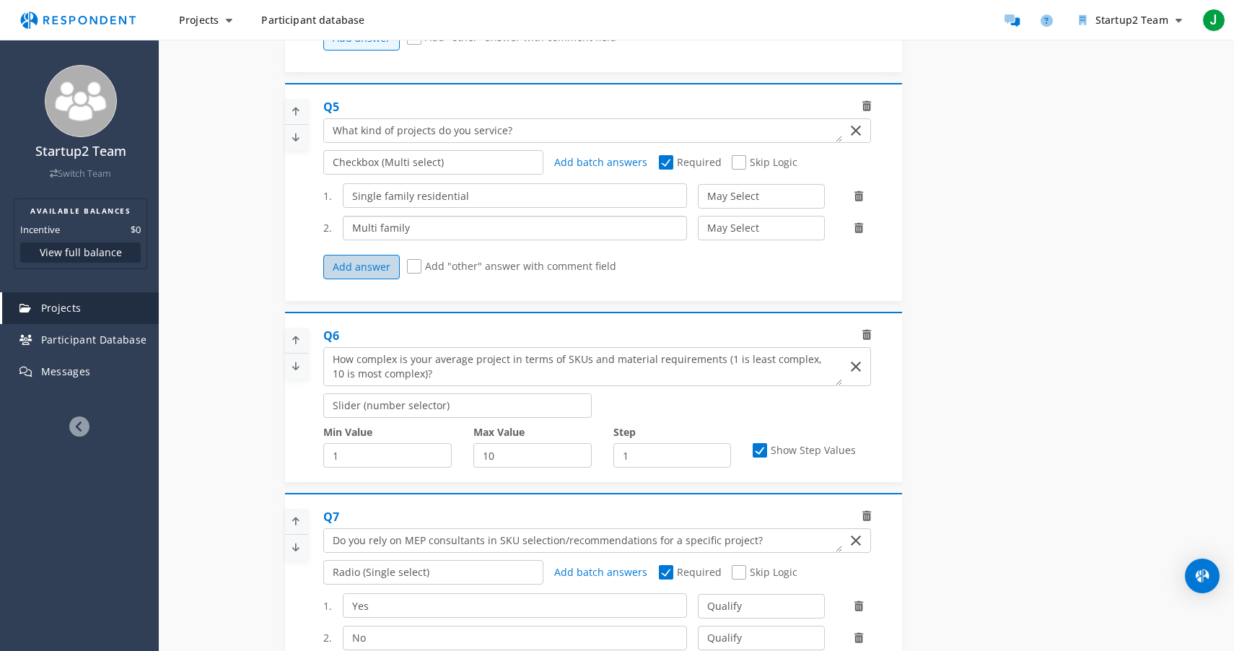
type input "Multi family"
click at [351, 274] on button "Add answer" at bounding box center [361, 267] width 77 height 25
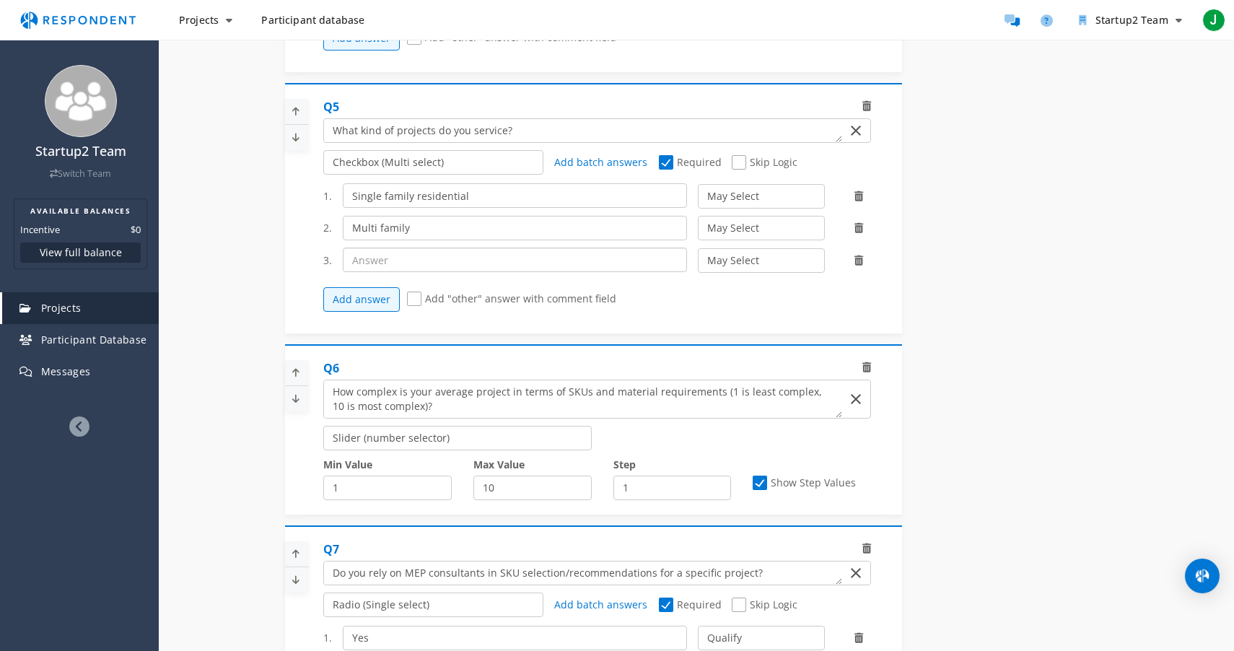
click at [400, 272] on input "text" at bounding box center [515, 260] width 345 height 25
type input "Light commercial"
click at [364, 305] on button "Add answer" at bounding box center [361, 299] width 77 height 25
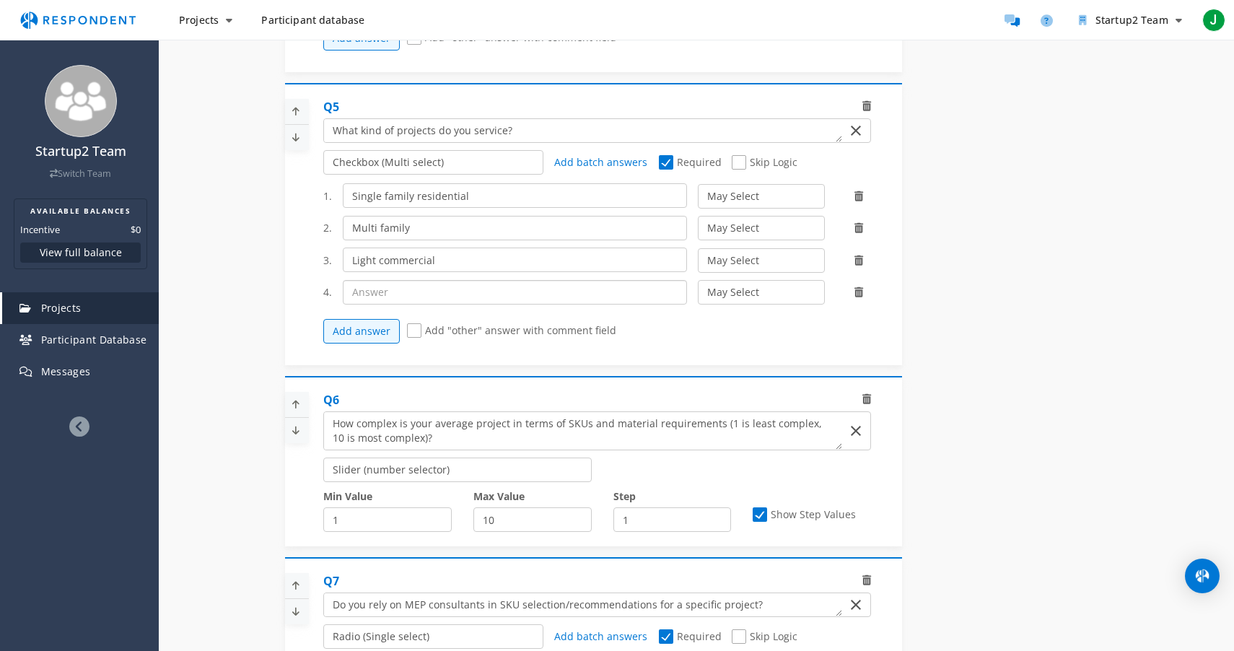
click at [401, 305] on input "text" at bounding box center [515, 292] width 345 height 25
type input "Heavy commercial"
click at [357, 340] on button "Add answer" at bounding box center [361, 331] width 77 height 25
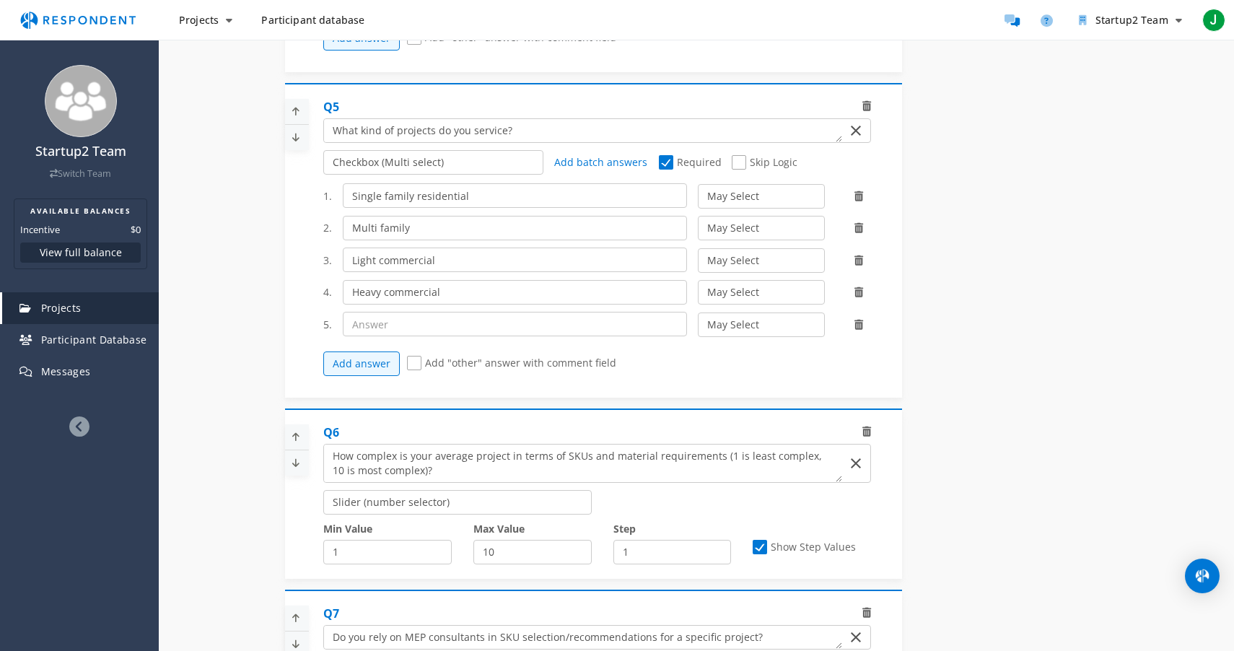
click at [410, 346] on div "1. Single family residential May Select Must Select Disqualify 2. Multi family …" at bounding box center [602, 279] width 559 height 207
click at [412, 336] on input "text" at bounding box center [515, 324] width 345 height 25
type input "Infrastructure"
click at [215, 315] on div "Details Audience Quotas Questions Summary Internal Project Name * Market Resear…" at bounding box center [696, 321] width 1075 height 2605
click at [735, 205] on select "May Select Must Select Disqualify" at bounding box center [761, 196] width 126 height 25
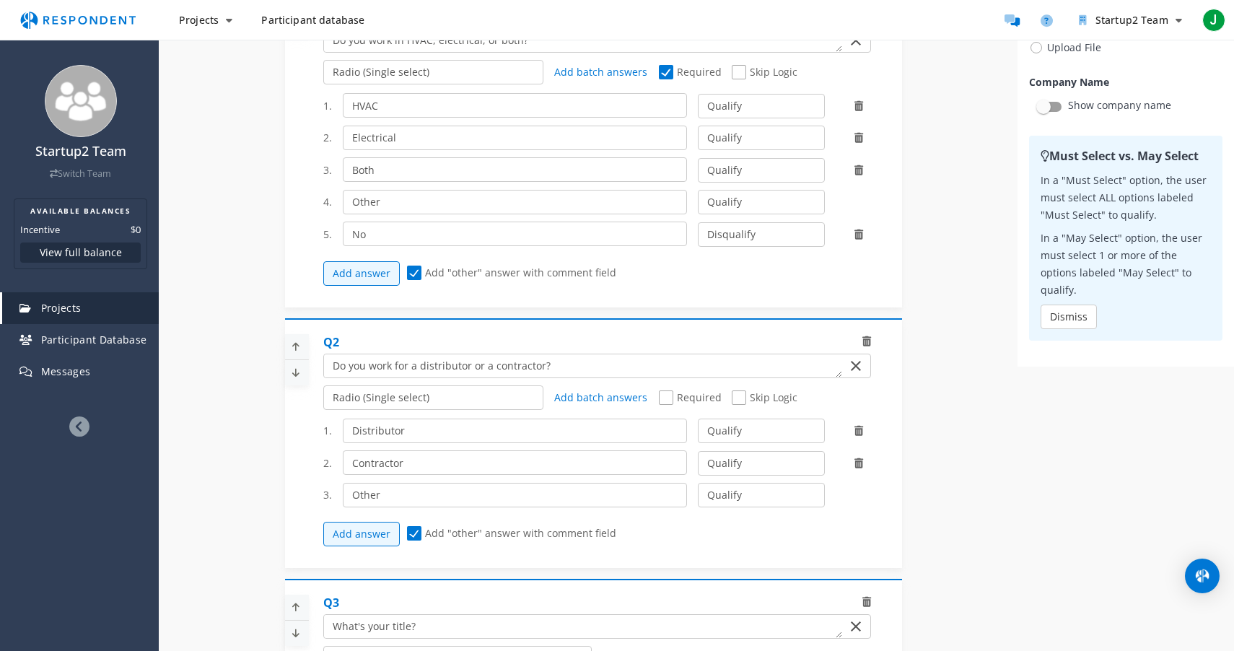
scroll to position [268, 0]
click at [497, 53] on textarea "Which of the following categories best describes your firm's total assets under…" at bounding box center [583, 41] width 518 height 23
type textarea "Do you work in HVAC, electrical, or neither?"
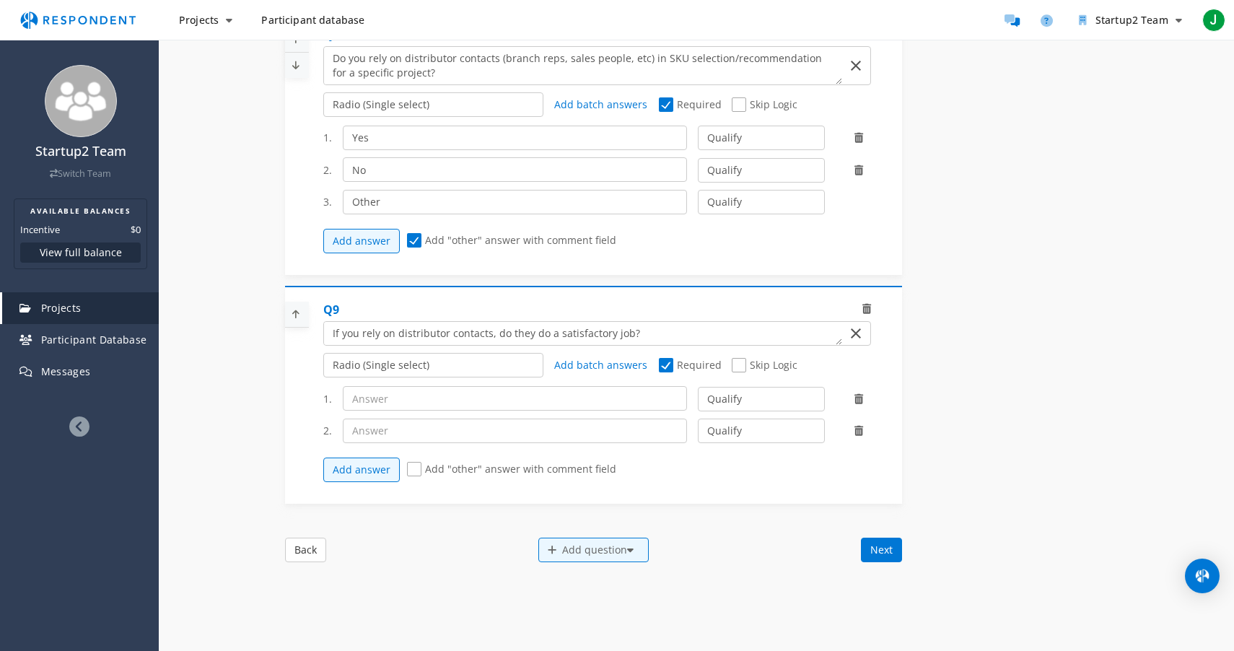
scroll to position [1986, 0]
click at [450, 405] on input "text" at bounding box center [515, 397] width 345 height 25
type input "Yes"
click at [405, 442] on input "text" at bounding box center [515, 429] width 345 height 25
type input "No"
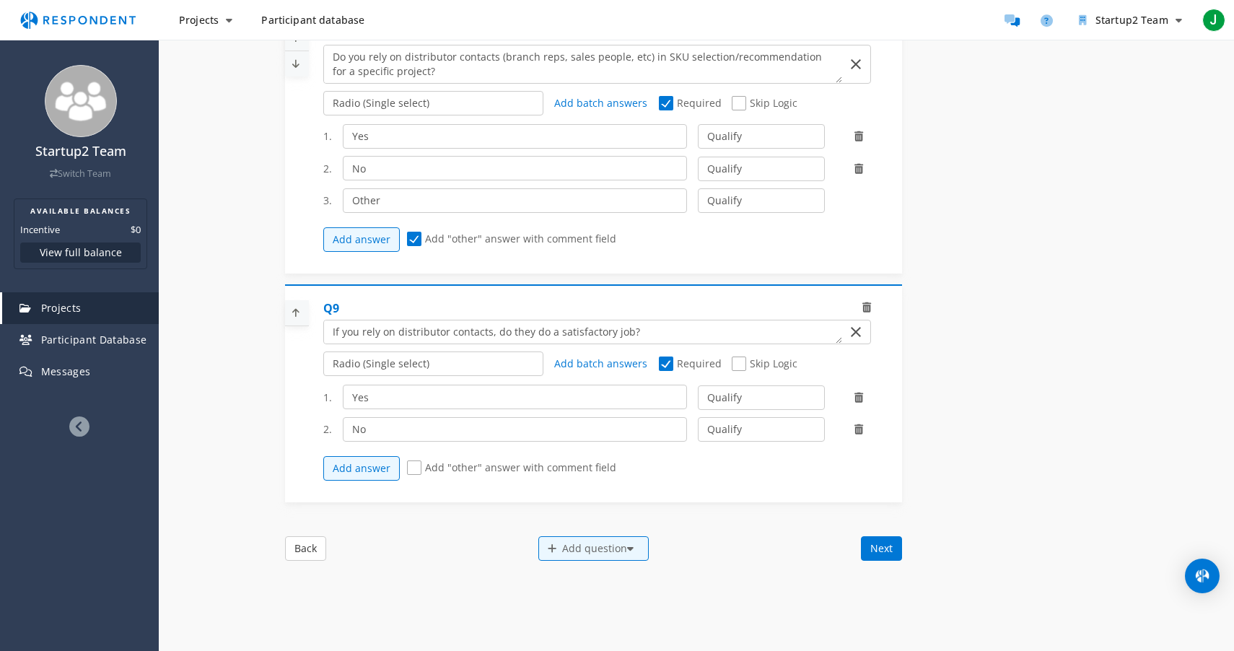
click at [411, 475] on span "Add "other" answer with comment field" at bounding box center [511, 468] width 209 height 17
click at [411, 473] on input "Add "other" answer with comment field" at bounding box center [411, 467] width 9 height 9
checkbox input "true"
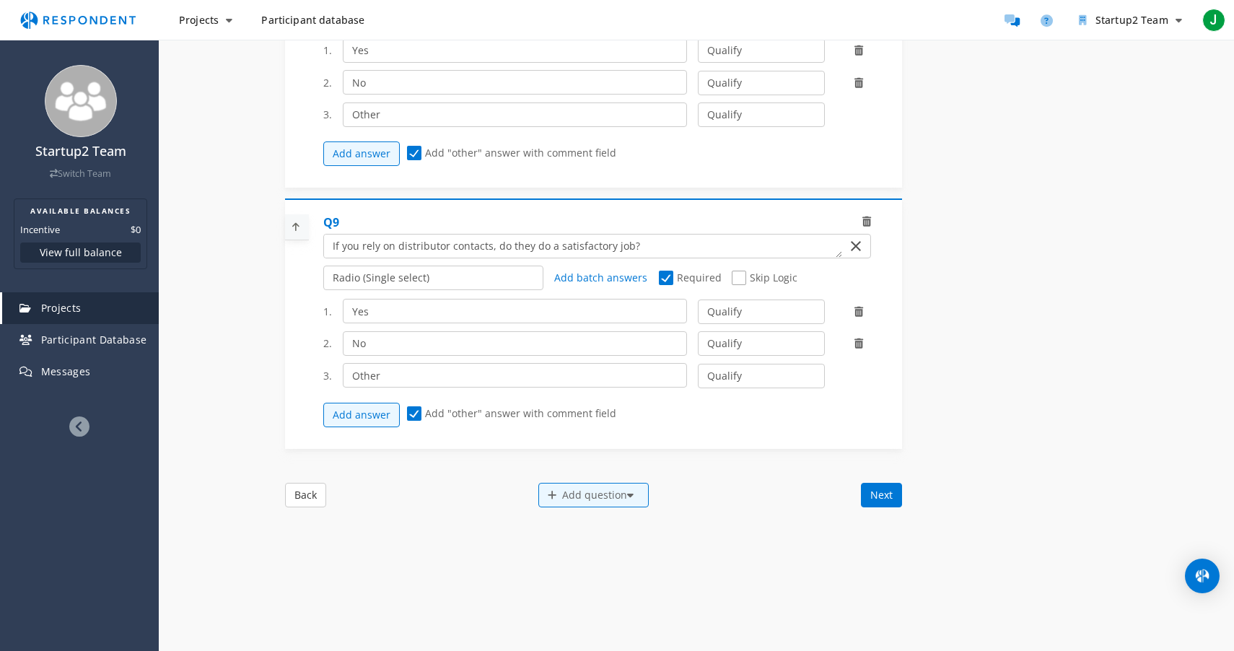
scroll to position [2074, 0]
click at [610, 501] on div "Add question" at bounding box center [593, 492] width 110 height 25
click at [589, 510] on button "Create My Own" at bounding box center [606, 502] width 139 height 35
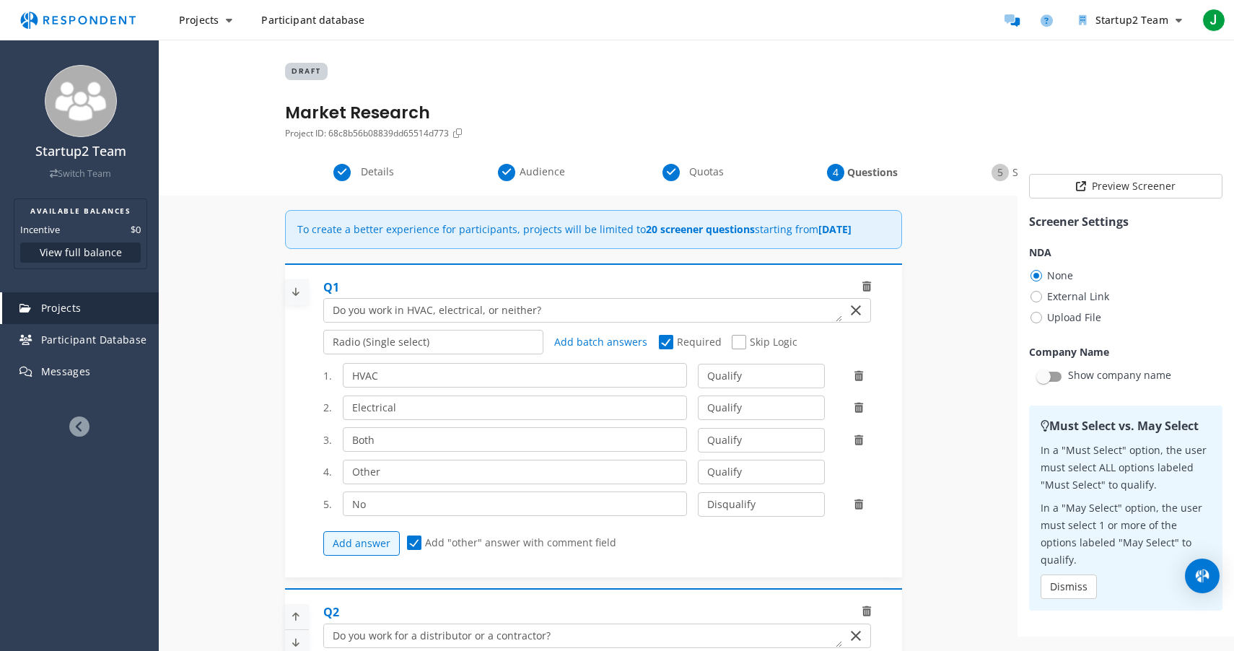
scroll to position [2074, 0]
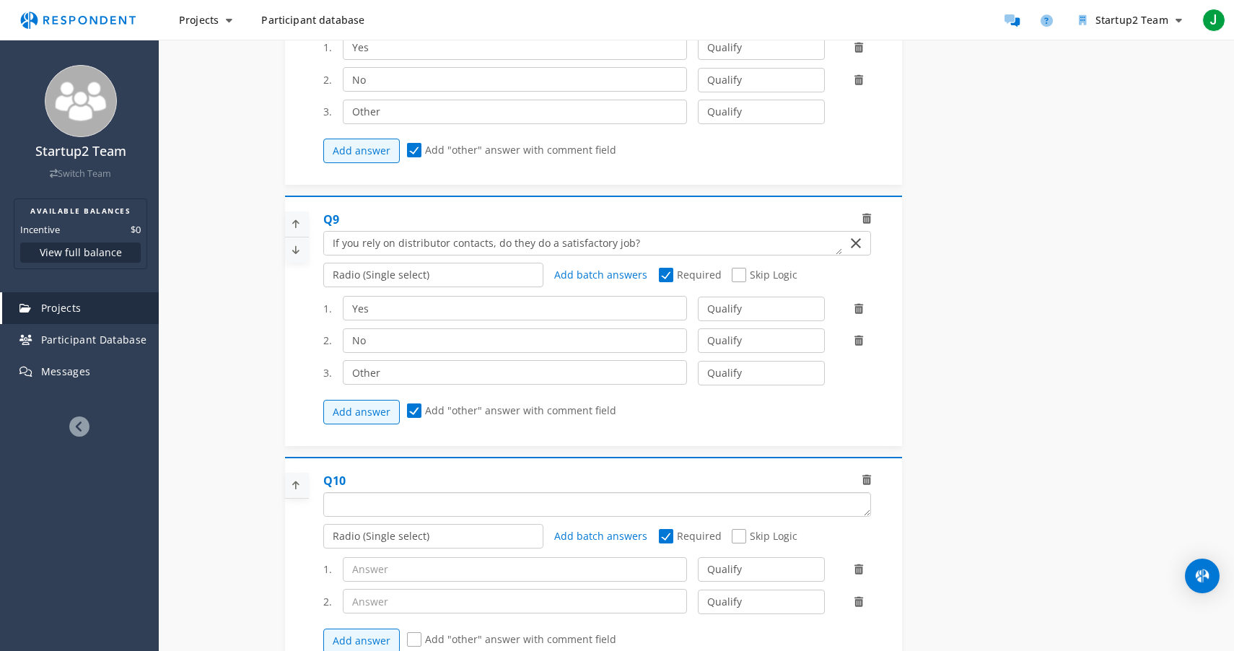
click at [444, 516] on textarea "Which of the following categories best describes your firm's total assets under…" at bounding box center [597, 504] width 546 height 23
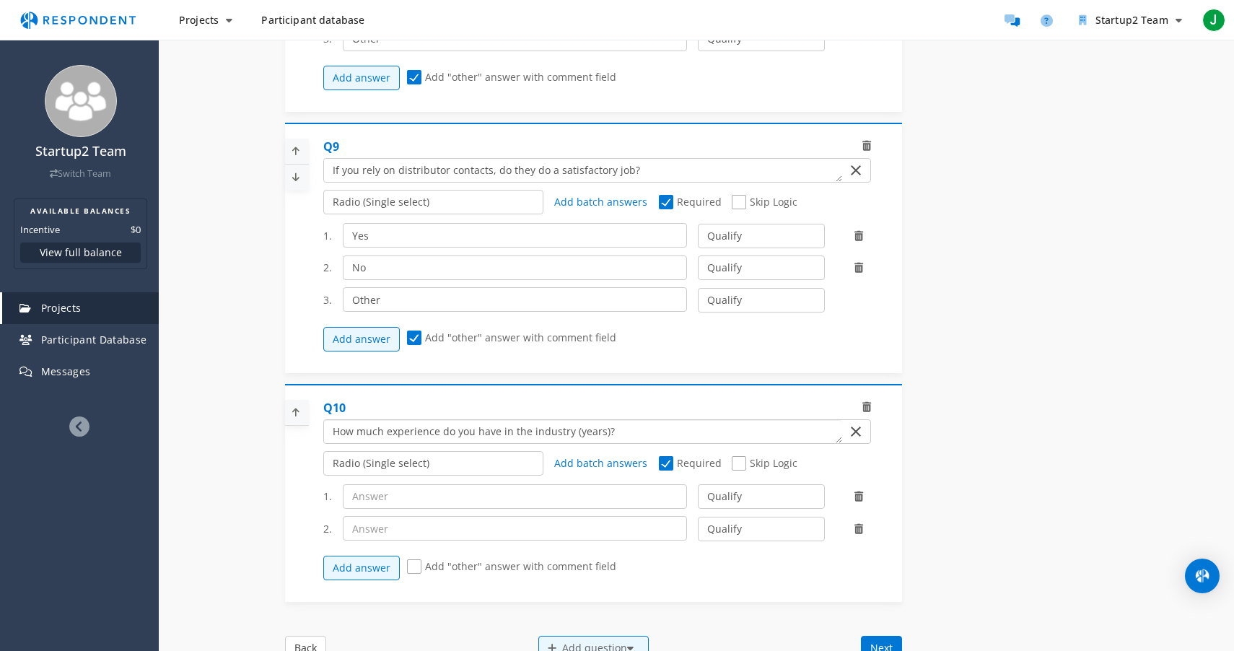
scroll to position [2202, 0]
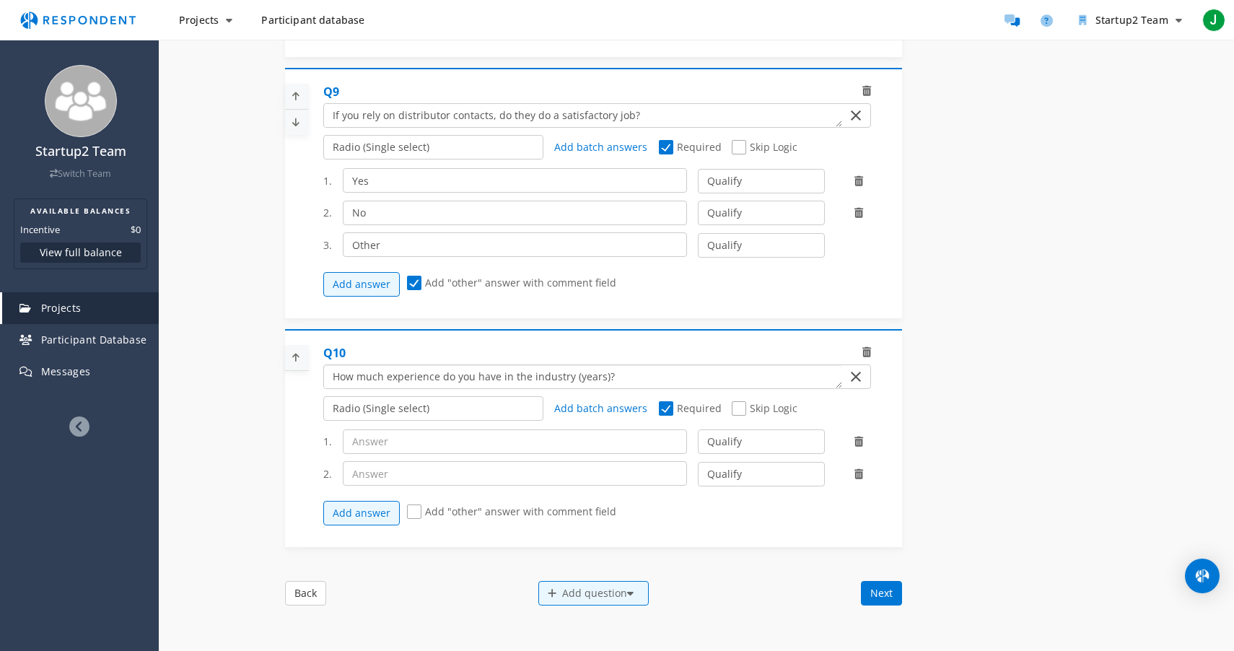
type textarea "How much experience do you have in the industry (years)?"
click at [416, 414] on select "Radio (Single select) Checkbox (Multi select) Multi-line text box Single-line t…" at bounding box center [433, 408] width 221 height 25
click at [323, 421] on select "Radio (Single select) Checkbox (Multi select) Multi-line text box Single-line t…" at bounding box center [433, 408] width 221 height 25
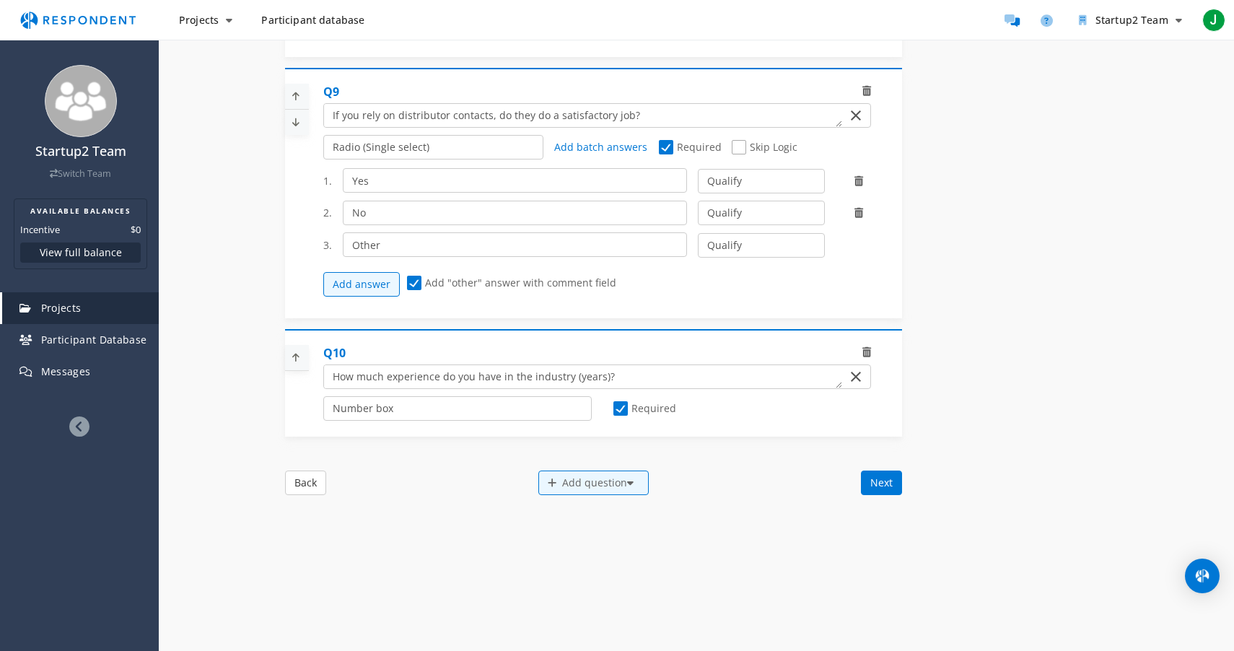
click at [292, 357] on icon at bounding box center [296, 358] width 22 height 24
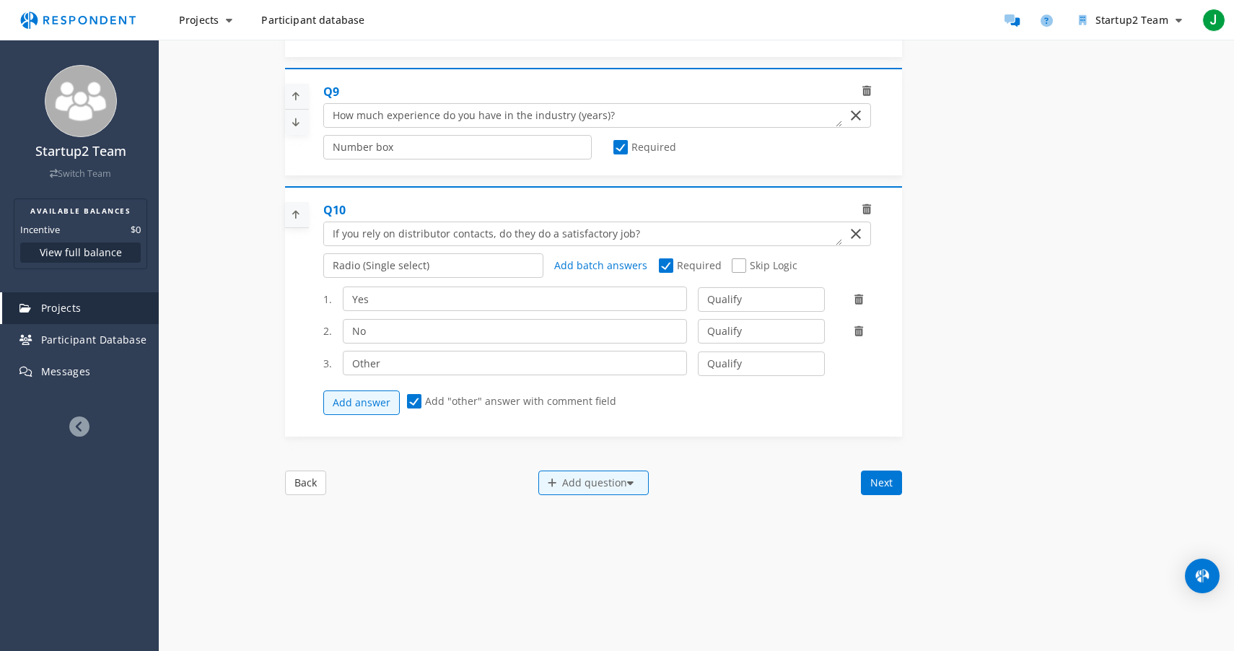
click at [296, 105] on icon at bounding box center [296, 96] width 22 height 24
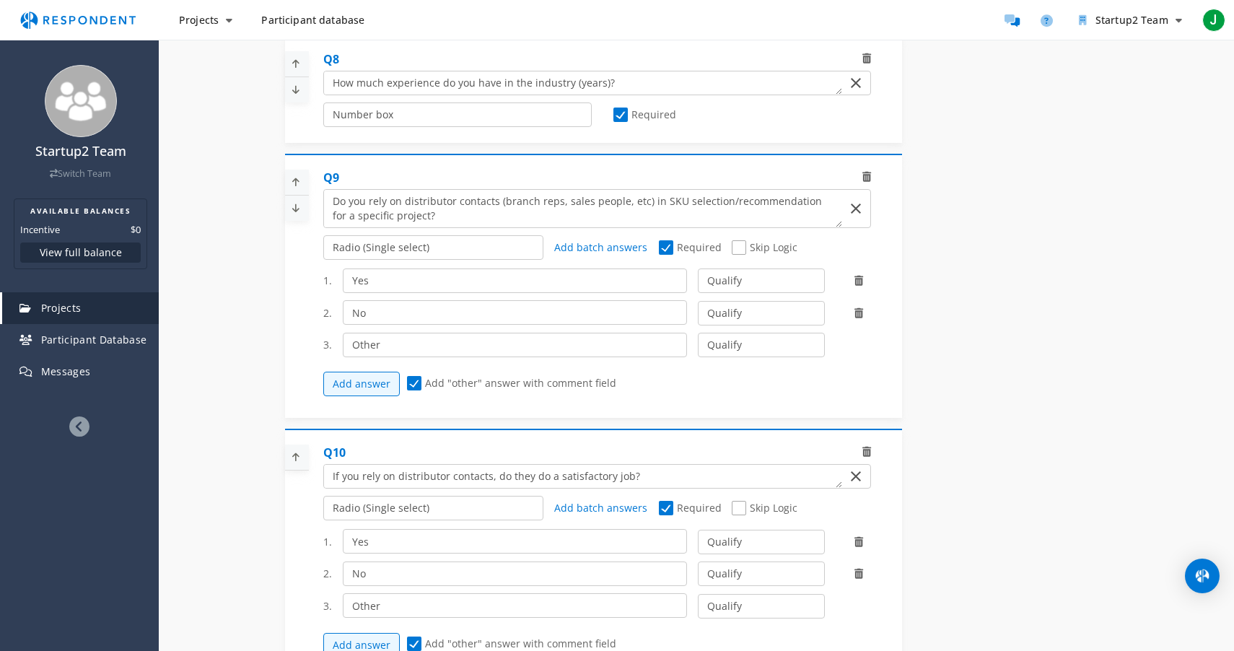
scroll to position [1931, 0]
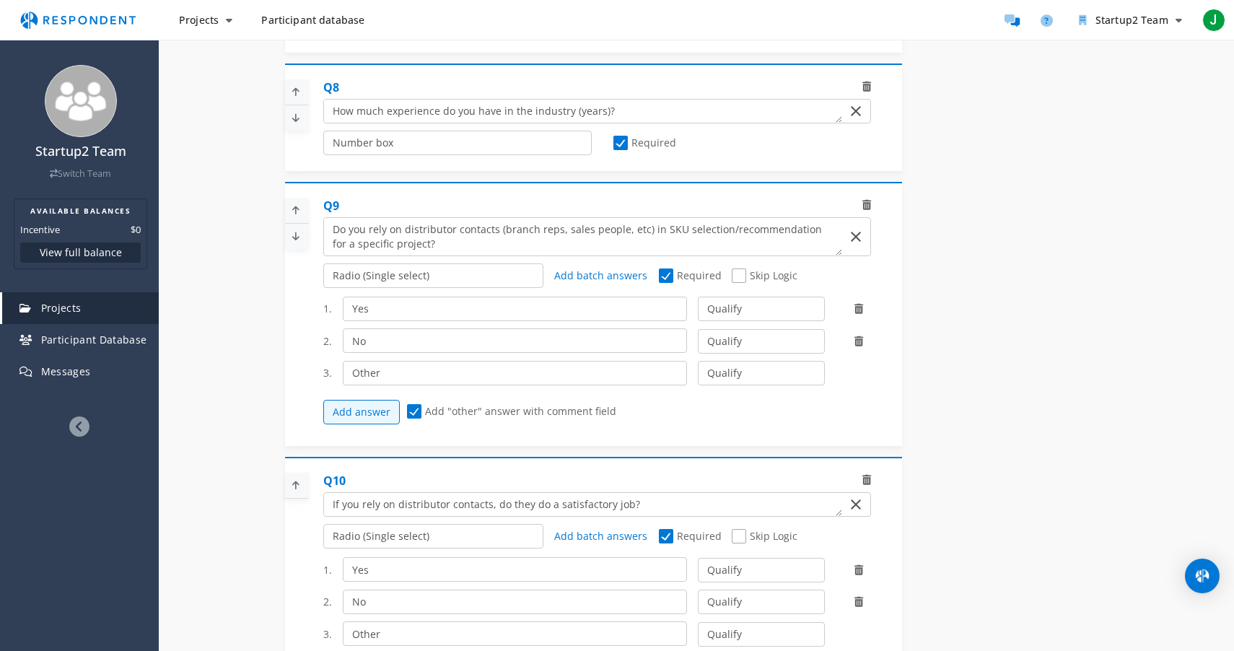
click at [300, 93] on icon at bounding box center [296, 92] width 22 height 24
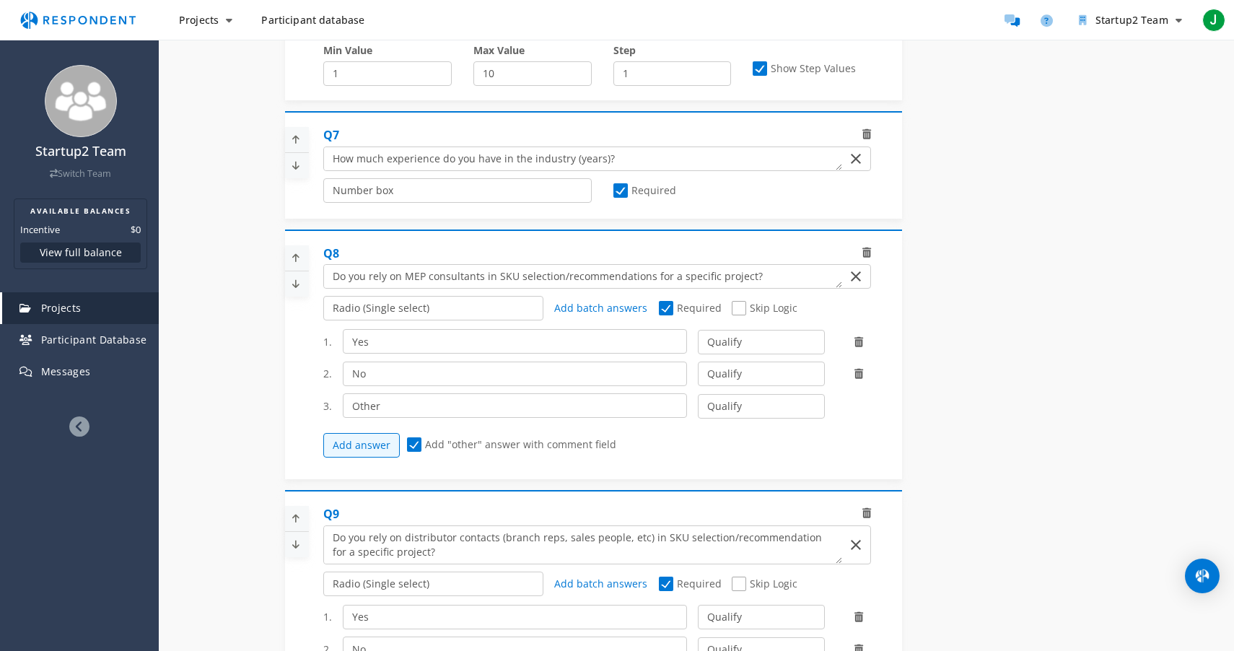
scroll to position [1456, 0]
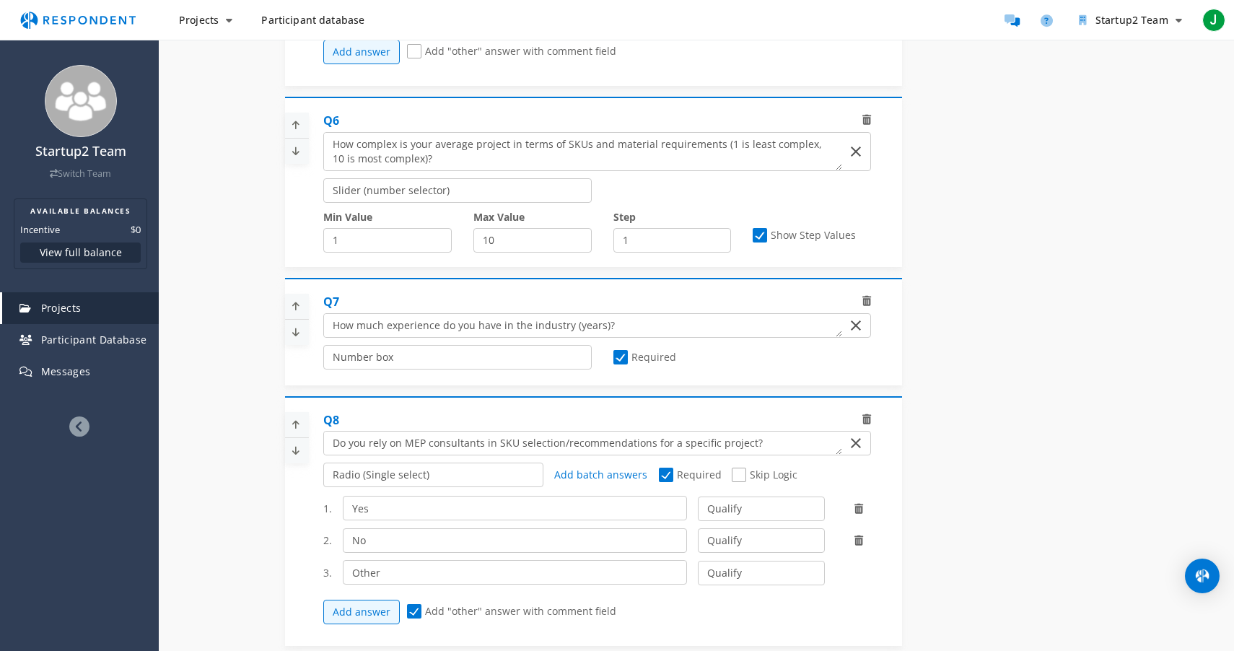
click at [304, 313] on icon at bounding box center [296, 306] width 22 height 24
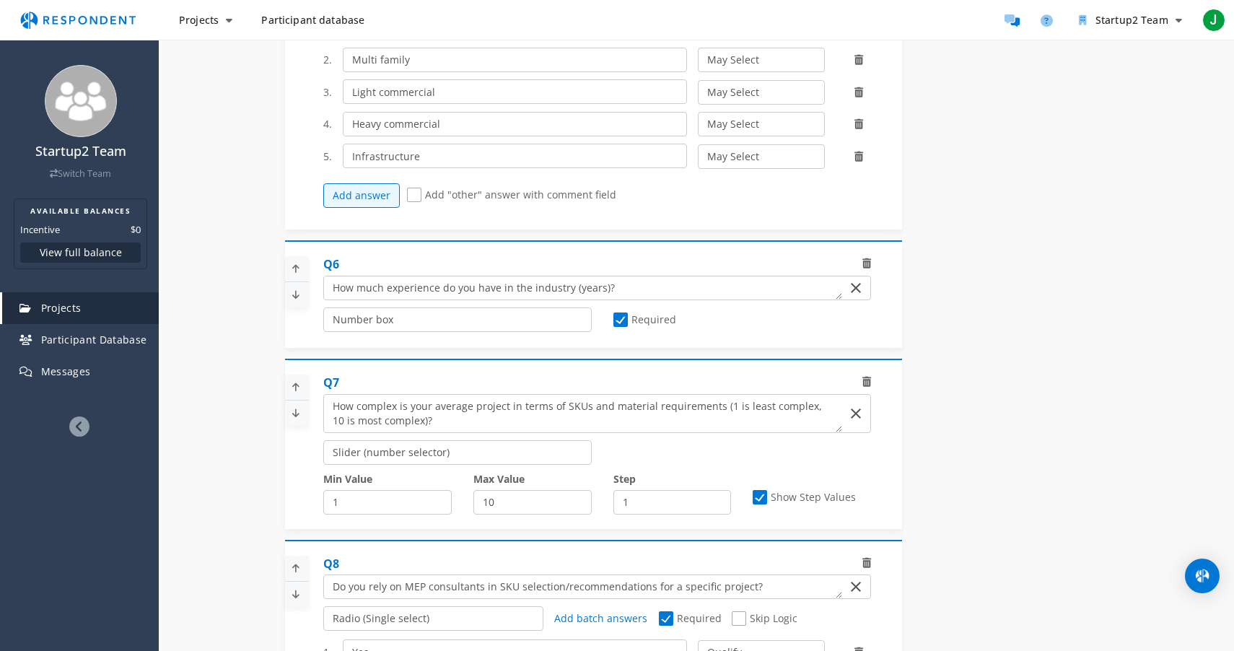
click at [302, 274] on icon at bounding box center [296, 269] width 22 height 24
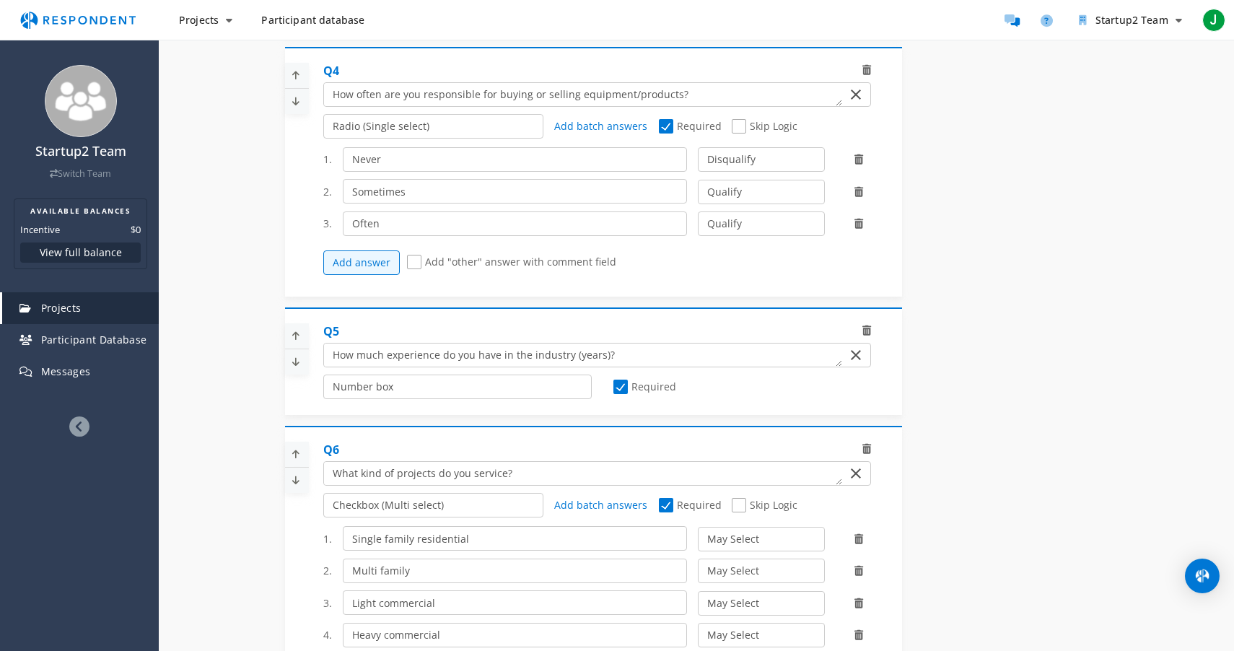
scroll to position [919, 0]
click at [295, 343] on icon at bounding box center [296, 337] width 22 height 24
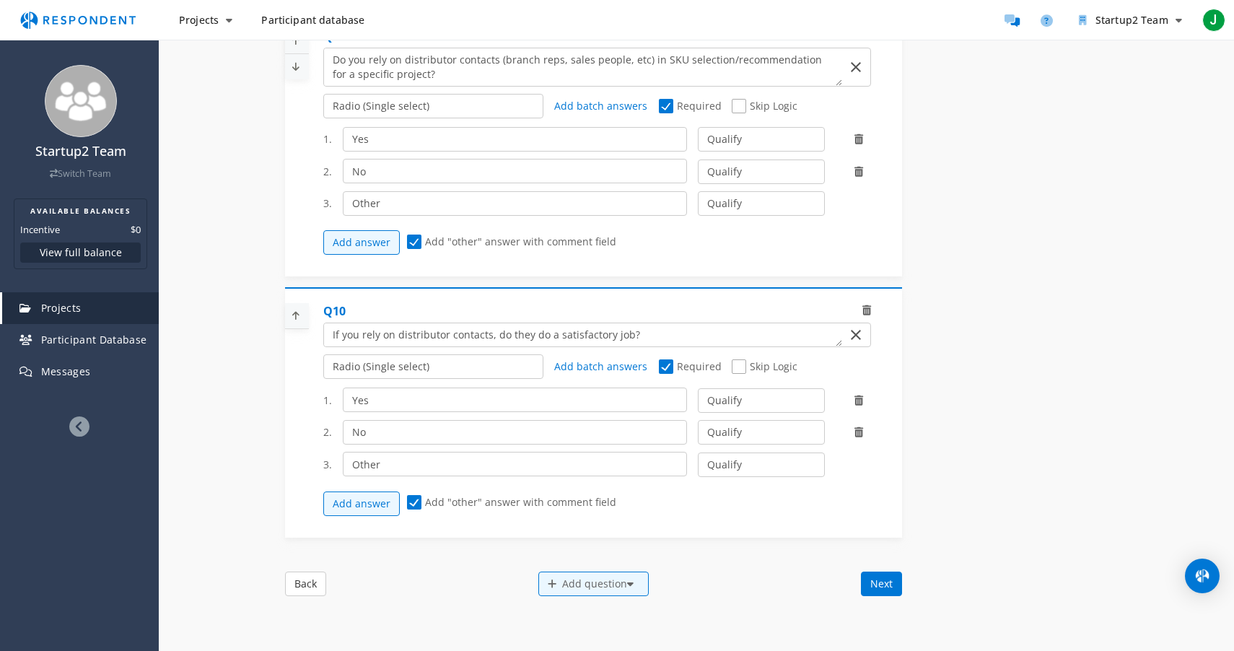
scroll to position [2141, 0]
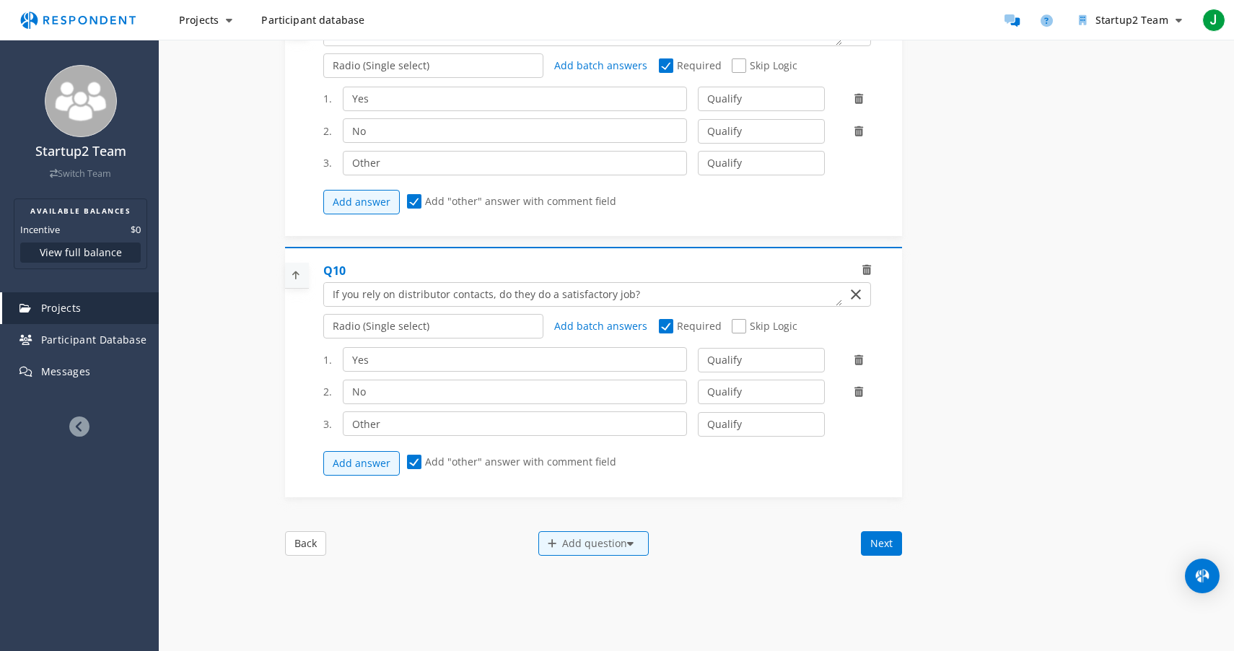
drag, startPoint x: 888, startPoint y: 546, endPoint x: 929, endPoint y: 530, distance: 44.1
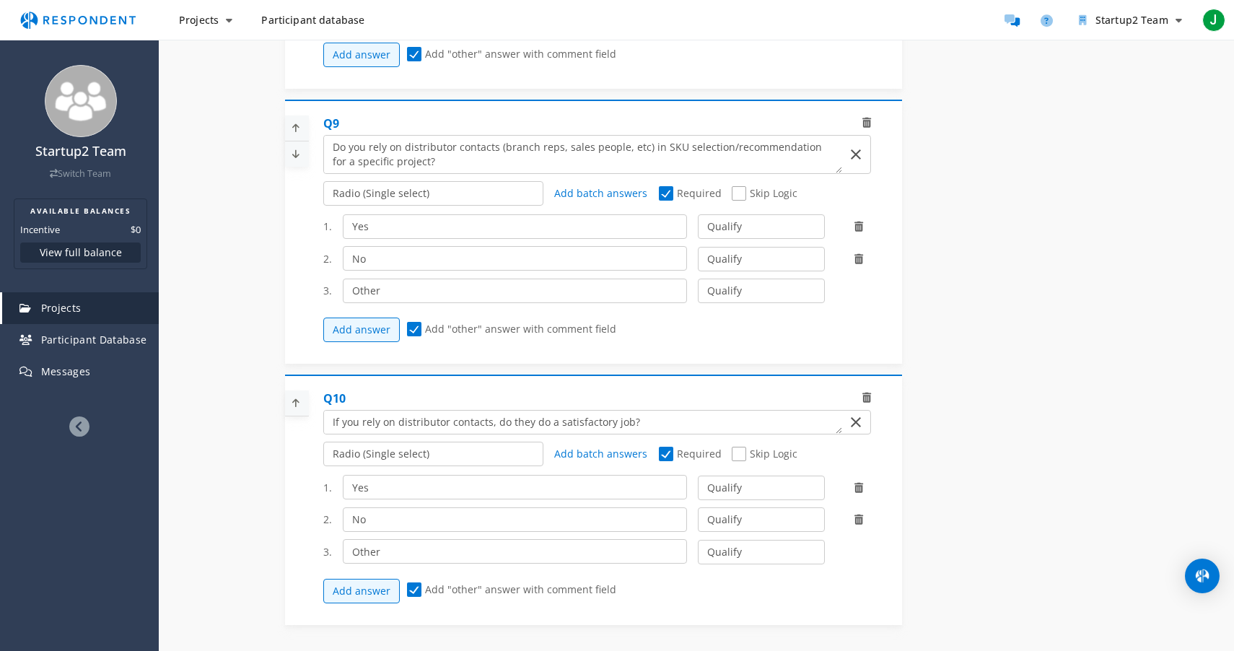
scroll to position [2273, 0]
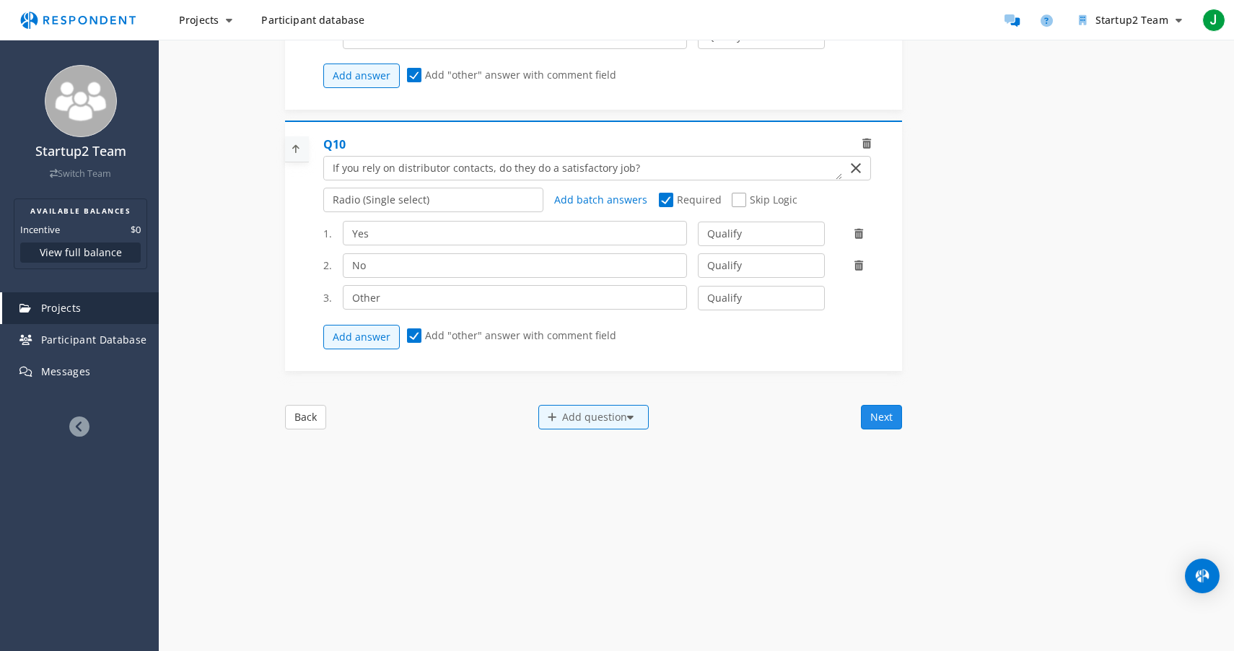
click at [885, 416] on button "Next" at bounding box center [881, 417] width 41 height 25
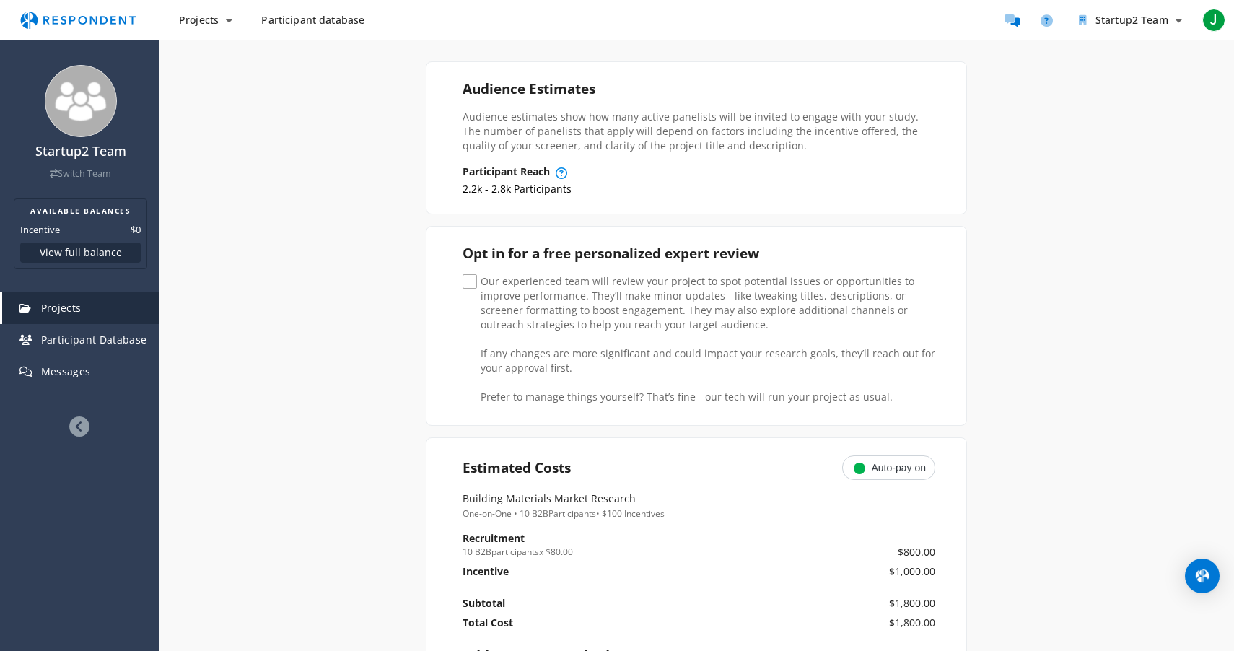
scroll to position [223, 0]
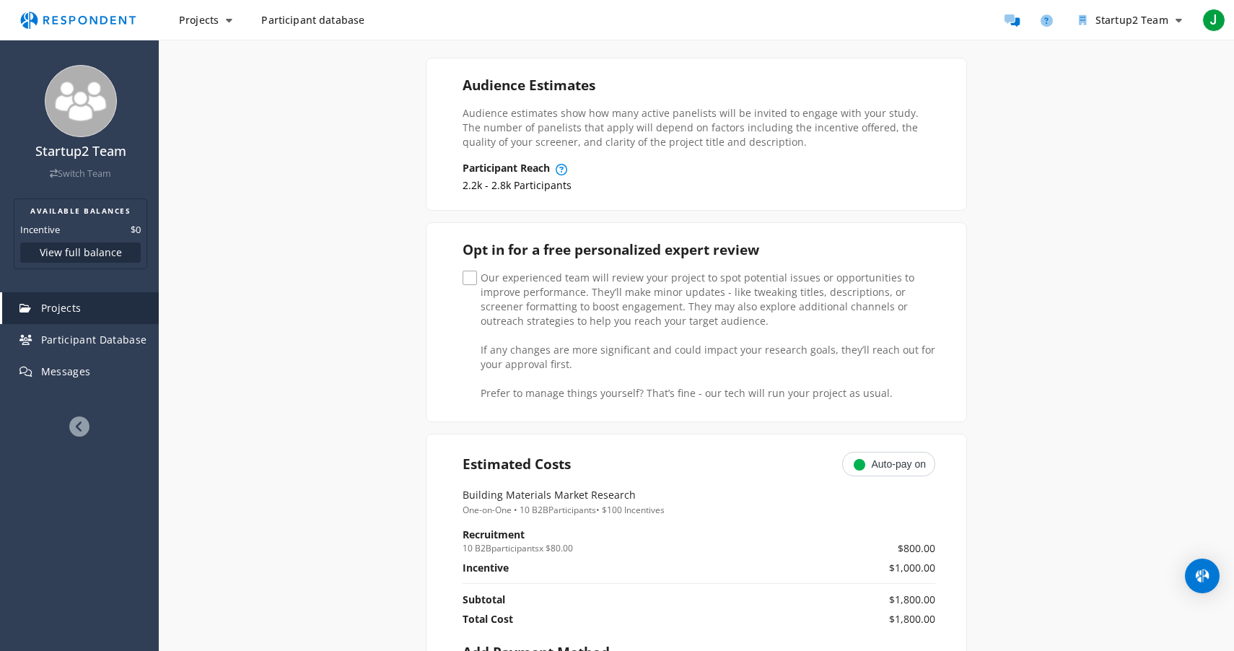
click at [471, 285] on span "Our experienced team will review your project to spot potential issues or oppor…" at bounding box center [699, 279] width 473 height 17
click at [471, 283] on input "Our experienced team will review your project to spot potential issues or oppor…" at bounding box center [467, 278] width 9 height 9
checkbox input "true"
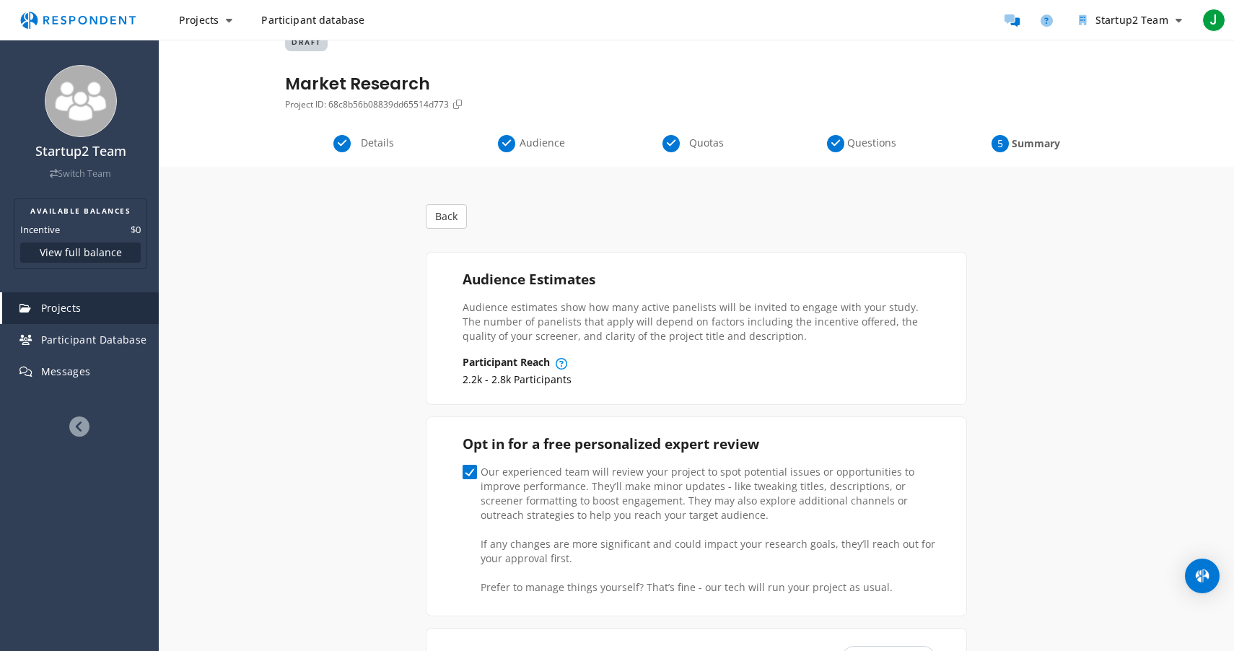
scroll to position [0, 0]
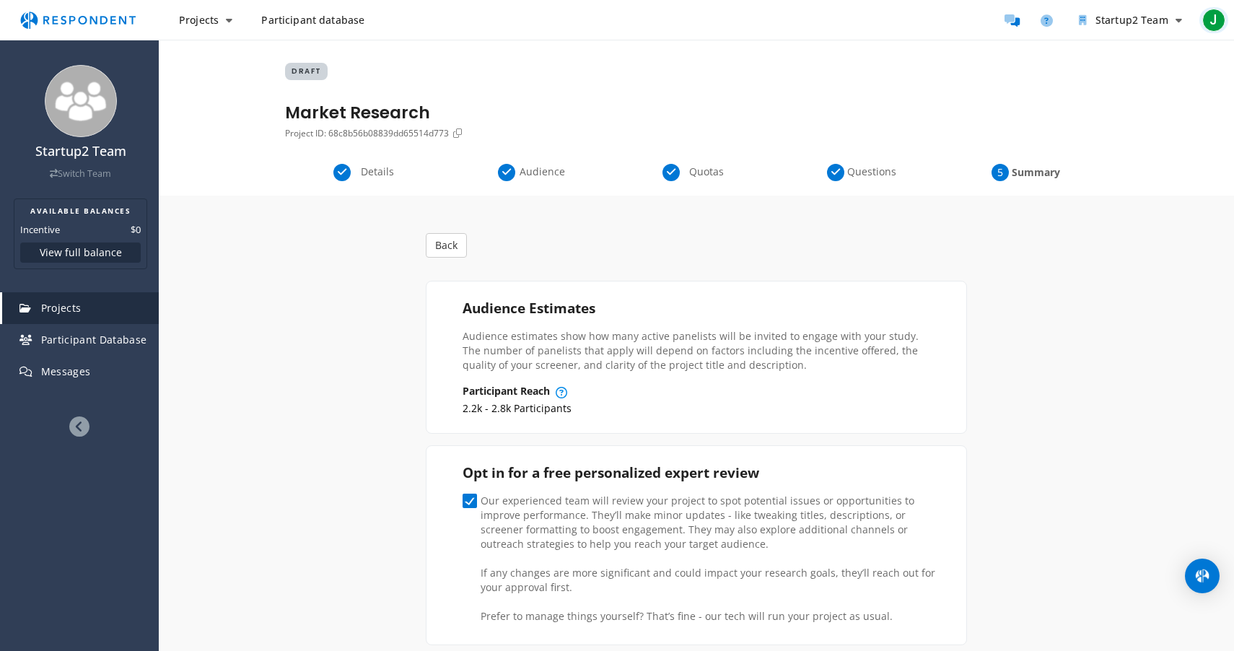
click at [1216, 25] on span "J" at bounding box center [1213, 20] width 23 height 23
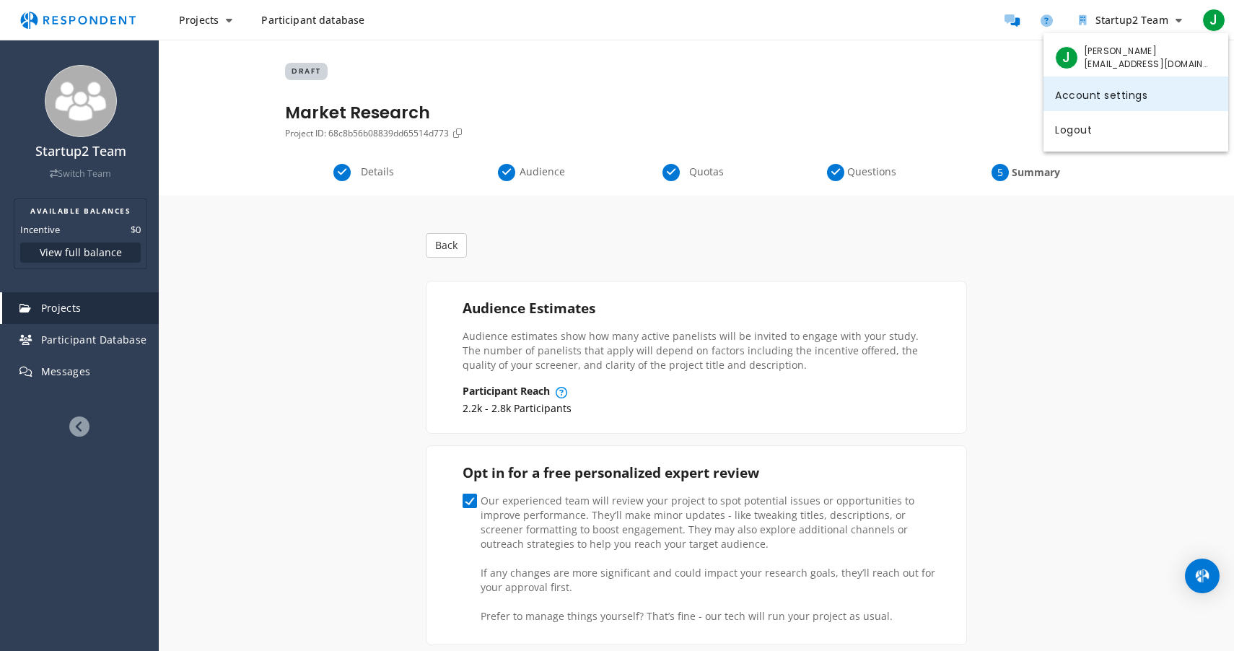
click at [1075, 100] on link "Account settings" at bounding box center [1136, 94] width 185 height 35
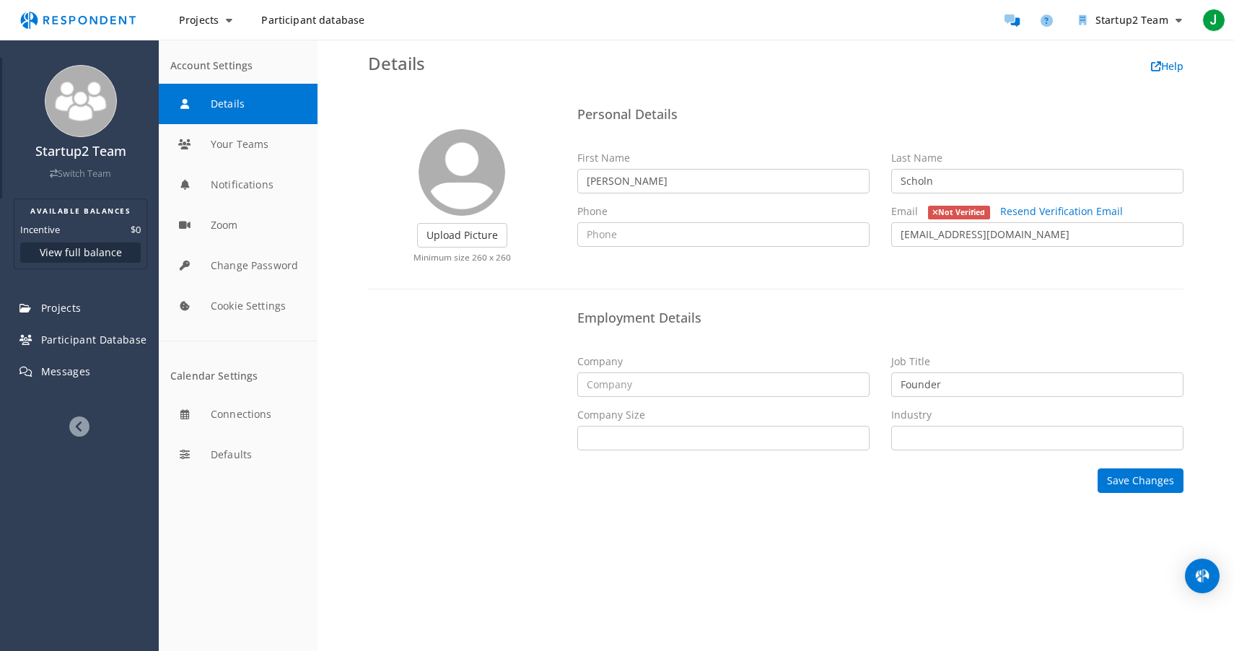
click at [77, 138] on div "Startup2 Team Switch Team" at bounding box center [80, 128] width 157 height 141
click at [1048, 21] on icon "Help and support" at bounding box center [1047, 20] width 12 height 12
click at [66, 302] on span "Projects" at bounding box center [61, 308] width 40 height 14
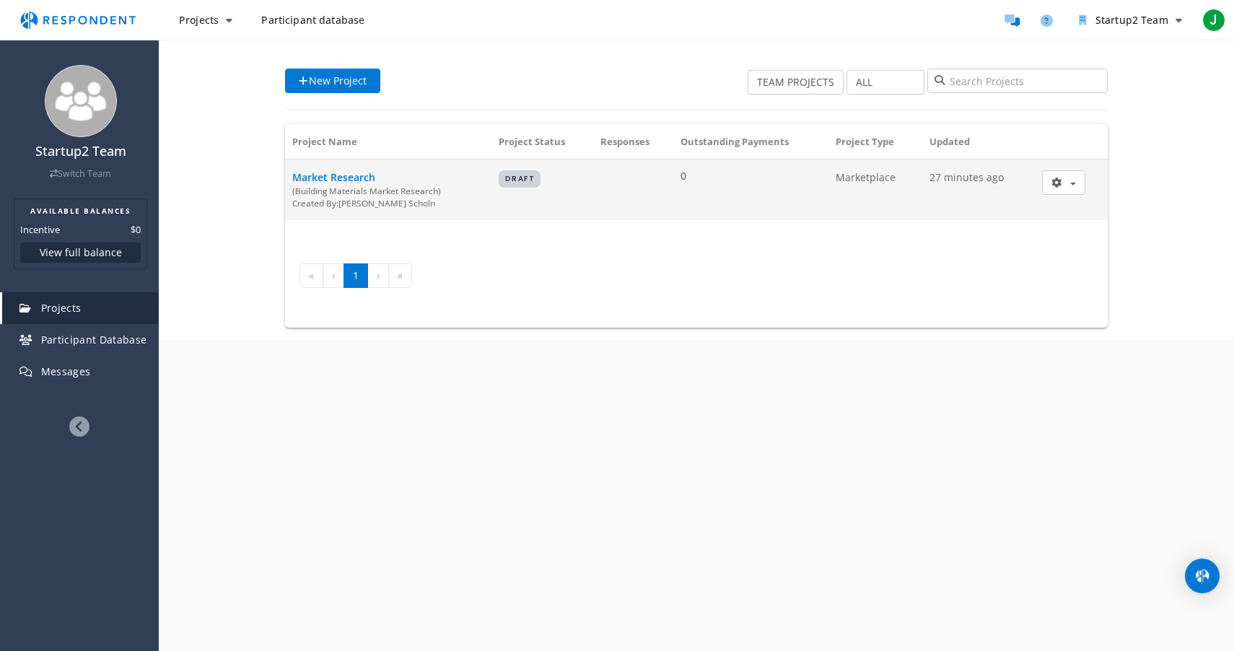
click at [452, 197] on div "Created By: [PERSON_NAME]" at bounding box center [388, 203] width 192 height 12
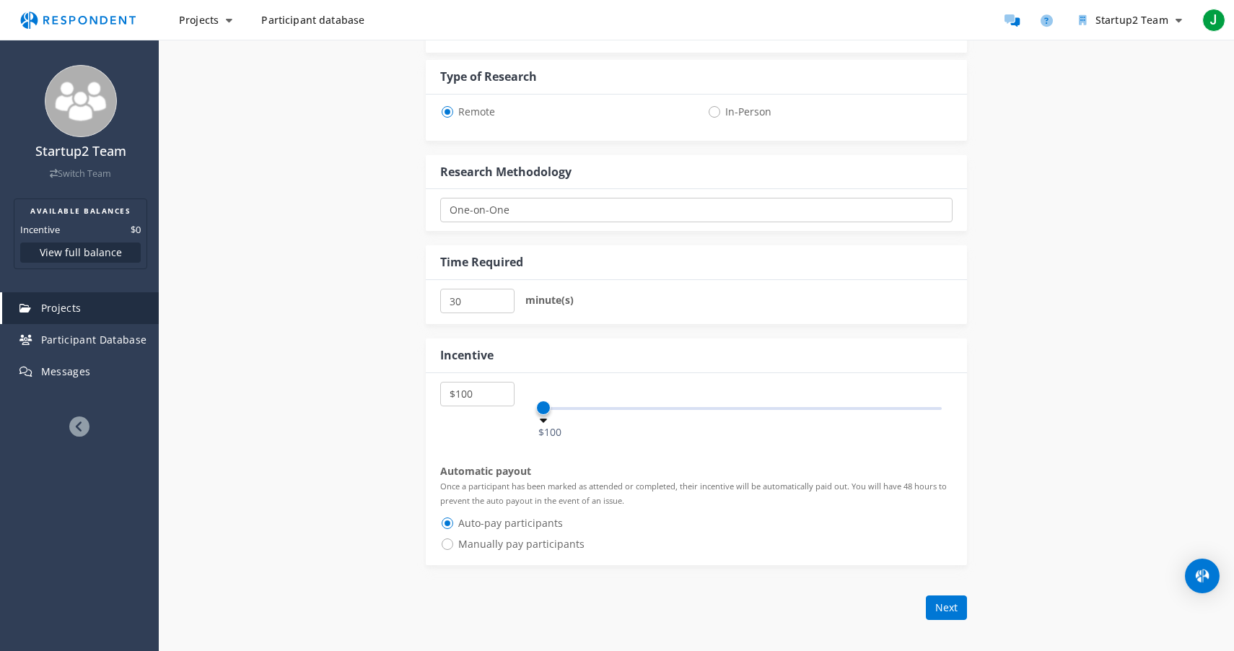
scroll to position [807, 0]
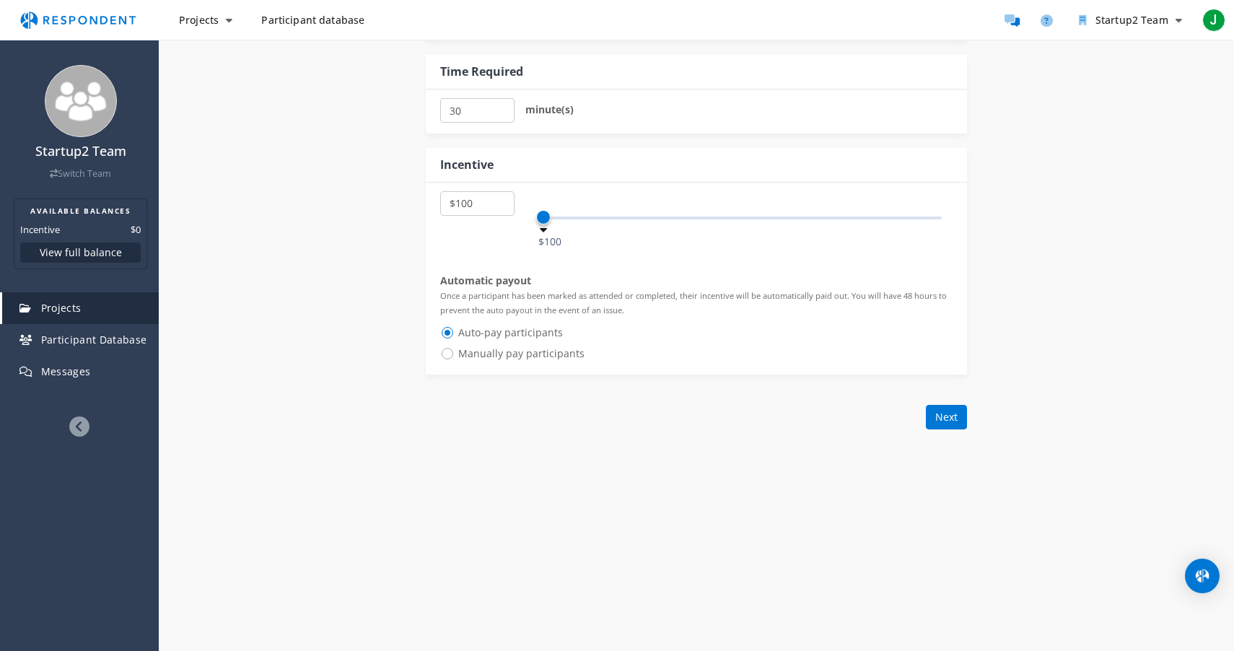
click at [497, 359] on span "Manually pay participants" at bounding box center [512, 353] width 144 height 17
click at [450, 357] on input "Manually pay participants" at bounding box center [444, 352] width 9 height 9
radio input "true"
click at [928, 416] on button "Next" at bounding box center [946, 417] width 41 height 25
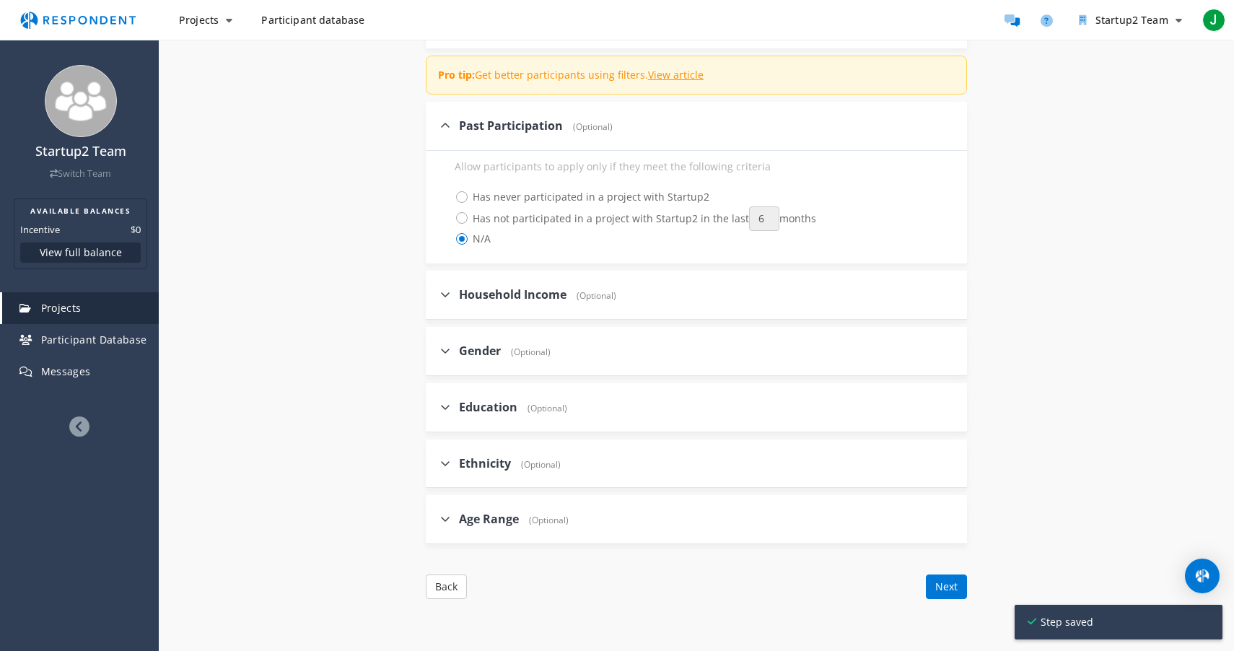
scroll to position [1956, 0]
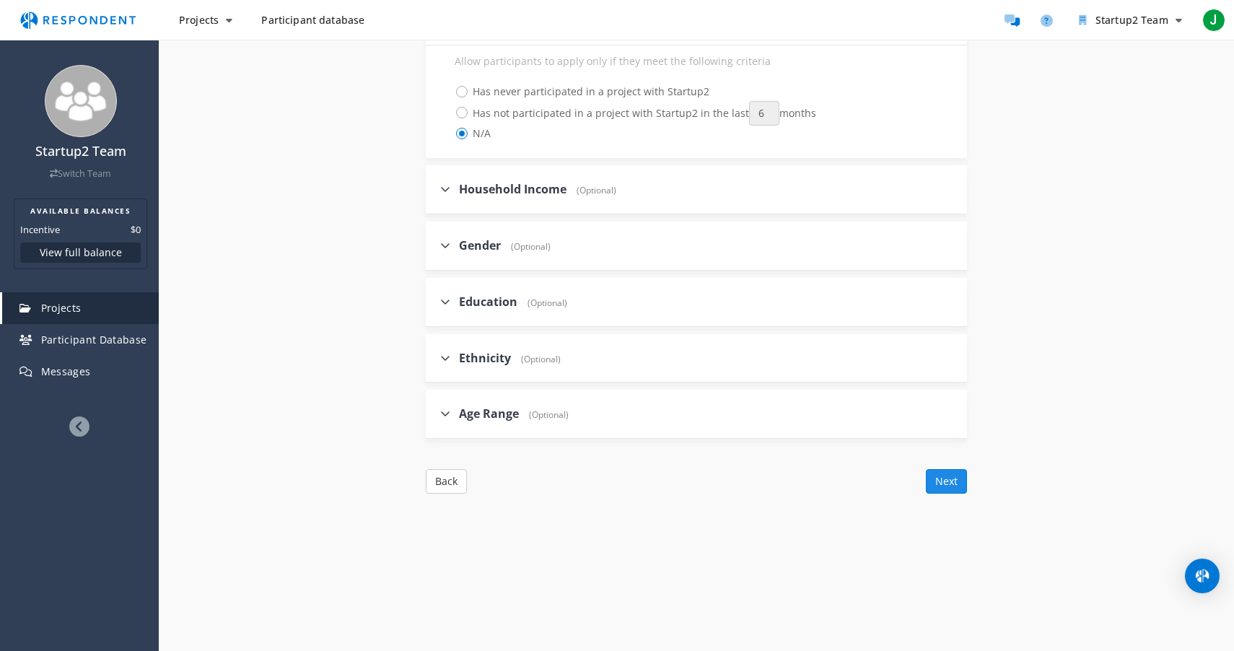
click at [941, 484] on button "Next" at bounding box center [946, 481] width 41 height 25
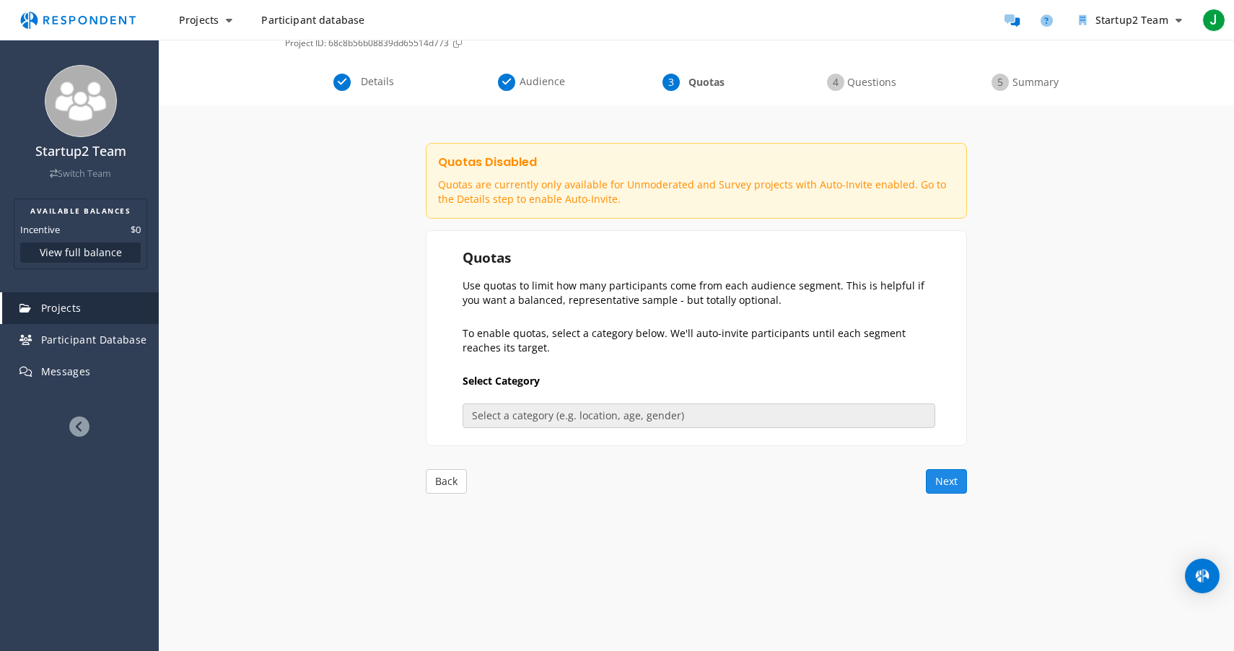
click at [934, 482] on button "Next" at bounding box center [946, 481] width 41 height 25
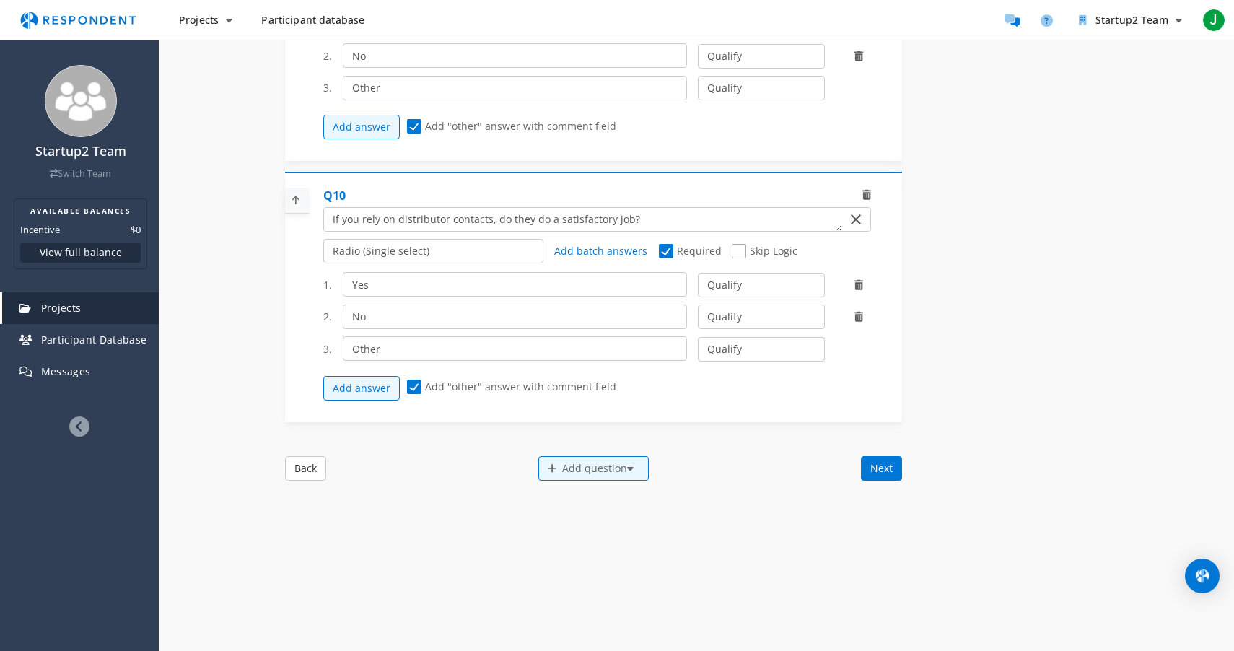
scroll to position [2190, 0]
click at [574, 464] on div "Add question" at bounding box center [593, 466] width 110 height 25
click at [578, 483] on button "Create My Own" at bounding box center [606, 476] width 139 height 35
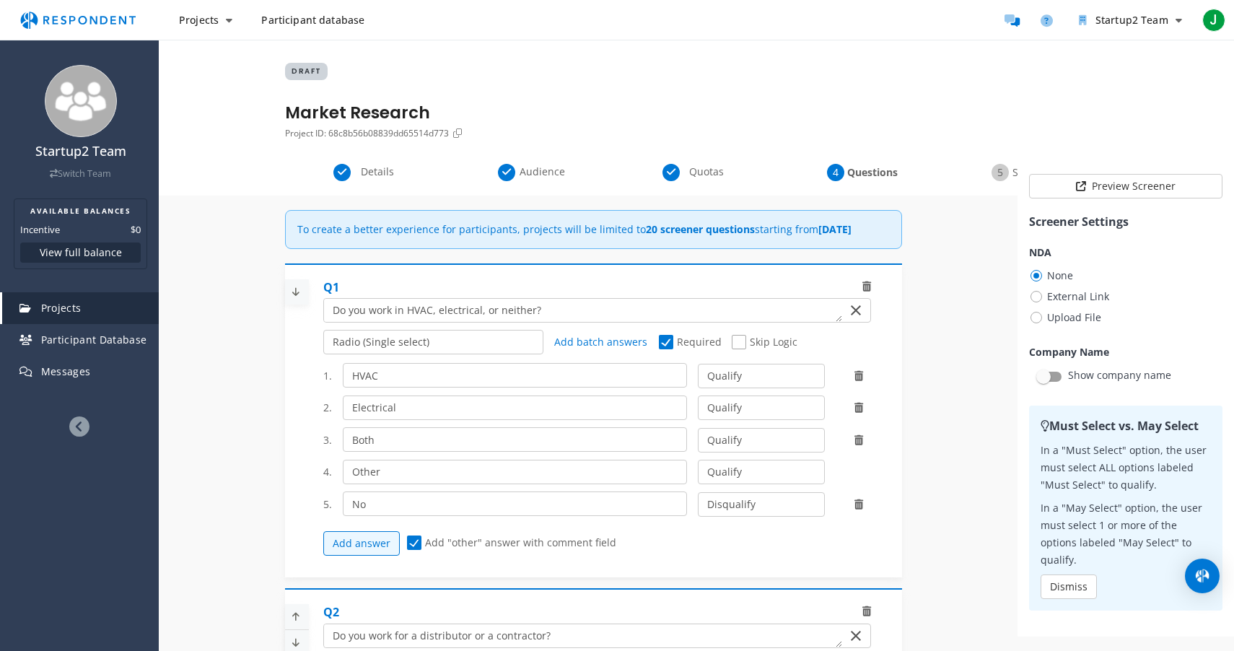
scroll to position [2190, 0]
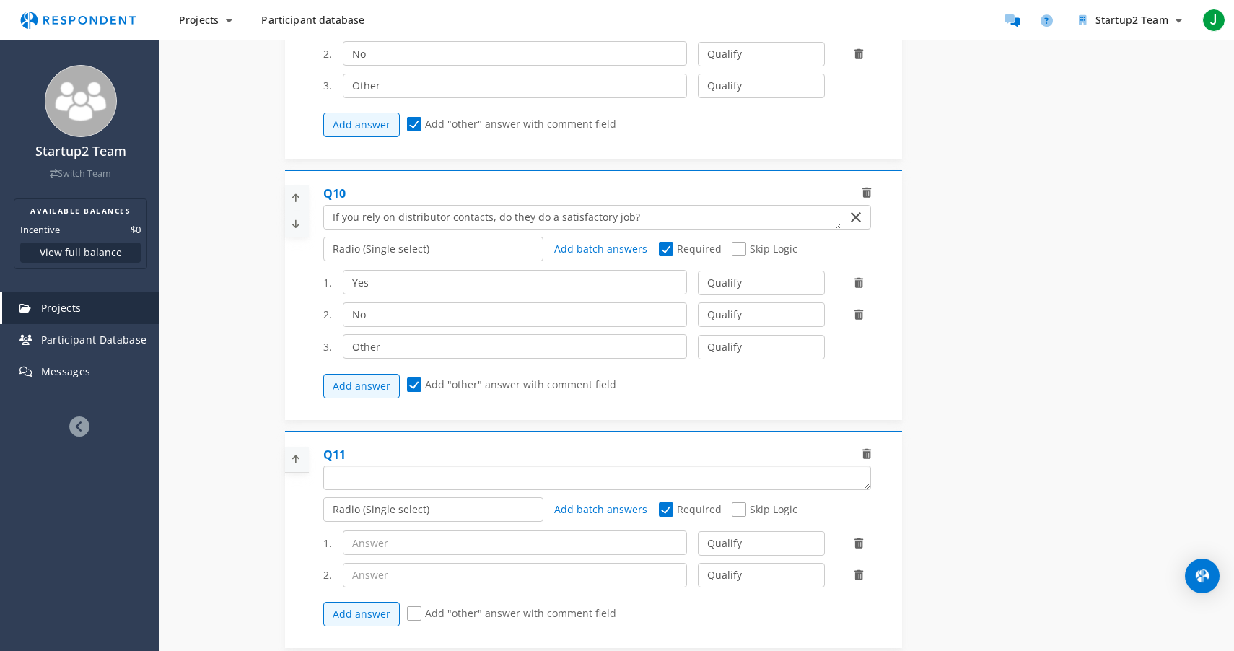
click at [416, 478] on textarea "Which of the following categories best describes your firm's total assets under…" at bounding box center [597, 477] width 546 height 23
type textarea "What do you do and what are you responsible for on a daily basis, roughly?"
click at [436, 520] on select "Radio (Single select) Checkbox (Multi select) Multi-line text box Single-line t…" at bounding box center [433, 509] width 221 height 25
click at [323, 522] on select "Radio (Single select) Checkbox (Multi select) Multi-line text box Single-line t…" at bounding box center [433, 509] width 221 height 25
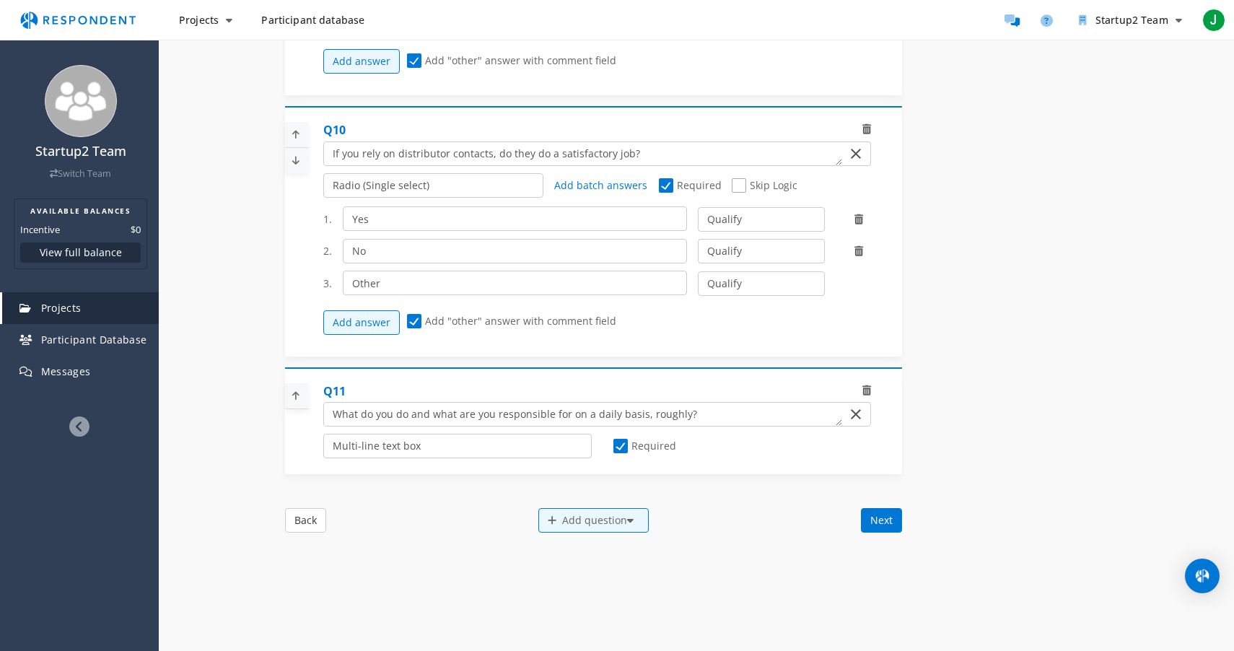
scroll to position [2254, 0]
click at [299, 405] on icon at bounding box center [296, 395] width 22 height 24
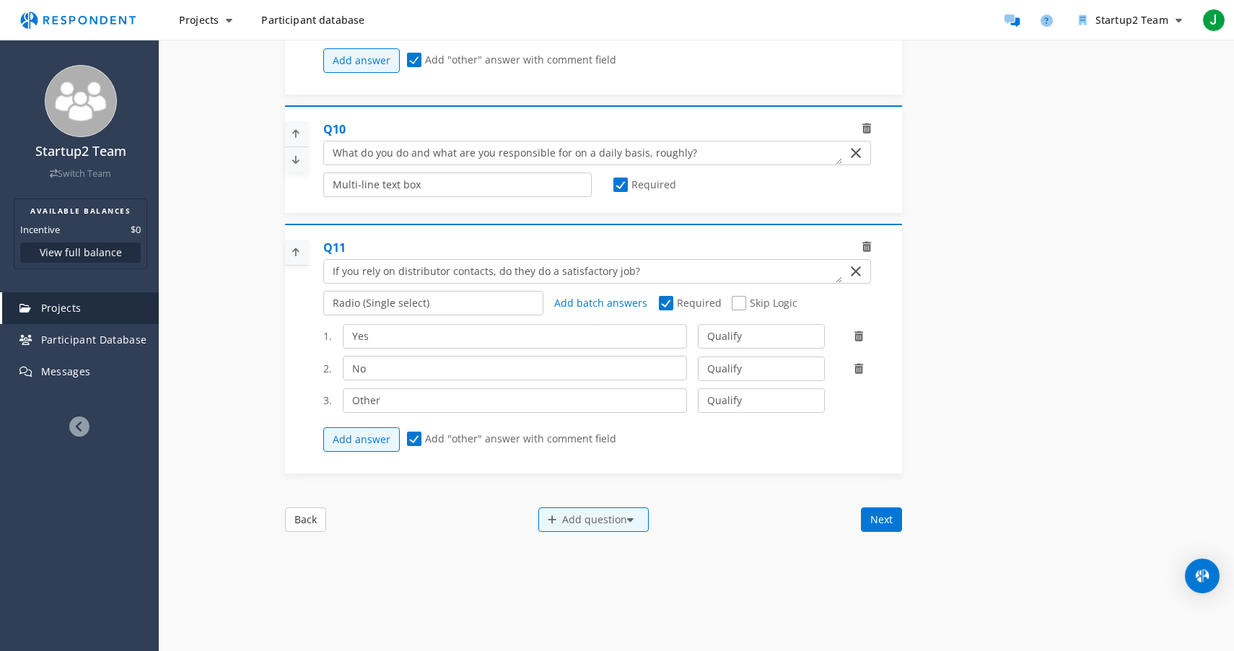
click at [297, 141] on icon at bounding box center [296, 134] width 22 height 24
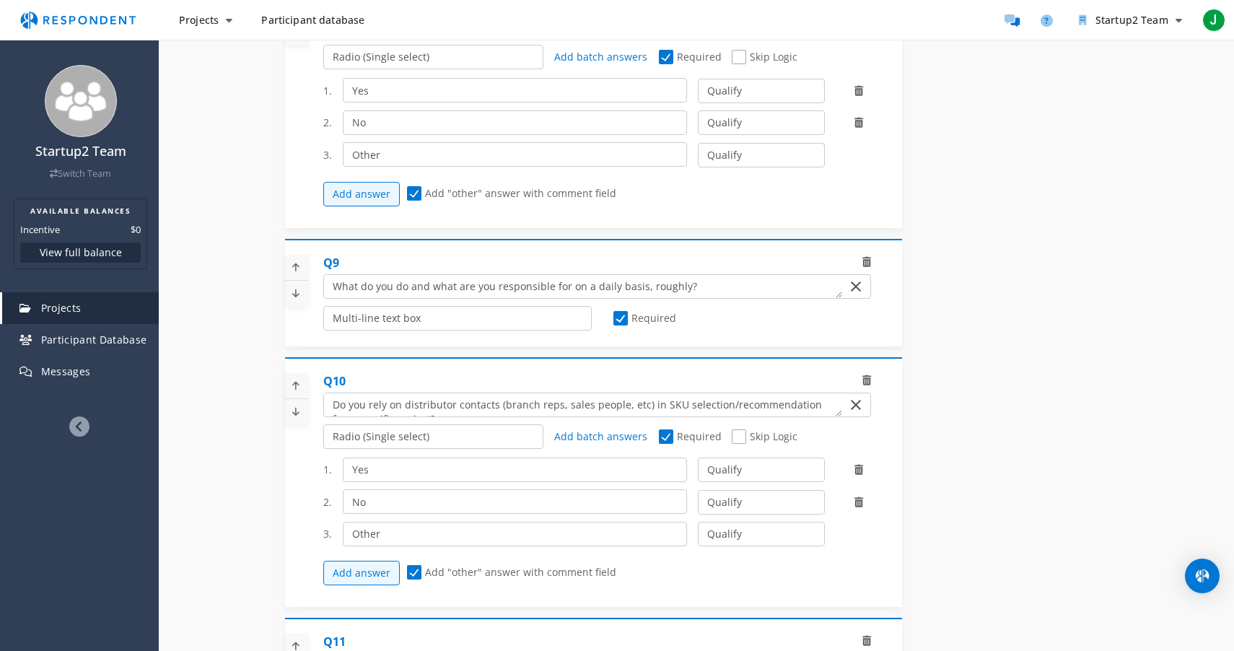
scroll to position [1843, 0]
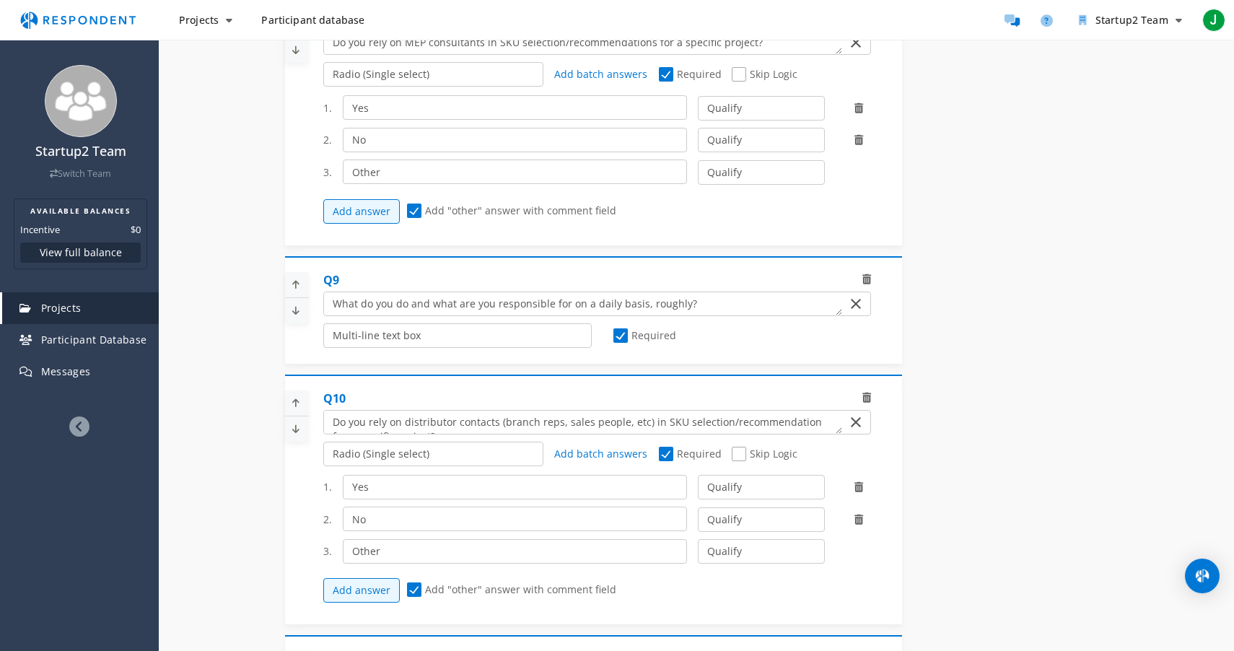
click at [304, 292] on icon at bounding box center [296, 285] width 22 height 24
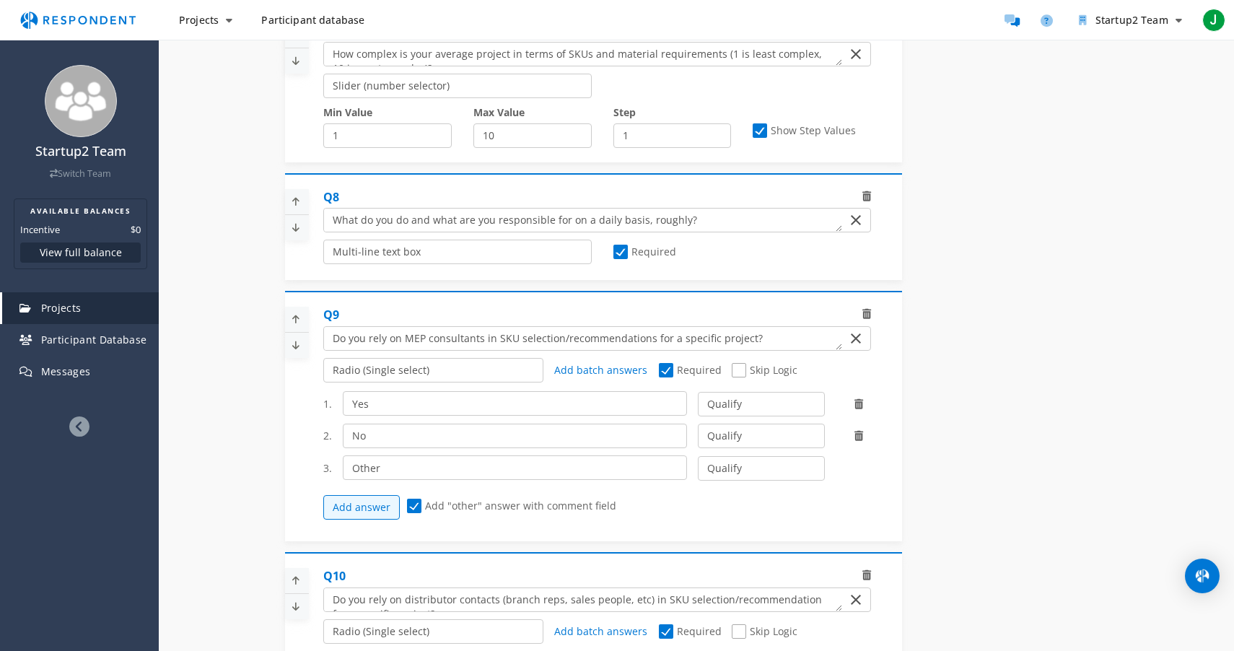
scroll to position [1661, 0]
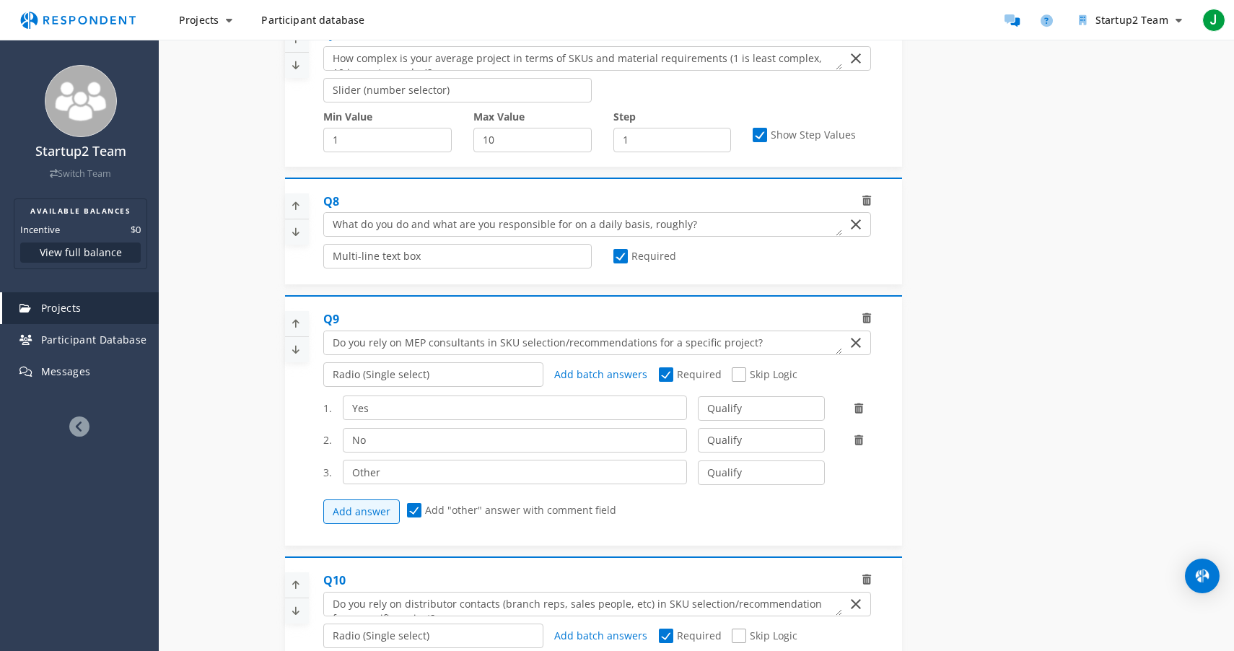
click at [300, 207] on icon at bounding box center [296, 206] width 22 height 24
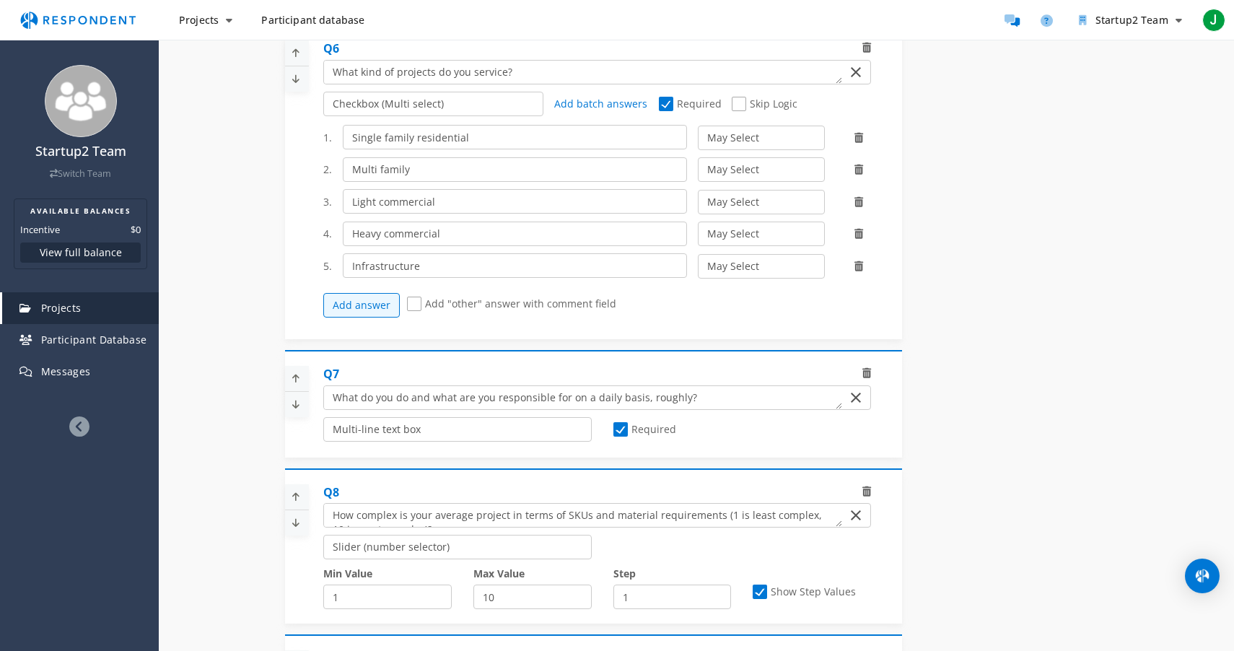
scroll to position [1309, 0]
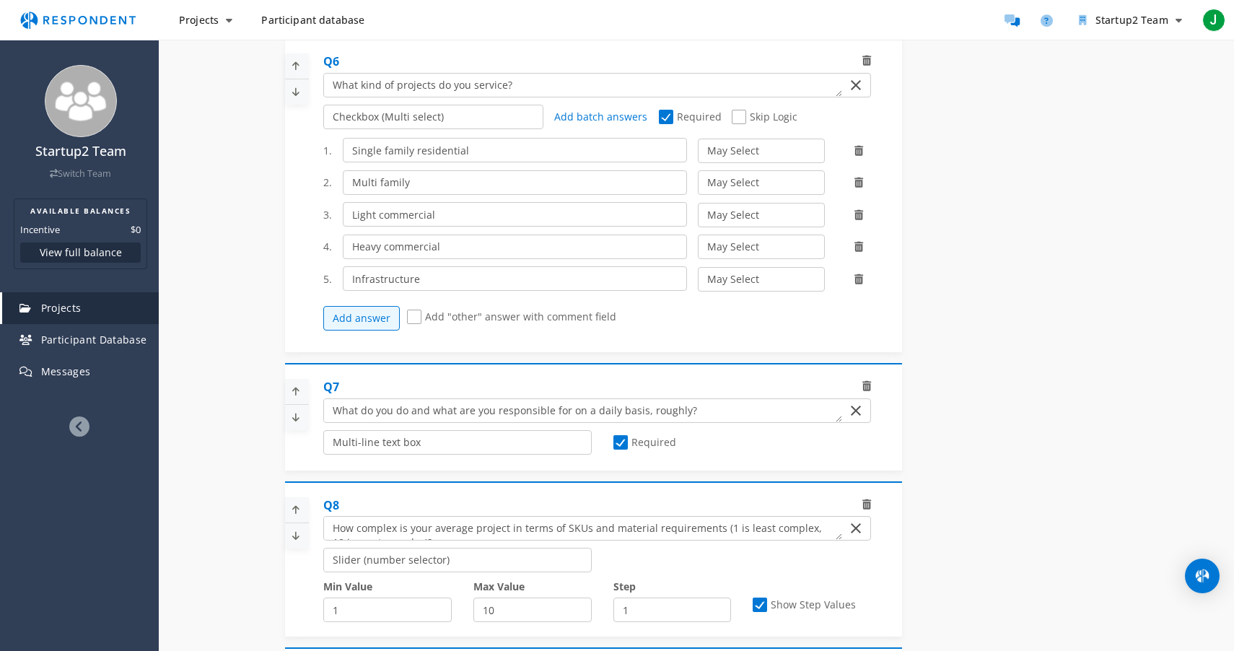
click at [292, 397] on icon at bounding box center [296, 392] width 22 height 24
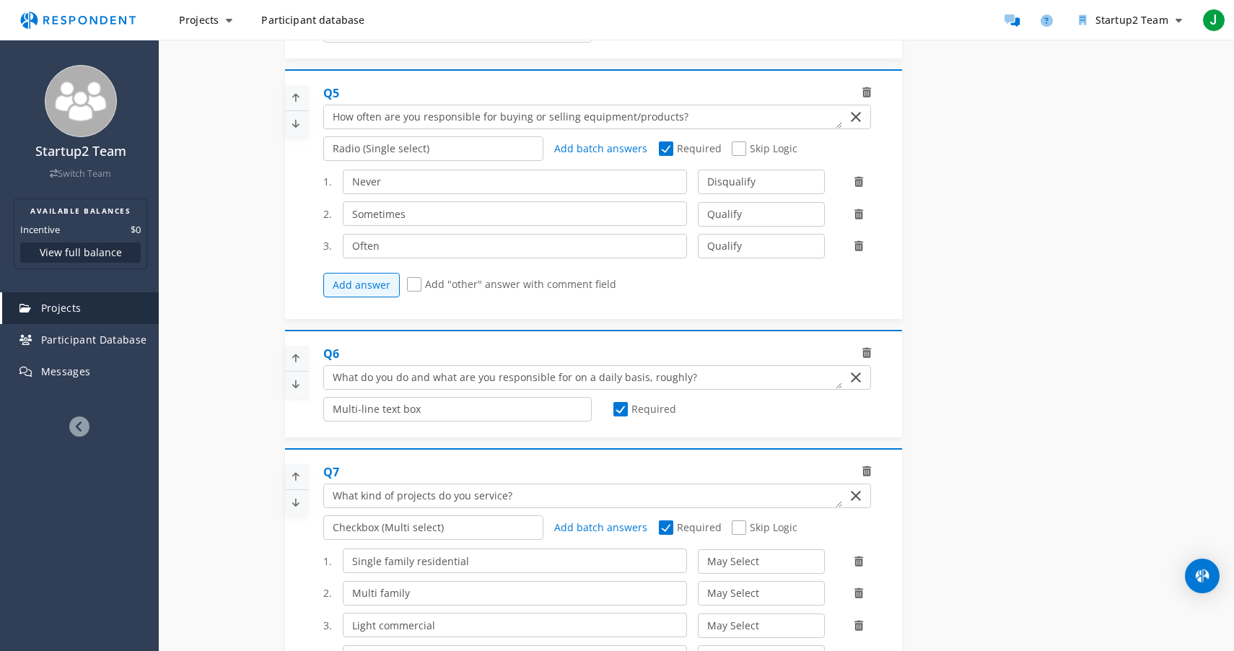
scroll to position [1015, 0]
click at [301, 370] on icon at bounding box center [296, 359] width 22 height 24
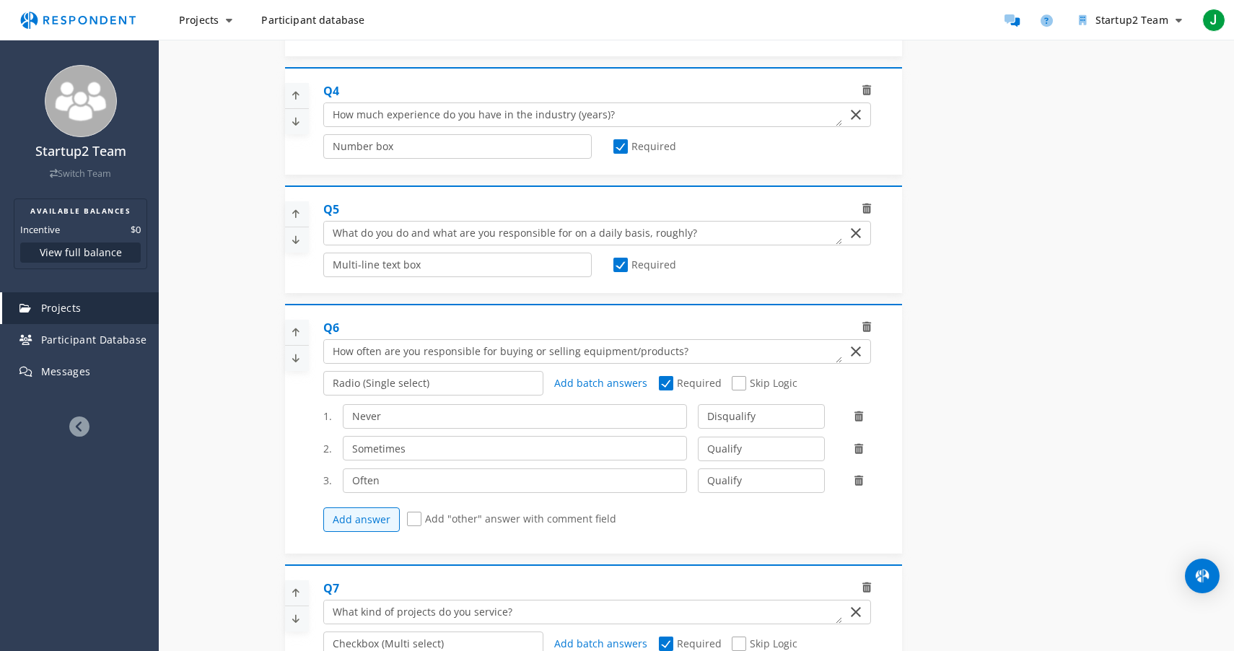
click at [300, 226] on icon at bounding box center [296, 214] width 22 height 24
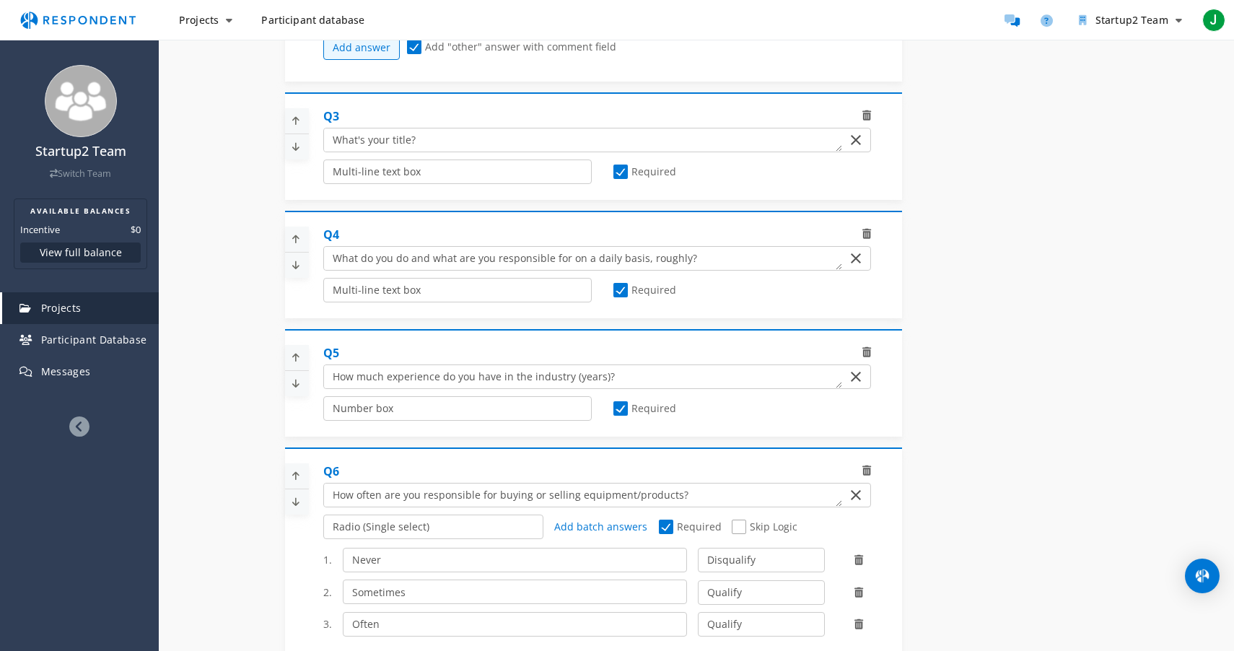
scroll to position [745, 0]
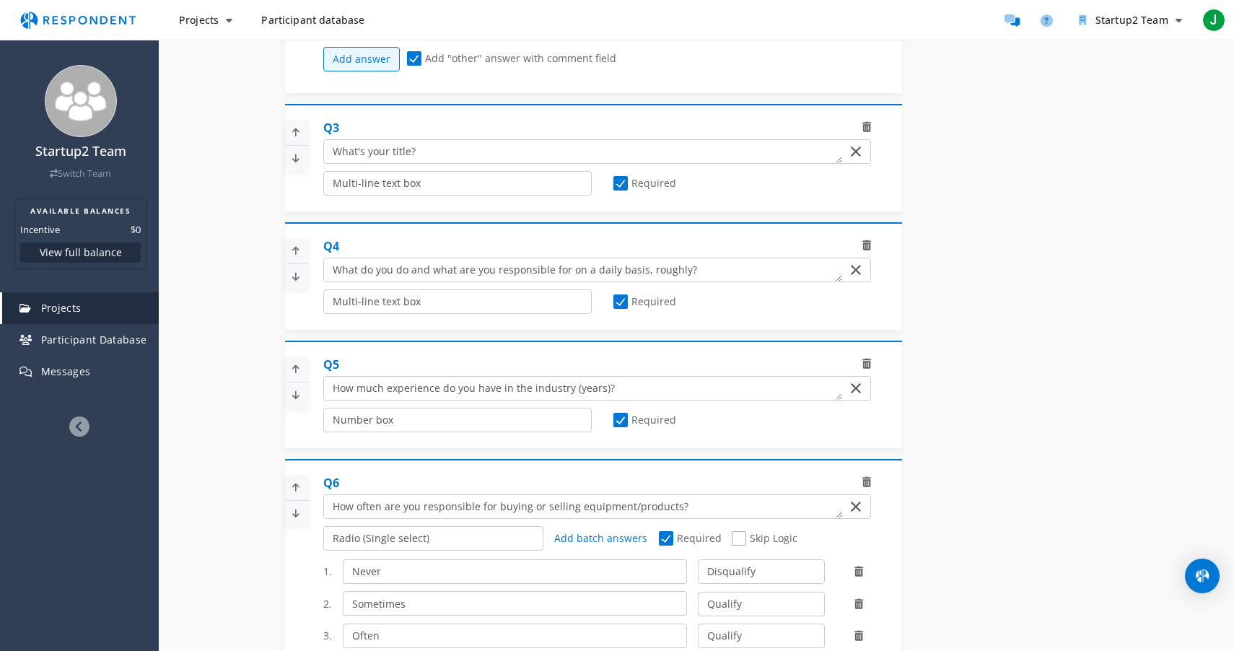
click at [296, 256] on icon at bounding box center [296, 251] width 22 height 24
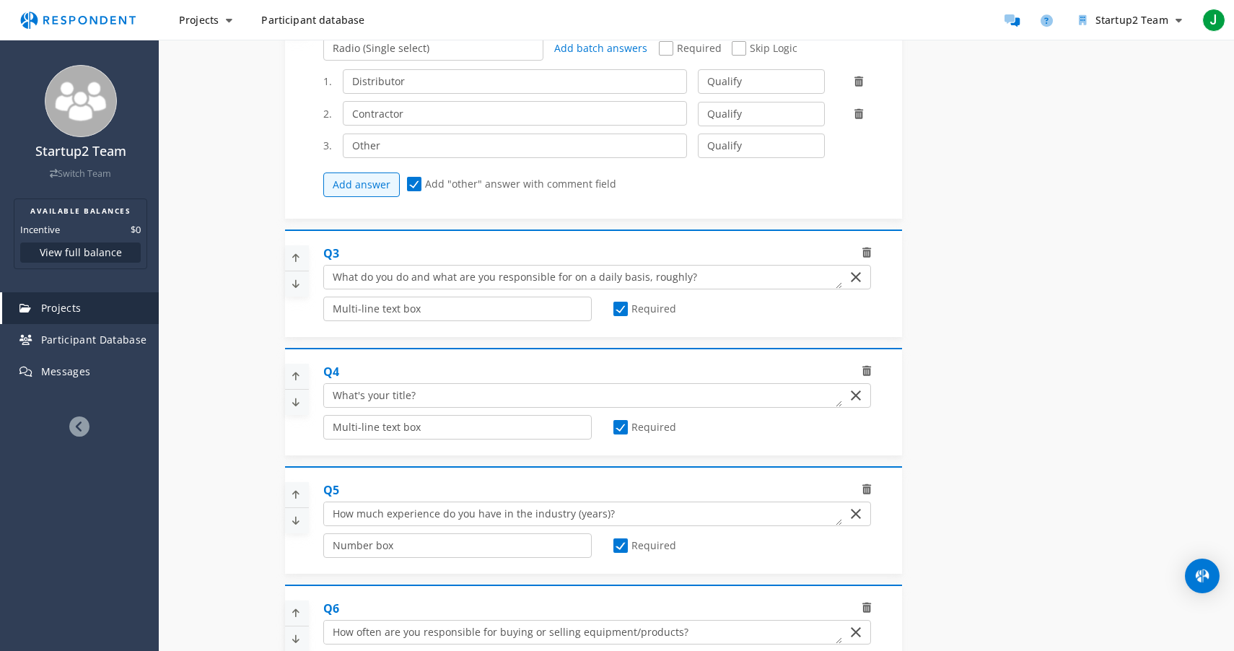
scroll to position [612, 0]
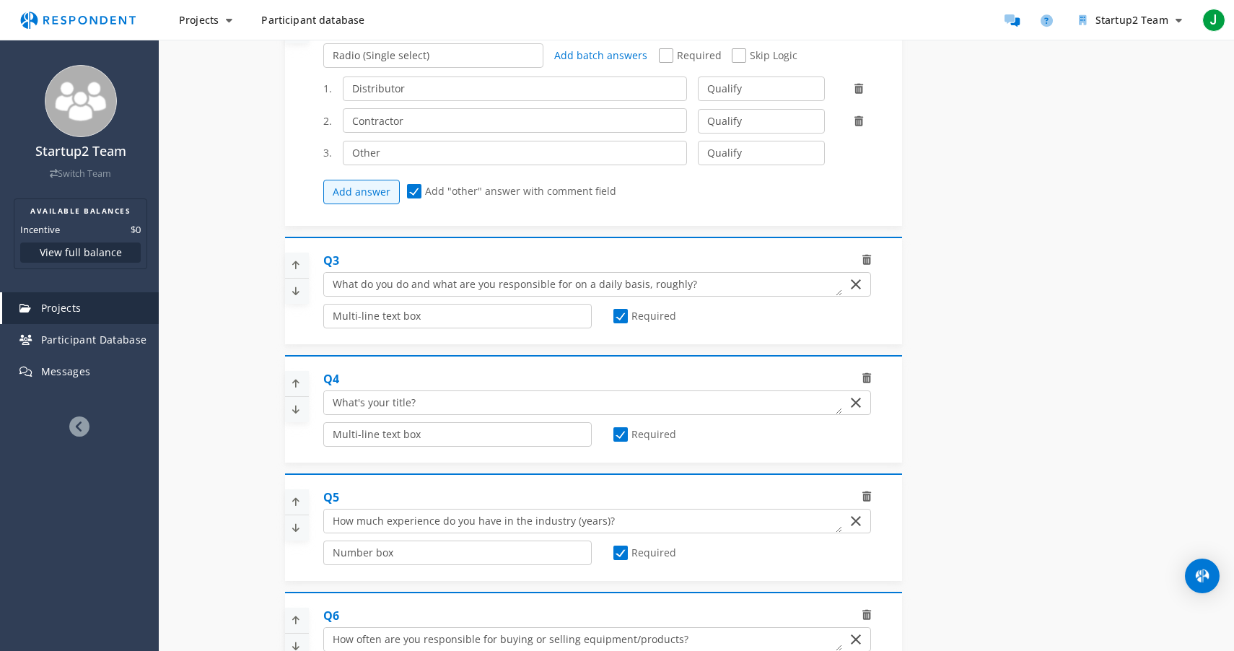
click at [301, 302] on icon at bounding box center [296, 291] width 22 height 24
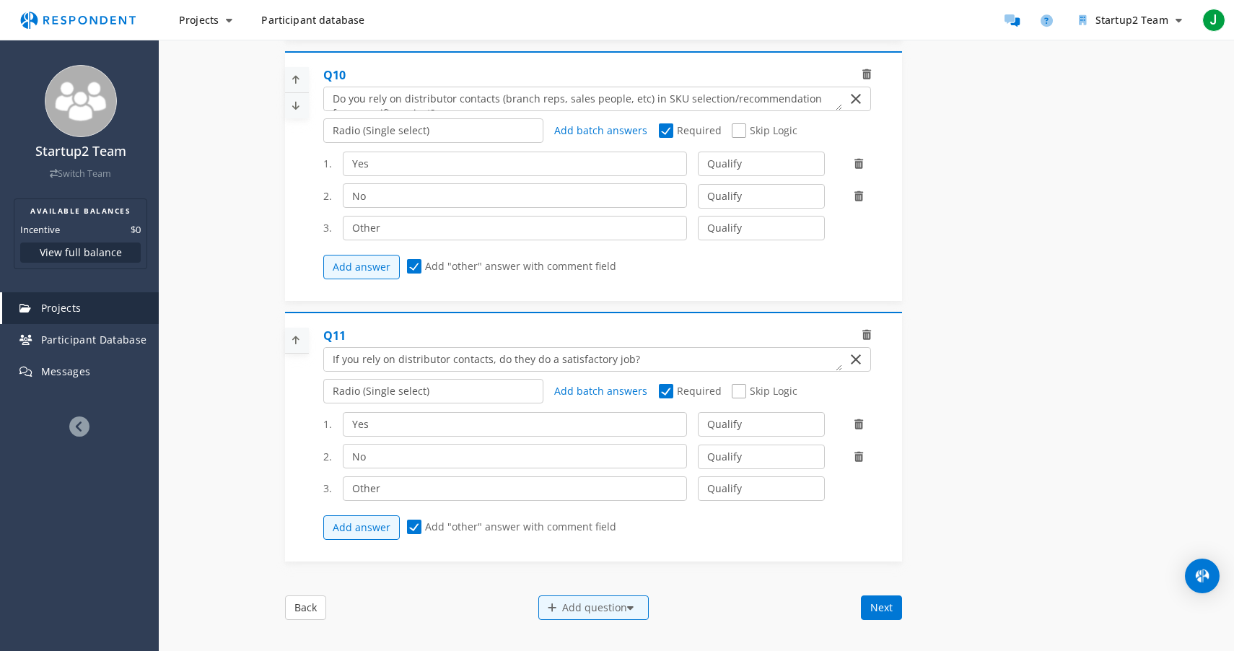
scroll to position [2362, 0]
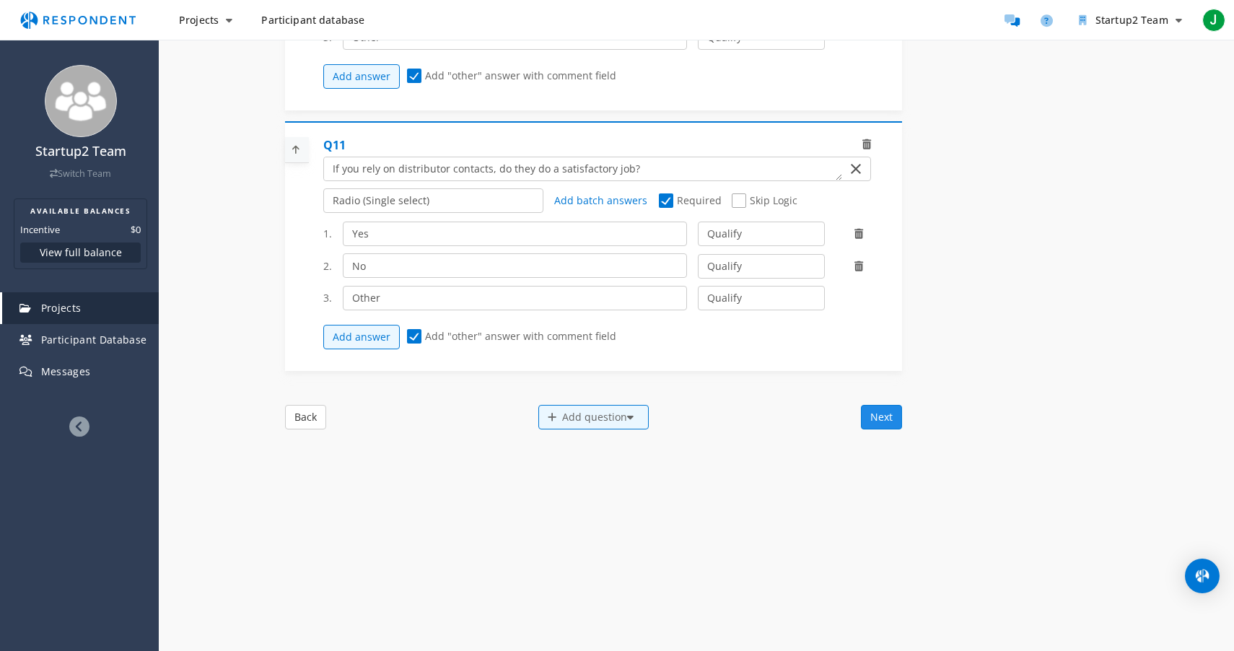
click at [885, 421] on button "Next" at bounding box center [881, 417] width 41 height 25
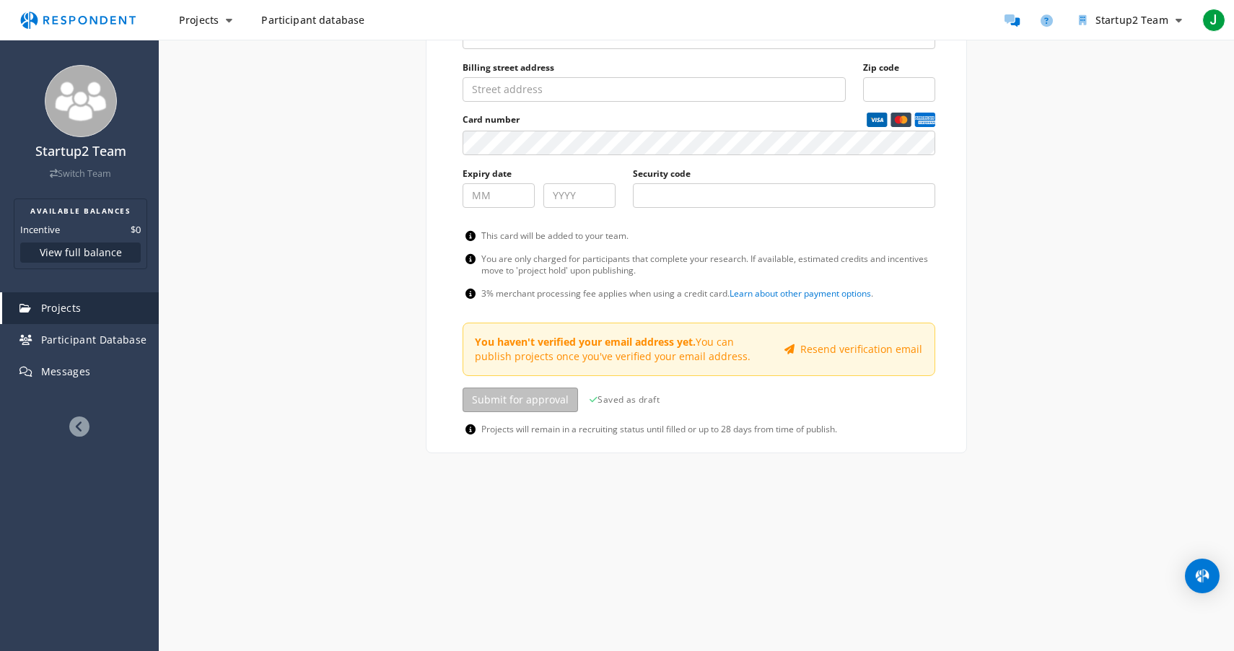
scroll to position [0, 0]
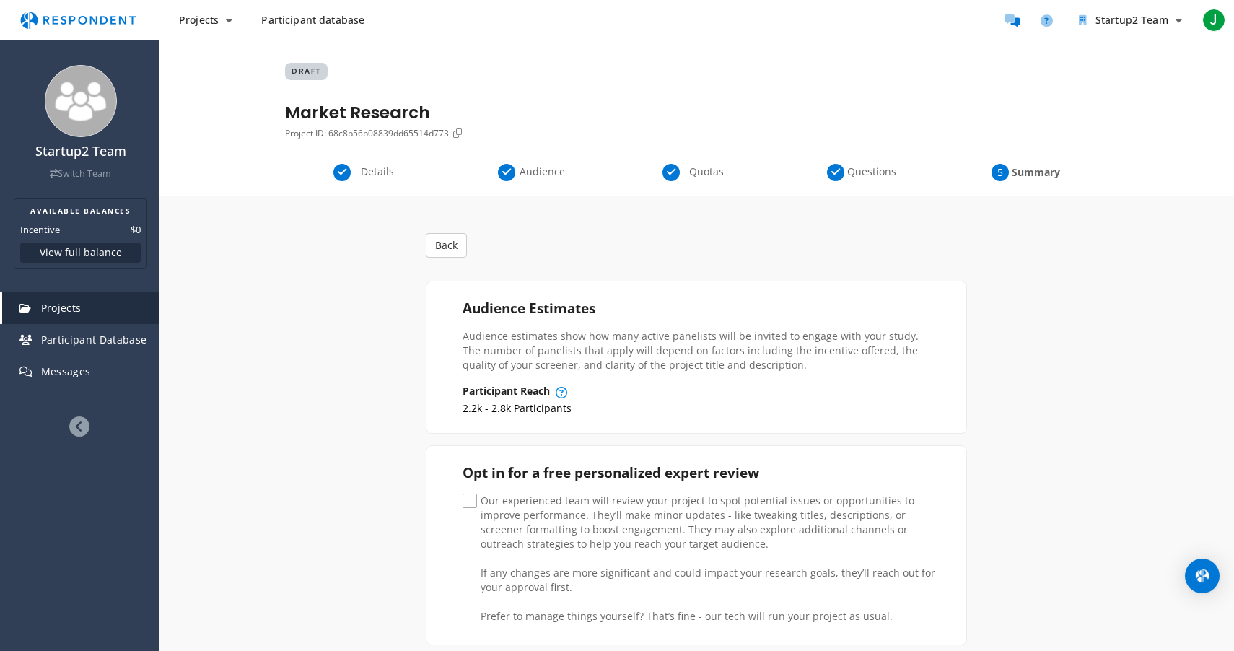
click at [546, 170] on span "Audience" at bounding box center [542, 172] width 48 height 14
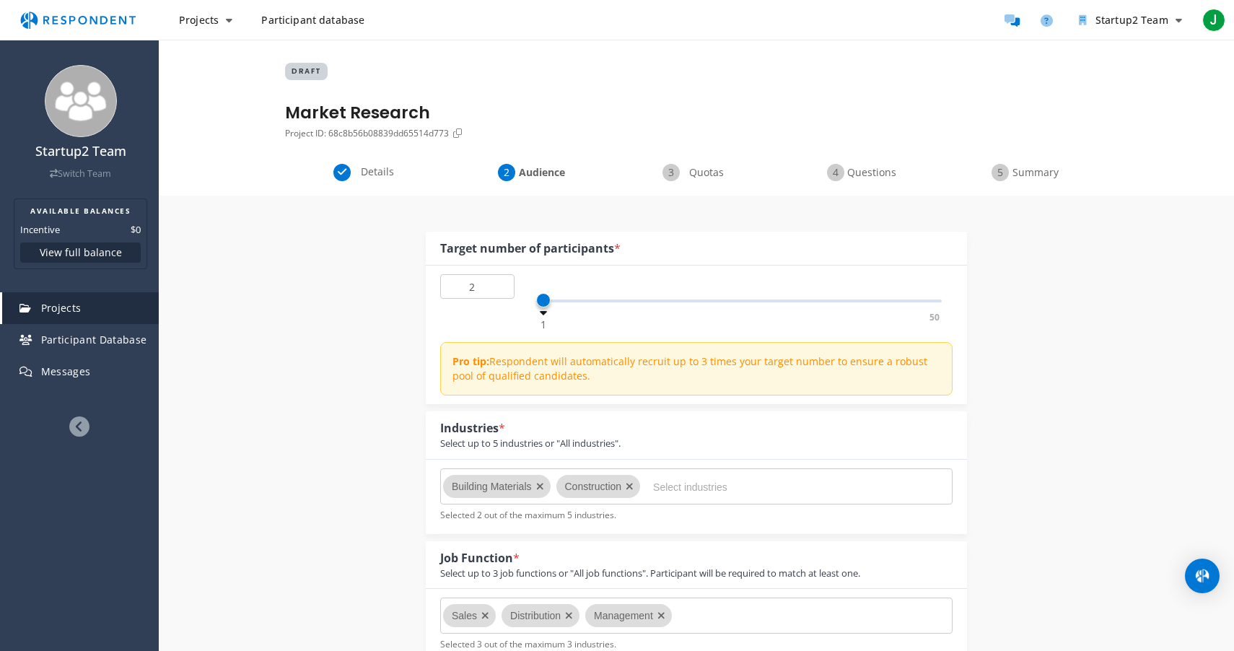
type input "3"
drag, startPoint x: 541, startPoint y: 298, endPoint x: 559, endPoint y: 307, distance: 21.0
click at [559, 302] on div "1 50 3" at bounding box center [739, 301] width 406 height 3
click at [1012, 176] on span "Summary" at bounding box center [1036, 172] width 48 height 14
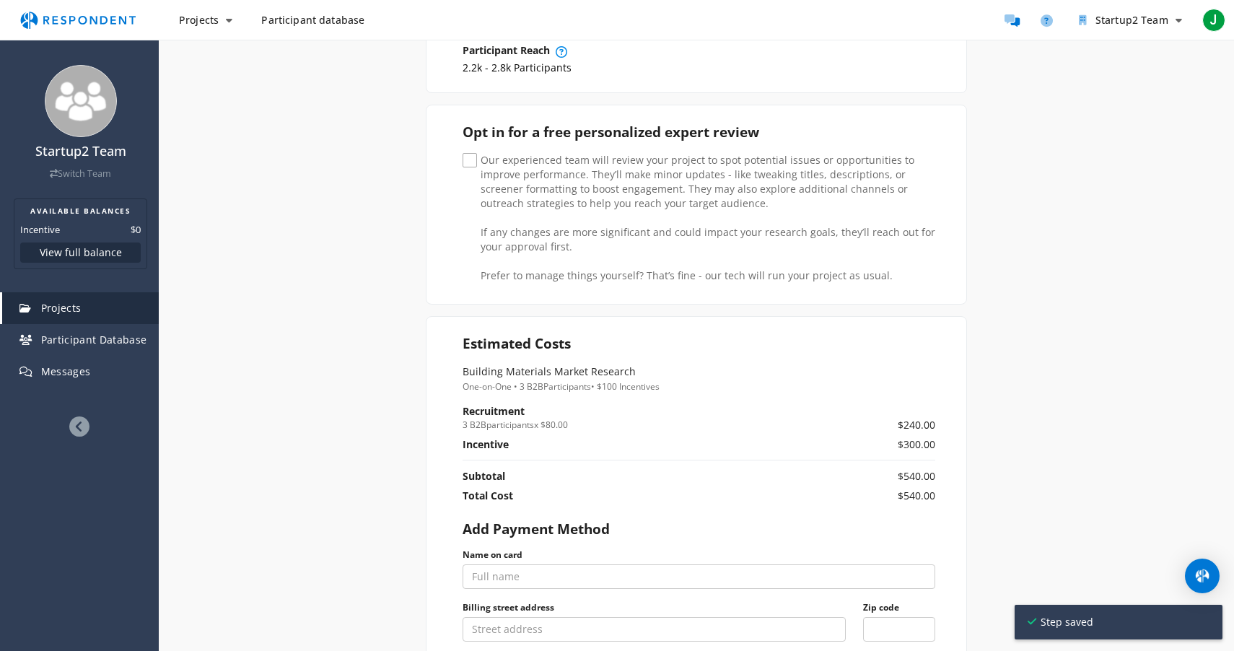
scroll to position [341, 0]
click at [469, 160] on span "Our experienced team will review your project to spot potential issues or oppor…" at bounding box center [699, 160] width 473 height 17
click at [469, 160] on input "Our experienced team will review your project to spot potential issues or oppor…" at bounding box center [467, 159] width 9 height 9
checkbox input "true"
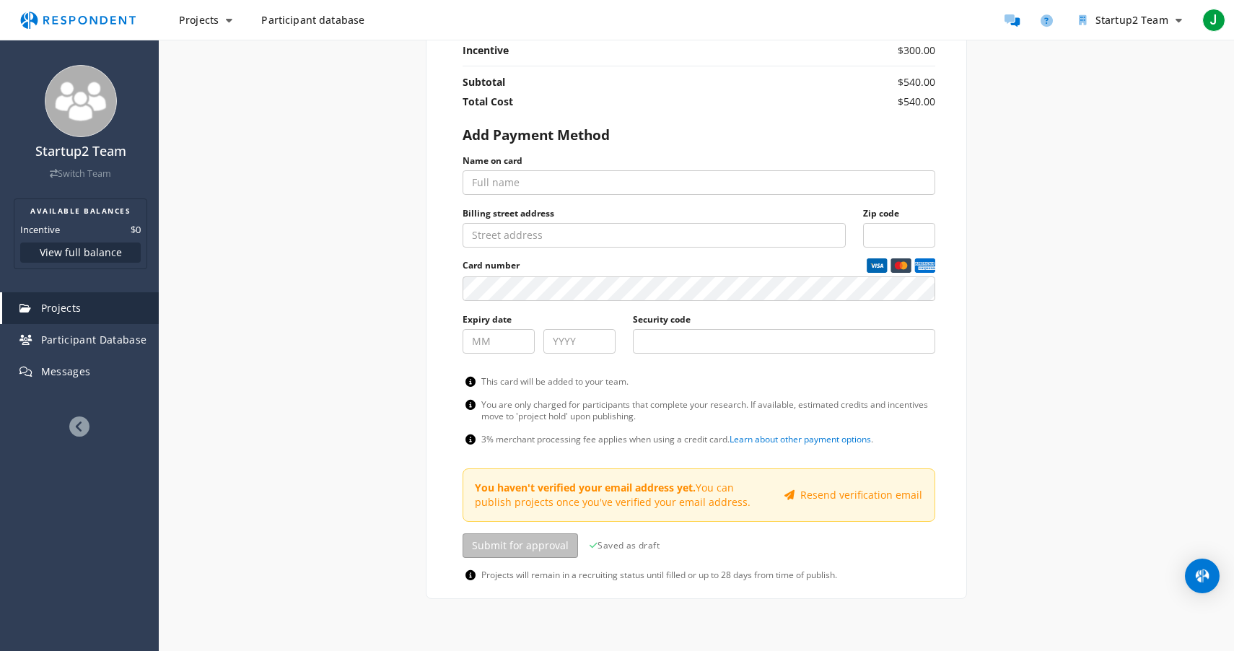
scroll to position [735, 0]
click at [502, 182] on input "Name on card" at bounding box center [699, 182] width 473 height 25
type input "[PERSON_NAME] [PERSON_NAME]"
type input "11"
type input "2029"
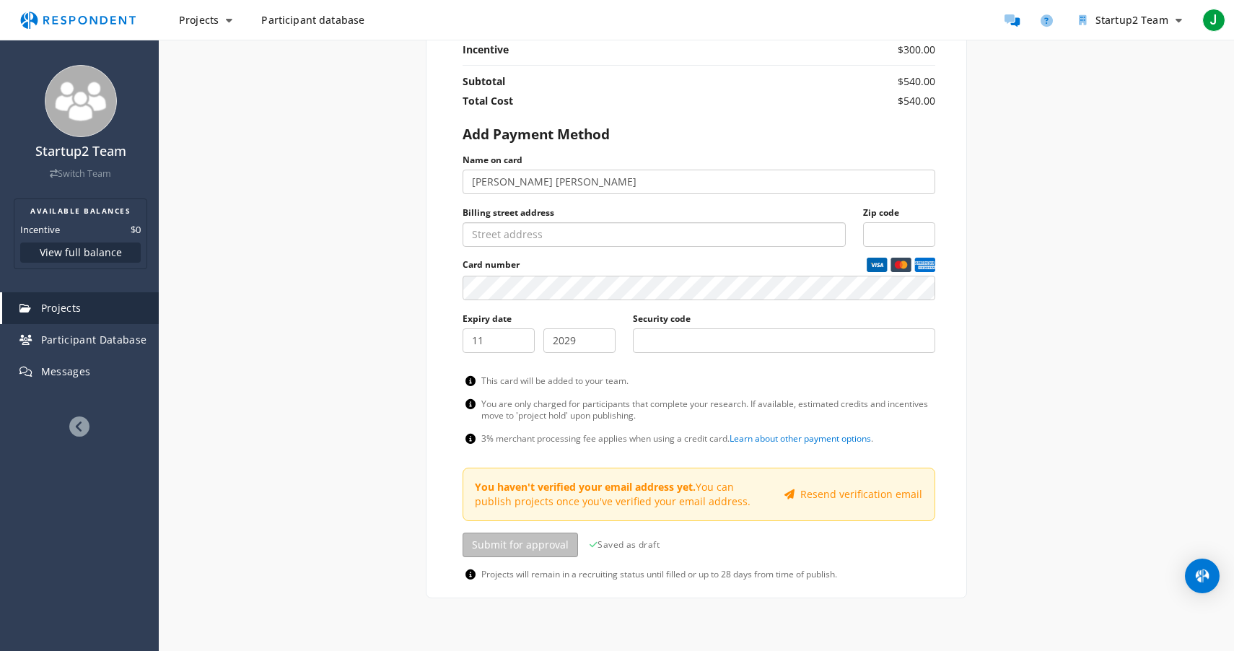
click at [557, 228] on input "Billing street address" at bounding box center [654, 234] width 383 height 25
type input "[STREET_ADDRESS]"
type input "10065"
click at [399, 360] on div "Internal Project Name * Market Research This is visible only to your organizati…" at bounding box center [696, 29] width 844 height 1138
click at [729, 343] on input "Security code" at bounding box center [784, 340] width 302 height 25
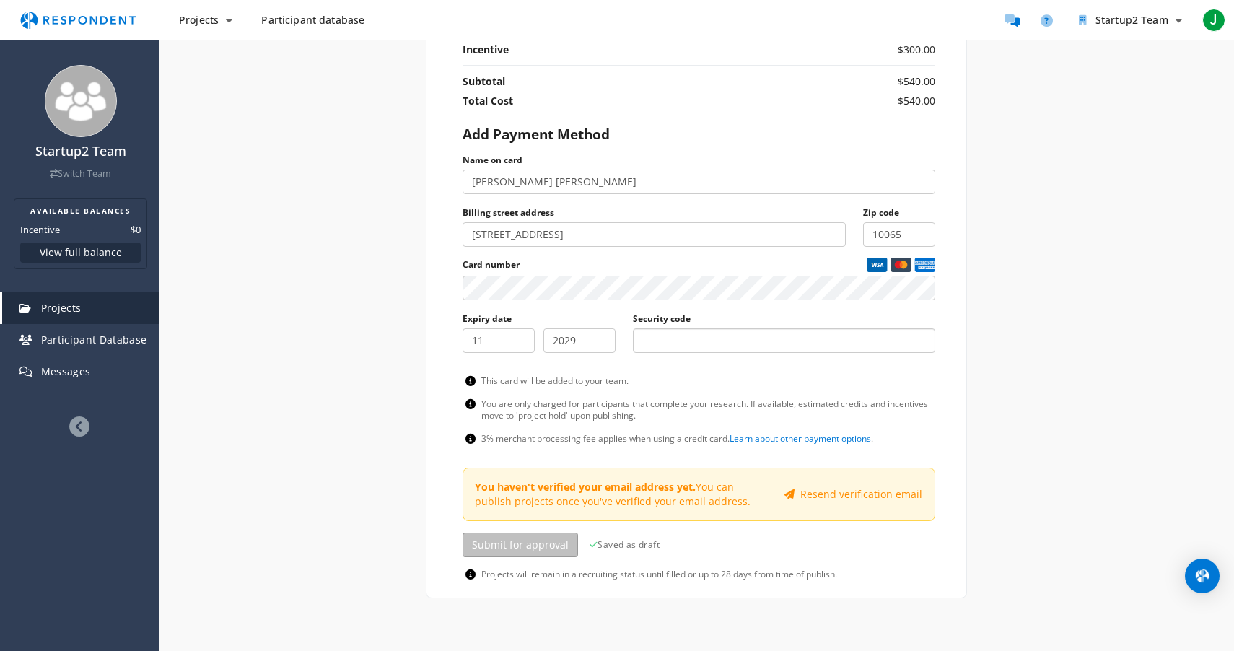
click at [735, 334] on input "Security code" at bounding box center [784, 340] width 302 height 25
type input "0131"
click at [401, 360] on div "Internal Project Name * Market Research This is visible only to your organizati…" at bounding box center [696, 29] width 844 height 1138
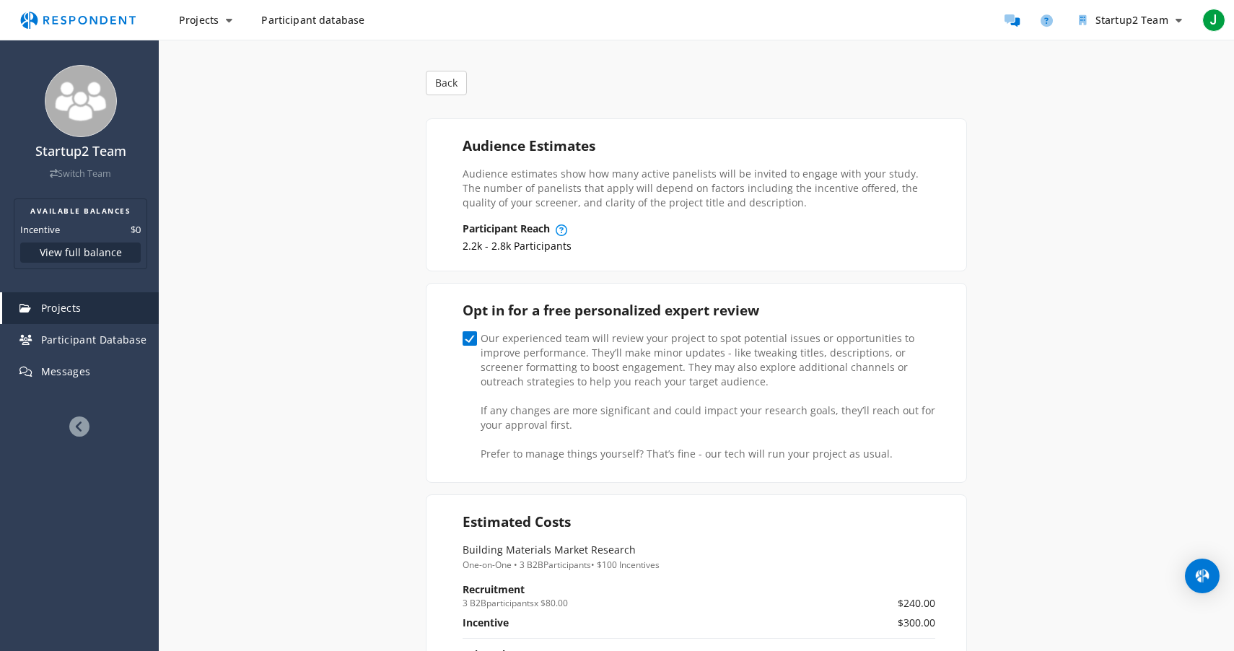
scroll to position [0, 0]
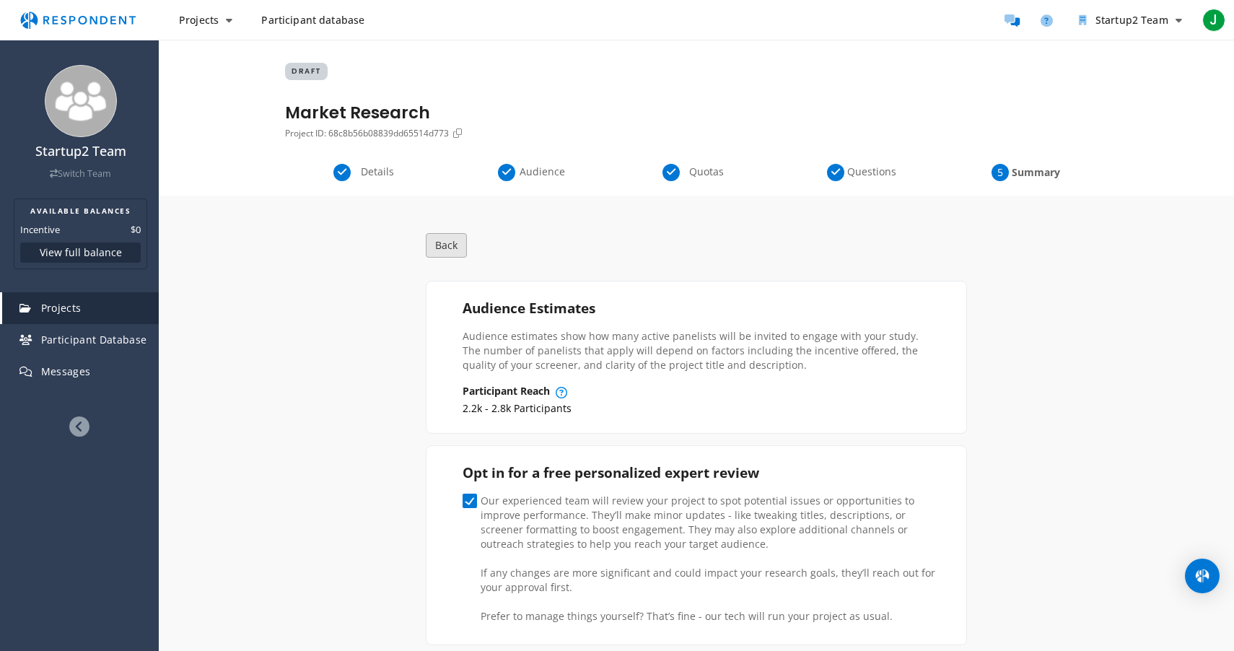
click at [441, 255] on button "Back" at bounding box center [446, 245] width 41 height 25
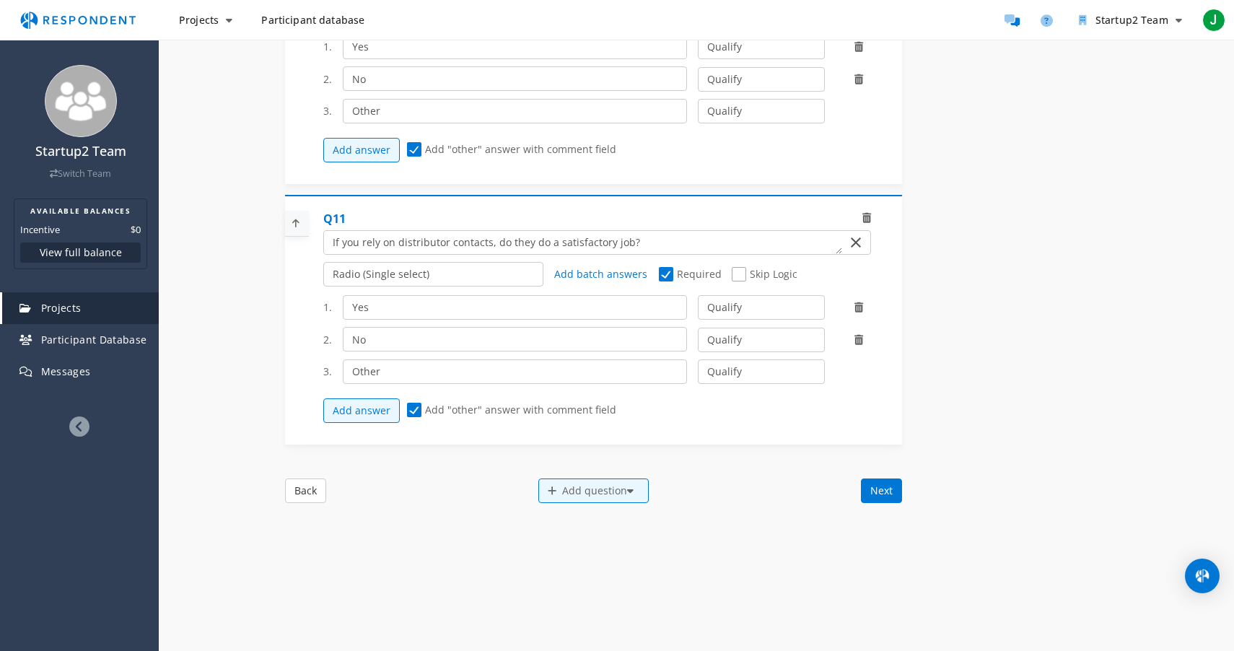
scroll to position [2362, 0]
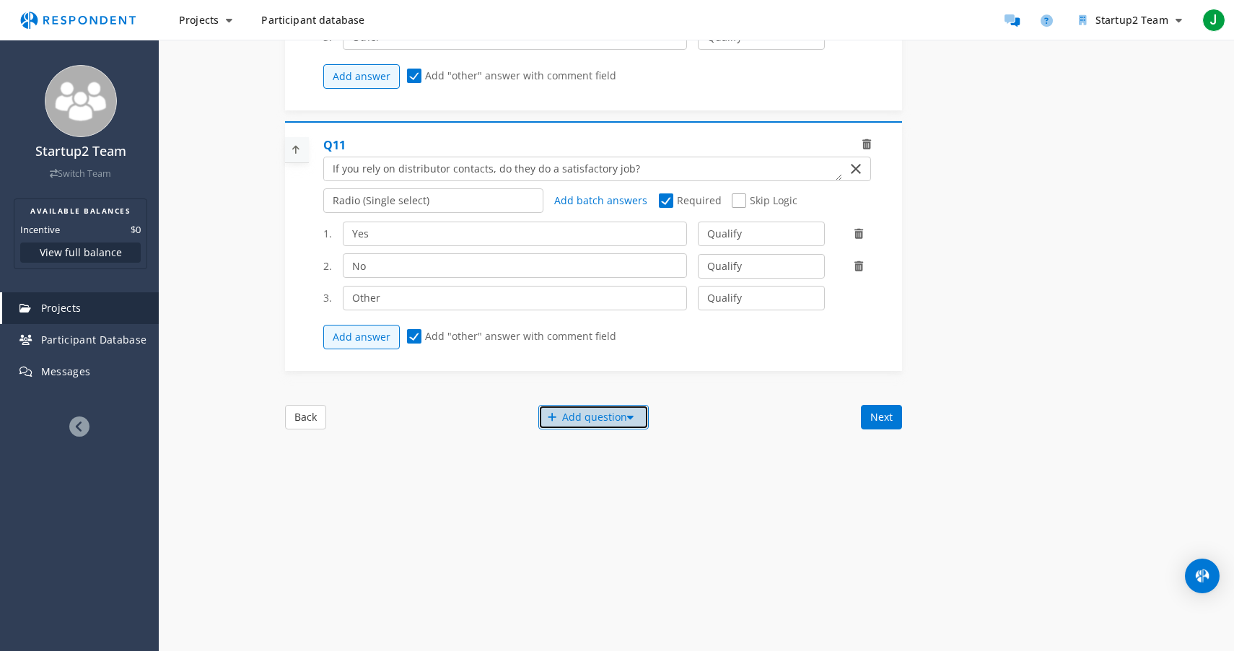
click at [569, 413] on div "Add question" at bounding box center [593, 417] width 110 height 25
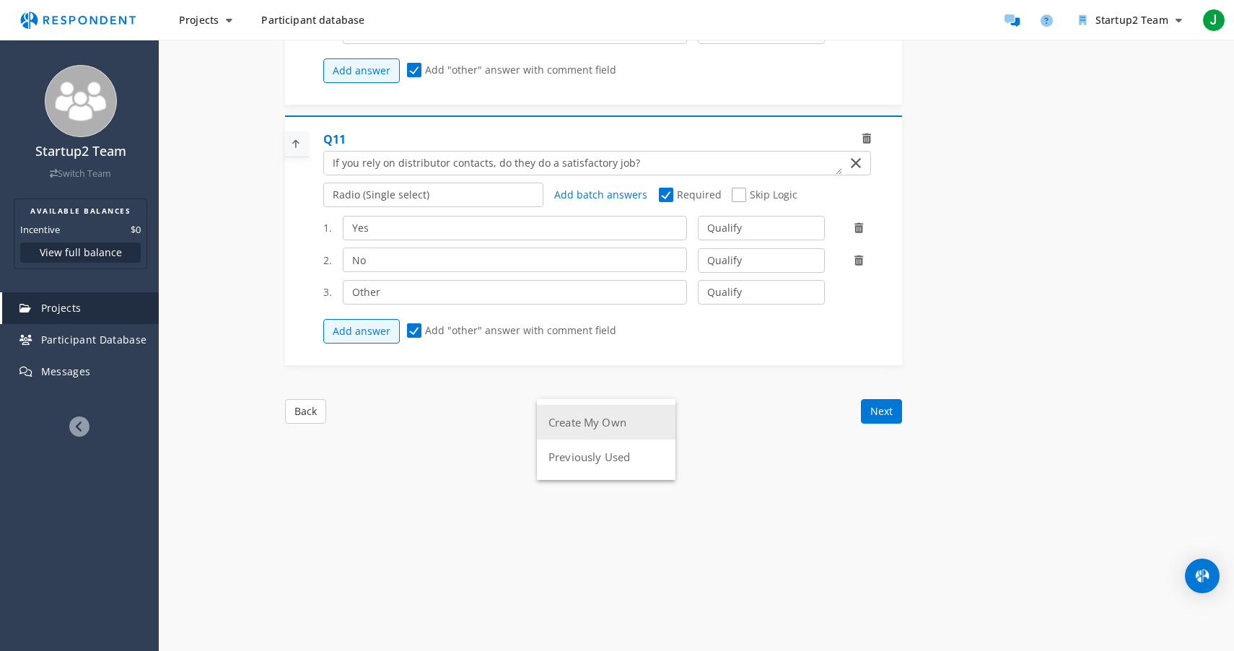
click at [572, 432] on button "Create My Own" at bounding box center [606, 422] width 139 height 35
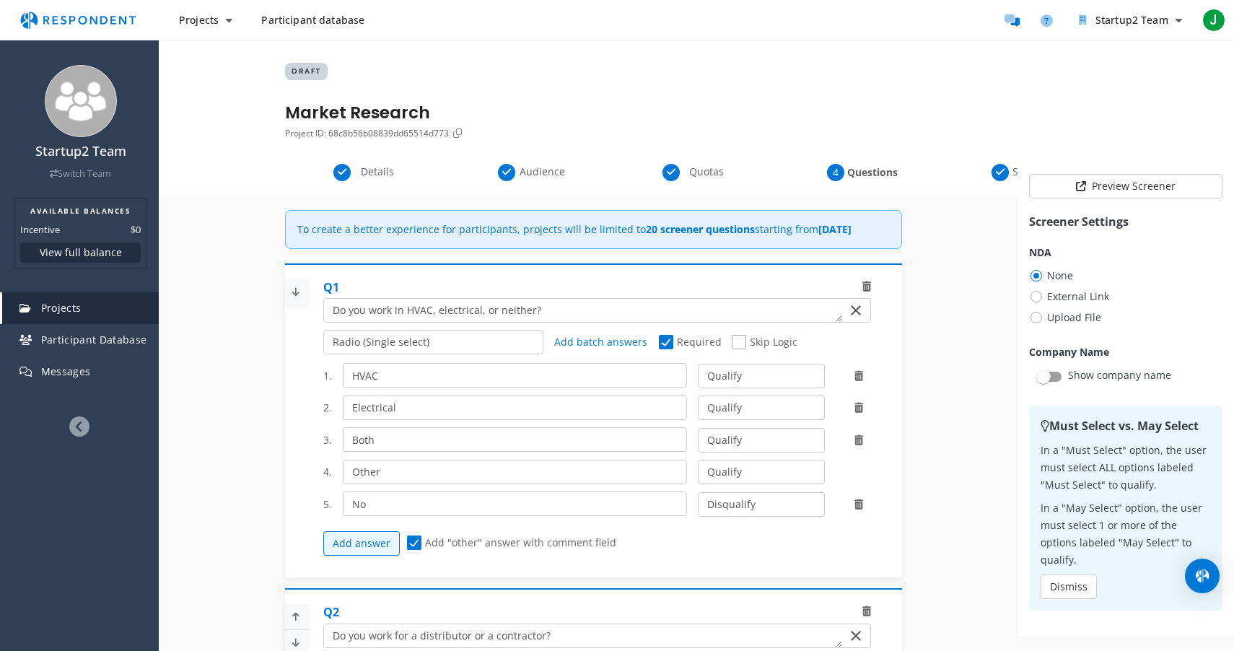
scroll to position [2362, 0]
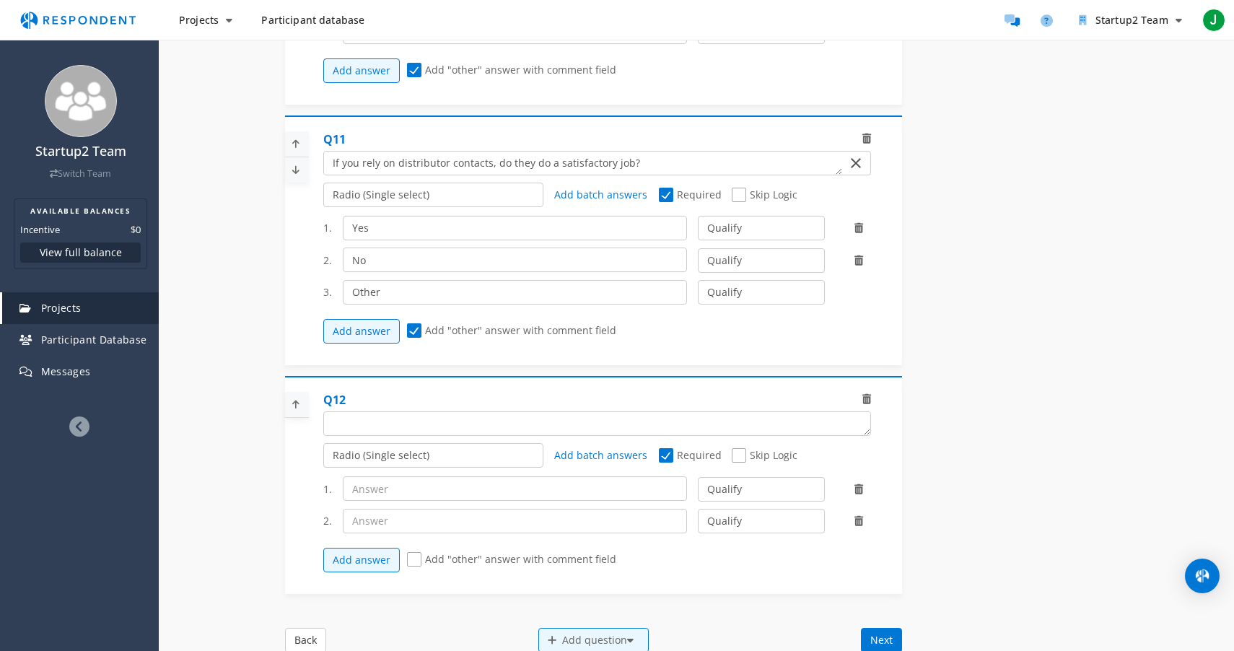
click at [289, 411] on icon at bounding box center [296, 405] width 22 height 24
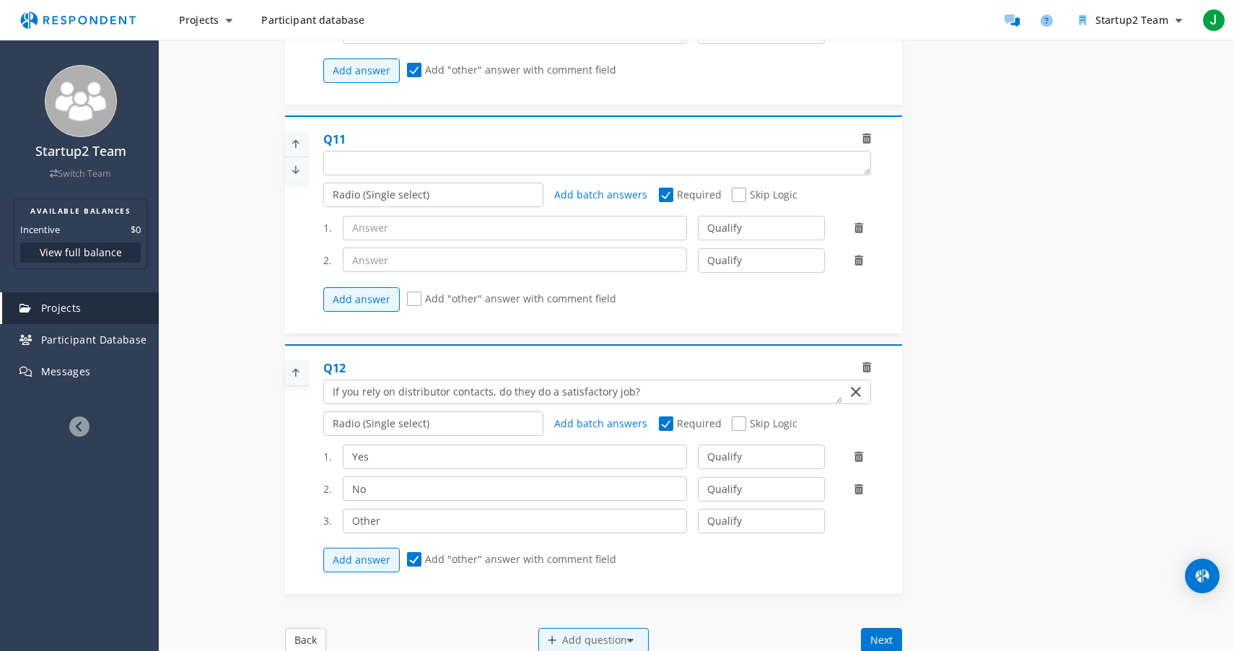
click at [292, 147] on icon at bounding box center [296, 144] width 22 height 24
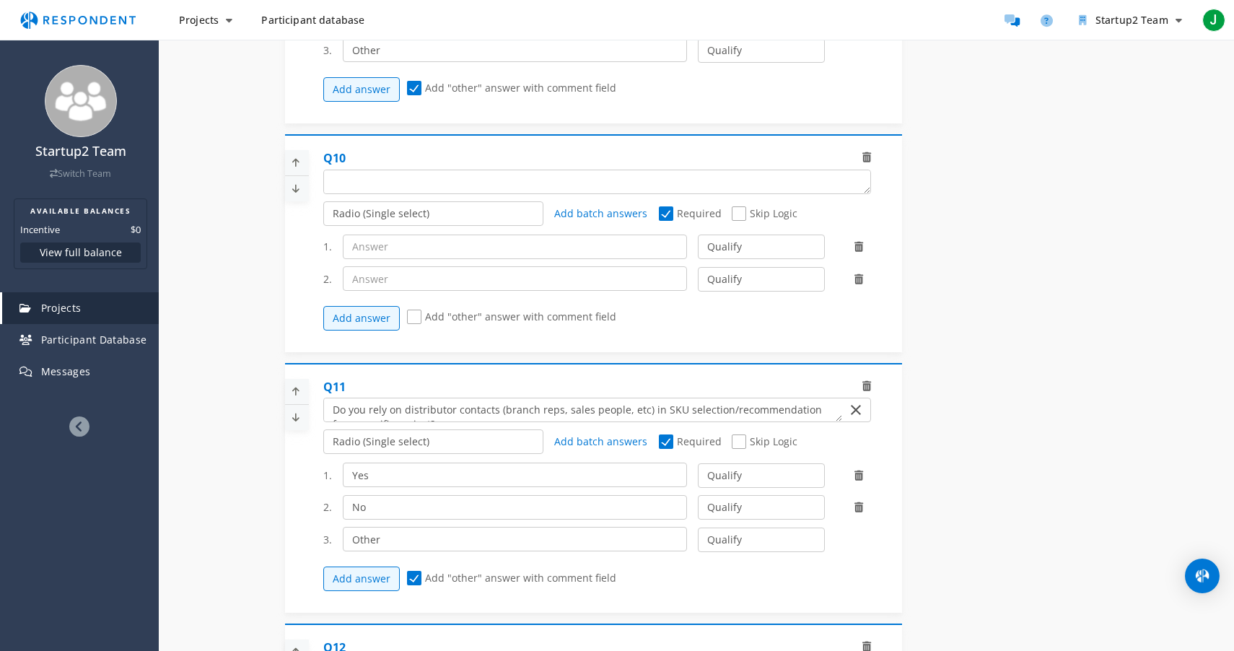
click at [296, 167] on icon at bounding box center [296, 163] width 22 height 24
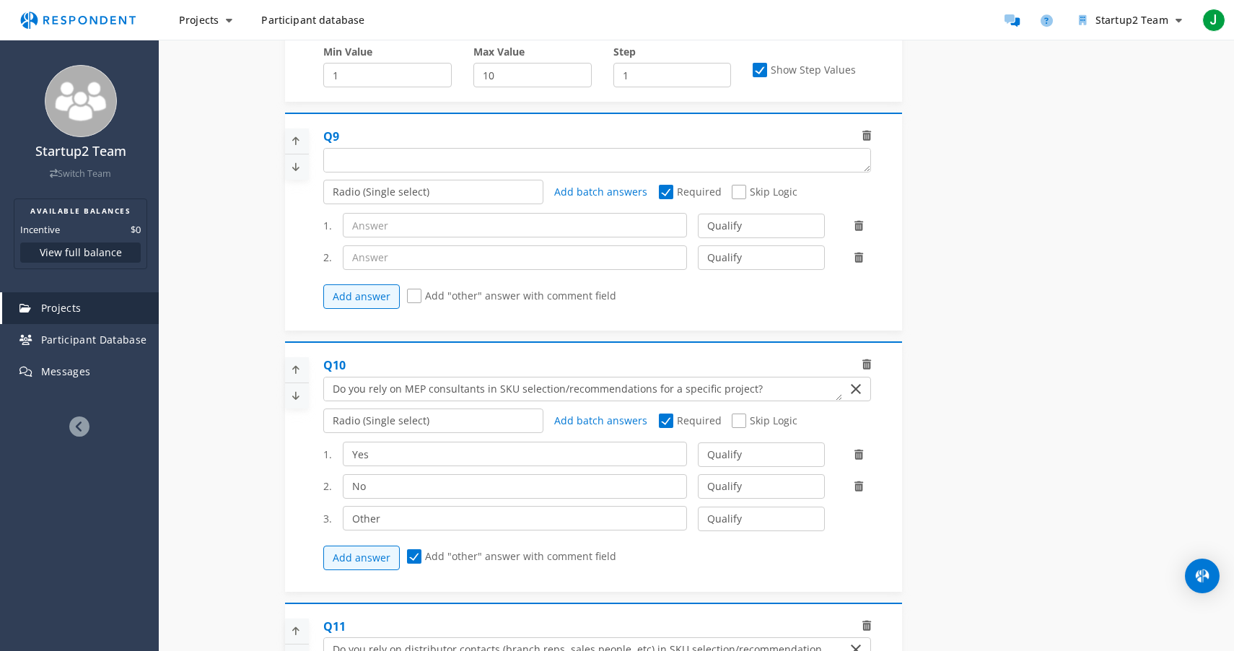
scroll to position [1836, 0]
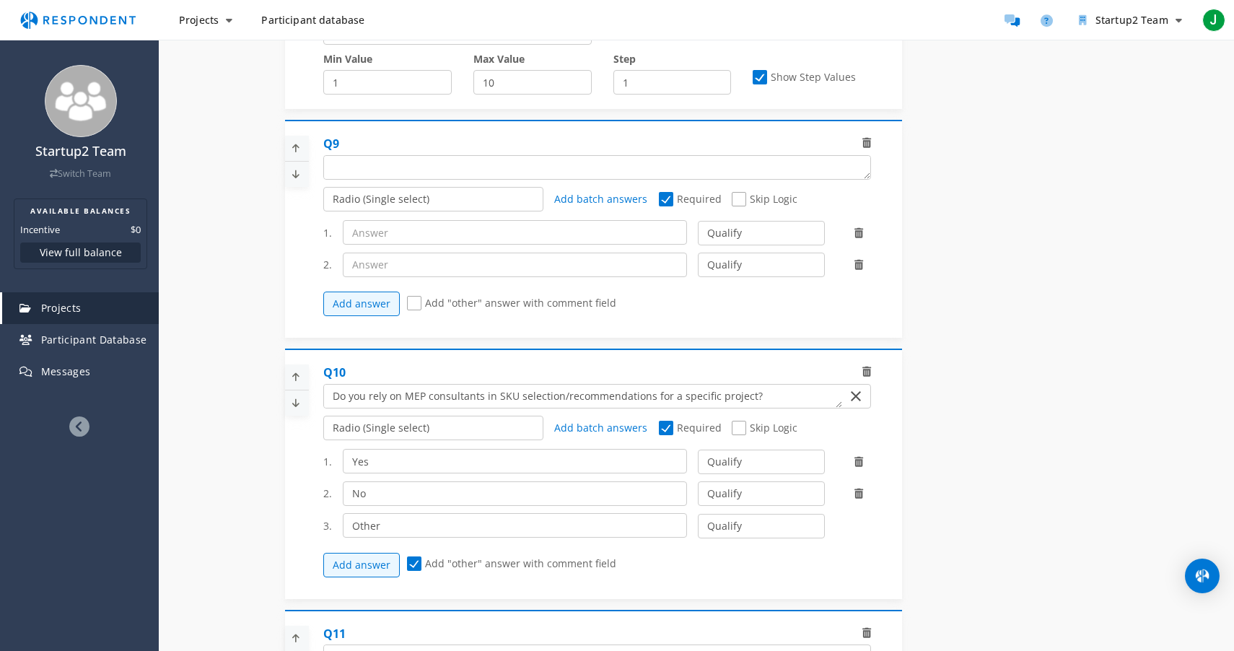
click at [297, 152] on icon at bounding box center [296, 148] width 22 height 24
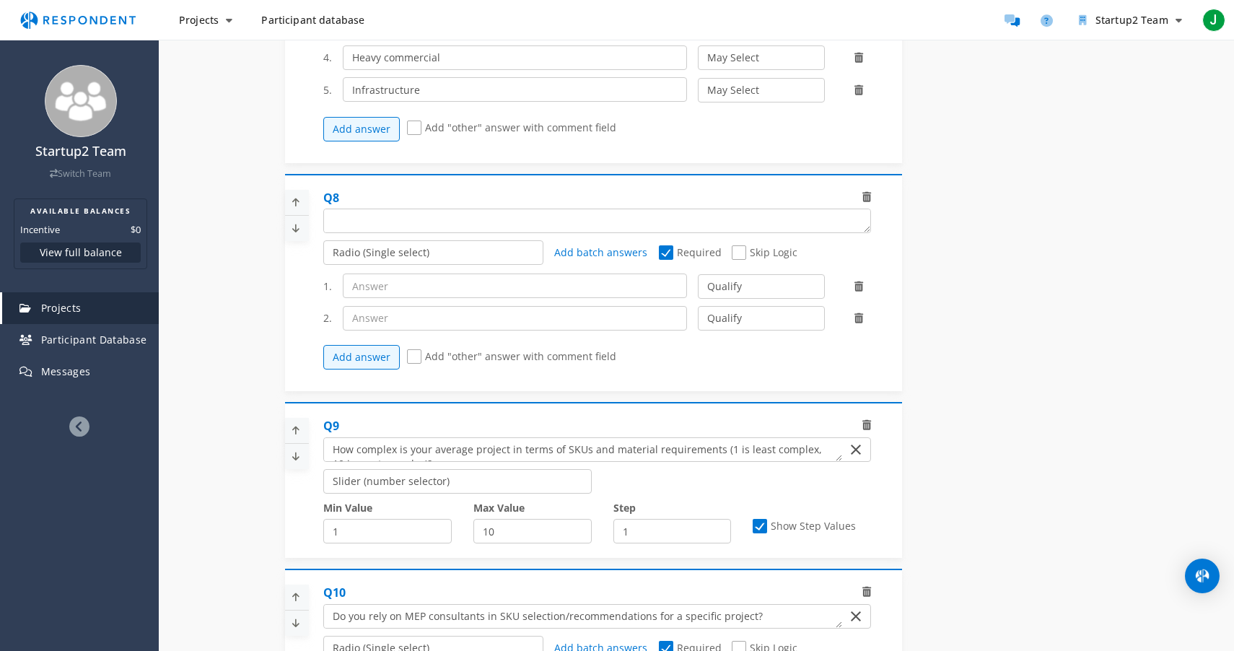
click at [294, 206] on icon at bounding box center [296, 203] width 22 height 24
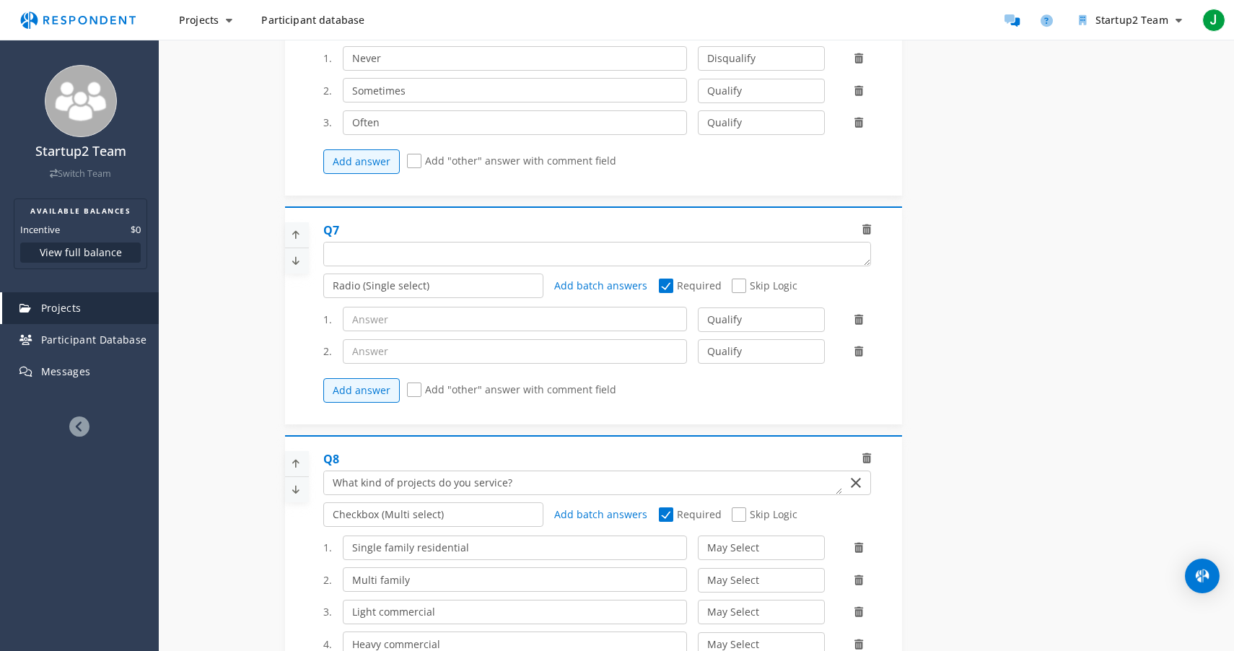
click at [296, 239] on icon at bounding box center [296, 235] width 22 height 24
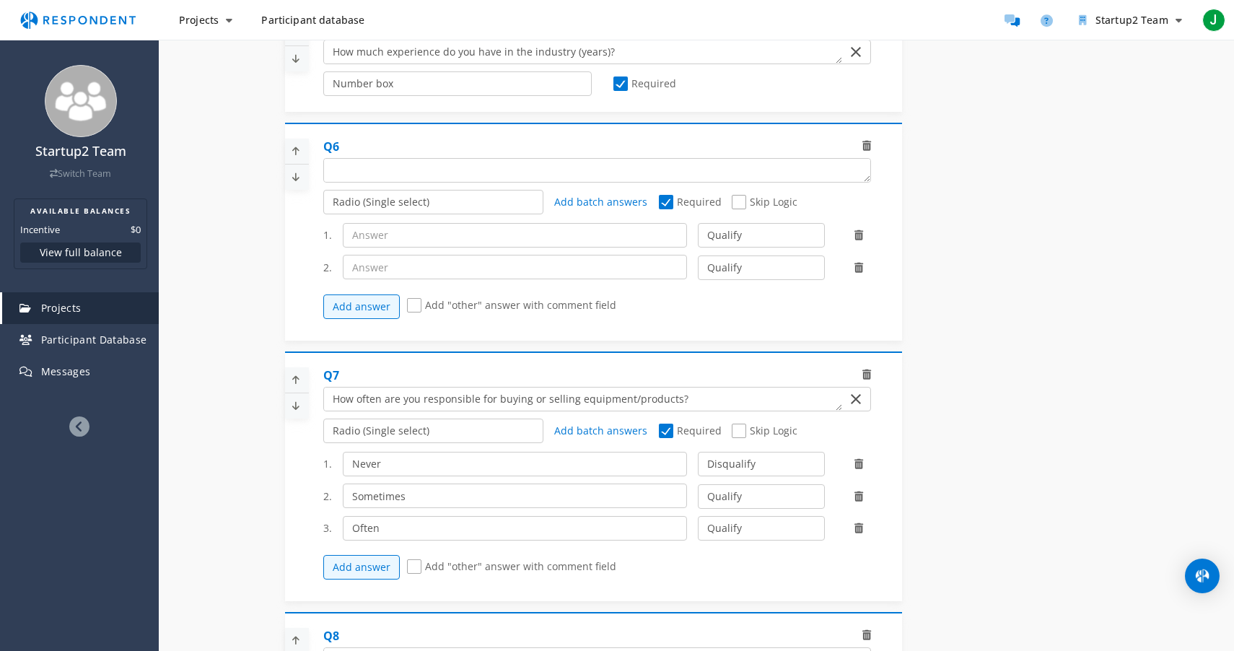
scroll to position [1055, 0]
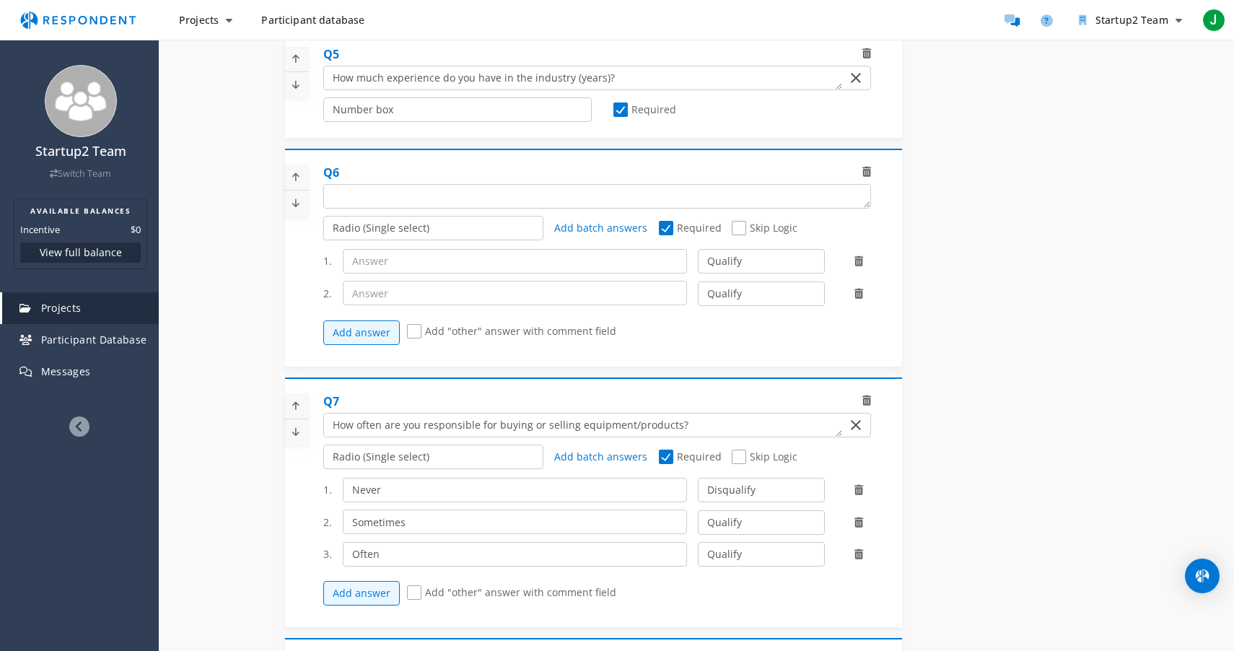
click at [292, 185] on icon at bounding box center [296, 177] width 22 height 24
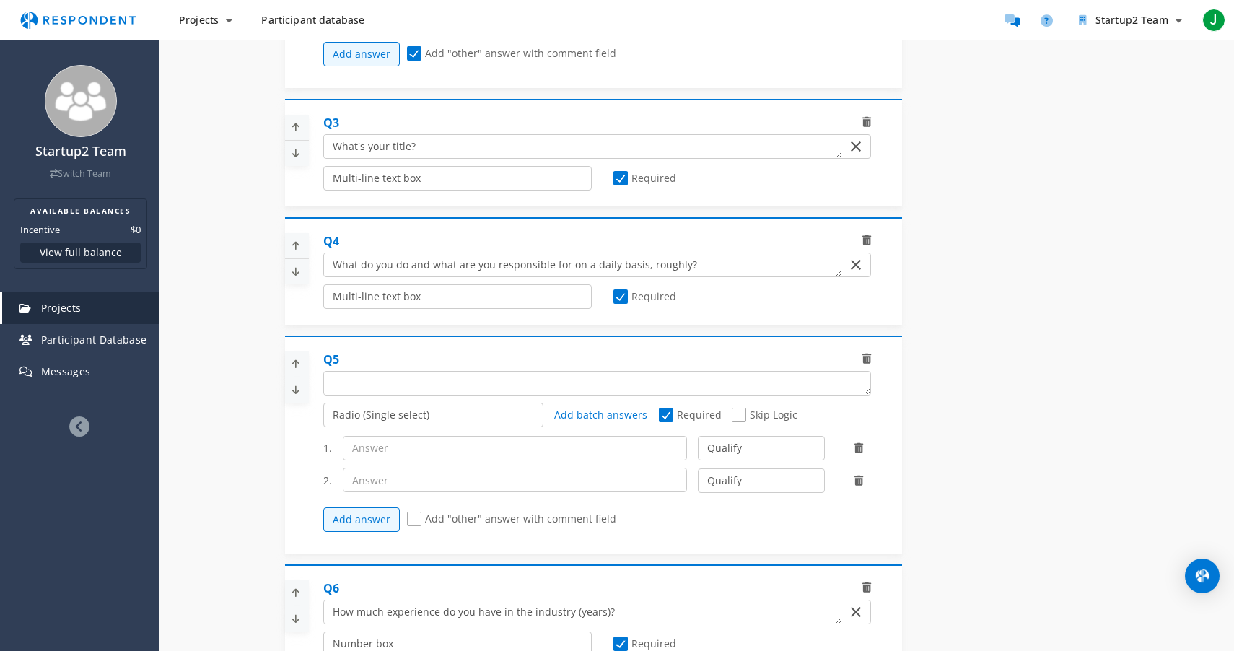
scroll to position [748, 0]
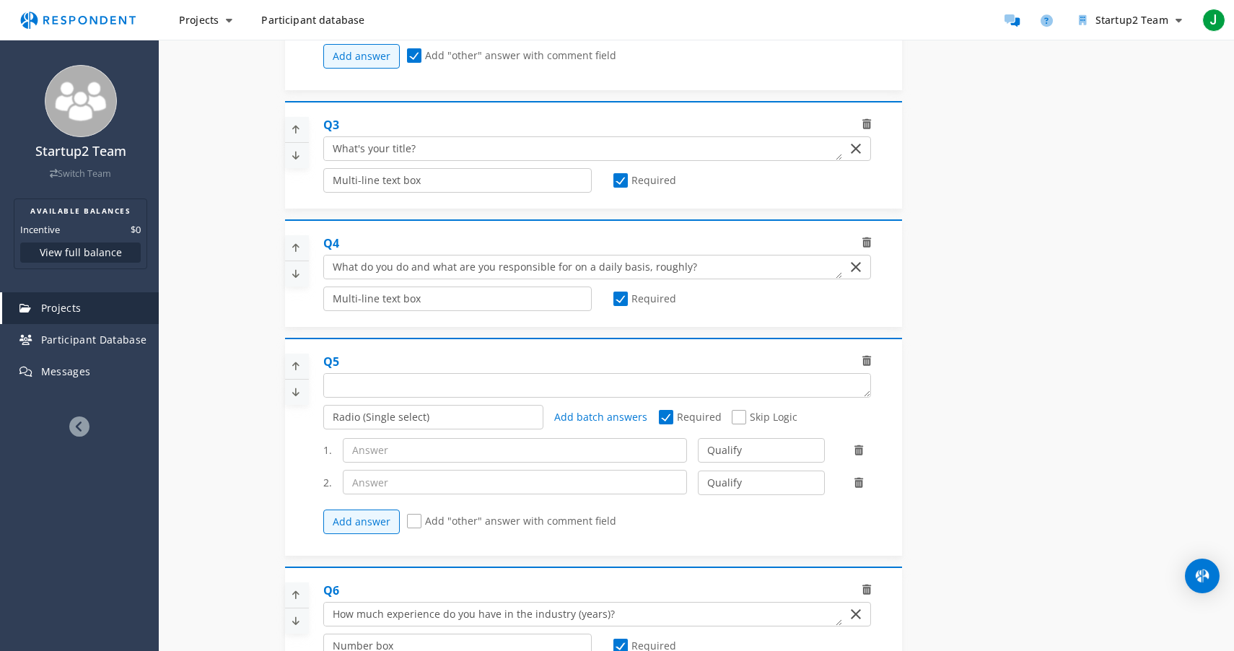
click at [296, 376] on icon at bounding box center [296, 366] width 22 height 24
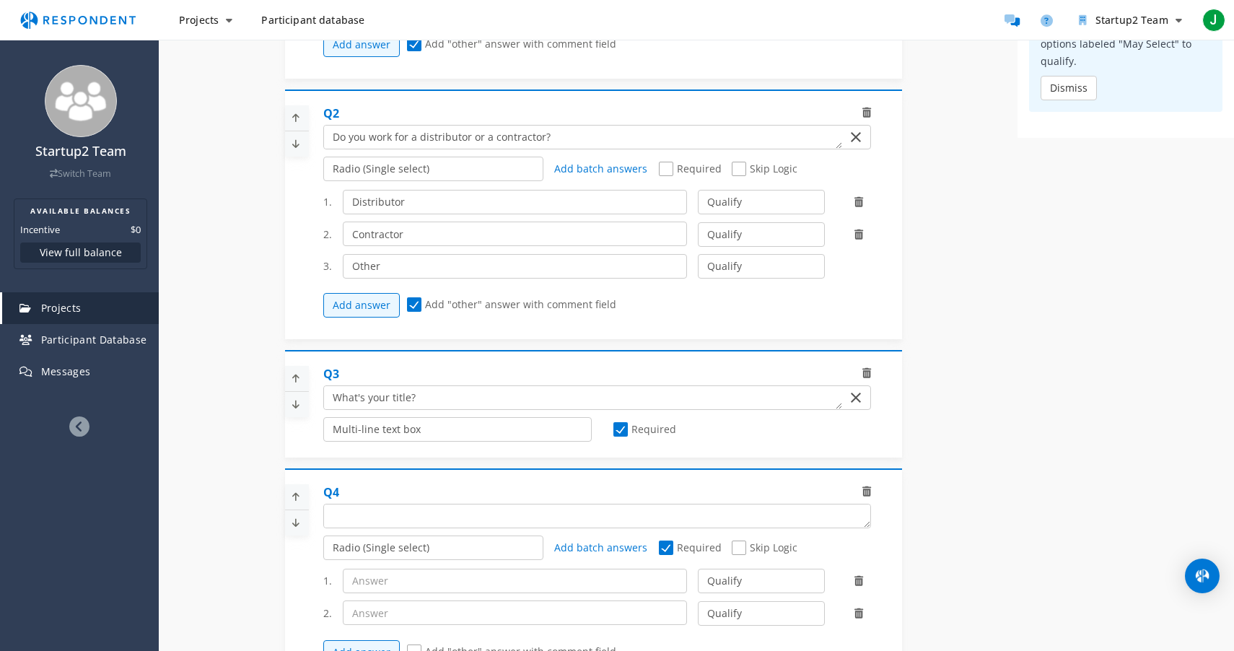
scroll to position [540, 0]
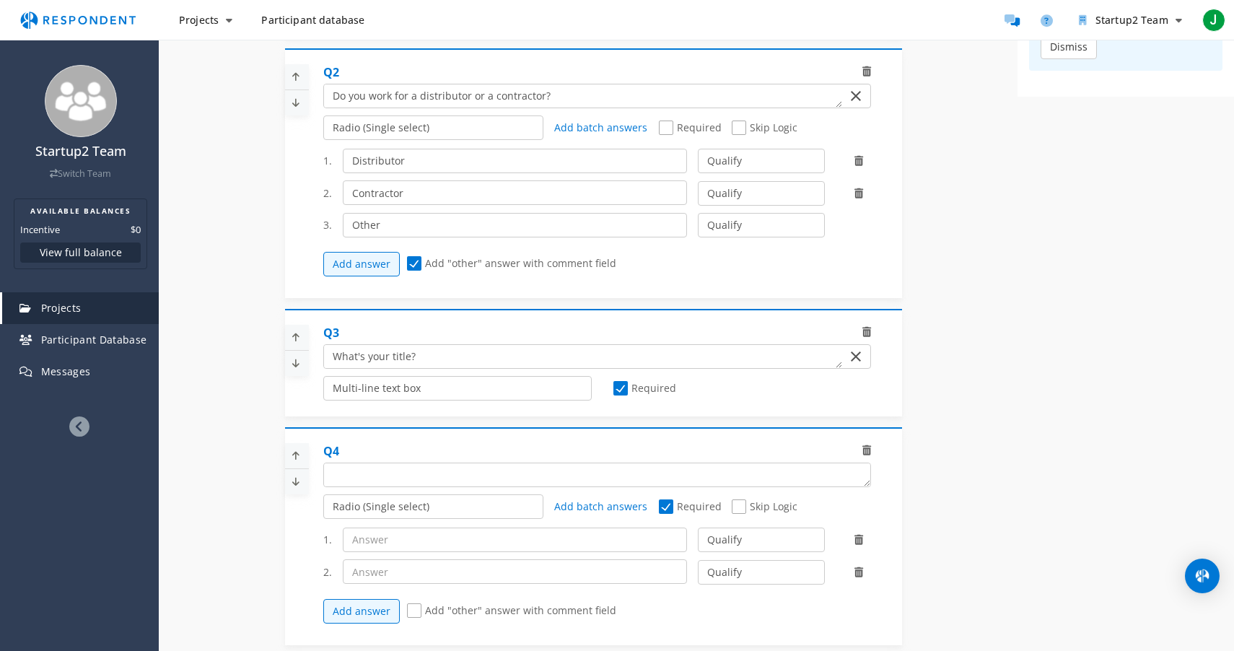
click at [293, 464] on icon at bounding box center [296, 456] width 22 height 24
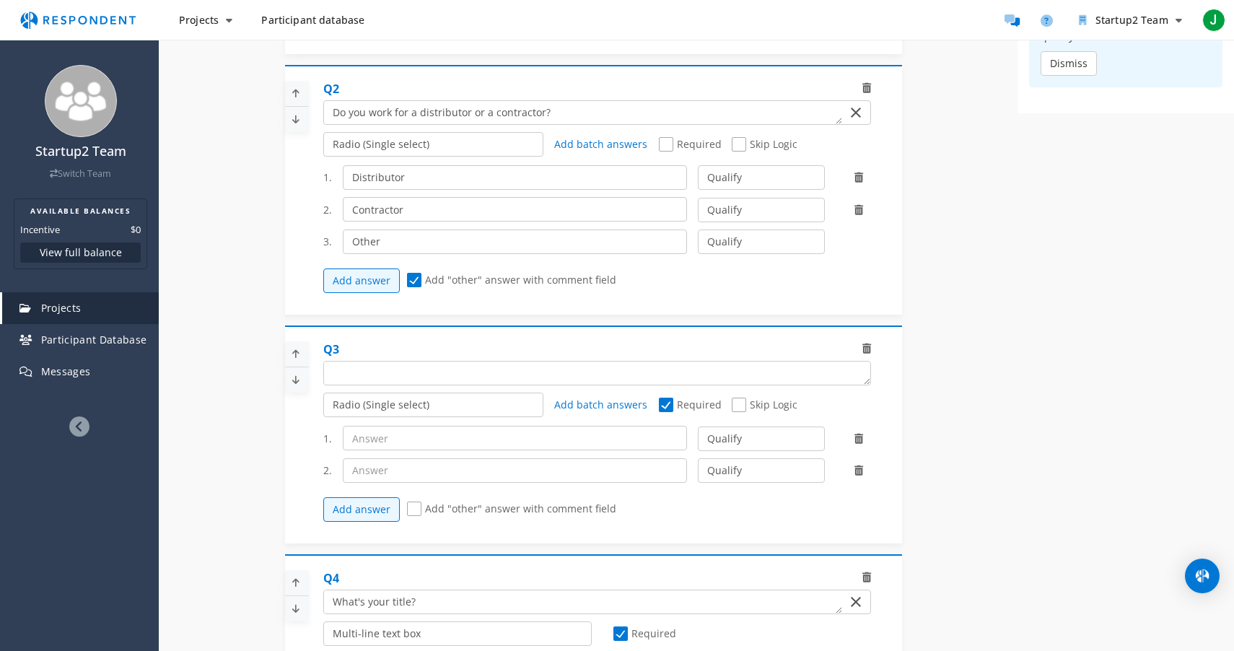
scroll to position [524, 0]
click at [413, 380] on textarea "Which of the following categories best describes your firm's total assets under…" at bounding box center [597, 372] width 546 height 23
type textarea "A"
type textarea "What is the size of your company?"
click at [385, 450] on input "text" at bounding box center [515, 437] width 345 height 25
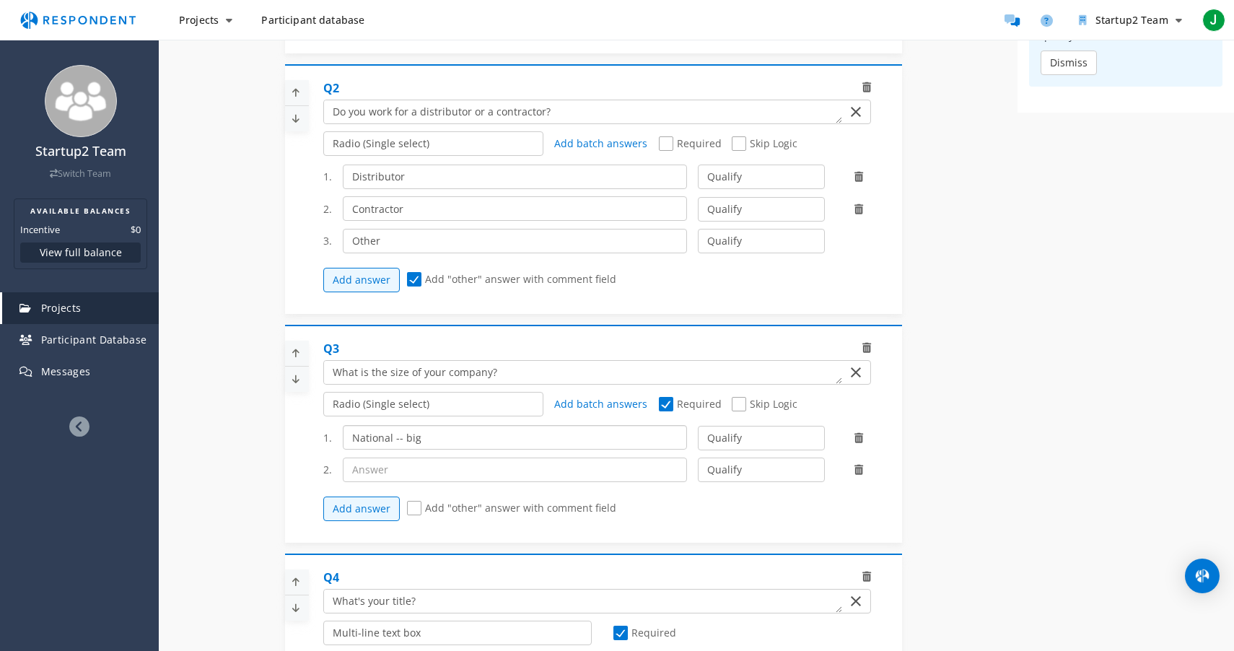
type input "National -- big"
click at [395, 482] on input "text" at bounding box center [515, 470] width 345 height 25
type input "r"
type input "Regional -- medium"
click at [364, 521] on button "Add answer" at bounding box center [361, 509] width 77 height 25
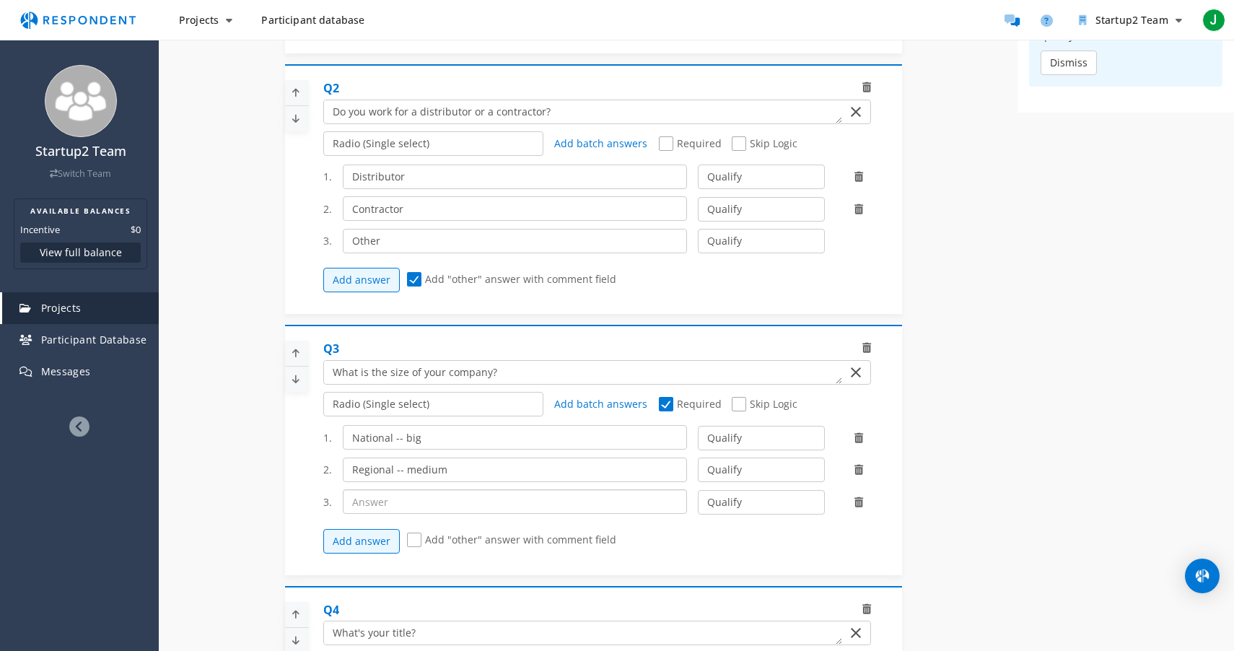
click at [398, 514] on input "text" at bounding box center [515, 501] width 345 height 25
type input "S"
type input "Mom and pop -- small"
click at [756, 512] on select "Qualify Disqualify" at bounding box center [761, 502] width 126 height 25
select select "number:2"
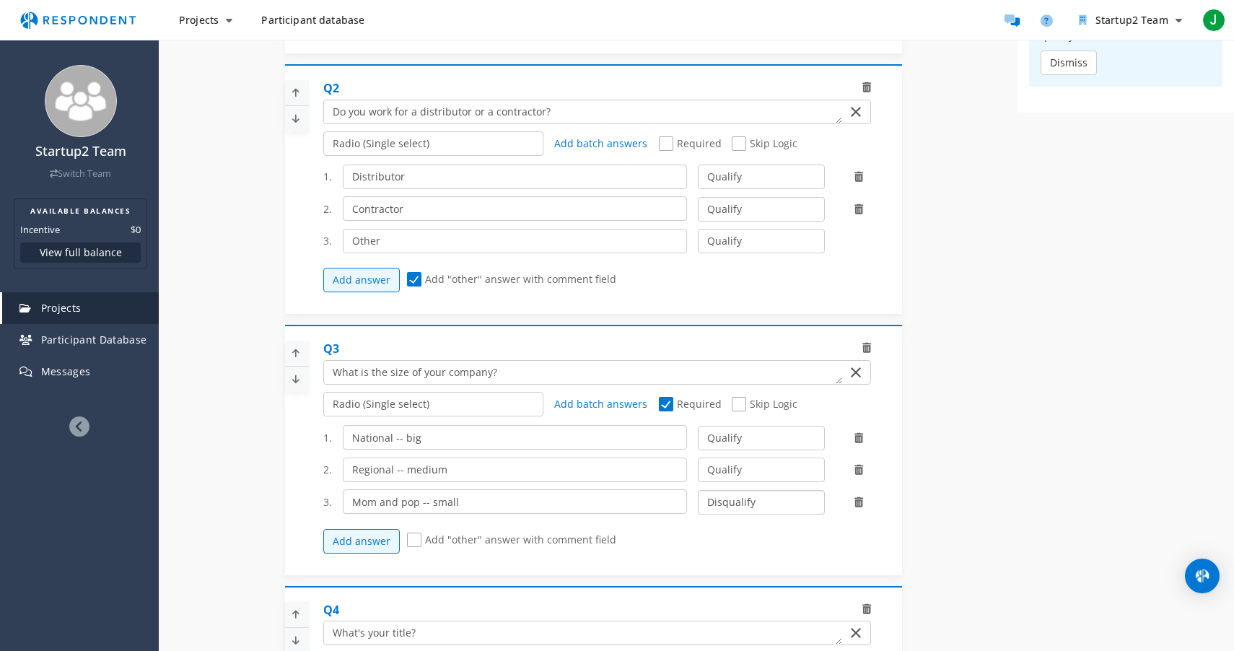
click at [698, 500] on select "Qualify Disqualify" at bounding box center [761, 502] width 126 height 25
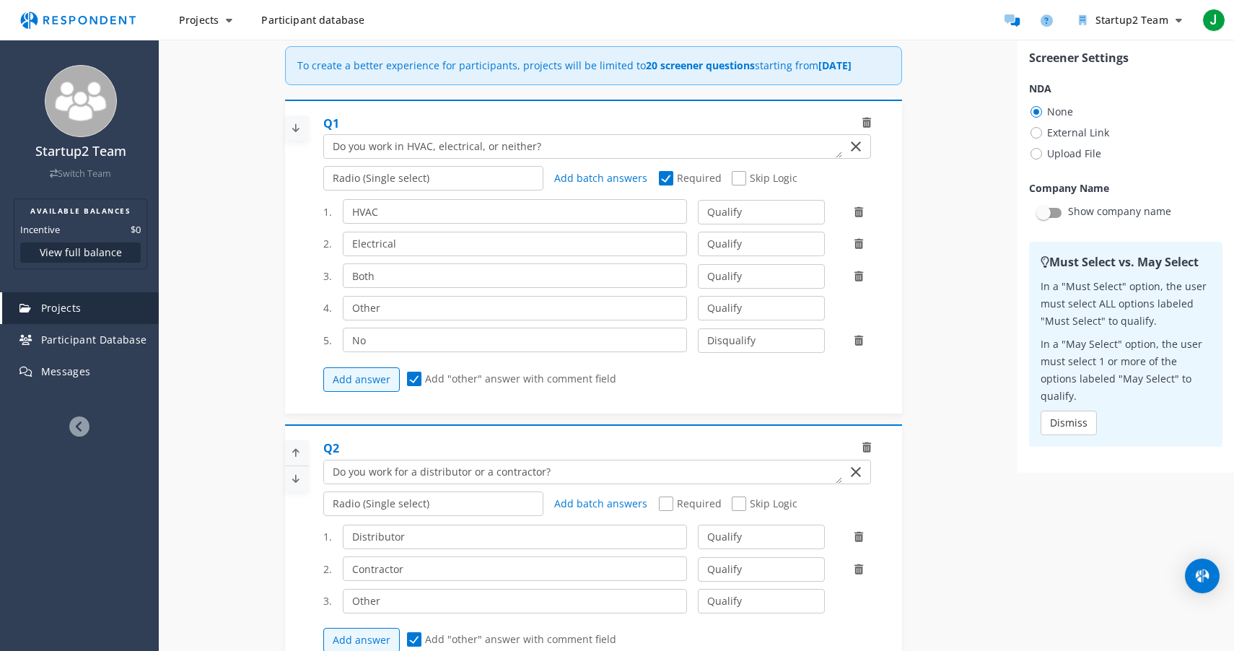
scroll to position [166, 0]
click at [548, 318] on input "Other" at bounding box center [515, 306] width 345 height 25
click at [411, 387] on span "Add "other" answer with comment field" at bounding box center [511, 378] width 209 height 17
click at [411, 382] on input "Add "other" answer with comment field" at bounding box center [411, 376] width 9 height 9
checkbox input "false"
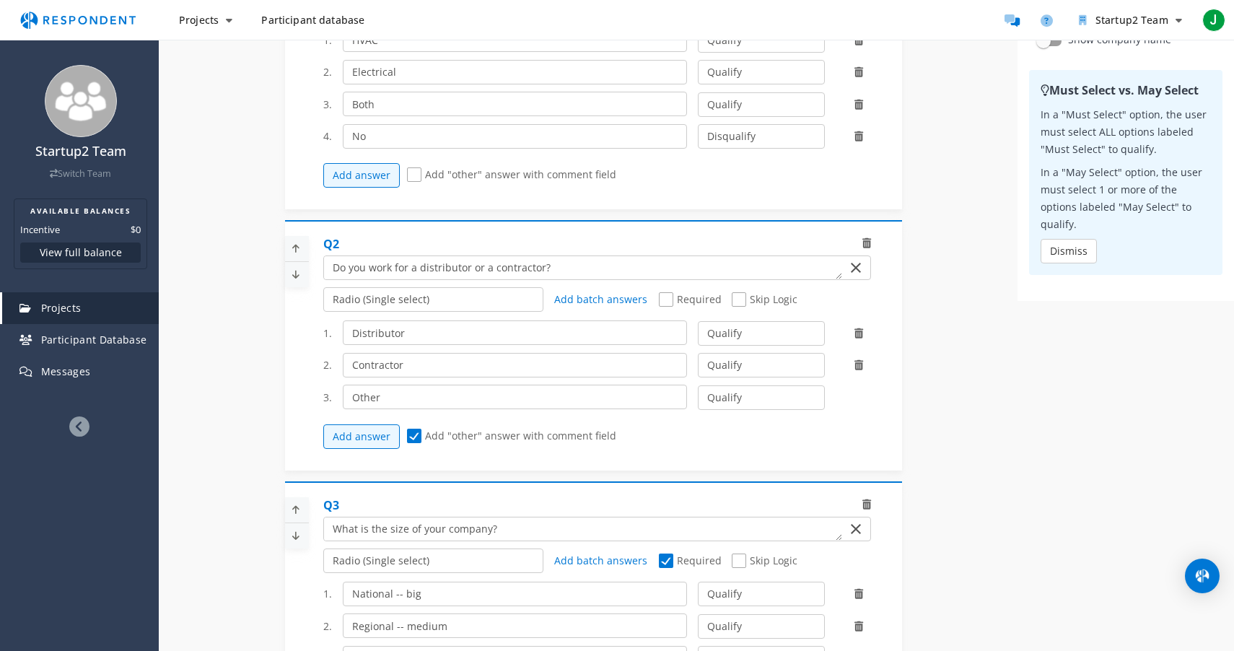
scroll to position [344, 0]
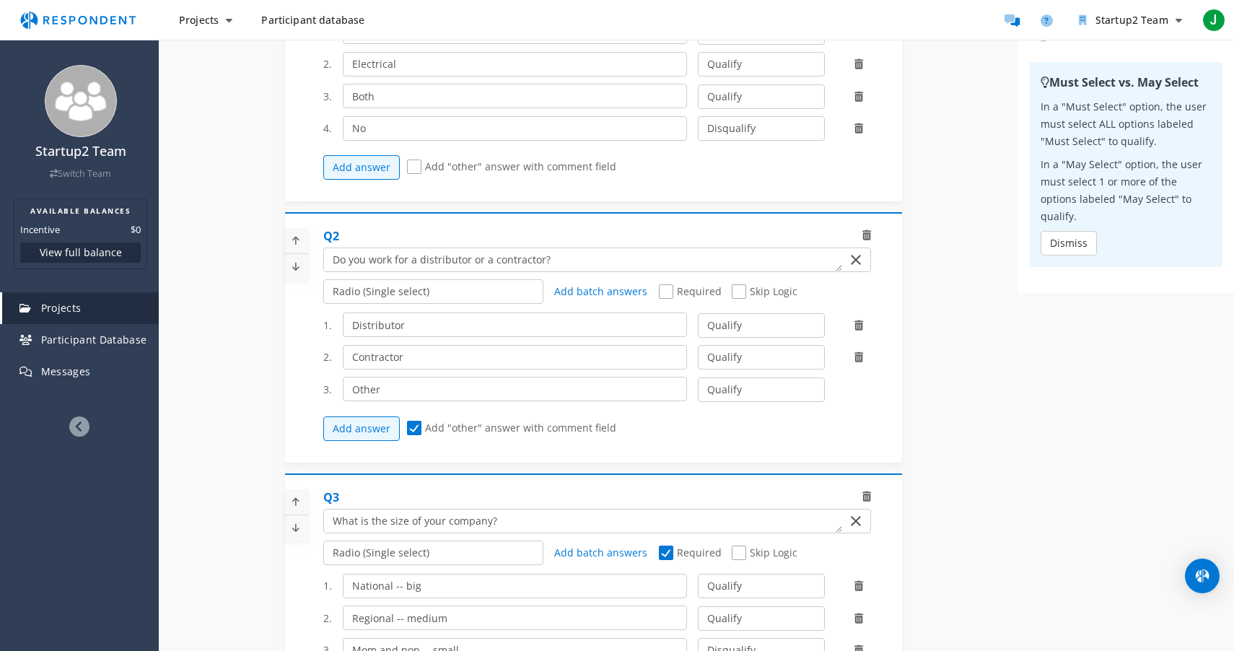
drag, startPoint x: 414, startPoint y: 441, endPoint x: 437, endPoint y: 453, distance: 26.5
click at [437, 448] on div "Add answer Add "other" answer with comment field" at bounding box center [602, 428] width 559 height 39
click at [751, 400] on select "Qualify Disqualify" at bounding box center [761, 389] width 126 height 25
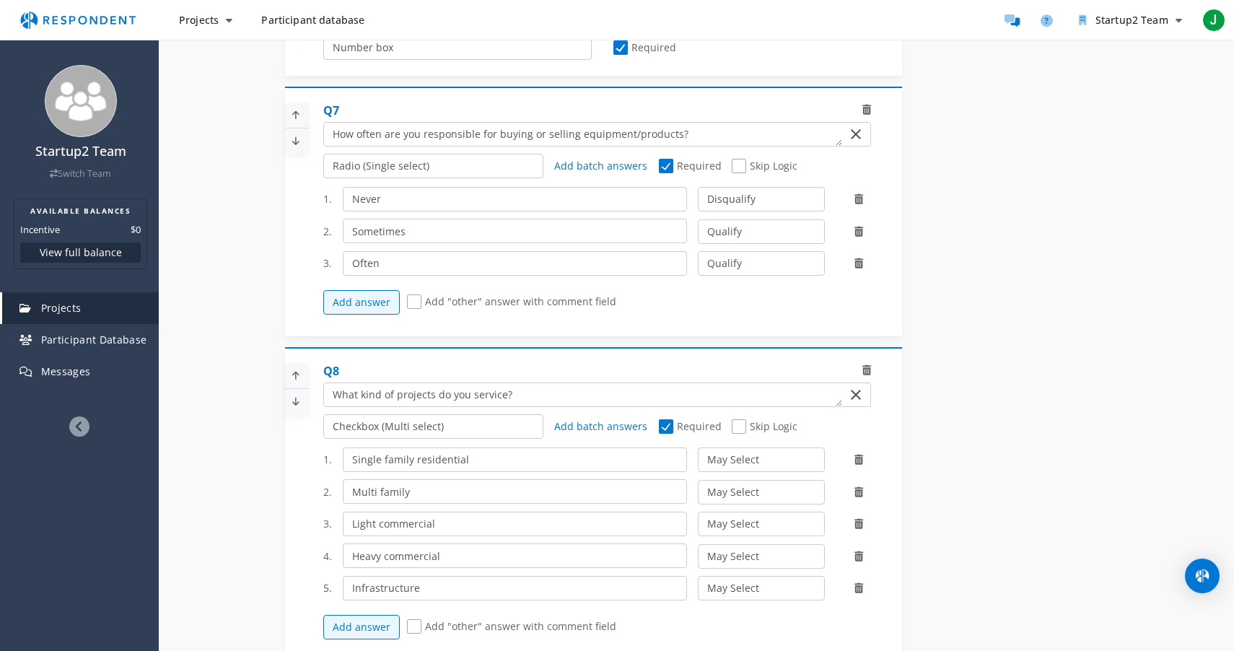
scroll to position [1347, 0]
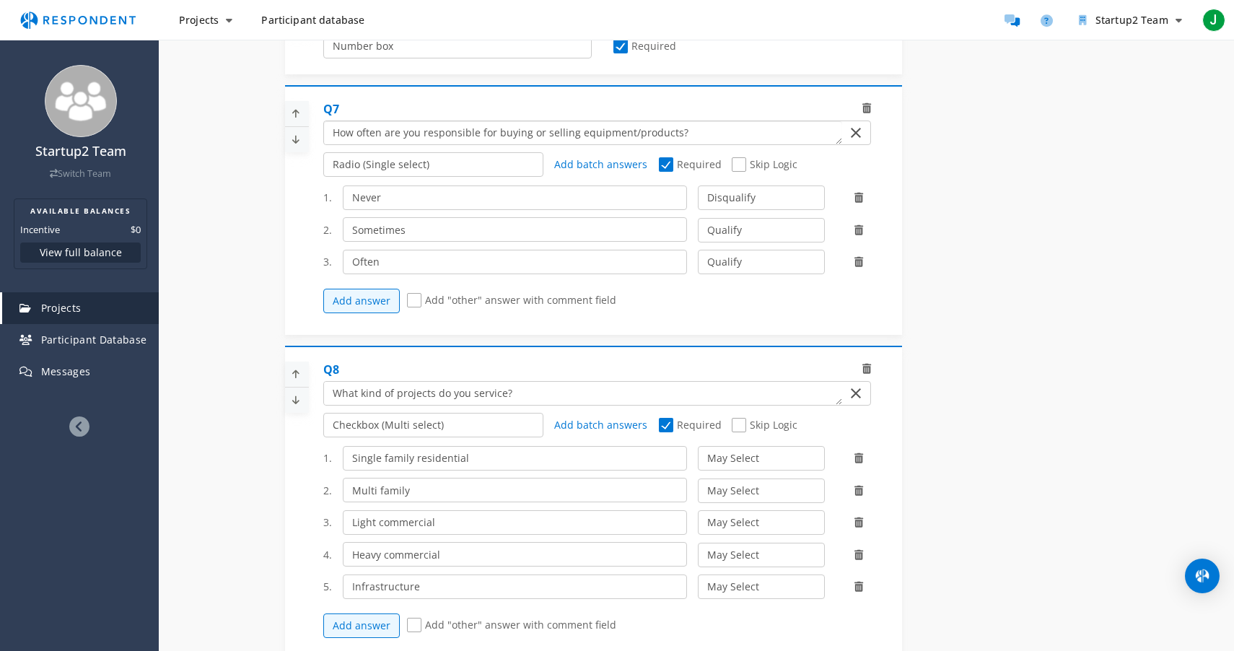
click at [673, 144] on textarea "Which of the following categories best describes your firm's total assets under…" at bounding box center [583, 132] width 518 height 23
type textarea "How often are you responsible for buying or selling equipment/products for jobs?"
click at [1021, 194] on div "Internal Project Name * Market Research This is visible only to your organizati…" at bounding box center [696, 368] width 844 height 3041
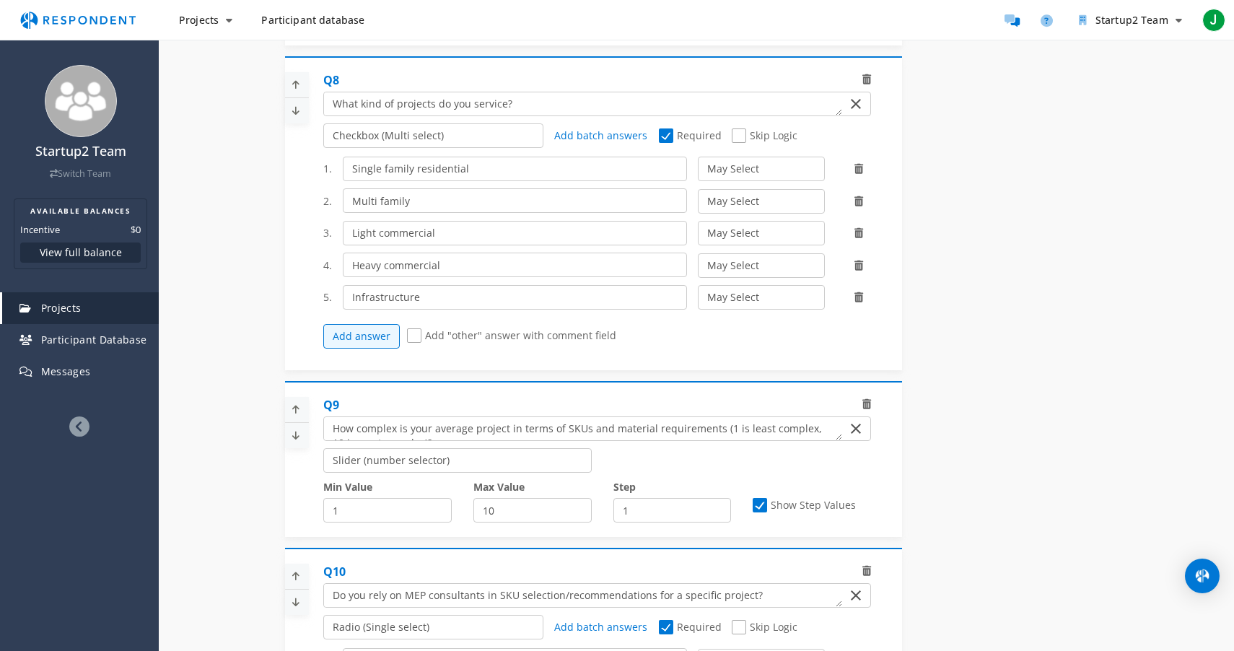
scroll to position [1638, 0]
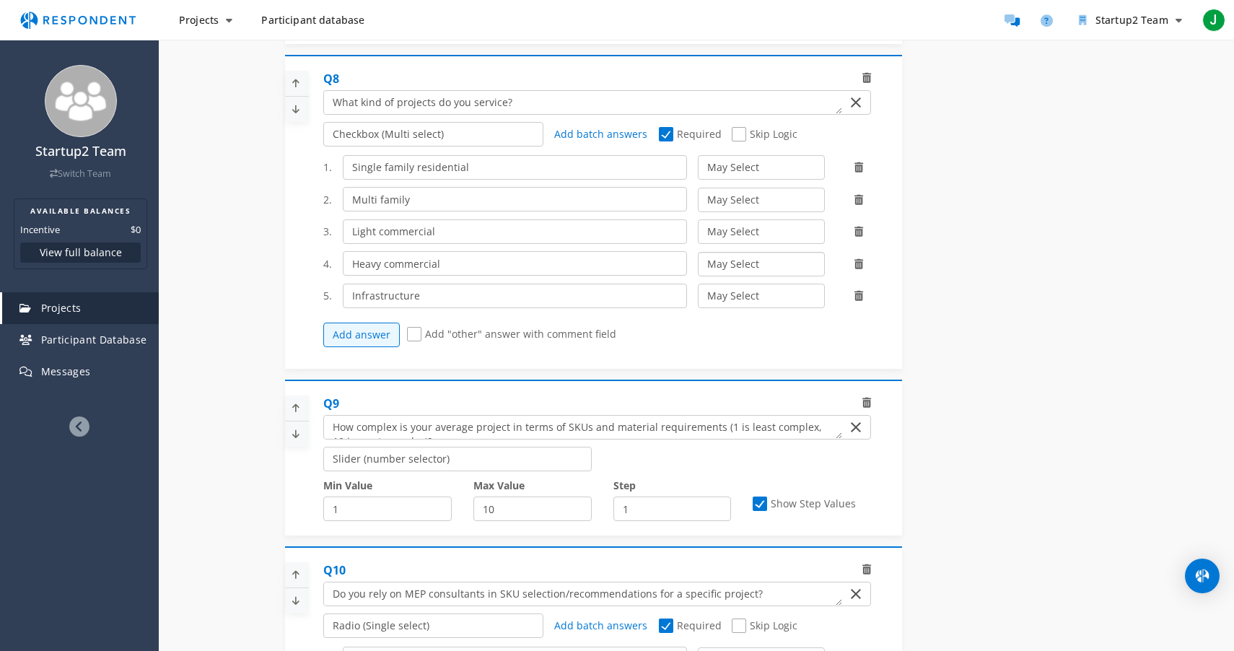
click at [729, 276] on select "May Select Must Select Disqualify" at bounding box center [761, 264] width 126 height 25
click at [764, 174] on select "May Select Must Select Disqualify" at bounding box center [761, 167] width 126 height 25
select select "number:2"
click at [698, 165] on select "May Select Must Select Disqualify" at bounding box center [761, 167] width 126 height 25
click at [733, 238] on select "May Select Must Select Disqualify" at bounding box center [761, 231] width 126 height 25
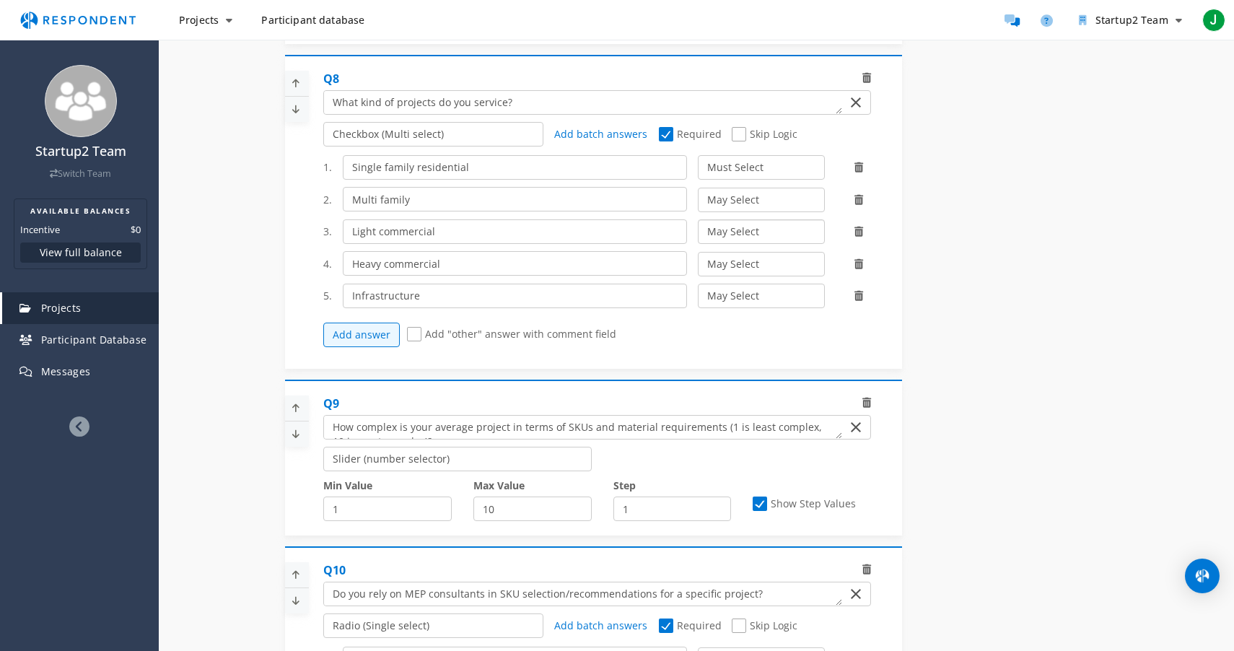
select select "number:2"
click at [698, 228] on select "May Select Must Select Disqualify" at bounding box center [761, 231] width 126 height 25
click at [728, 305] on select "May Select Must Select Disqualify" at bounding box center [761, 296] width 126 height 25
click at [744, 180] on select "May Select Must Select Disqualify" at bounding box center [761, 167] width 126 height 25
select select "number:1"
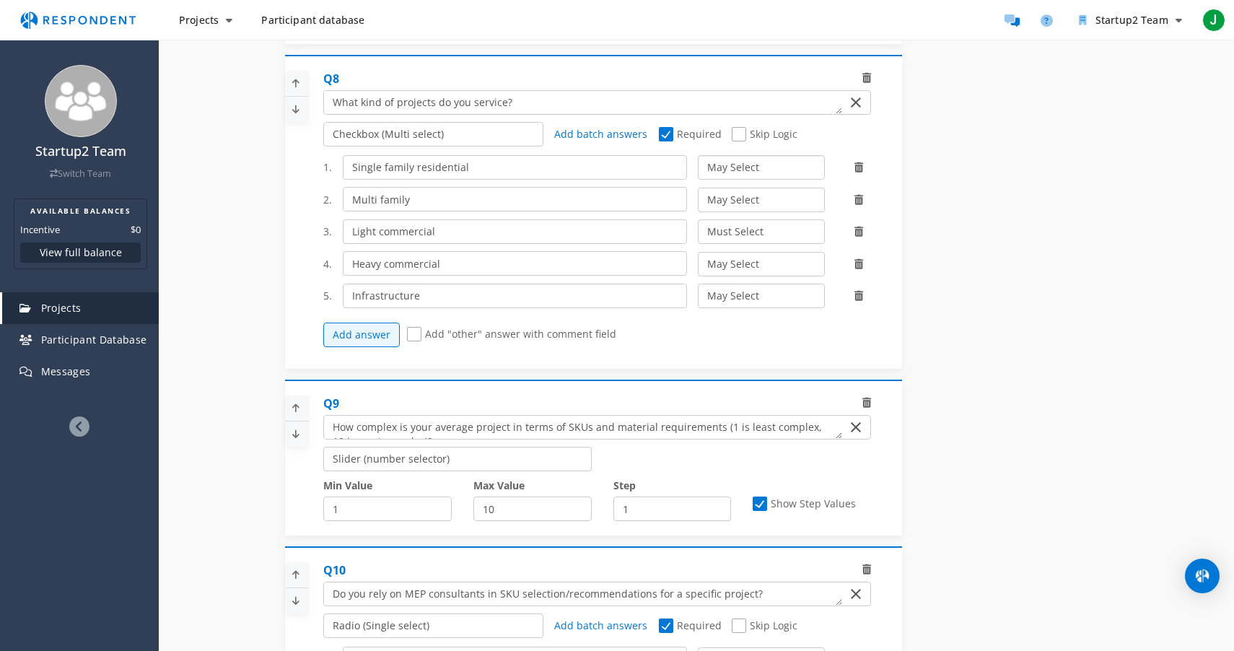
click at [698, 165] on select "May Select Must Select Disqualify" at bounding box center [761, 167] width 126 height 25
click at [731, 244] on select "May Select Must Select Disqualify" at bounding box center [761, 231] width 126 height 25
select select "number:1"
click at [698, 228] on select "May Select Must Select Disqualify" at bounding box center [761, 231] width 126 height 25
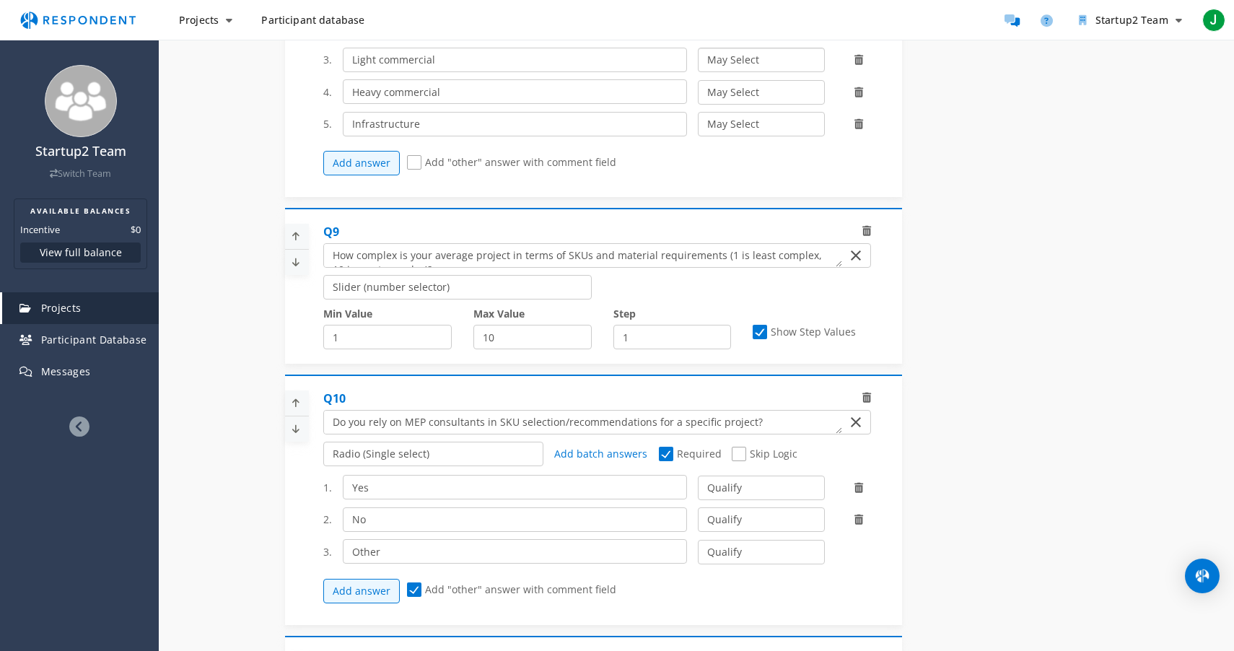
scroll to position [1816, 0]
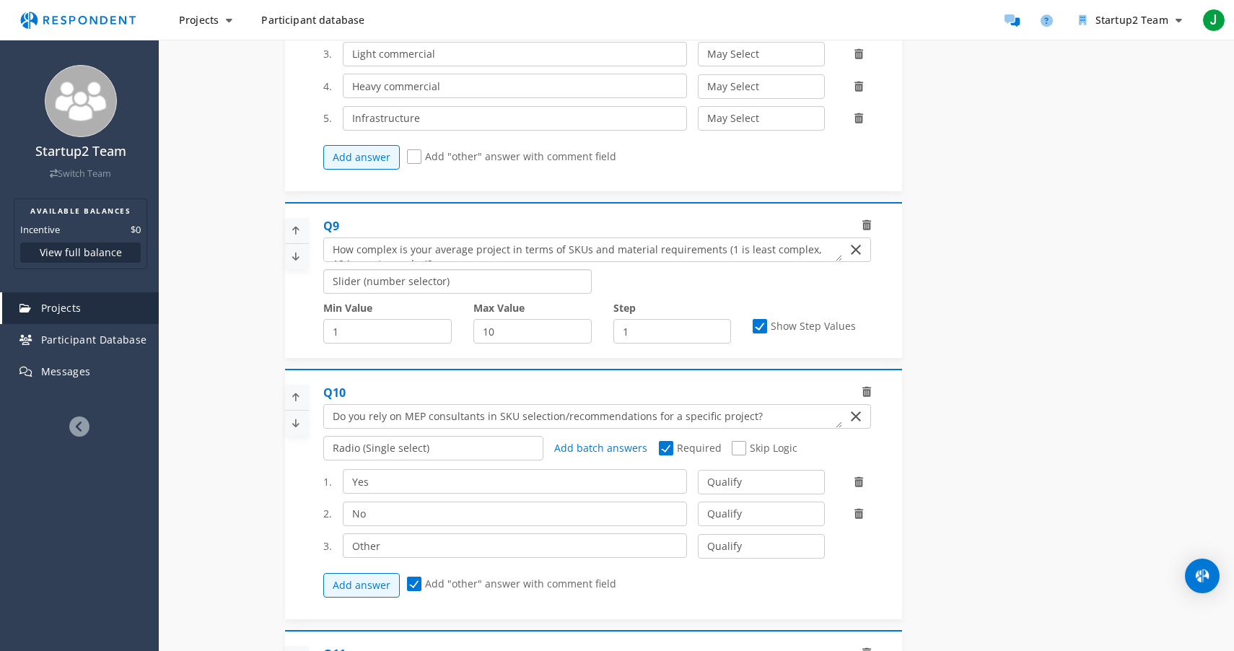
click at [530, 286] on select "Radio (Single select) Checkbox (Multi select) Multi-line text box Single-line t…" at bounding box center [457, 281] width 268 height 25
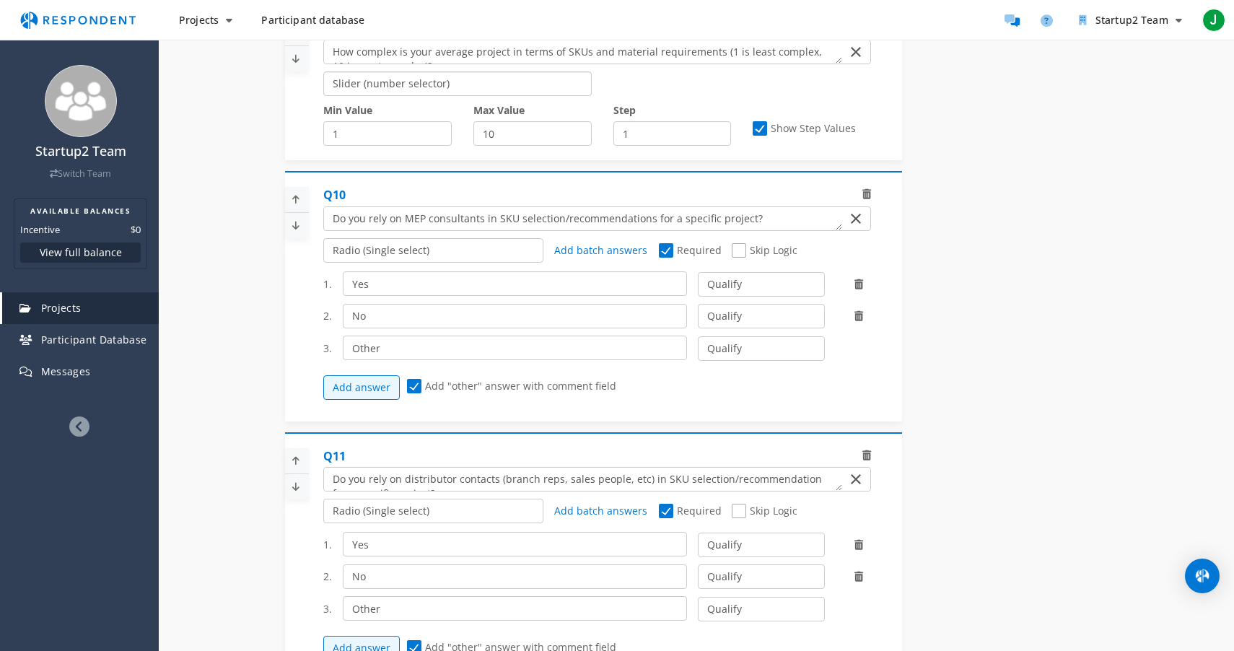
scroll to position [2015, 0]
click at [766, 290] on select "Qualify Disqualify" at bounding box center [761, 283] width 126 height 25
select select "number:2"
click at [698, 278] on select "Qualify Disqualify" at bounding box center [761, 283] width 126 height 25
click at [676, 227] on textarea "Which of the following categories best describes your firm's total assets under…" at bounding box center [583, 217] width 518 height 23
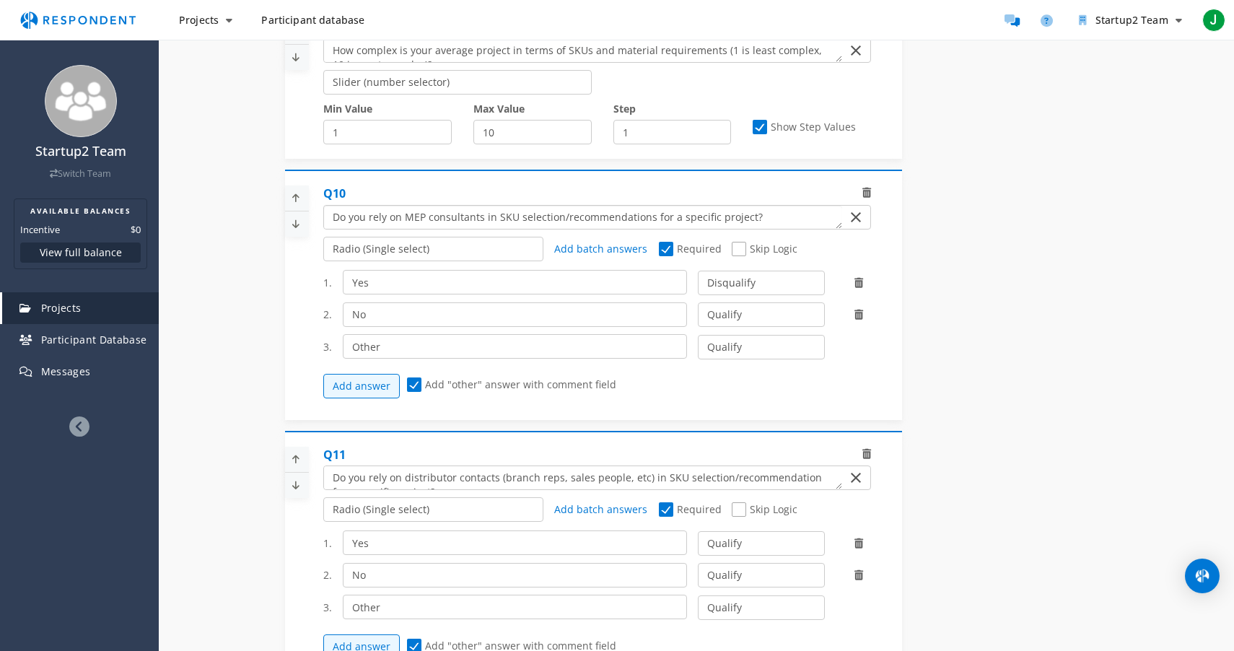
drag, startPoint x: 670, startPoint y: 227, endPoint x: 716, endPoint y: 230, distance: 45.6
click at [716, 229] on textarea "Which of the following categories best describes your firm's total assets under…" at bounding box center [583, 217] width 518 height 23
click at [701, 227] on textarea "Which of the following categories best describes your firm's total assets under…" at bounding box center [583, 217] width 518 height 23
type textarea "Do you rely on MEP consultants in SKU selection/recommendations for projects?"
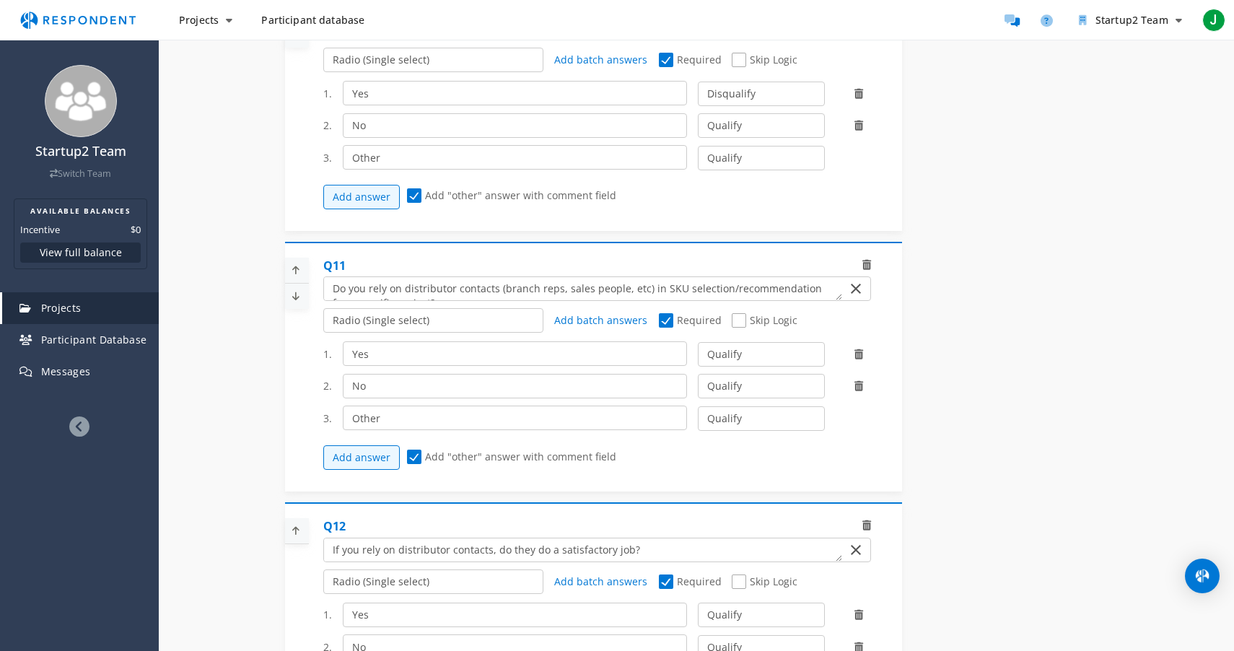
scroll to position [2214, 0]
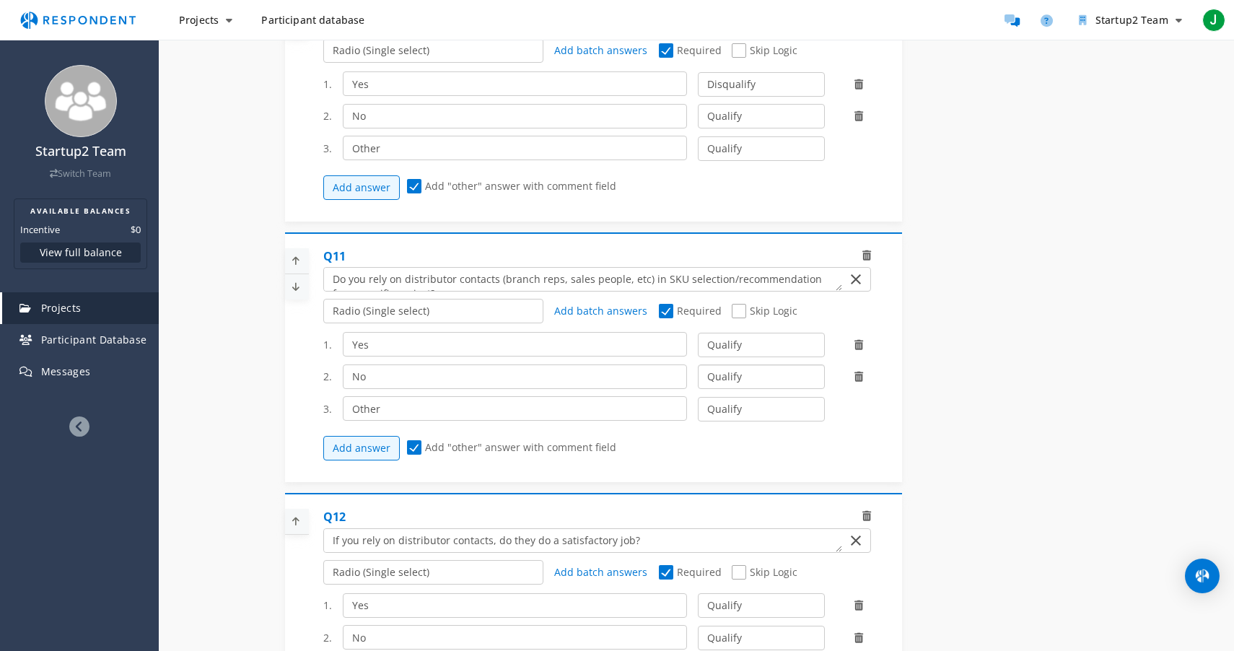
click at [758, 388] on select "Qualify Disqualify" at bounding box center [761, 376] width 126 height 25
select select "number:2"
click at [698, 370] on select "Qualify Disqualify" at bounding box center [761, 376] width 126 height 25
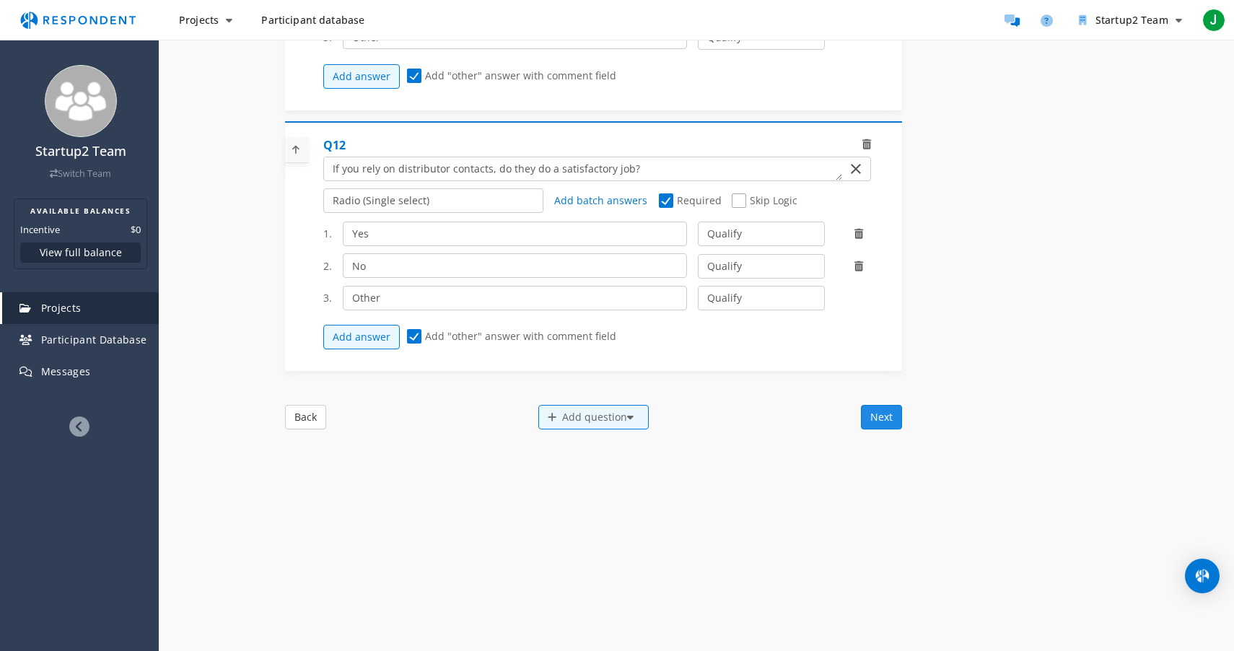
click at [877, 426] on button "Next" at bounding box center [881, 417] width 41 height 25
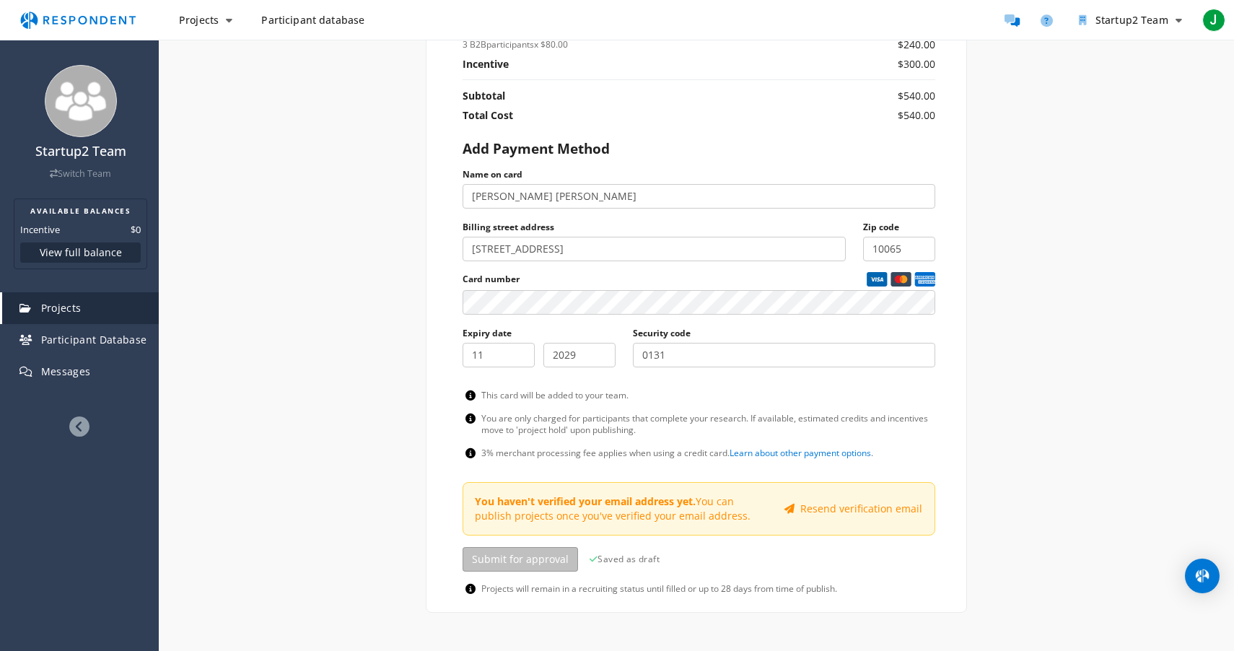
scroll to position [733, 0]
